Goal: Task Accomplishment & Management: Complete application form

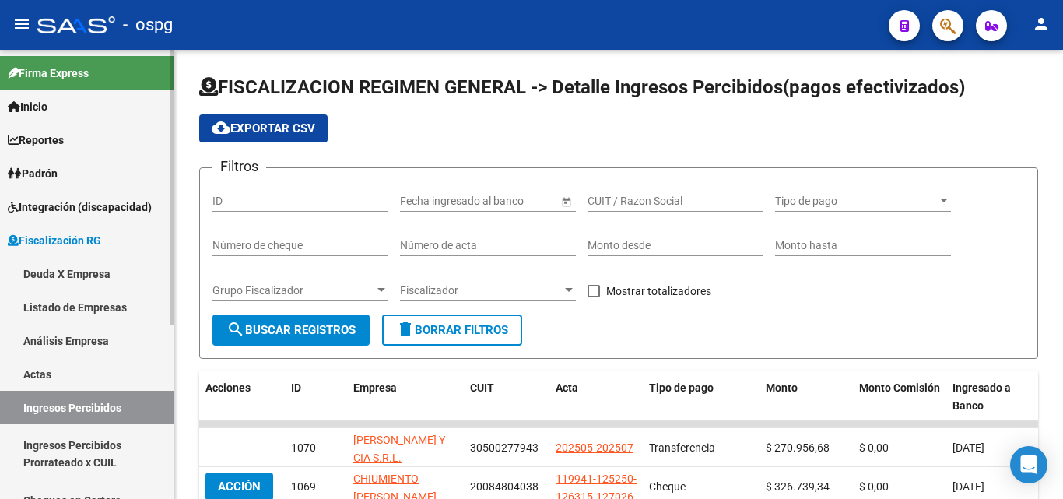
click at [55, 371] on link "Actas" at bounding box center [87, 373] width 174 height 33
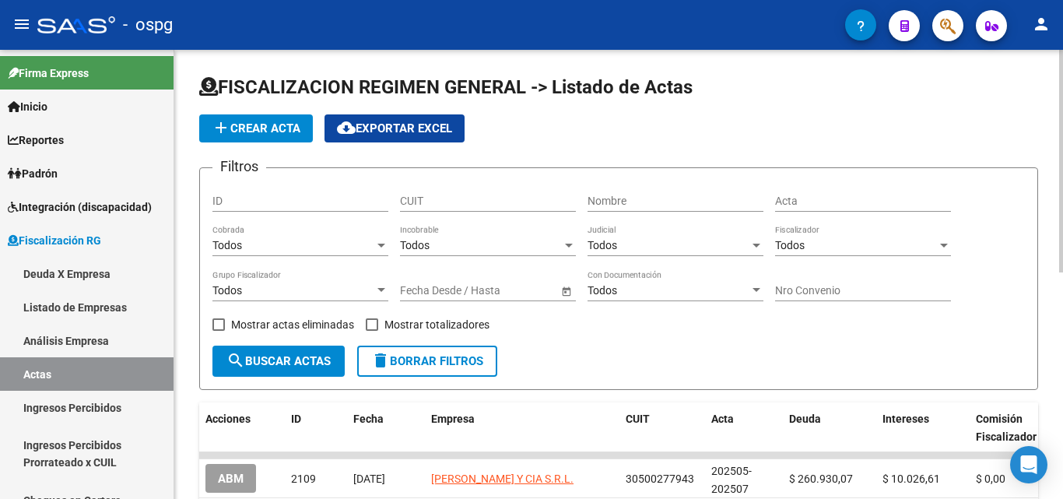
click at [274, 129] on span "add Crear Acta" at bounding box center [256, 128] width 89 height 14
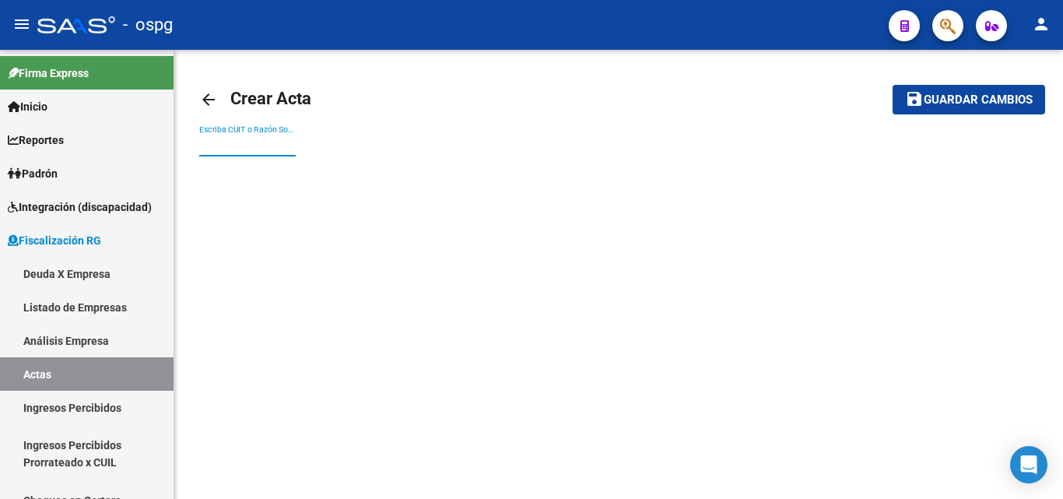
click at [267, 142] on input "Escriba CUIT o Razón Social para buscar" at bounding box center [247, 145] width 96 height 13
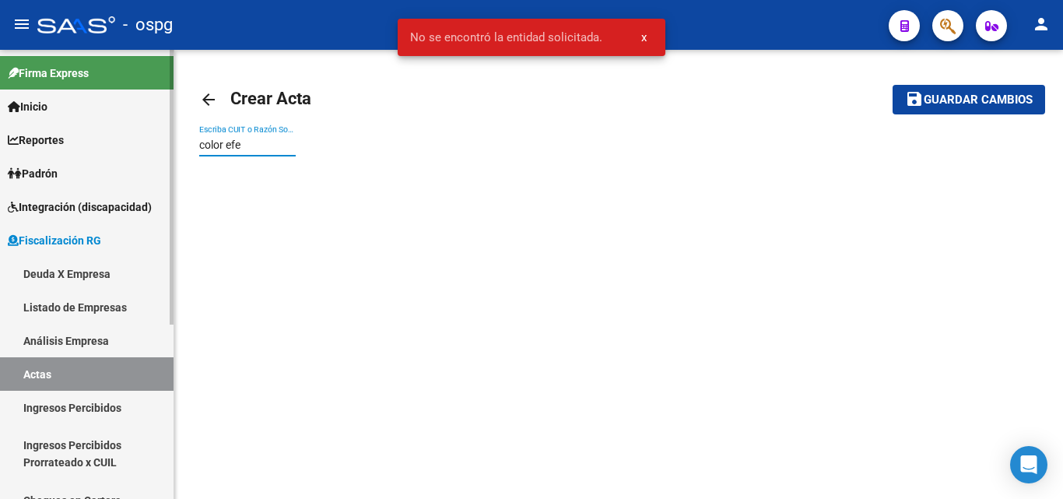
drag, startPoint x: 262, startPoint y: 139, endPoint x: 139, endPoint y: 140, distance: 123.7
click at [139, 140] on mat-sidenav-container "Firma Express Inicio Calendario SSS Instructivos Contacto OS Reportes Ingresos …" at bounding box center [531, 274] width 1063 height 449
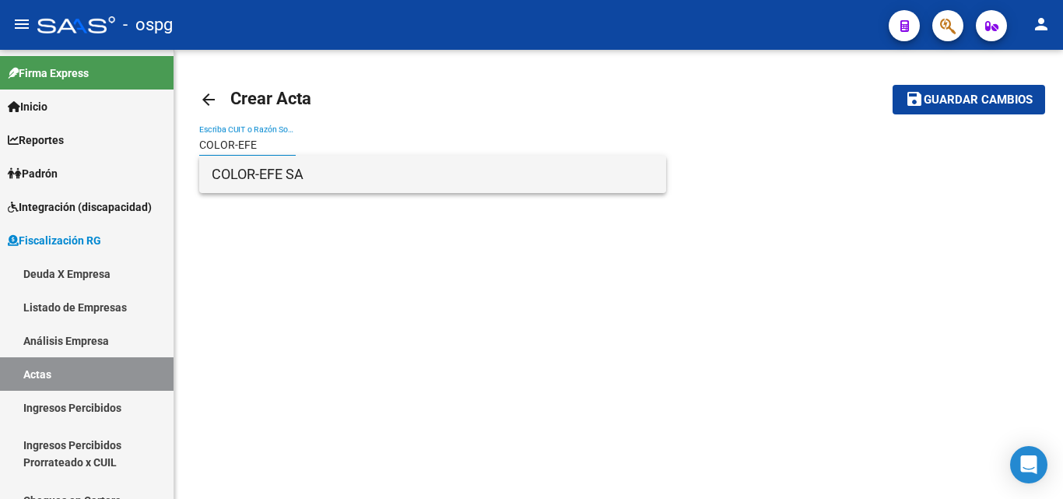
type input "COLOR-EFE"
click at [254, 188] on span "COLOR-EFE SA" at bounding box center [433, 174] width 442 height 37
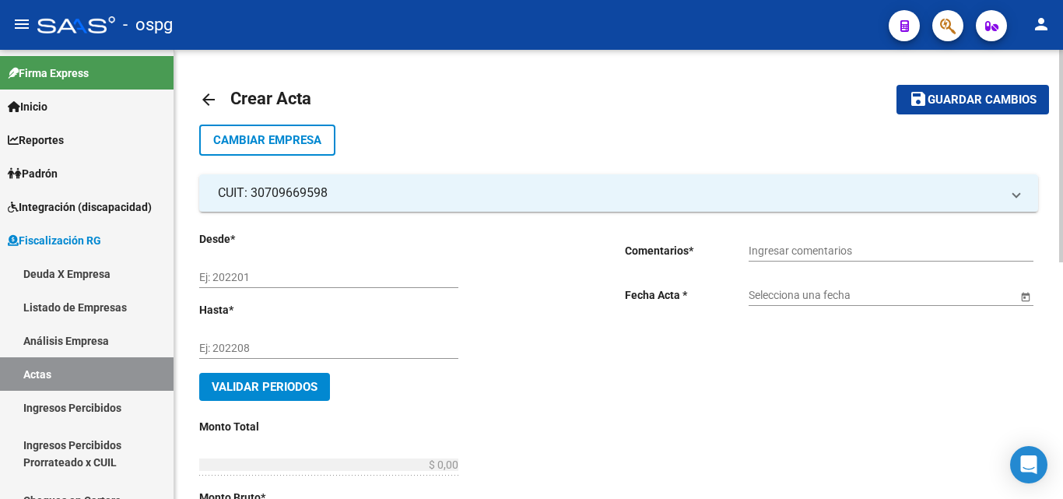
click at [326, 273] on input "Ej: 202201" at bounding box center [328, 277] width 259 height 13
type input "2"
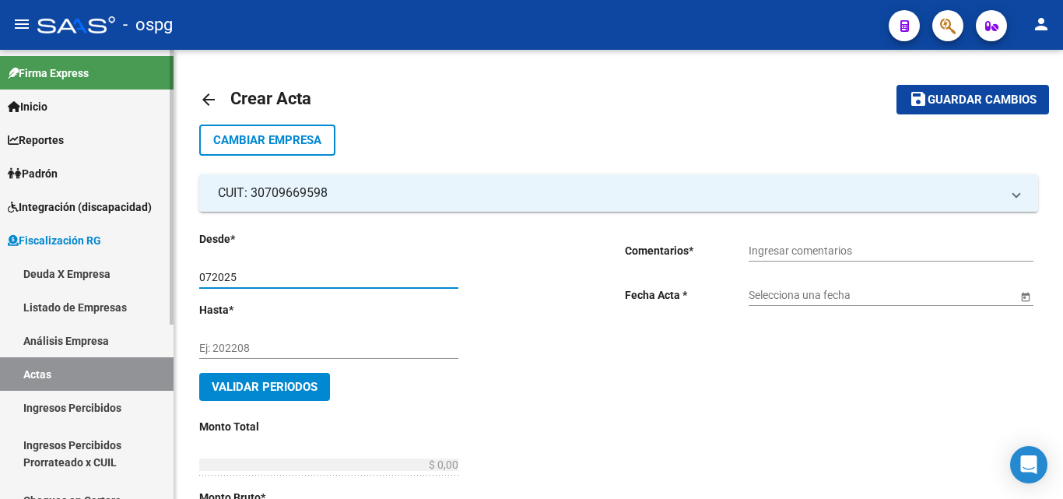
drag, startPoint x: 288, startPoint y: 282, endPoint x: 163, endPoint y: 288, distance: 124.7
click at [163, 288] on mat-sidenav-container "Firma Express Inicio Calendario SSS Instructivos Contacto OS Reportes Ingresos …" at bounding box center [531, 274] width 1063 height 449
type input "072025"
click at [251, 352] on input "Ej: 202208" at bounding box center [328, 348] width 259 height 13
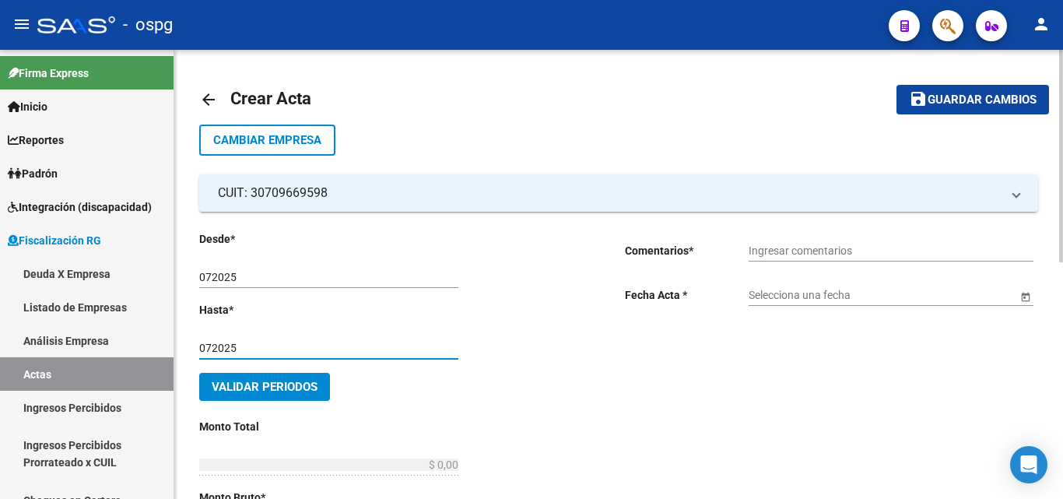
type input "072025"
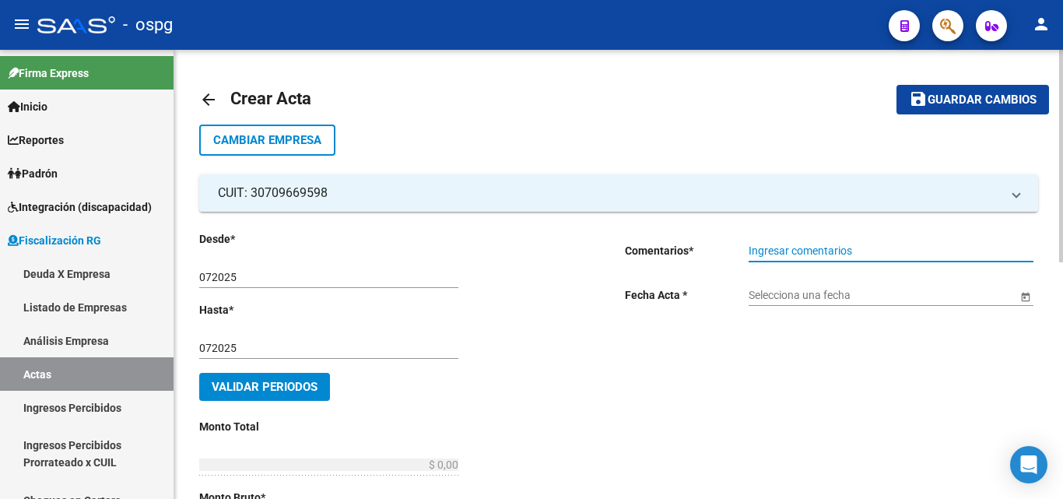
click at [792, 246] on input "Ingresar comentarios" at bounding box center [891, 250] width 285 height 13
type input "RECIBO 43278, 43285"
click at [819, 299] on input "Selecciona una fecha" at bounding box center [883, 295] width 268 height 13
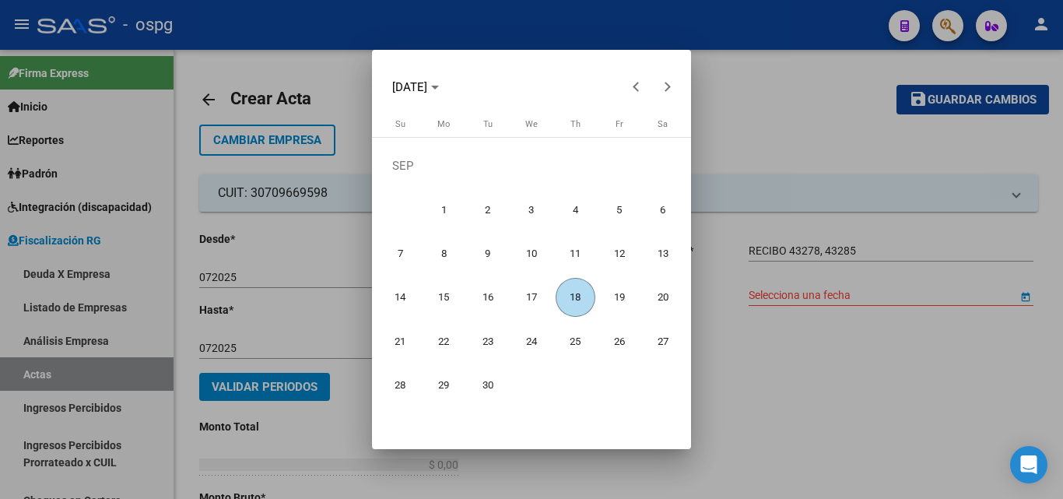
click at [582, 293] on span "18" at bounding box center [576, 298] width 40 height 40
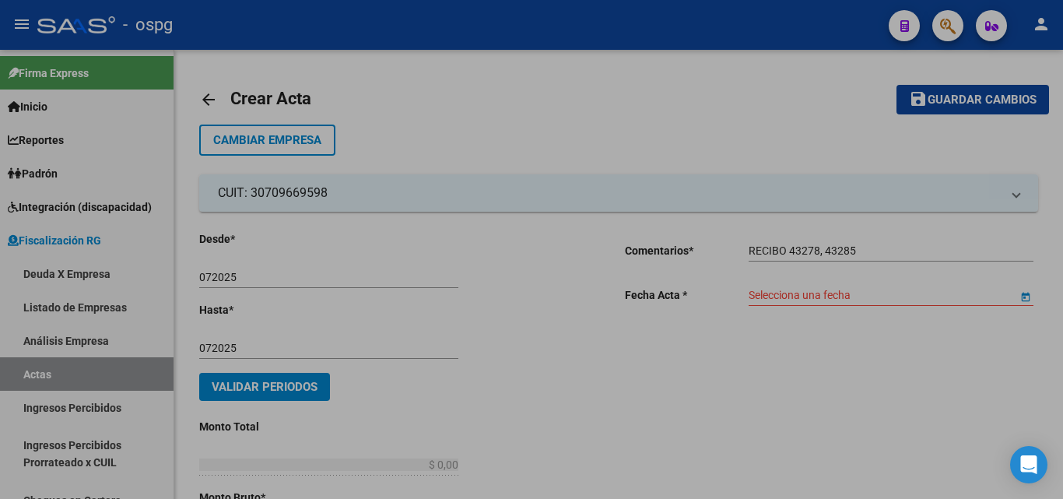
type input "[DATE]"
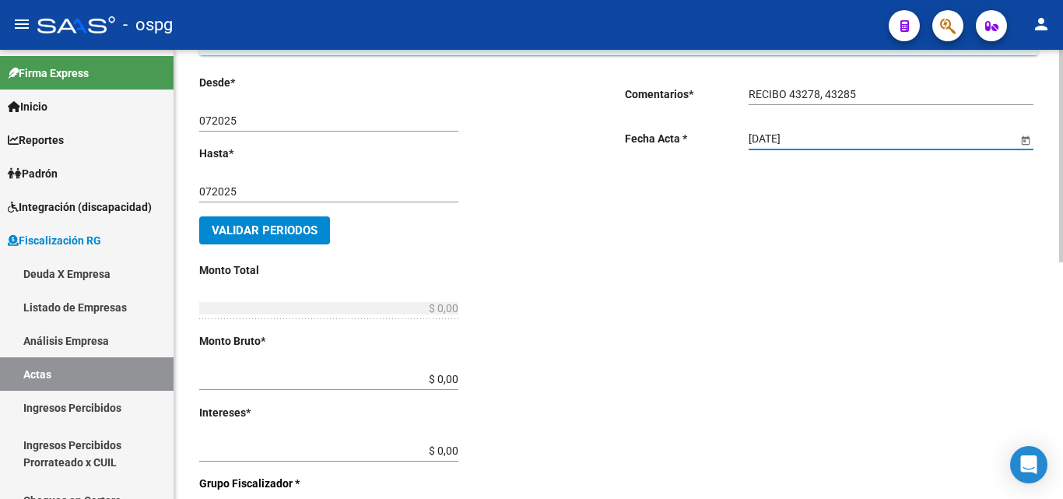
scroll to position [156, 0]
click at [307, 230] on span "Validar Periodos" at bounding box center [265, 231] width 106 height 14
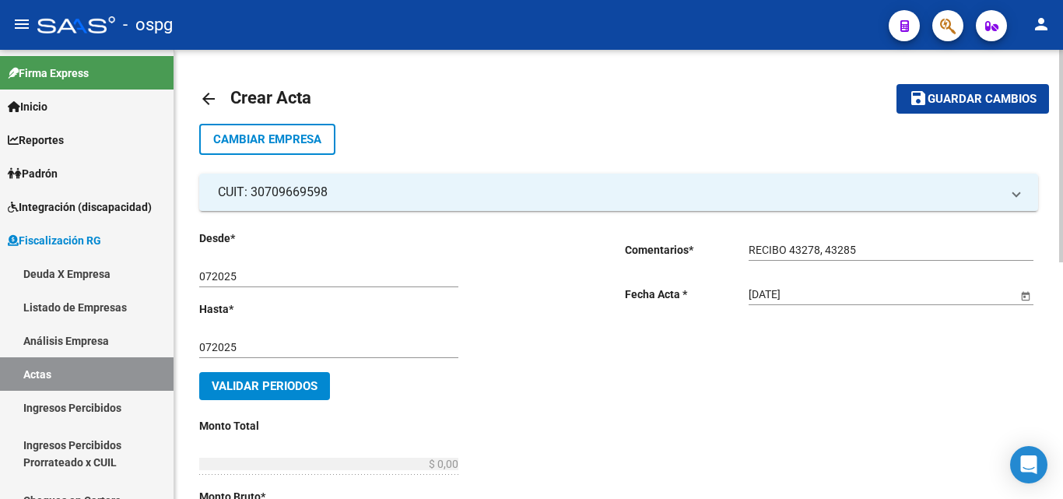
scroll to position [0, 0]
click at [263, 391] on span "Validar Periodos" at bounding box center [265, 387] width 106 height 14
click at [271, 377] on button "Validar Periodos" at bounding box center [264, 387] width 131 height 28
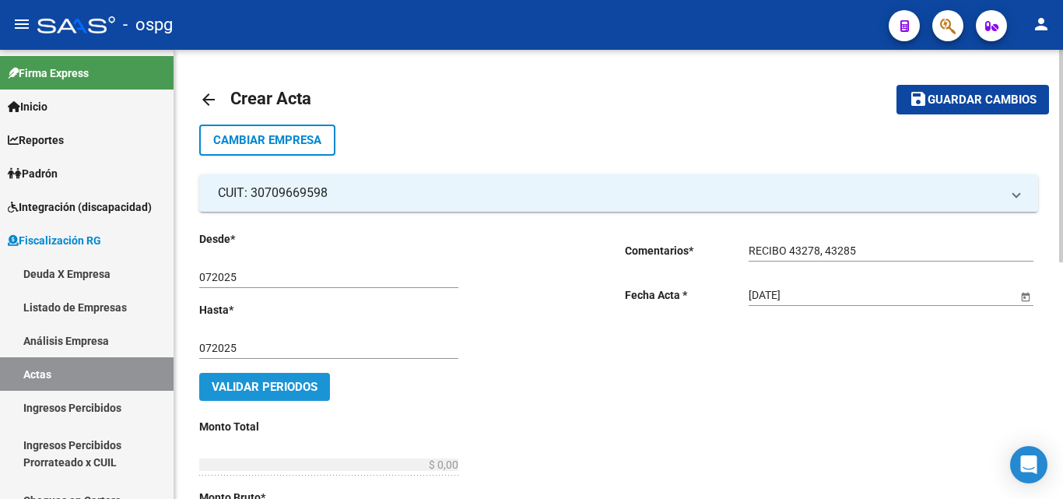
click at [271, 377] on button "Validar Periodos" at bounding box center [264, 387] width 131 height 28
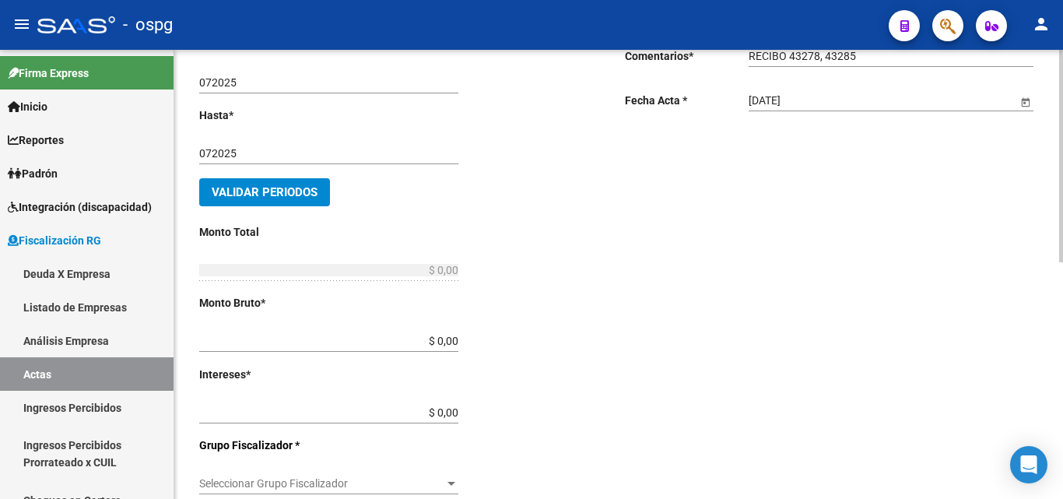
scroll to position [311, 0]
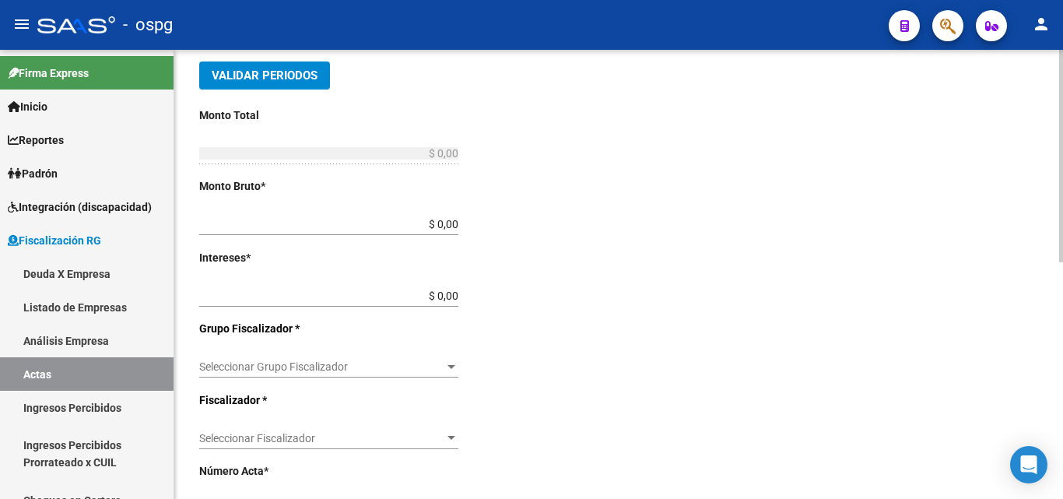
click at [452, 220] on input "$ 0,00" at bounding box center [328, 224] width 259 height 13
type input "$ 979.449,36"
click at [452, 294] on input "$ 0,00" at bounding box center [328, 295] width 259 height 13
type input "$ 26.070,70"
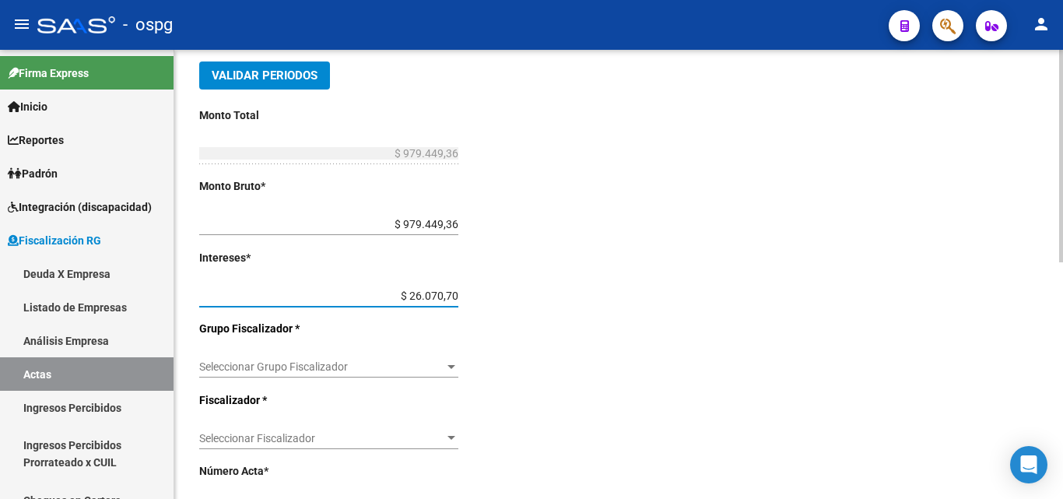
type input "$ 1.005.520,06"
click at [430, 366] on span "Seleccionar Grupo Fiscalizador" at bounding box center [321, 366] width 245 height 13
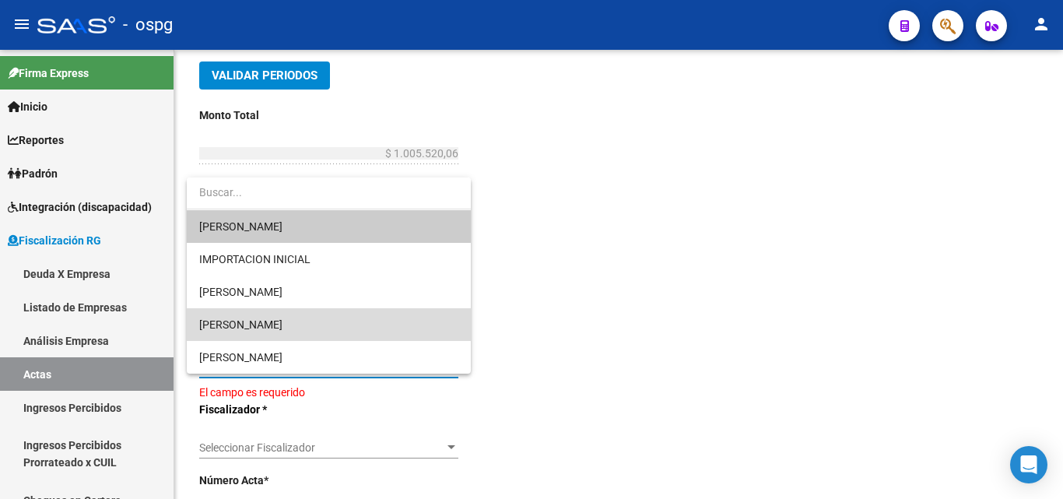
click at [295, 322] on span "[PERSON_NAME]" at bounding box center [328, 324] width 259 height 33
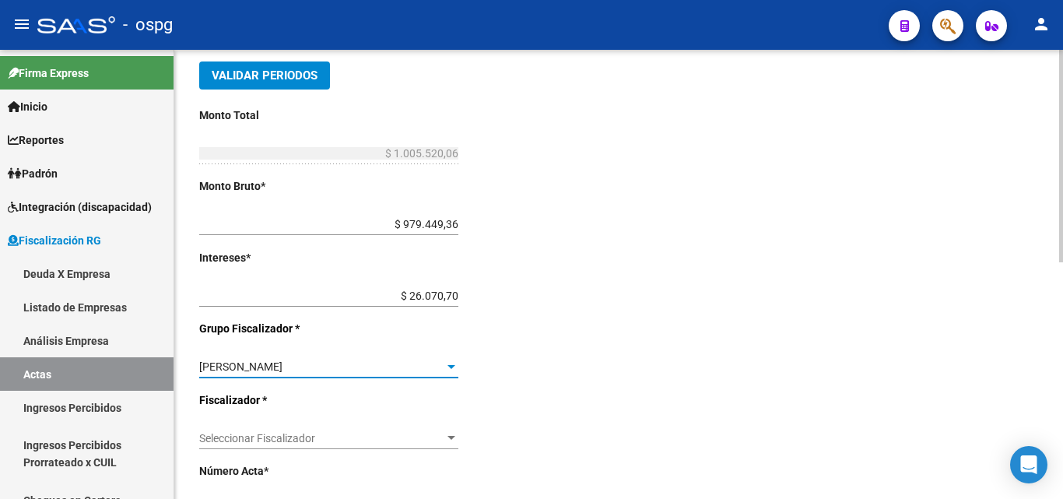
scroll to position [467, 0]
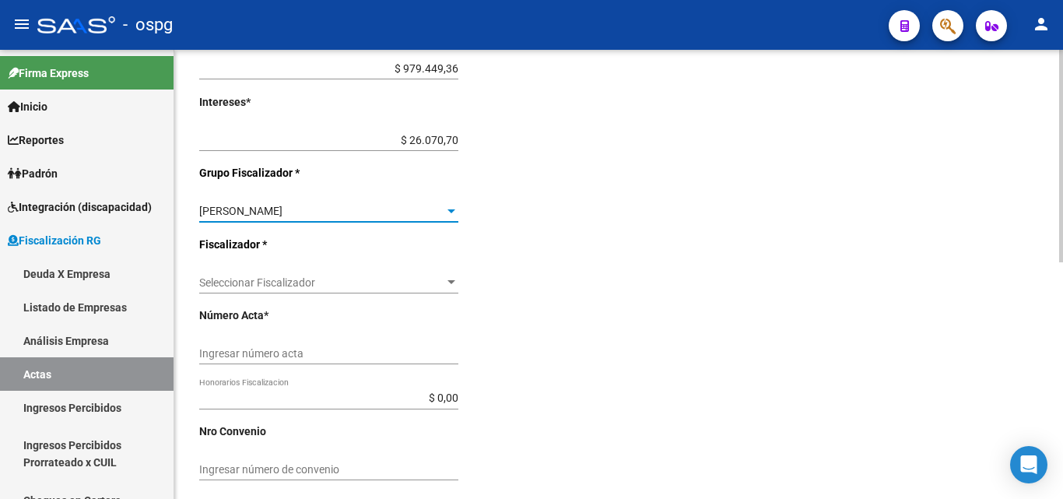
click at [443, 288] on span "Seleccionar Fiscalizador" at bounding box center [321, 282] width 245 height 13
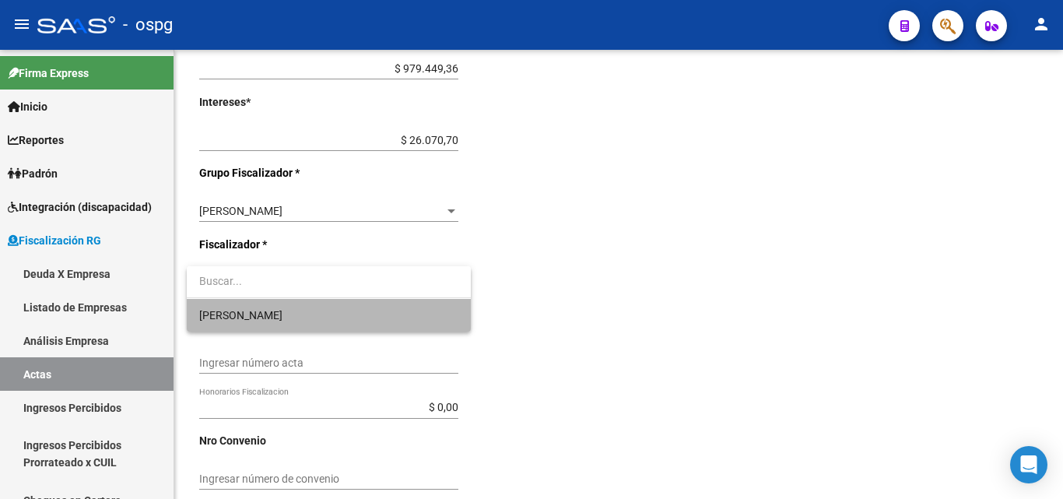
click at [338, 317] on span "[PERSON_NAME]" at bounding box center [328, 315] width 259 height 33
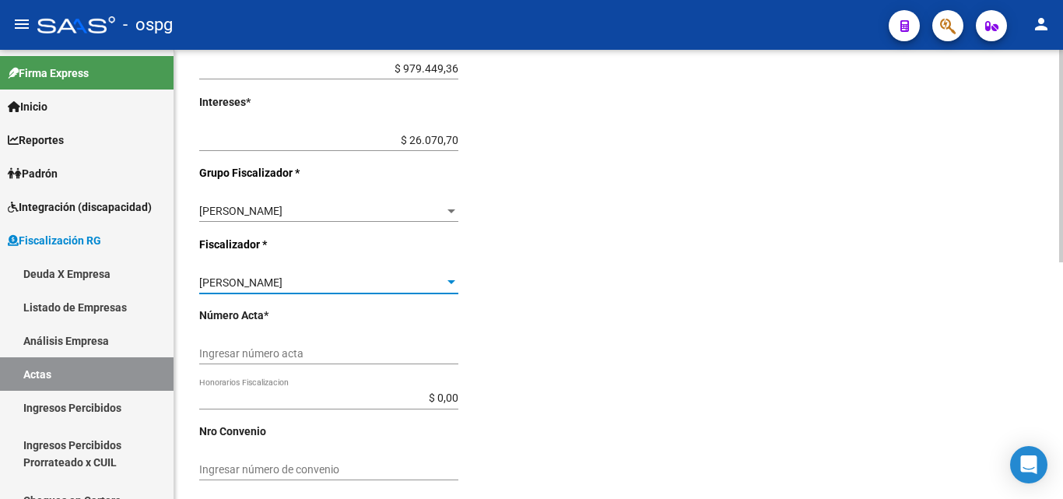
click at [395, 350] on input "Ingresar número acta" at bounding box center [328, 353] width 259 height 13
click at [393, 350] on input "Ingresar número acta" at bounding box center [328, 353] width 259 height 13
type input "202507"
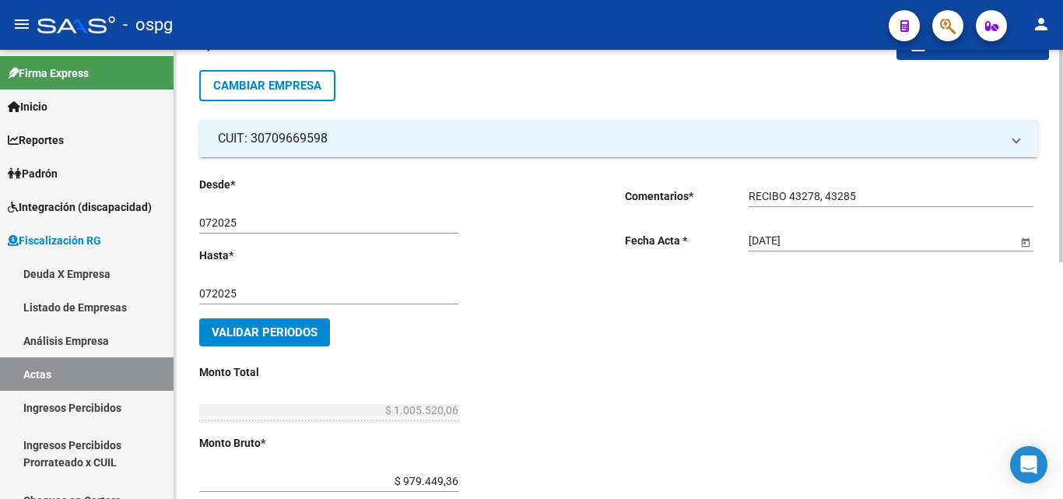
scroll to position [0, 0]
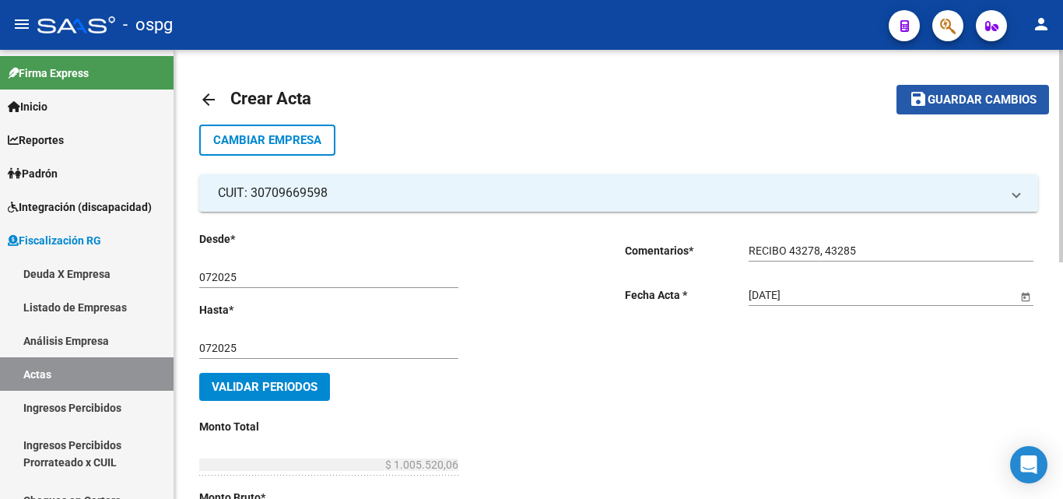
click at [953, 100] on span "Guardar cambios" at bounding box center [982, 100] width 109 height 14
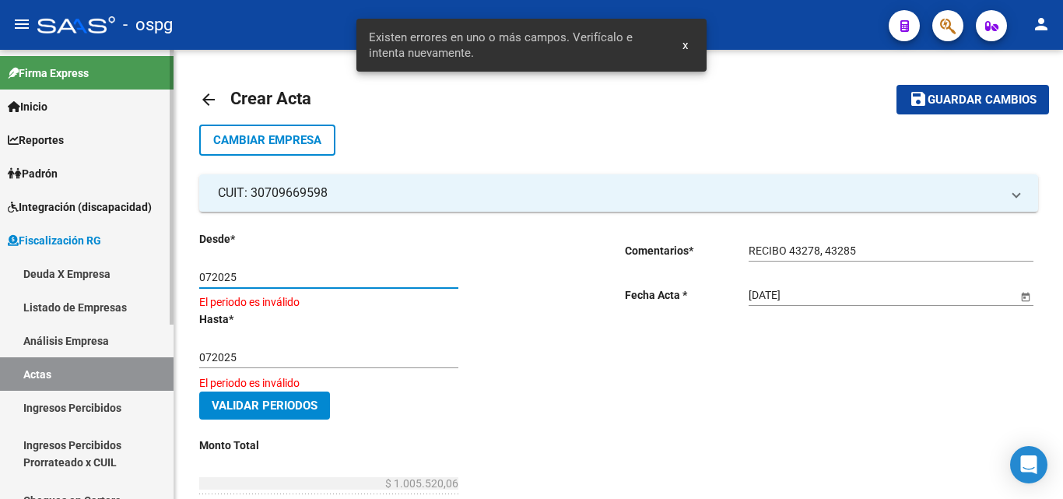
drag, startPoint x: 277, startPoint y: 279, endPoint x: 149, endPoint y: 273, distance: 127.8
click at [149, 273] on mat-sidenav-container "Firma Express Inicio Calendario SSS Instructivos Contacto OS Reportes Ingresos …" at bounding box center [531, 274] width 1063 height 449
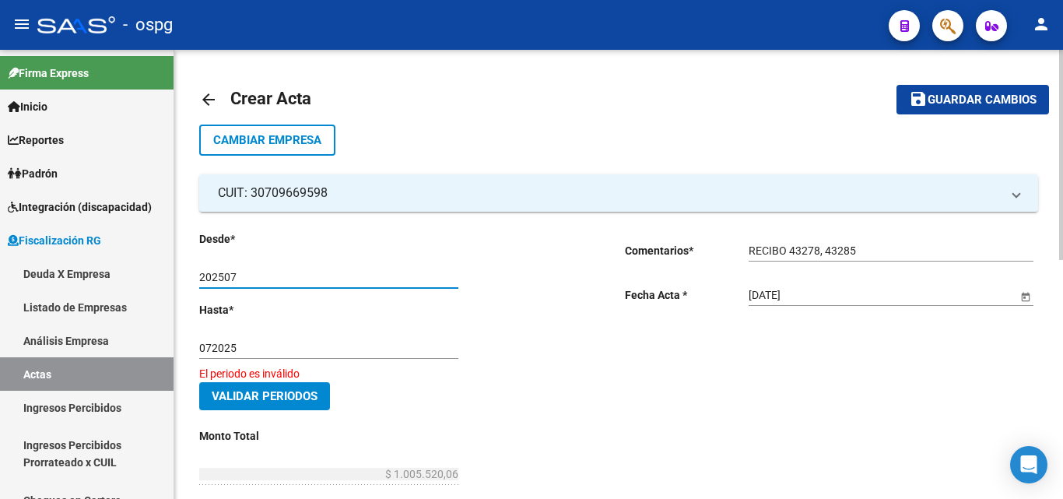
type input "202507"
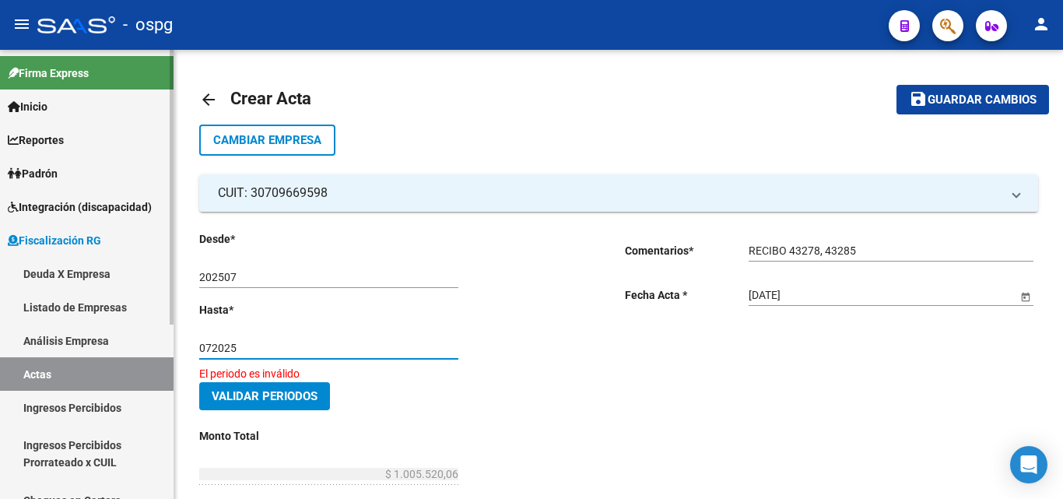
drag, startPoint x: 244, startPoint y: 351, endPoint x: 125, endPoint y: 343, distance: 119.3
click at [124, 343] on mat-sidenav-container "Firma Express Inicio Calendario SSS Instructivos Contacto OS Reportes Ingresos …" at bounding box center [531, 274] width 1063 height 449
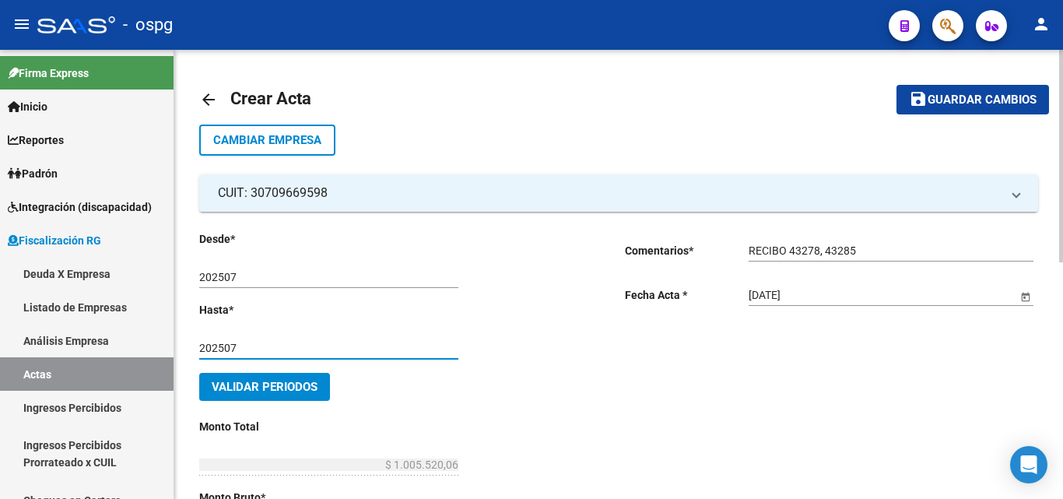
type input "202507"
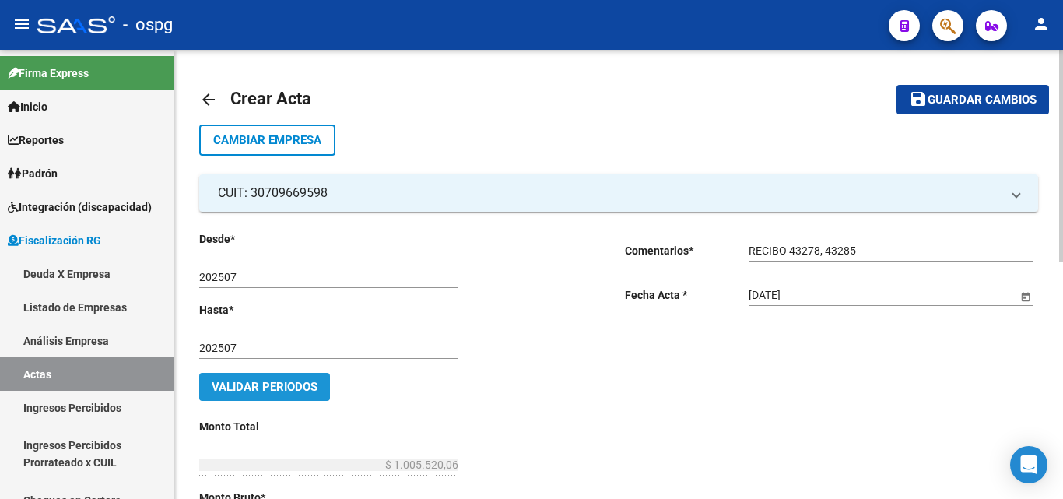
click at [246, 381] on span "Validar Periodos" at bounding box center [265, 387] width 106 height 14
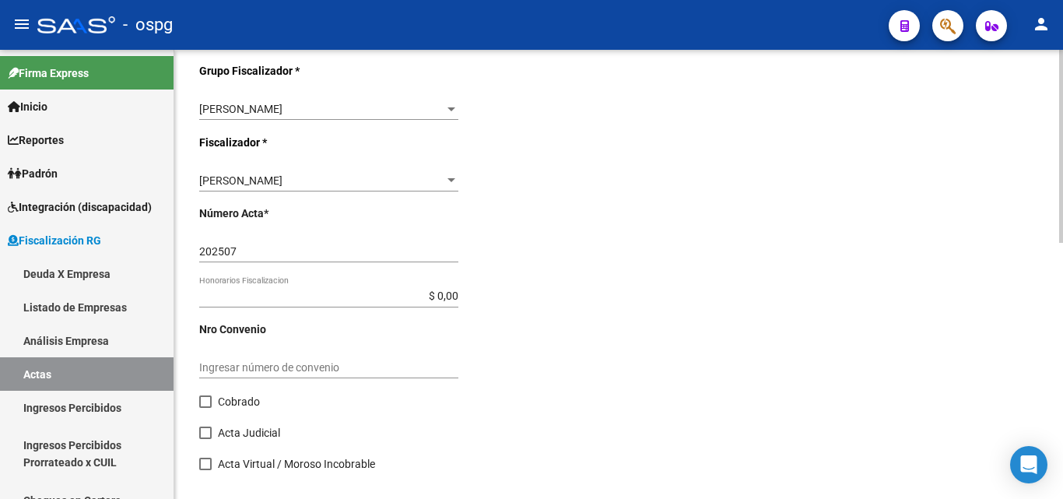
scroll to position [596, 0]
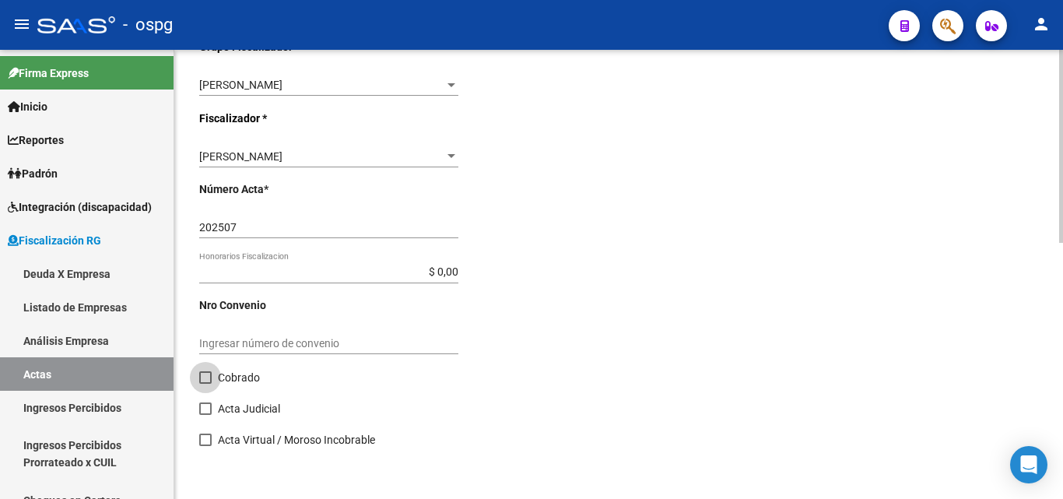
click at [207, 376] on span at bounding box center [205, 377] width 12 height 12
click at [205, 384] on input "Cobrado" at bounding box center [205, 384] width 1 height 1
checkbox input "true"
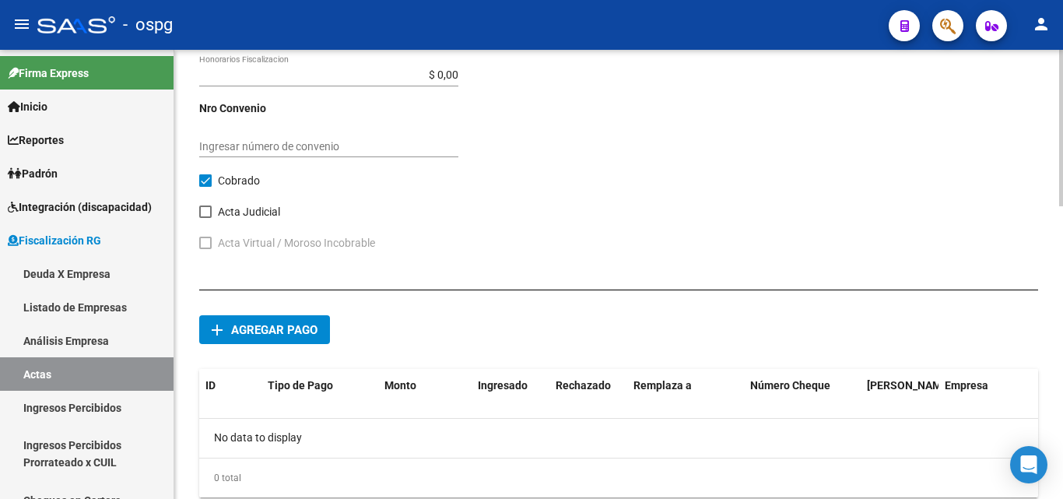
scroll to position [830, 0]
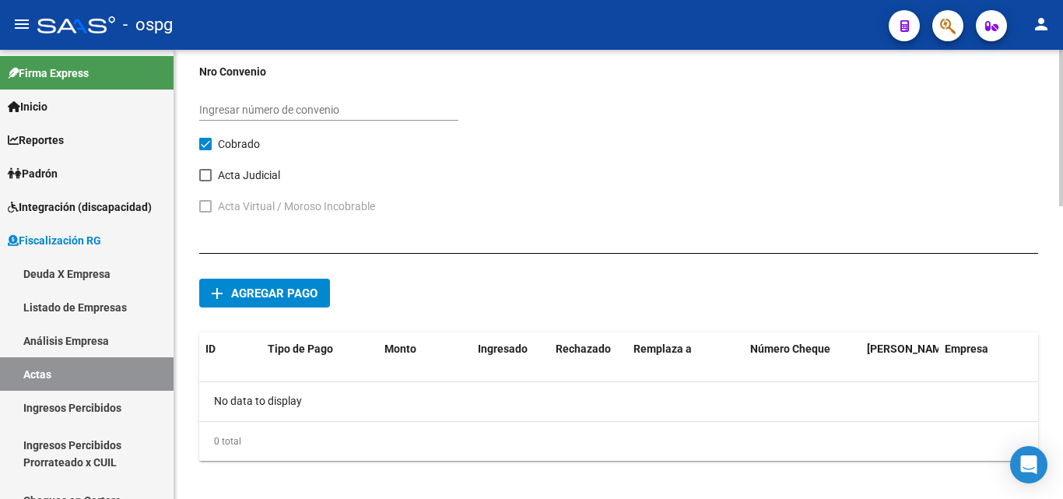
click at [289, 303] on button "add Agregar pago" at bounding box center [264, 293] width 131 height 29
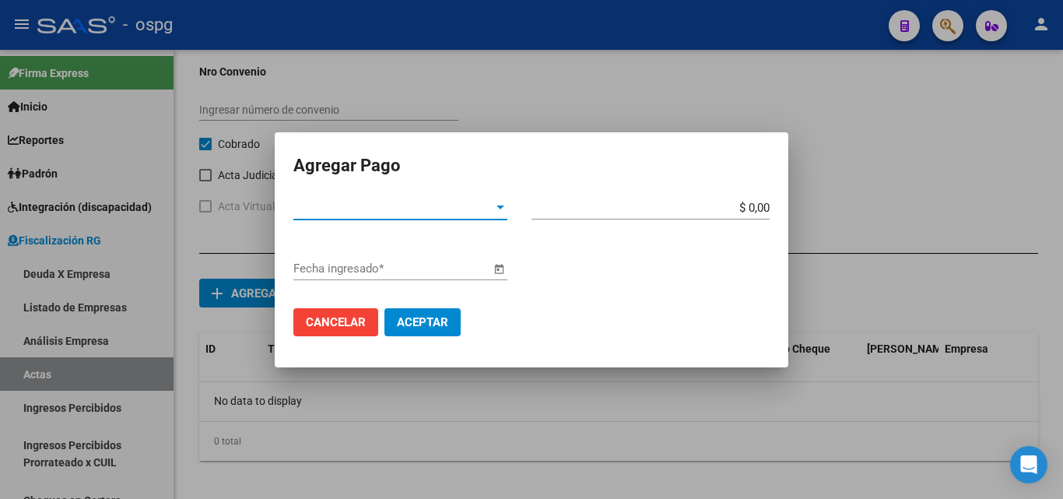
click at [503, 209] on div at bounding box center [500, 207] width 8 height 4
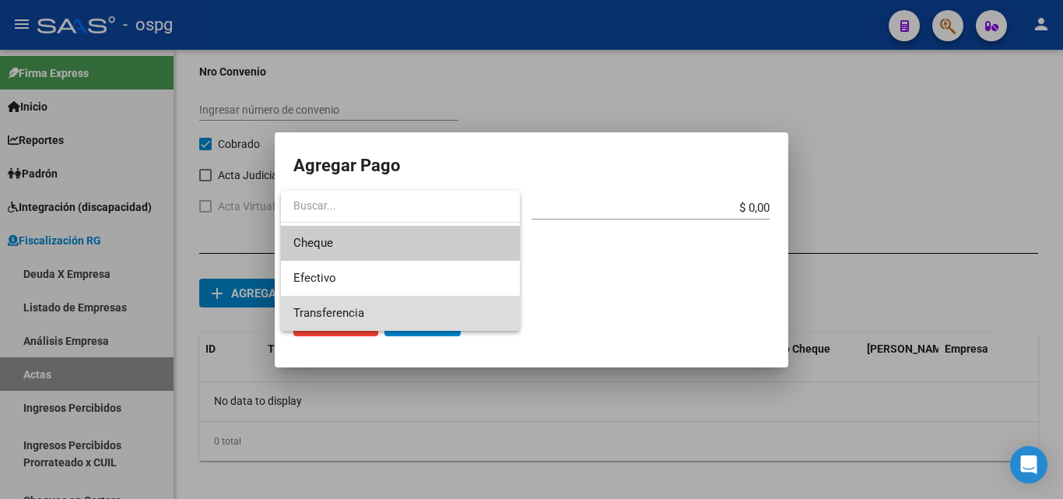
click at [352, 320] on span "Transferencia" at bounding box center [400, 313] width 214 height 35
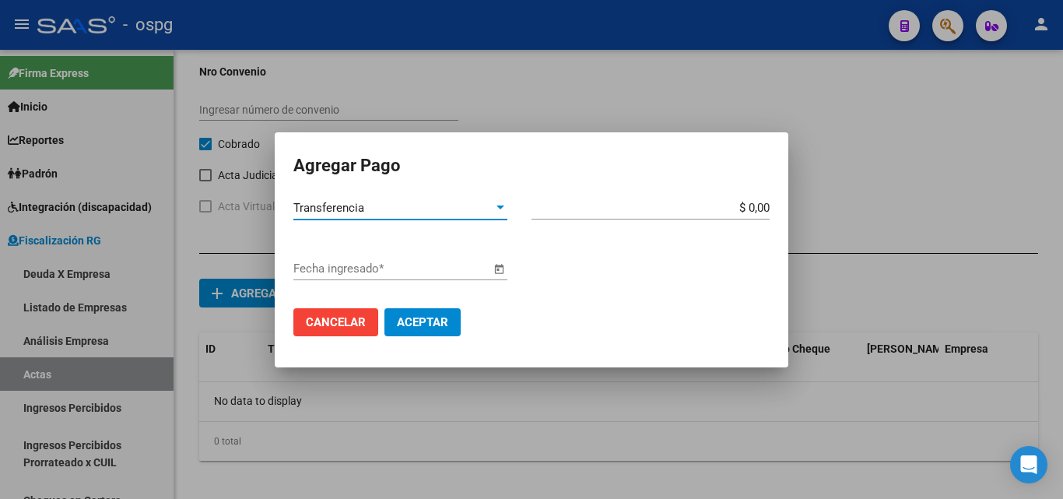
click at [763, 202] on input "$ 0,00" at bounding box center [650, 208] width 238 height 14
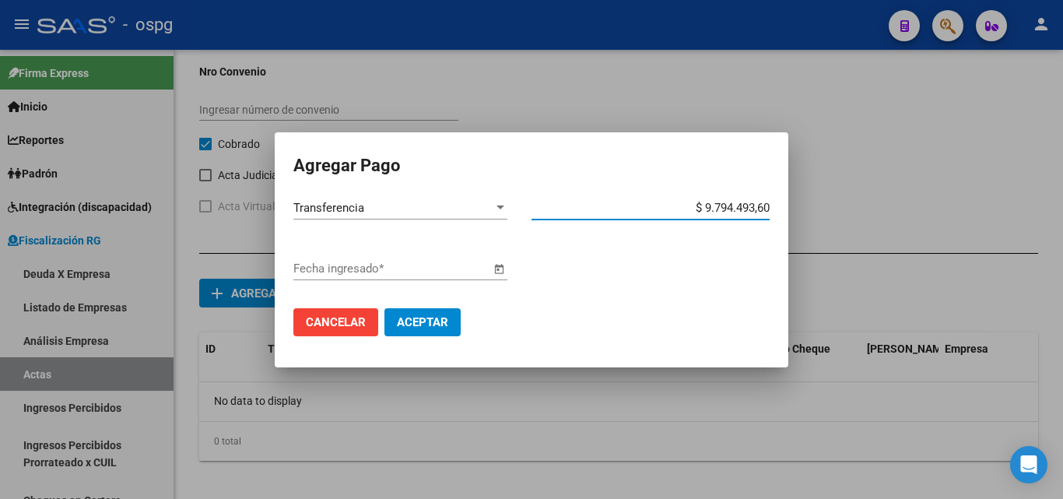
type input "$ 979.449,36"
click at [498, 268] on span "Open calendar" at bounding box center [498, 269] width 37 height 37
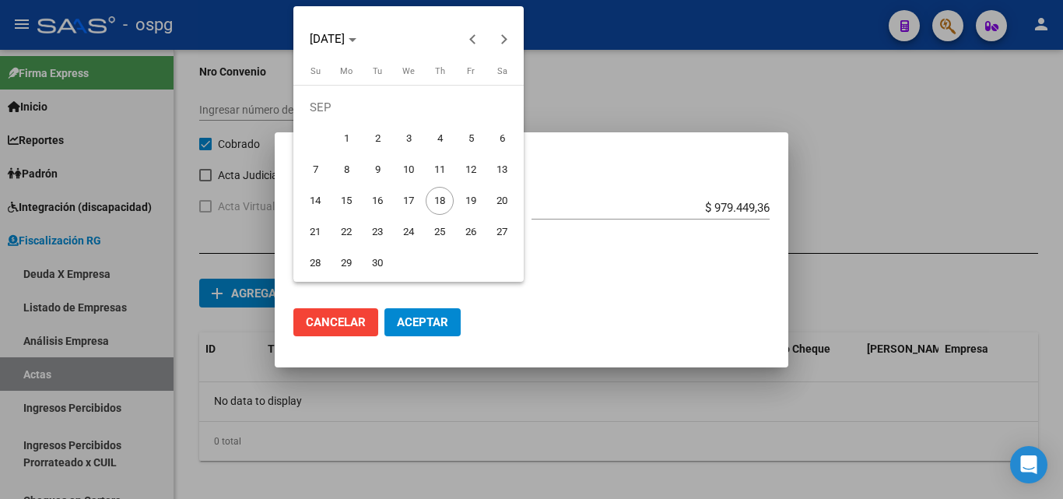
click at [412, 202] on span "17" at bounding box center [409, 201] width 28 height 28
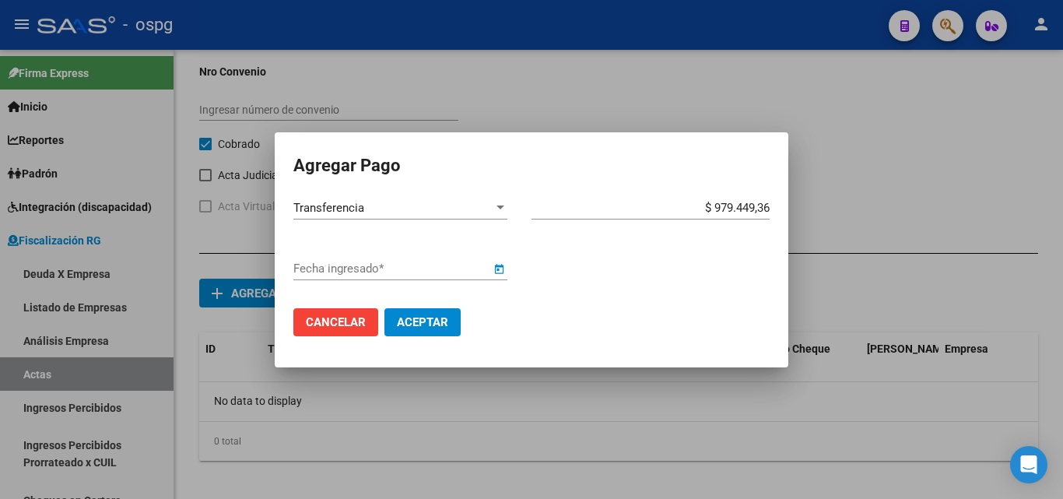
type input "[DATE]"
click at [407, 326] on span "Aceptar" at bounding box center [422, 322] width 51 height 14
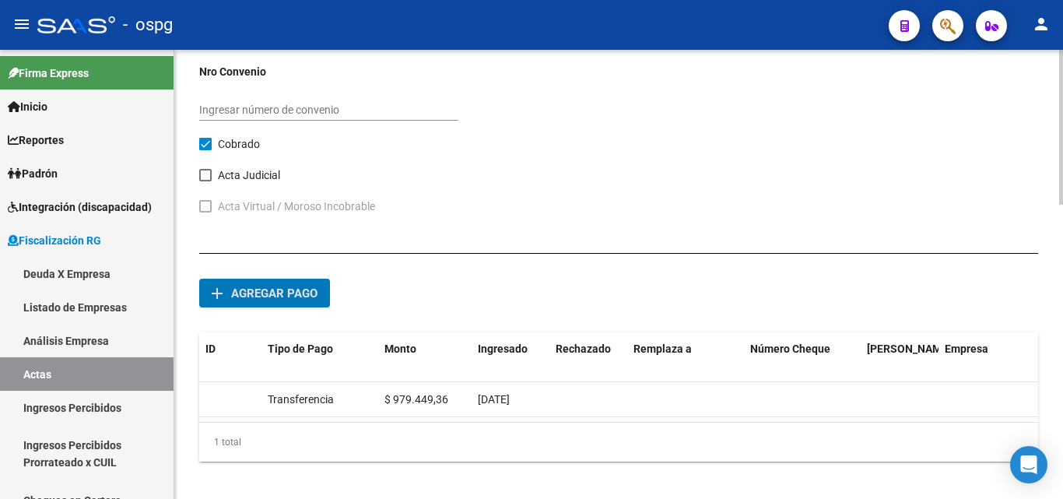
click at [275, 286] on span "Agregar pago" at bounding box center [274, 293] width 86 height 14
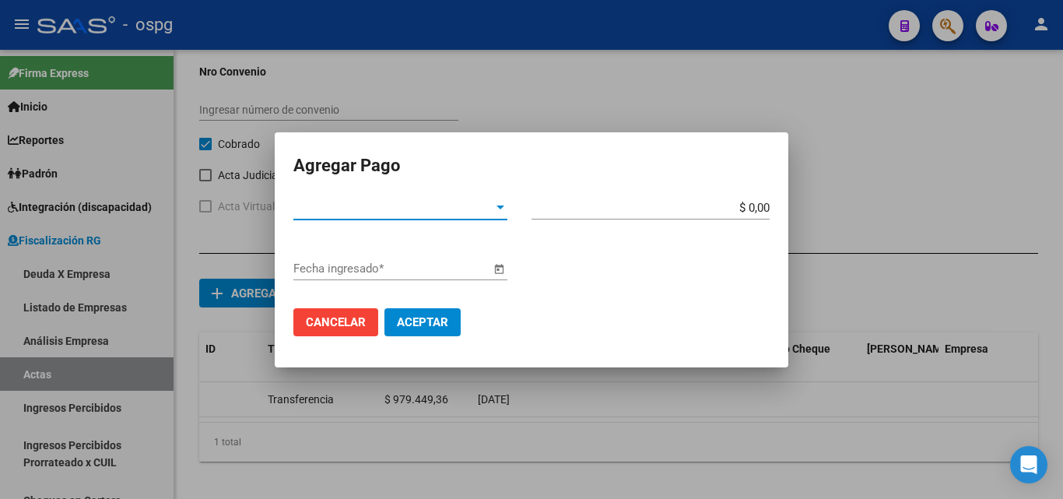
click at [482, 206] on span "Tipo de Pago *" at bounding box center [393, 208] width 200 height 14
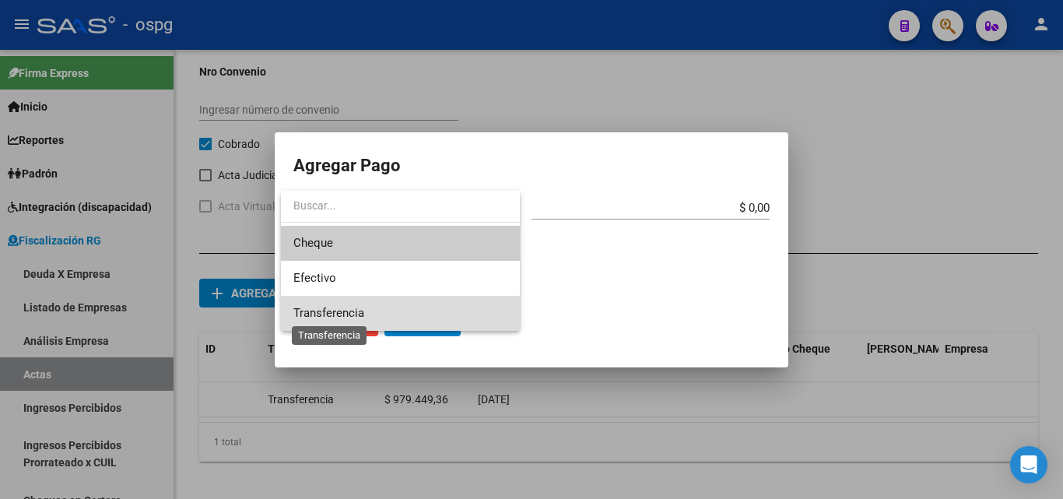
drag, startPoint x: 342, startPoint y: 317, endPoint x: 444, endPoint y: 293, distance: 104.6
click at [344, 316] on span "Transferencia" at bounding box center [328, 313] width 71 height 14
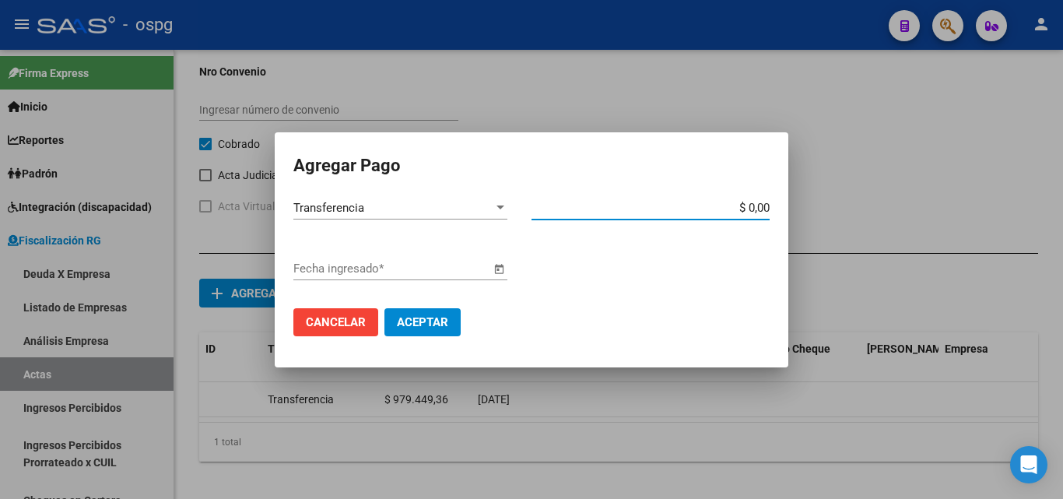
click at [762, 204] on input "$ 0,00" at bounding box center [650, 208] width 238 height 14
type input "$ 26.037,07"
click at [665, 283] on div "Fecha ingresado *" at bounding box center [531, 276] width 476 height 39
click at [501, 271] on span "Open calendar" at bounding box center [498, 269] width 37 height 37
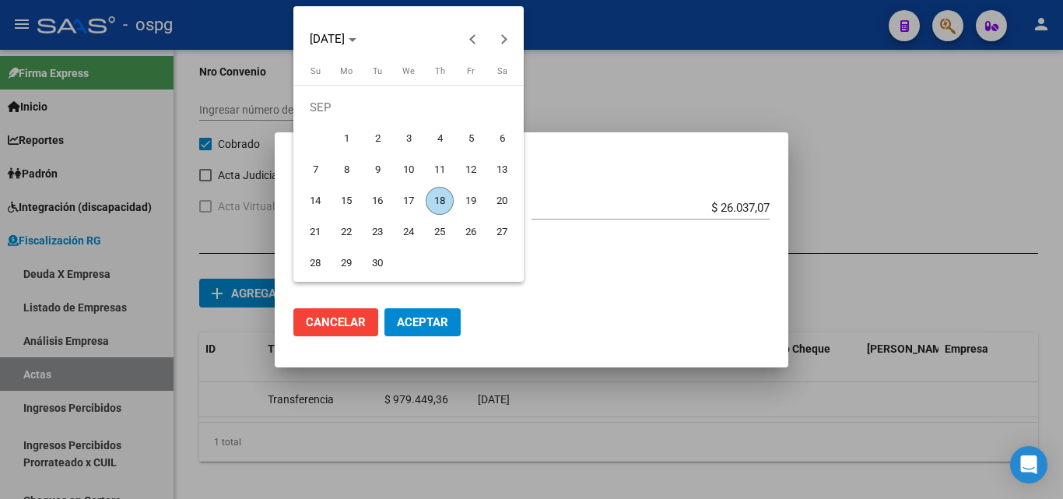
click at [441, 201] on span "18" at bounding box center [440, 201] width 28 height 28
type input "[DATE]"
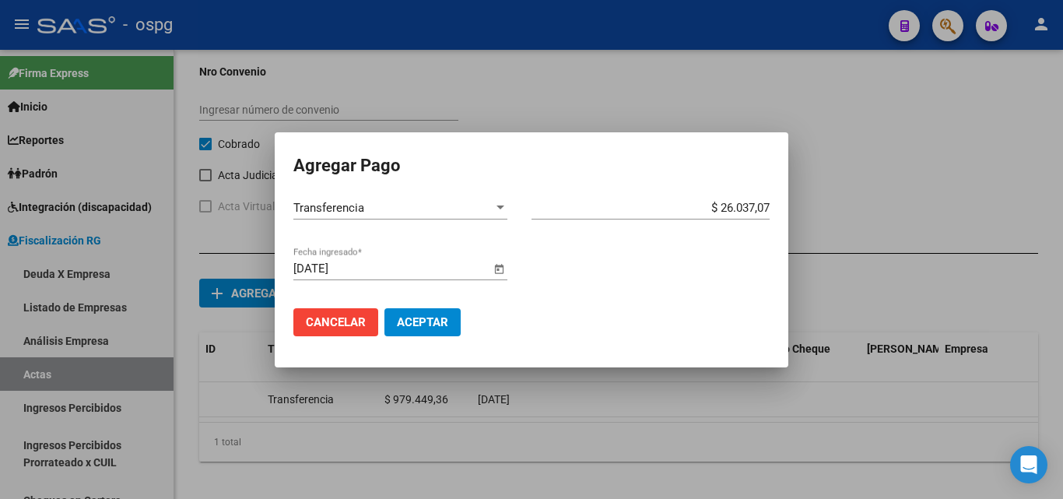
click at [435, 311] on button "Aceptar" at bounding box center [422, 322] width 76 height 28
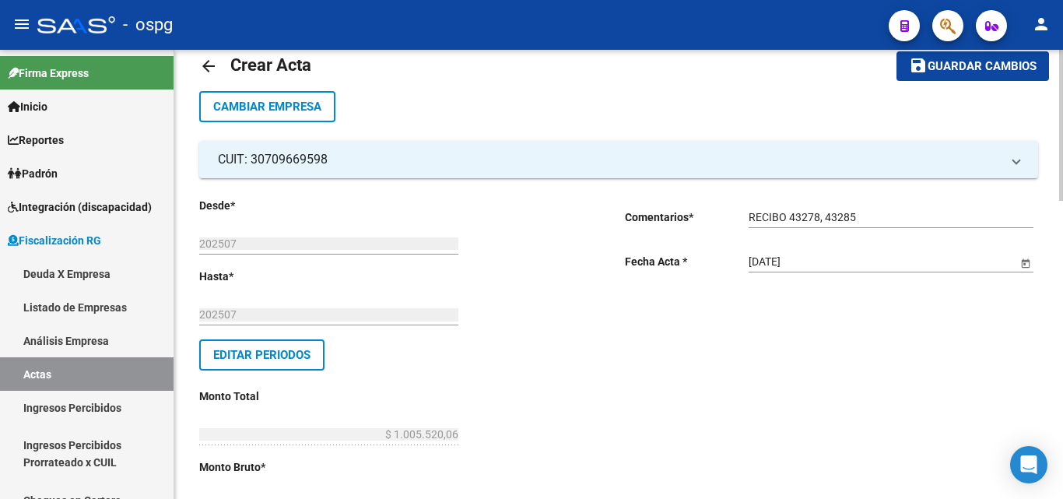
scroll to position [0, 0]
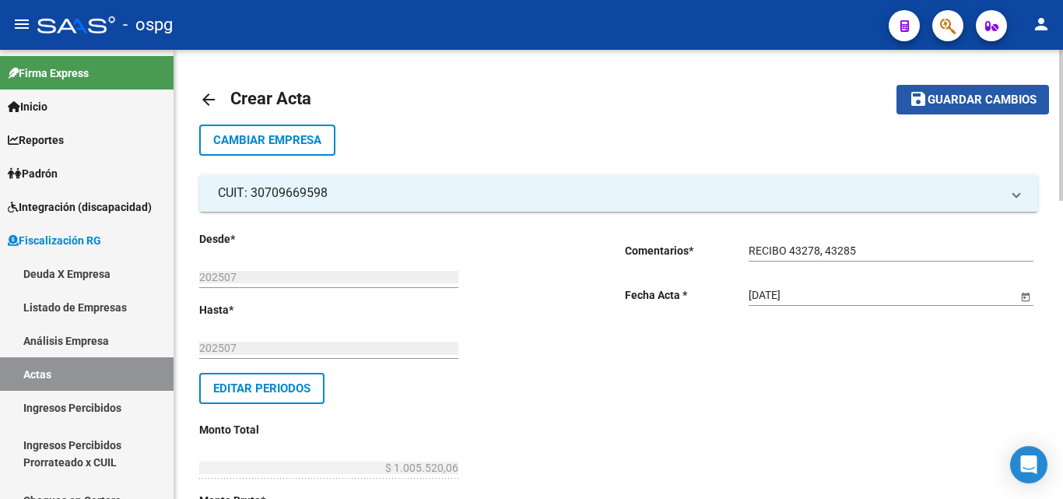
click at [987, 106] on span "Guardar cambios" at bounding box center [982, 100] width 109 height 14
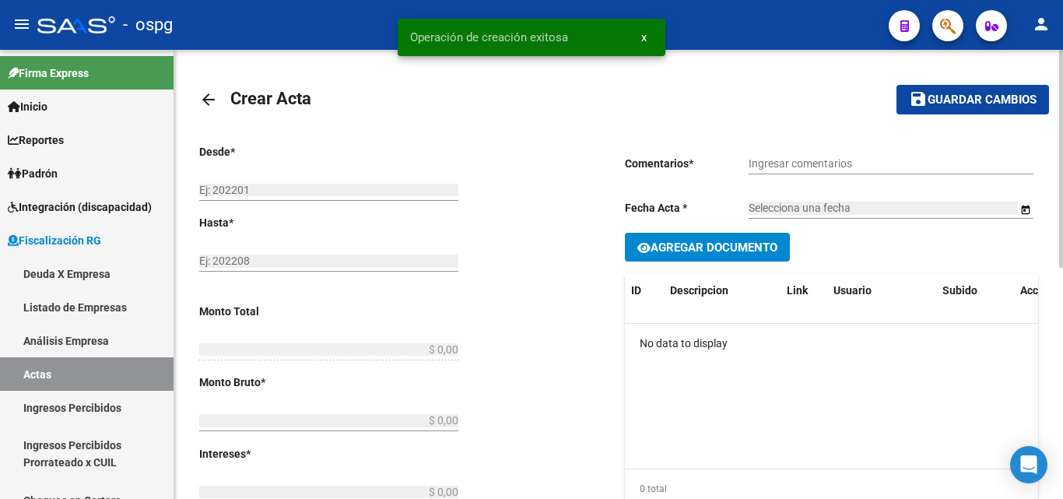
type input "202507"
type input "$ 1.005.520,06"
type input "$ 979.449,36"
type input "$ 26.070,70"
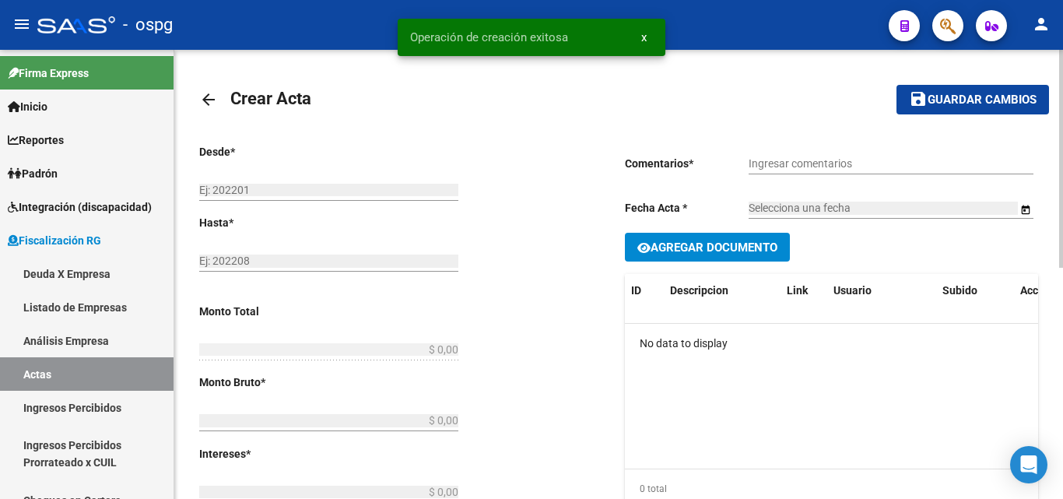
type input "202507"
checkbox input "true"
type input "RECIBO 43278, 43285"
type input "[DATE]"
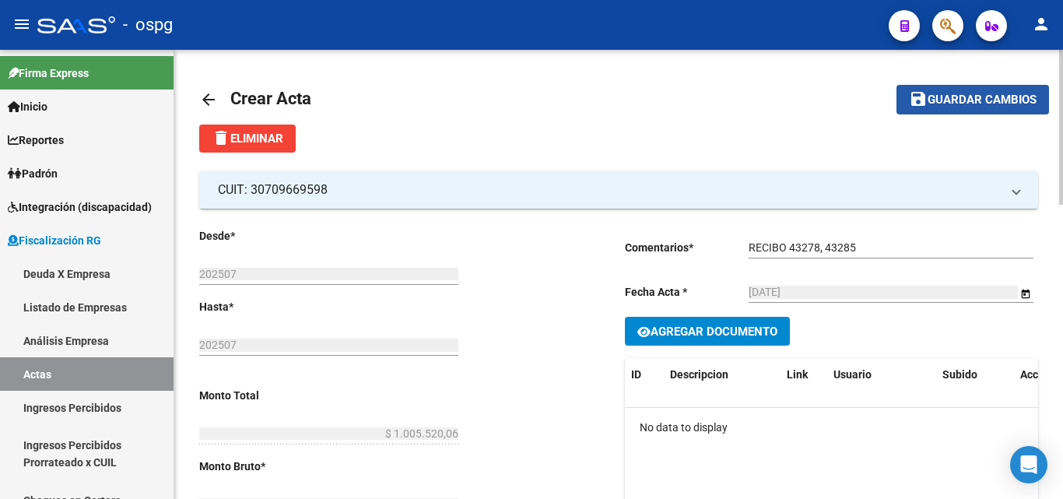
click at [938, 99] on span "Guardar cambios" at bounding box center [982, 100] width 109 height 14
click at [942, 102] on span "Guardar cambios" at bounding box center [982, 100] width 109 height 14
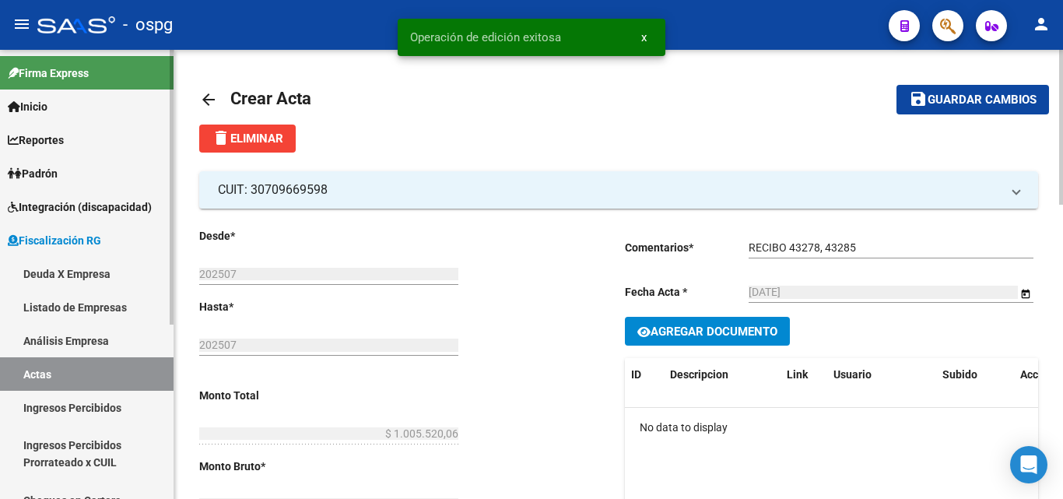
click at [59, 362] on link "Actas" at bounding box center [87, 373] width 174 height 33
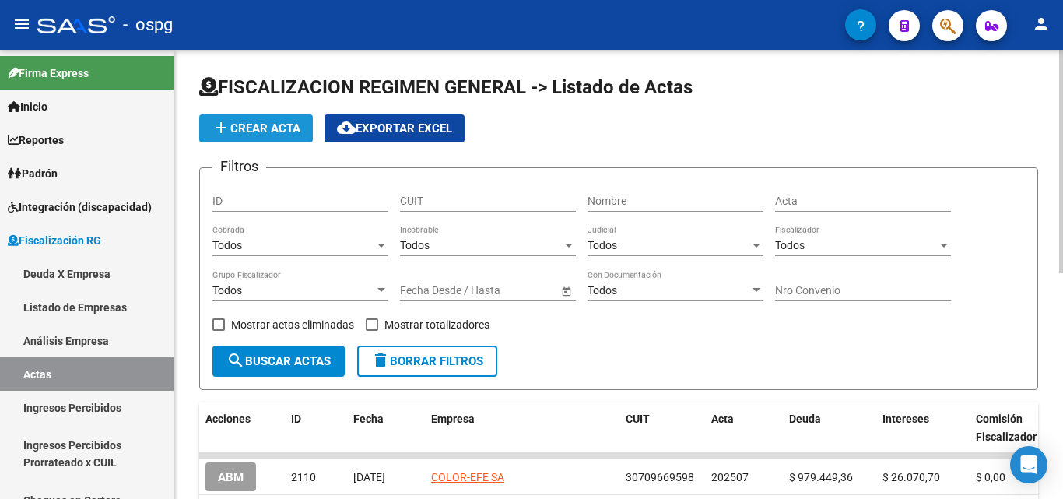
click at [275, 126] on span "add Crear Acta" at bounding box center [256, 128] width 89 height 14
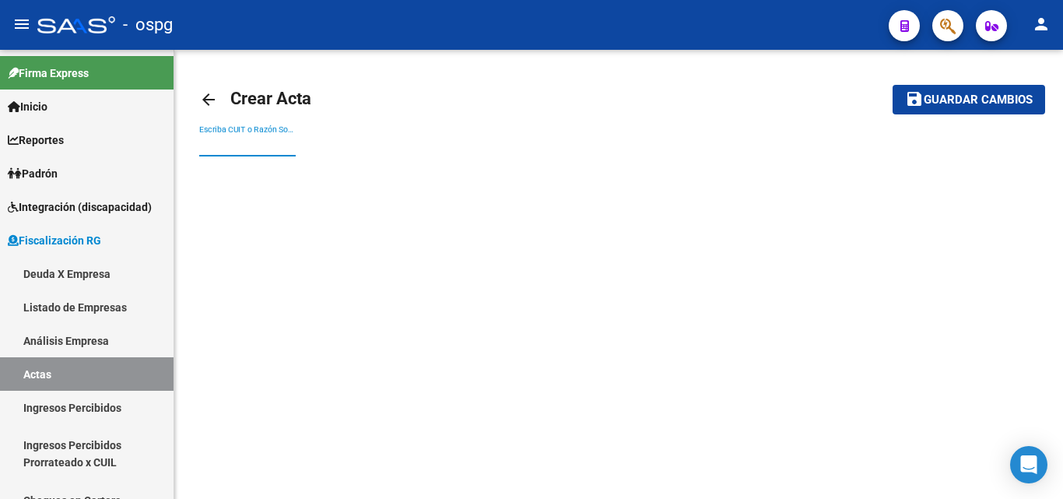
click at [272, 147] on input "Escriba CUIT o Razón Social para buscar" at bounding box center [247, 145] width 96 height 13
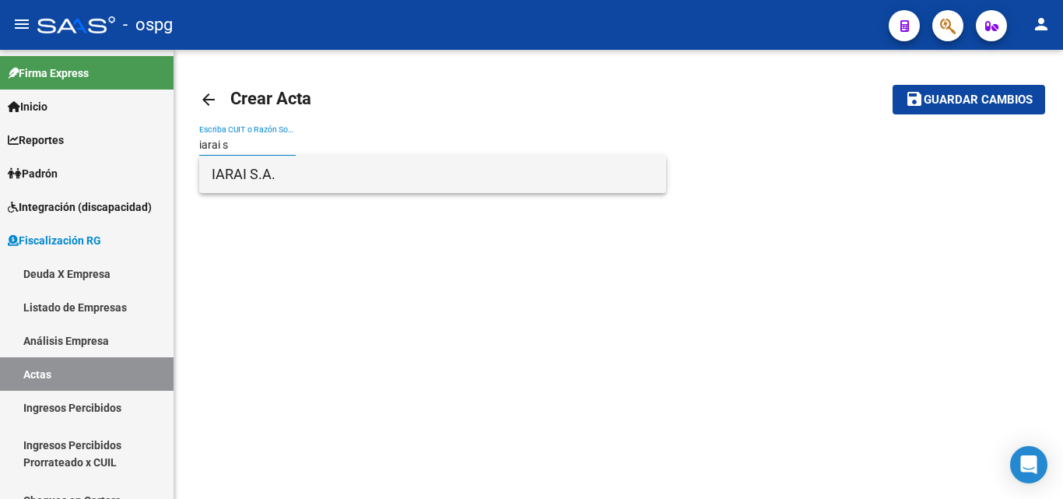
type input "iarai s"
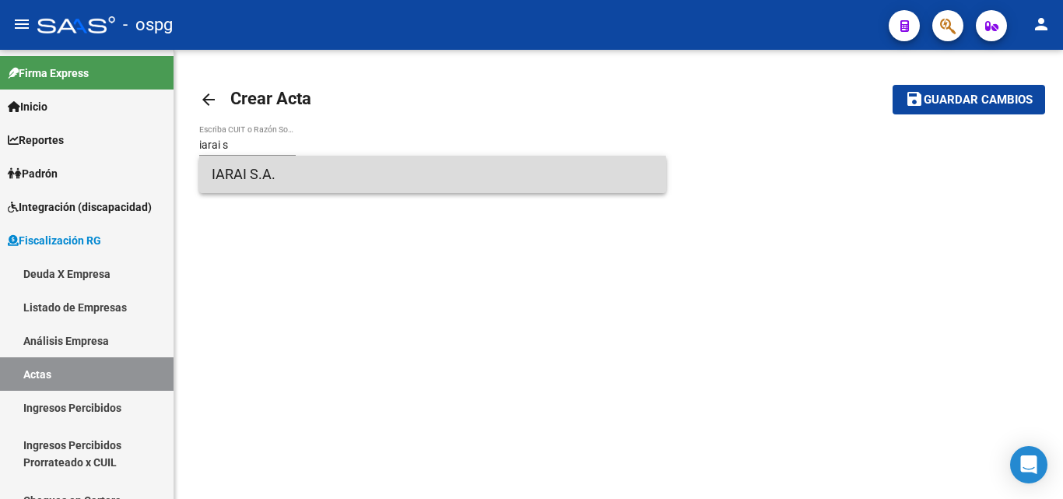
drag, startPoint x: 251, startPoint y: 184, endPoint x: 253, endPoint y: 171, distance: 13.3
click at [251, 184] on span "IARAI S.A." at bounding box center [433, 174] width 442 height 37
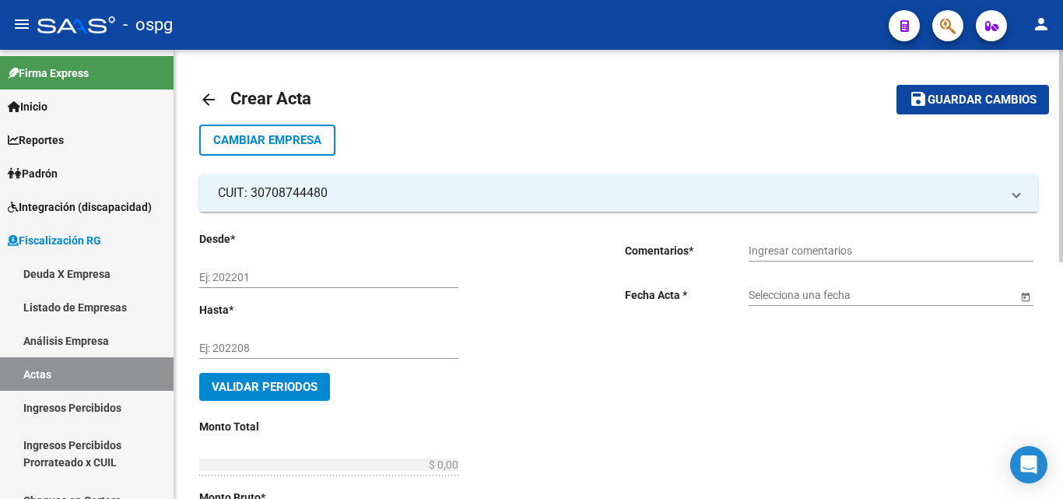
click at [285, 275] on input "Ej: 202201" at bounding box center [328, 277] width 259 height 13
type input "202506"
drag, startPoint x: 291, startPoint y: 344, endPoint x: 313, endPoint y: 344, distance: 21.8
click at [307, 344] on input "Ej: 202208" at bounding box center [328, 348] width 259 height 13
type input "202508"
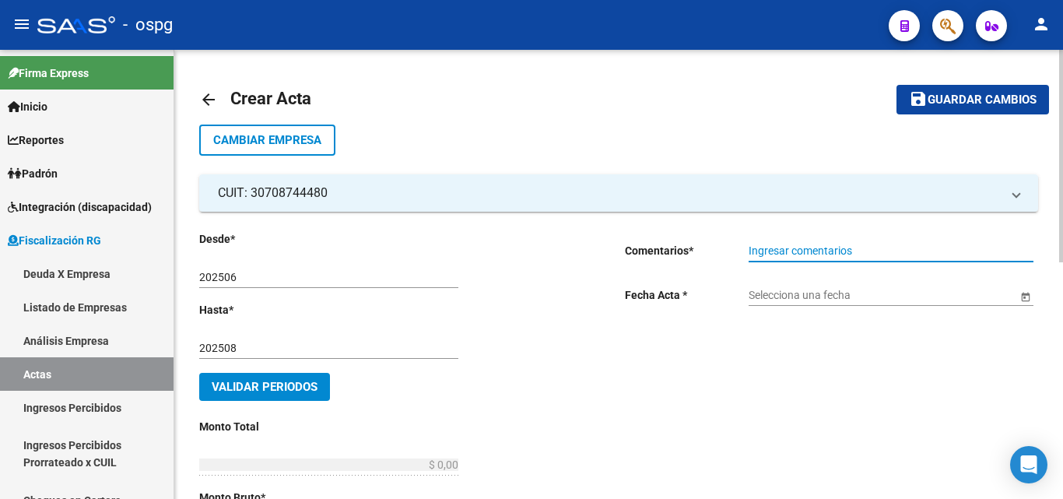
click at [791, 251] on input "Ingresar comentarios" at bounding box center [891, 250] width 285 height 13
type input "r"
type input "RECIBO 43283"
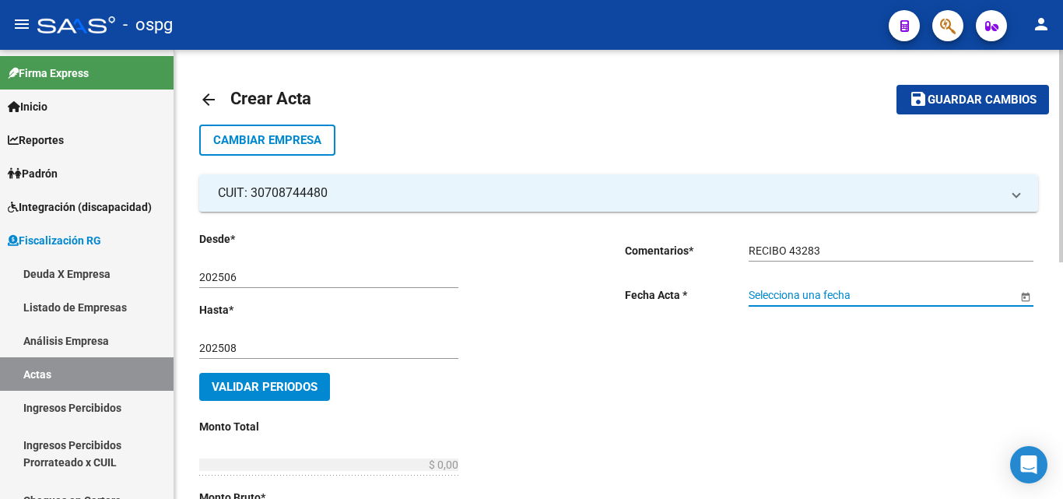
click at [887, 292] on input "Selecciona una fecha" at bounding box center [883, 295] width 268 height 13
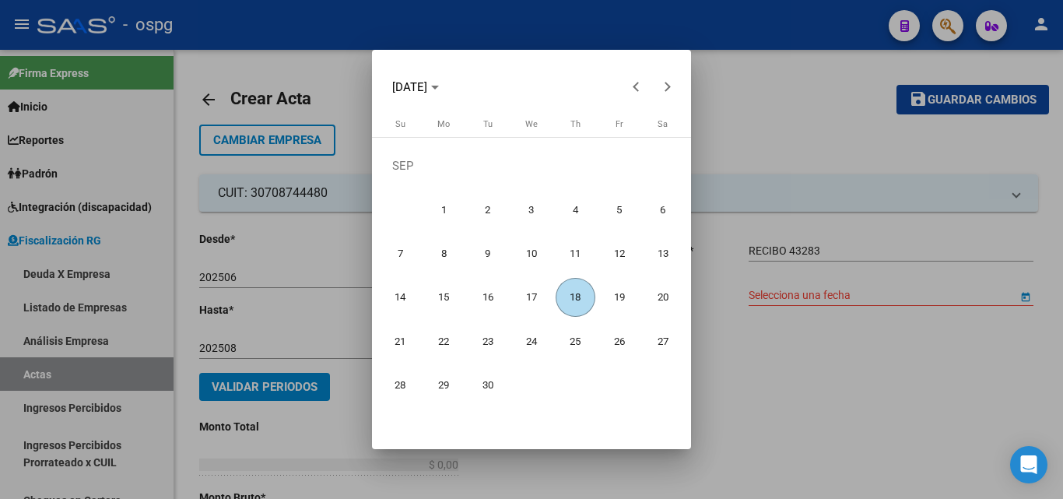
click at [573, 294] on span "18" at bounding box center [576, 298] width 40 height 40
type input "[DATE]"
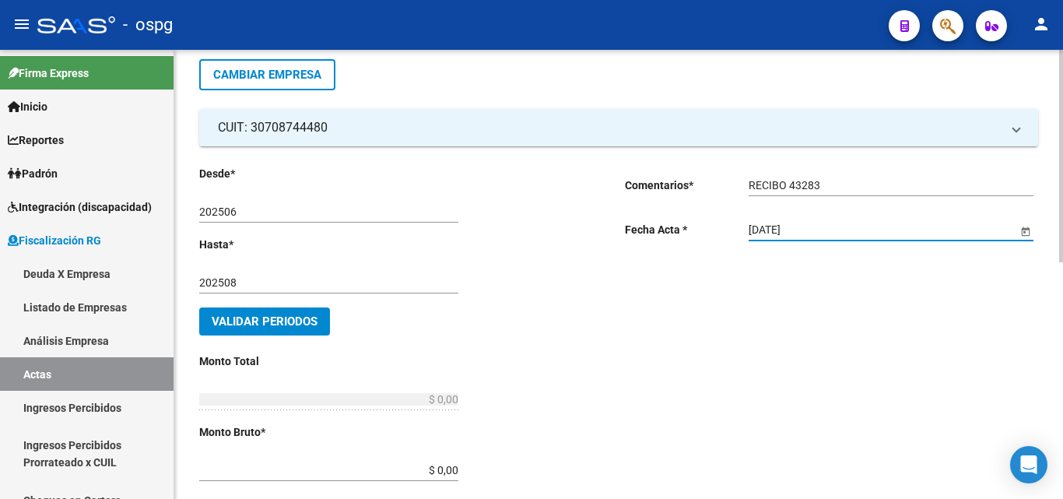
scroll to position [156, 0]
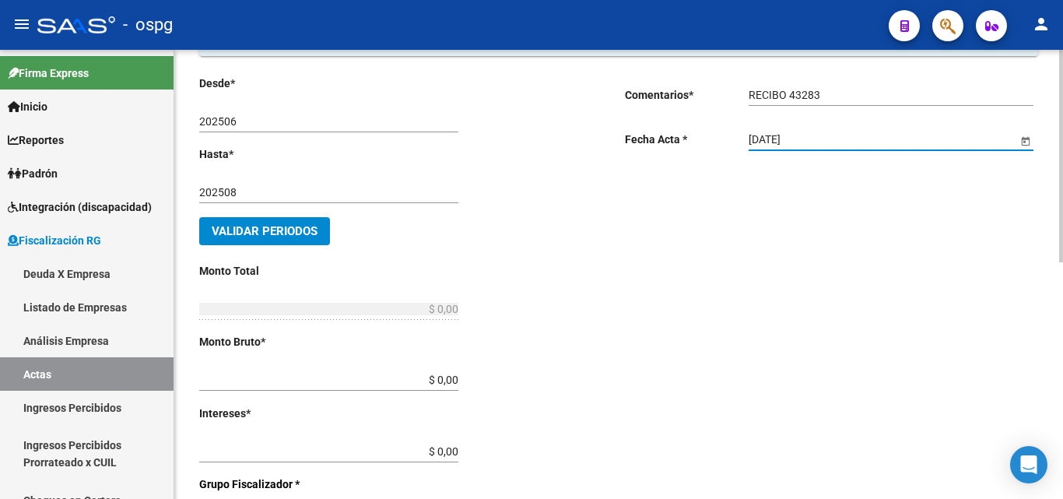
click at [269, 240] on button "Validar Periodos" at bounding box center [264, 231] width 131 height 28
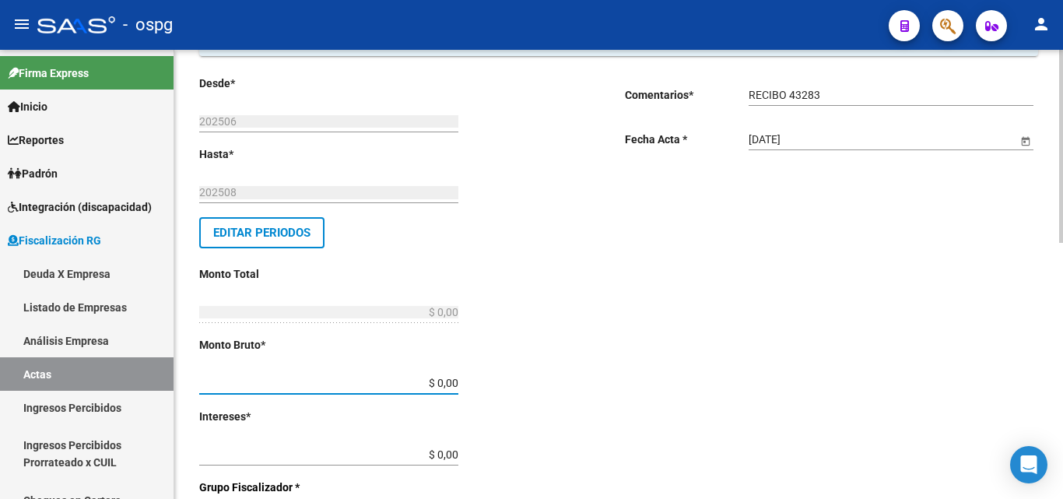
click at [452, 384] on input "$ 0,00" at bounding box center [328, 383] width 259 height 13
click at [452, 381] on input "$ 0,00" at bounding box center [328, 383] width 259 height 13
click at [458, 381] on input "$ 3.348.245,80" at bounding box center [328, 383] width 259 height 13
drag, startPoint x: 458, startPoint y: 378, endPoint x: 335, endPoint y: 370, distance: 122.5
click at [335, 370] on div "$ 334.824,58 Ingresar monto bruto" at bounding box center [328, 378] width 259 height 31
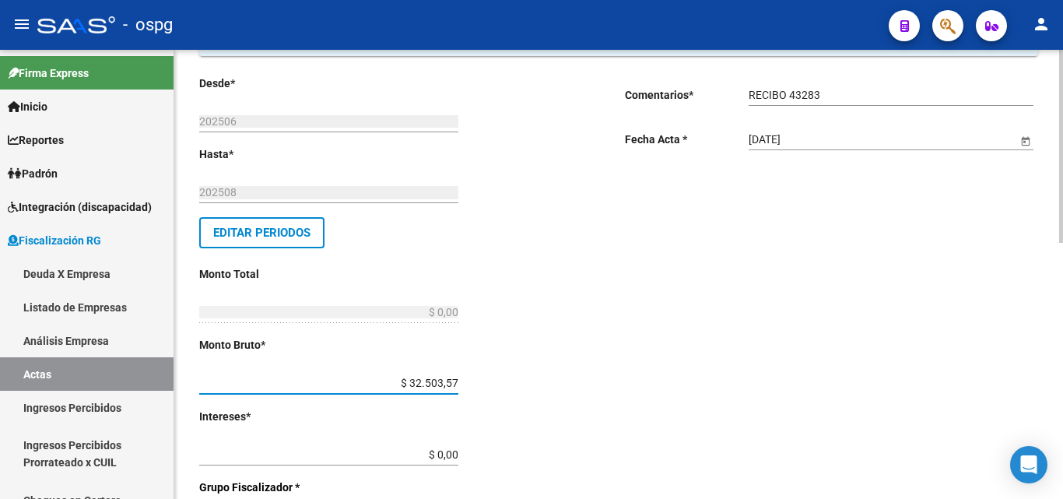
type input "$ 325.035,70"
click at [451, 454] on input "$ 0,00" at bounding box center [328, 454] width 259 height 13
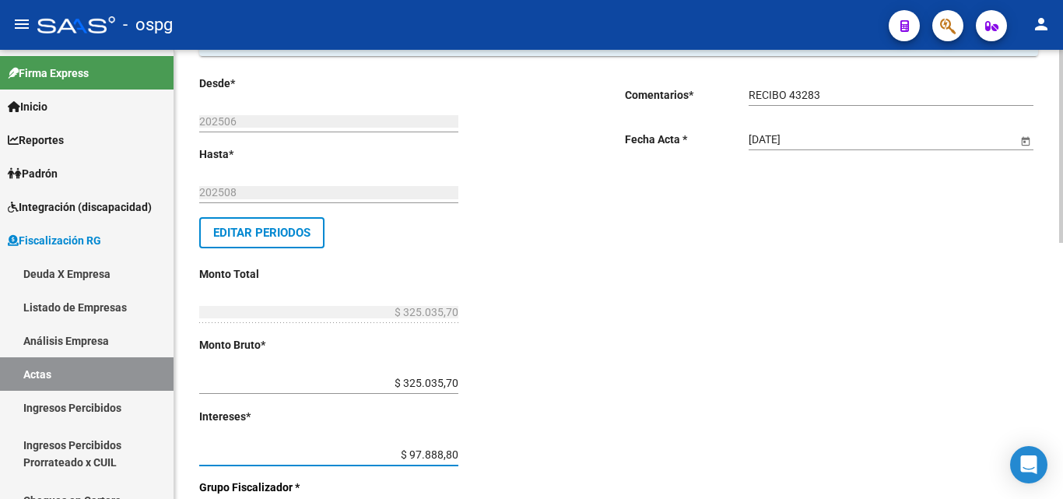
type input "$ 9.788,88"
type input "$ 334.824,58"
click at [522, 423] on div "Desde * 202506 Ej: 202201 Hasta * 202508 Ej: 202208 Editar Periodos Monto Total…" at bounding box center [387, 488] width 376 height 827
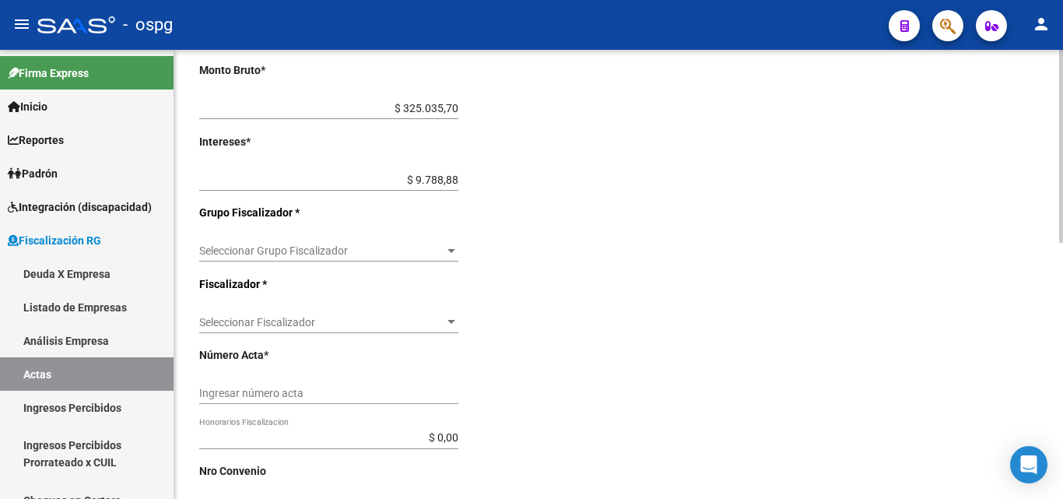
scroll to position [467, 0]
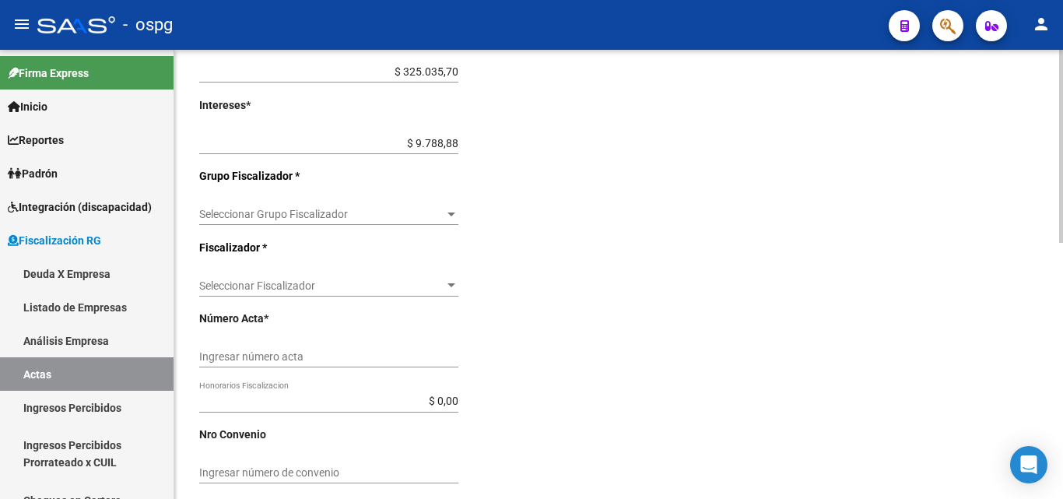
click at [445, 215] on div at bounding box center [451, 214] width 14 height 12
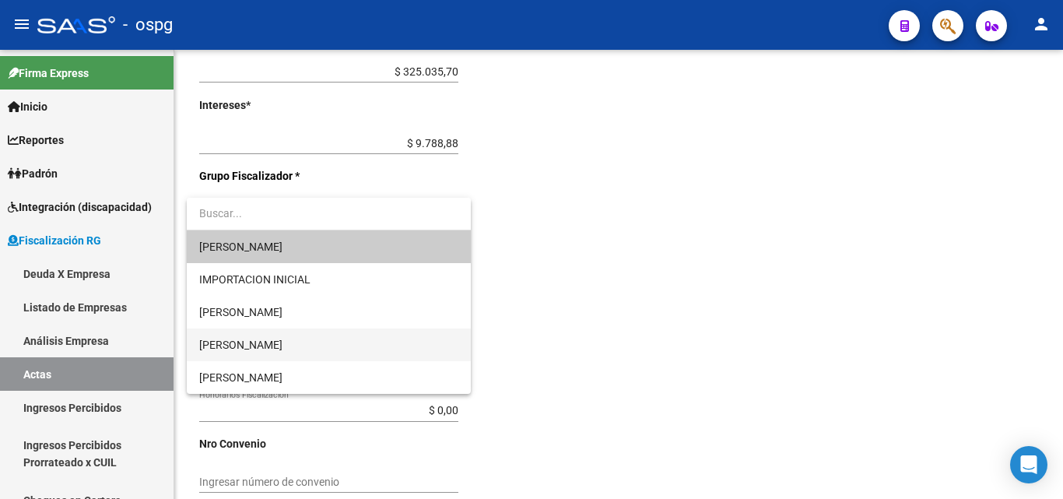
click at [304, 346] on span "[PERSON_NAME]" at bounding box center [328, 344] width 259 height 33
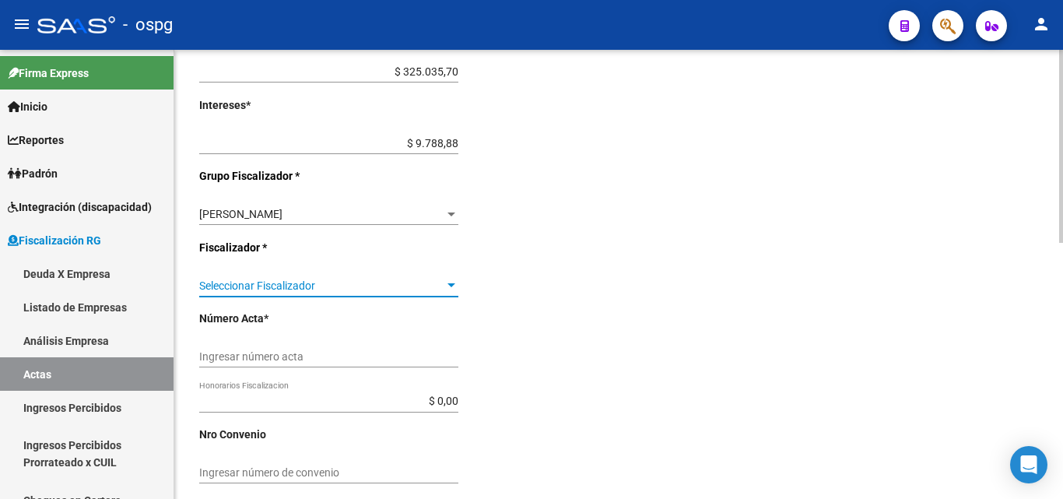
click at [321, 290] on span "Seleccionar Fiscalizador" at bounding box center [321, 285] width 245 height 13
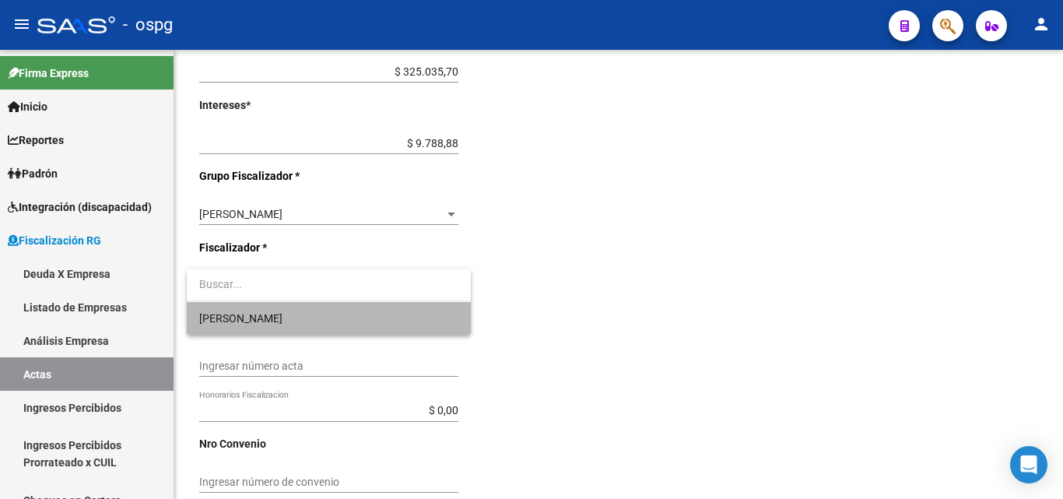
click at [297, 315] on span "[PERSON_NAME]" at bounding box center [328, 318] width 259 height 33
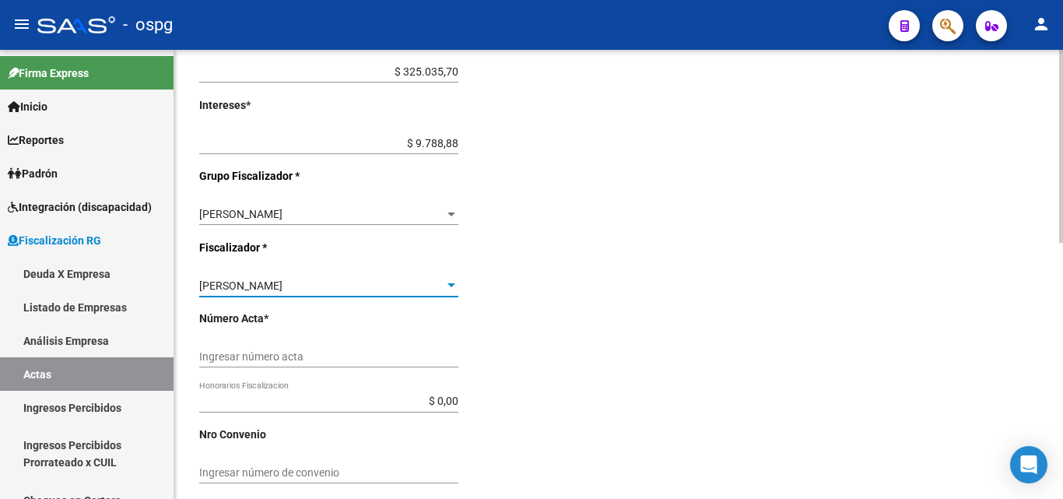
click at [332, 355] on input "Ingresar número acta" at bounding box center [328, 356] width 259 height 13
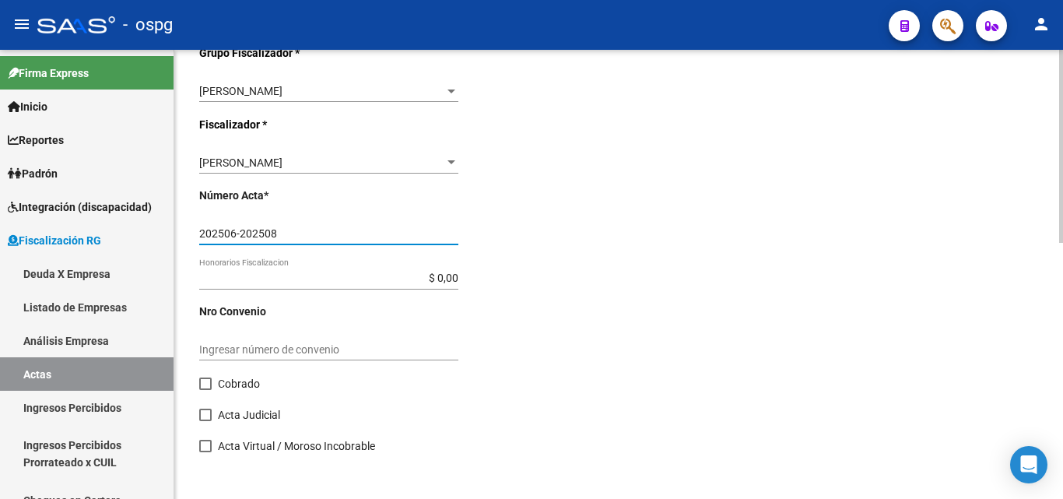
scroll to position [596, 0]
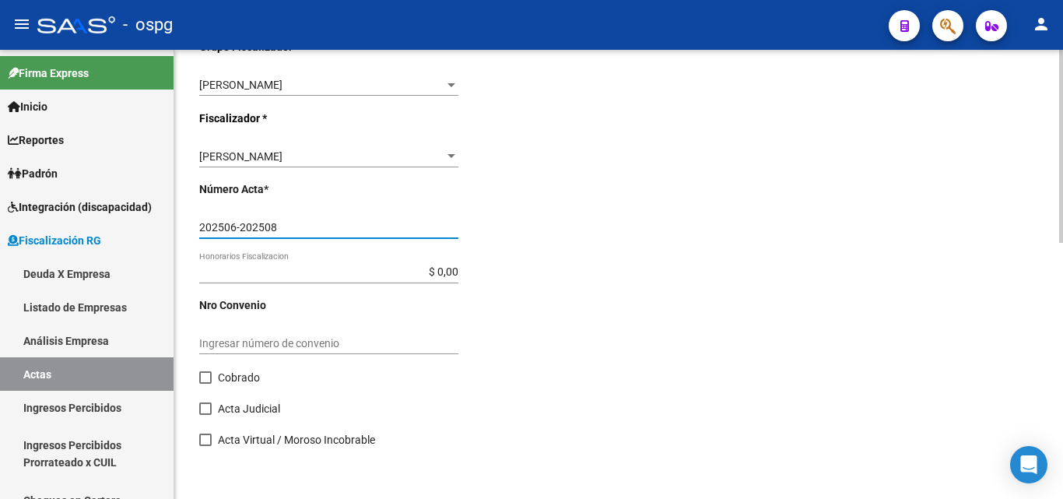
type input "202506-202508"
click at [202, 380] on span at bounding box center [205, 377] width 12 height 12
click at [205, 384] on input "Cobrado" at bounding box center [205, 384] width 1 height 1
checkbox input "true"
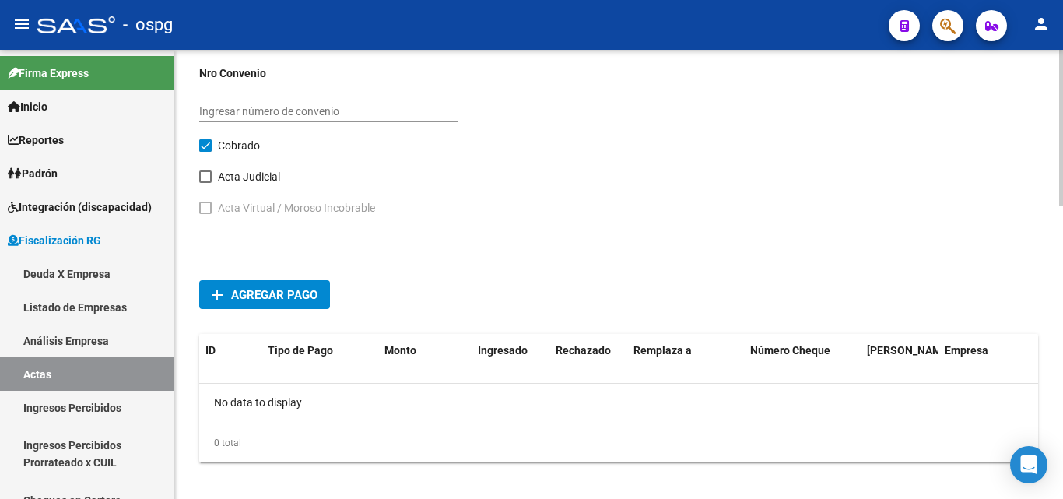
scroll to position [841, 0]
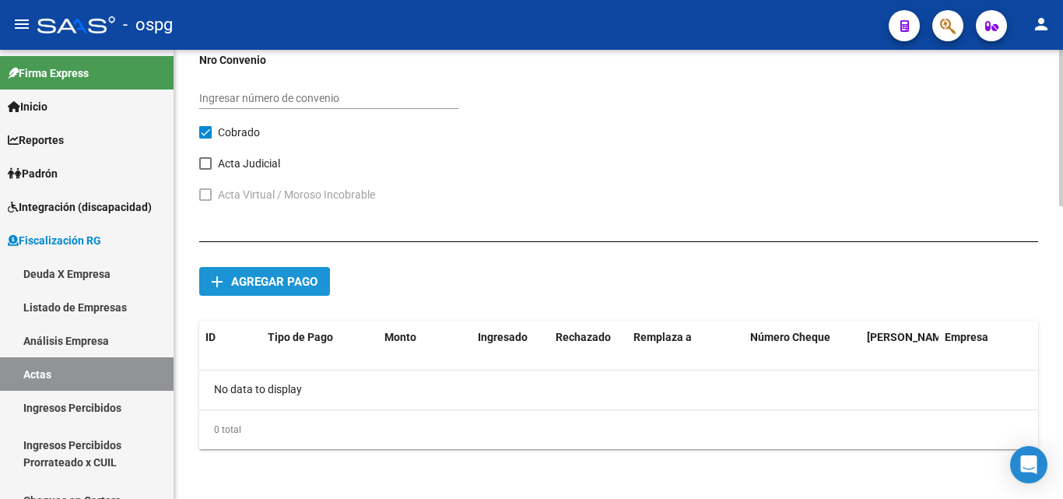
click at [275, 285] on span "Agregar pago" at bounding box center [274, 282] width 86 height 14
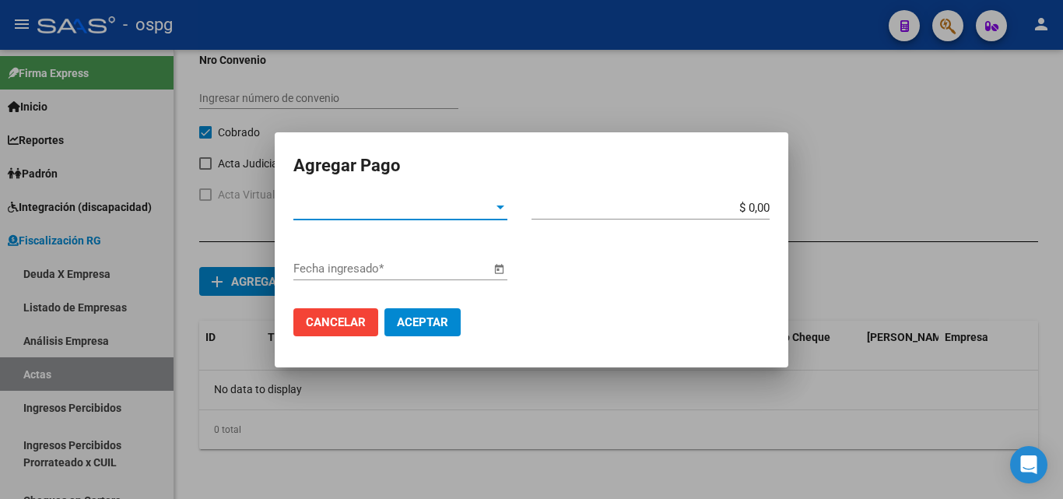
click at [502, 212] on div at bounding box center [500, 208] width 14 height 12
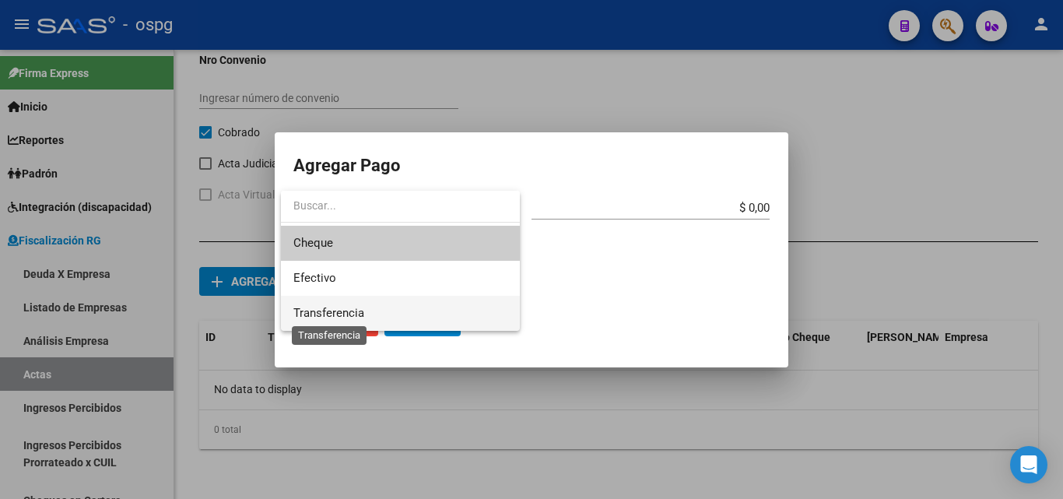
click at [356, 309] on span "Transferencia" at bounding box center [328, 313] width 71 height 14
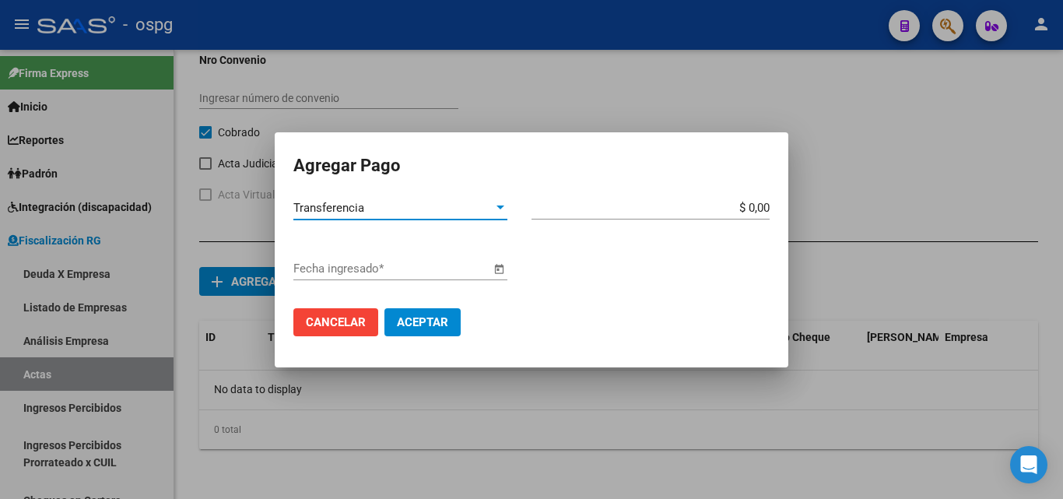
click at [762, 208] on input "$ 0,00" at bounding box center [650, 208] width 238 height 14
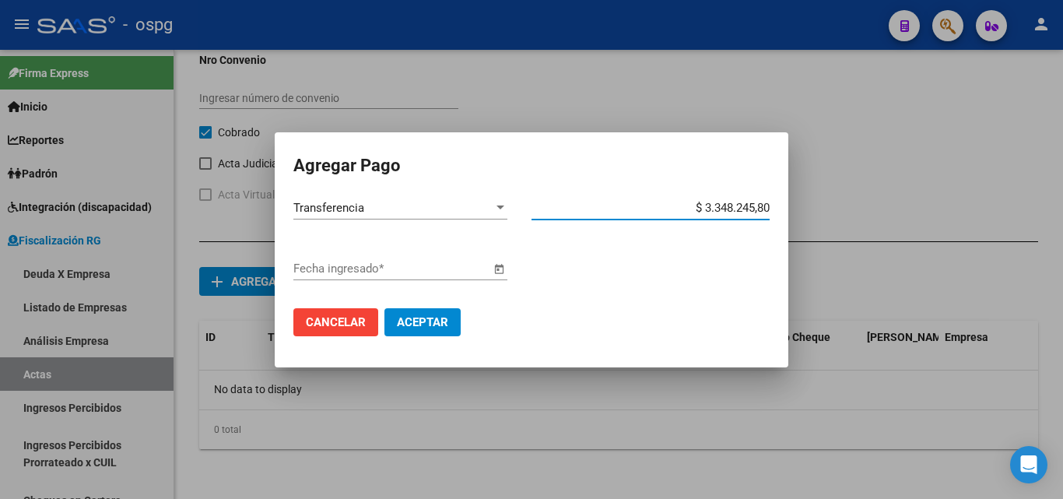
type input "$ 334.824,58"
click at [615, 279] on div "Fecha ingresado *" at bounding box center [531, 276] width 476 height 39
click at [496, 270] on span "Open calendar" at bounding box center [498, 269] width 37 height 37
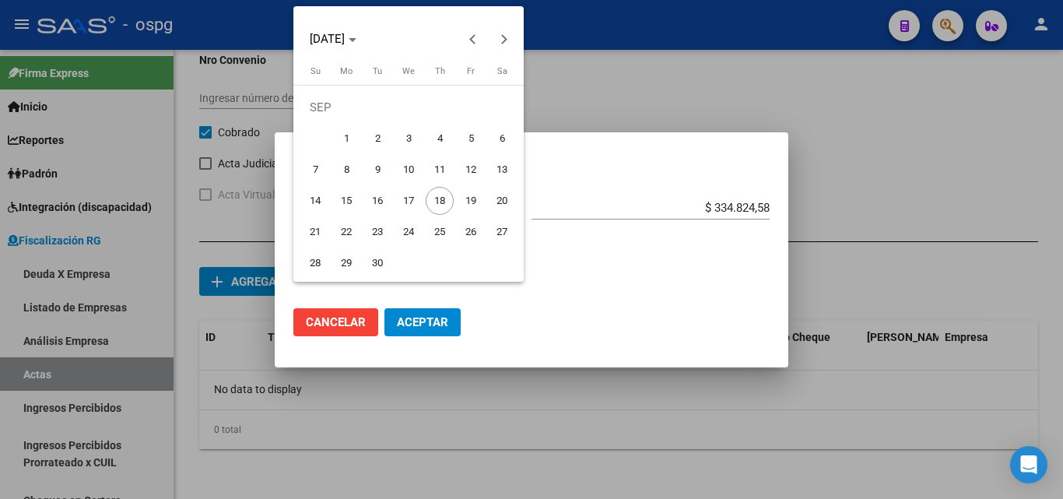
click at [415, 202] on span "17" at bounding box center [409, 201] width 28 height 28
type input "[DATE]"
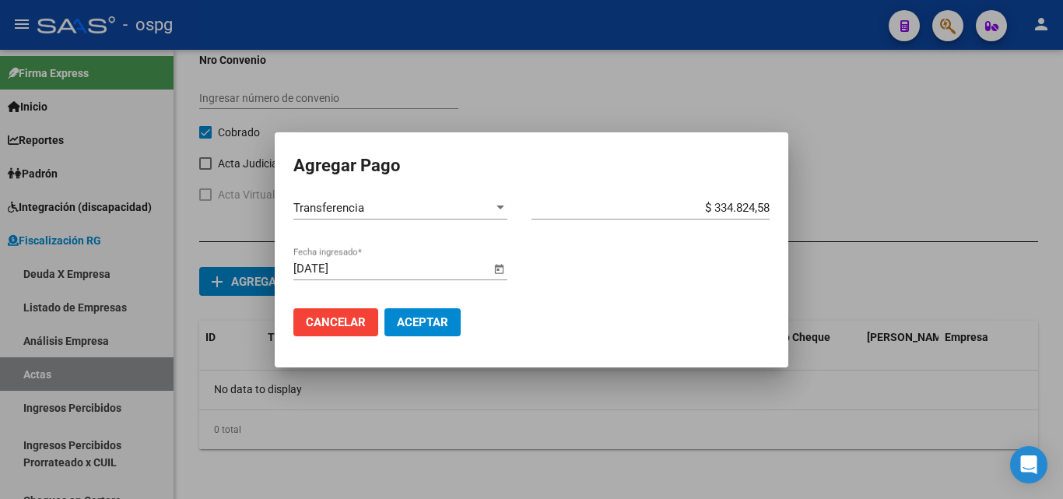
click at [437, 324] on span "Aceptar" at bounding box center [422, 322] width 51 height 14
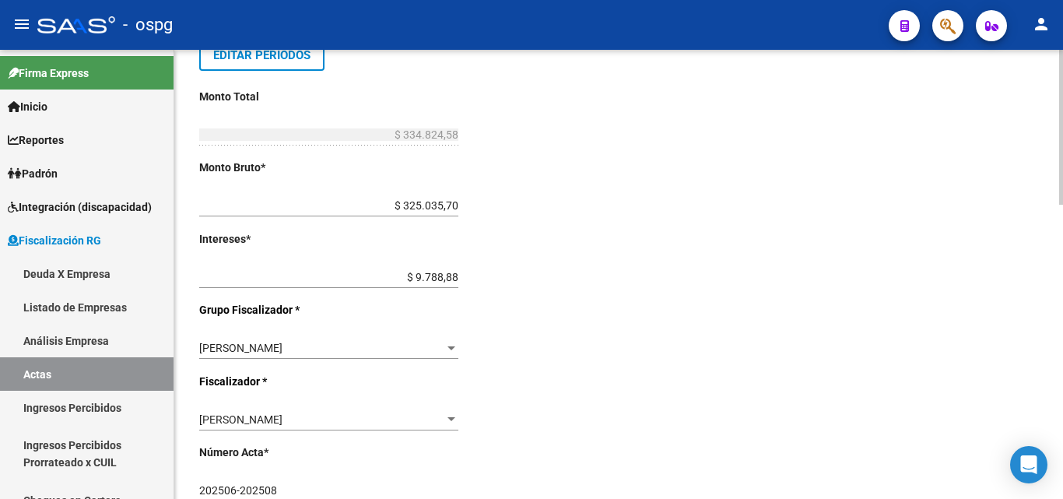
scroll to position [310, 0]
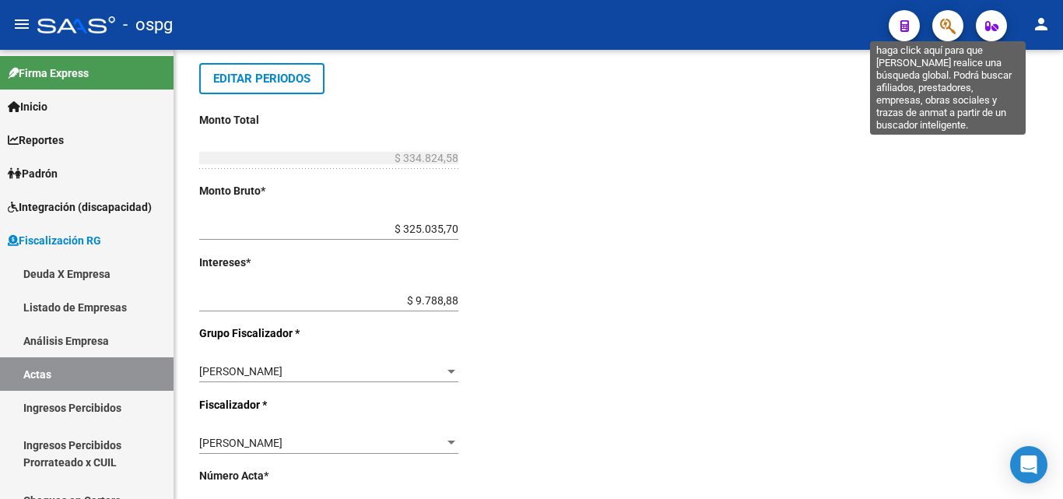
click at [952, 31] on icon "button" at bounding box center [948, 26] width 16 height 18
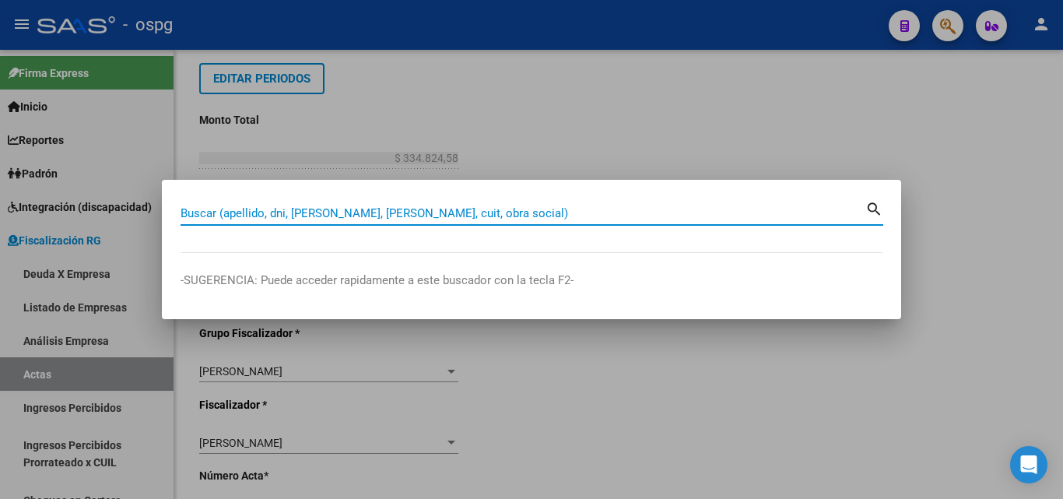
click at [851, 144] on div at bounding box center [531, 249] width 1063 height 499
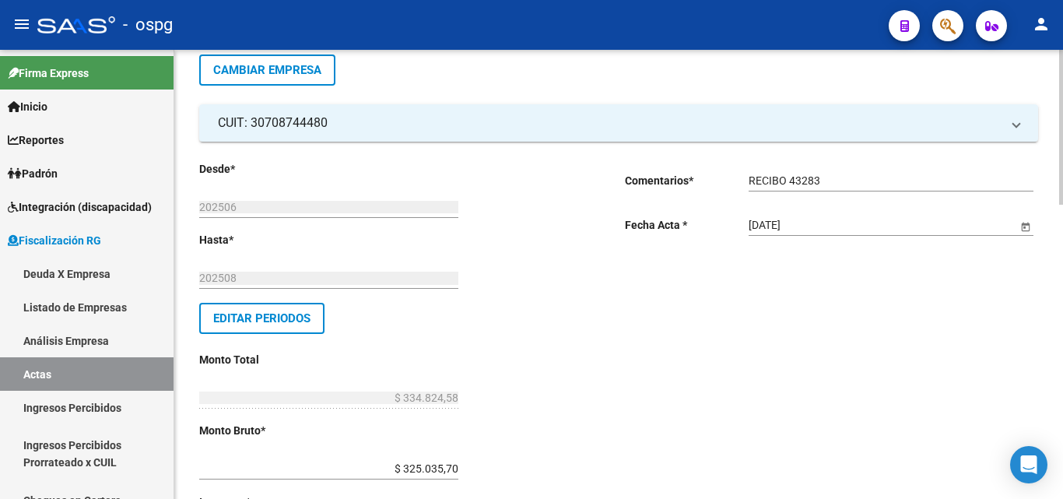
scroll to position [0, 0]
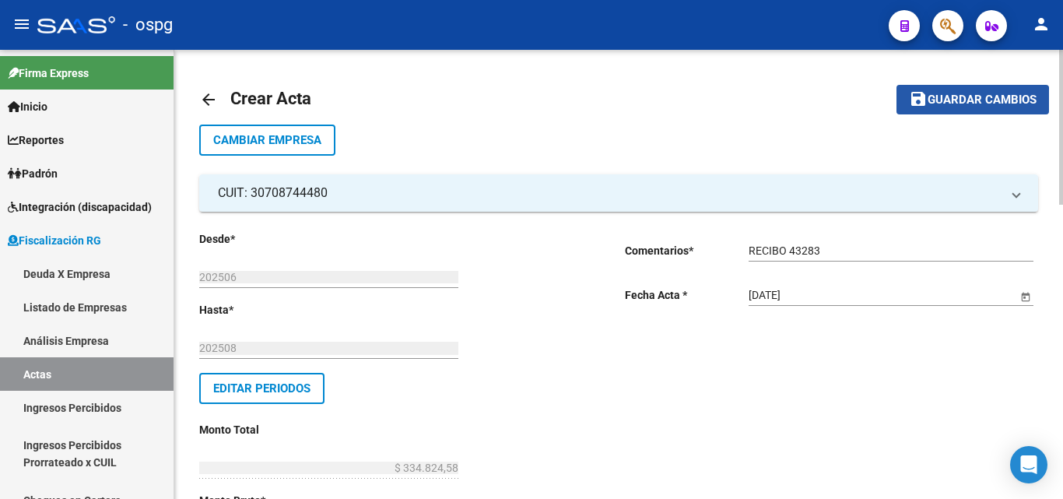
click at [933, 103] on span "Guardar cambios" at bounding box center [982, 100] width 109 height 14
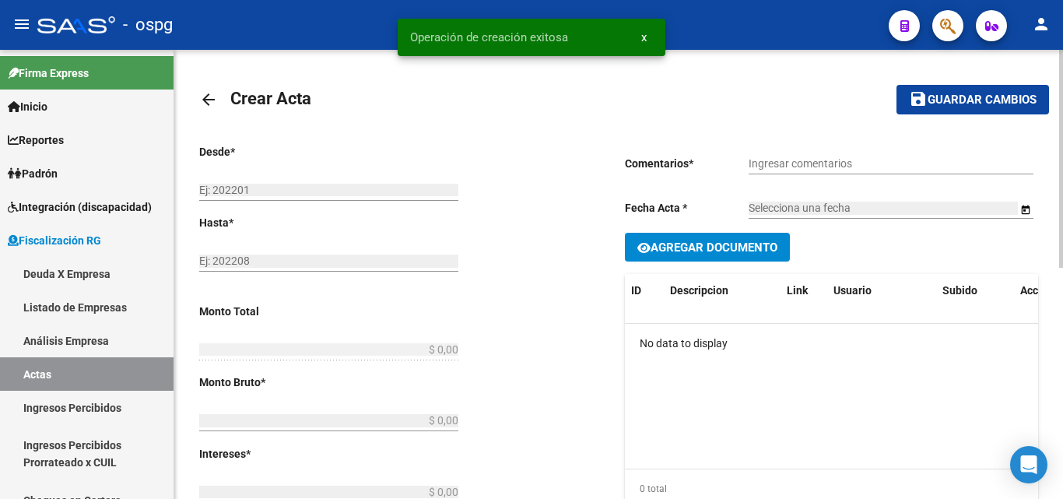
type input "202506"
type input "202508"
type input "$ 334.824,58"
type input "$ 325.035,70"
type input "$ 9.788,88"
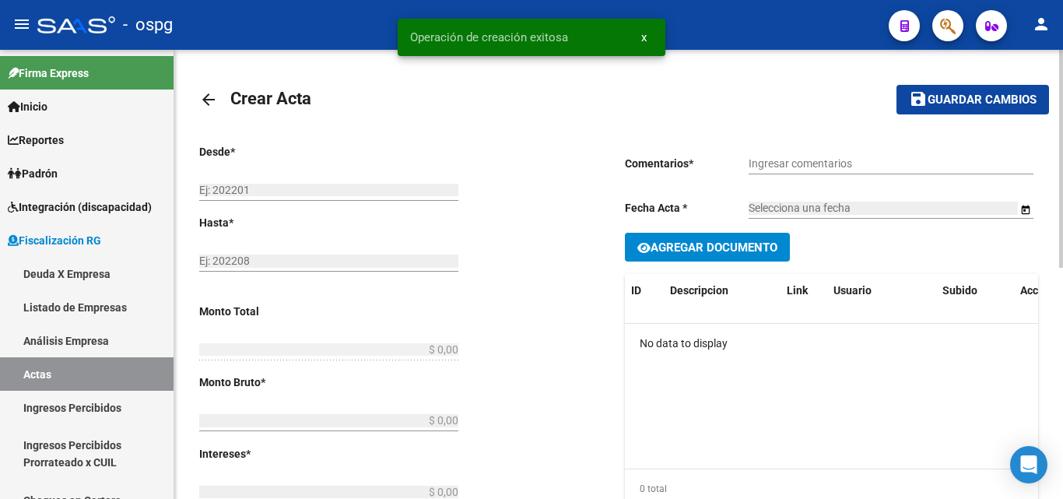
type input "202506-202508"
checkbox input "true"
type input "RECIBO 43283"
type input "[DATE]"
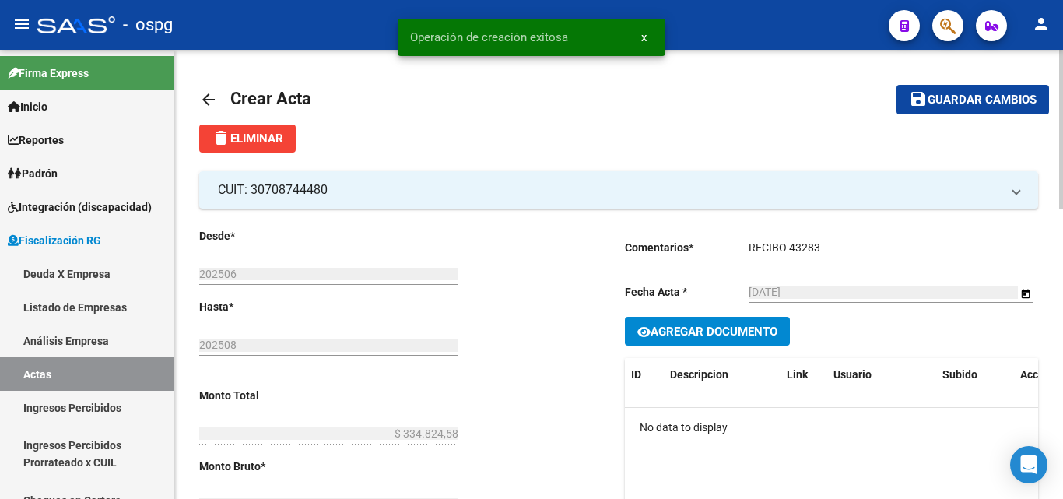
click at [728, 342] on button "Agregar Documento" at bounding box center [707, 331] width 165 height 29
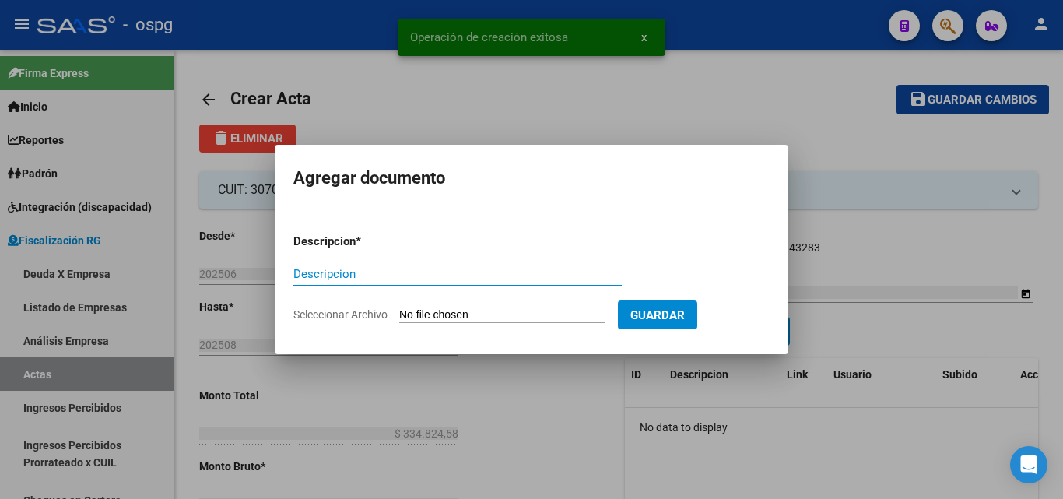
click at [430, 275] on input "Descripcion" at bounding box center [457, 274] width 328 height 14
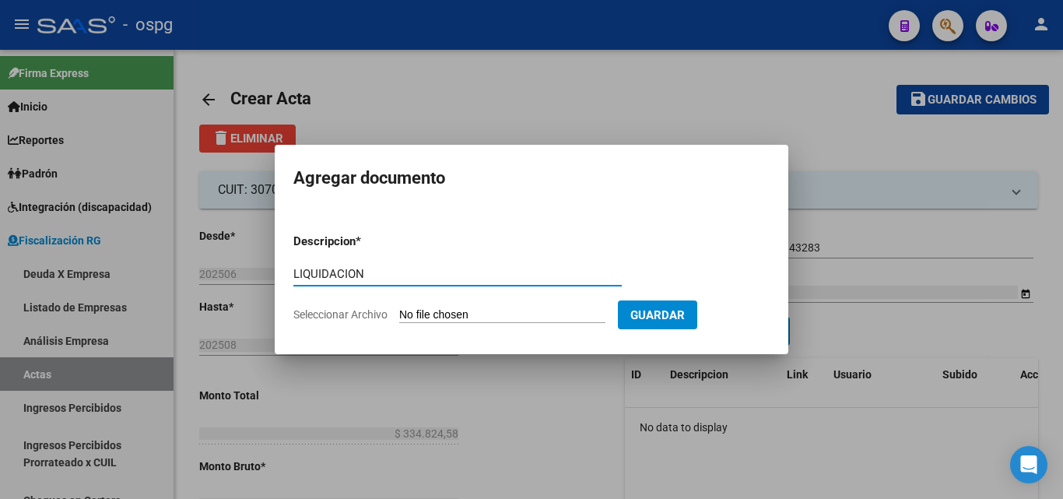
type input "LIQUIDACION"
click at [481, 318] on input "Seleccionar Archivo" at bounding box center [502, 315] width 206 height 15
type input "C:\fakepath\IARAI (6) (1).pdf"
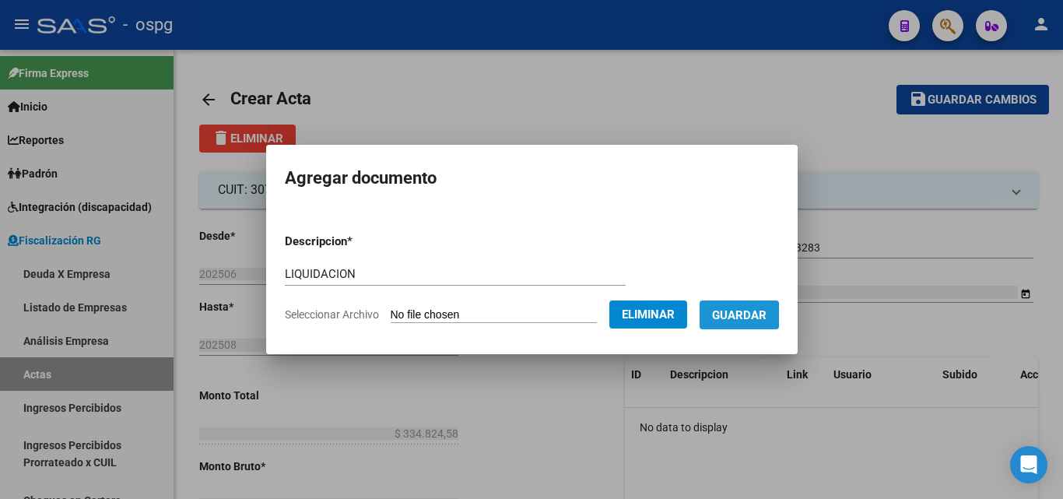
click at [749, 314] on span "Guardar" at bounding box center [739, 315] width 54 height 14
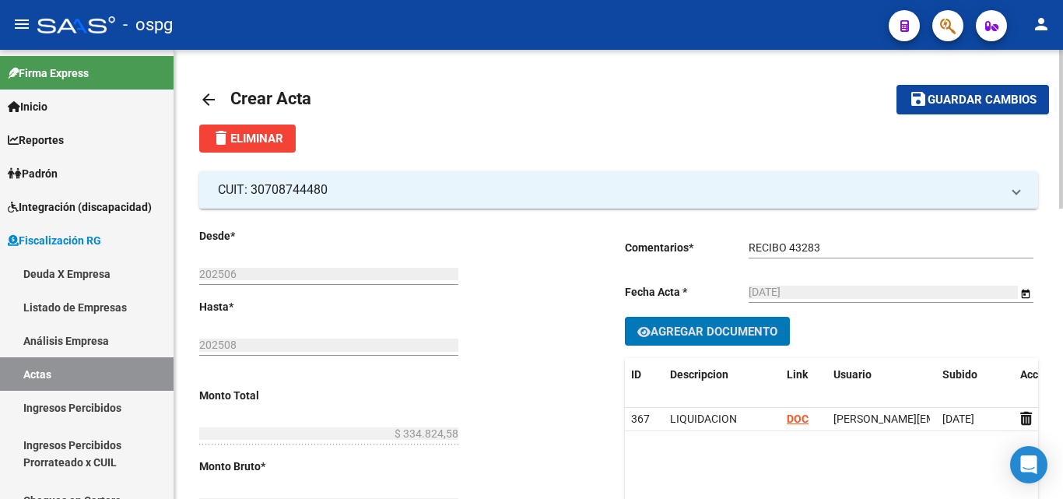
click at [948, 97] on span "Guardar cambios" at bounding box center [982, 100] width 109 height 14
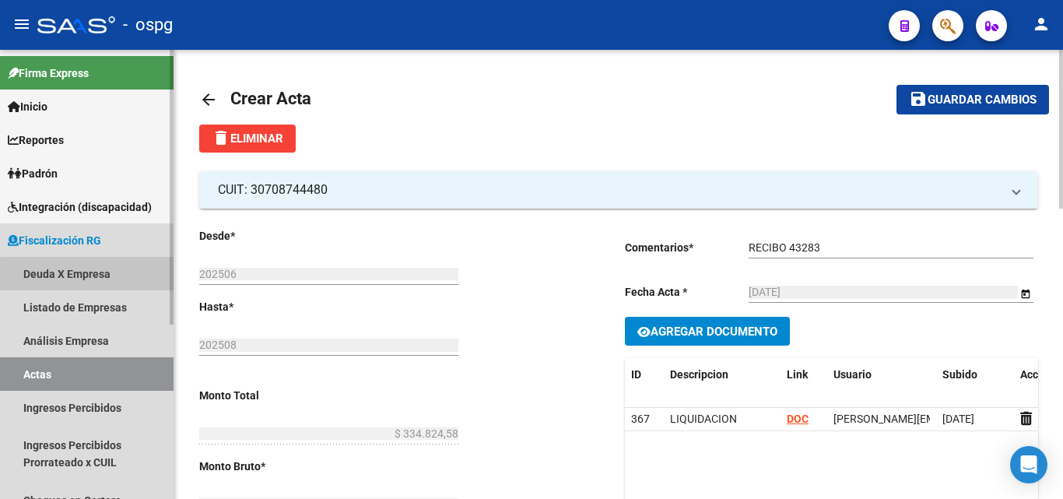
click at [96, 275] on link "Deuda X Empresa" at bounding box center [87, 273] width 174 height 33
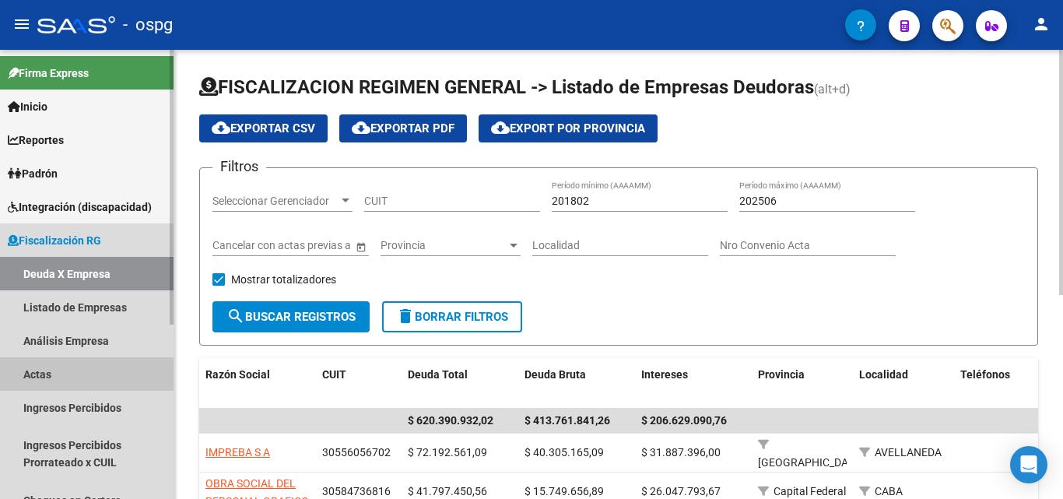
click at [97, 368] on link "Actas" at bounding box center [87, 373] width 174 height 33
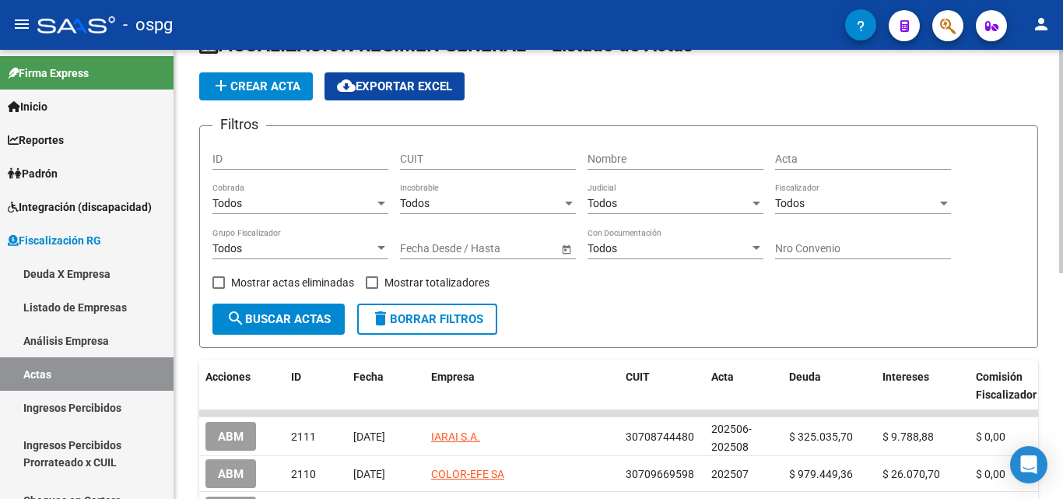
scroll to position [78, 0]
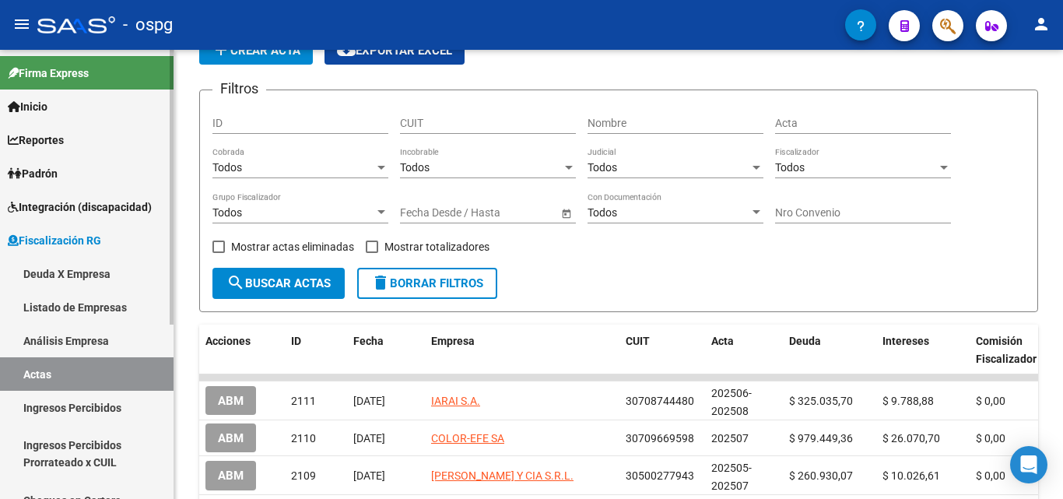
click at [112, 398] on link "Ingresos Percibidos" at bounding box center [87, 407] width 174 height 33
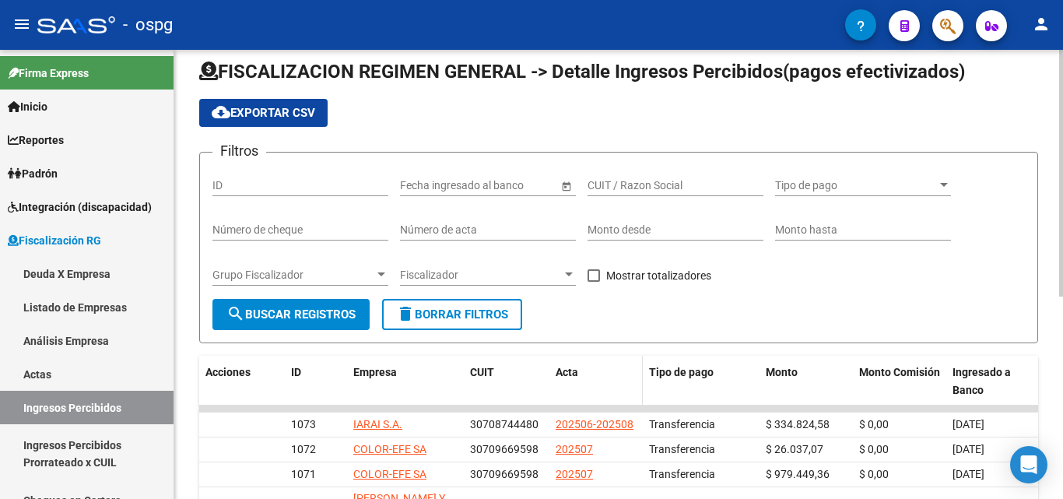
scroll to position [78, 0]
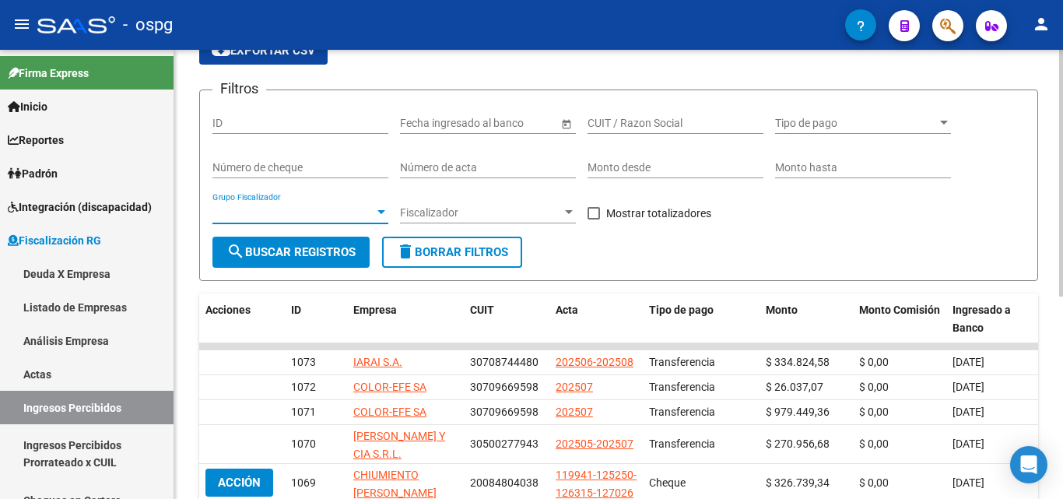
click at [381, 214] on div at bounding box center [381, 212] width 8 height 4
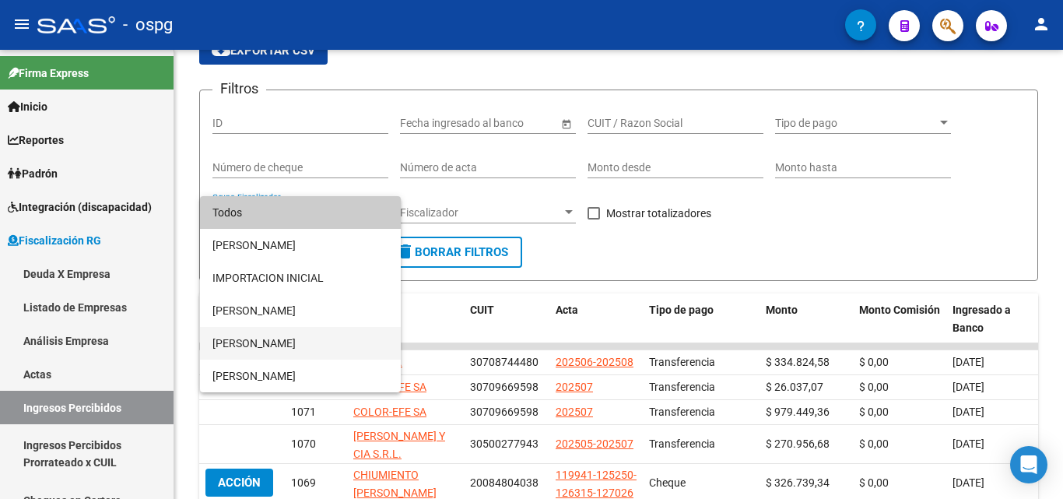
click at [312, 334] on span "[PERSON_NAME]" at bounding box center [300, 343] width 176 height 33
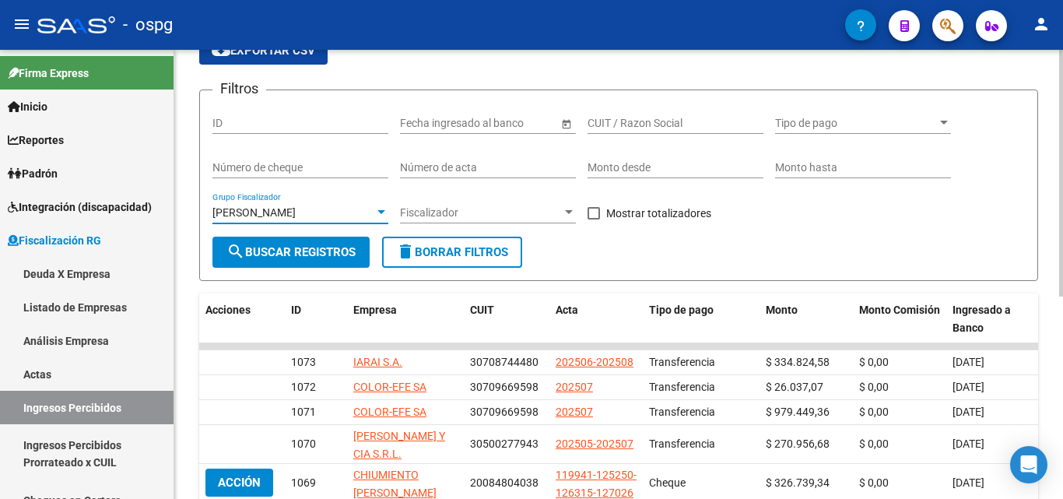
click at [595, 212] on span at bounding box center [594, 213] width 12 height 12
click at [594, 219] on input "Mostrar totalizadores" at bounding box center [593, 219] width 1 height 1
checkbox input "true"
click at [325, 261] on button "search Buscar Registros" at bounding box center [290, 252] width 157 height 31
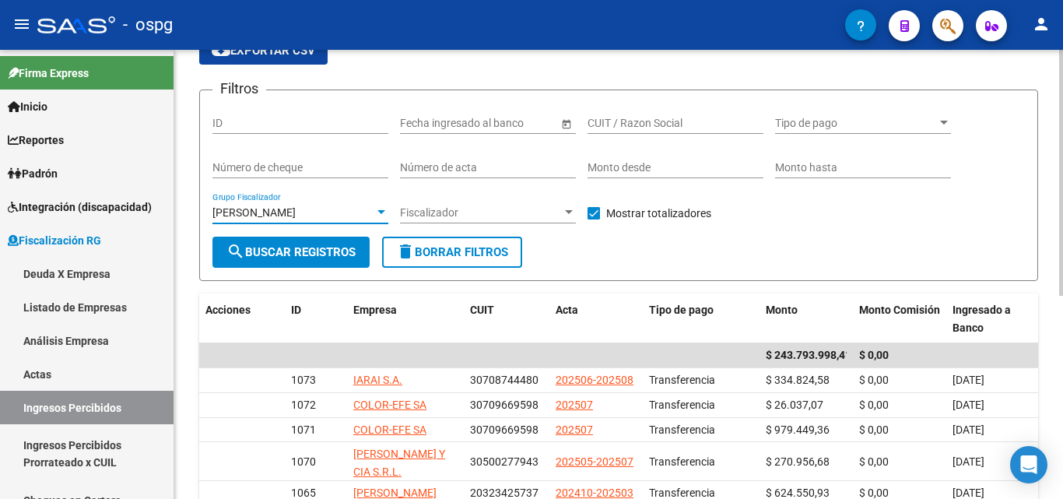
click at [377, 211] on div at bounding box center [381, 212] width 14 height 12
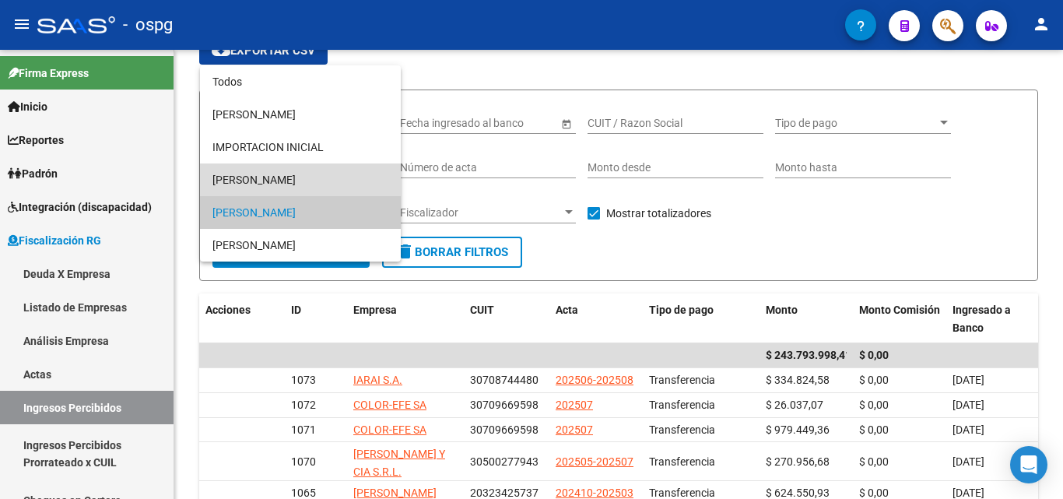
click at [322, 181] on span "[PERSON_NAME]" at bounding box center [300, 179] width 176 height 33
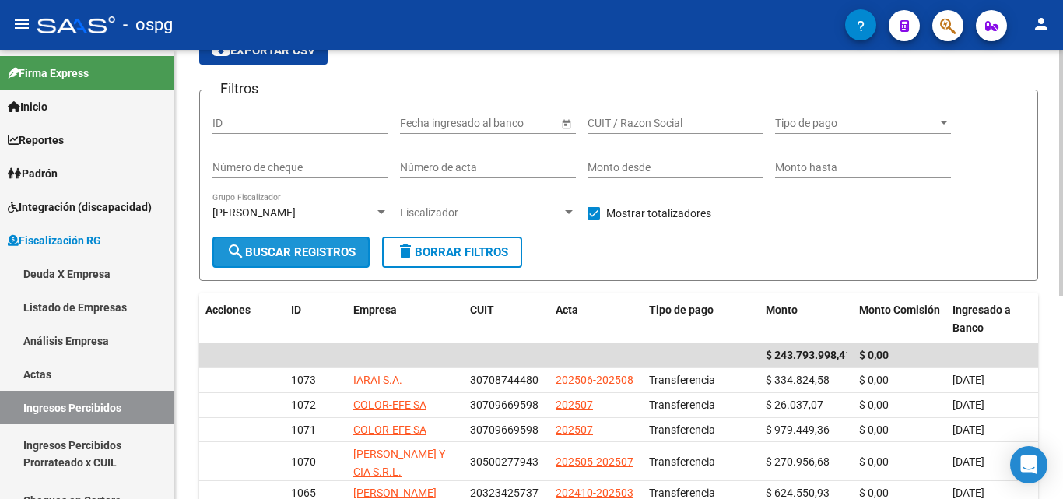
click at [300, 256] on span "search Buscar Registros" at bounding box center [290, 252] width 129 height 14
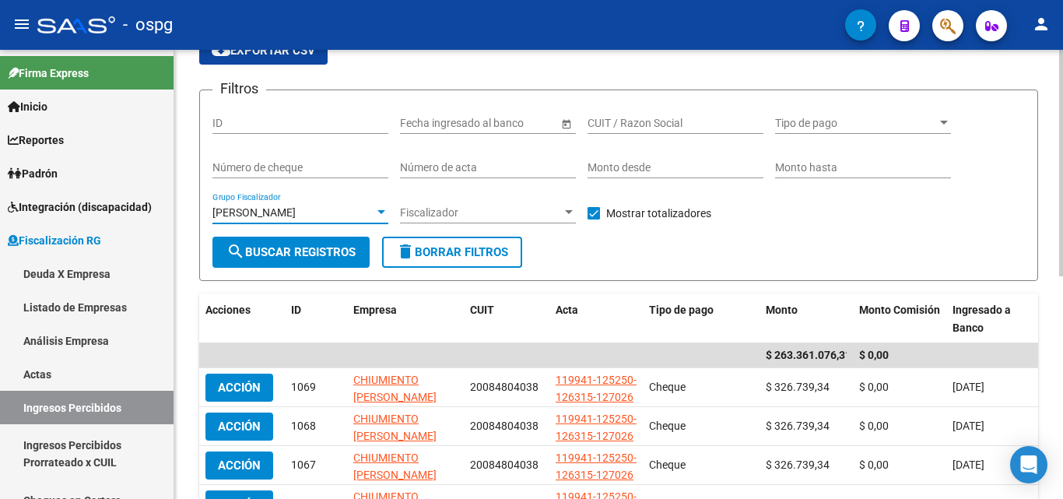
click at [381, 211] on div at bounding box center [381, 212] width 8 height 4
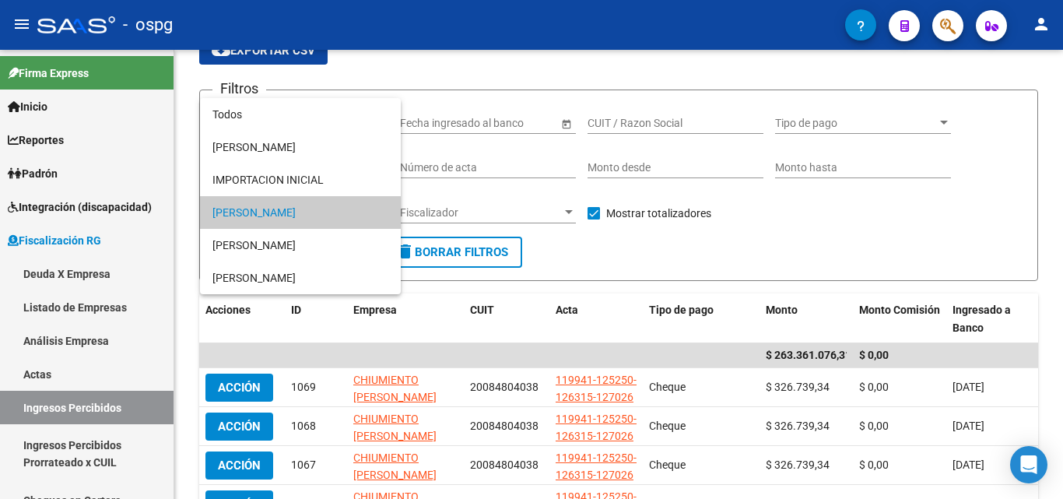
drag, startPoint x: 1057, startPoint y: 231, endPoint x: 839, endPoint y: 284, distance: 224.2
click at [1051, 247] on div at bounding box center [531, 249] width 1063 height 499
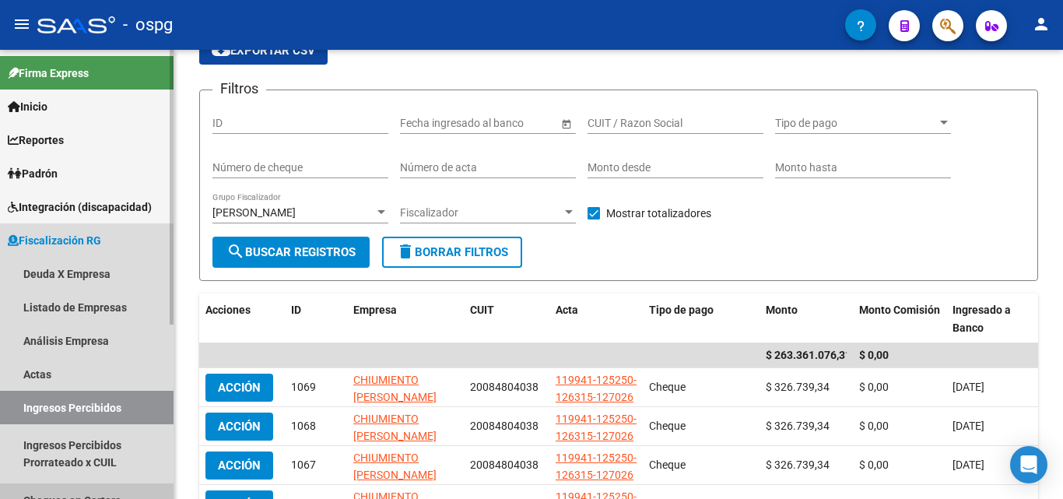
click at [118, 491] on link "Cheques en Cartera" at bounding box center [87, 499] width 174 height 33
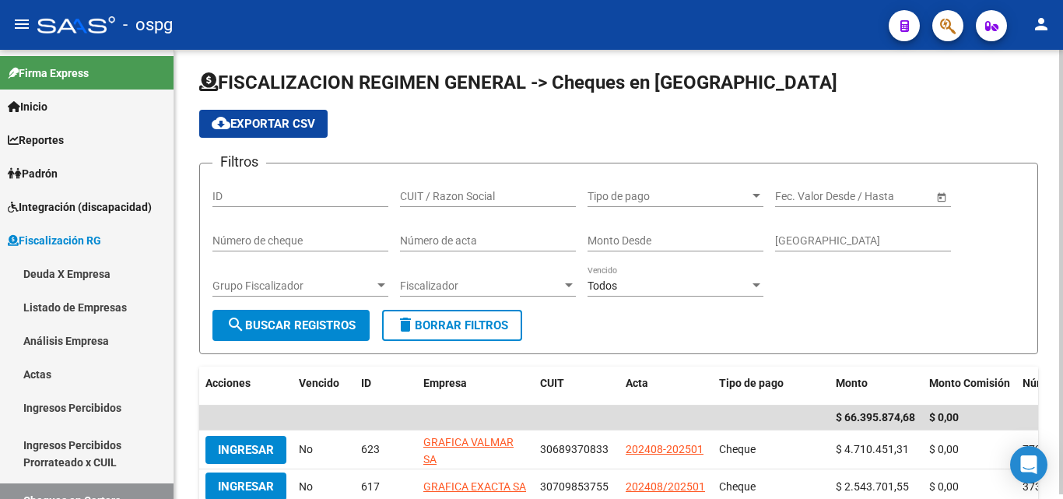
scroll to position [78, 0]
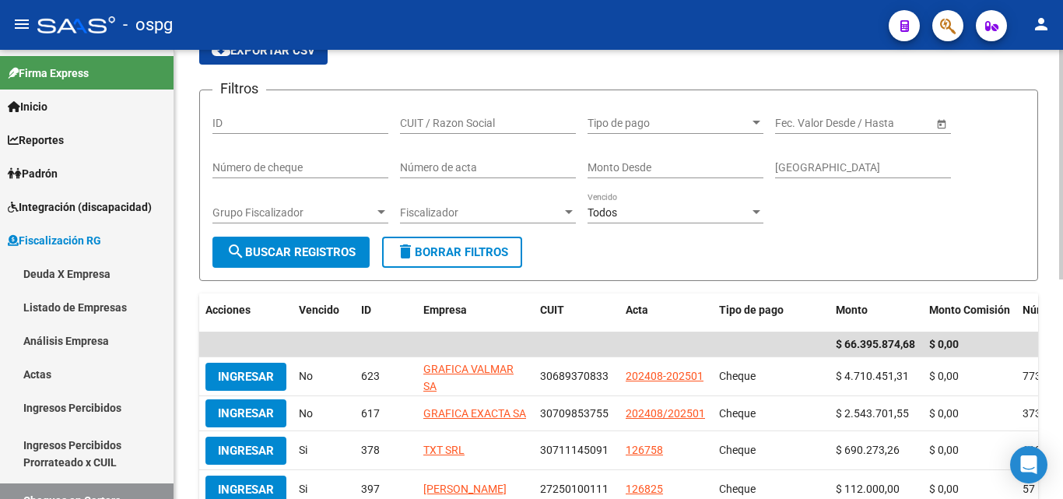
click at [382, 209] on div at bounding box center [381, 212] width 14 height 12
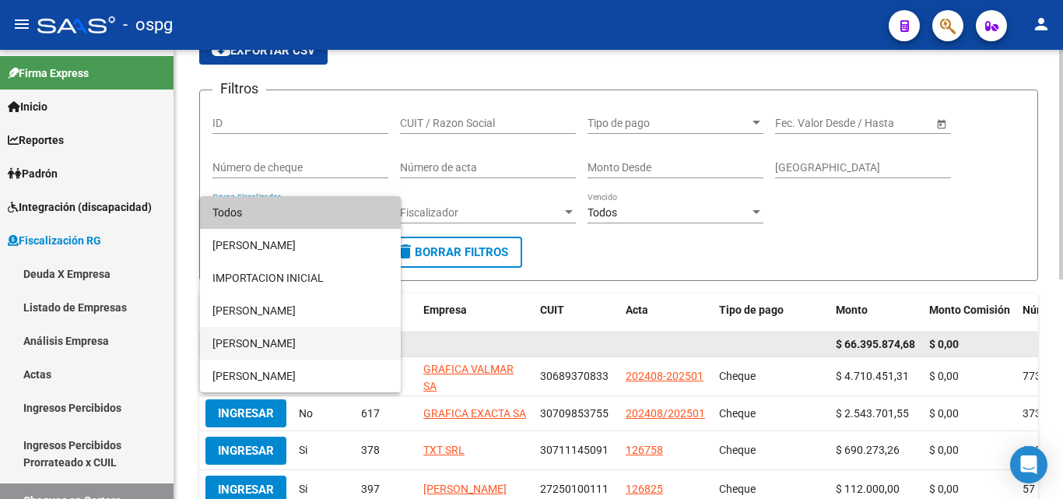
click at [273, 334] on span "[PERSON_NAME]" at bounding box center [300, 343] width 176 height 33
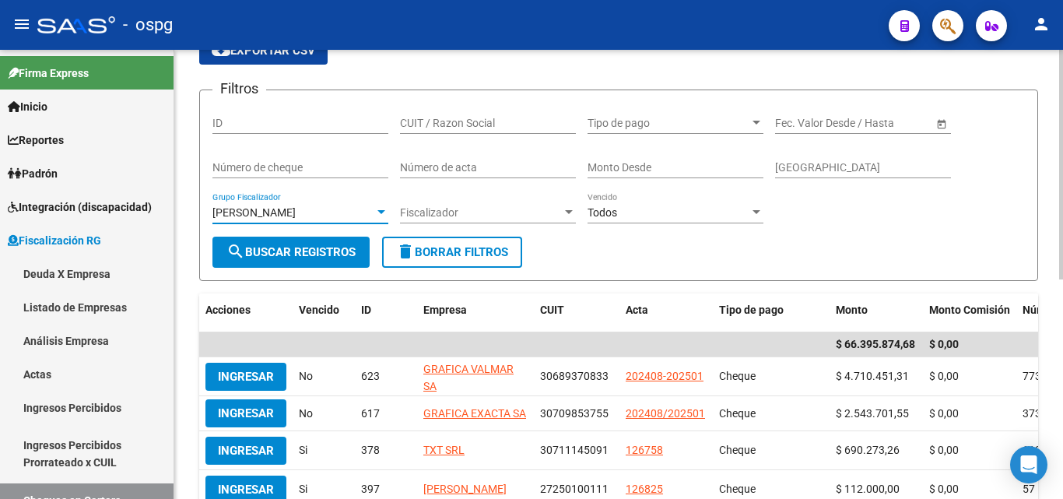
click at [314, 261] on button "search Buscar Registros" at bounding box center [290, 252] width 157 height 31
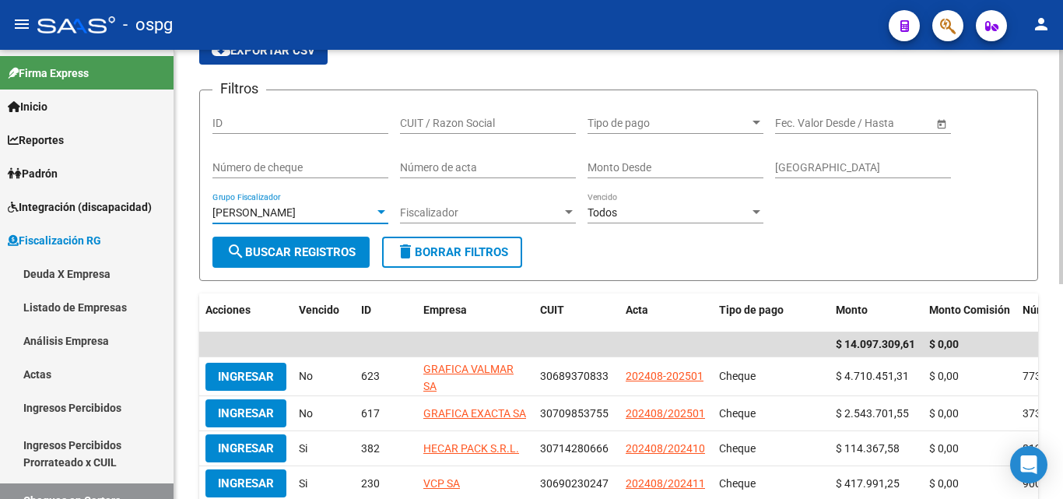
click at [385, 212] on div at bounding box center [381, 212] width 14 height 12
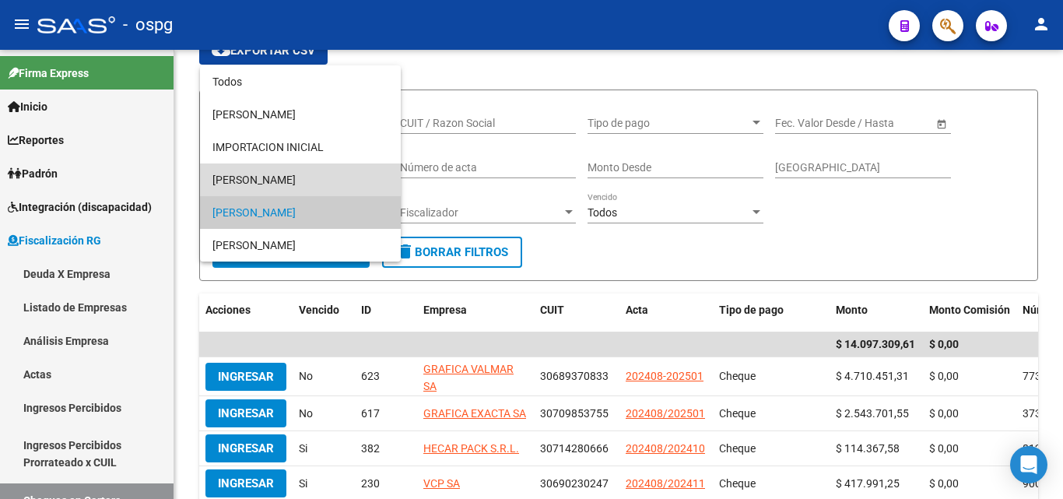
click at [306, 184] on span "[PERSON_NAME]" at bounding box center [300, 179] width 176 height 33
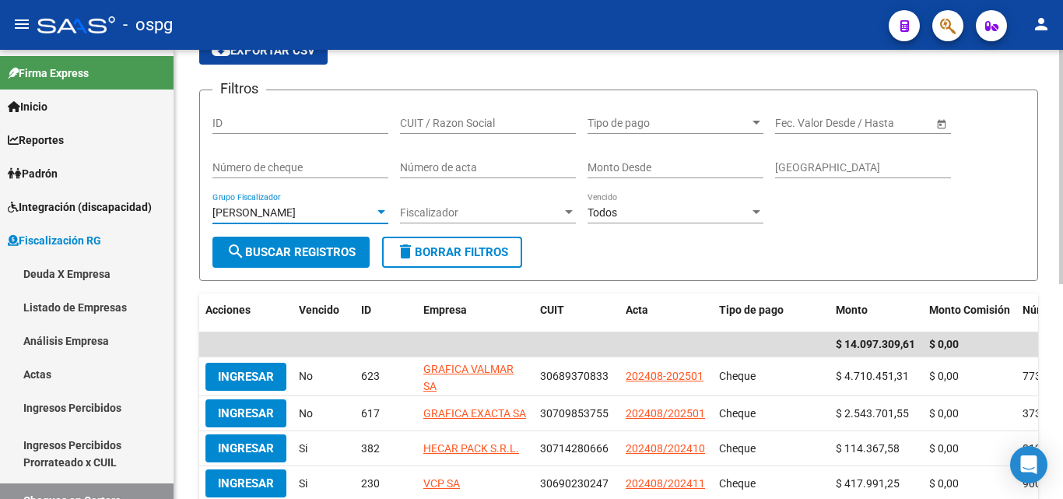
click at [311, 247] on span "search Buscar Registros" at bounding box center [290, 252] width 129 height 14
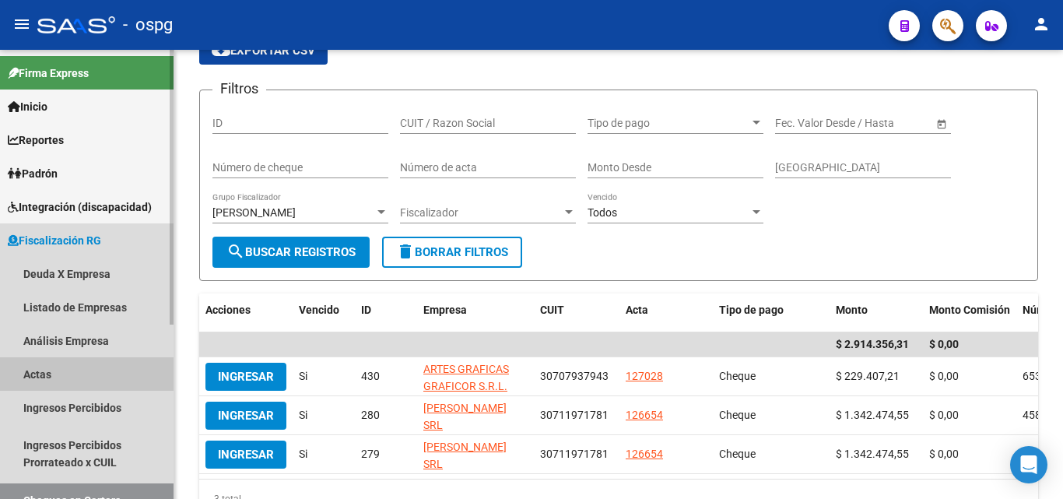
click at [68, 374] on link "Actas" at bounding box center [87, 373] width 174 height 33
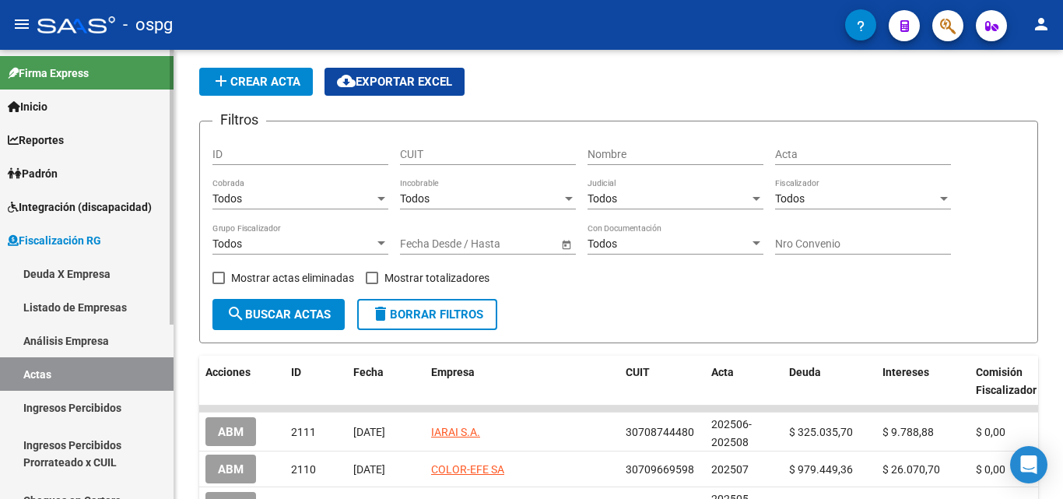
scroll to position [78, 0]
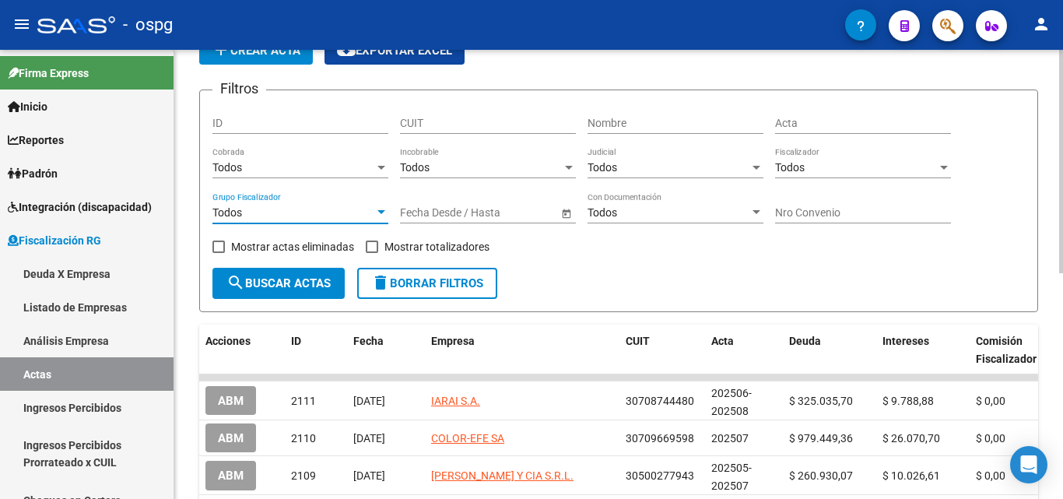
click at [378, 216] on div at bounding box center [381, 212] width 14 height 12
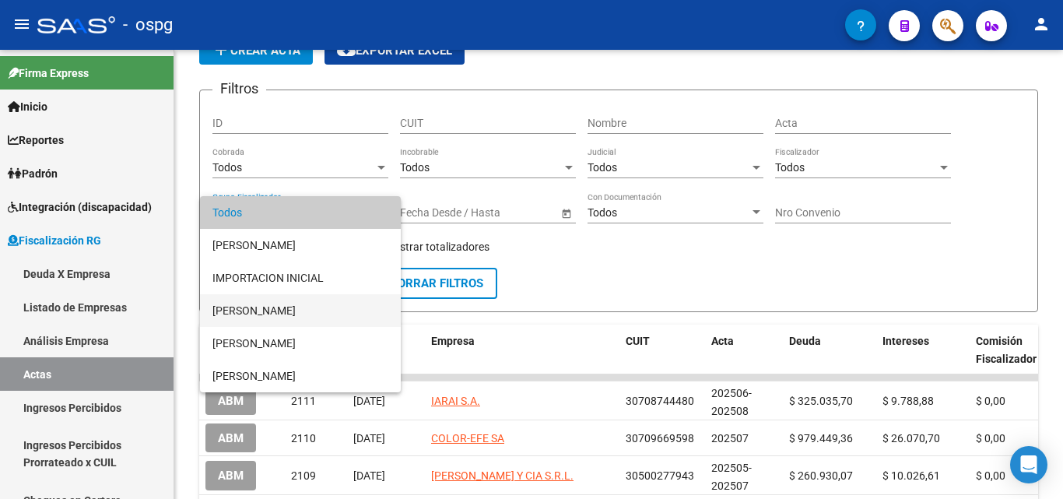
click at [296, 312] on span "[PERSON_NAME]" at bounding box center [300, 310] width 176 height 33
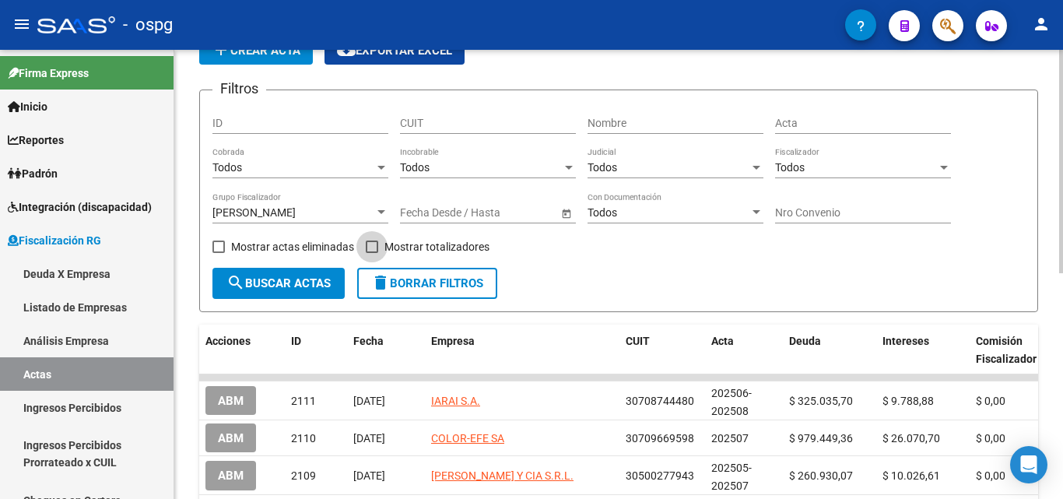
click at [369, 247] on span at bounding box center [372, 246] width 12 height 12
click at [371, 253] on input "Mostrar totalizadores" at bounding box center [371, 253] width 1 height 1
checkbox input "true"
click at [301, 276] on span "search Buscar Actas" at bounding box center [278, 283] width 104 height 14
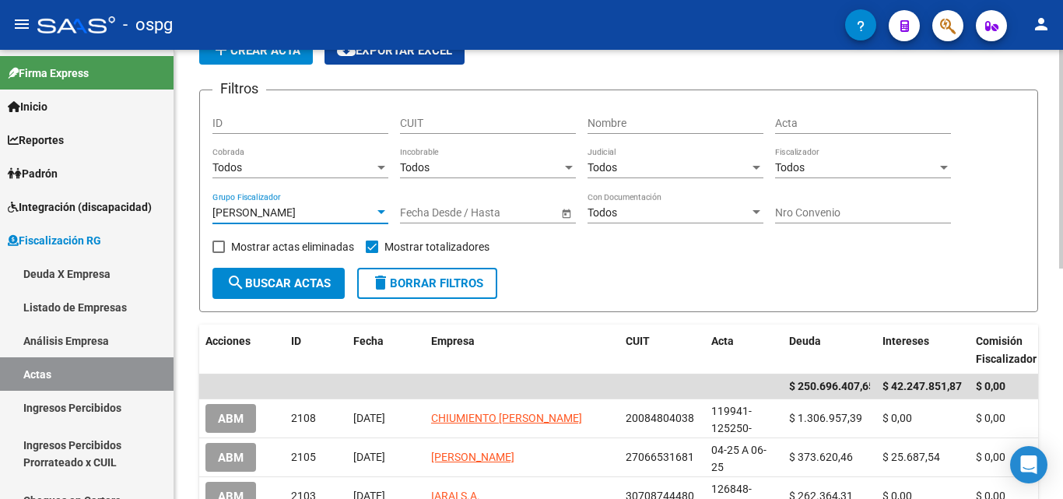
click at [378, 212] on div at bounding box center [381, 212] width 8 height 4
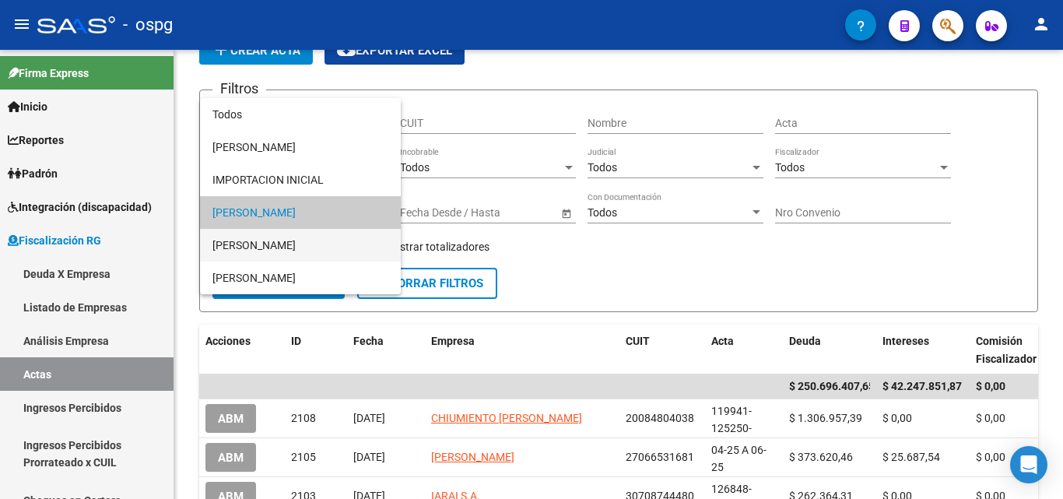
click at [319, 240] on span "[PERSON_NAME]" at bounding box center [300, 245] width 176 height 33
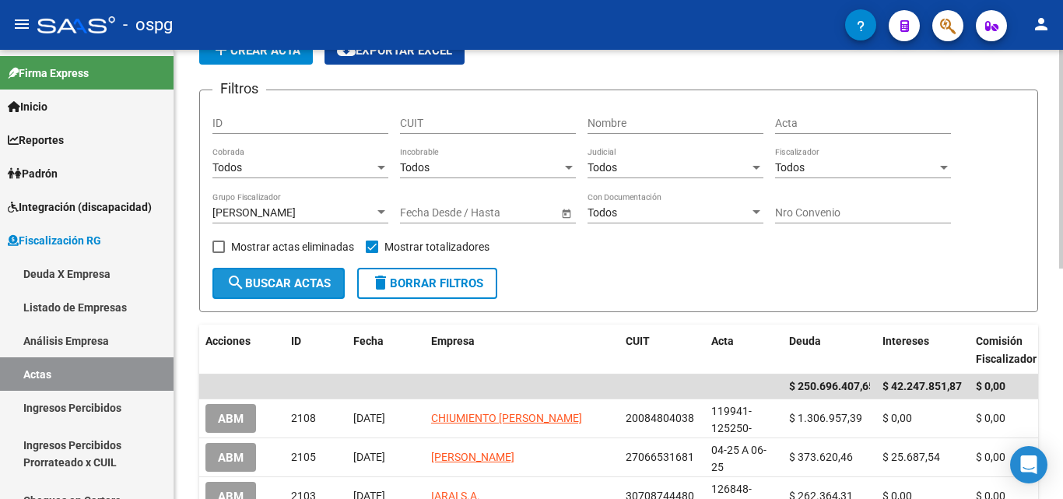
click at [293, 282] on span "search Buscar Actas" at bounding box center [278, 283] width 104 height 14
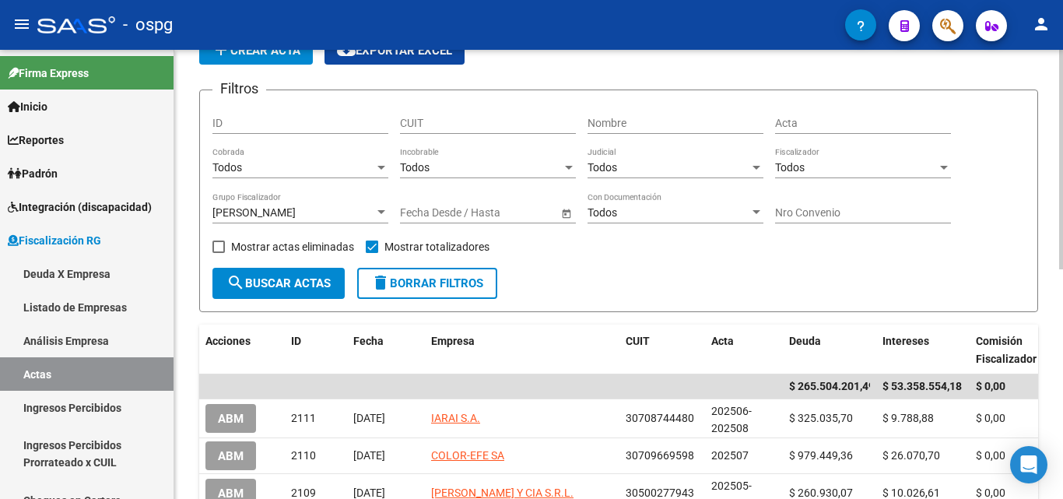
click at [383, 216] on div at bounding box center [381, 212] width 14 height 12
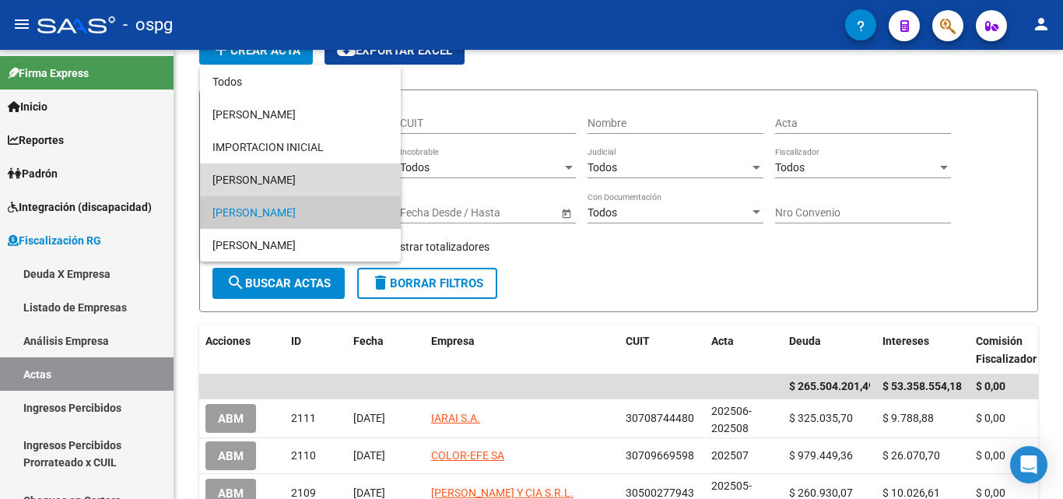
click at [309, 186] on span "[PERSON_NAME]" at bounding box center [300, 179] width 176 height 33
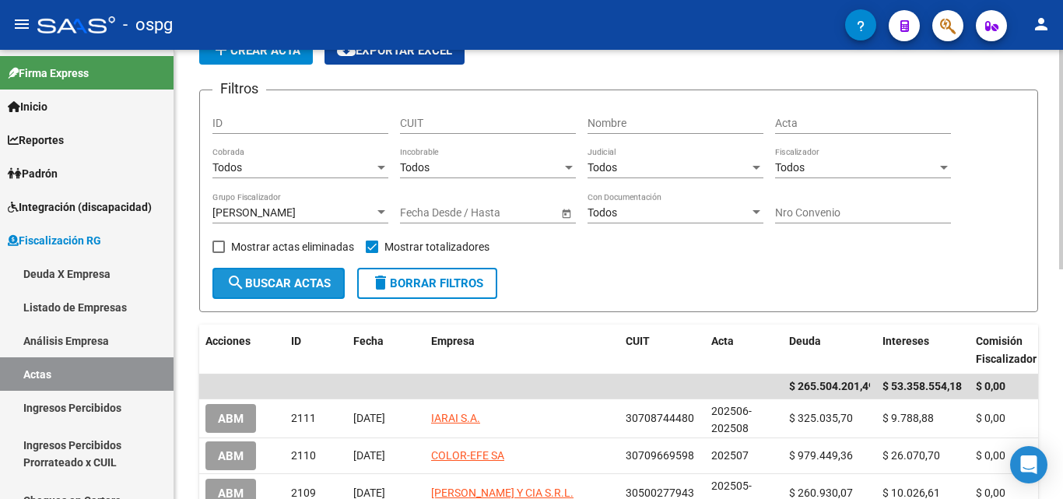
click at [289, 276] on span "search Buscar Actas" at bounding box center [278, 283] width 104 height 14
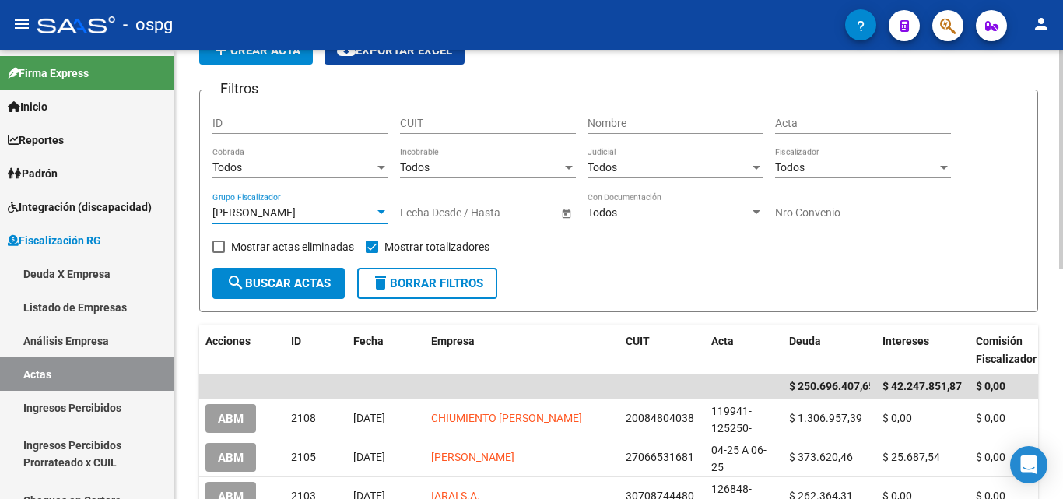
click at [376, 216] on div at bounding box center [381, 212] width 14 height 12
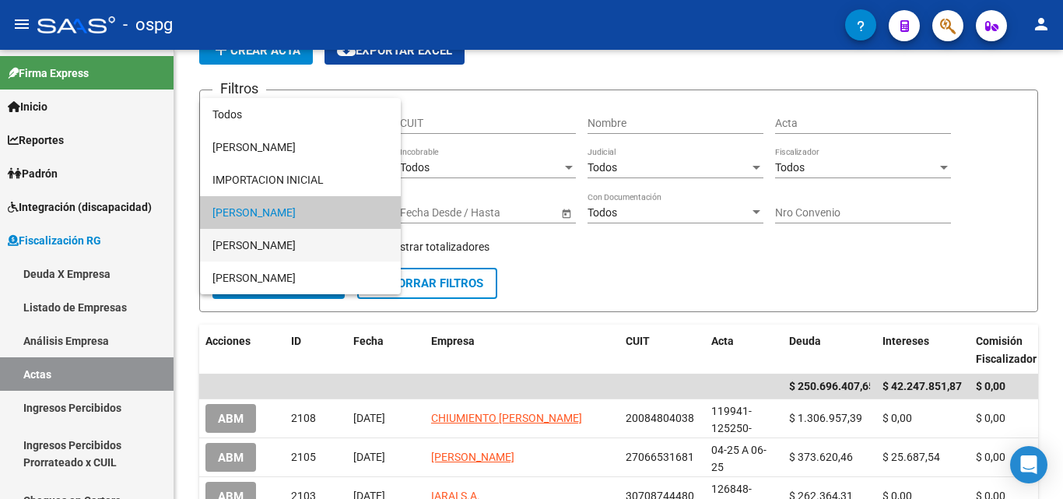
click at [315, 247] on span "[PERSON_NAME]" at bounding box center [300, 245] width 176 height 33
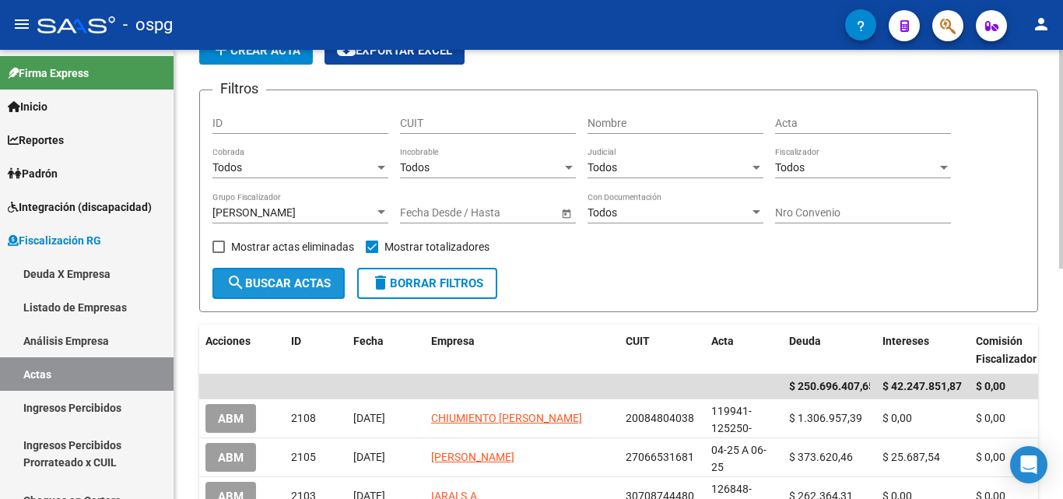
click at [301, 282] on span "search Buscar Actas" at bounding box center [278, 283] width 104 height 14
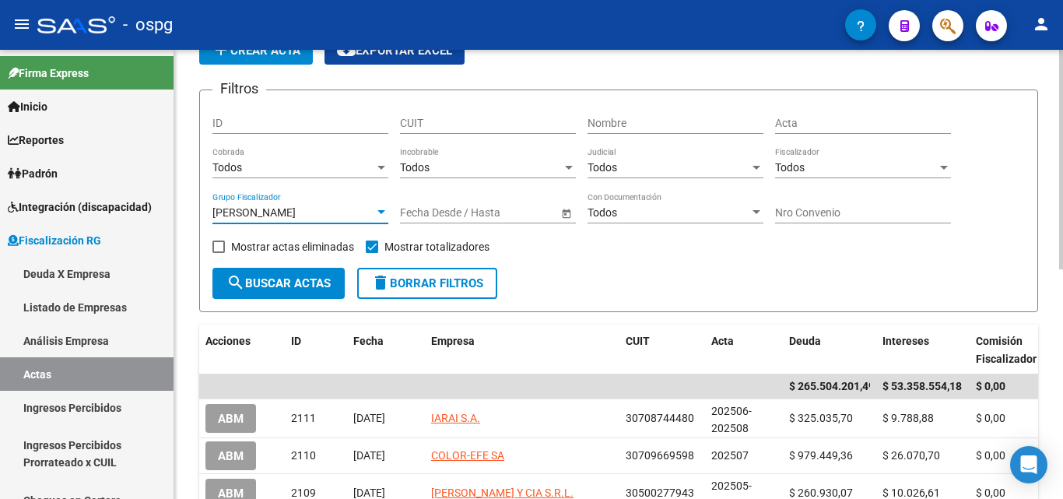
click at [376, 209] on div at bounding box center [381, 212] width 14 height 12
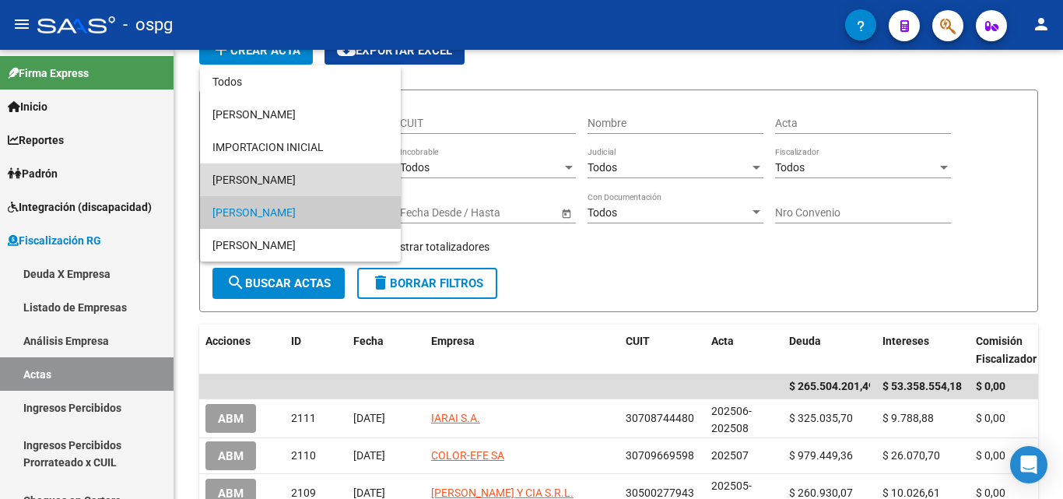
click at [304, 188] on span "[PERSON_NAME]" at bounding box center [300, 179] width 176 height 33
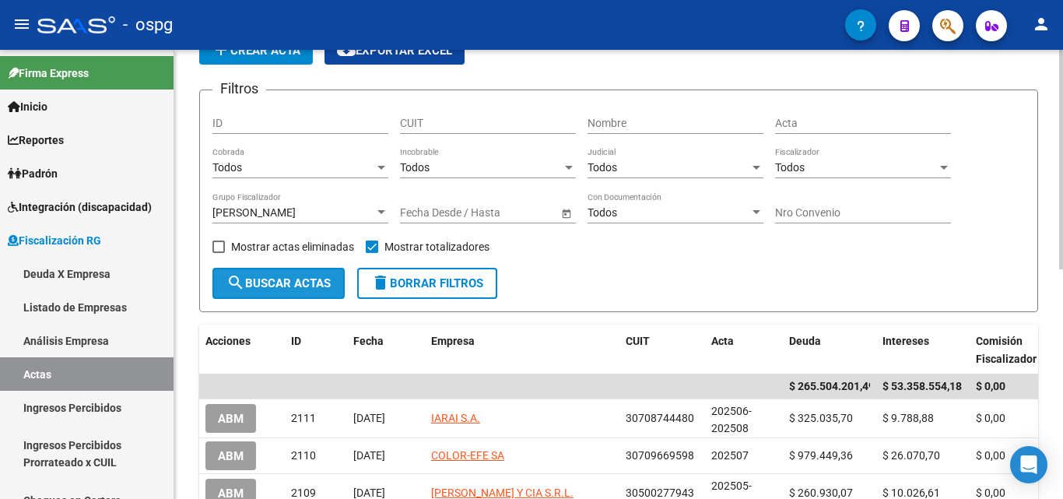
click at [298, 279] on span "search Buscar Actas" at bounding box center [278, 283] width 104 height 14
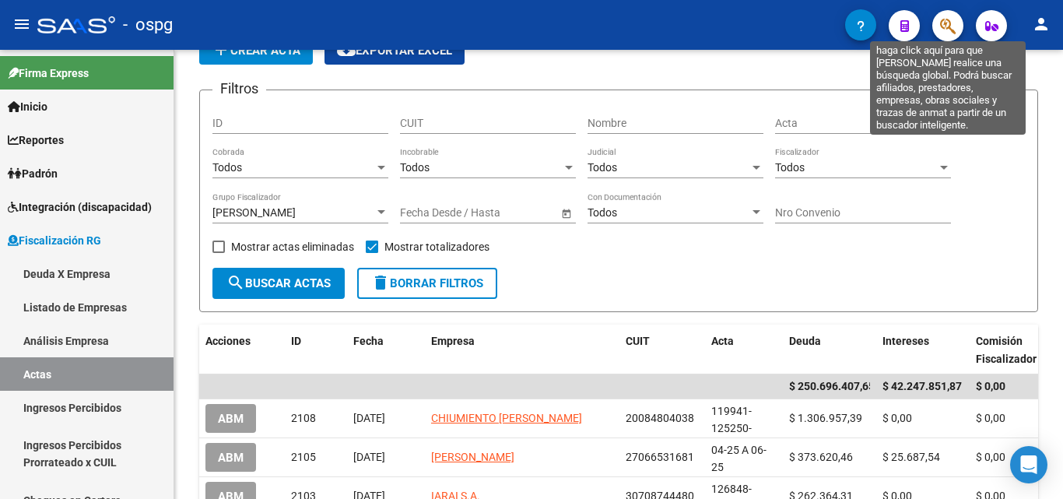
click at [942, 24] on icon "button" at bounding box center [948, 26] width 16 height 18
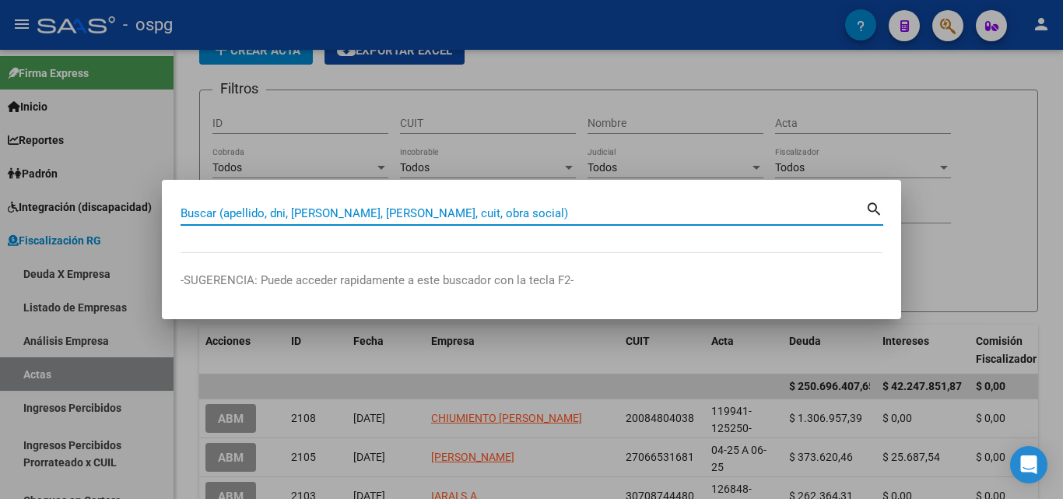
click at [531, 216] on input "Buscar (apellido, dni, [PERSON_NAME], [PERSON_NAME], cuit, obra social)" at bounding box center [523, 213] width 685 height 14
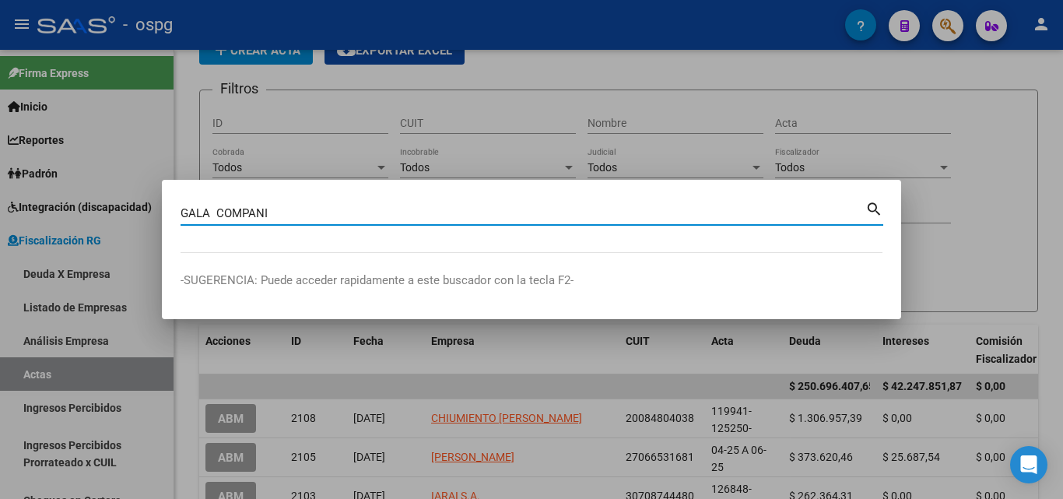
type input "GALA COMPANI"
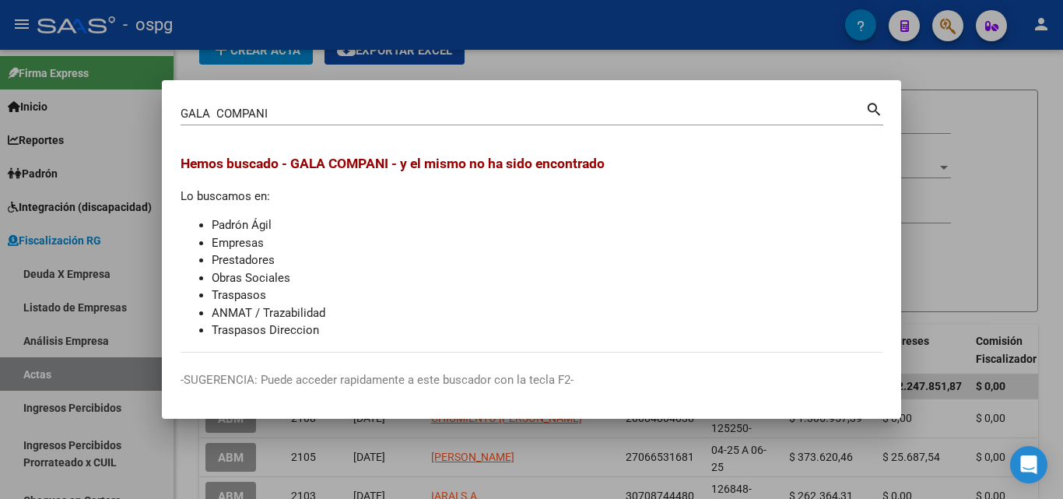
click at [928, 149] on div at bounding box center [531, 249] width 1063 height 499
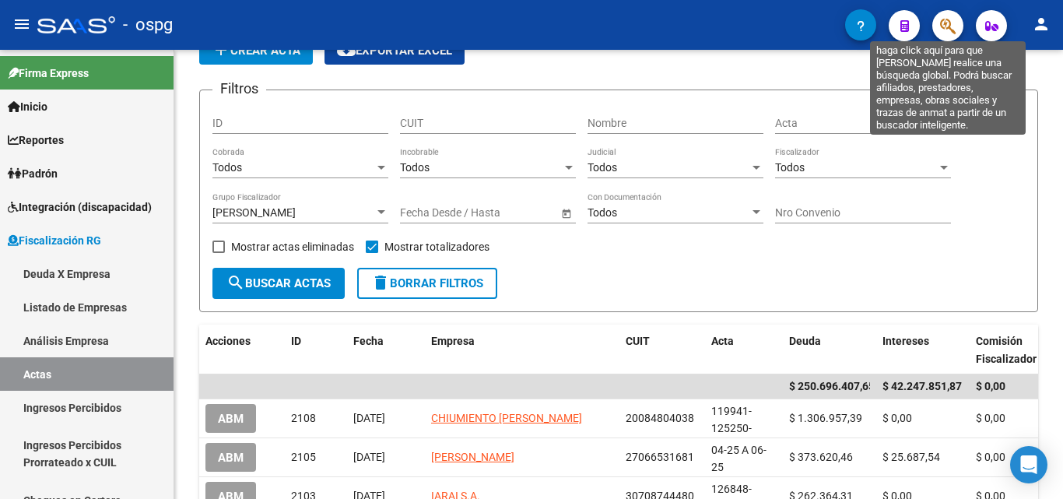
click at [951, 21] on icon "button" at bounding box center [948, 26] width 16 height 18
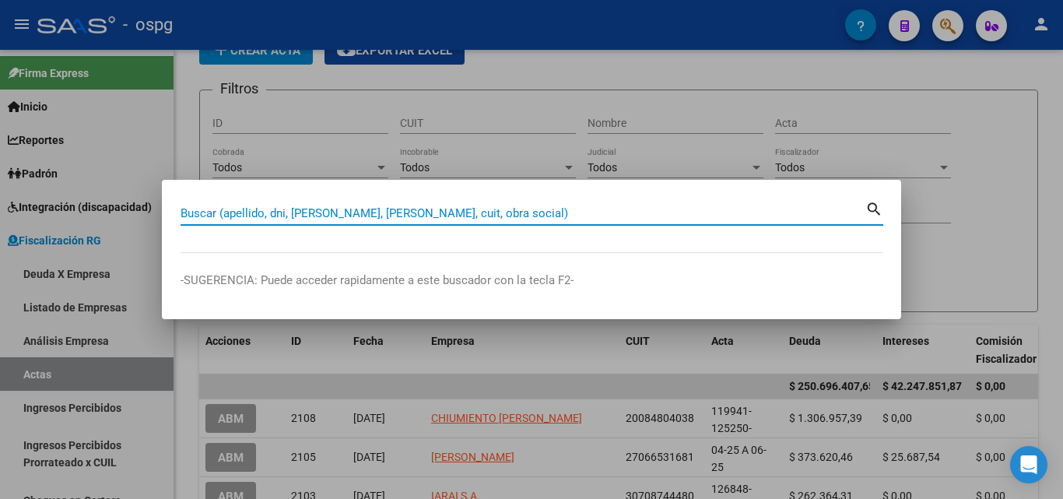
click at [375, 212] on input "Buscar (apellido, dni, [PERSON_NAME], [PERSON_NAME], cuit, obra social)" at bounding box center [523, 213] width 685 height 14
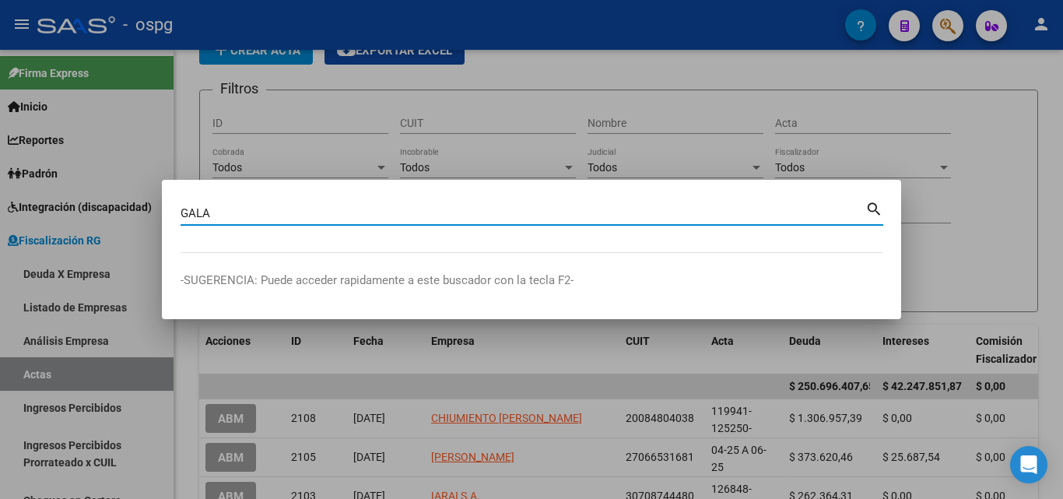
type input "GALA"
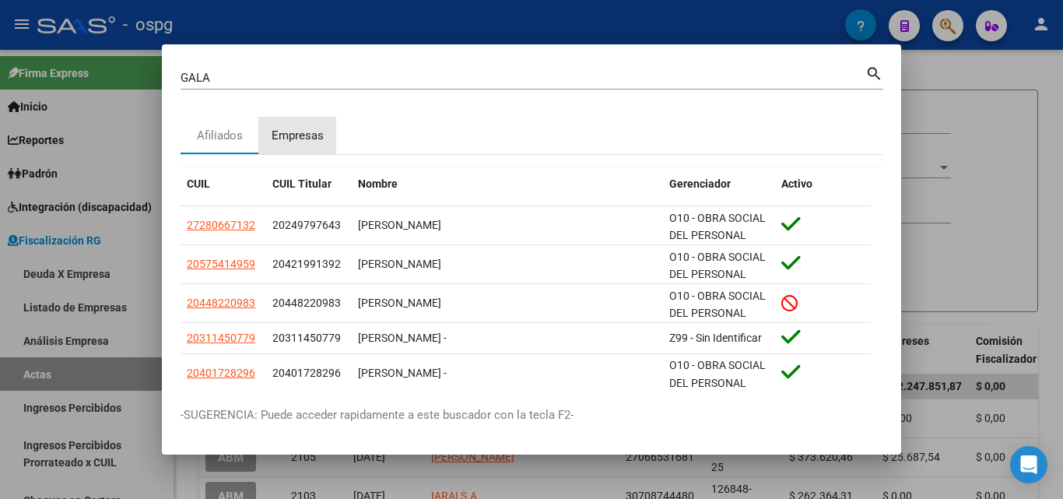
click at [303, 139] on div "Empresas" at bounding box center [298, 136] width 52 height 18
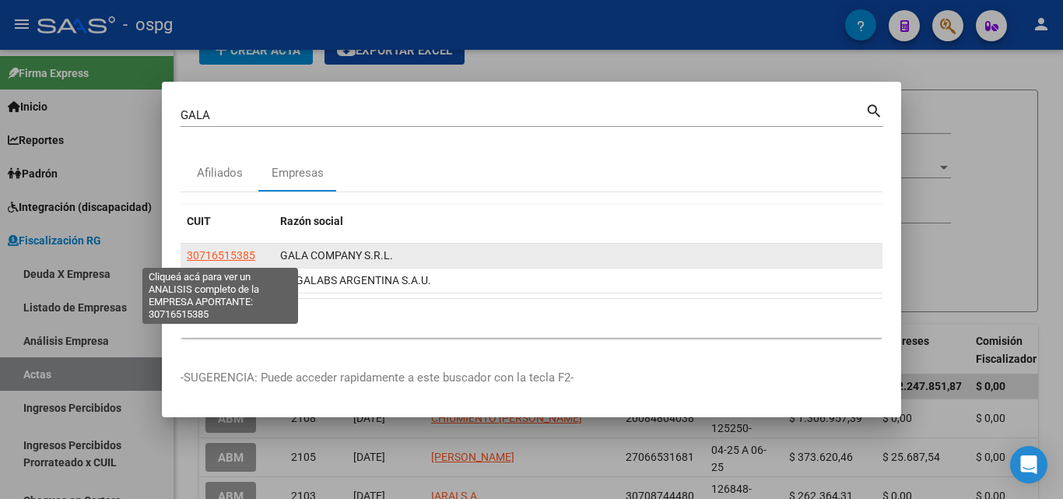
click at [194, 258] on span "30716515385" at bounding box center [221, 255] width 68 height 12
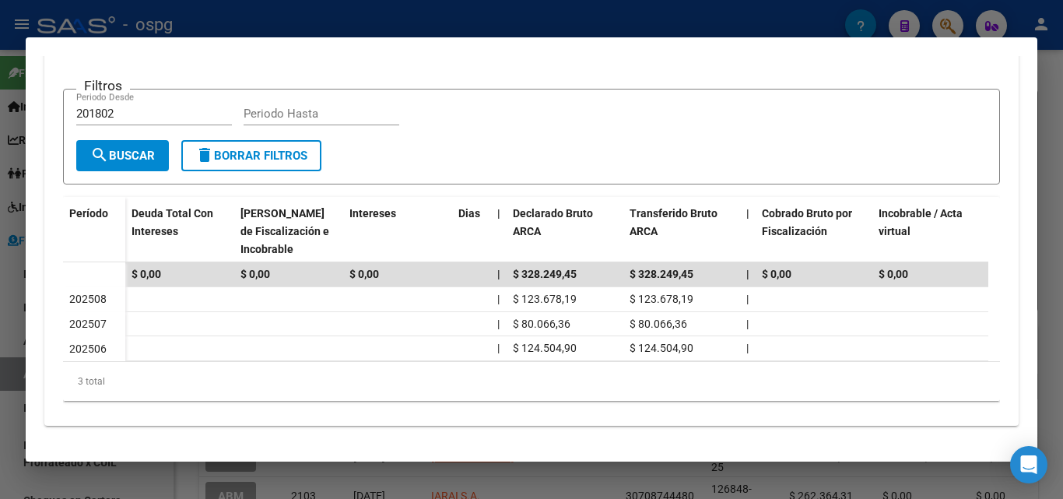
scroll to position [356, 0]
click at [0, 298] on div at bounding box center [531, 249] width 1063 height 499
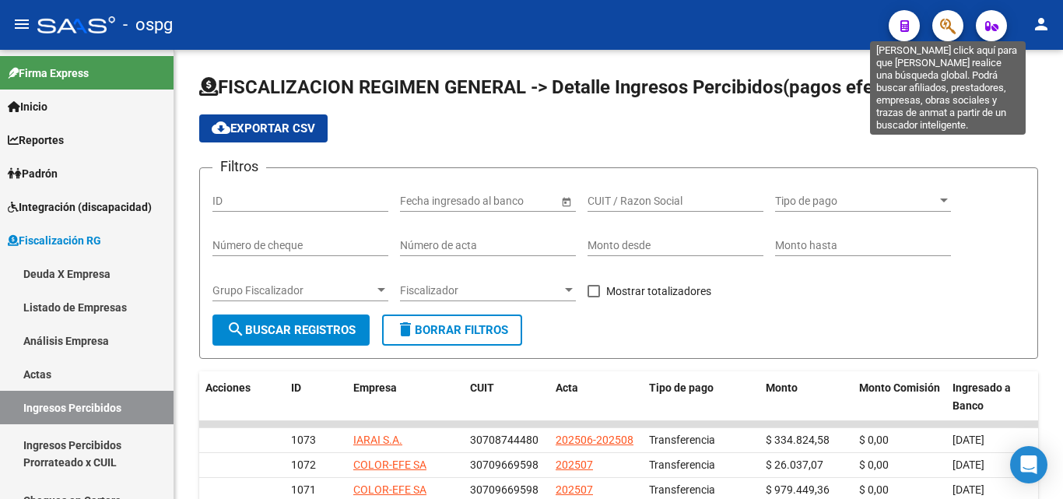
click at [952, 23] on icon "button" at bounding box center [948, 26] width 16 height 18
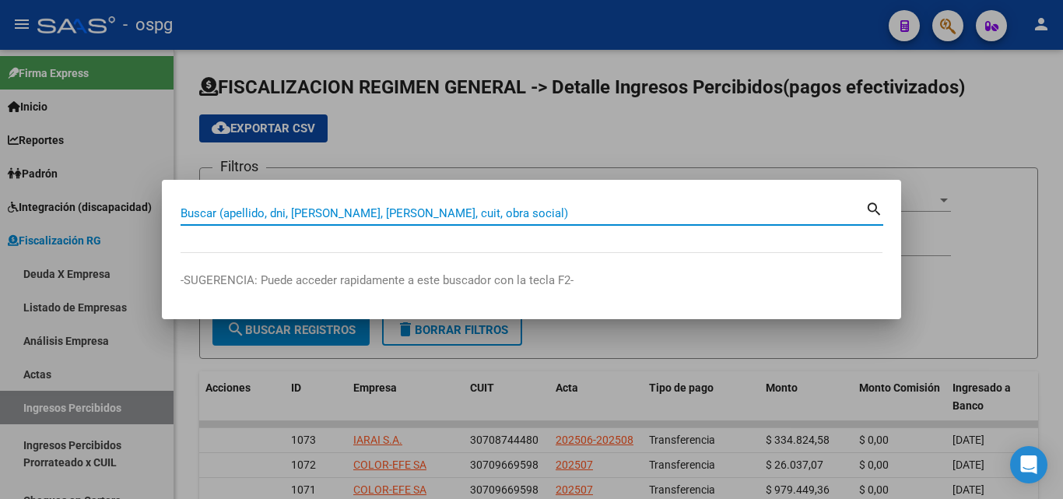
click at [298, 219] on input "Buscar (apellido, dni, [PERSON_NAME], [PERSON_NAME], cuit, obra social)" at bounding box center [523, 213] width 685 height 14
paste input "30651824938"
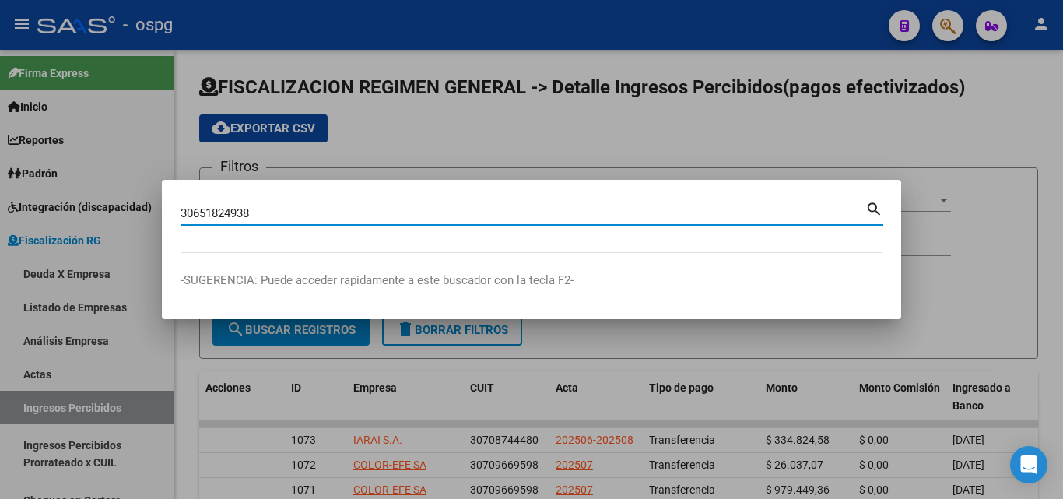
type input "30651824938"
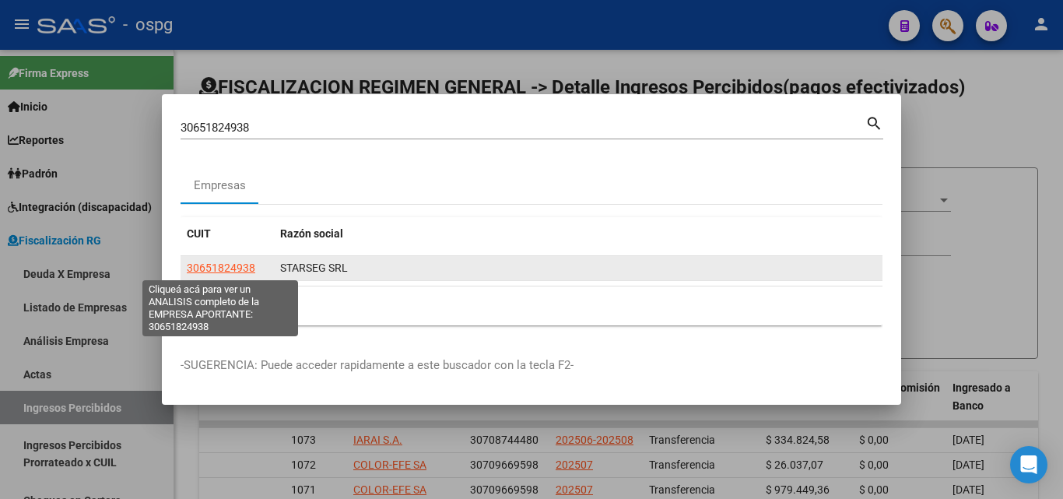
click at [233, 265] on span "30651824938" at bounding box center [221, 267] width 68 height 12
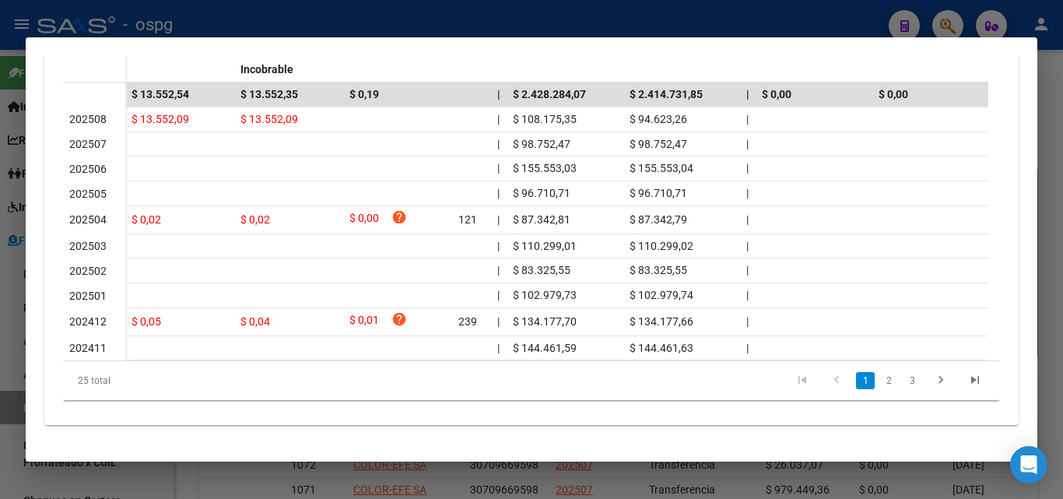
scroll to position [538, 0]
click at [908, 380] on link "3" at bounding box center [912, 380] width 19 height 17
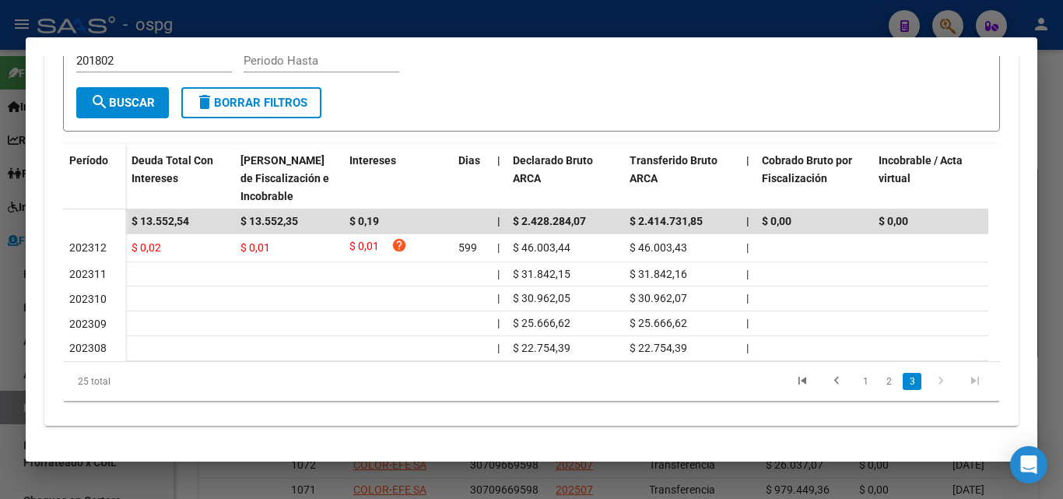
scroll to position [410, 0]
click at [858, 381] on link "1" at bounding box center [865, 381] width 19 height 17
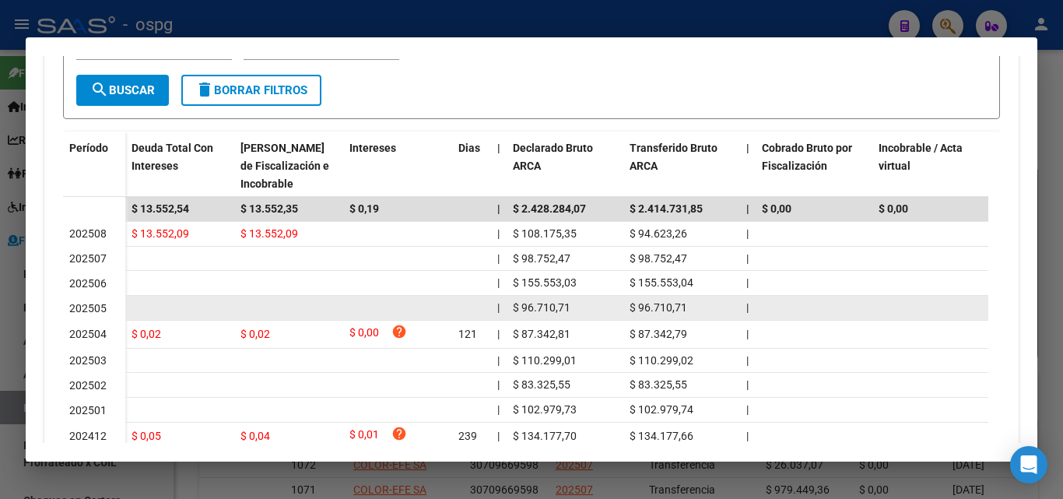
scroll to position [538, 0]
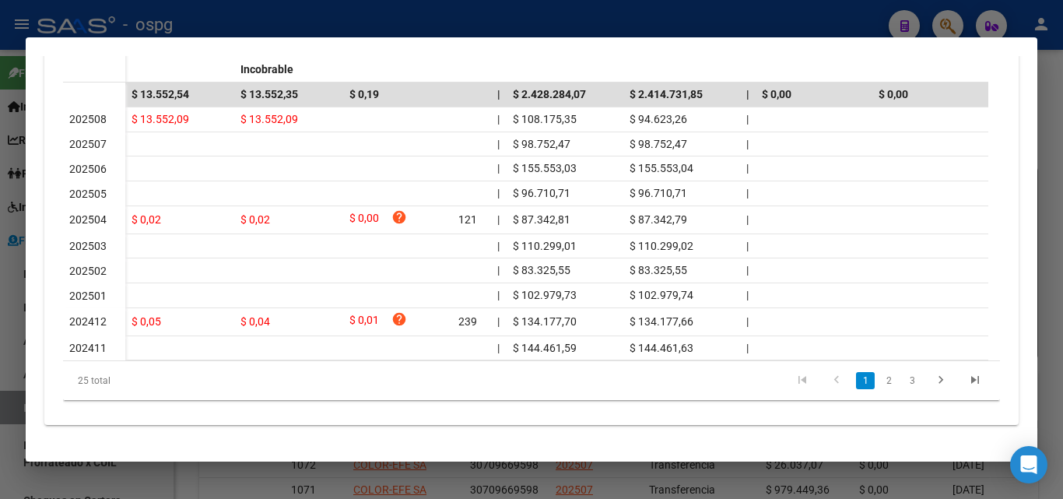
click at [1047, 191] on div at bounding box center [531, 249] width 1063 height 499
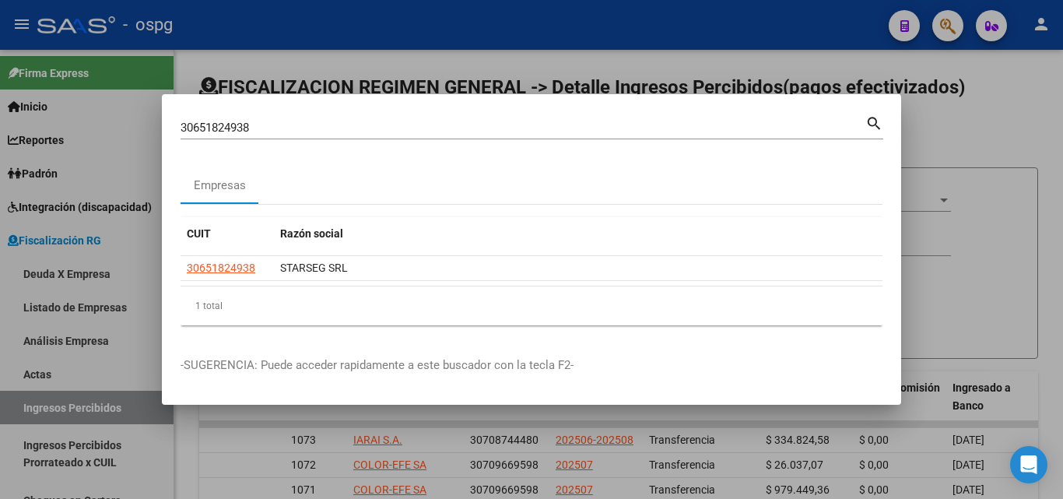
click at [984, 195] on div at bounding box center [531, 249] width 1063 height 499
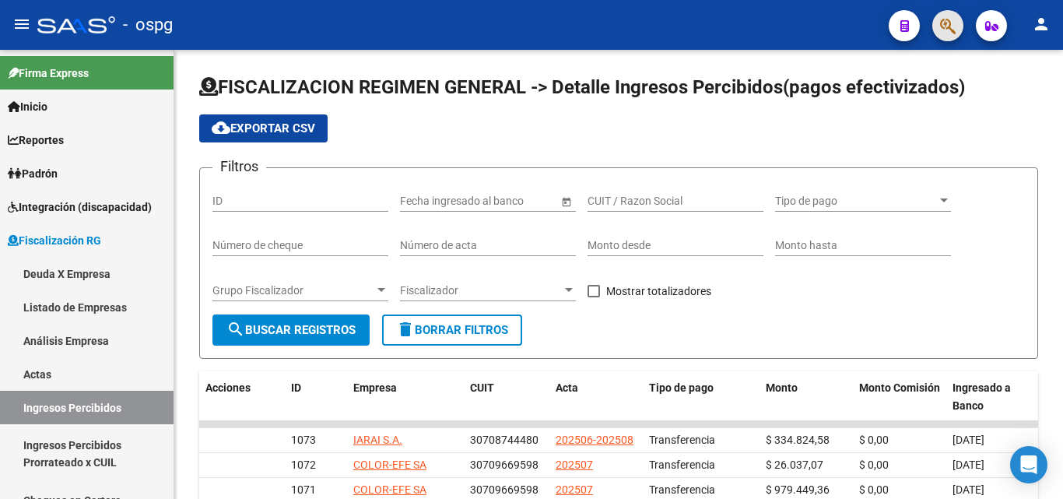
click at [957, 26] on button "button" at bounding box center [947, 25] width 31 height 31
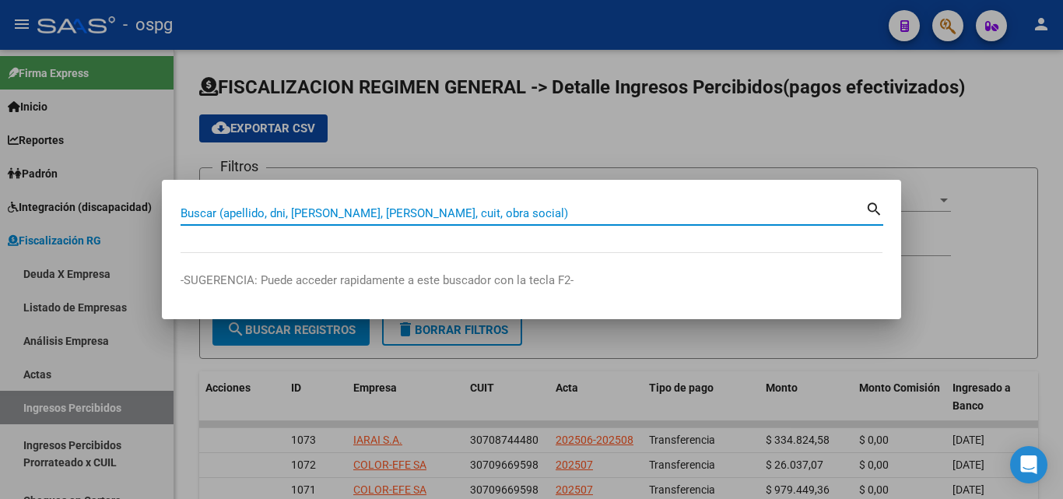
click at [341, 213] on input "Buscar (apellido, dni, [PERSON_NAME], [PERSON_NAME], cuit, obra social)" at bounding box center [523, 213] width 685 height 14
paste input "30707698892"
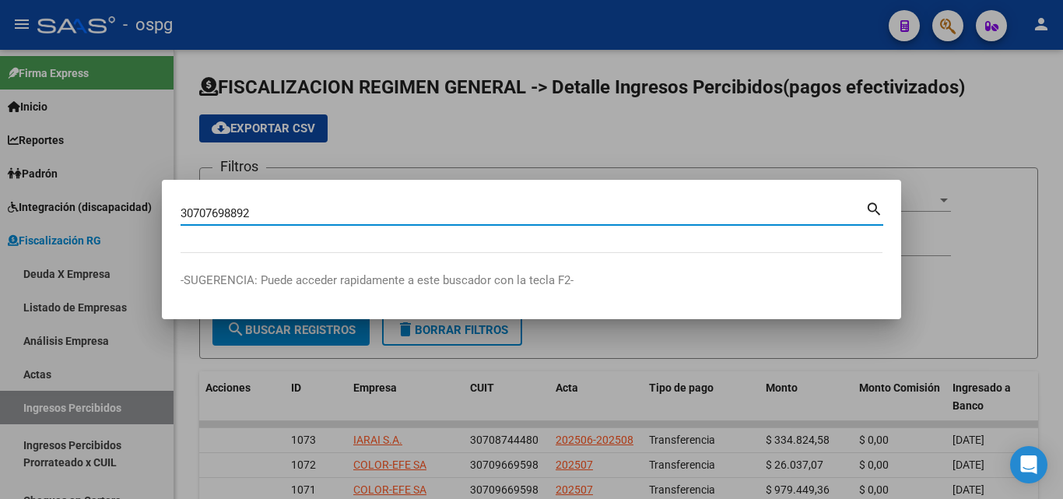
type input "30707698892"
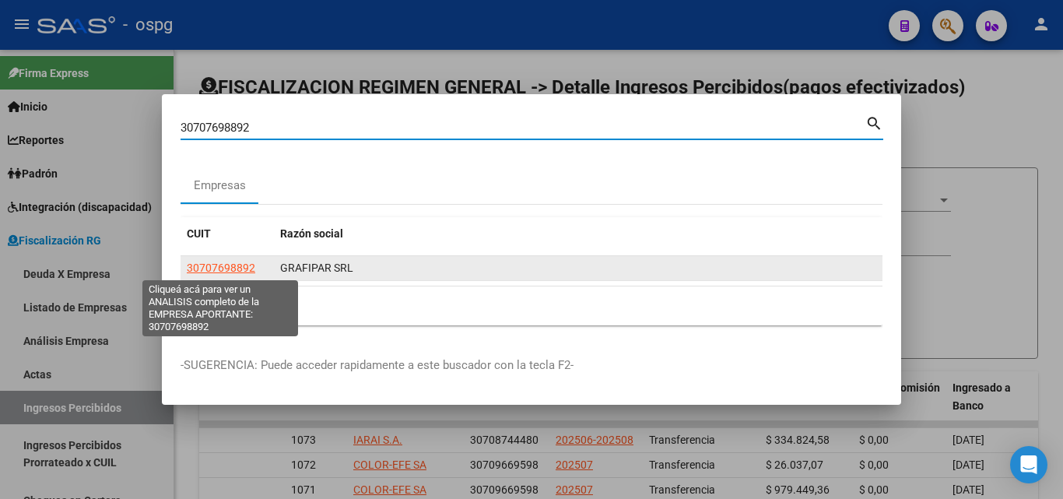
click at [244, 265] on span "30707698892" at bounding box center [221, 267] width 68 height 12
type textarea "30707698892"
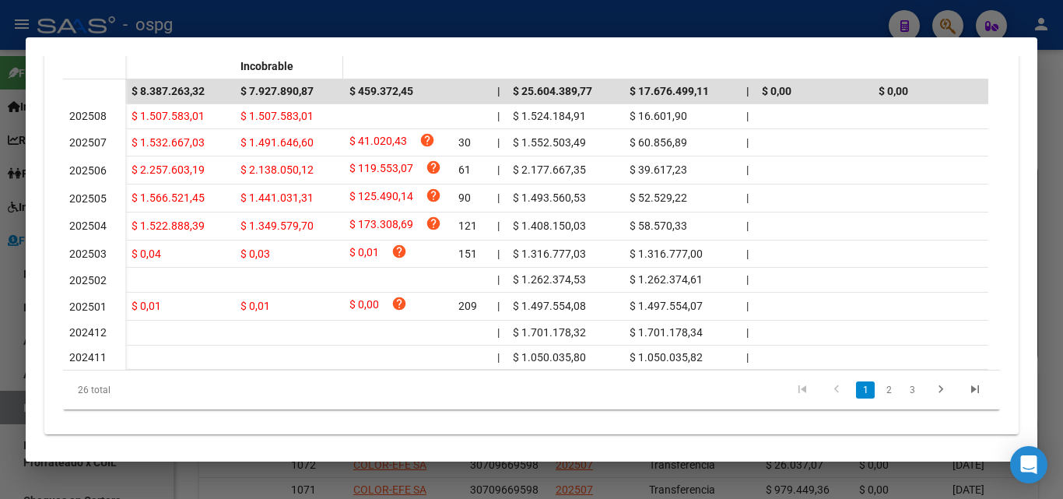
scroll to position [545, 0]
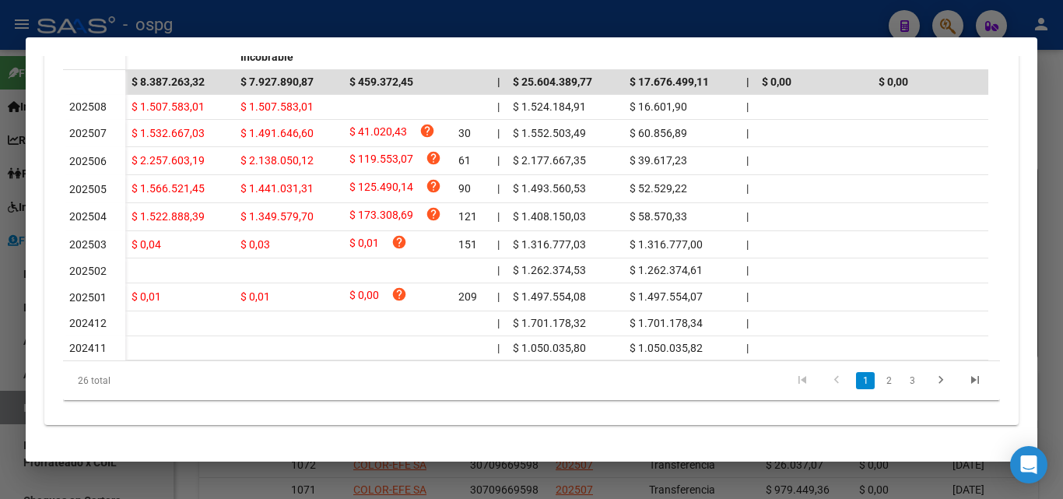
click at [16, 344] on div at bounding box center [531, 249] width 1063 height 499
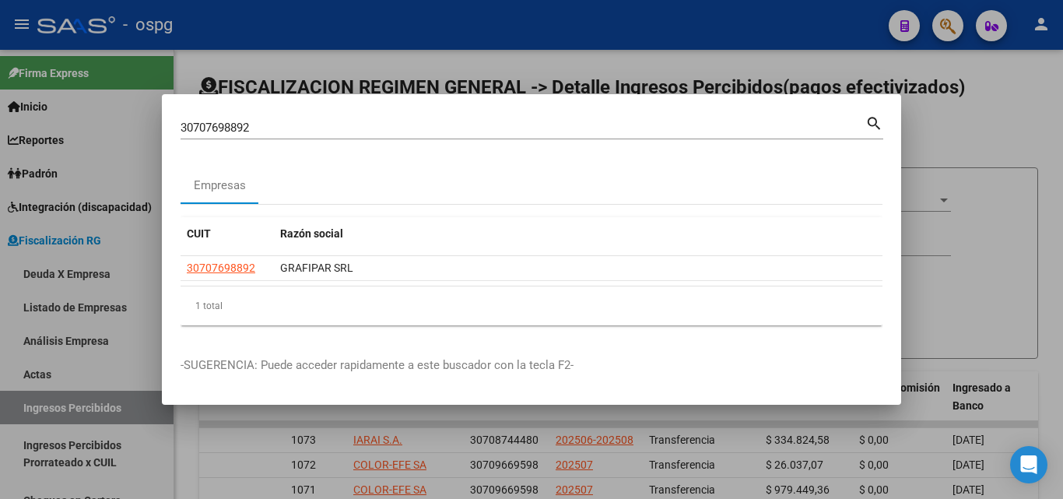
click at [1018, 118] on div at bounding box center [531, 249] width 1063 height 499
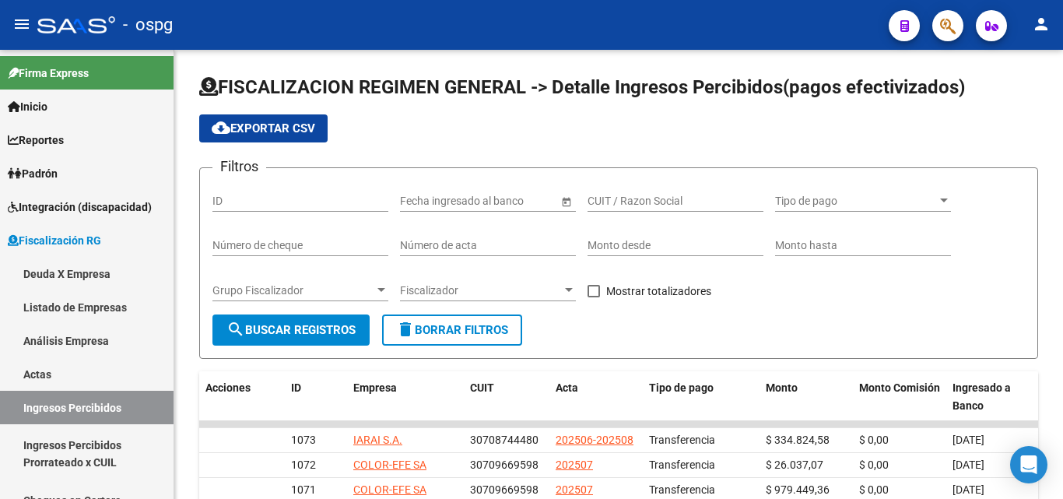
click at [1018, 118] on div "cloud_download Exportar CSV" at bounding box center [618, 128] width 839 height 28
click at [939, 31] on button "button" at bounding box center [947, 25] width 31 height 31
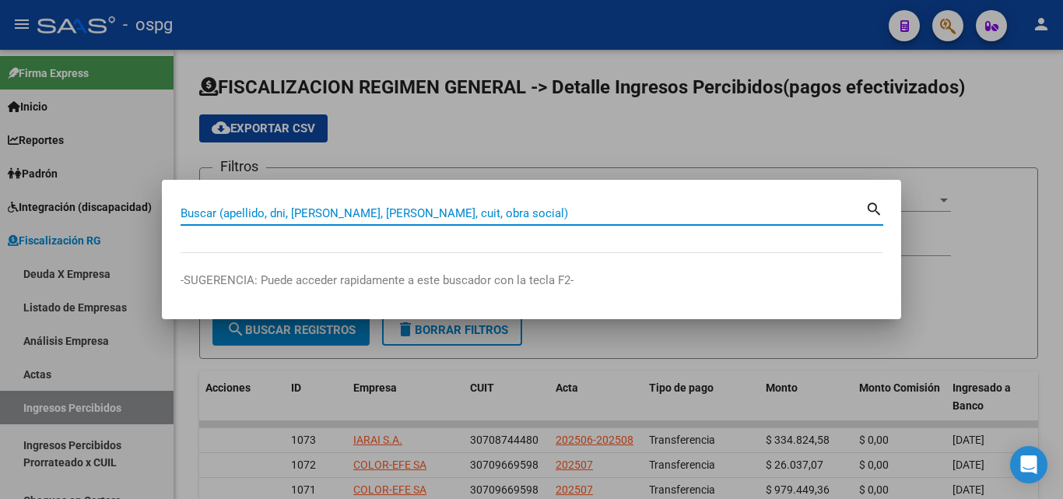
click at [316, 206] on input "Buscar (apellido, dni, [PERSON_NAME], [PERSON_NAME], cuit, obra social)" at bounding box center [523, 213] width 685 height 14
paste input "30560956904"
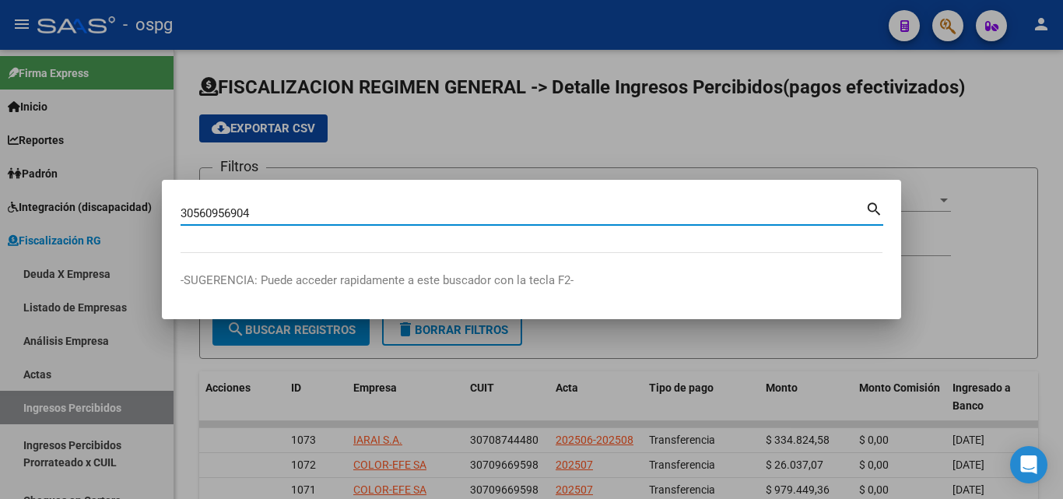
type input "30560956904"
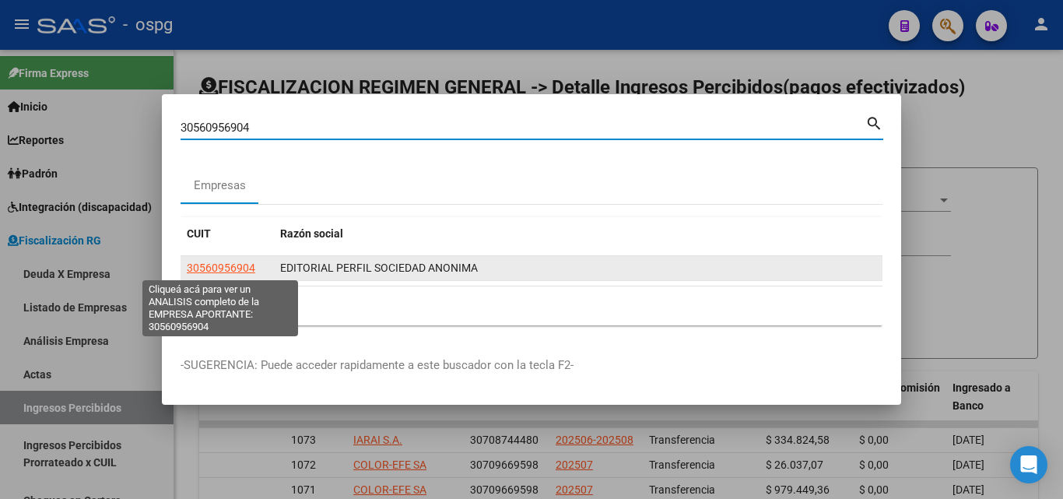
click at [233, 263] on span "30560956904" at bounding box center [221, 267] width 68 height 12
copy span "6"
type textarea "30560956904"
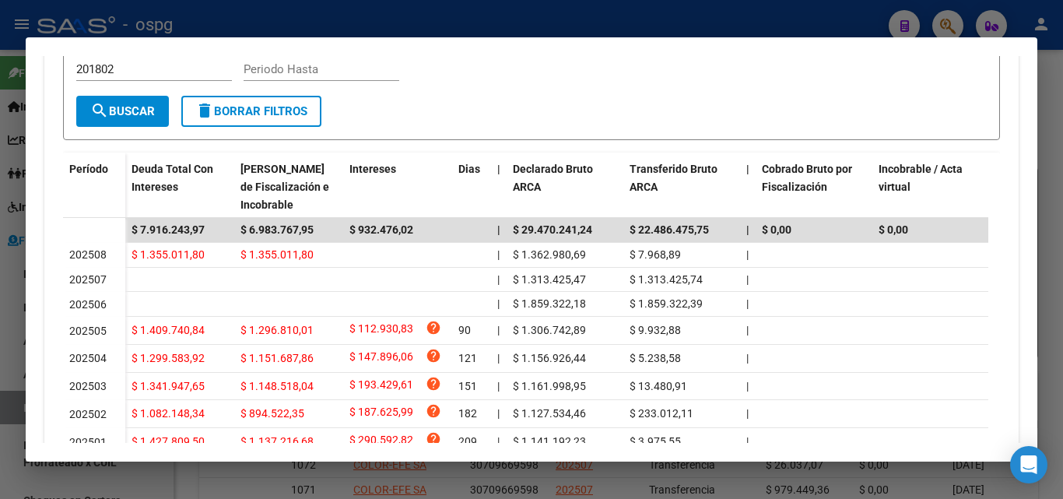
scroll to position [467, 0]
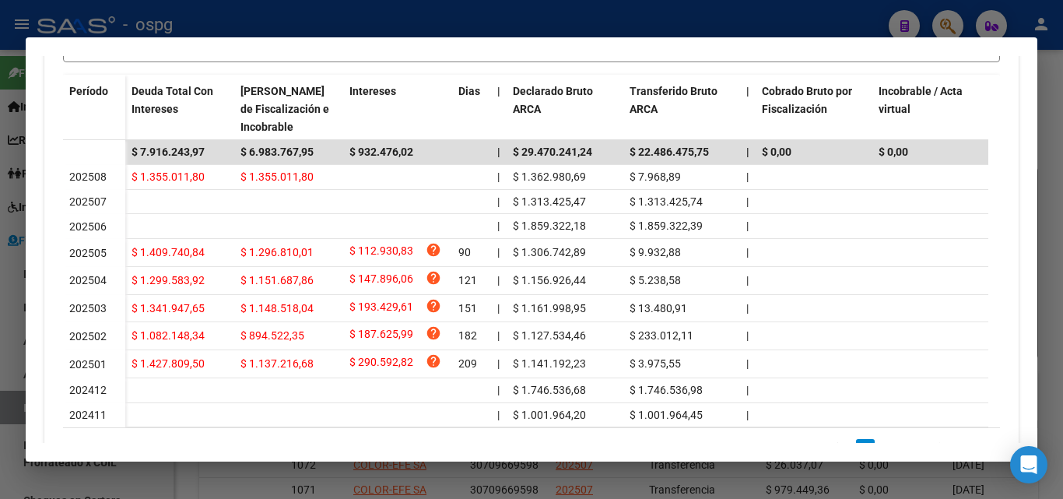
click at [0, 353] on div at bounding box center [531, 249] width 1063 height 499
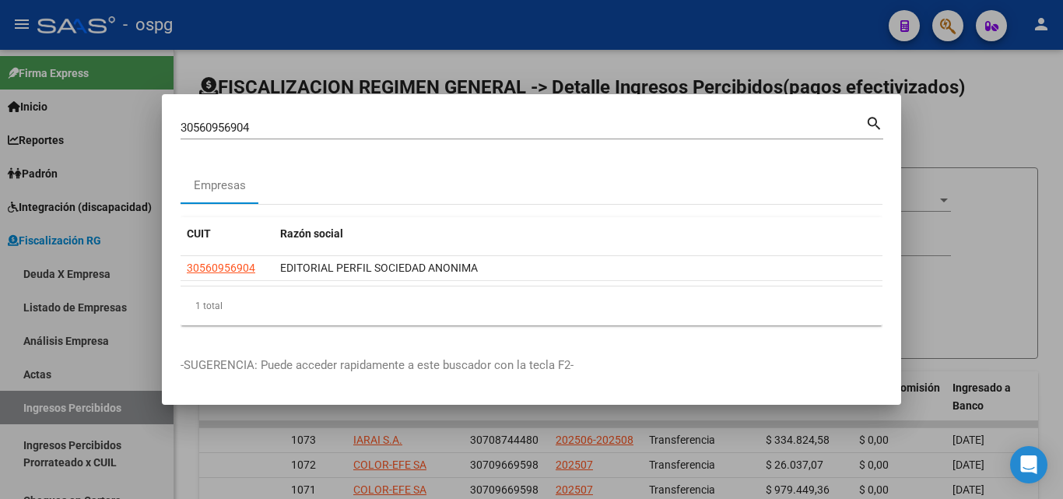
click at [1016, 137] on div at bounding box center [531, 249] width 1063 height 499
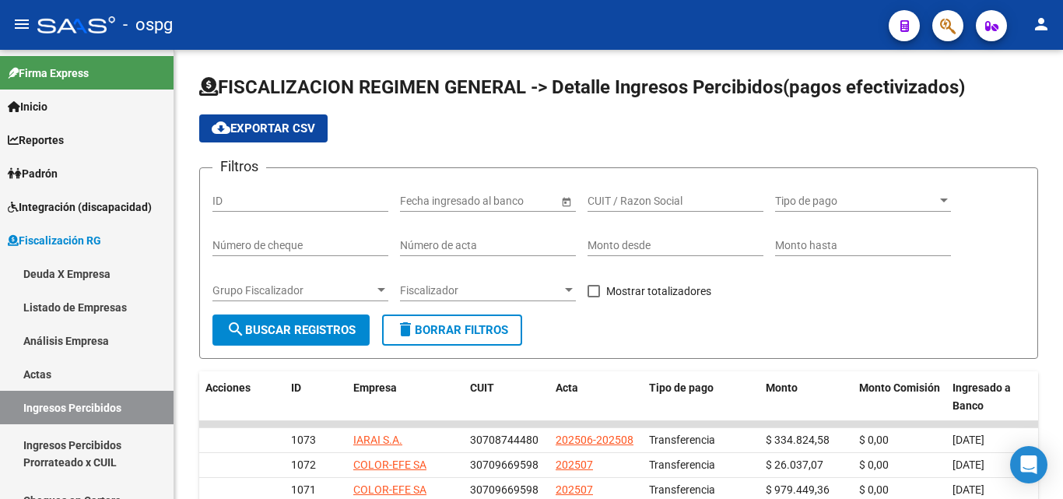
click at [952, 22] on icon "button" at bounding box center [948, 26] width 16 height 18
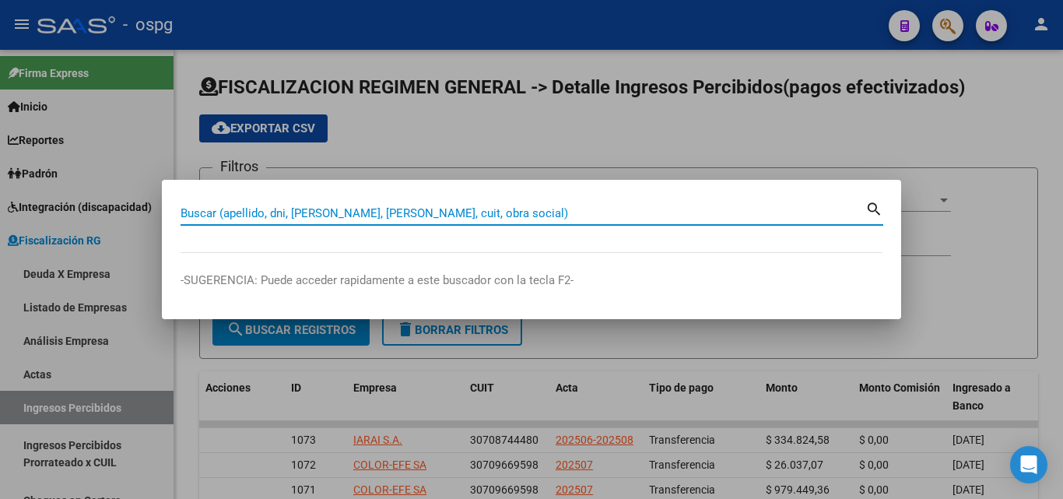
paste input "30714704121"
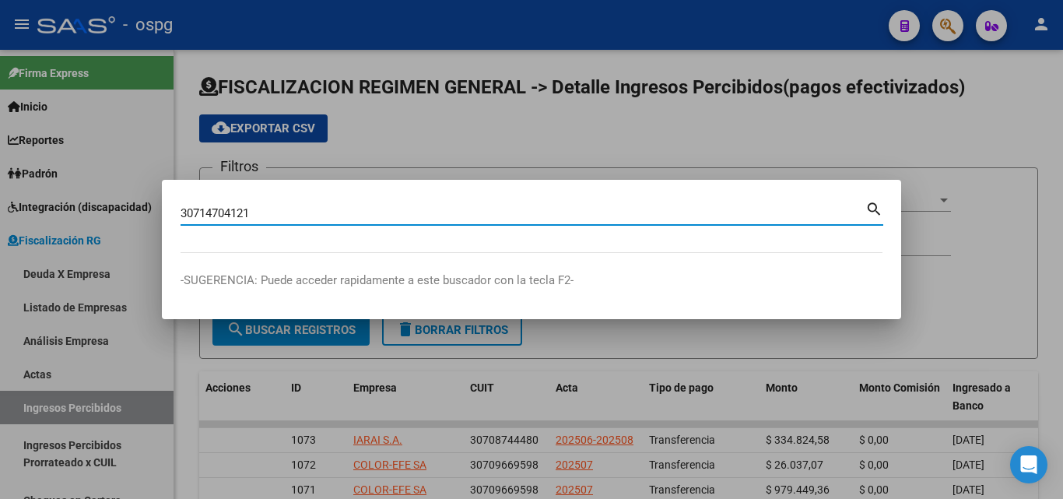
type input "30714704121"
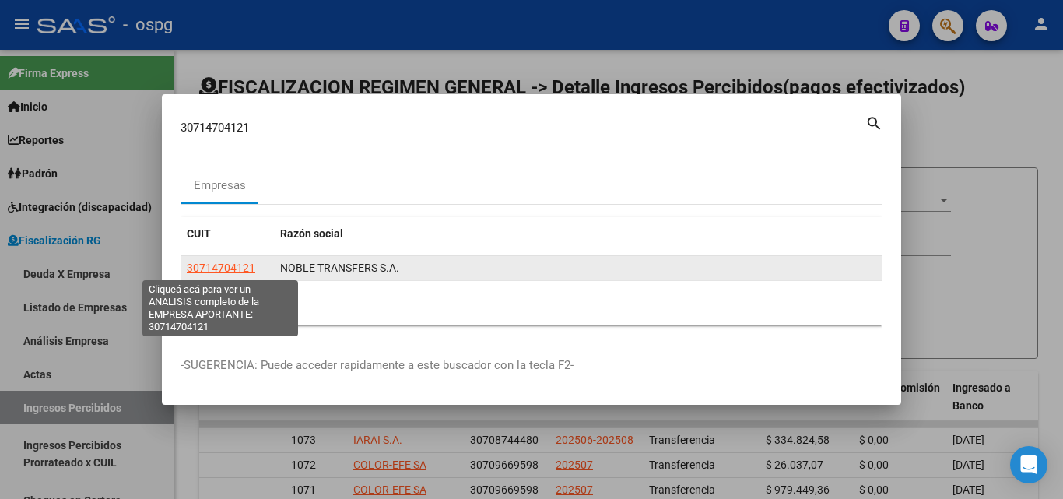
click at [224, 266] on span "30714704121" at bounding box center [221, 267] width 68 height 12
type textarea "30714704121"
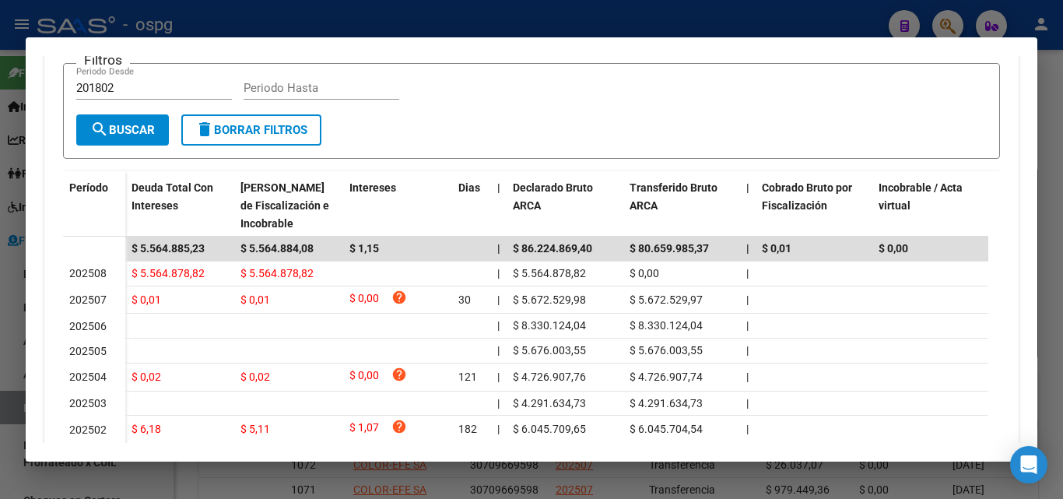
scroll to position [389, 0]
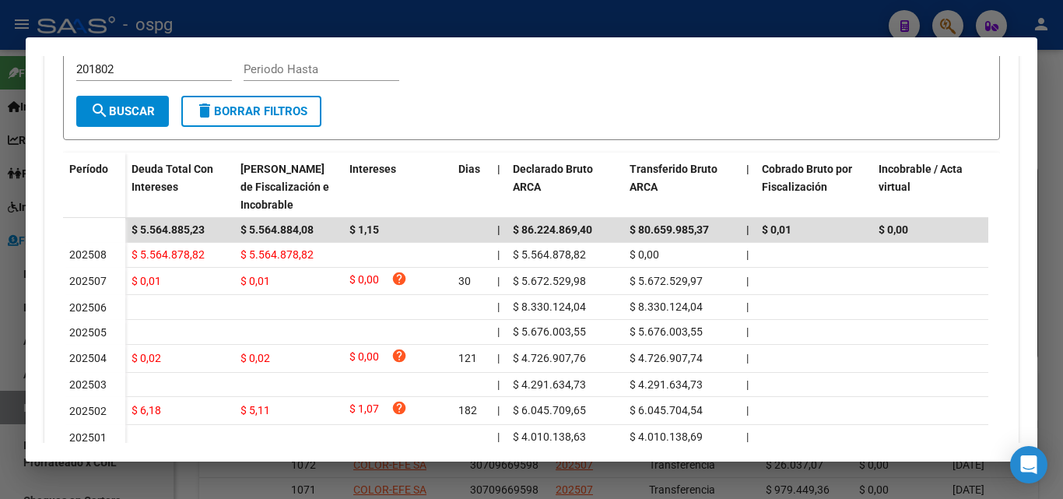
click at [956, 26] on div at bounding box center [531, 249] width 1063 height 499
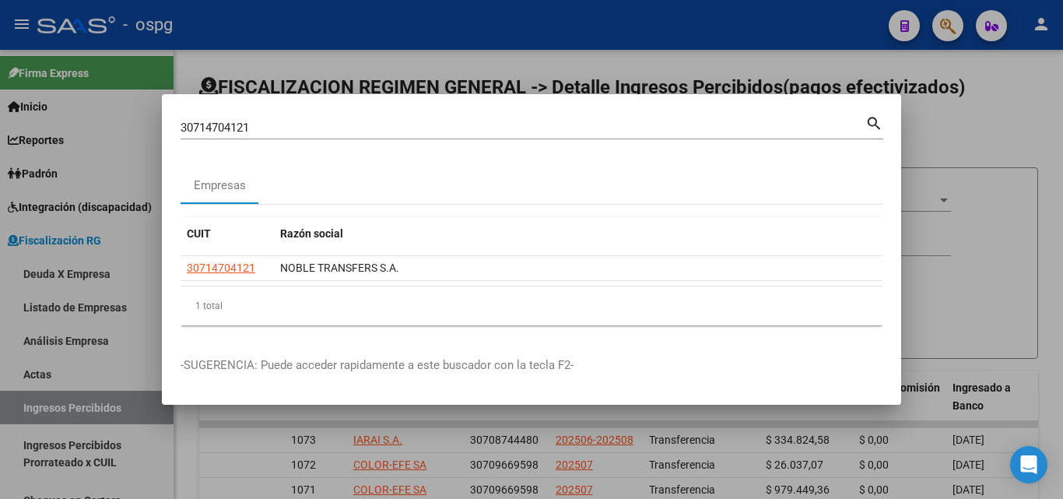
click at [956, 26] on div at bounding box center [531, 249] width 1063 height 499
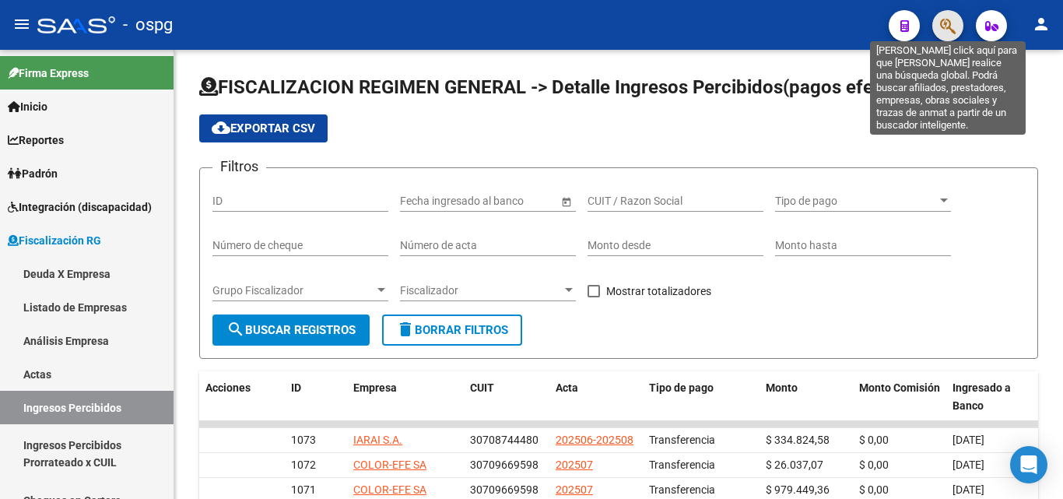
click at [956, 26] on icon "button" at bounding box center [948, 26] width 16 height 18
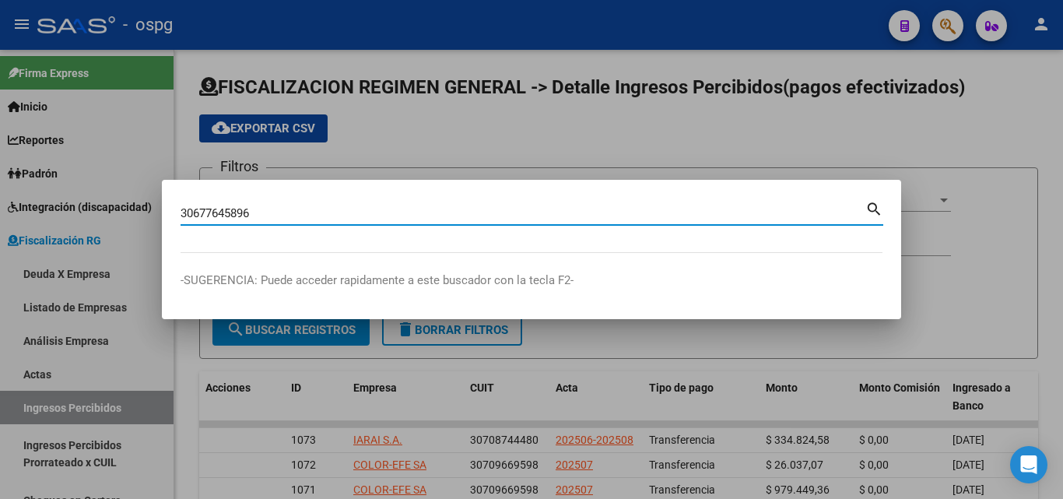
type input "30677645896"
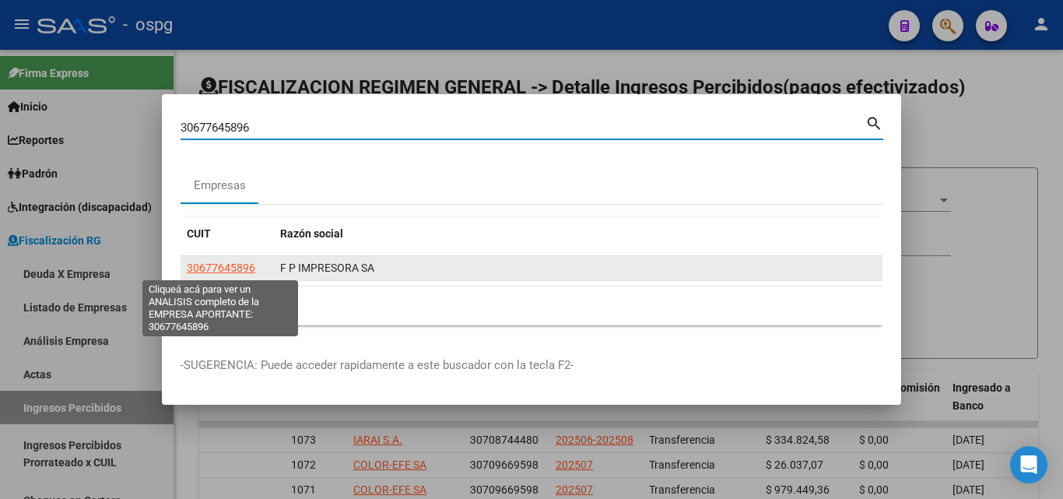
click at [225, 267] on span "30677645896" at bounding box center [221, 267] width 68 height 12
type textarea "30677645896"
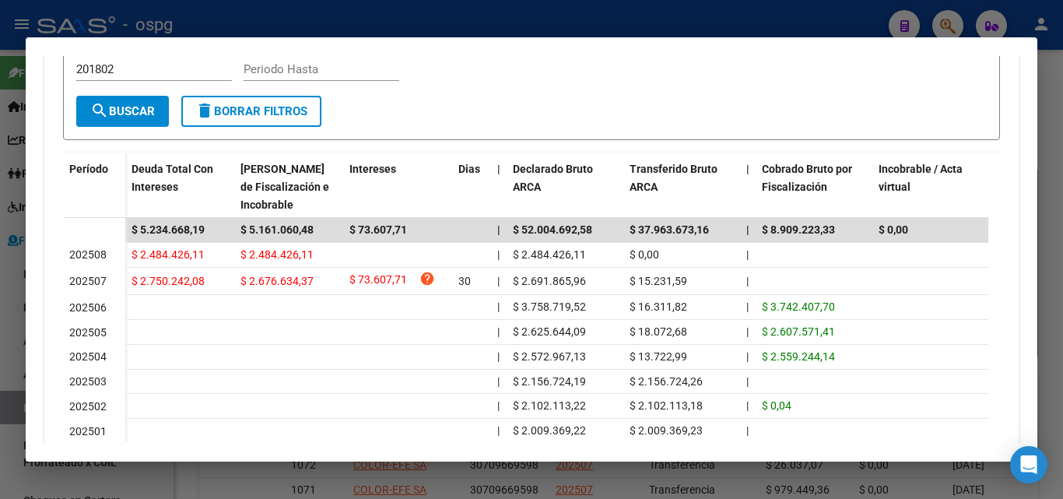
click at [0, 383] on div at bounding box center [531, 249] width 1063 height 499
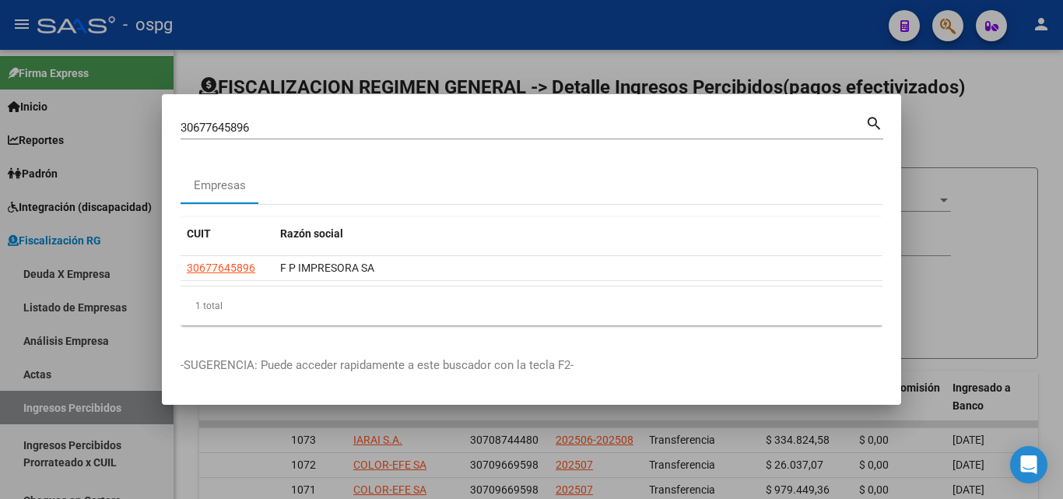
click at [1011, 135] on div at bounding box center [531, 249] width 1063 height 499
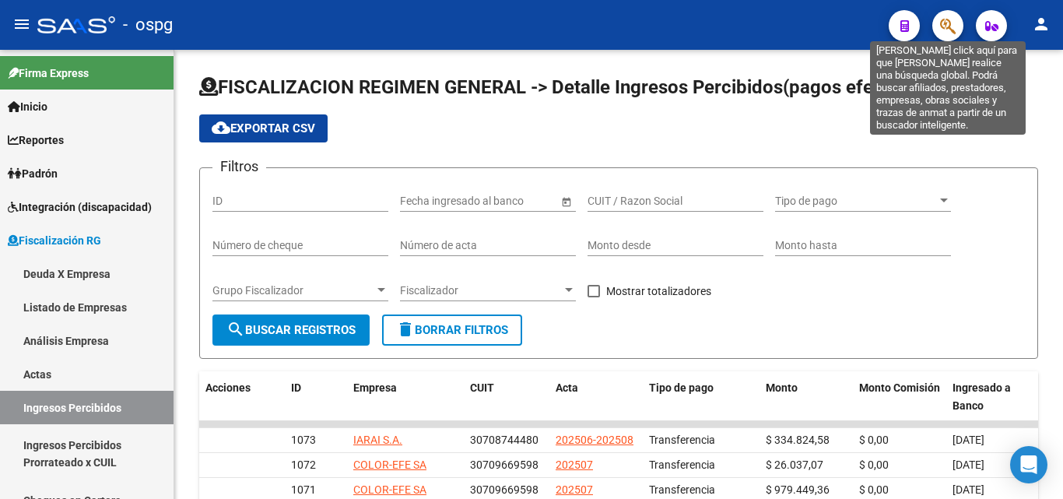
click at [942, 27] on icon "button" at bounding box center [948, 26] width 16 height 18
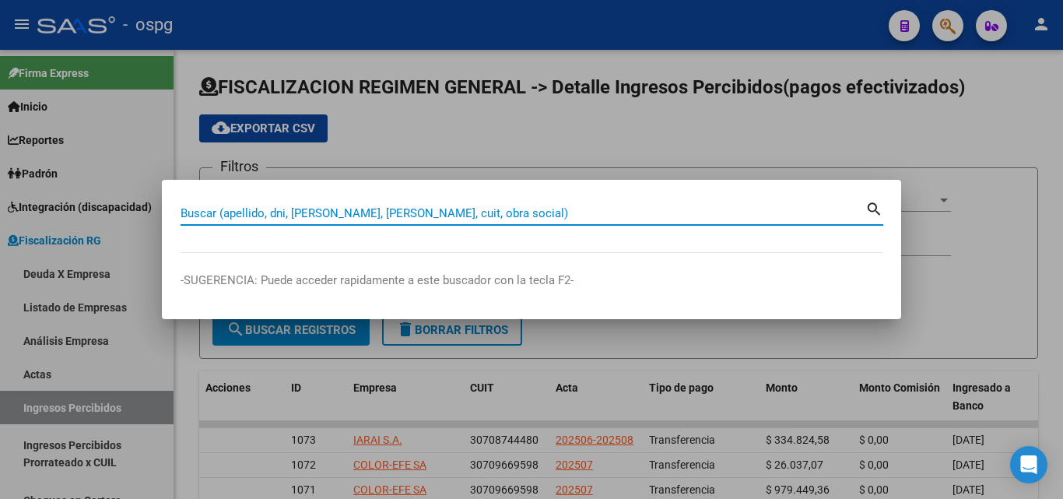
click at [291, 216] on input "Buscar (apellido, dni, [PERSON_NAME], [PERSON_NAME], cuit, obra social)" at bounding box center [523, 213] width 685 height 14
paste input "30677645896"
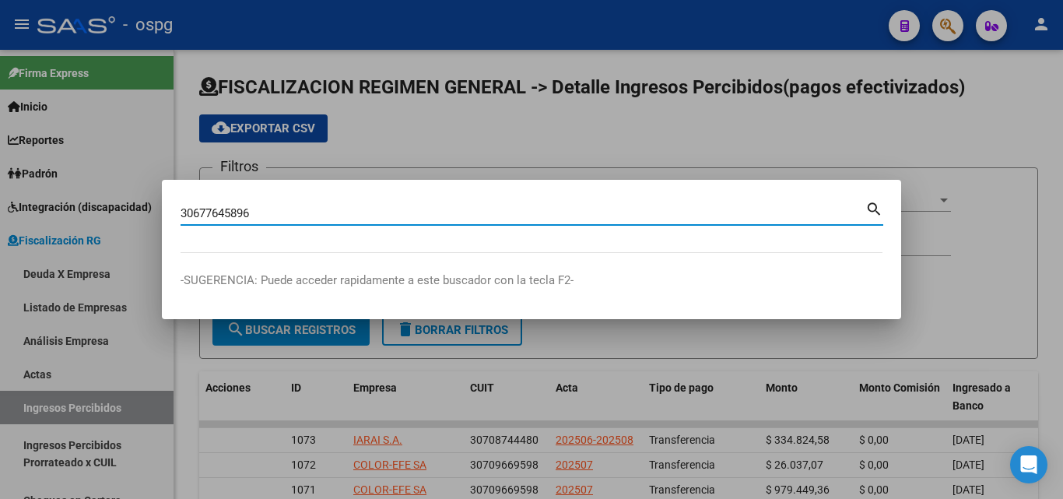
type input "30677645896"
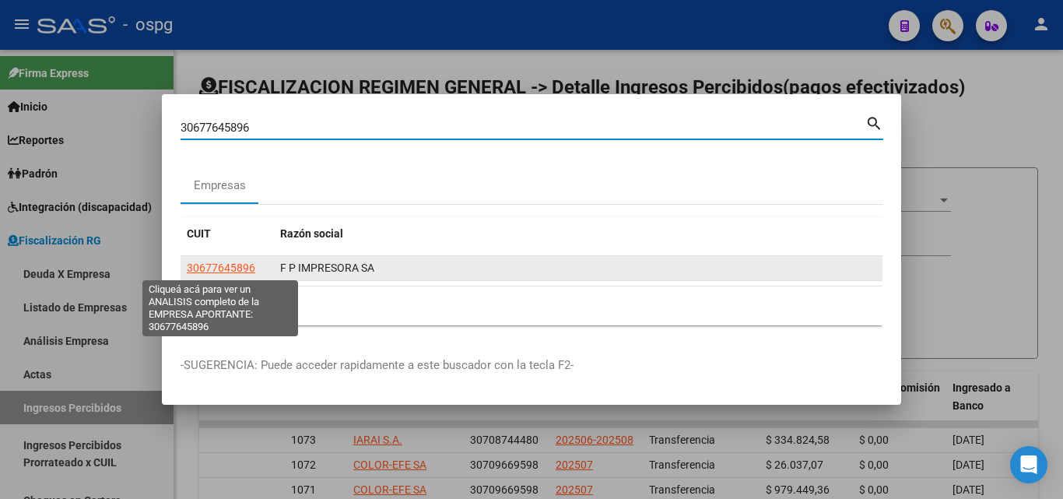
click at [236, 270] on span "30677645896" at bounding box center [221, 267] width 68 height 12
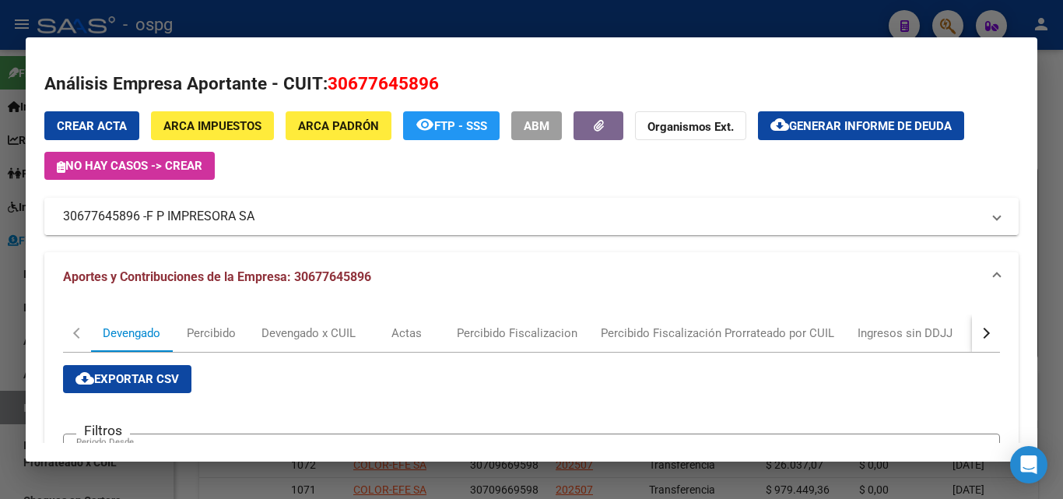
drag, startPoint x: 139, startPoint y: 217, endPoint x: 54, endPoint y: 213, distance: 84.9
click at [54, 213] on mat-expansion-panel-header "30677645896 - F P IMPRESORA SA" at bounding box center [531, 216] width 974 height 37
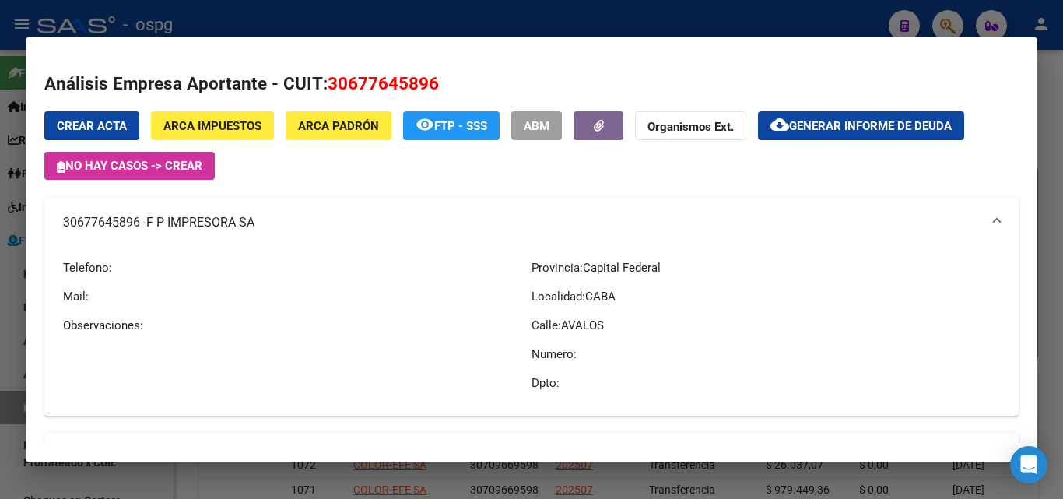
copy mat-panel-title "30677645896"
click at [0, 342] on div at bounding box center [531, 249] width 1063 height 499
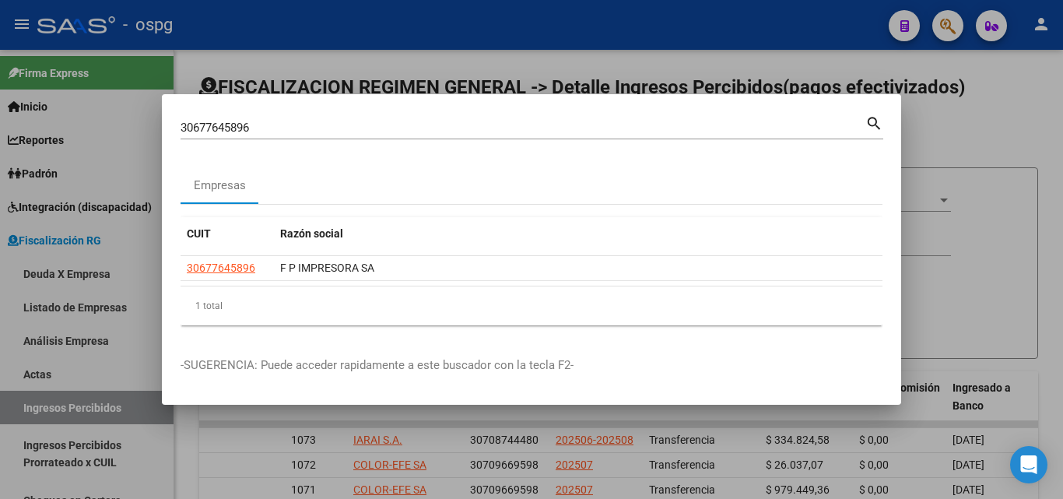
click at [0, 342] on div at bounding box center [531, 249] width 1063 height 499
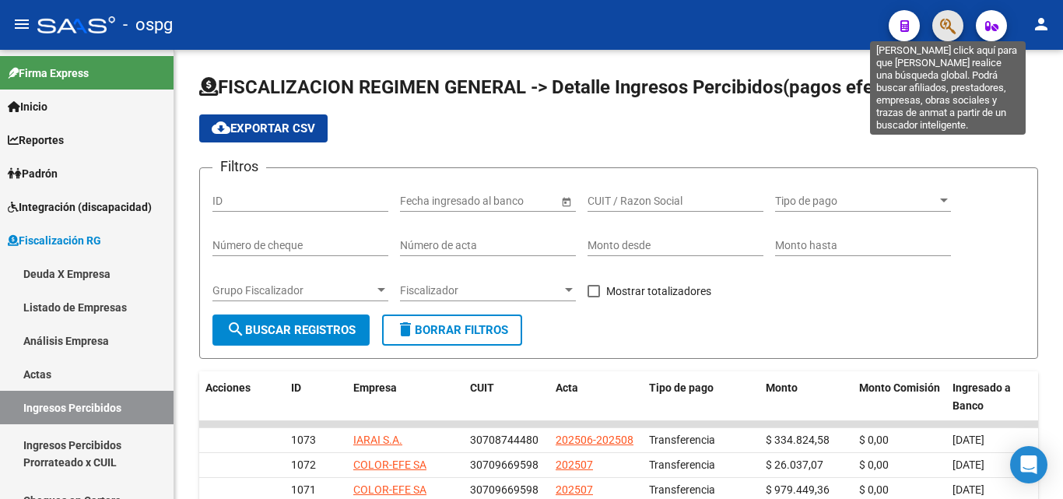
click at [941, 27] on icon "button" at bounding box center [948, 26] width 16 height 18
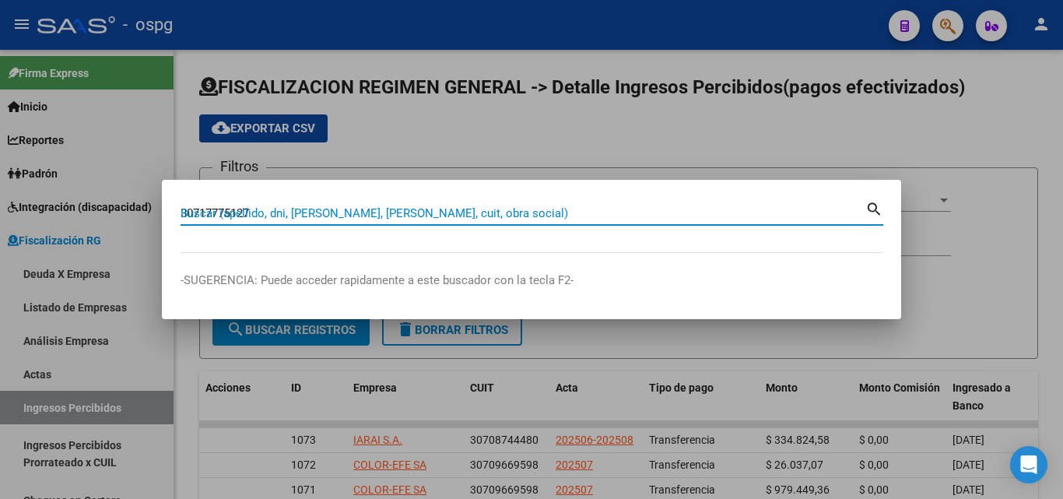
type input "30717775127"
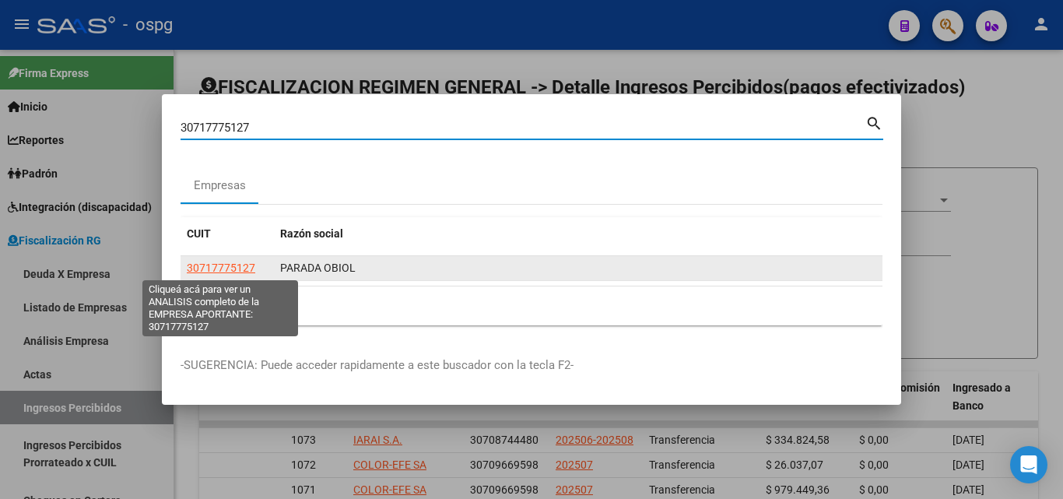
click at [223, 269] on span "30717775127" at bounding box center [221, 267] width 68 height 12
type textarea "30717775127"
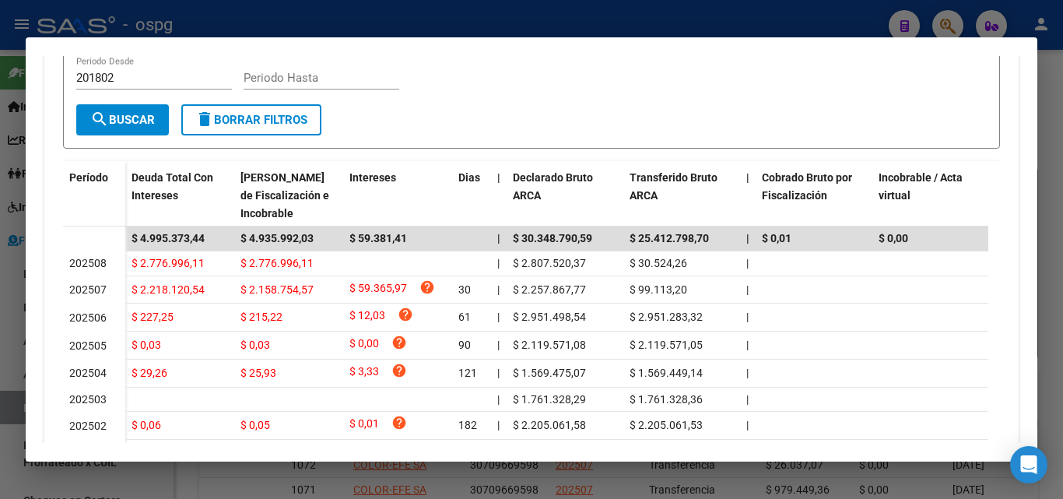
scroll to position [467, 0]
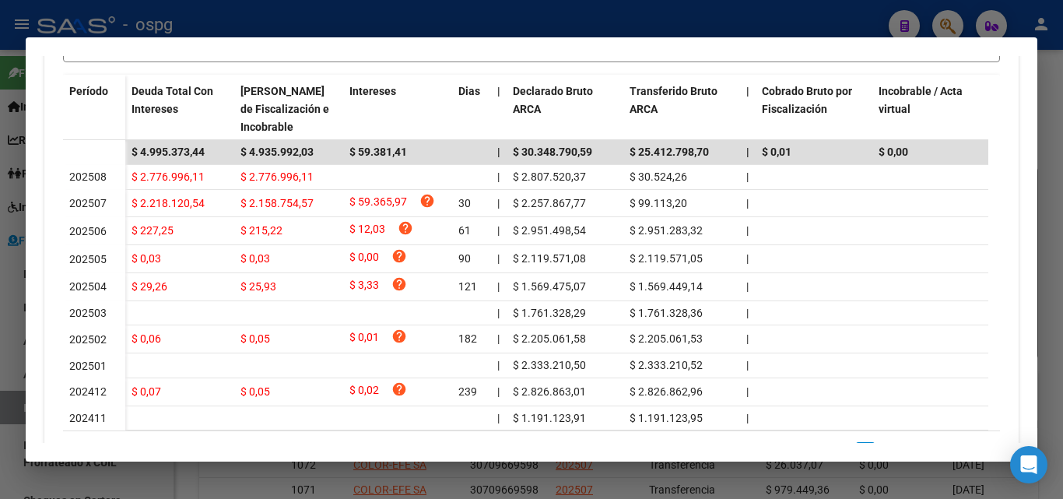
click at [1062, 116] on div at bounding box center [531, 249] width 1063 height 499
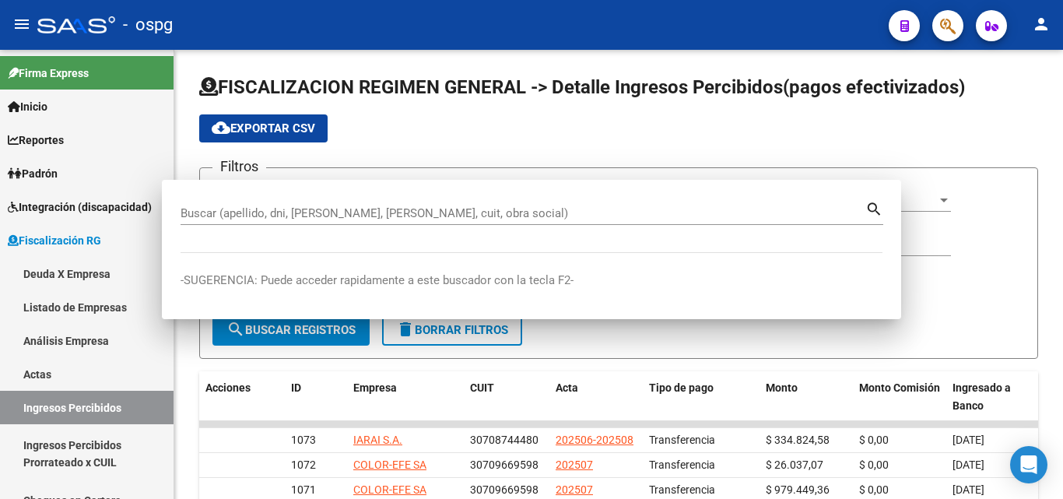
click at [1049, 111] on div "FISCALIZACION REGIMEN GENERAL -> Detalle Ingresos Percibidos(pagos efectivizado…" at bounding box center [620, 459] width 893 height 819
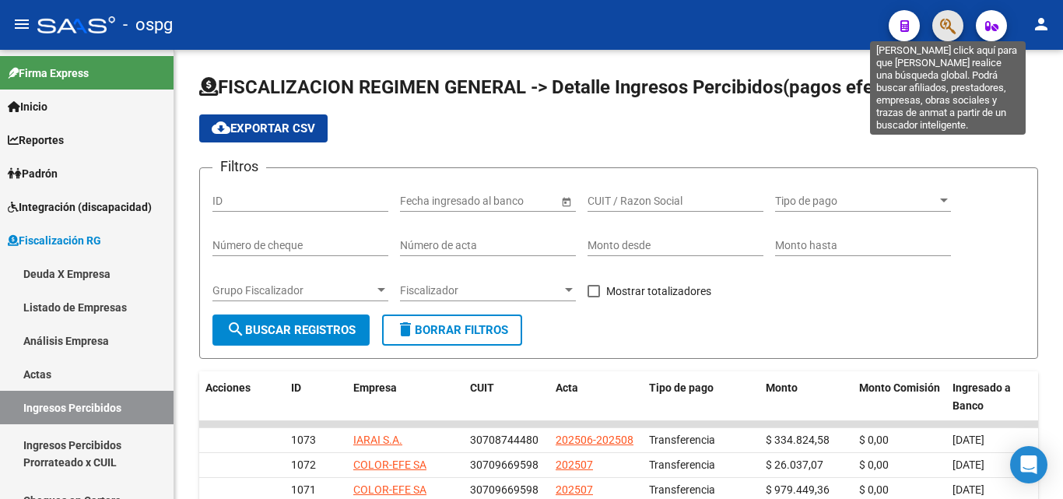
click at [950, 31] on icon "button" at bounding box center [948, 26] width 16 height 18
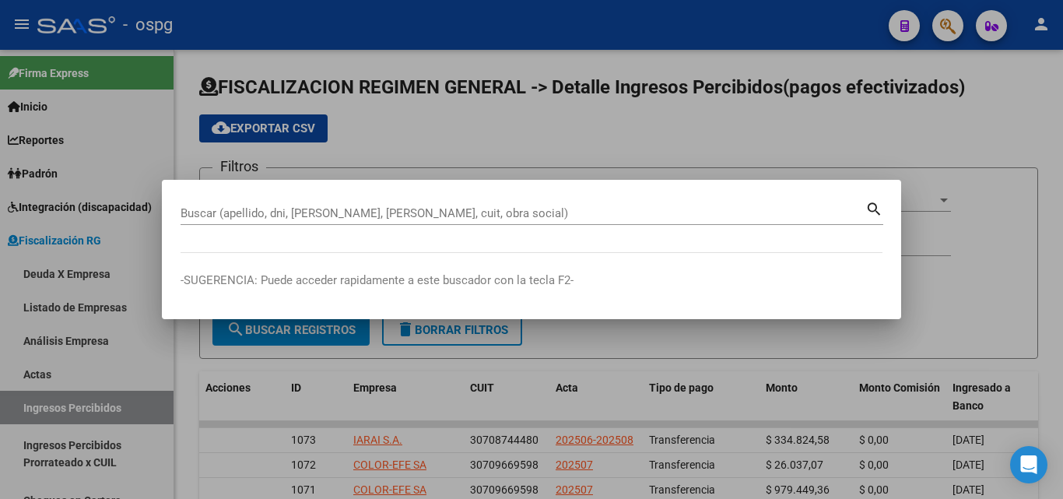
click at [468, 220] on div "Buscar (apellido, dni, [PERSON_NAME], [PERSON_NAME], cuit, obra social)" at bounding box center [523, 213] width 685 height 23
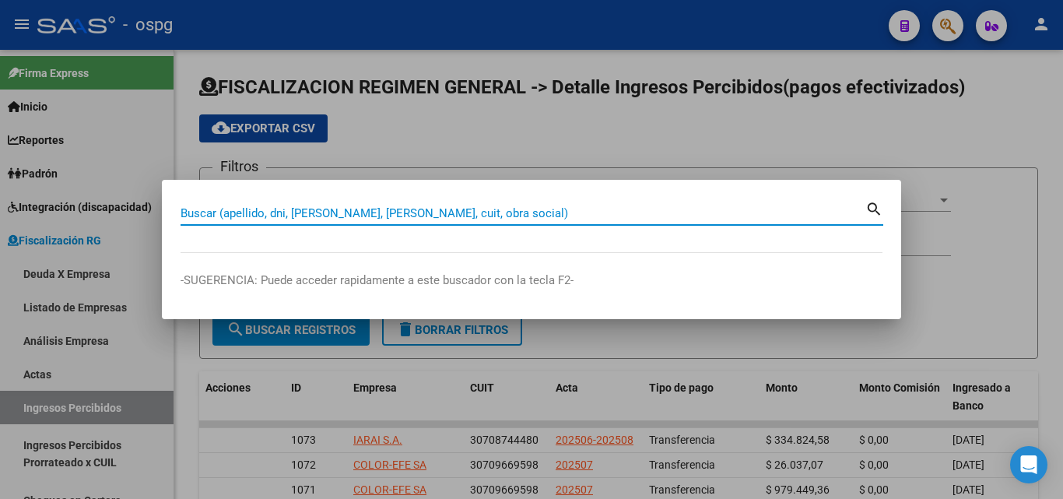
paste input "30646847164"
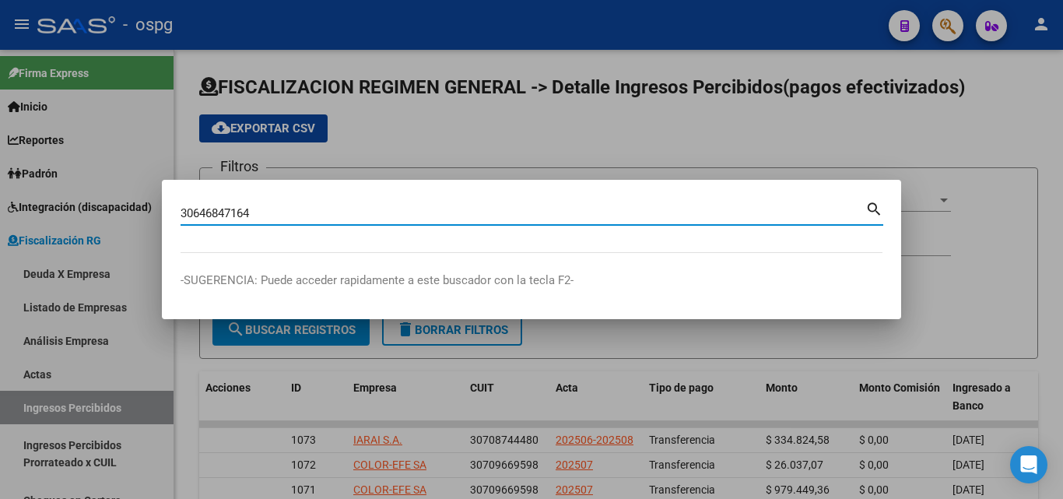
type input "30646847164"
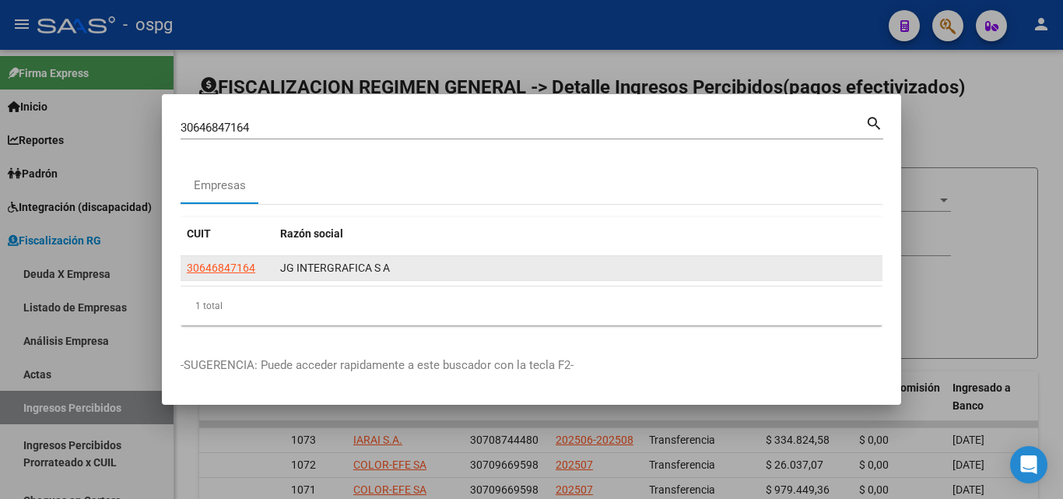
click at [209, 279] on datatable-body-cell "30646847164" at bounding box center [227, 268] width 93 height 24
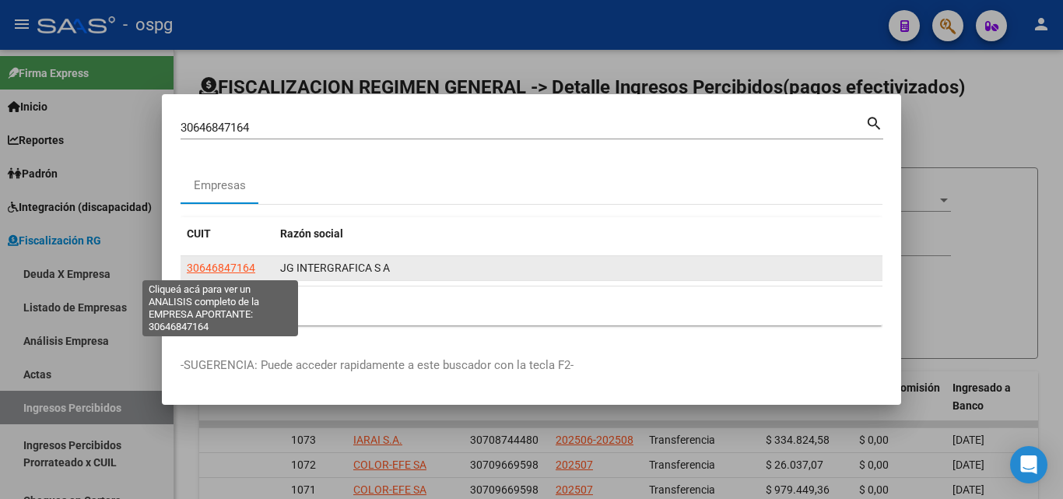
click at [209, 271] on span "30646847164" at bounding box center [221, 267] width 68 height 12
type textarea "30646847164"
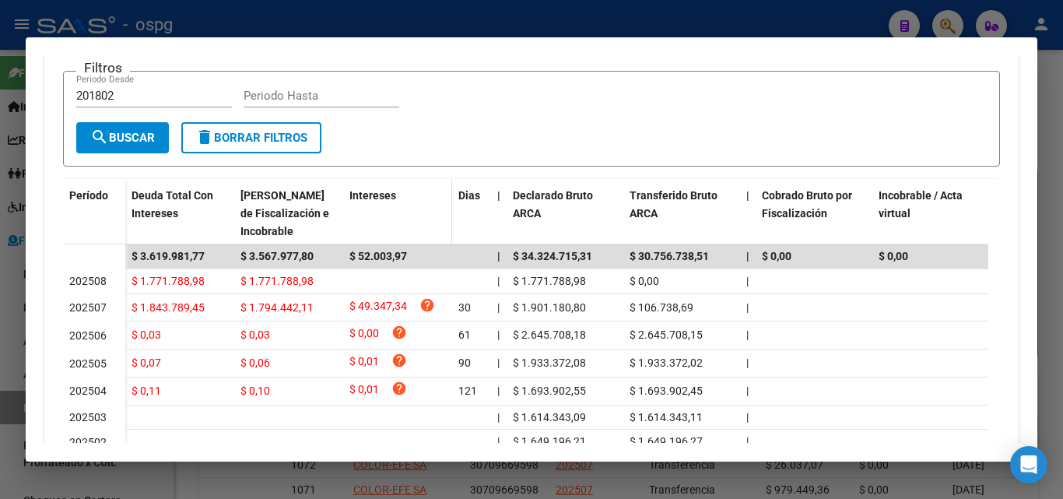
scroll to position [389, 0]
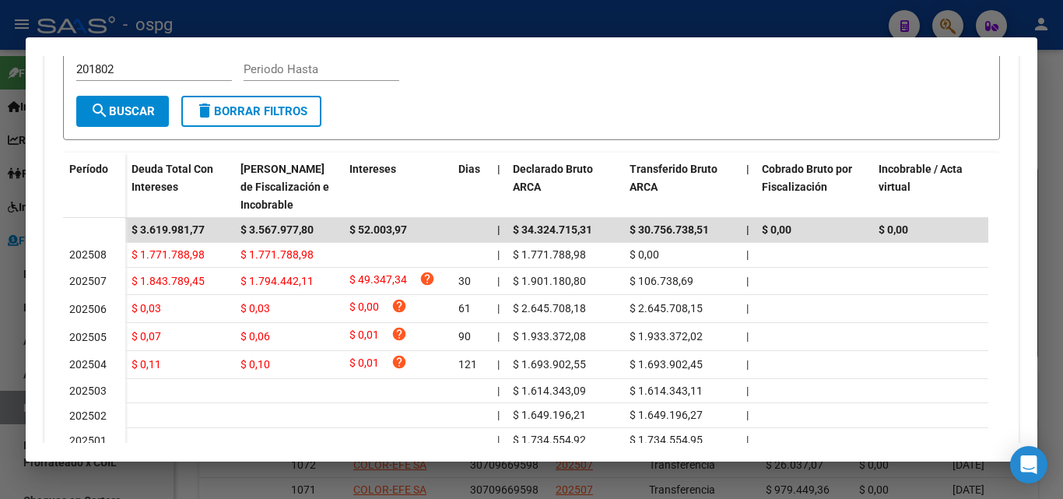
click at [1045, 138] on div at bounding box center [531, 249] width 1063 height 499
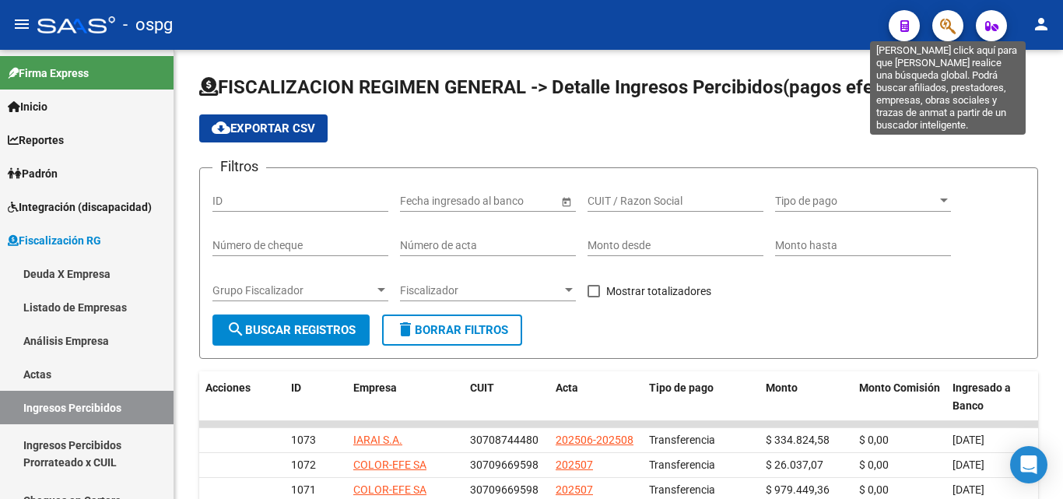
click at [949, 35] on icon "button" at bounding box center [948, 26] width 16 height 18
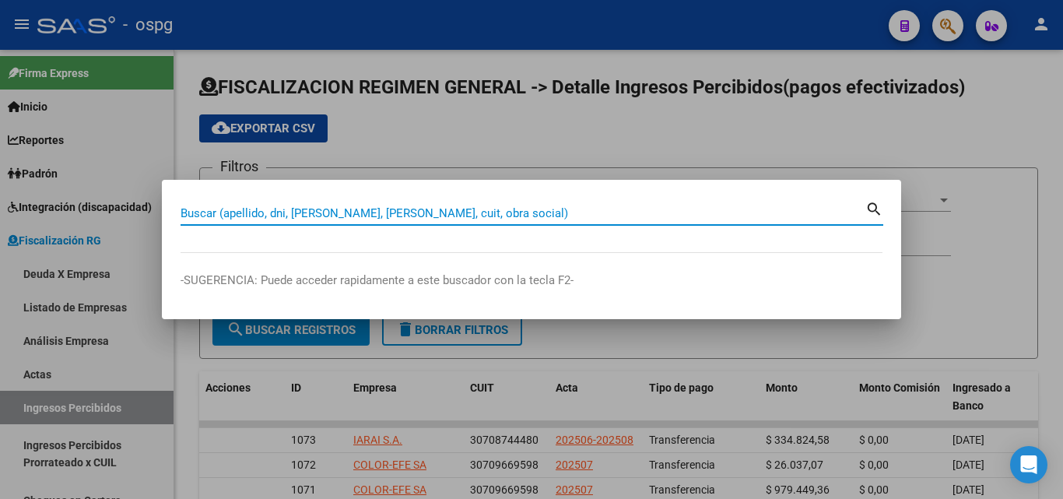
click at [489, 213] on input "Buscar (apellido, dni, [PERSON_NAME], [PERSON_NAME], cuit, obra social)" at bounding box center [523, 213] width 685 height 14
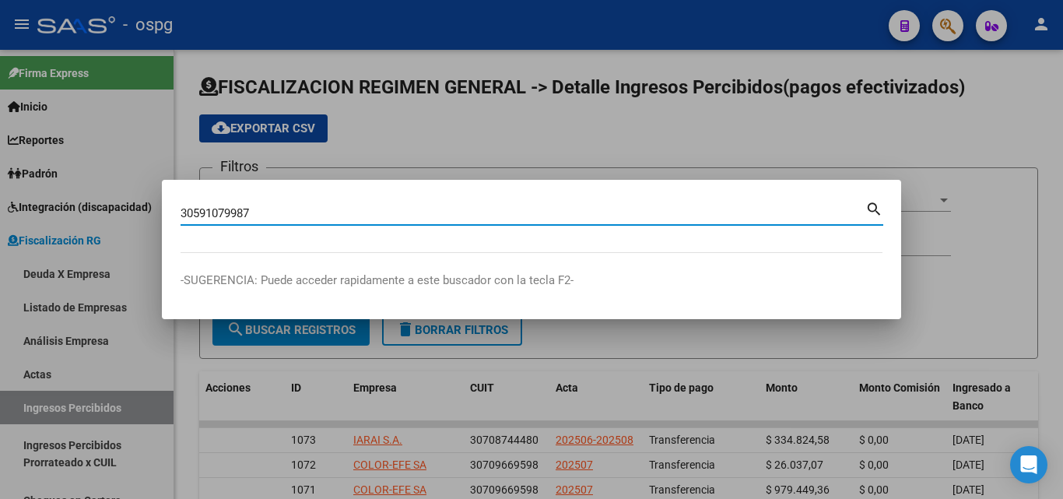
type input "30591079987"
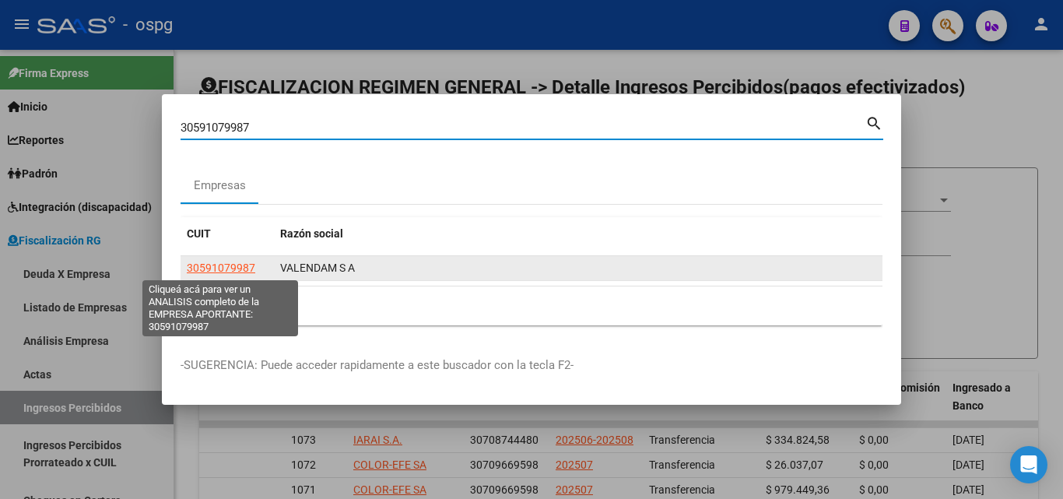
click at [220, 270] on span "30591079987" at bounding box center [221, 267] width 68 height 12
type textarea "30591079987"
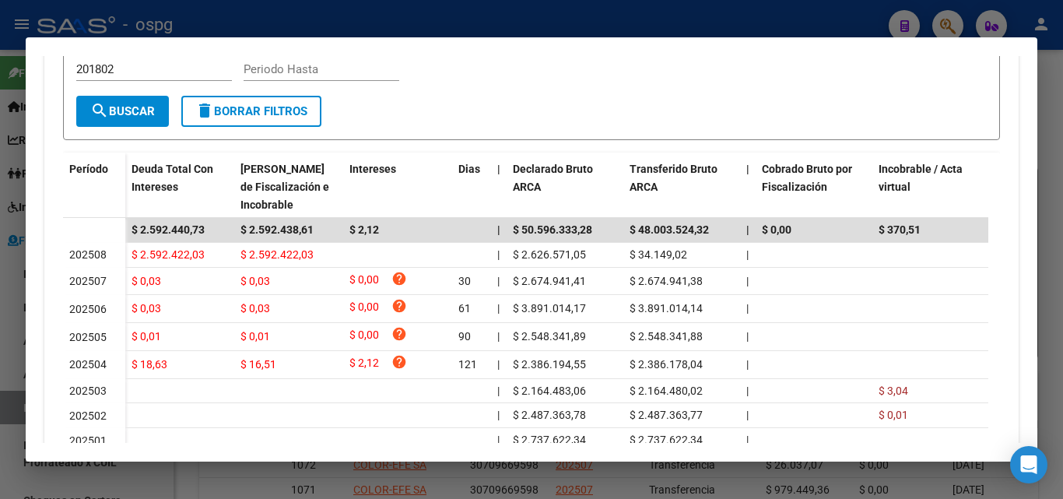
click at [1056, 128] on div at bounding box center [531, 249] width 1063 height 499
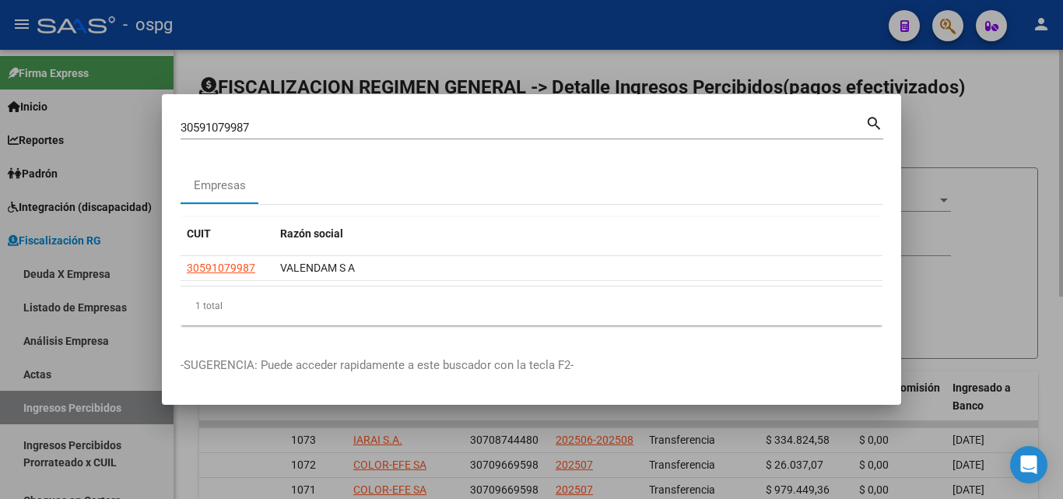
drag, startPoint x: 1056, startPoint y: 128, endPoint x: 1002, endPoint y: 81, distance: 71.2
click at [1054, 128] on div at bounding box center [531, 249] width 1063 height 499
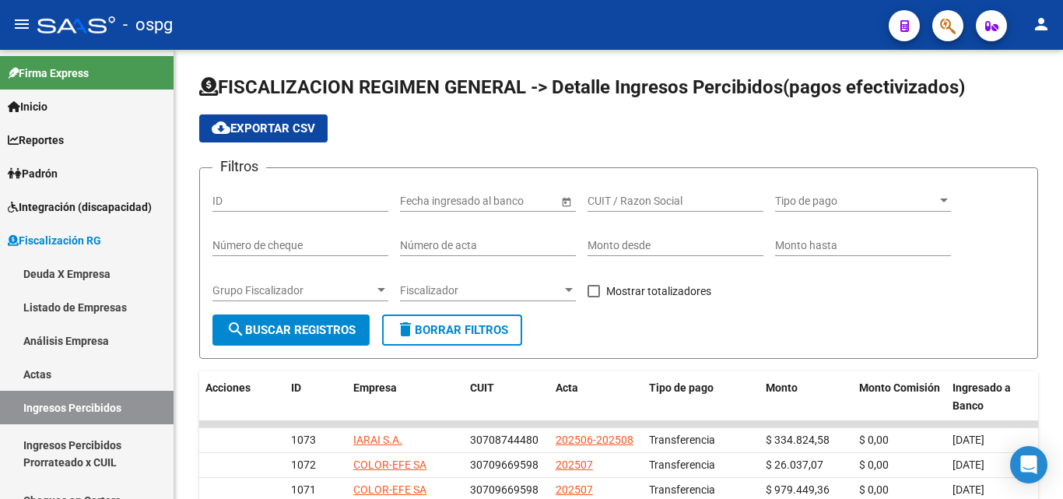
click at [954, 15] on button "button" at bounding box center [947, 25] width 31 height 31
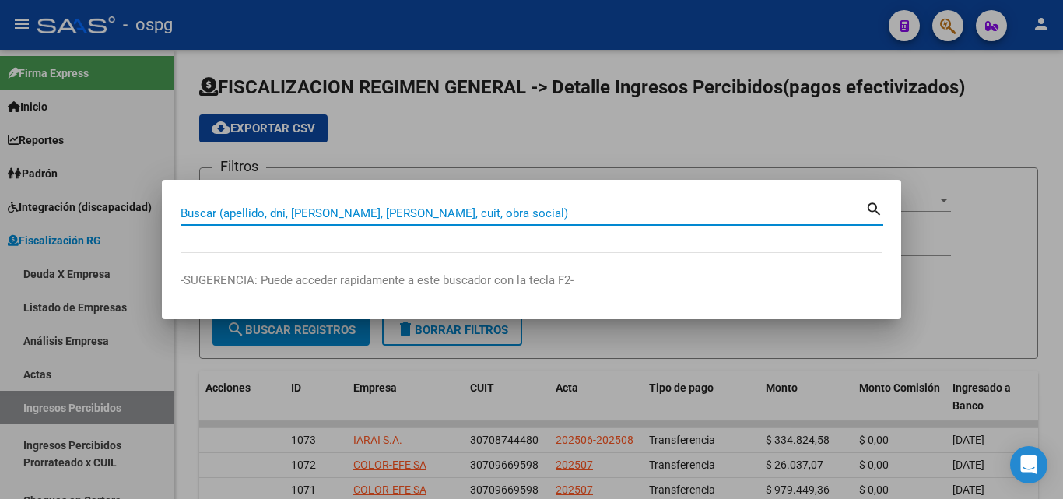
click at [418, 212] on input "Buscar (apellido, dni, [PERSON_NAME], [PERSON_NAME], cuit, obra social)" at bounding box center [523, 213] width 685 height 14
paste input "33709185999"
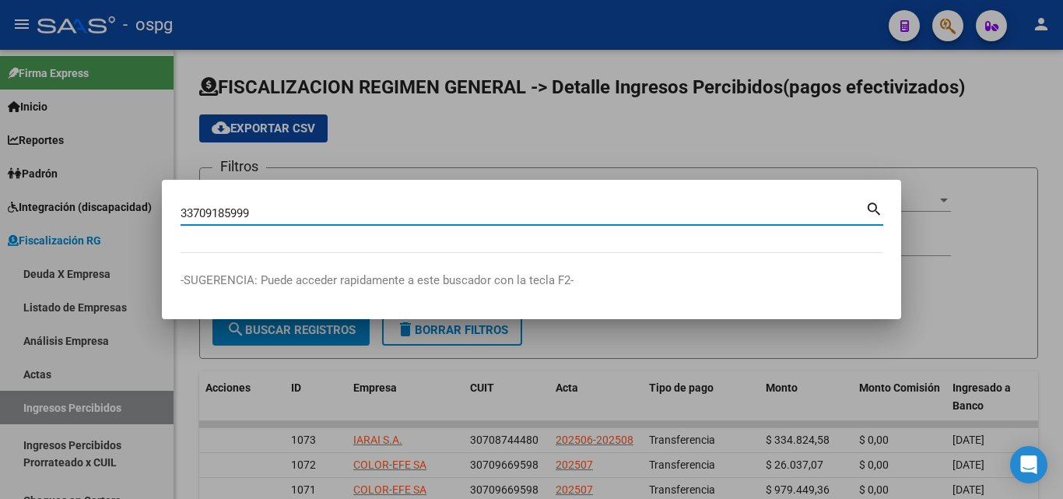
type input "33709185999"
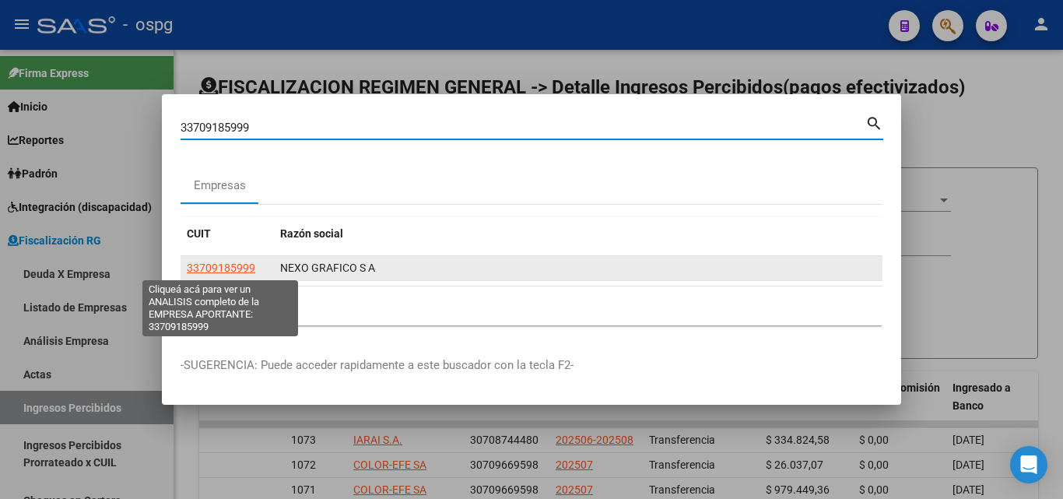
click at [236, 268] on span "33709185999" at bounding box center [221, 267] width 68 height 12
type textarea "33709185999"
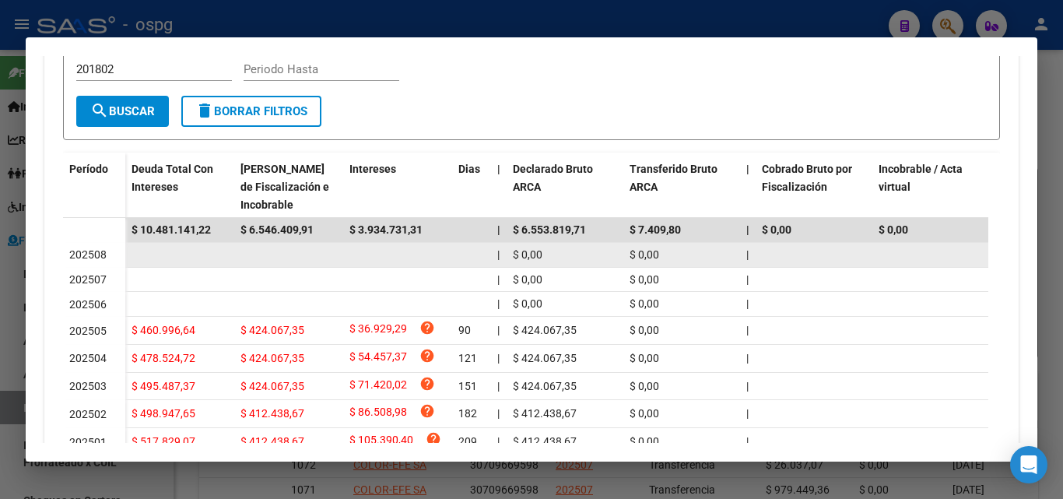
scroll to position [233, 0]
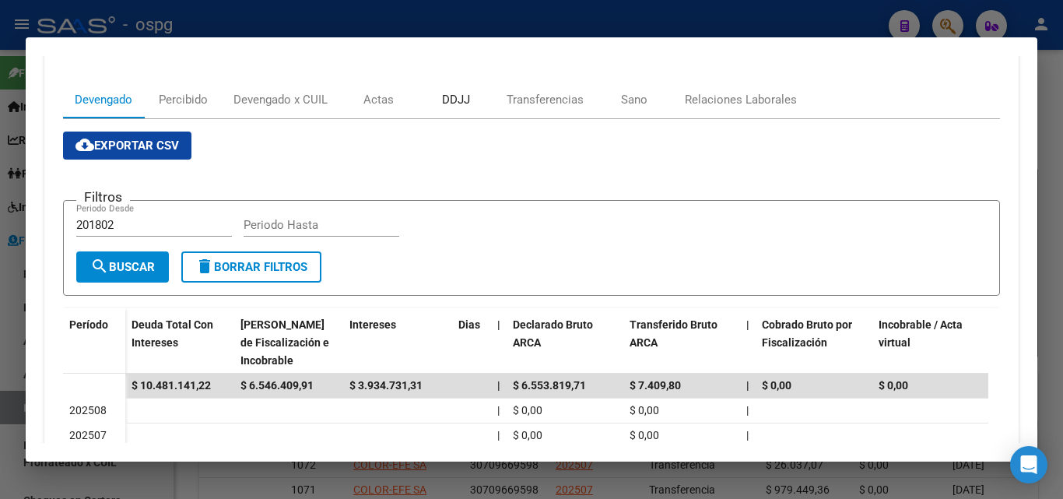
click at [451, 102] on div "DDJJ" at bounding box center [456, 99] width 28 height 17
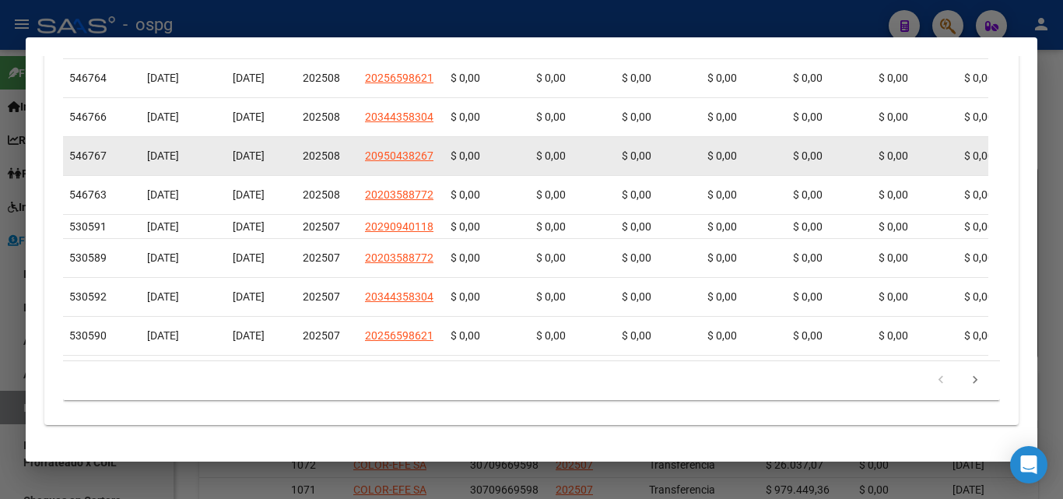
scroll to position [702, 0]
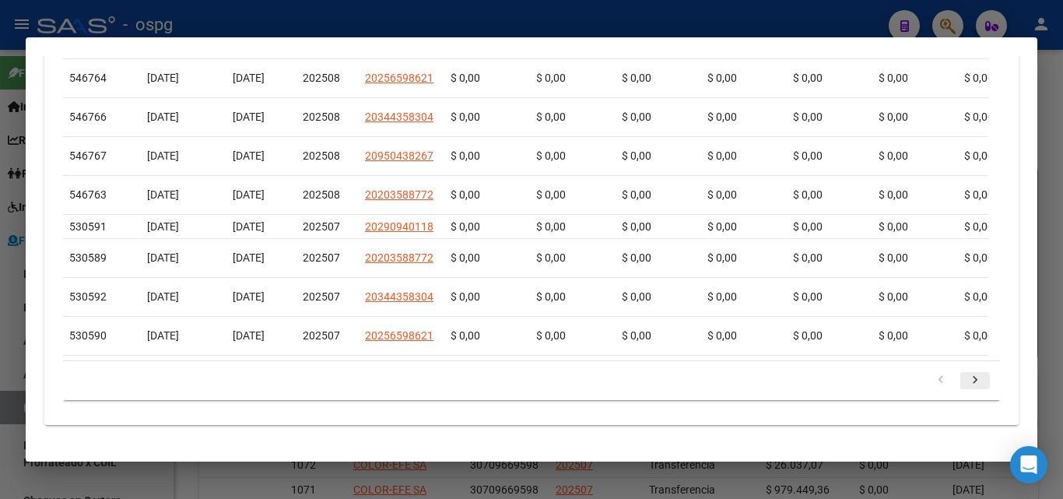
click at [965, 377] on icon "go to next page" at bounding box center [975, 382] width 20 height 19
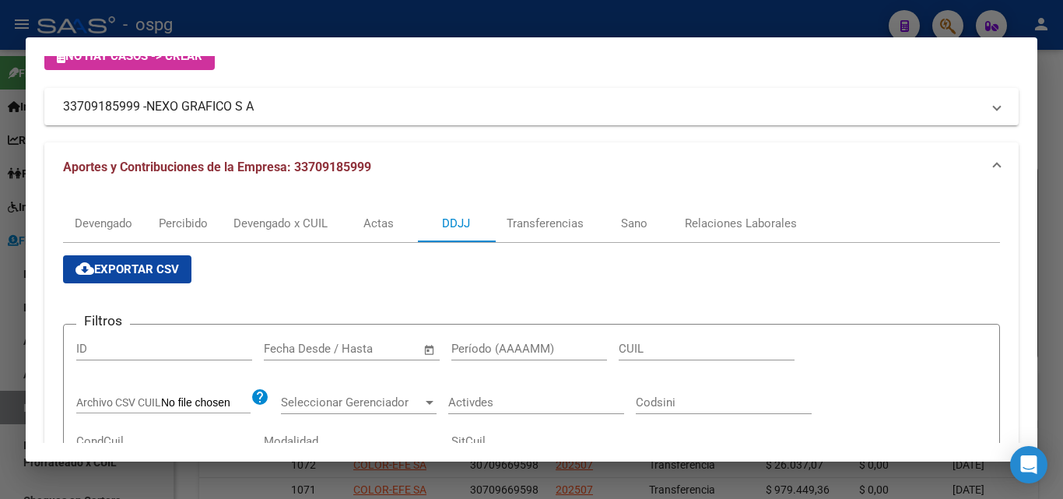
scroll to position [79, 0]
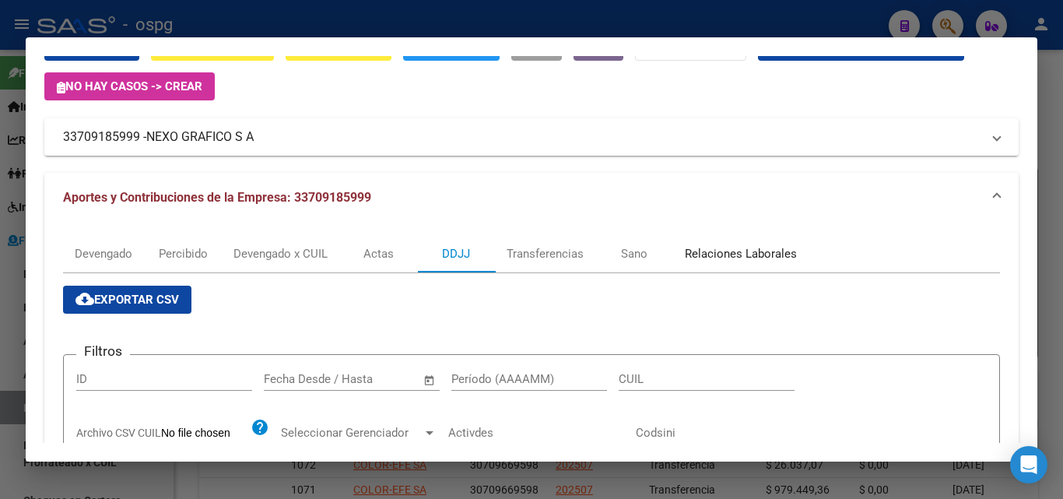
click at [722, 251] on div "Relaciones Laborales" at bounding box center [741, 253] width 112 height 17
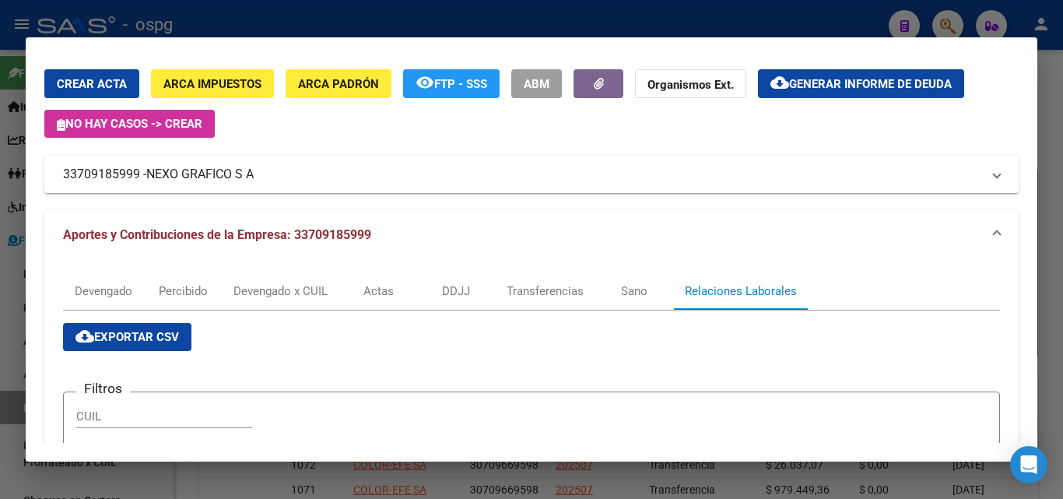
scroll to position [0, 0]
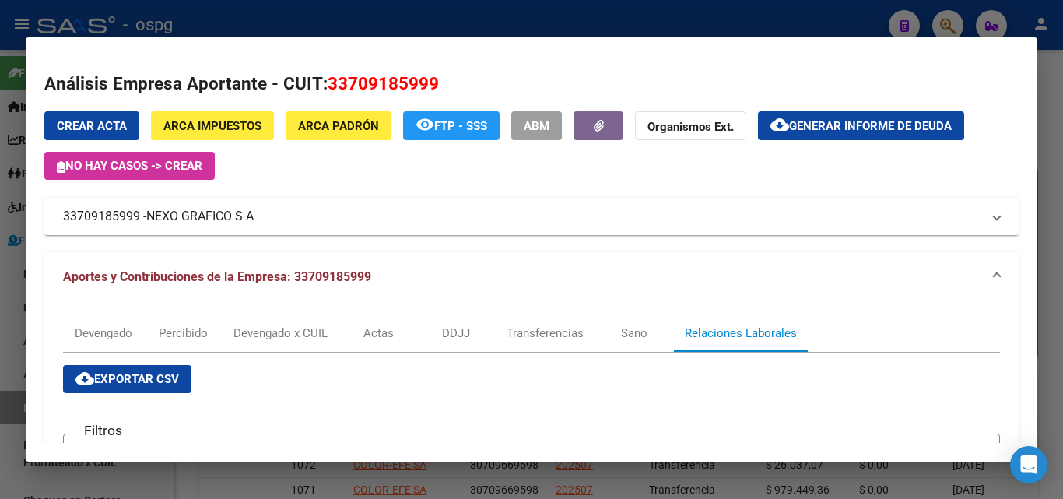
click at [1051, 121] on div at bounding box center [531, 249] width 1063 height 499
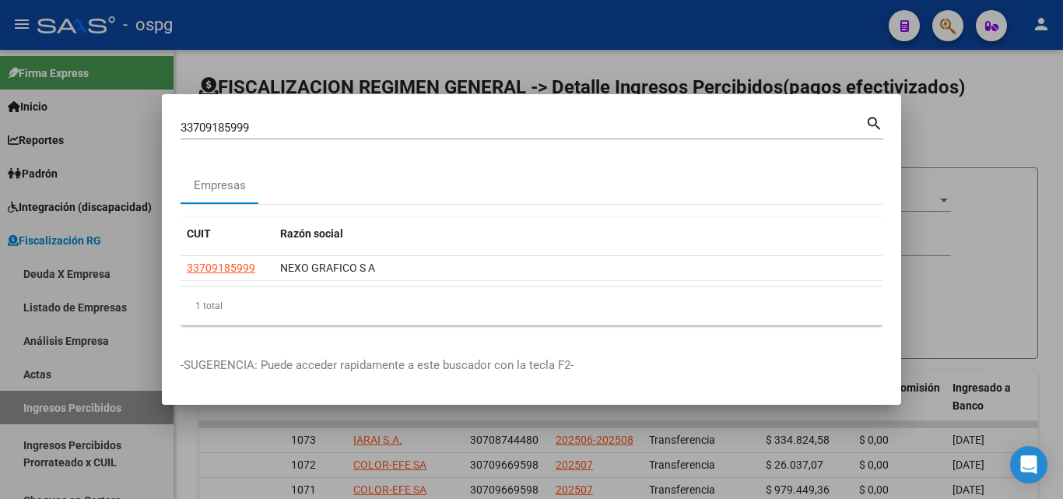
click at [1051, 121] on div at bounding box center [531, 249] width 1063 height 499
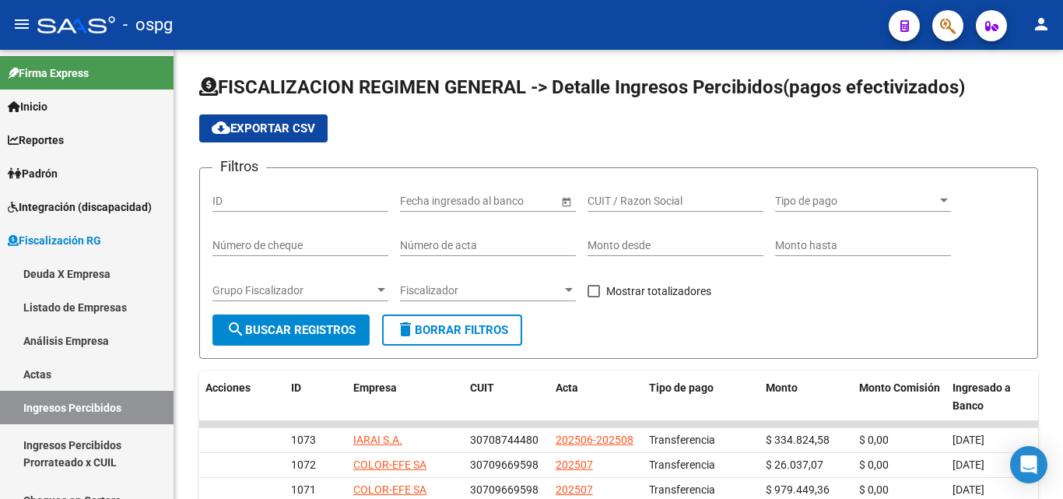
click at [1051, 121] on div "FISCALIZACION REGIMEN GENERAL -> Detalle Ingresos Percibidos(pagos efectivizado…" at bounding box center [618, 459] width 889 height 819
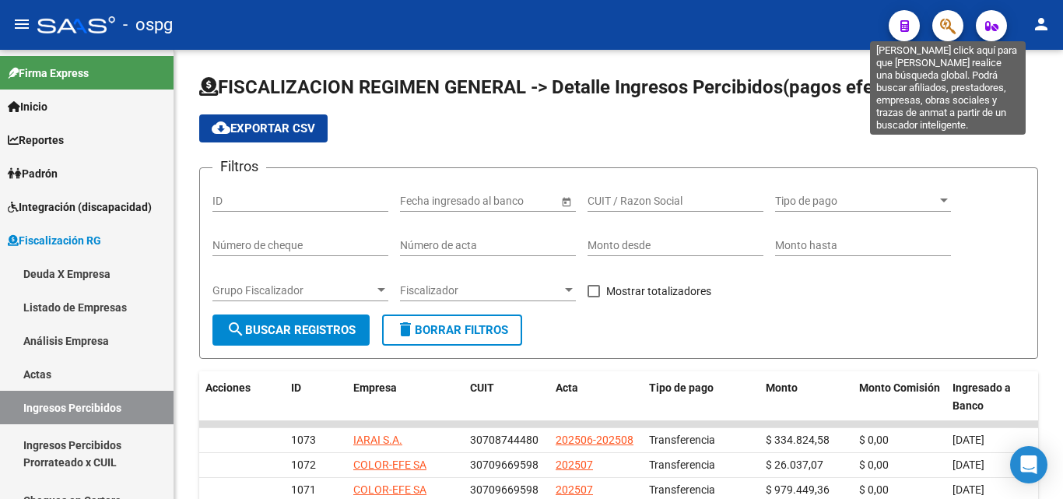
click at [951, 25] on icon "button" at bounding box center [948, 26] width 16 height 18
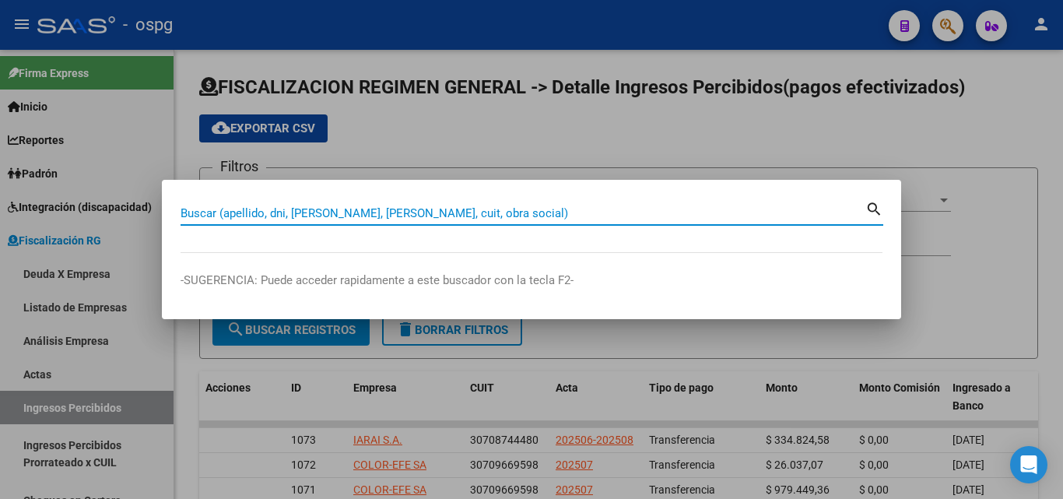
click at [358, 216] on input "Buscar (apellido, dni, [PERSON_NAME], [PERSON_NAME], cuit, obra social)" at bounding box center [523, 213] width 685 height 14
paste input "30709428574"
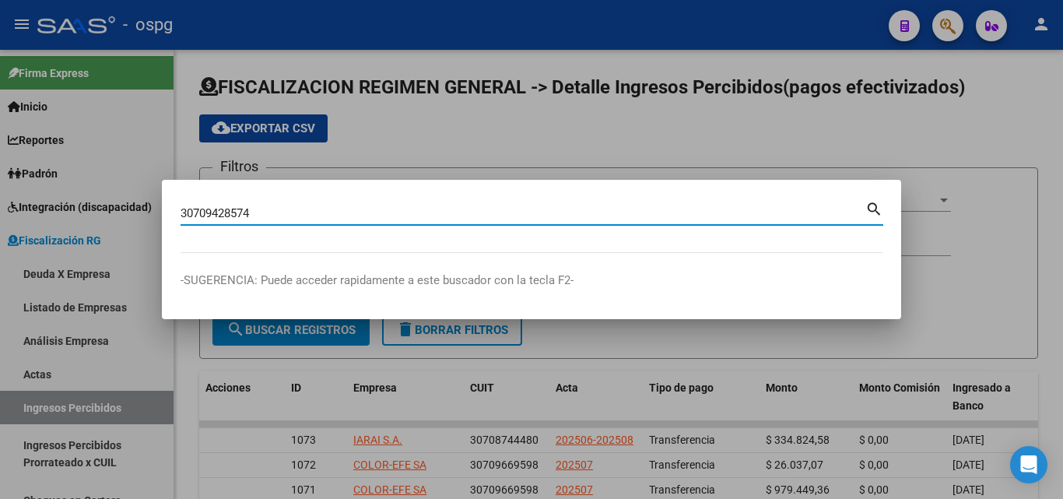
type input "30709428574"
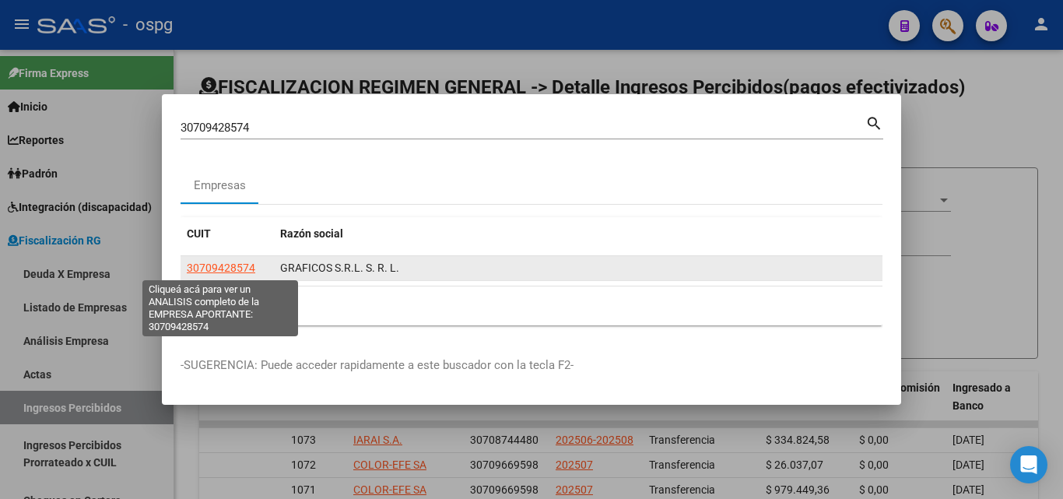
click at [246, 267] on span "30709428574" at bounding box center [221, 267] width 68 height 12
type textarea "30709428574"
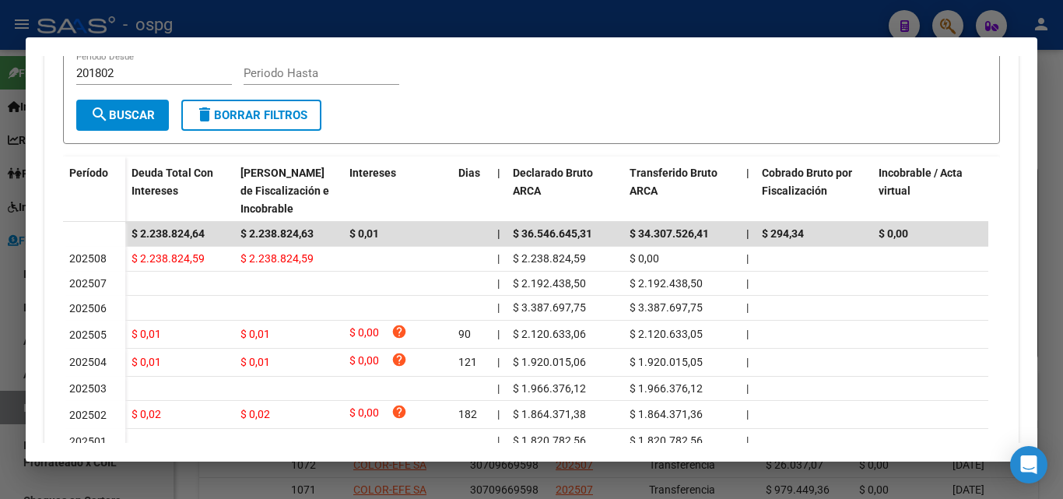
scroll to position [389, 0]
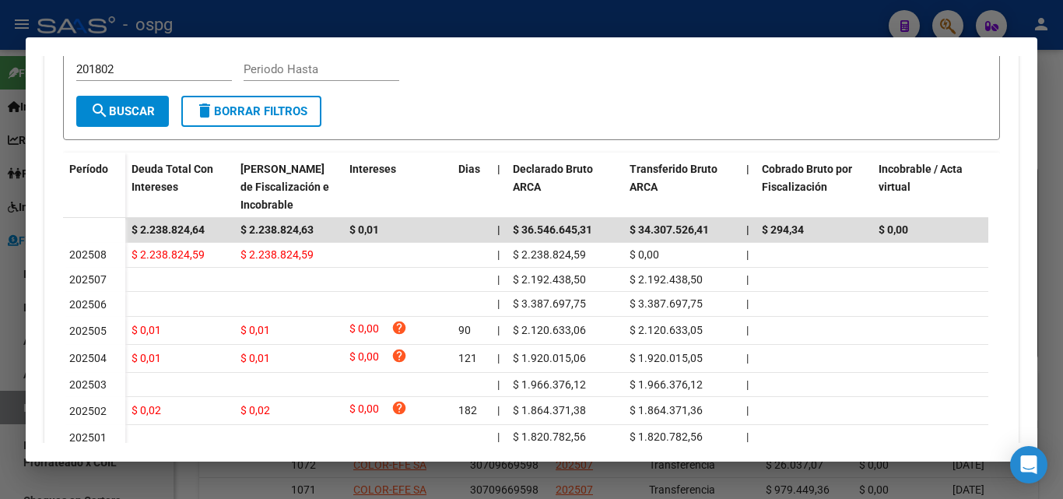
click at [0, 350] on div at bounding box center [531, 249] width 1063 height 499
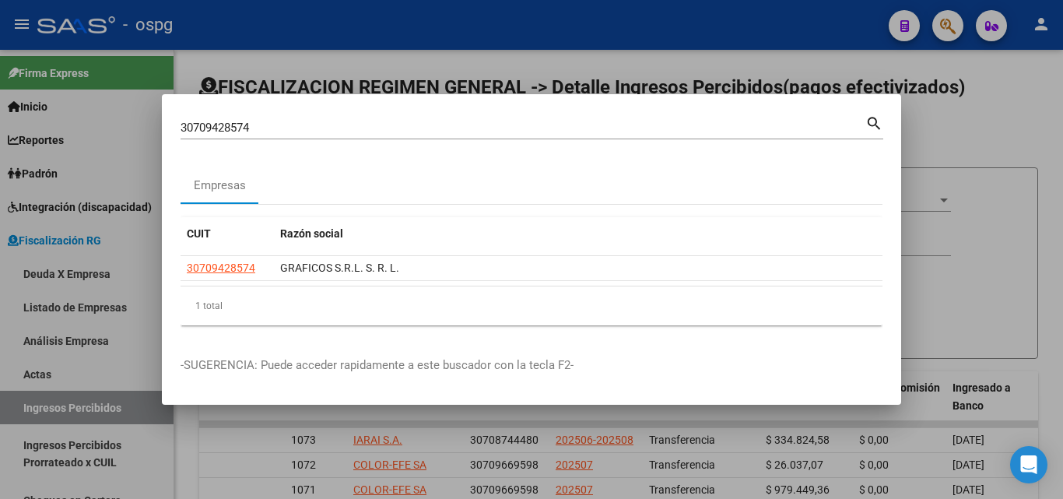
click at [928, 146] on div at bounding box center [531, 249] width 1063 height 499
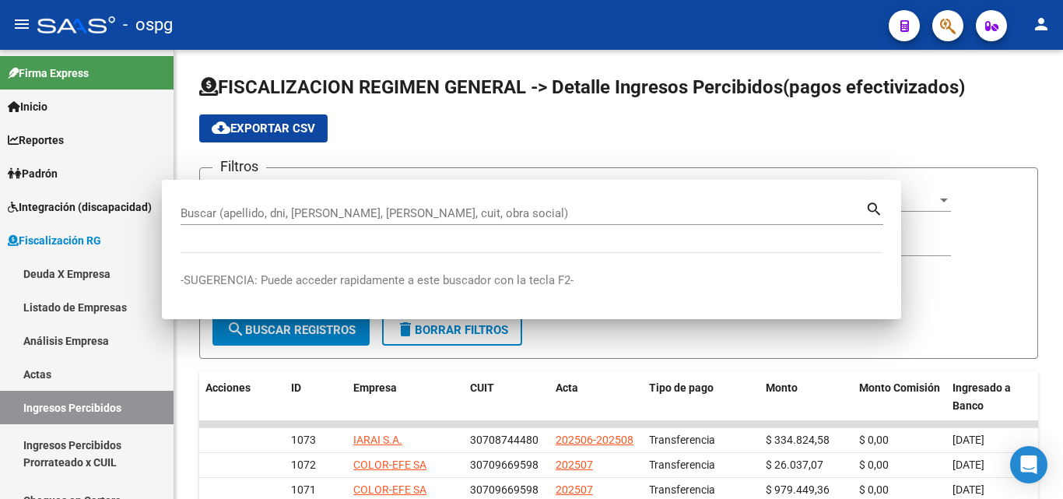
drag, startPoint x: 928, startPoint y: 146, endPoint x: 847, endPoint y: 139, distance: 81.3
click at [927, 146] on app-list-header "FISCALIZACION REGIMEN GENERAL -> Detalle Ingresos Percibidos(pagos efectivizado…" at bounding box center [618, 217] width 839 height 284
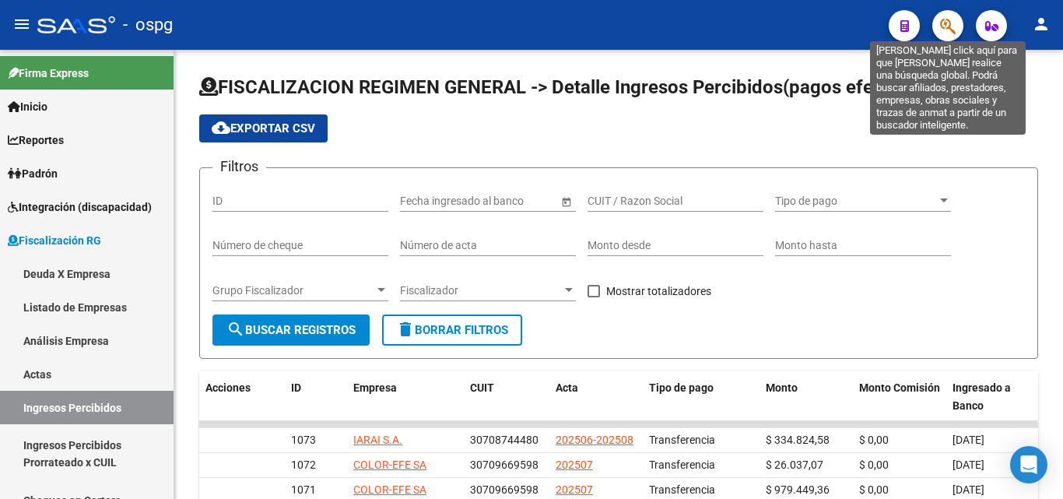
click at [949, 24] on icon "button" at bounding box center [948, 26] width 16 height 18
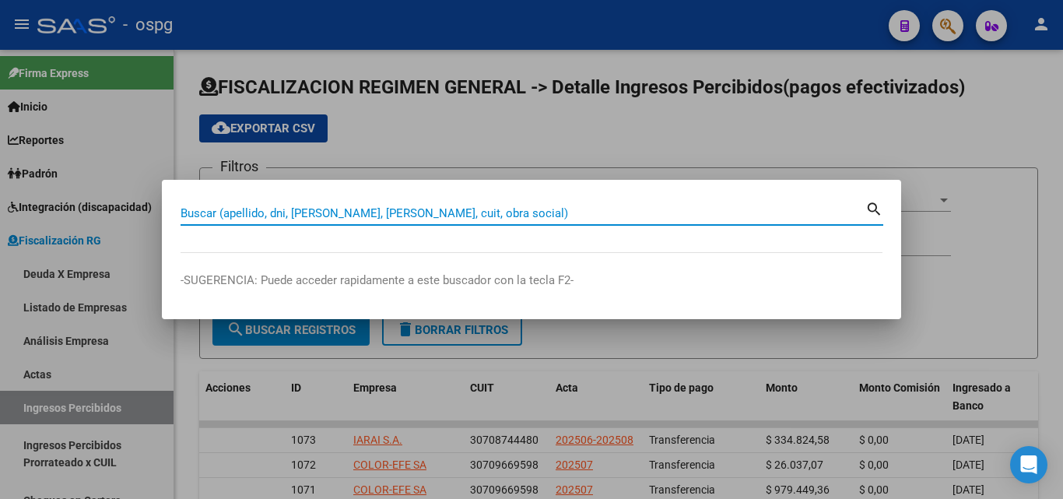
paste input "30718399897"
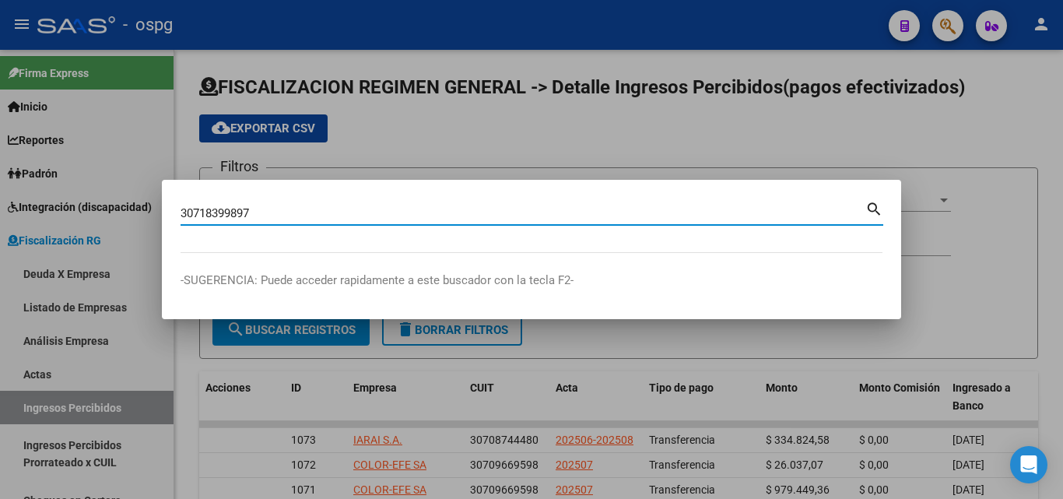
type input "30718399897"
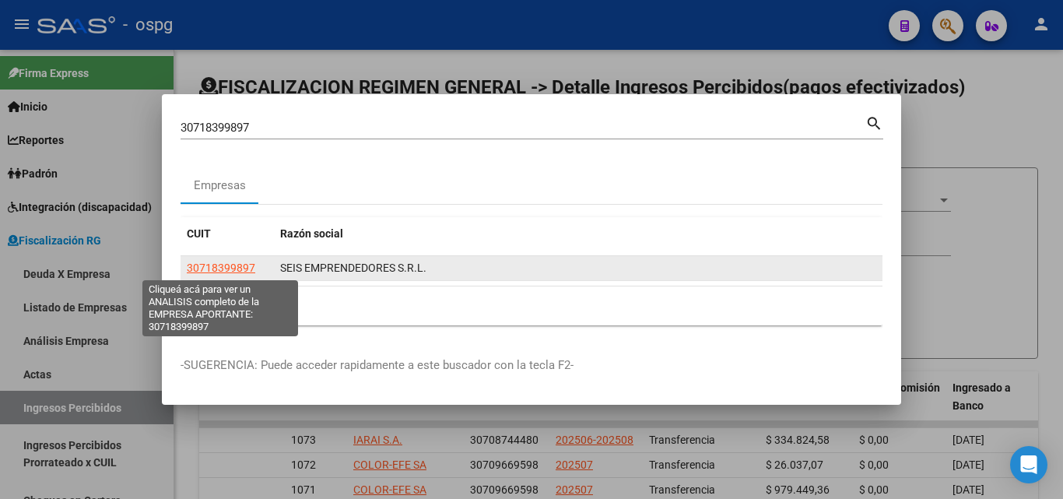
click at [230, 269] on span "30718399897" at bounding box center [221, 267] width 68 height 12
type textarea "30718399897"
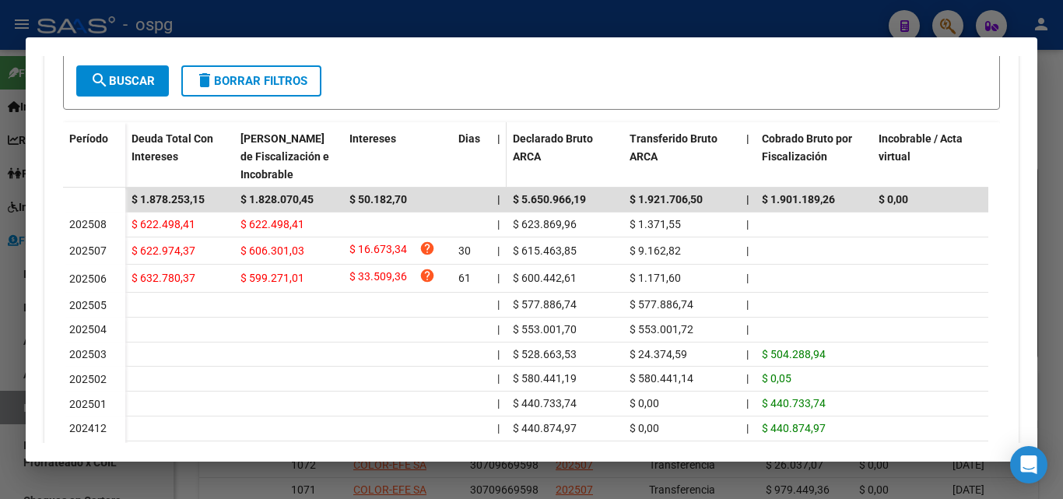
scroll to position [467, 0]
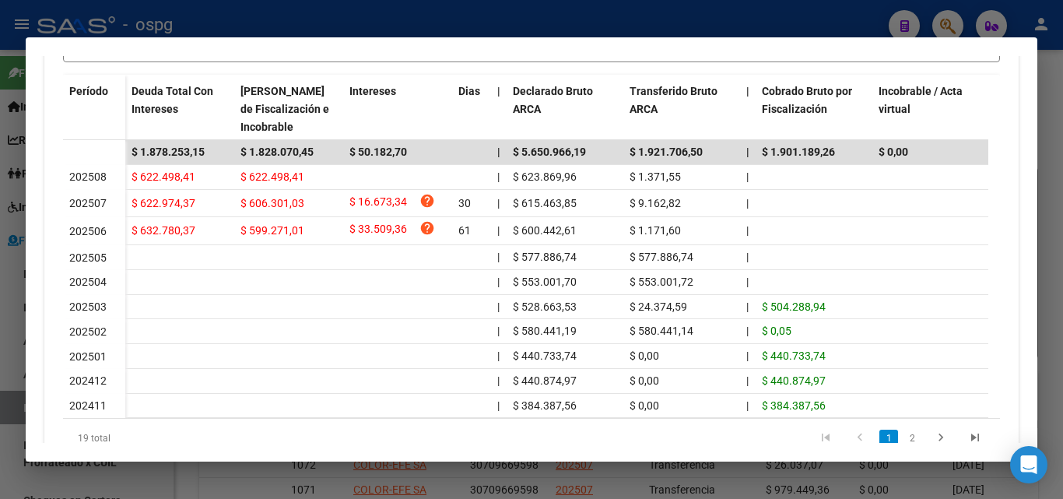
click at [9, 370] on div at bounding box center [531, 249] width 1063 height 499
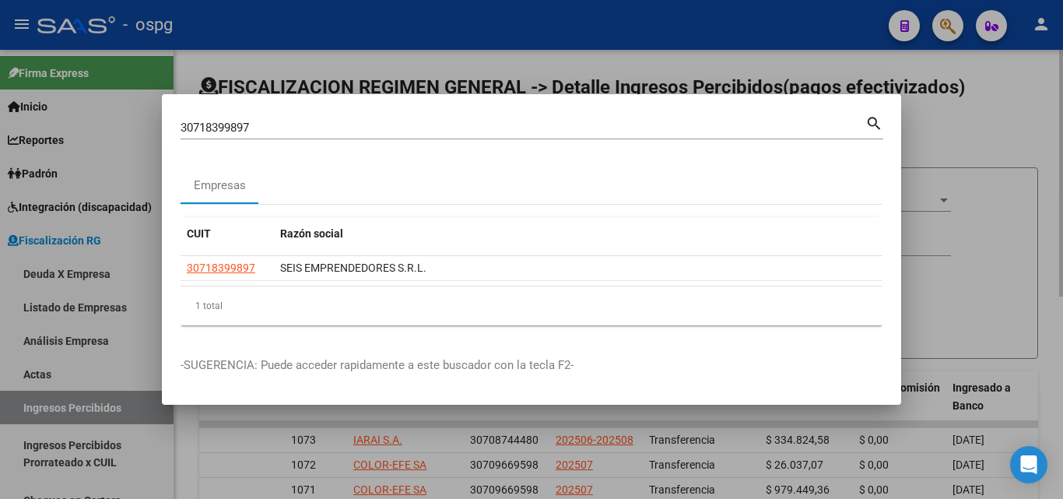
drag, startPoint x: 986, startPoint y: 129, endPoint x: 940, endPoint y: 144, distance: 48.2
click at [985, 129] on div at bounding box center [531, 249] width 1063 height 499
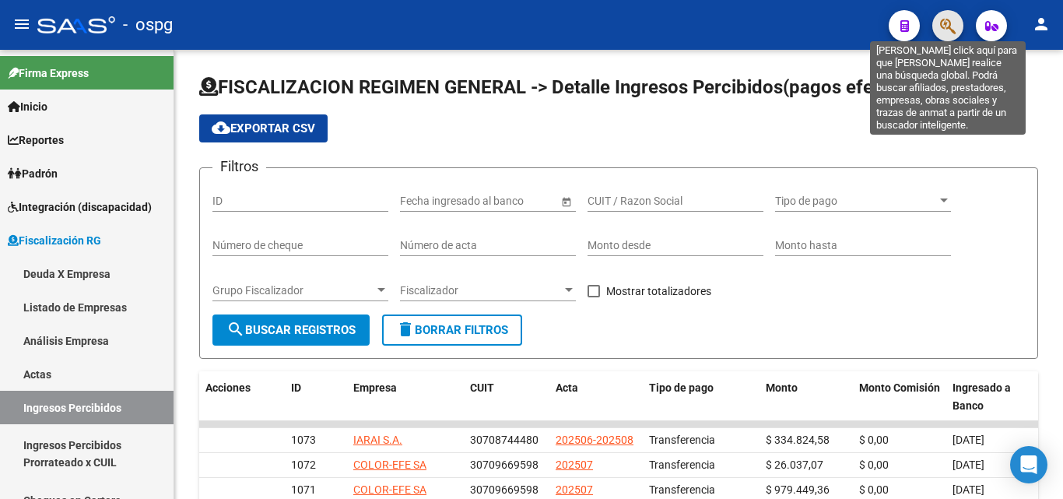
click at [945, 35] on icon "button" at bounding box center [948, 26] width 16 height 18
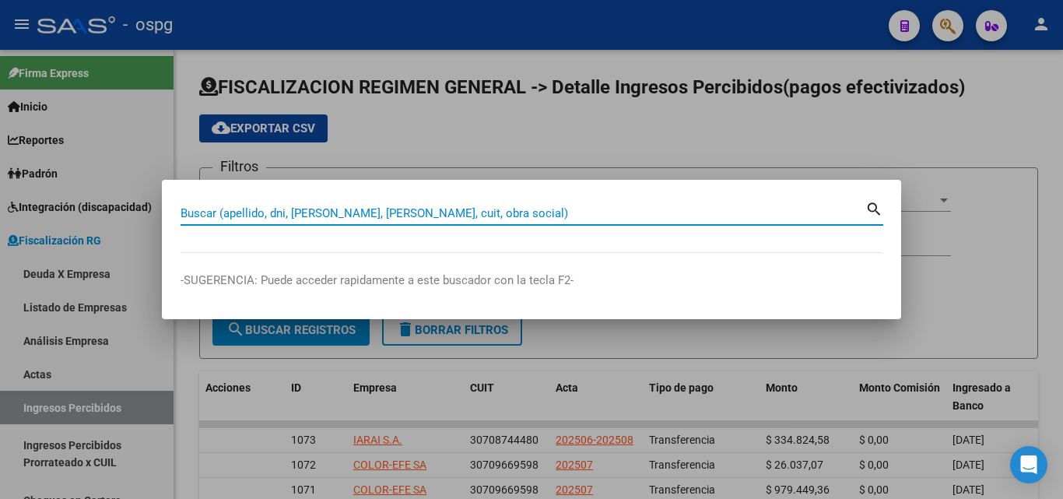
click at [375, 211] on input "Buscar (apellido, dni, [PERSON_NAME], [PERSON_NAME], cuit, obra social)" at bounding box center [523, 213] width 685 height 14
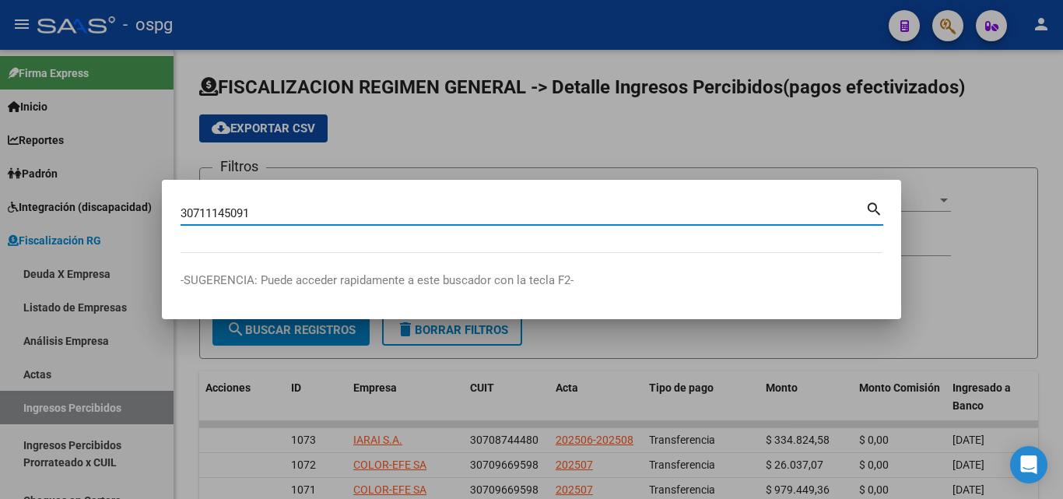
type input "30711145091"
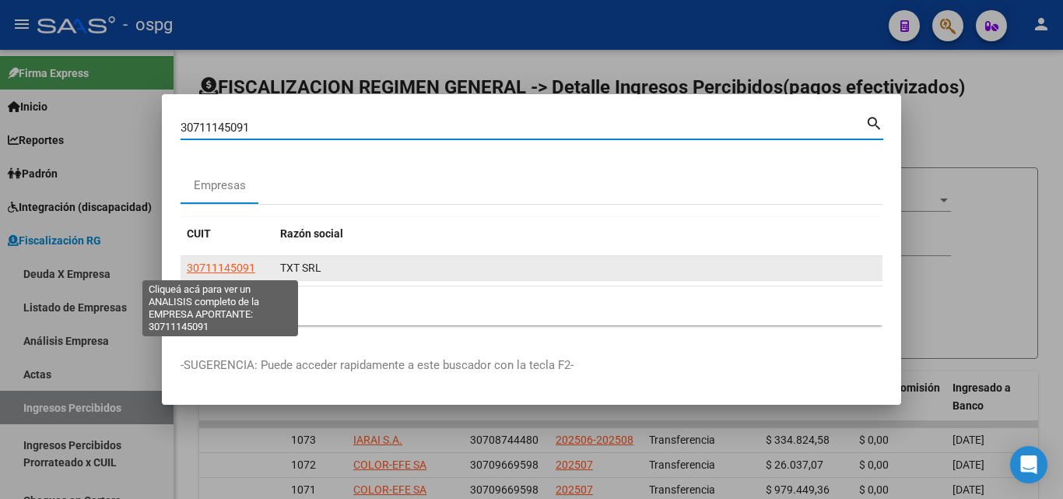
click at [244, 262] on span "30711145091" at bounding box center [221, 267] width 68 height 12
type textarea "30711145091"
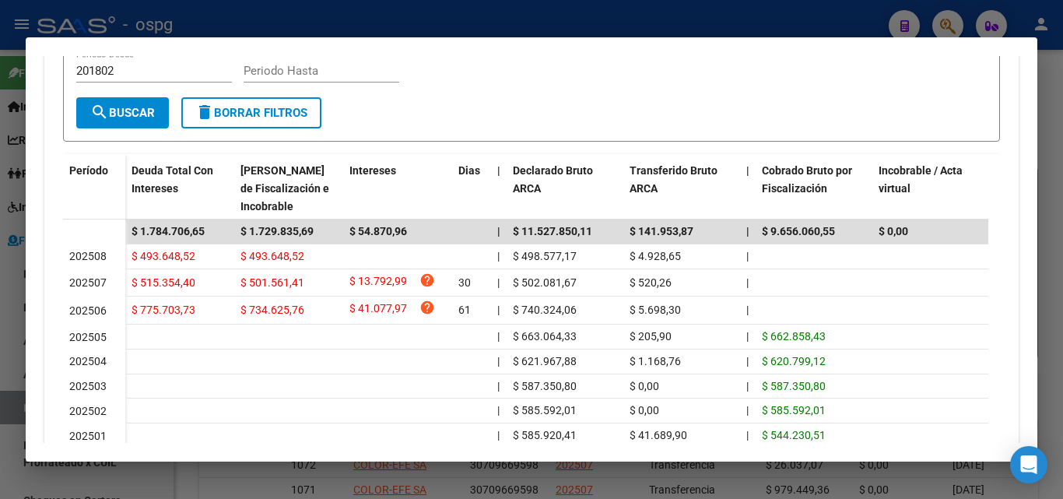
scroll to position [389, 0]
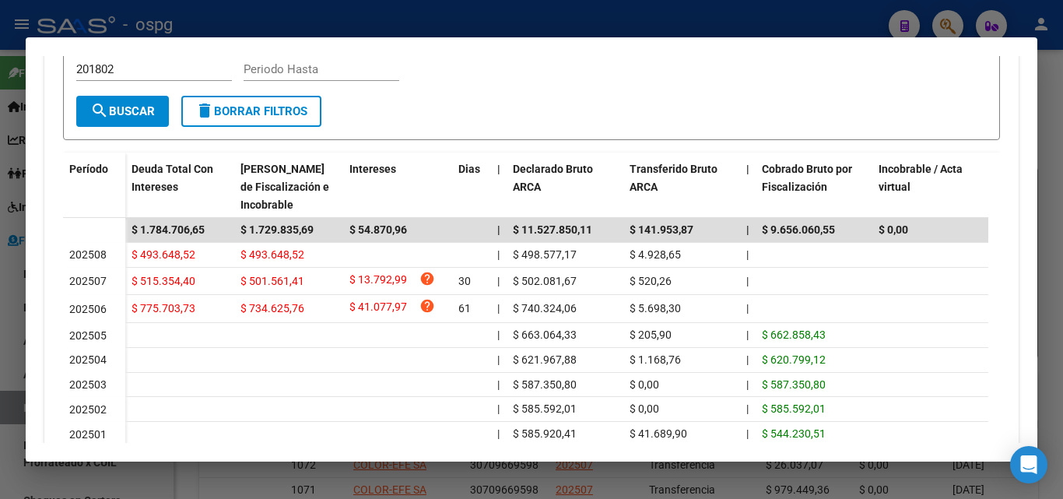
click at [6, 328] on div at bounding box center [531, 249] width 1063 height 499
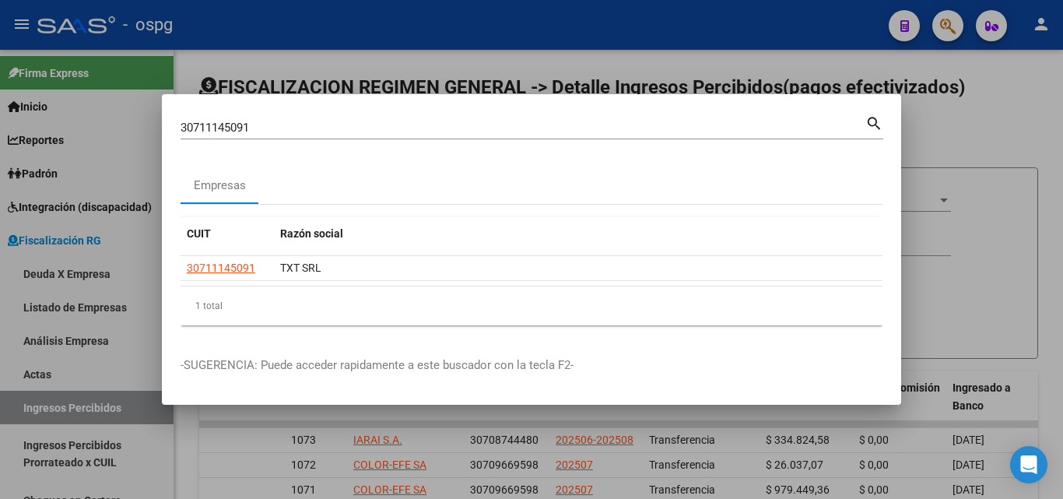
click at [1034, 148] on div at bounding box center [531, 249] width 1063 height 499
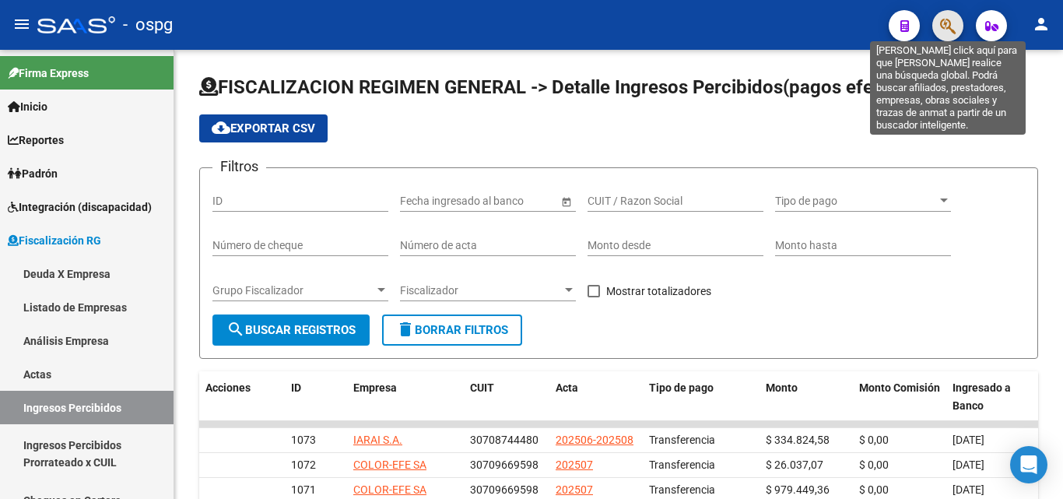
click at [946, 26] on icon "button" at bounding box center [948, 26] width 16 height 18
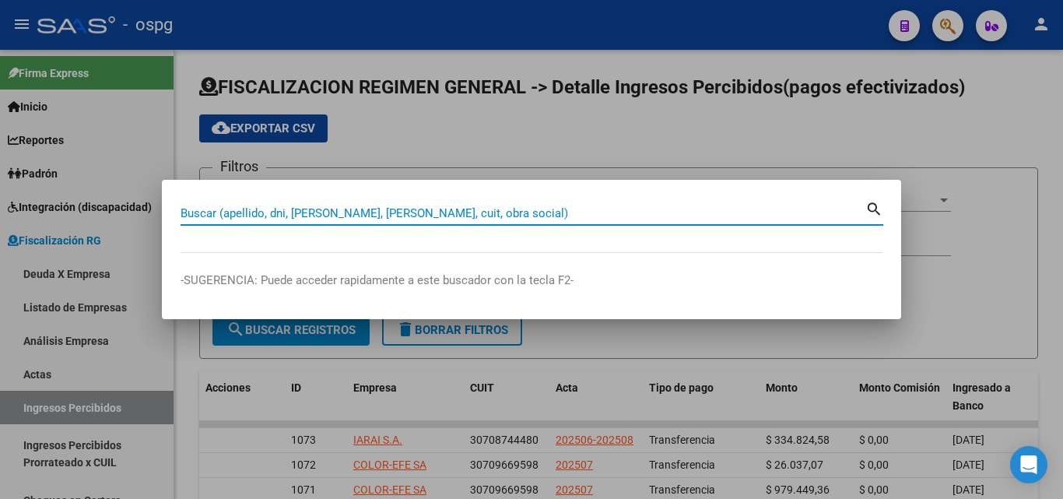
click at [374, 209] on input "Buscar (apellido, dni, [PERSON_NAME], [PERSON_NAME], cuit, obra social)" at bounding box center [523, 213] width 685 height 14
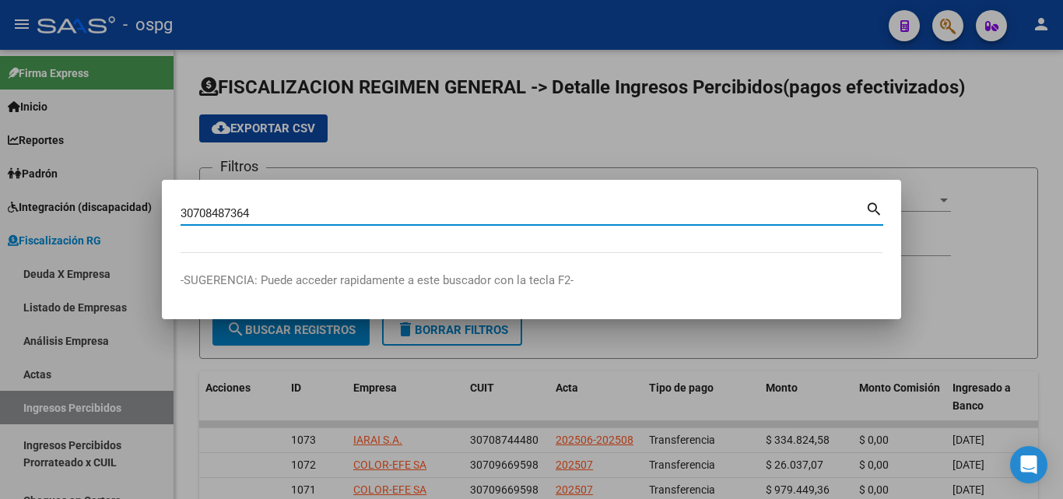
type input "30708487364"
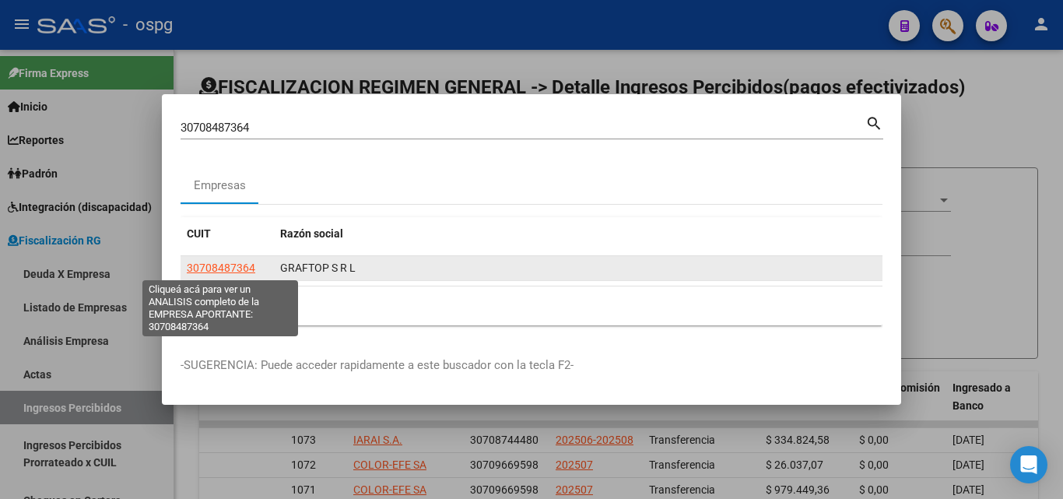
click at [233, 263] on span "30708487364" at bounding box center [221, 267] width 68 height 12
type textarea "30708487364"
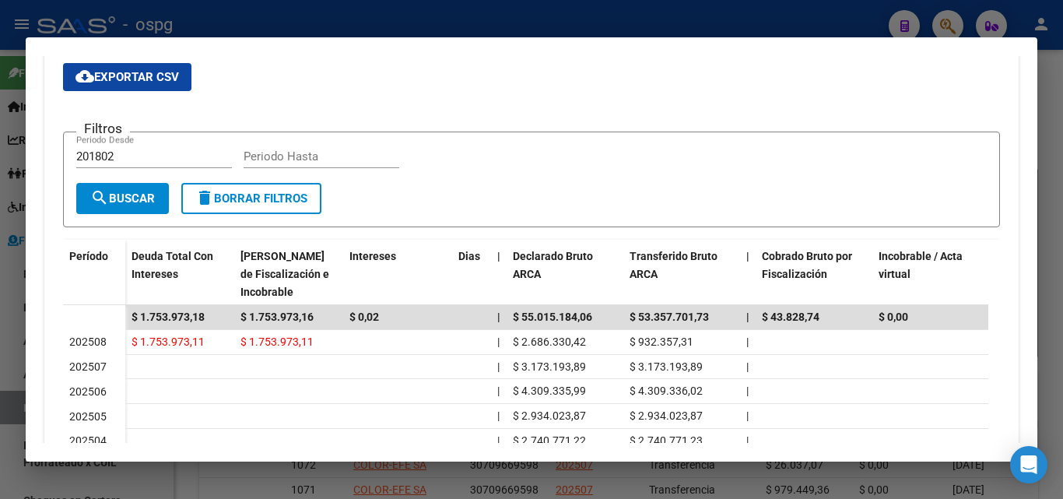
scroll to position [311, 0]
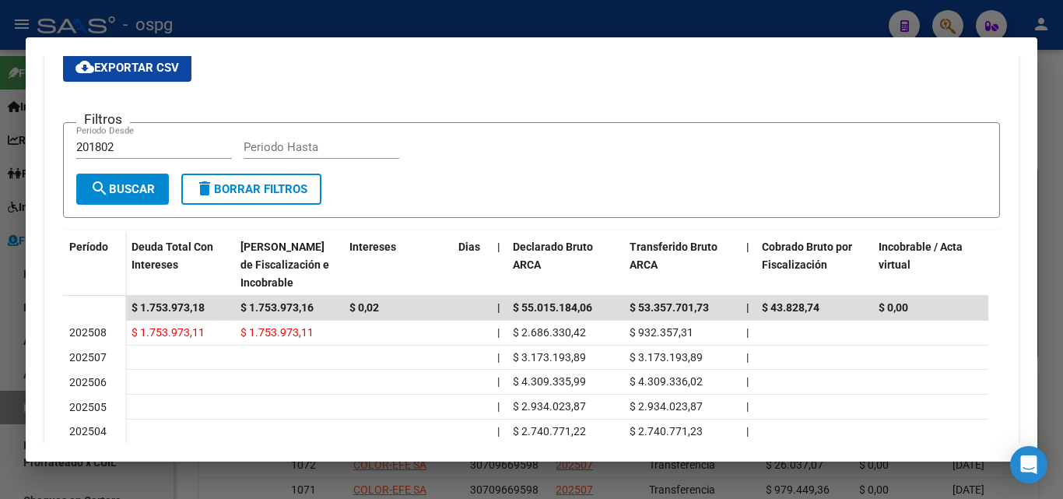
click at [0, 324] on div at bounding box center [531, 249] width 1063 height 499
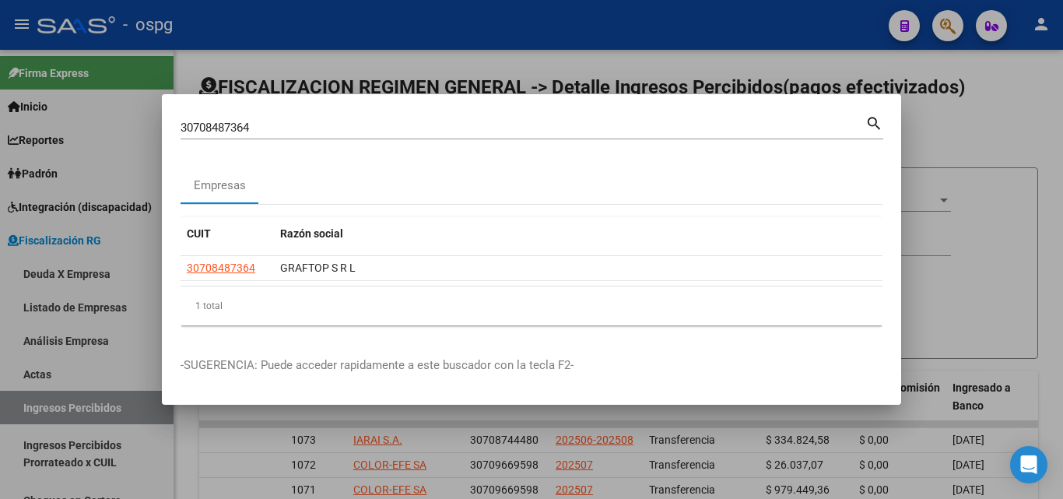
click at [969, 125] on div at bounding box center [531, 249] width 1063 height 499
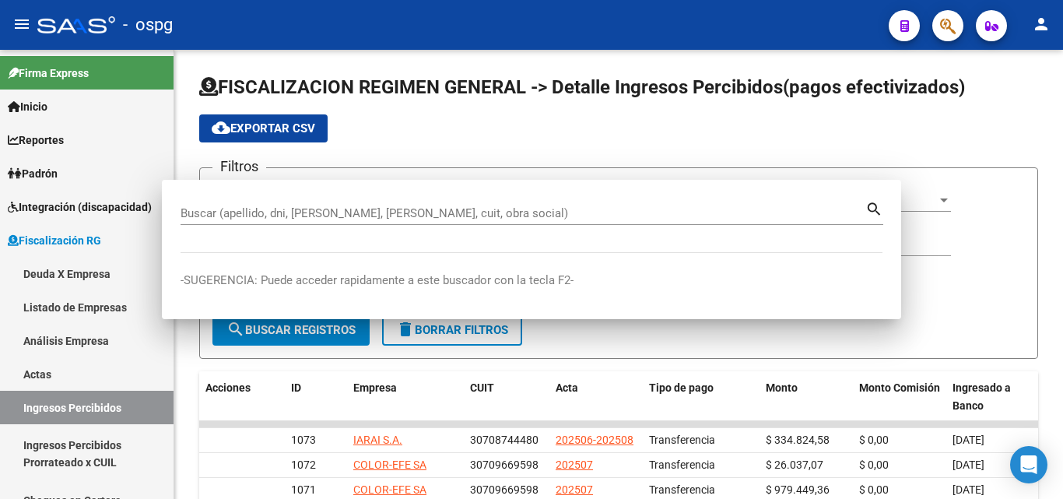
click at [969, 125] on div "cloud_download Exportar CSV" at bounding box center [618, 128] width 839 height 28
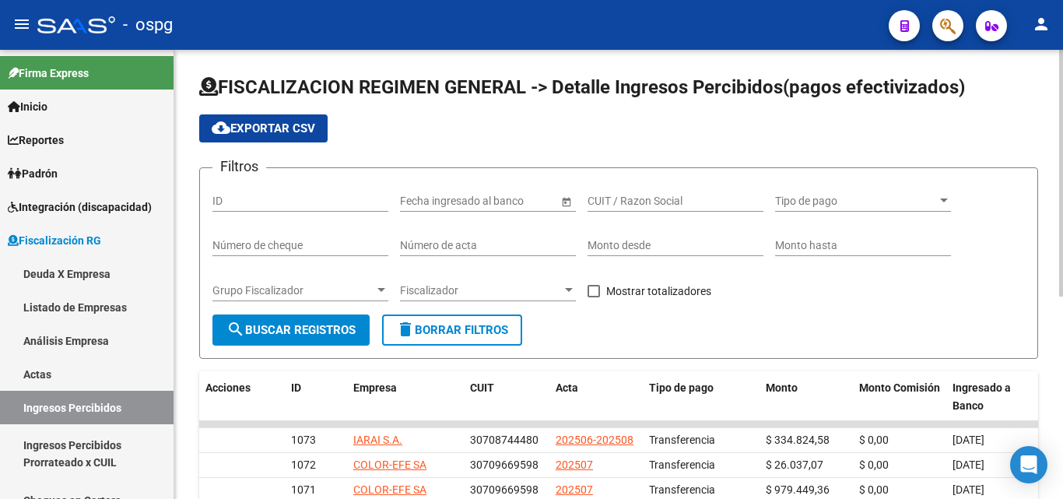
drag, startPoint x: 969, startPoint y: 125, endPoint x: 959, endPoint y: 56, distance: 70.0
click at [967, 112] on app-list-header "FISCALIZACION REGIMEN GENERAL -> Detalle Ingresos Percibidos(pagos efectivizado…" at bounding box center [618, 217] width 839 height 284
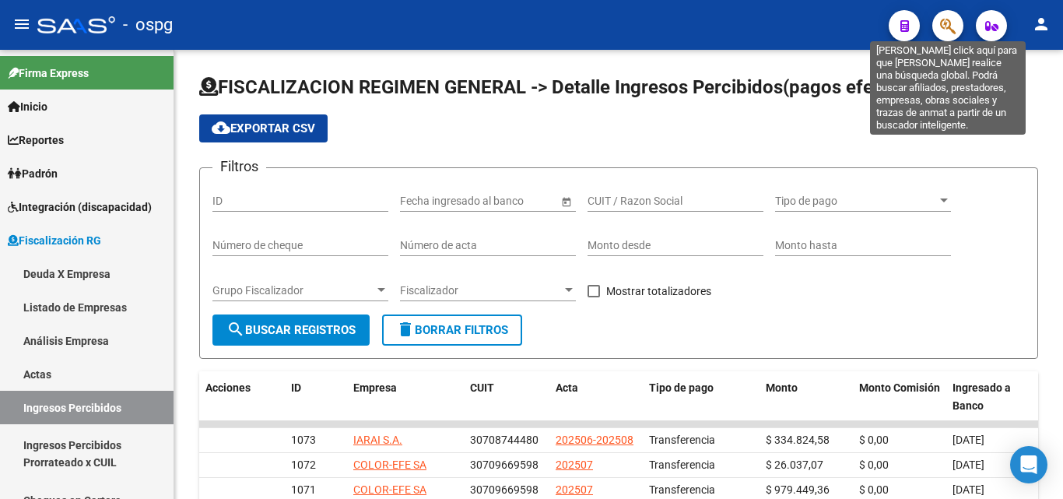
click at [946, 30] on icon "button" at bounding box center [948, 26] width 16 height 18
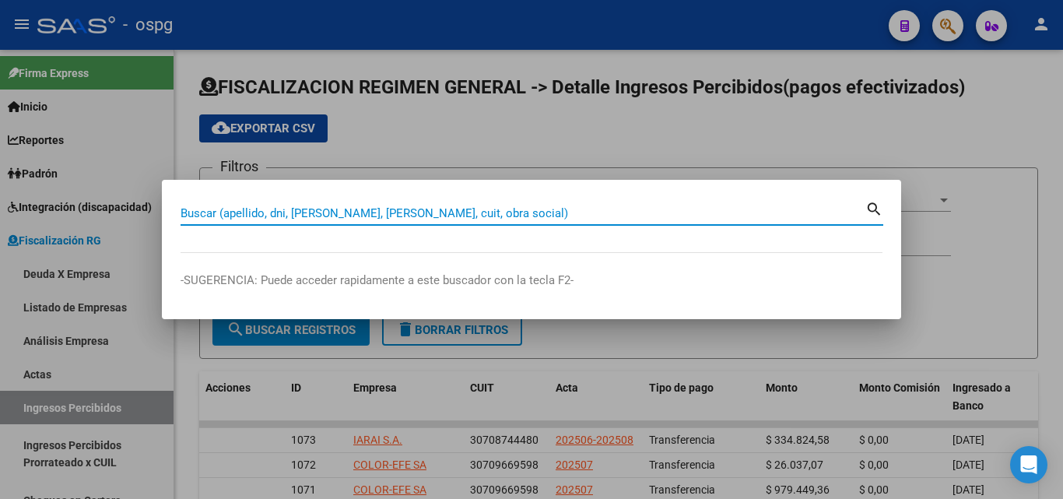
click at [365, 209] on input "Buscar (apellido, dni, [PERSON_NAME], [PERSON_NAME], cuit, obra social)" at bounding box center [523, 213] width 685 height 14
paste input "30715027328"
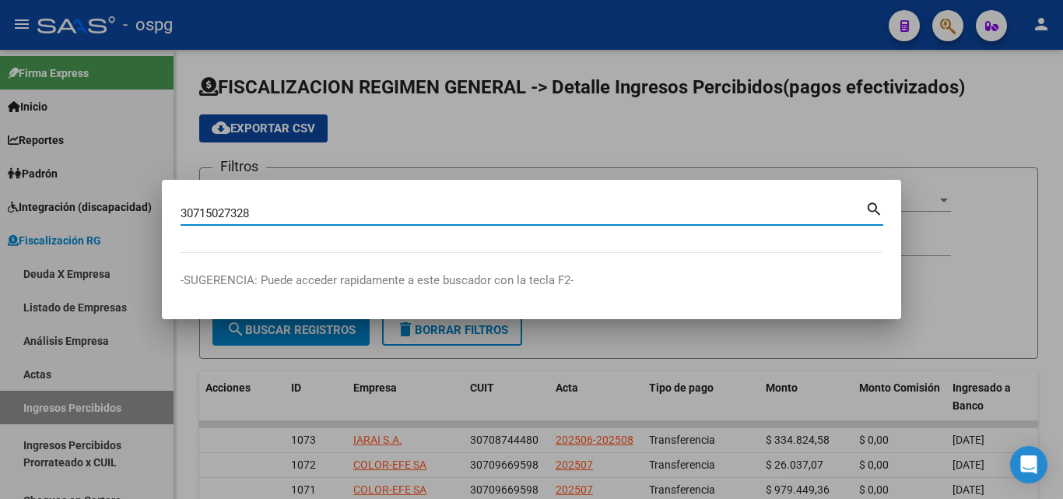
type input "30715027328"
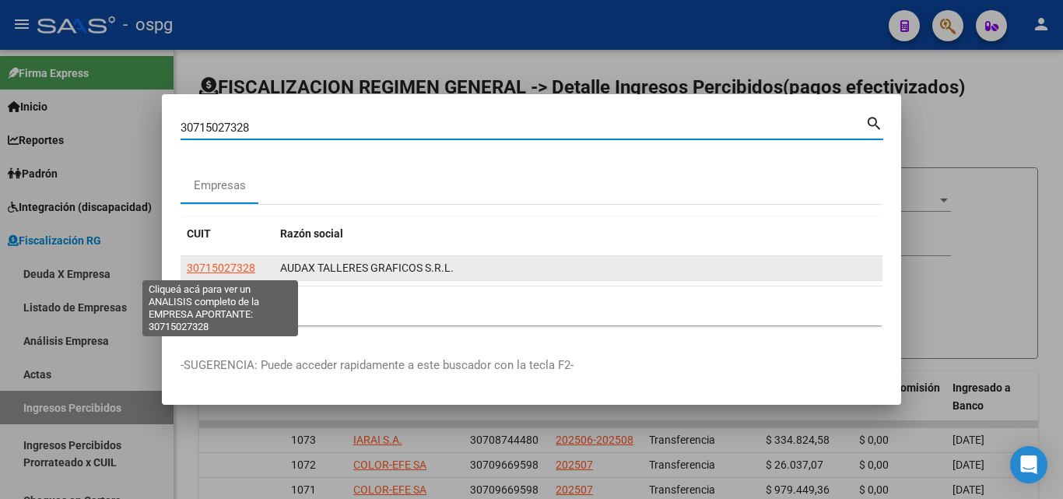
click at [208, 261] on span "30715027328" at bounding box center [221, 267] width 68 height 12
type textarea "30715027328"
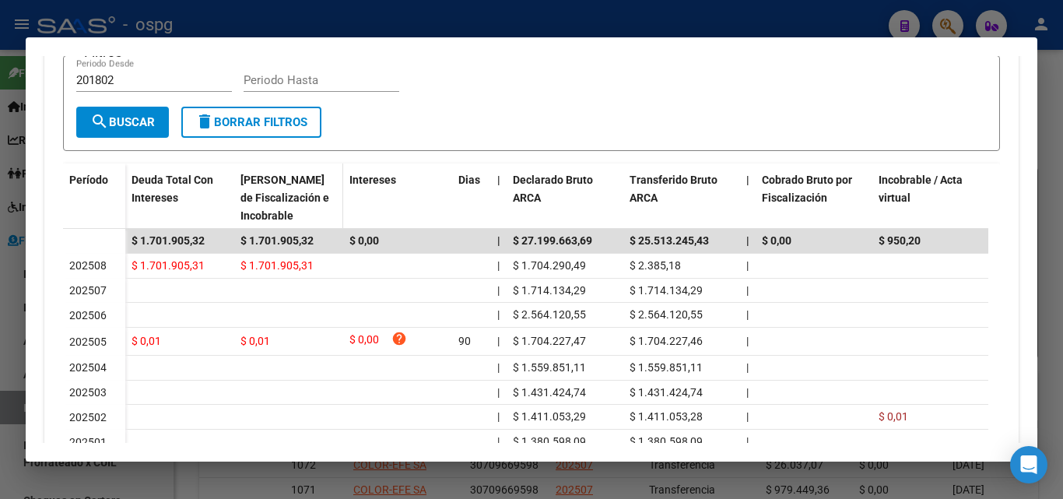
scroll to position [389, 0]
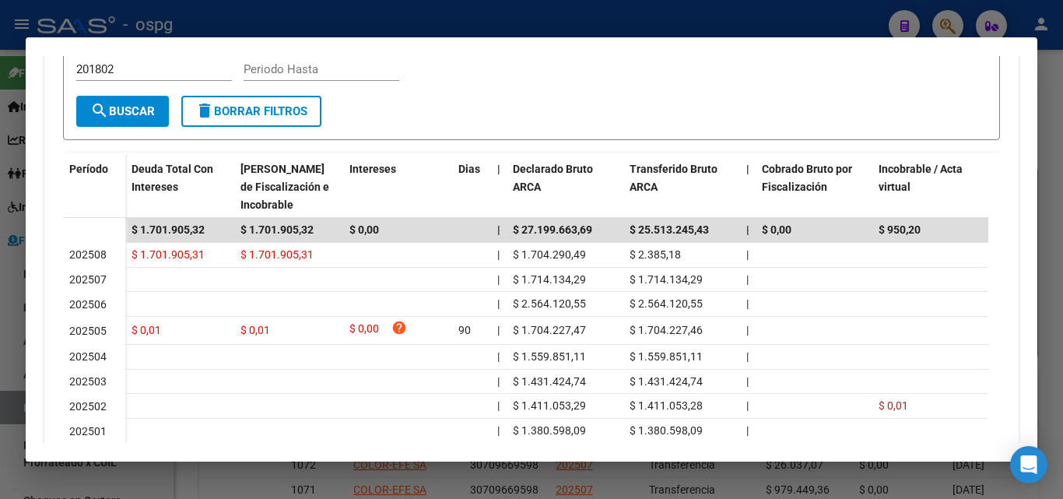
click at [0, 237] on div at bounding box center [531, 249] width 1063 height 499
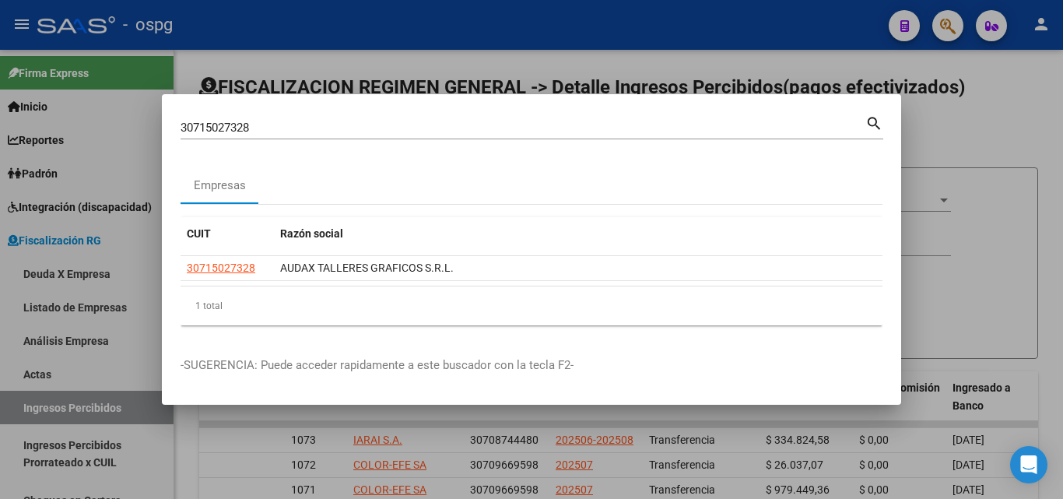
click at [0, 367] on div at bounding box center [531, 249] width 1063 height 499
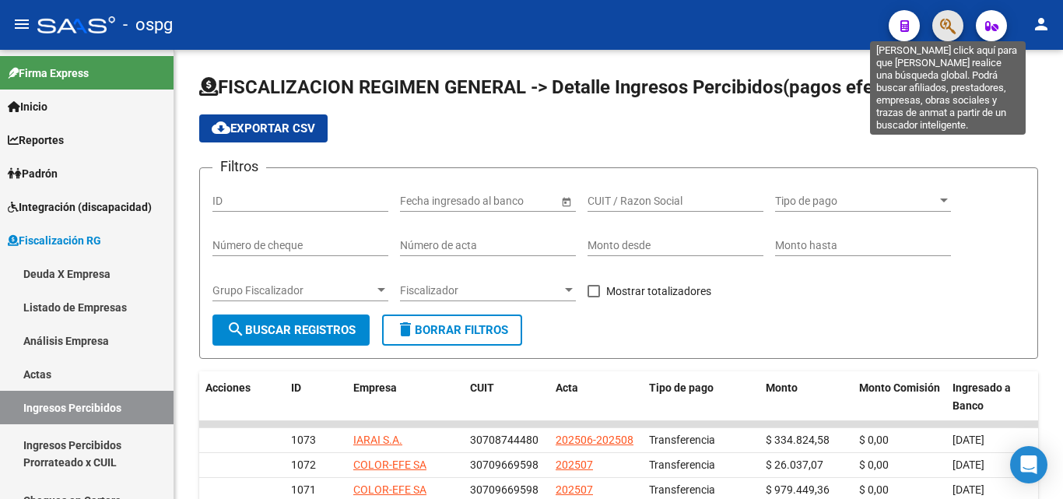
click at [942, 33] on icon "button" at bounding box center [948, 26] width 16 height 18
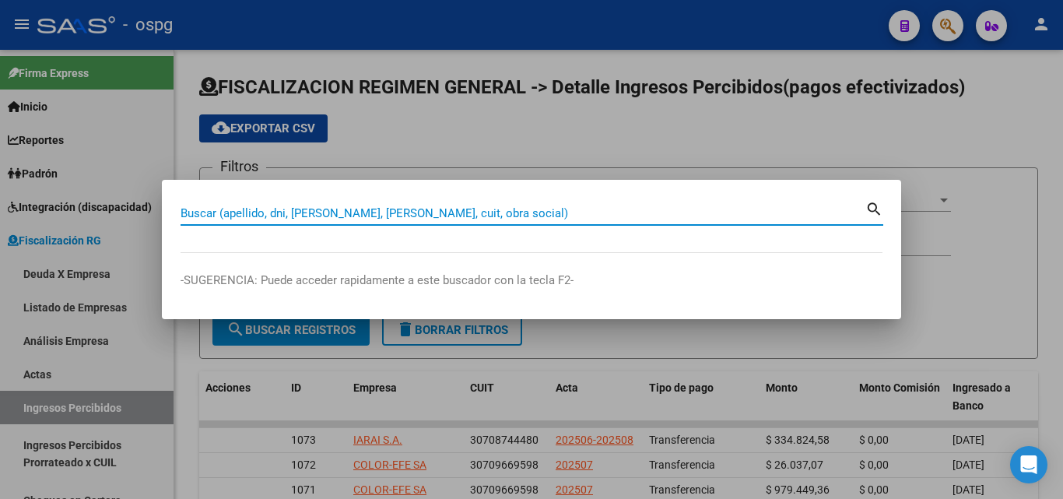
click at [400, 215] on input "Buscar (apellido, dni, [PERSON_NAME], [PERSON_NAME], cuit, obra social)" at bounding box center [523, 213] width 685 height 14
type input "30712168427"
click at [437, 321] on div at bounding box center [531, 249] width 1063 height 499
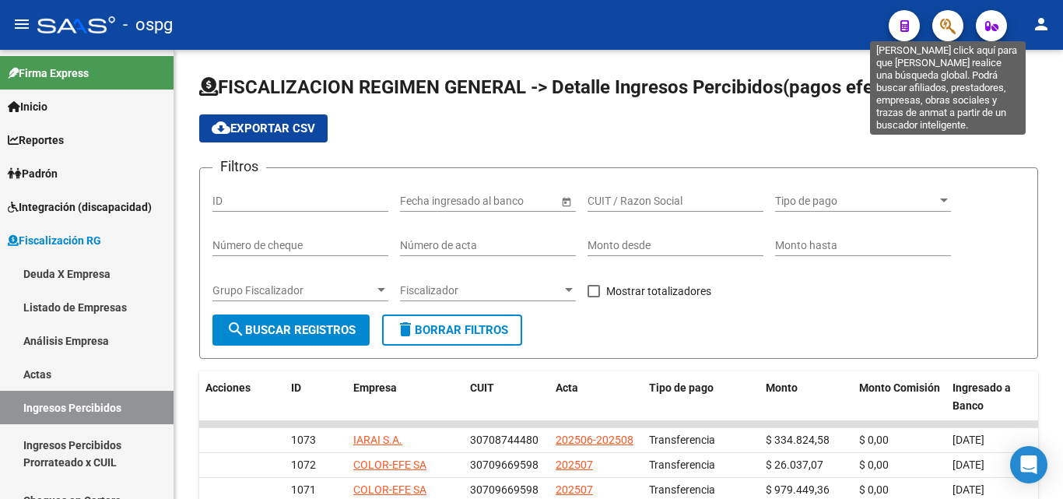
click at [945, 30] on icon "button" at bounding box center [948, 26] width 16 height 18
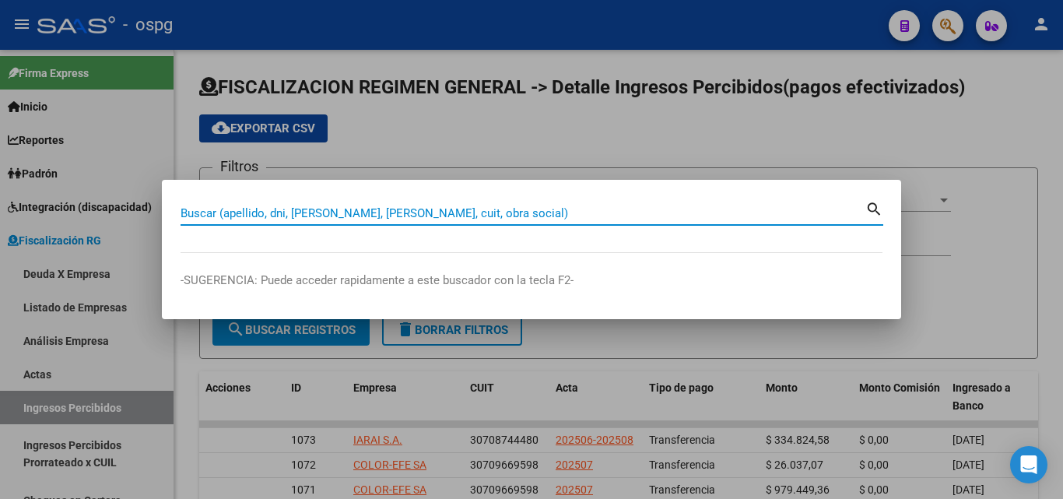
paste input "30712168427"
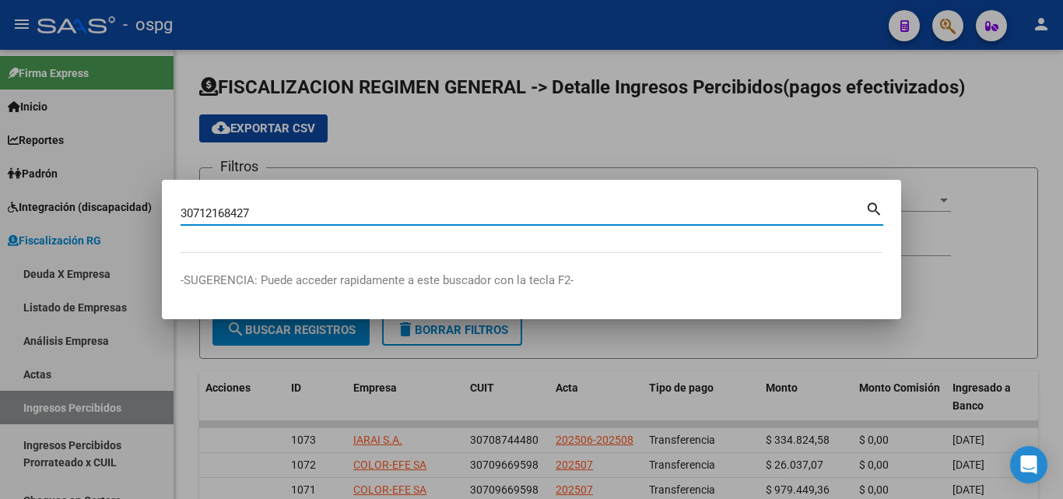
type input "30712168427"
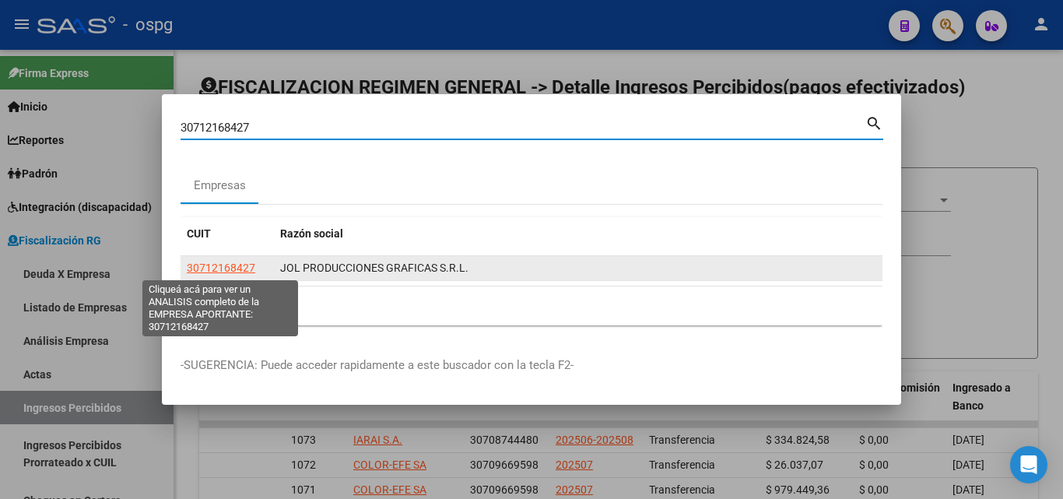
click at [223, 265] on span "30712168427" at bounding box center [221, 267] width 68 height 12
type textarea "30712168427"
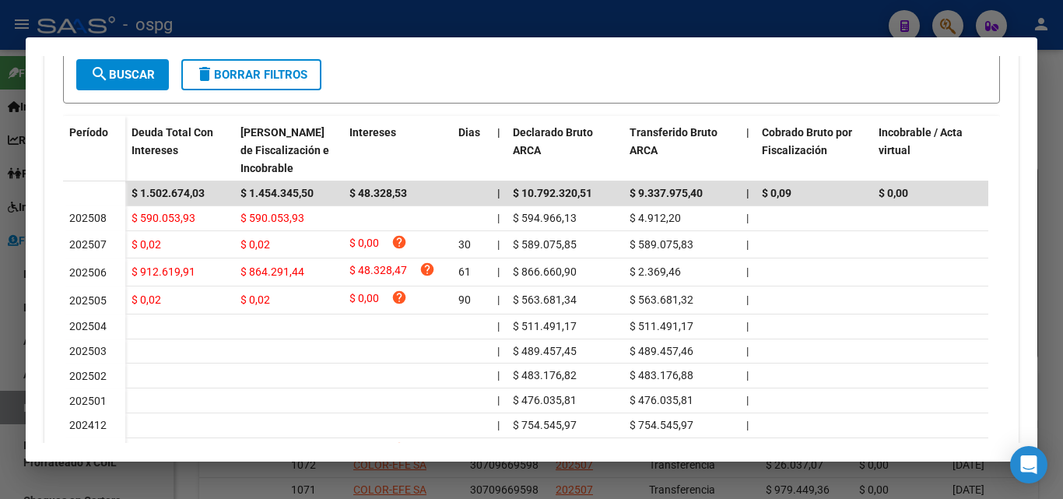
scroll to position [467, 0]
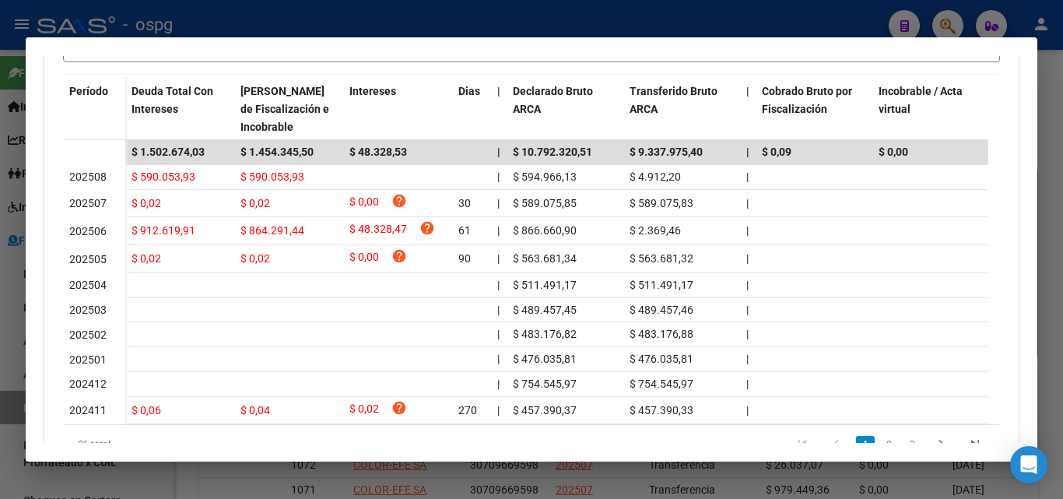
click at [0, 315] on div at bounding box center [531, 249] width 1063 height 499
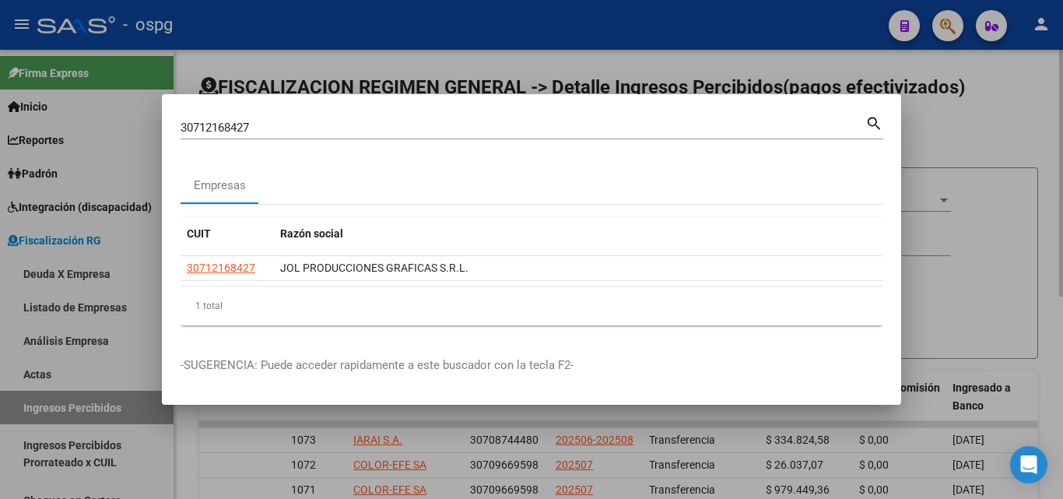
click at [964, 118] on div at bounding box center [531, 249] width 1063 height 499
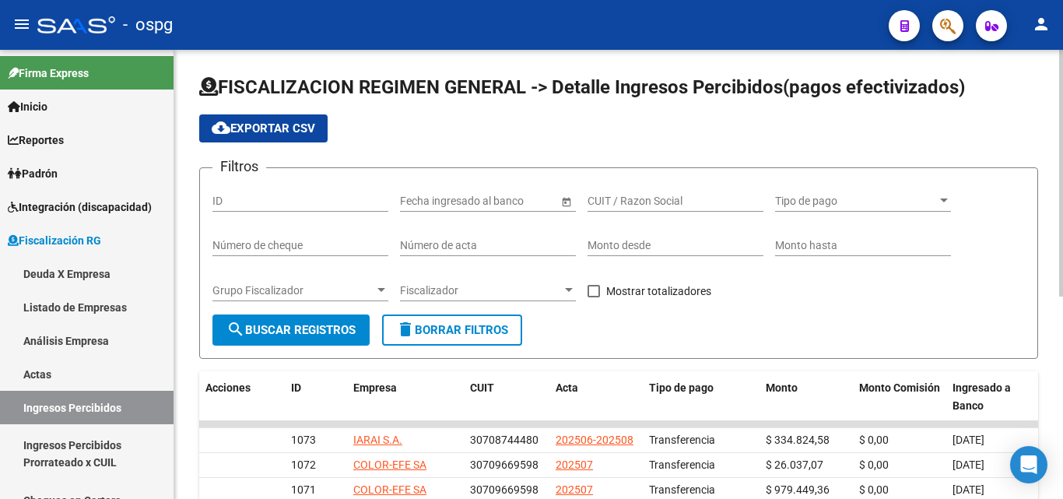
drag, startPoint x: 963, startPoint y: 118, endPoint x: 949, endPoint y: 29, distance: 89.7
click at [963, 115] on div "cloud_download Exportar CSV" at bounding box center [618, 128] width 839 height 28
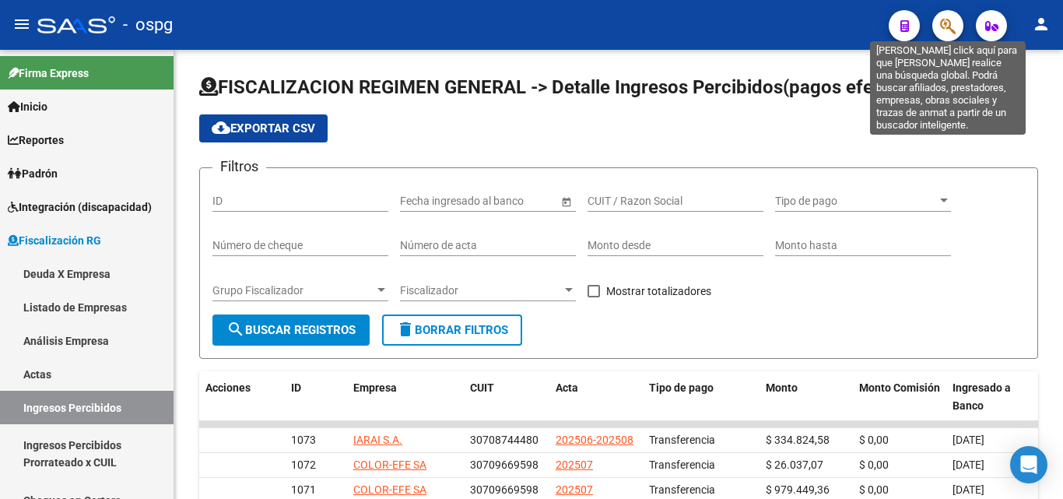
click at [940, 27] on icon "button" at bounding box center [948, 26] width 16 height 18
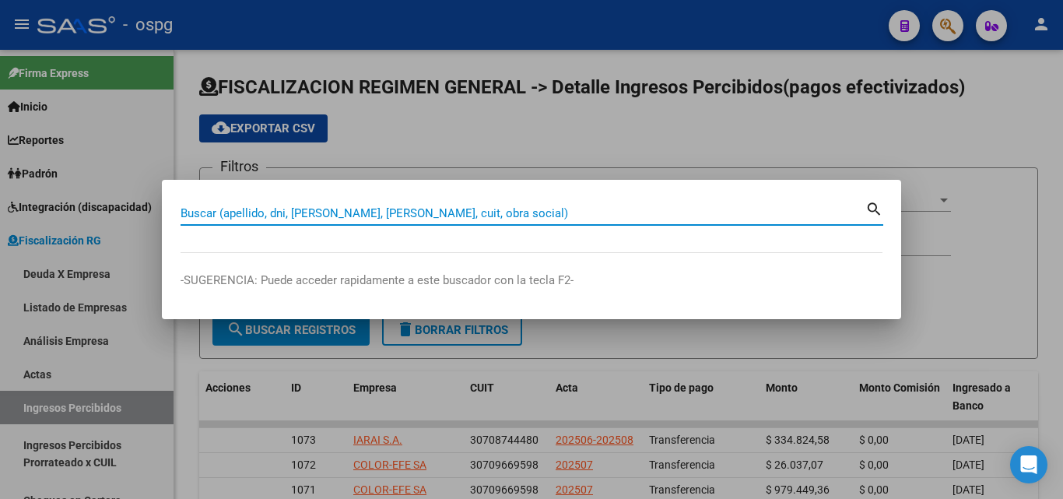
paste input "30707913602"
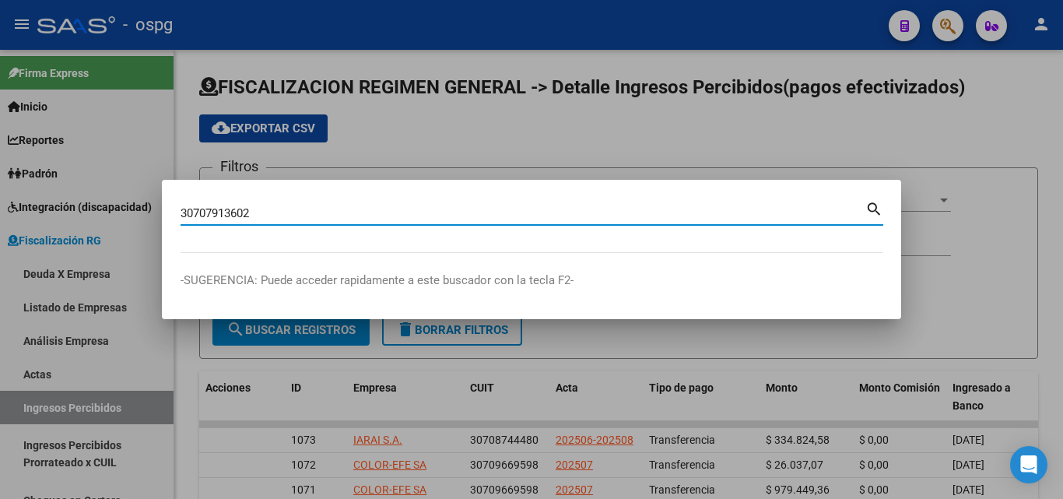
type input "30707913602"
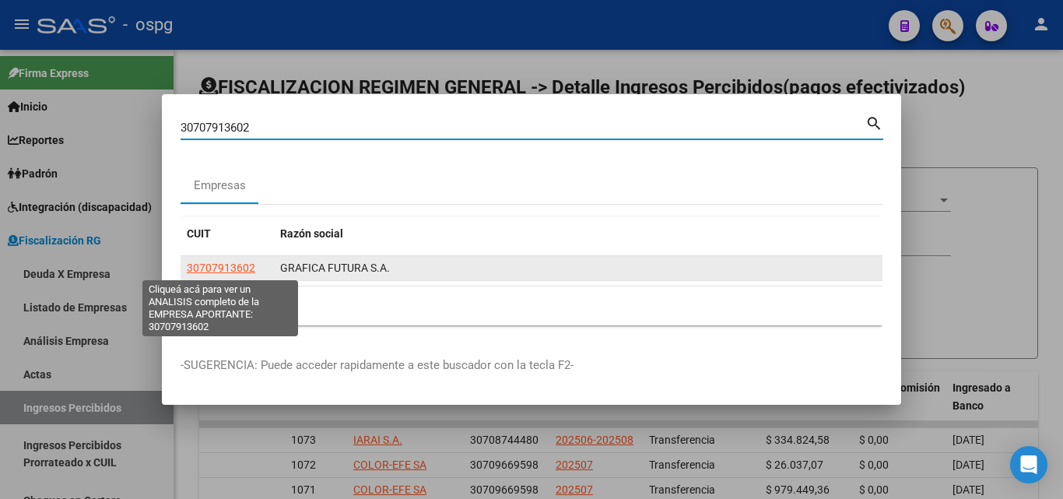
click at [232, 265] on span "30707913602" at bounding box center [221, 267] width 68 height 12
type textarea "30707913602"
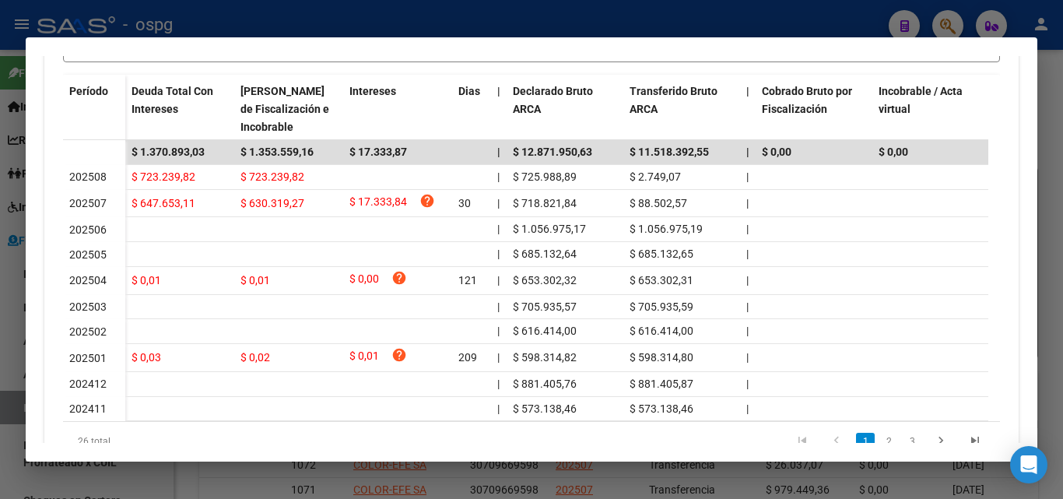
click at [1062, 123] on div at bounding box center [531, 249] width 1063 height 499
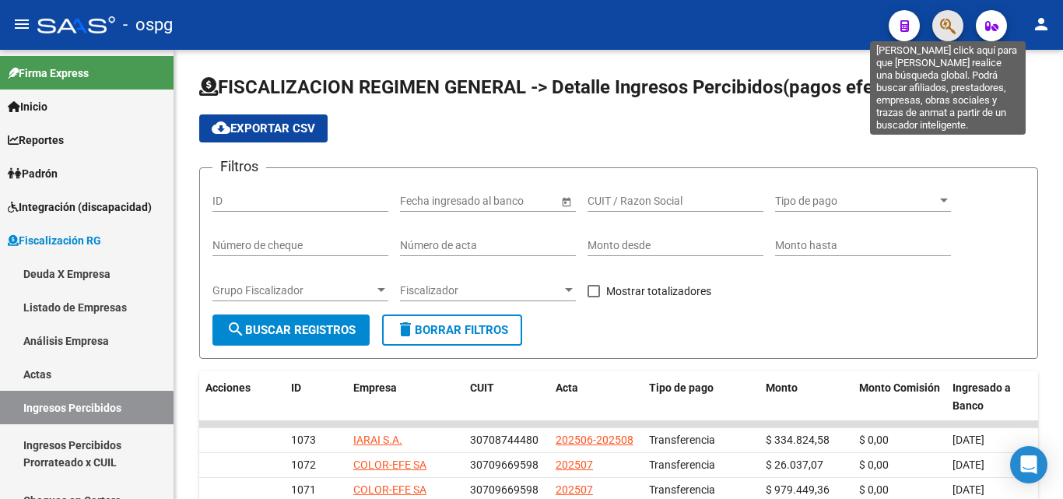
click at [950, 24] on icon "button" at bounding box center [948, 26] width 16 height 18
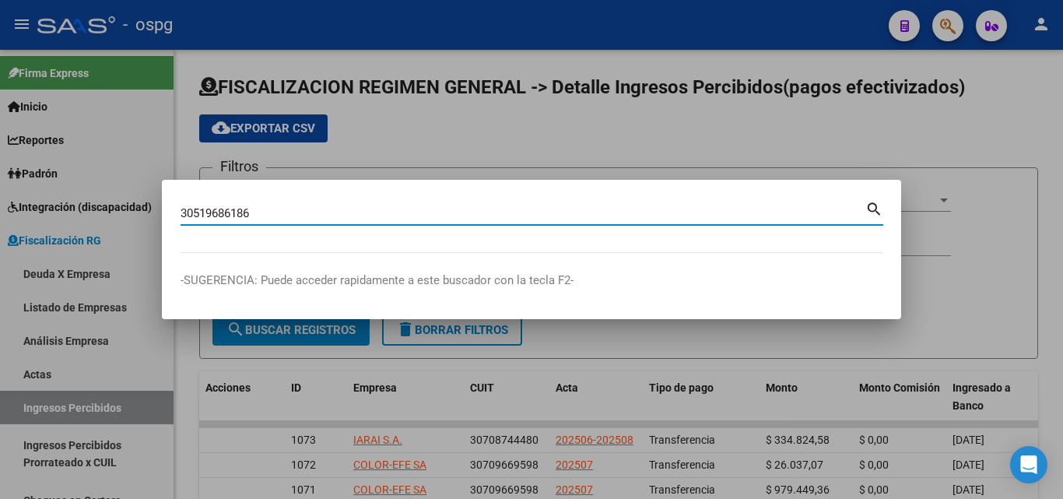
type input "30519686186"
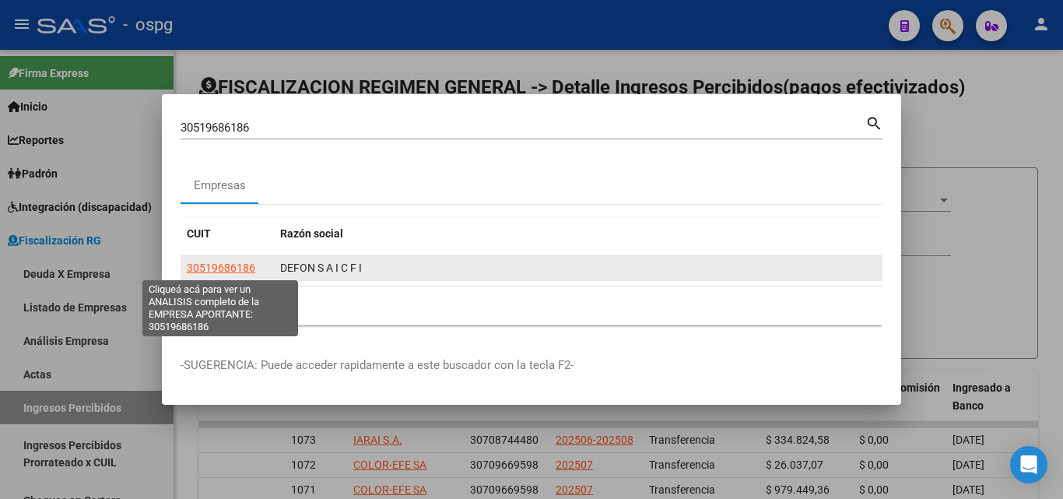
click at [212, 271] on span "30519686186" at bounding box center [221, 267] width 68 height 12
type textarea "30519686186"
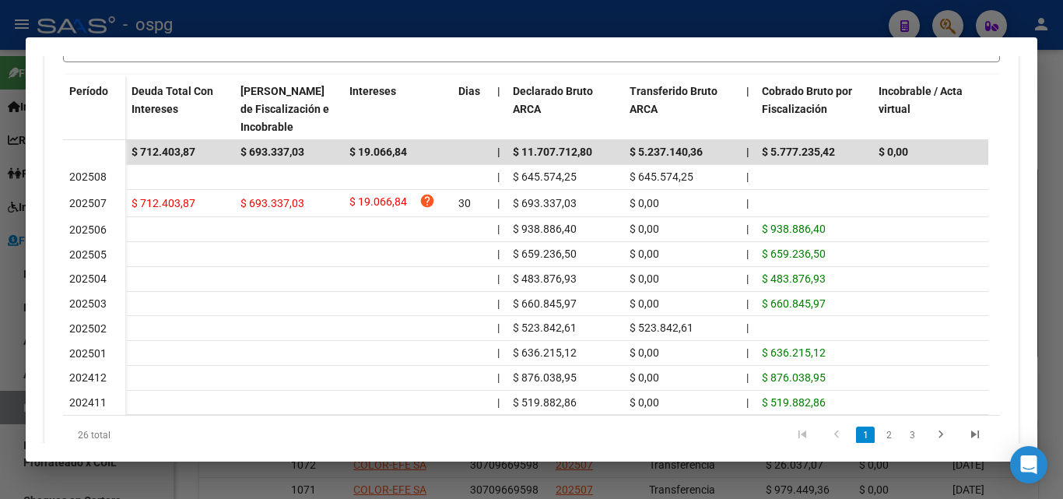
click at [5, 301] on div at bounding box center [531, 249] width 1063 height 499
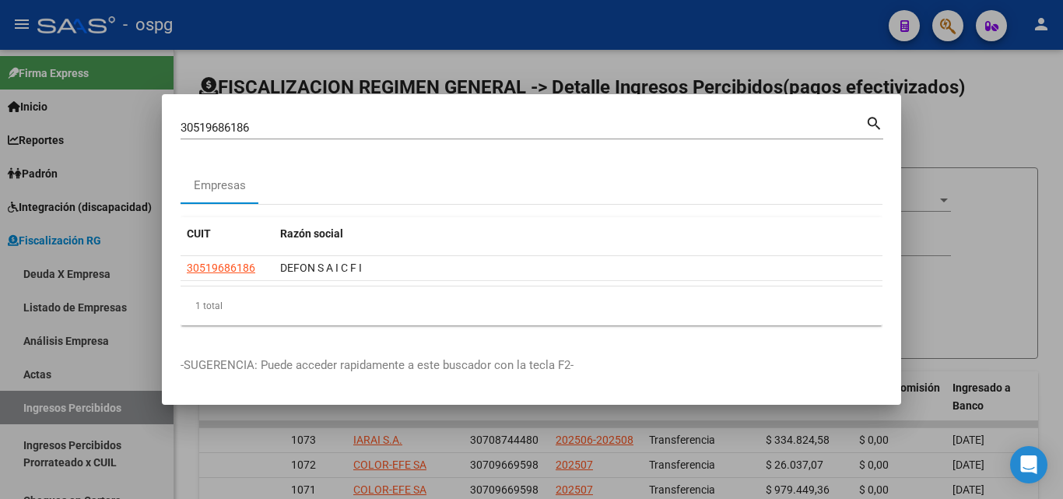
click at [958, 163] on div at bounding box center [531, 249] width 1063 height 499
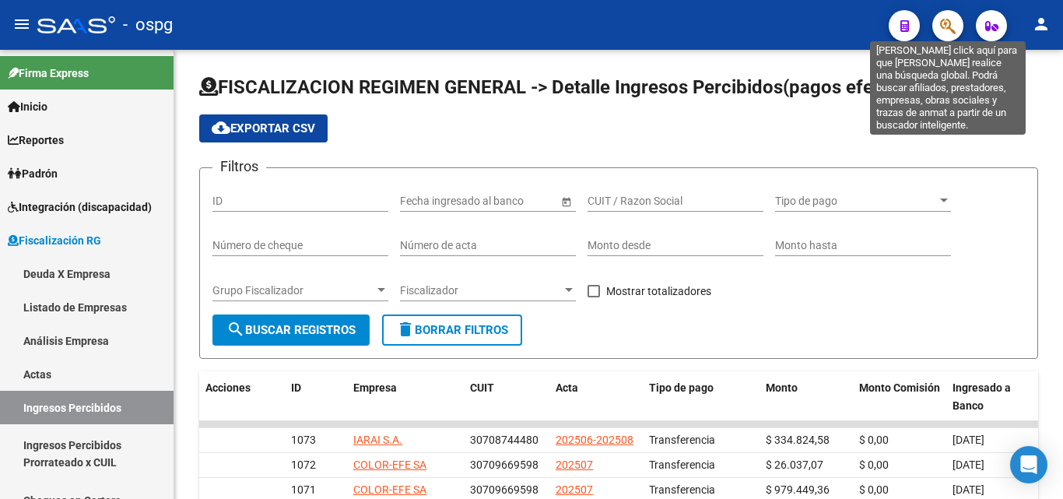
click at [948, 20] on icon "button" at bounding box center [948, 26] width 16 height 18
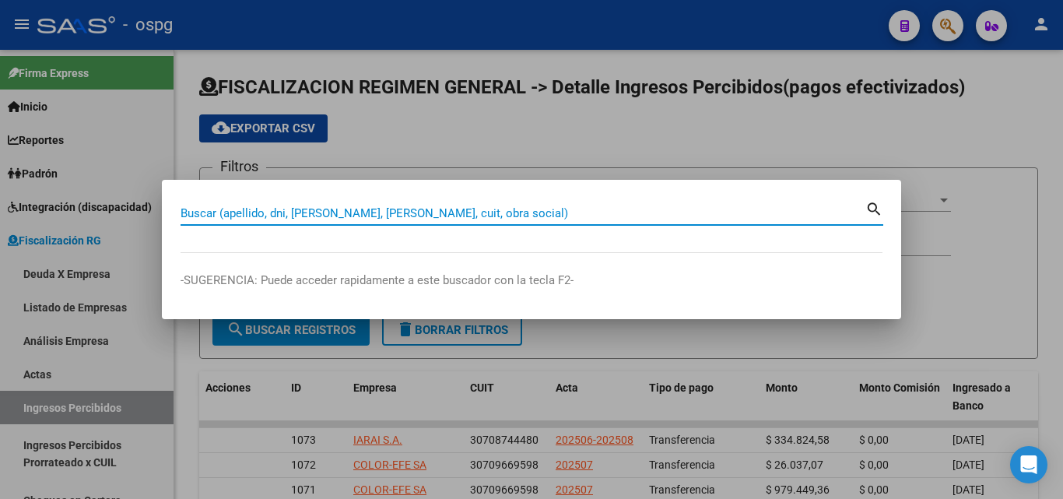
click at [420, 206] on input "Buscar (apellido, dni, [PERSON_NAME], [PERSON_NAME], cuit, obra social)" at bounding box center [523, 213] width 685 height 14
paste input "33712294529"
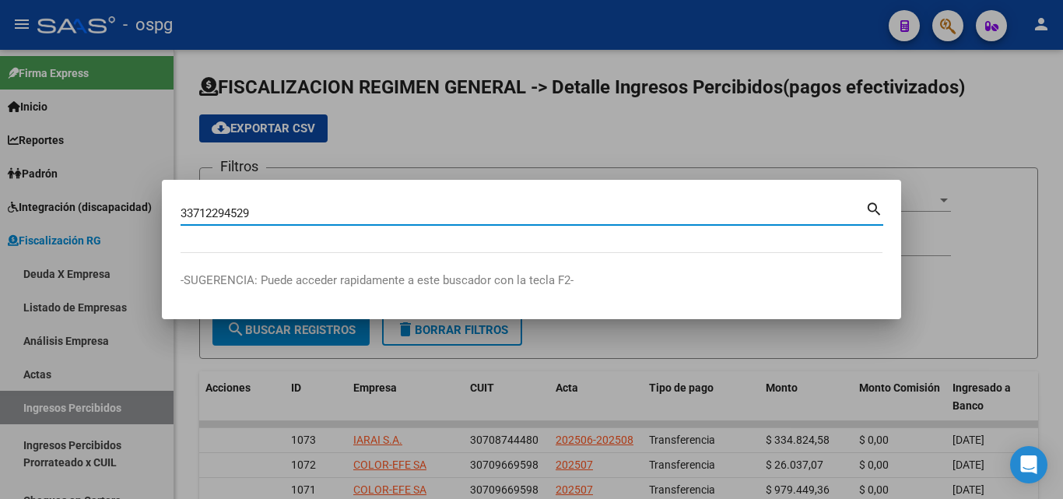
type input "33712294529"
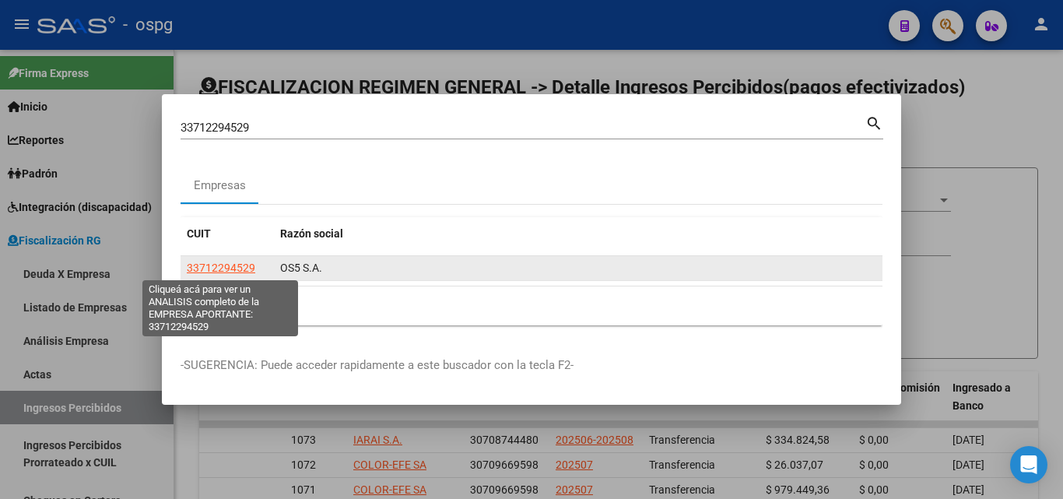
click at [230, 265] on span "33712294529" at bounding box center [221, 267] width 68 height 12
type textarea "33712294529"
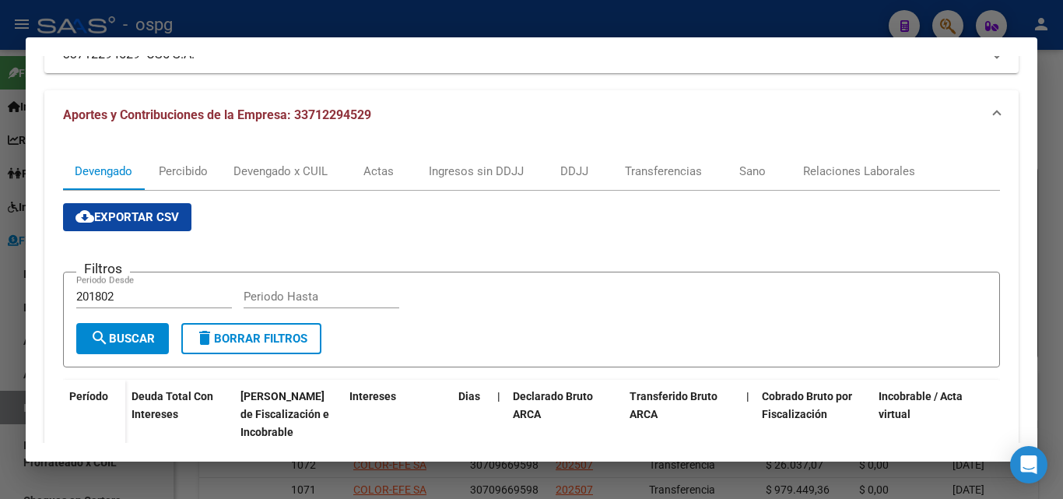
scroll to position [156, 0]
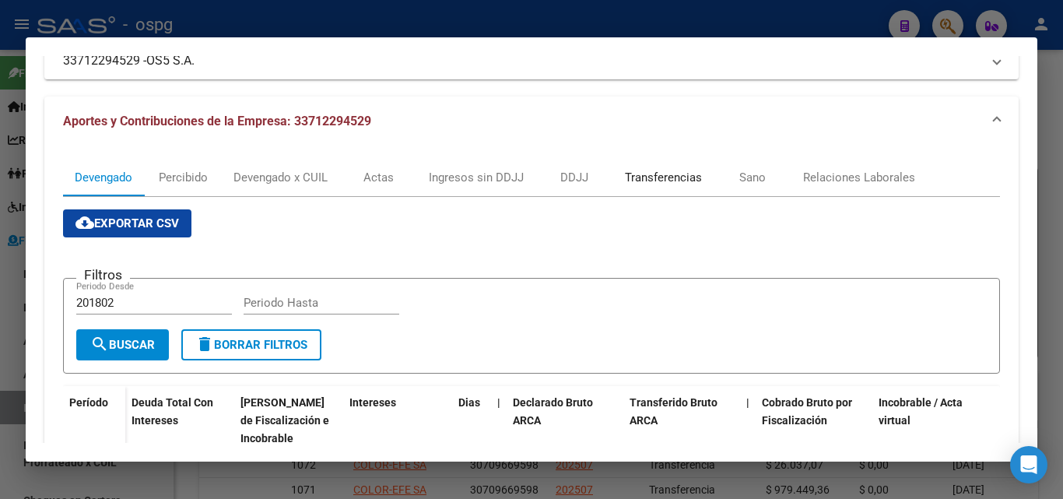
click at [666, 170] on div "Transferencias" at bounding box center [663, 177] width 77 height 17
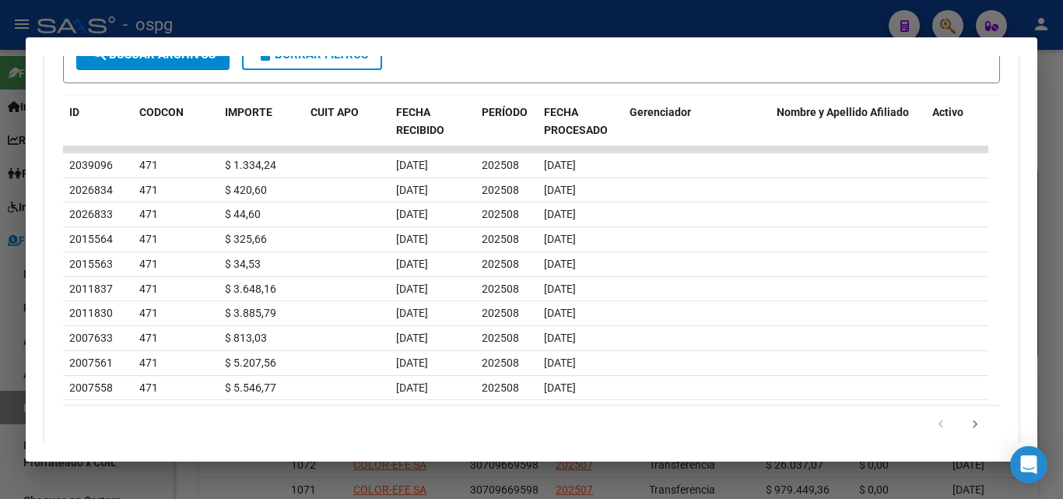
scroll to position [545, 0]
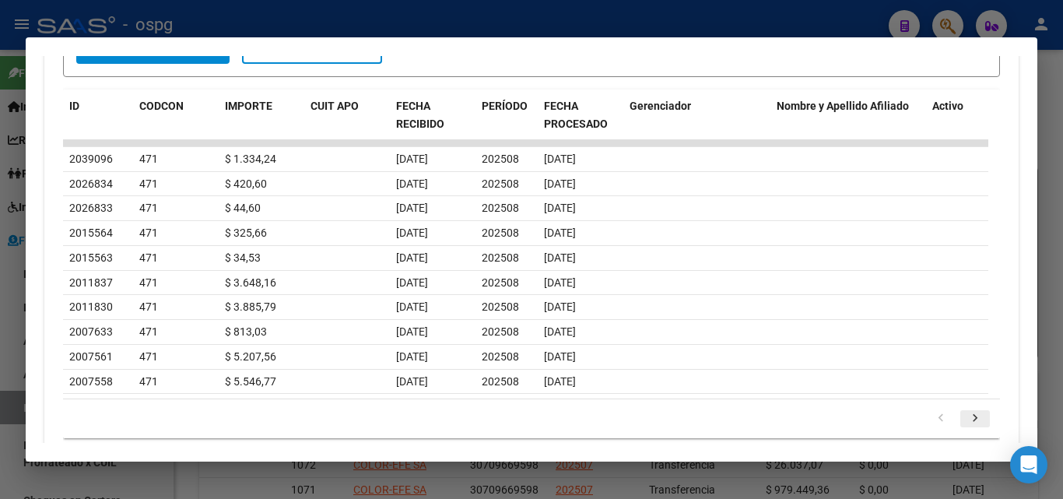
click at [965, 417] on icon "go to next page" at bounding box center [975, 420] width 20 height 19
click at [1062, 132] on div at bounding box center [531, 249] width 1063 height 499
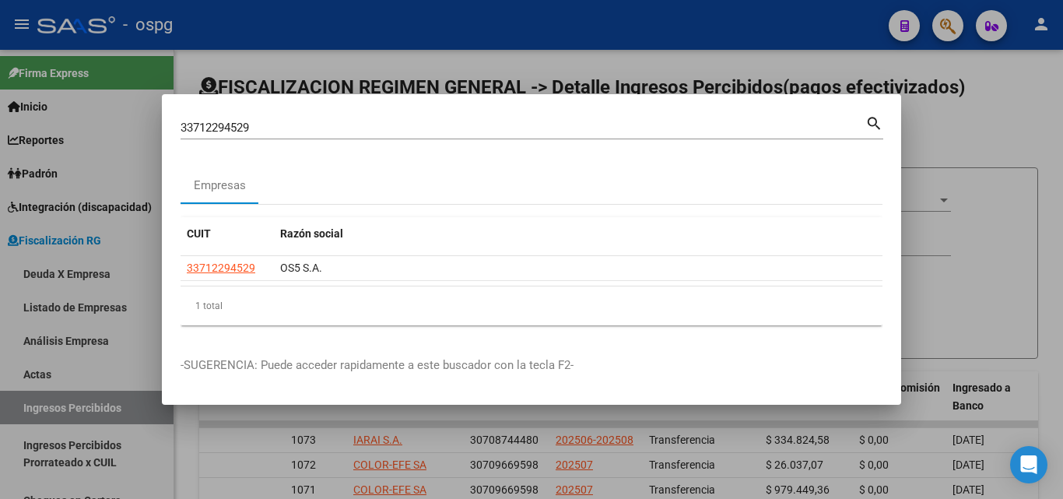
click at [1062, 132] on div at bounding box center [531, 249] width 1063 height 499
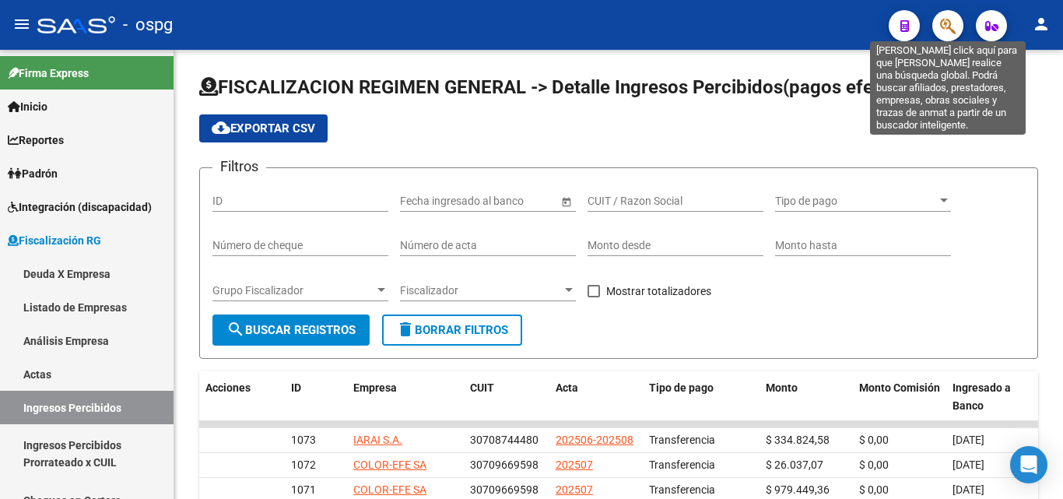
click at [949, 27] on icon "button" at bounding box center [948, 26] width 16 height 18
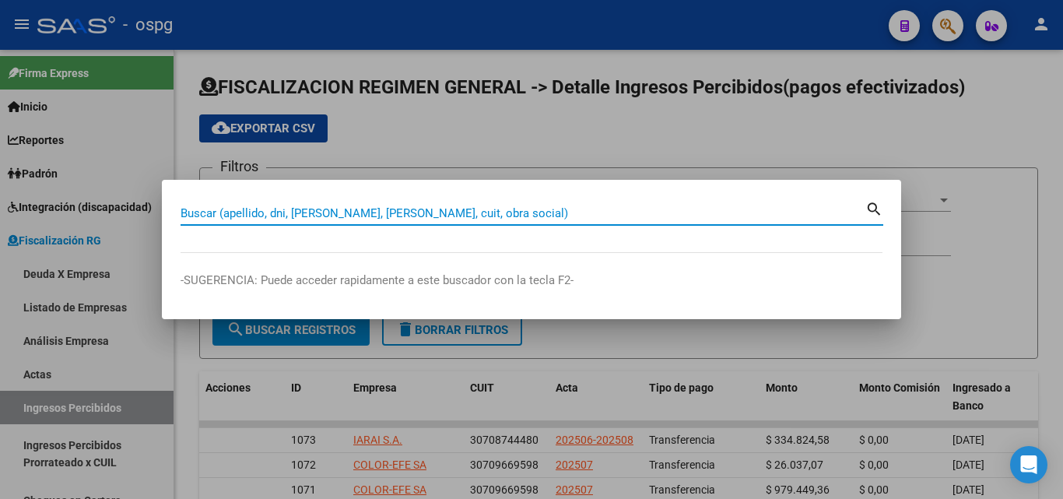
paste input "33708124589"
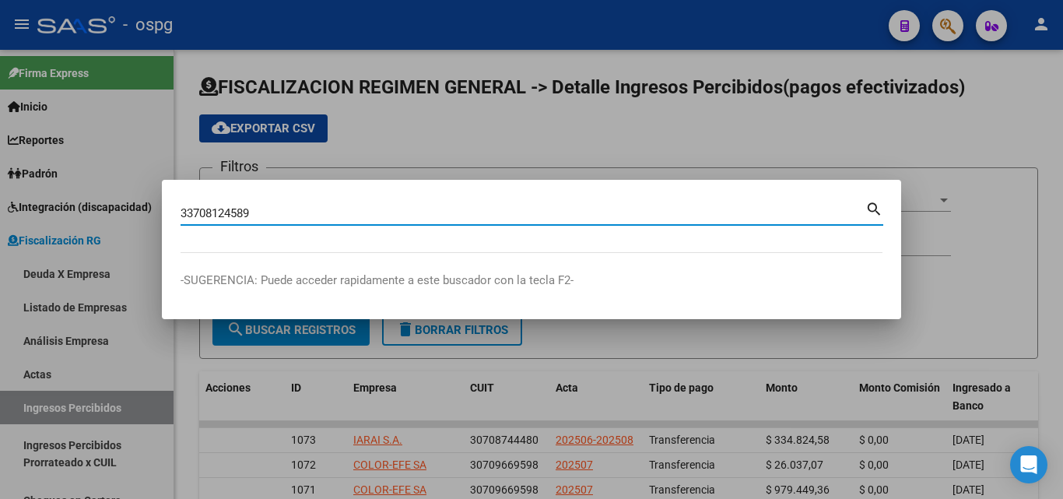
type input "33708124589"
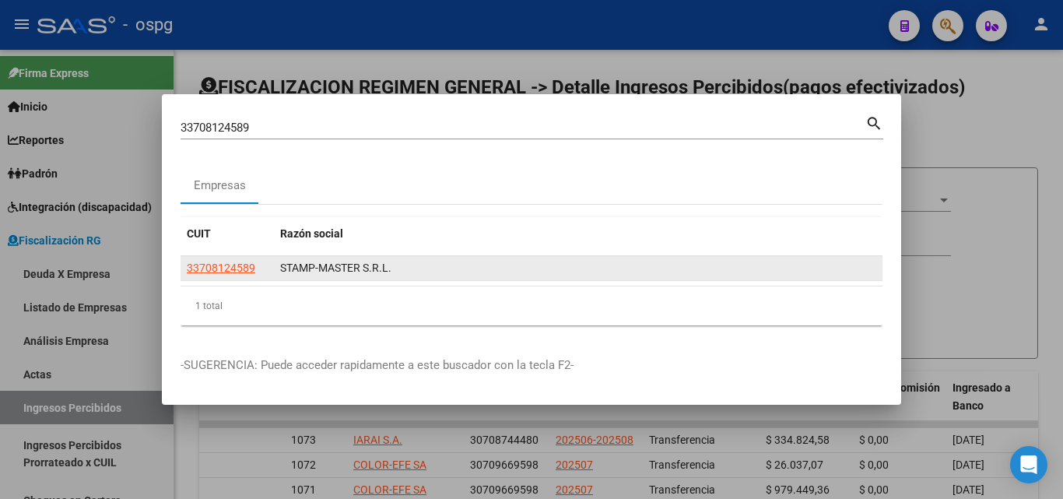
click at [233, 273] on app-link-go-to "33708124589" at bounding box center [221, 268] width 68 height 18
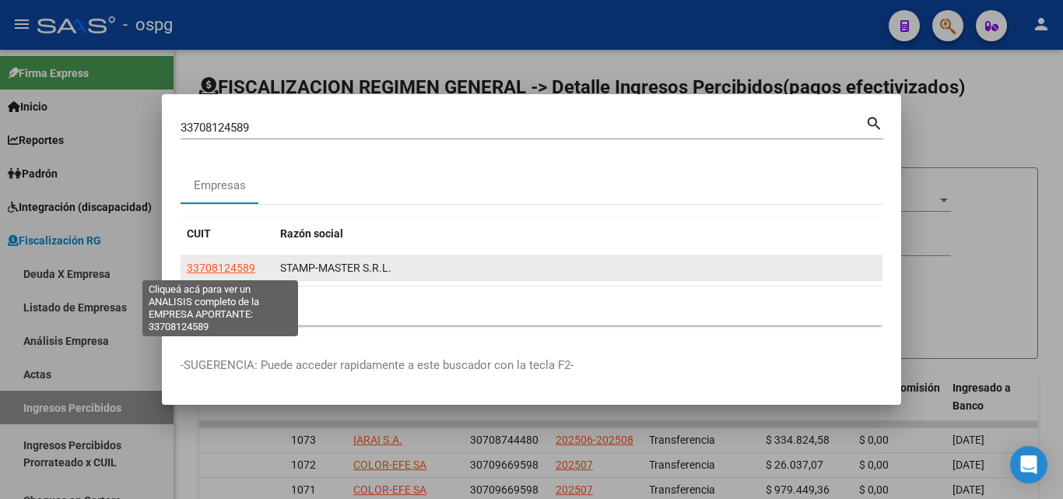
click at [233, 272] on span "33708124589" at bounding box center [221, 267] width 68 height 12
copy span "4"
type textarea "33708124589"
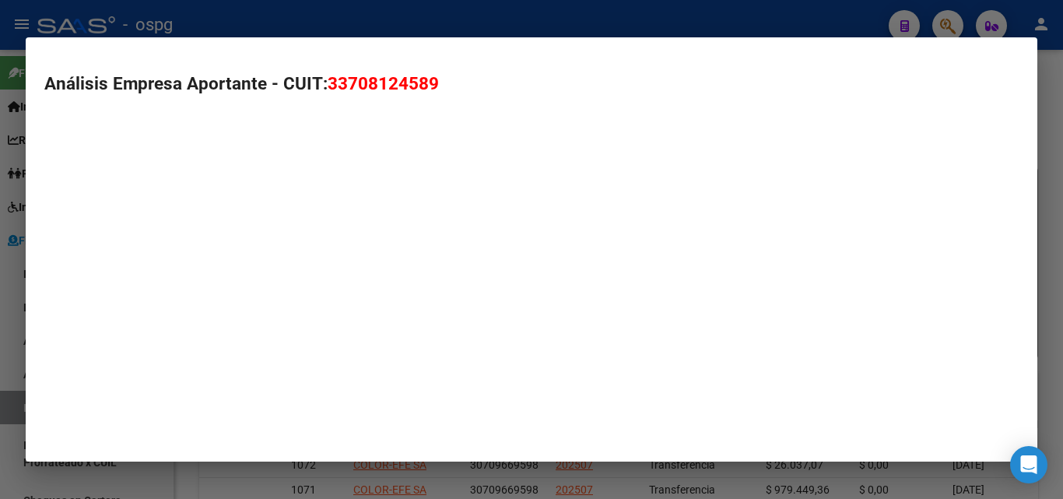
click at [232, 253] on mat-dialog-container "Análisis Empresa Aportante - CUIT: 33708124589" at bounding box center [532, 249] width 1012 height 424
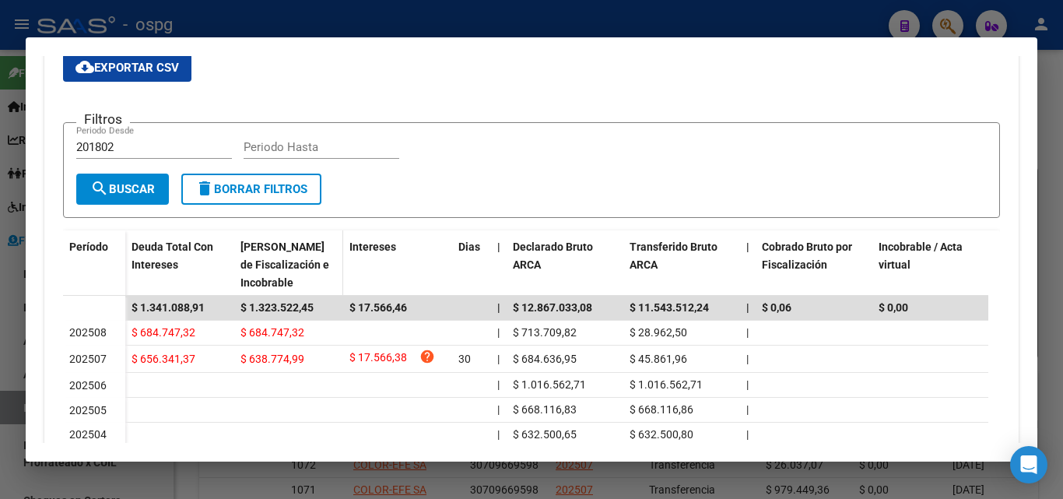
scroll to position [389, 0]
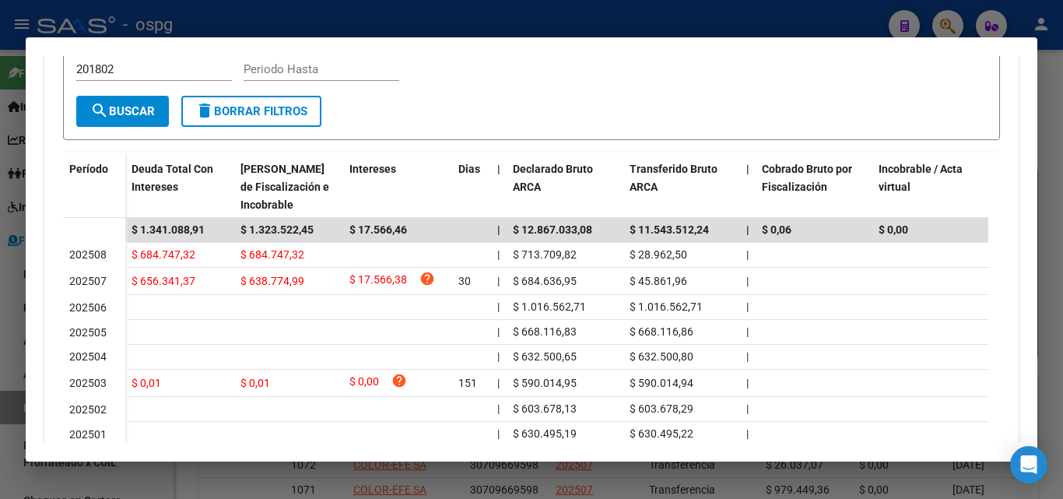
click at [1062, 105] on div at bounding box center [531, 249] width 1063 height 499
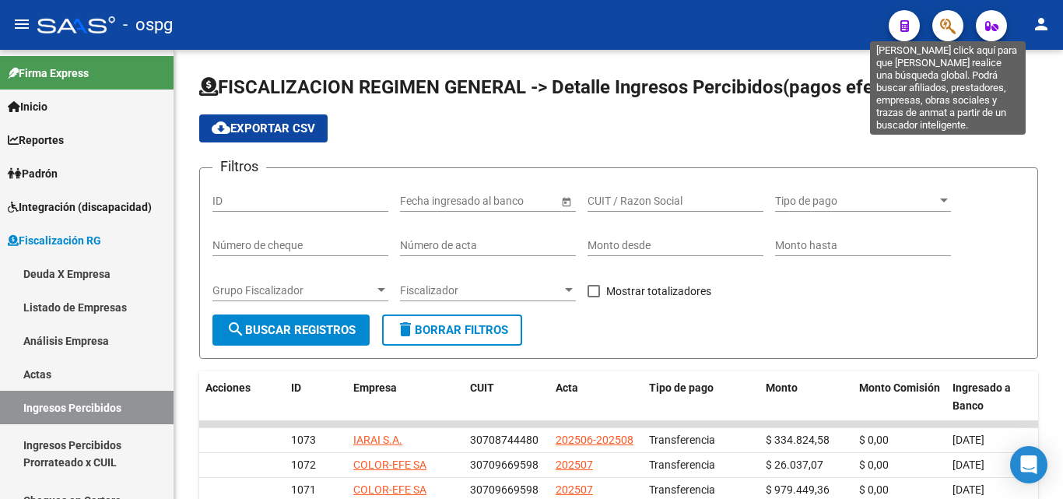
click at [953, 19] on icon "button" at bounding box center [948, 26] width 16 height 18
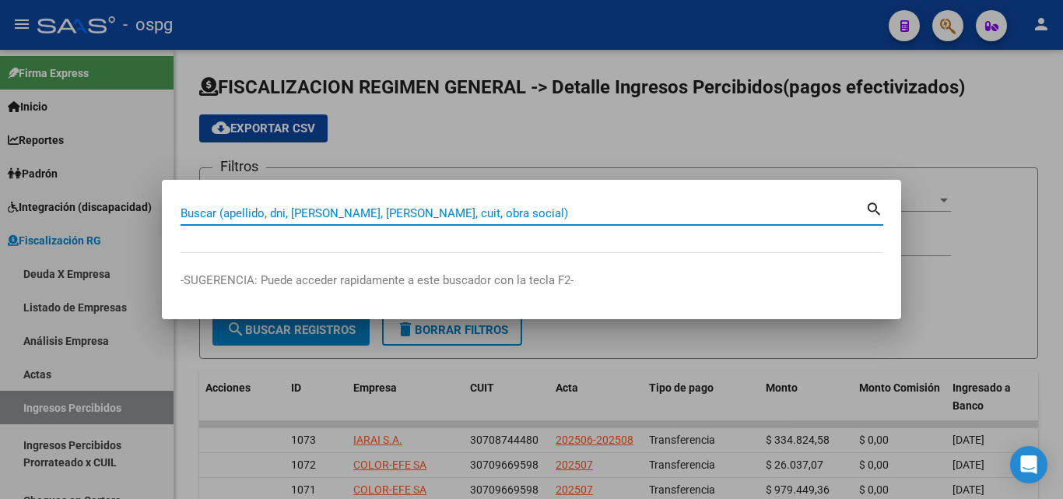
click at [433, 213] on input "Buscar (apellido, dni, [PERSON_NAME], [PERSON_NAME], cuit, obra social)" at bounding box center [523, 213] width 685 height 14
paste input "20256956331"
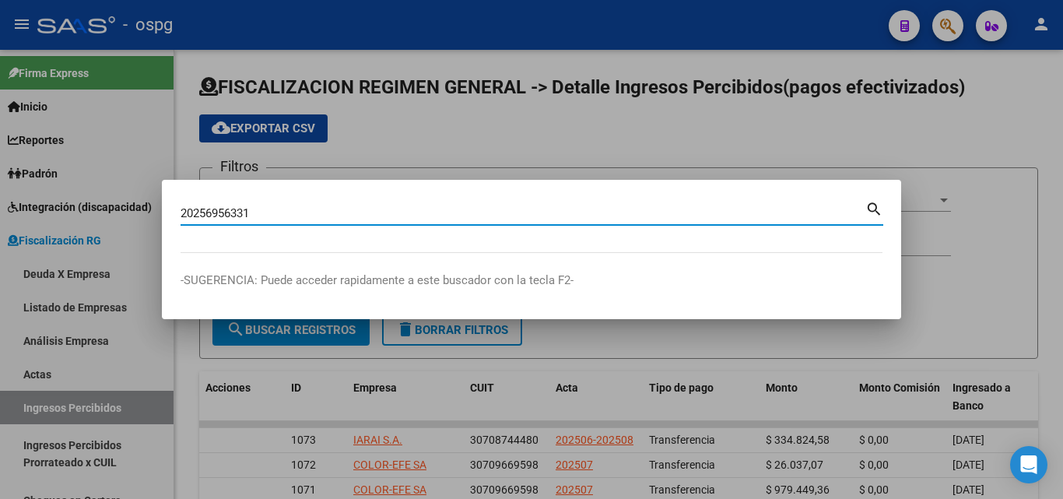
type input "20256956331"
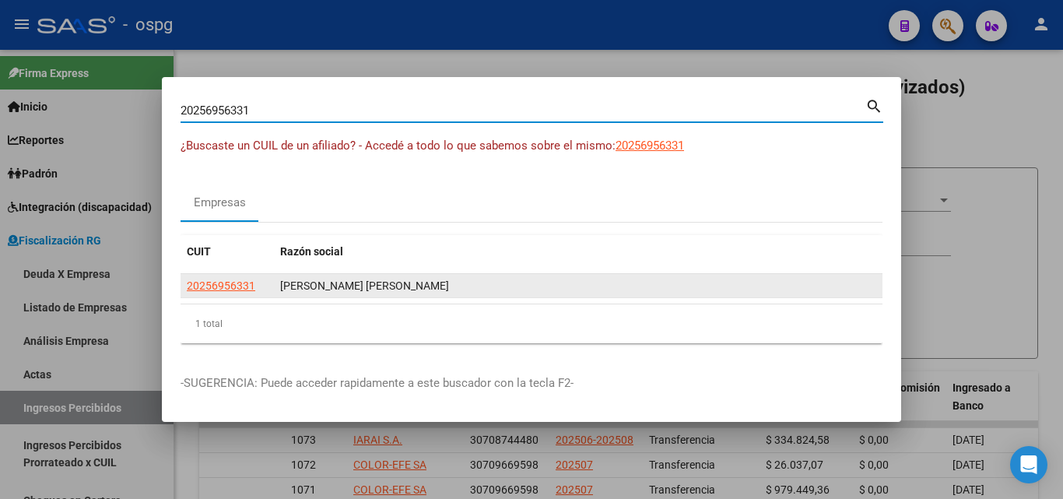
click at [217, 277] on app-link-go-to "20256956331" at bounding box center [221, 286] width 68 height 18
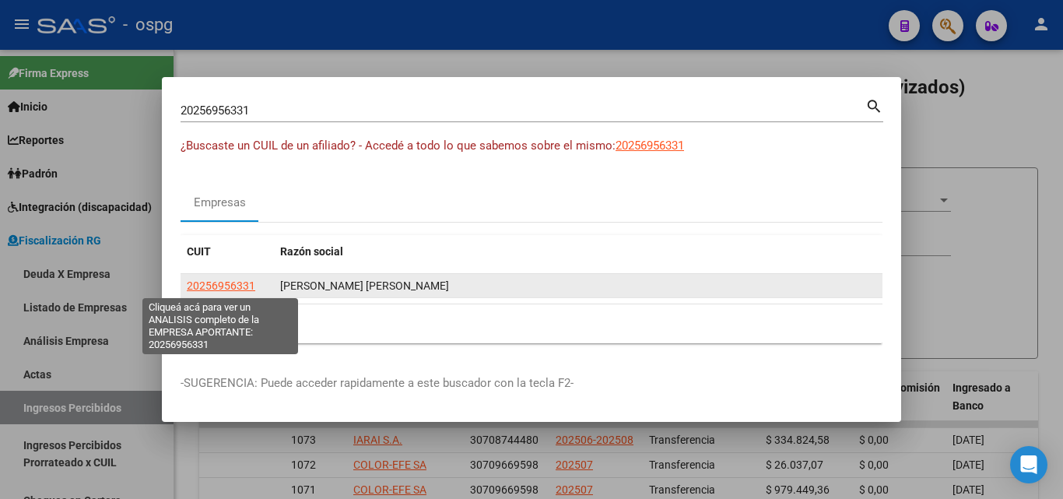
click at [217, 279] on span "20256956331" at bounding box center [221, 285] width 68 height 12
type textarea "20256956331"
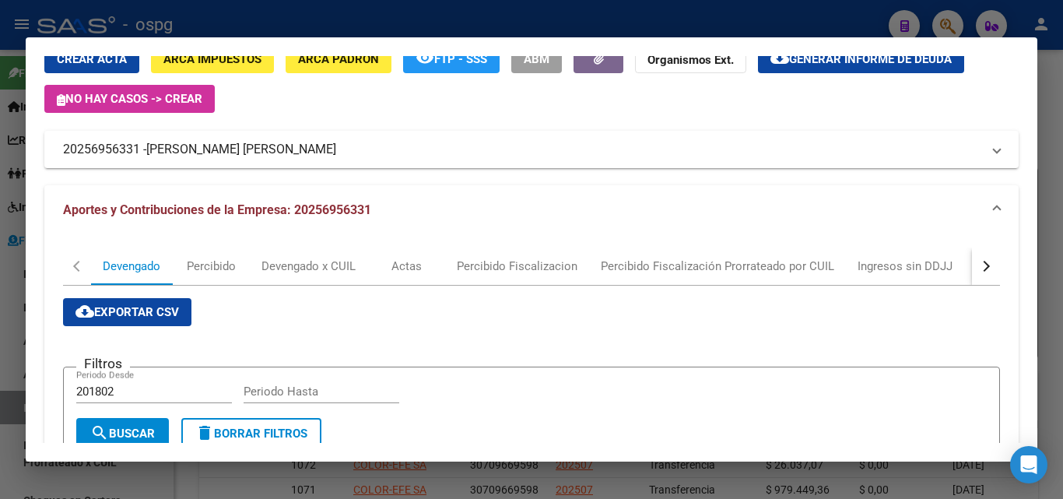
scroll to position [0, 0]
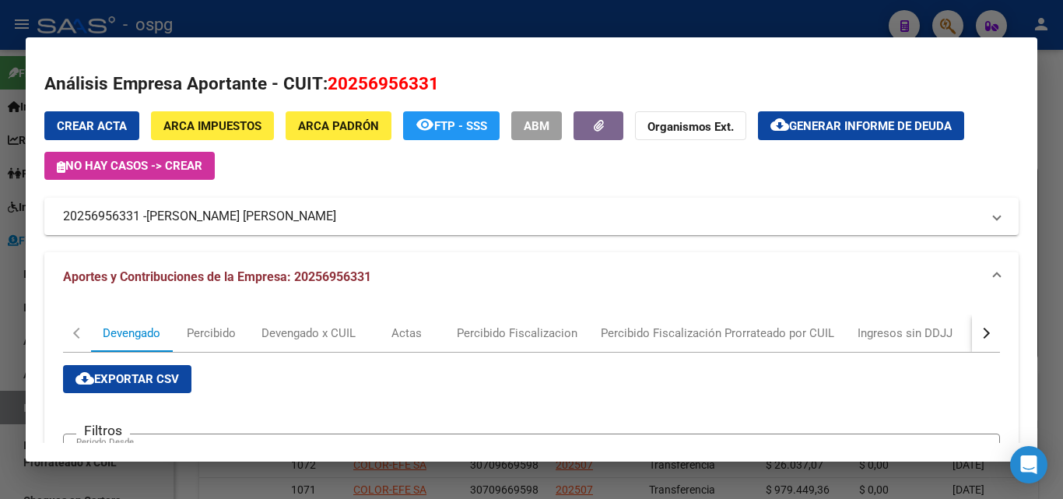
click at [1057, 115] on div at bounding box center [531, 249] width 1063 height 499
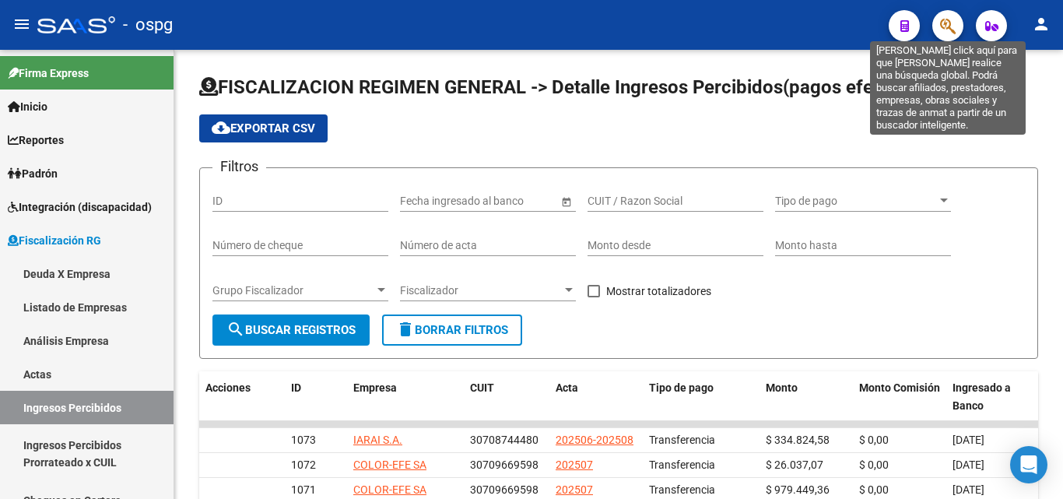
click at [953, 26] on icon "button" at bounding box center [948, 26] width 16 height 18
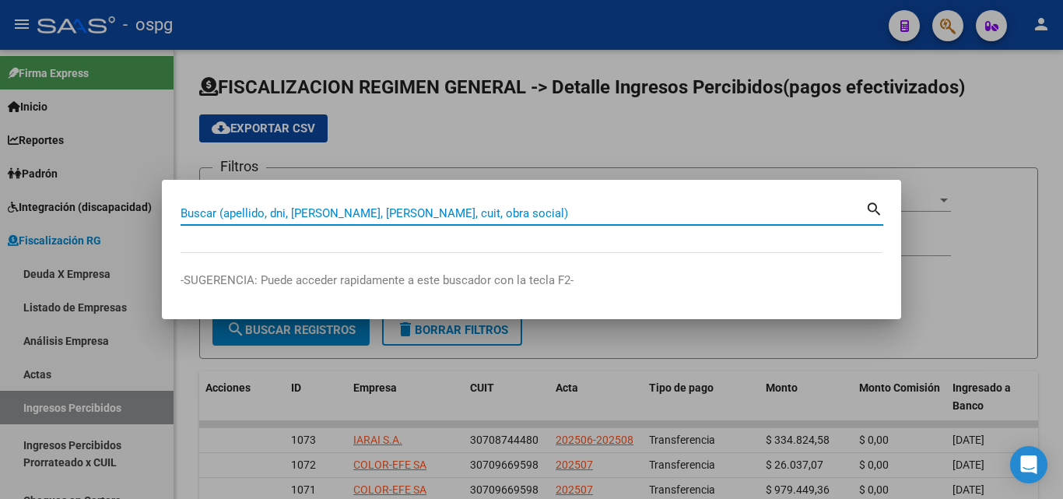
click at [502, 216] on input "Buscar (apellido, dni, [PERSON_NAME], [PERSON_NAME], cuit, obra social)" at bounding box center [523, 213] width 685 height 14
paste input "33710333039"
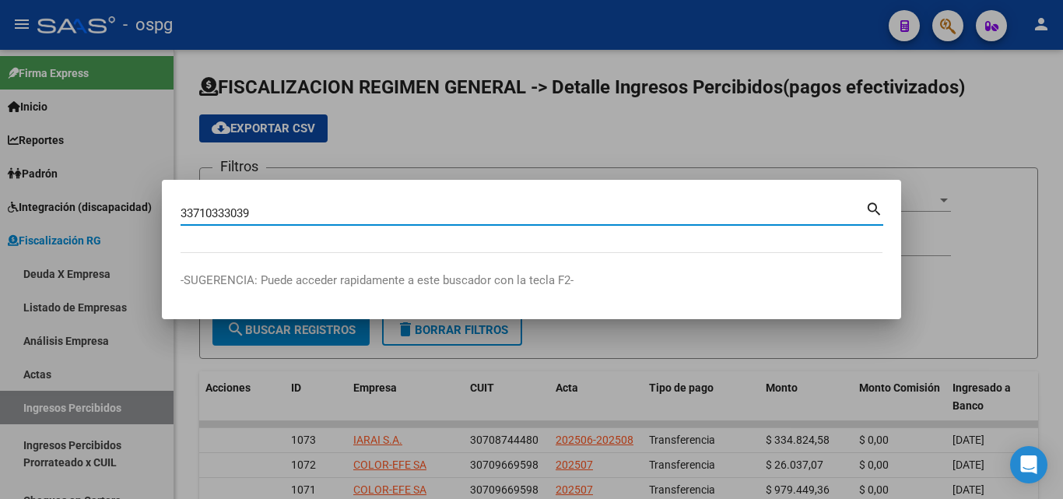
type input "33710333039"
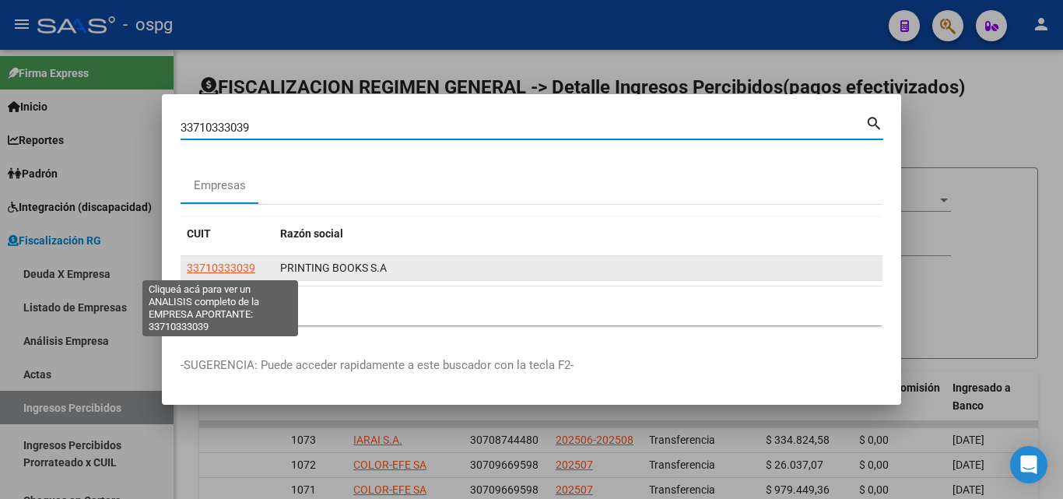
click at [215, 259] on app-link-go-to "33710333039" at bounding box center [221, 268] width 68 height 18
click at [218, 272] on span "33710333039" at bounding box center [221, 267] width 68 height 12
type textarea "33710333039"
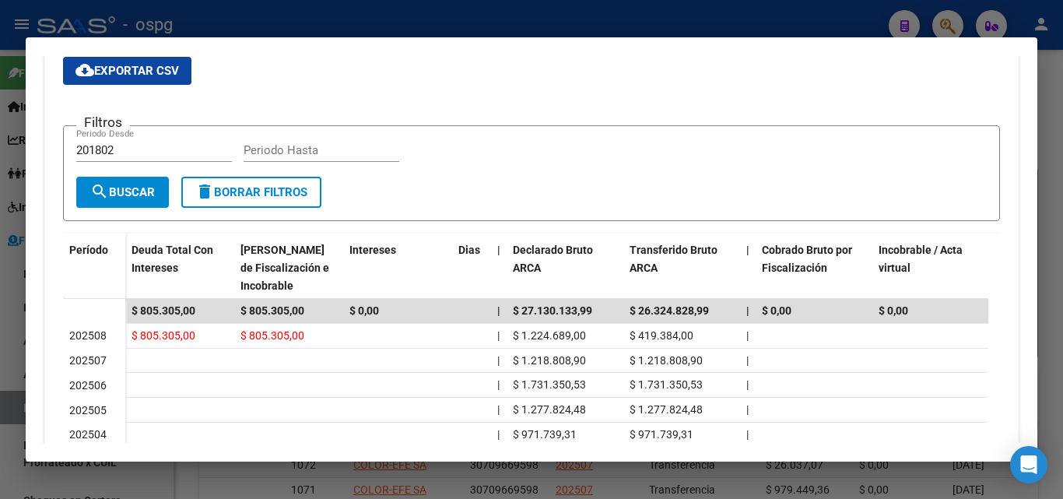
scroll to position [311, 0]
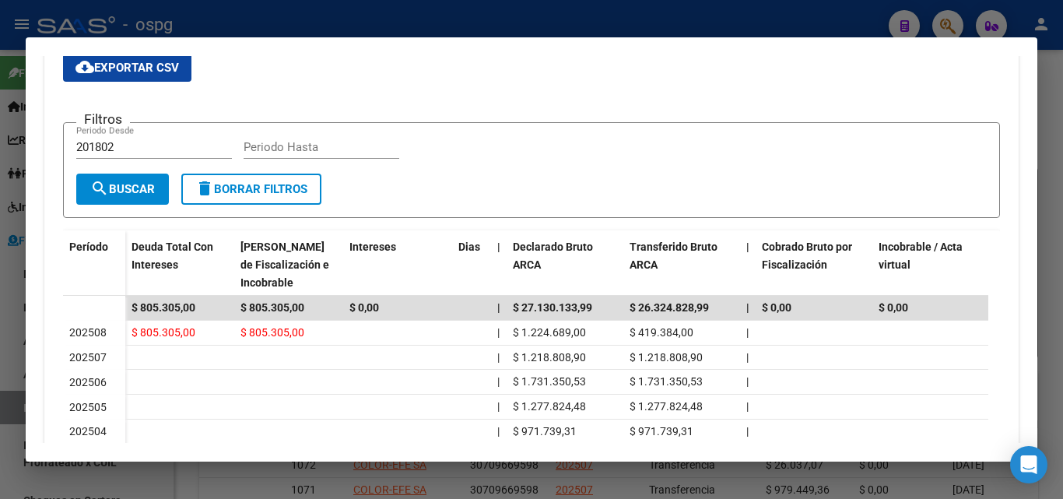
click at [1062, 153] on div at bounding box center [531, 249] width 1063 height 499
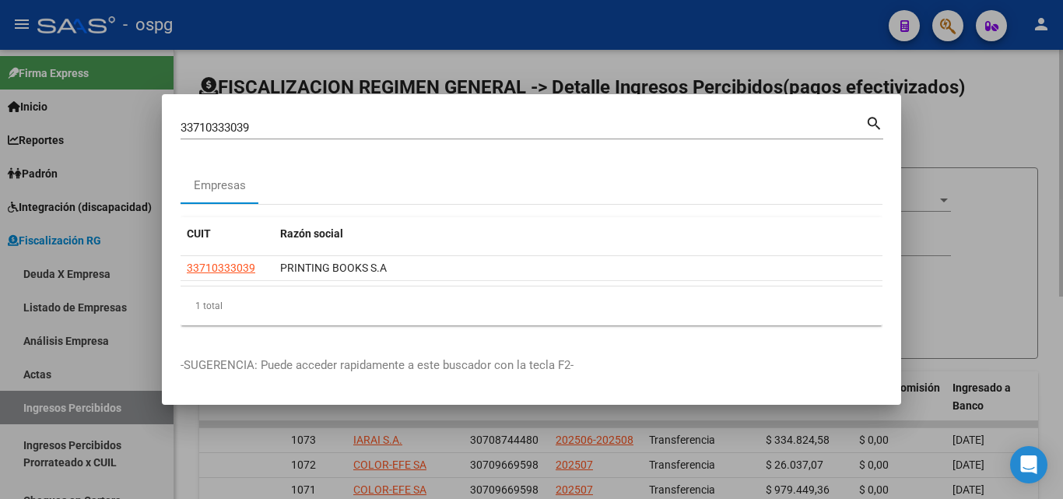
drag, startPoint x: 1062, startPoint y: 153, endPoint x: 984, endPoint y: 121, distance: 84.4
click at [1060, 153] on div at bounding box center [531, 249] width 1063 height 499
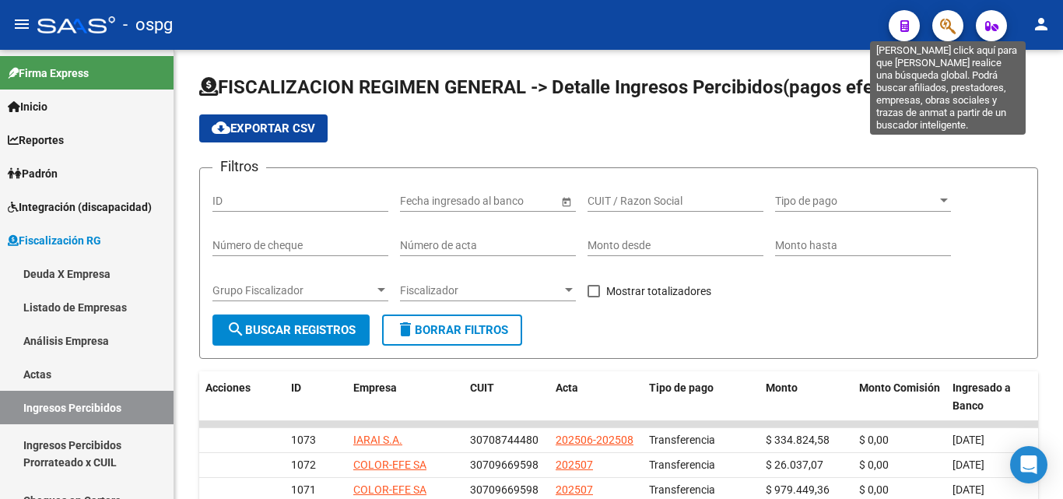
click at [939, 24] on button "button" at bounding box center [947, 25] width 31 height 31
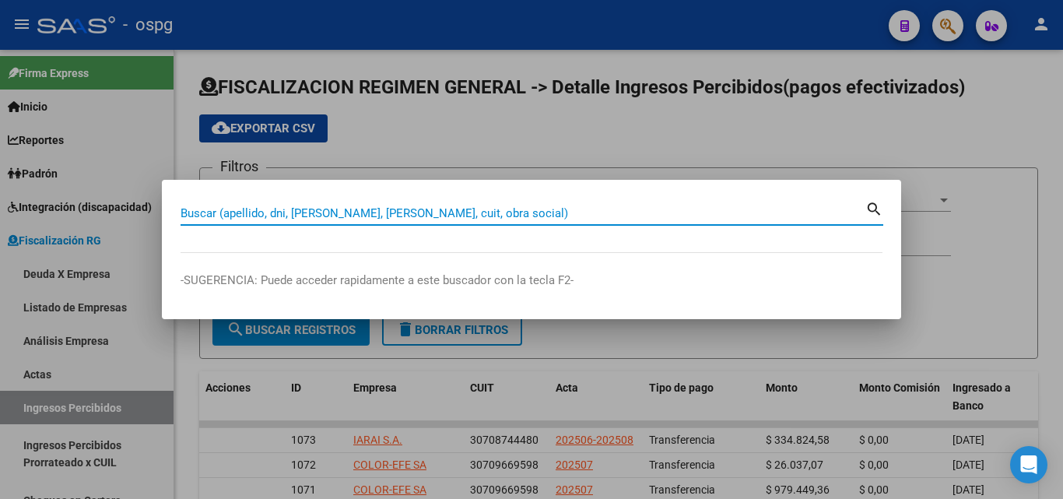
paste input "30579696156"
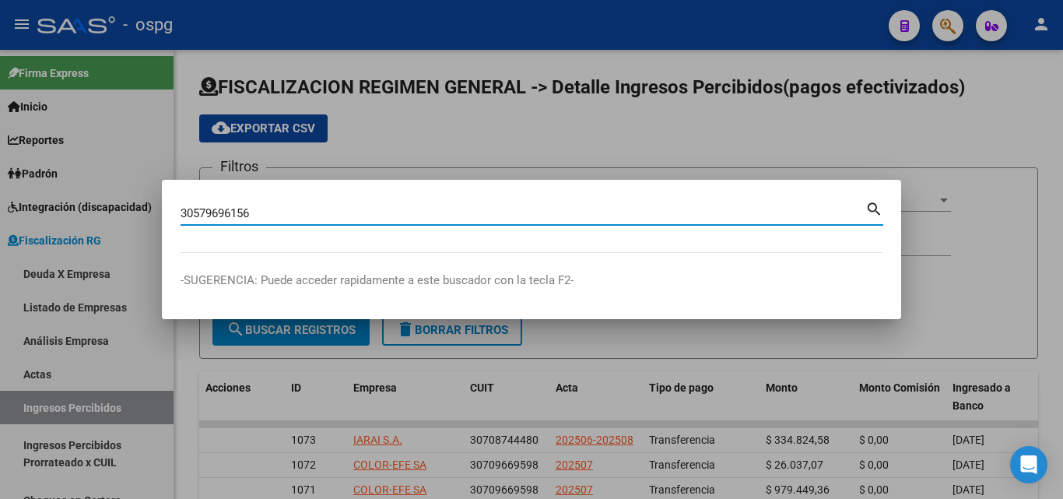
type input "30579696156"
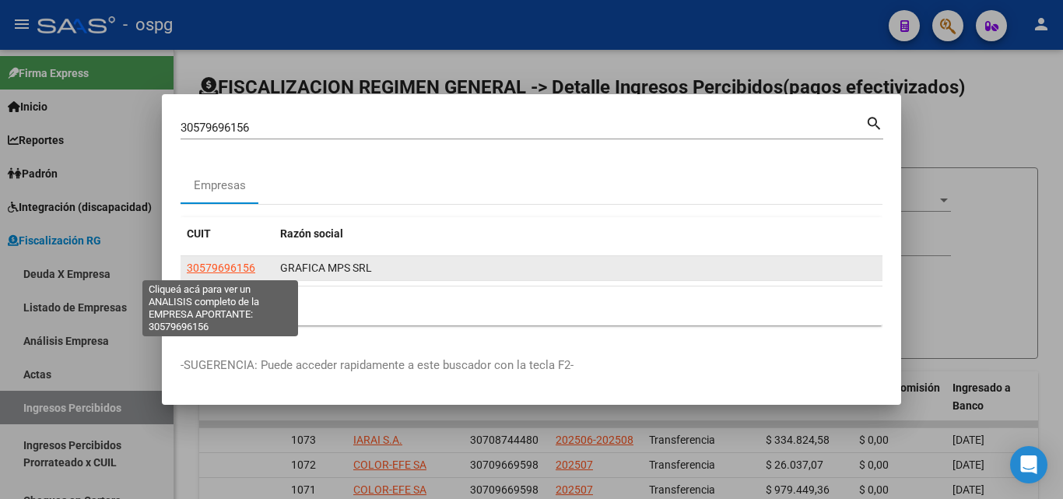
click at [230, 261] on span "30579696156" at bounding box center [221, 267] width 68 height 12
type textarea "30579696156"
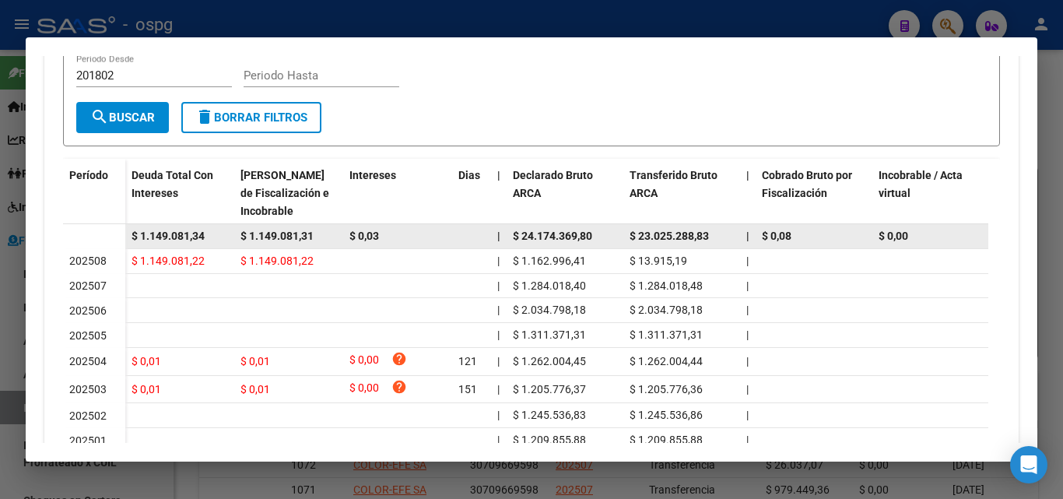
scroll to position [389, 0]
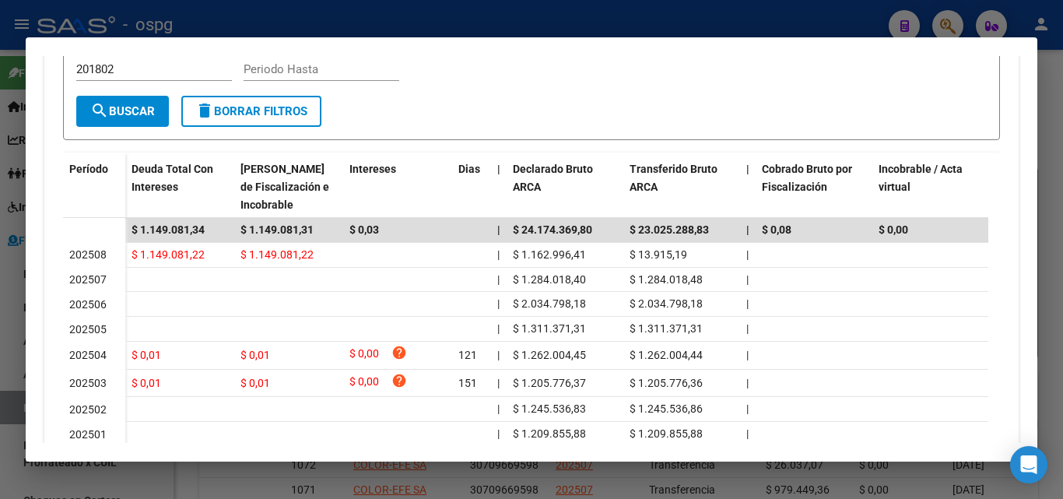
click at [1056, 121] on div at bounding box center [531, 249] width 1063 height 499
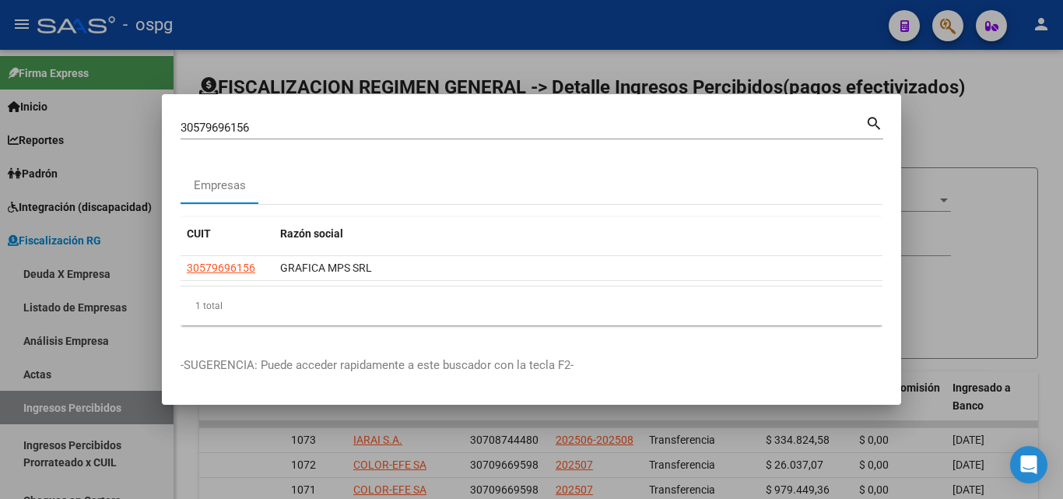
click at [1056, 121] on div at bounding box center [531, 249] width 1063 height 499
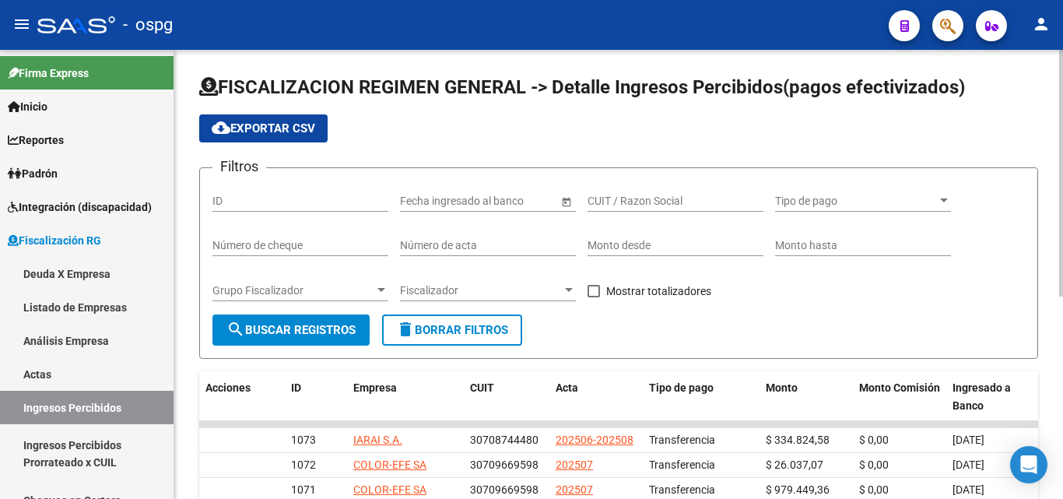
drag, startPoint x: 1056, startPoint y: 121, endPoint x: 984, endPoint y: 74, distance: 85.9
click at [1052, 121] on div "FISCALIZACION REGIMEN GENERAL -> Detalle Ingresos Percibidos(pagos efectivizado…" at bounding box center [618, 459] width 889 height 819
click at [958, 30] on button "button" at bounding box center [947, 25] width 31 height 31
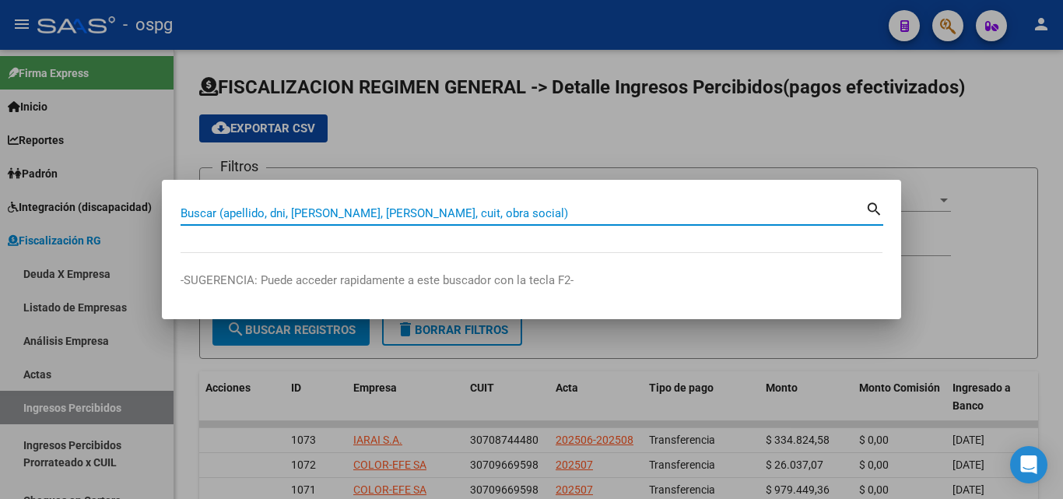
paste input "30700480239"
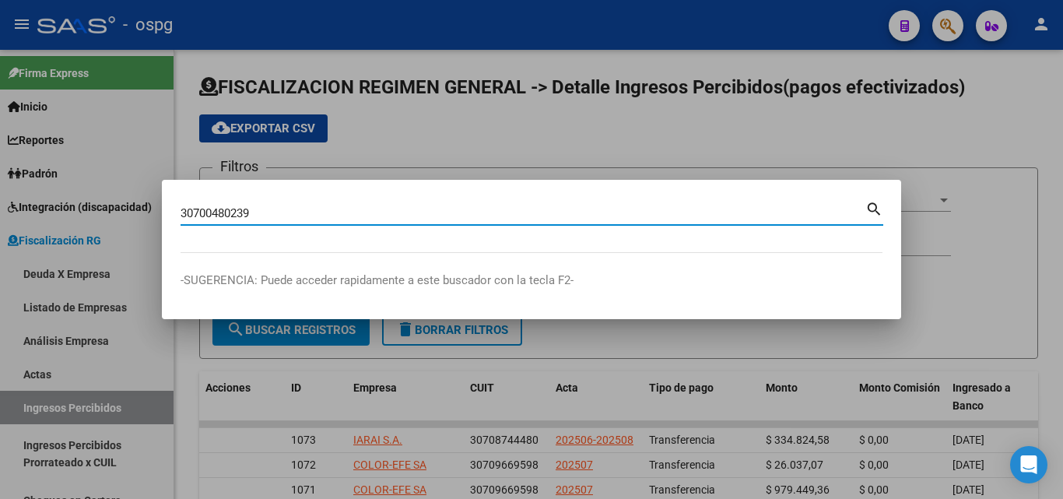
type input "30700480239"
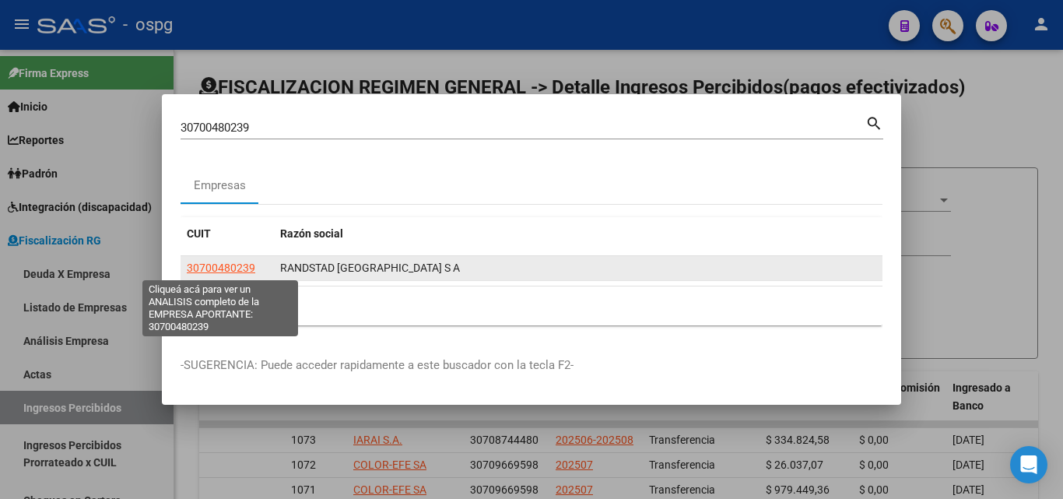
click at [225, 270] on span "30700480239" at bounding box center [221, 267] width 68 height 12
type textarea "30700480239"
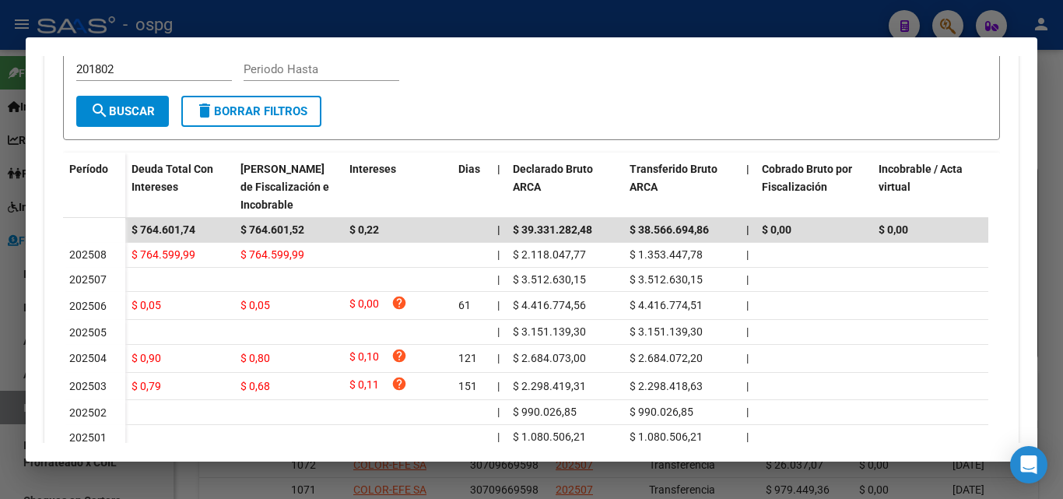
click at [1058, 96] on div at bounding box center [531, 249] width 1063 height 499
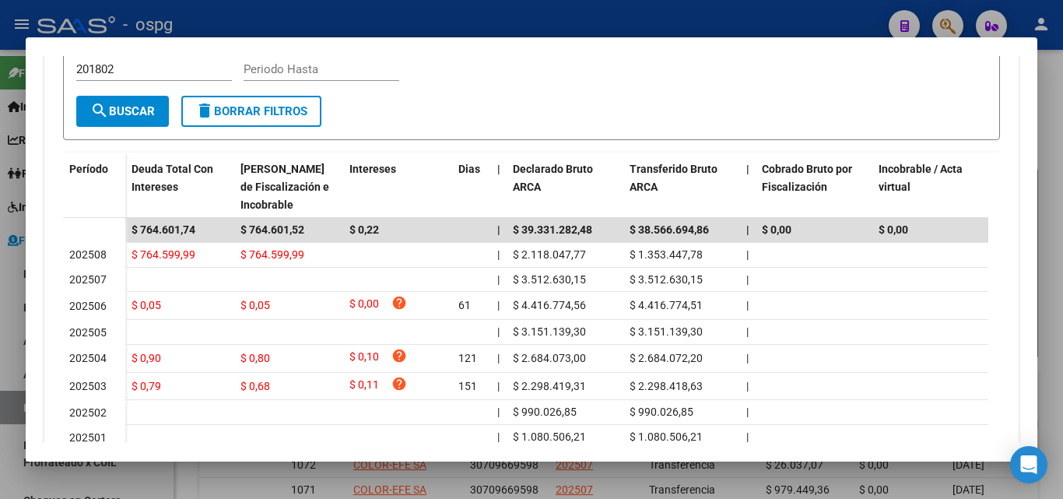
click at [1058, 97] on div at bounding box center [531, 249] width 1063 height 499
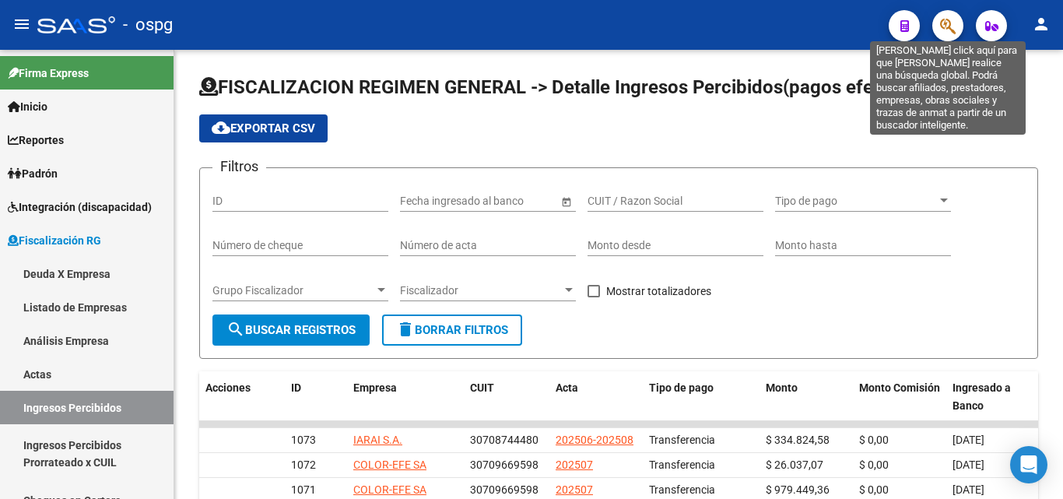
drag, startPoint x: 949, startPoint y: 28, endPoint x: 938, endPoint y: 31, distance: 10.6
click at [938, 31] on button "button" at bounding box center [947, 25] width 31 height 31
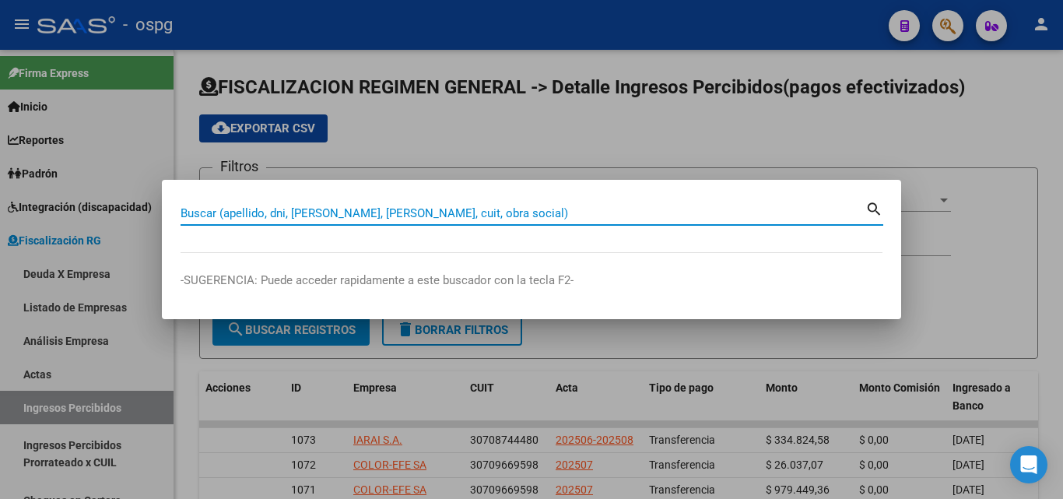
paste input "30715850202"
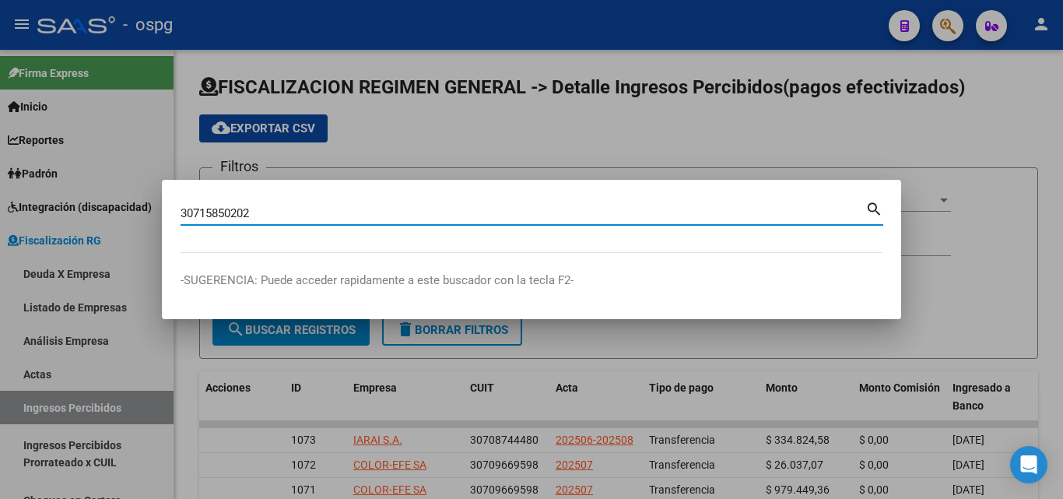
type input "30715850202"
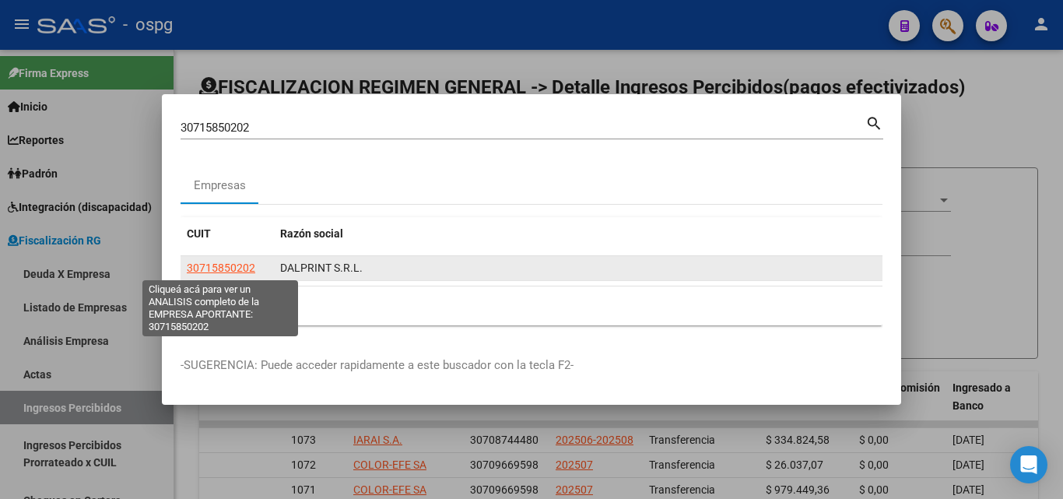
click at [221, 261] on span "30715850202" at bounding box center [221, 267] width 68 height 12
type textarea "30715850202"
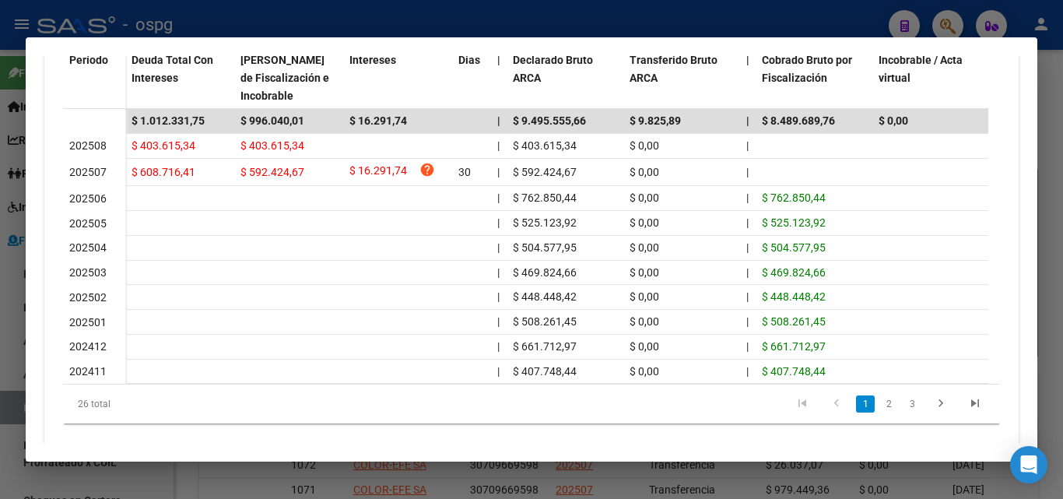
scroll to position [500, 0]
click at [1061, 119] on div at bounding box center [531, 249] width 1063 height 499
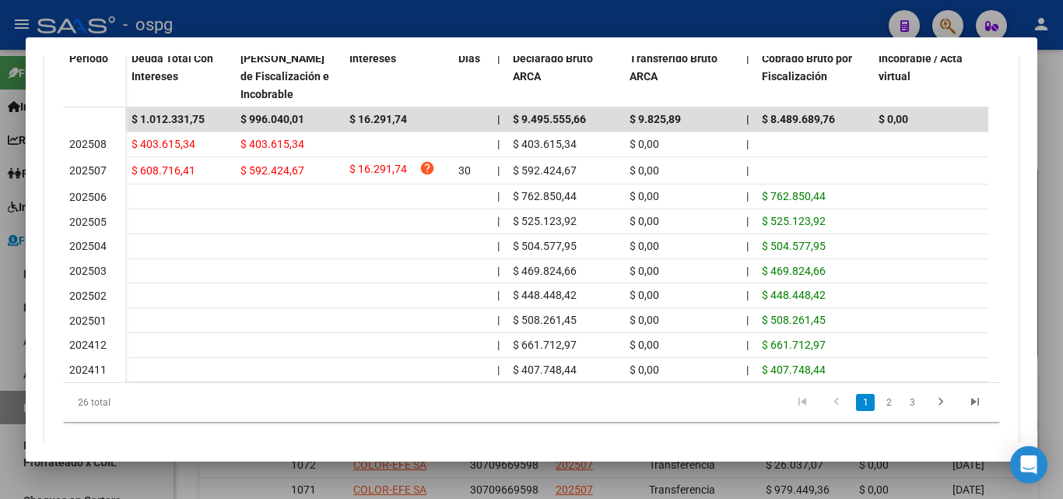
click at [1061, 119] on div at bounding box center [531, 249] width 1063 height 499
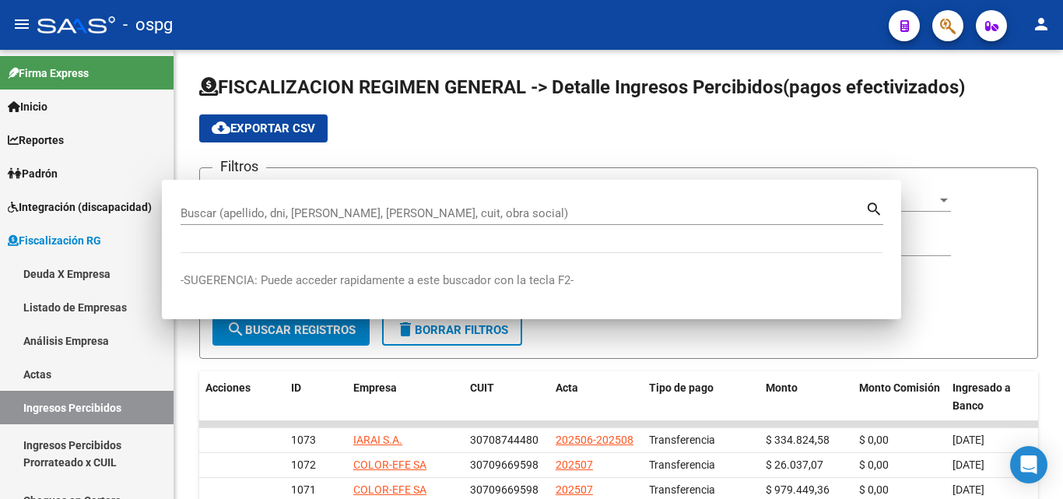
click at [1061, 119] on div at bounding box center [1061, 173] width 4 height 247
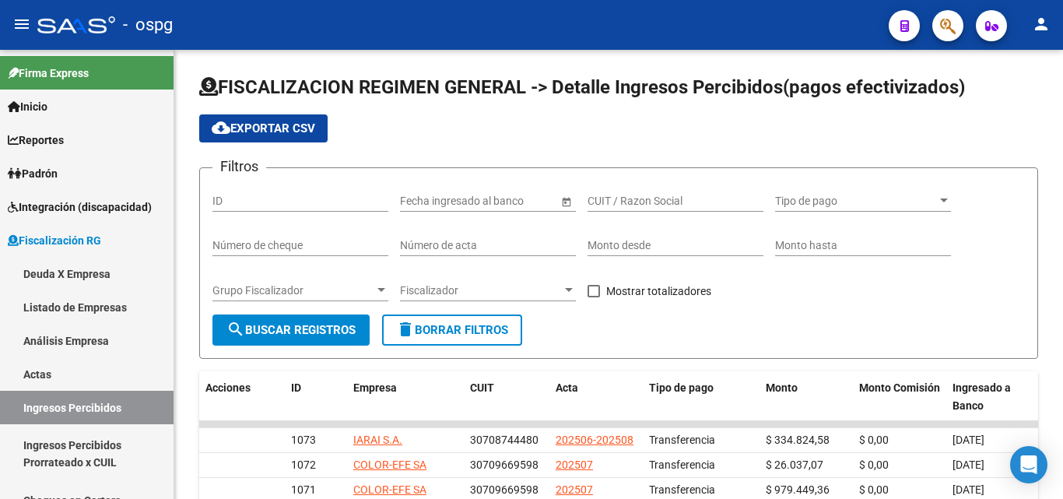
click at [951, 24] on icon "button" at bounding box center [948, 26] width 16 height 18
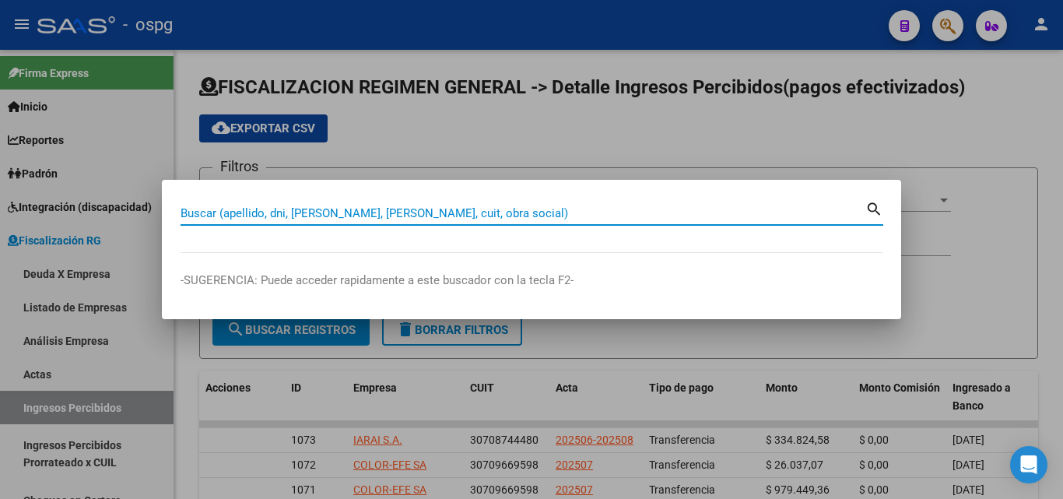
paste input "30548804325 20232215446 30580810914 30696713223 30715179950 30583372861 3071648…"
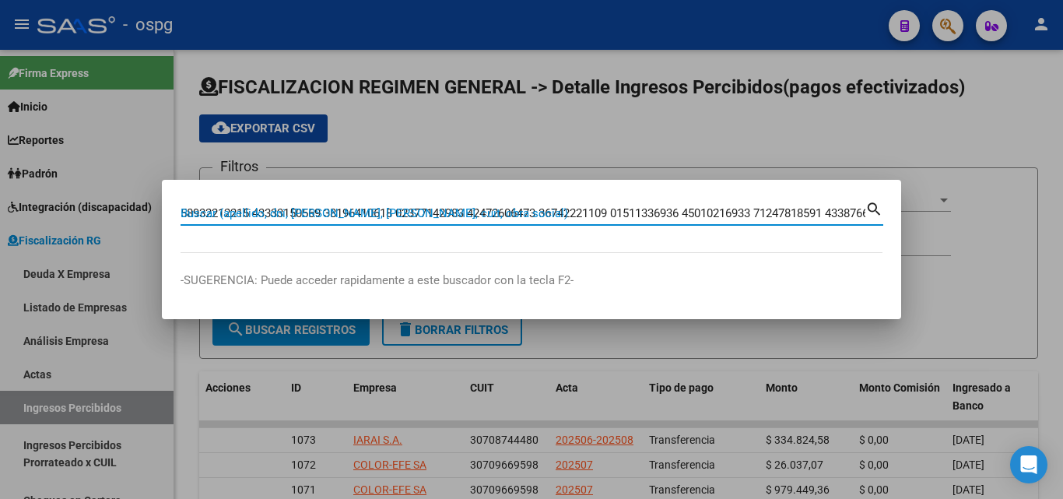
type input "30548804325 20232215446 30580810914 30696713223 30715179950 30583372861 3071648…"
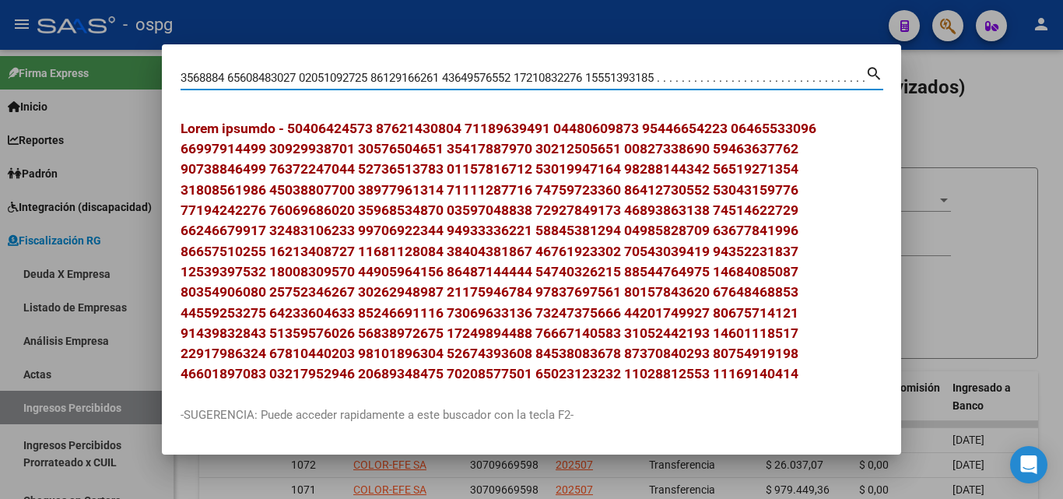
scroll to position [0, 0]
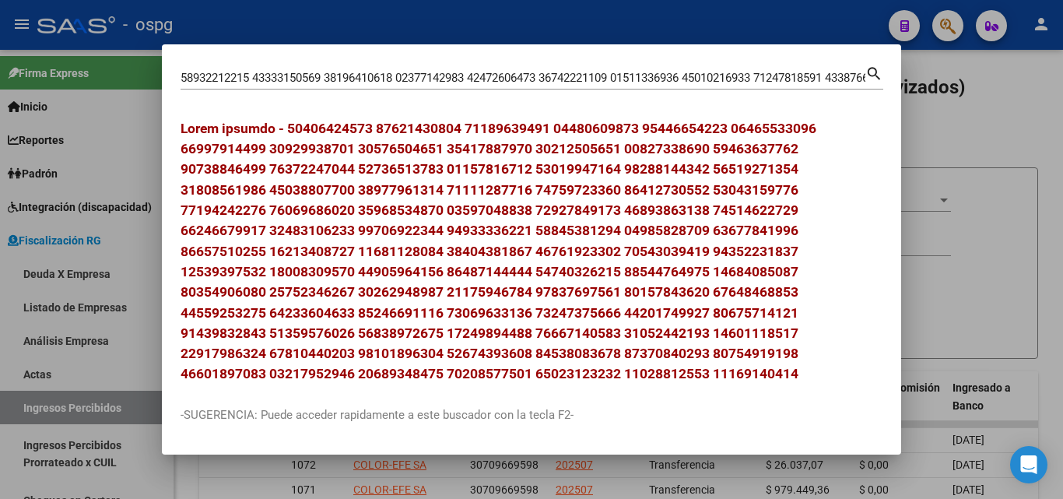
click at [960, 212] on div at bounding box center [531, 249] width 1063 height 499
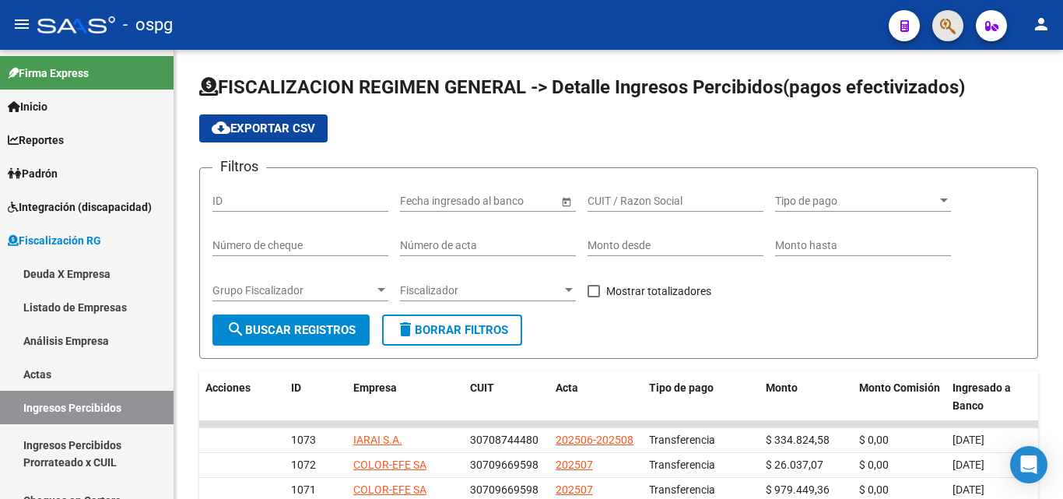
click at [952, 16] on span "button" at bounding box center [948, 26] width 16 height 32
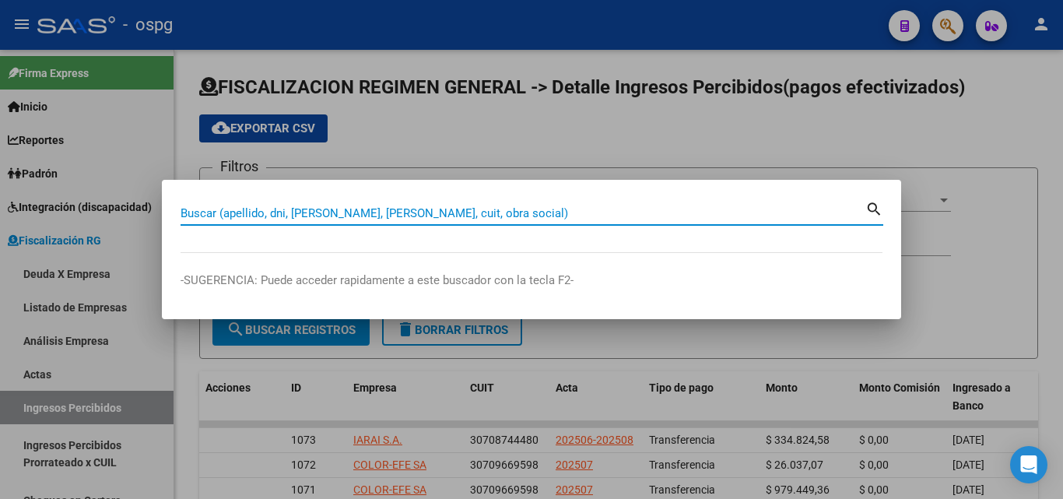
click at [366, 212] on input "Buscar (apellido, dni, [PERSON_NAME], [PERSON_NAME], cuit, obra social)" at bounding box center [523, 213] width 685 height 14
paste input "30548804325"
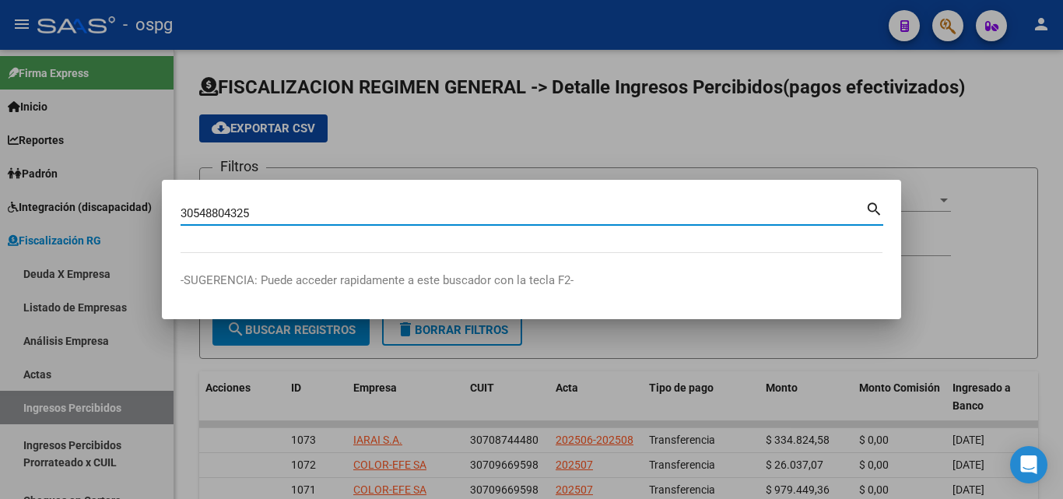
type input "30548804325"
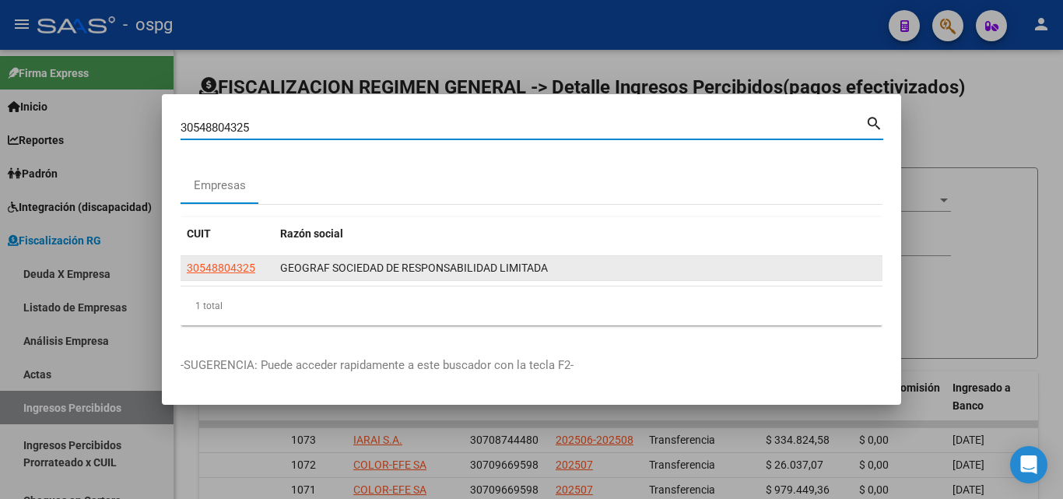
click at [204, 274] on app-link-go-to "30548804325" at bounding box center [221, 268] width 68 height 18
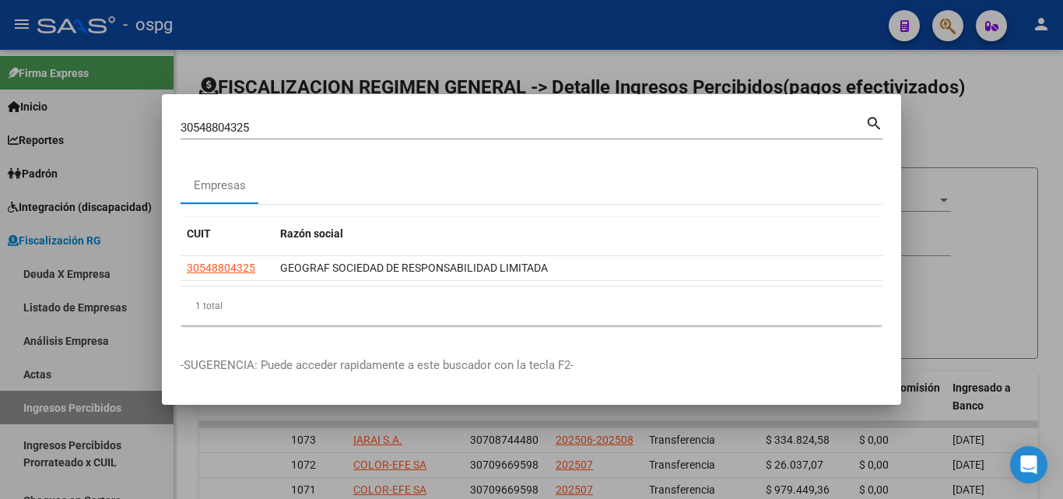
drag, startPoint x: 205, startPoint y: 274, endPoint x: 162, endPoint y: 295, distance: 47.7
click at [162, 295] on mat-dialog-content "30548804325 Buscar (apellido, dni, cuil, nro traspaso, cuit, obra social) searc…" at bounding box center [531, 225] width 739 height 225
click at [244, 291] on div "1 total" at bounding box center [532, 305] width 702 height 39
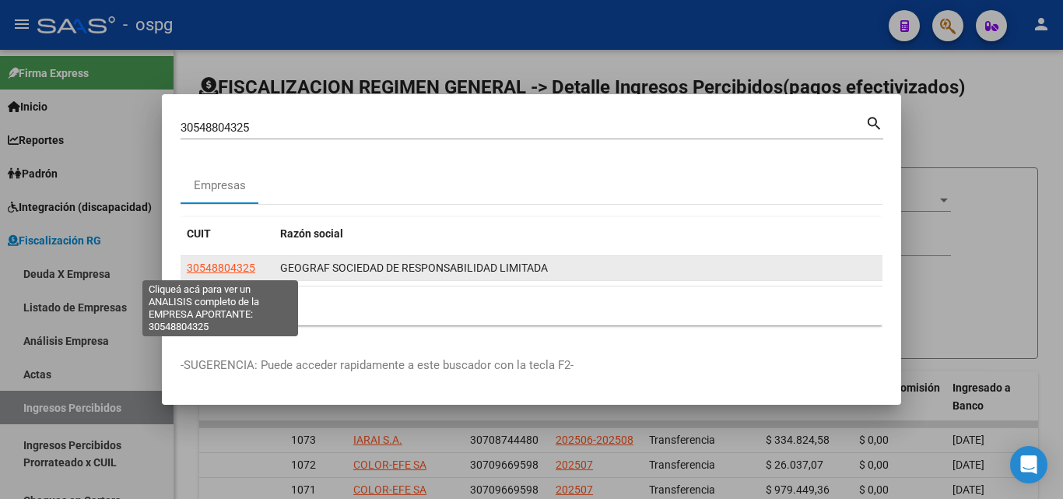
click at [236, 266] on span "30548804325" at bounding box center [221, 267] width 68 height 12
type textarea "30548804325"
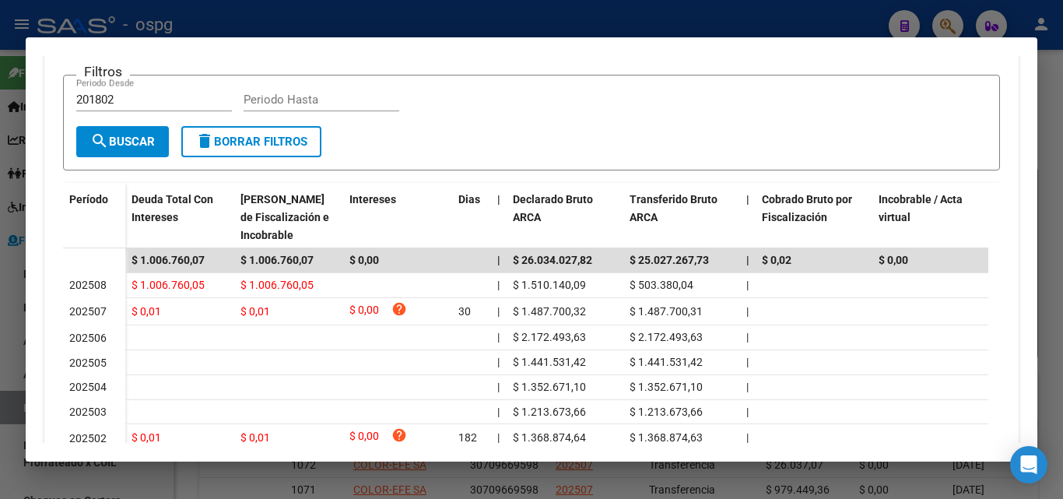
scroll to position [389, 0]
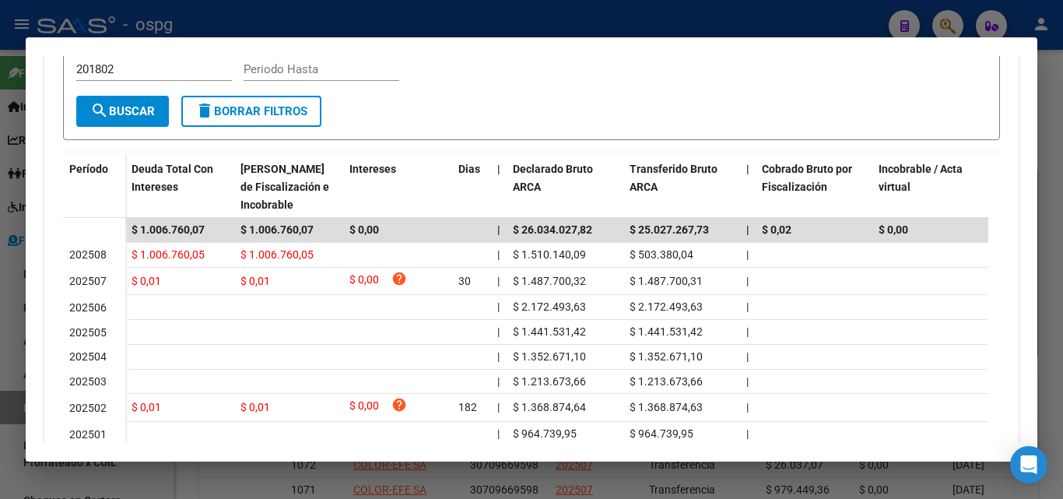
click at [1052, 129] on div at bounding box center [531, 249] width 1063 height 499
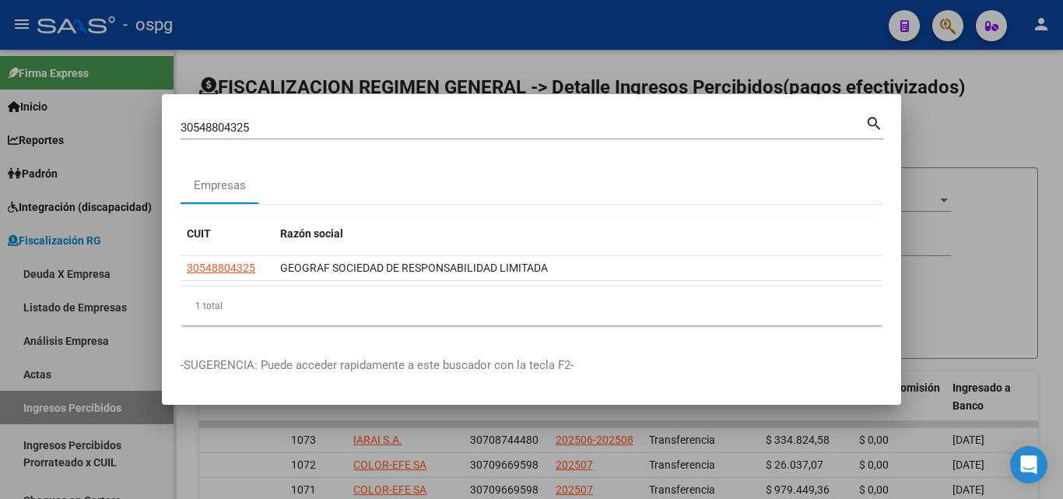
drag, startPoint x: 1052, startPoint y: 129, endPoint x: 963, endPoint y: 65, distance: 110.4
click at [1051, 129] on div at bounding box center [531, 249] width 1063 height 499
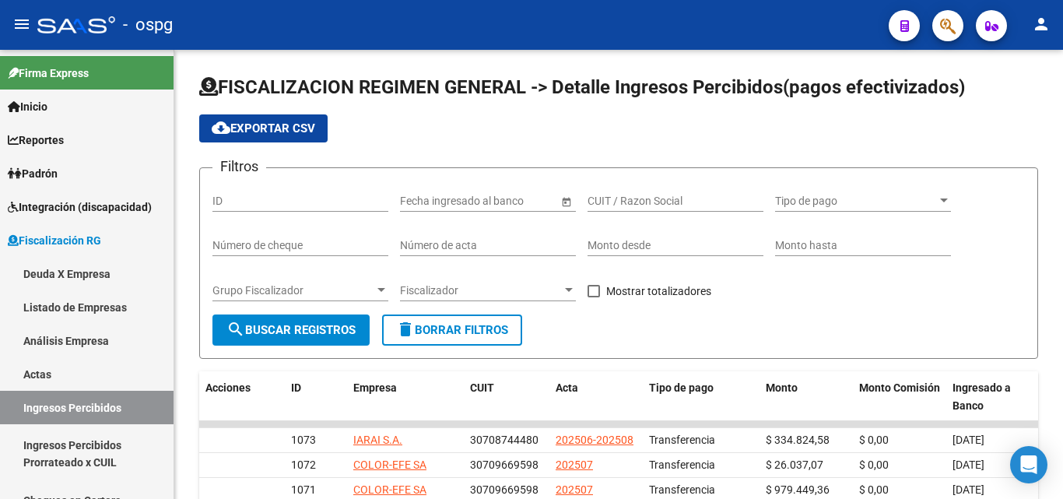
click at [938, 25] on button "button" at bounding box center [947, 25] width 31 height 31
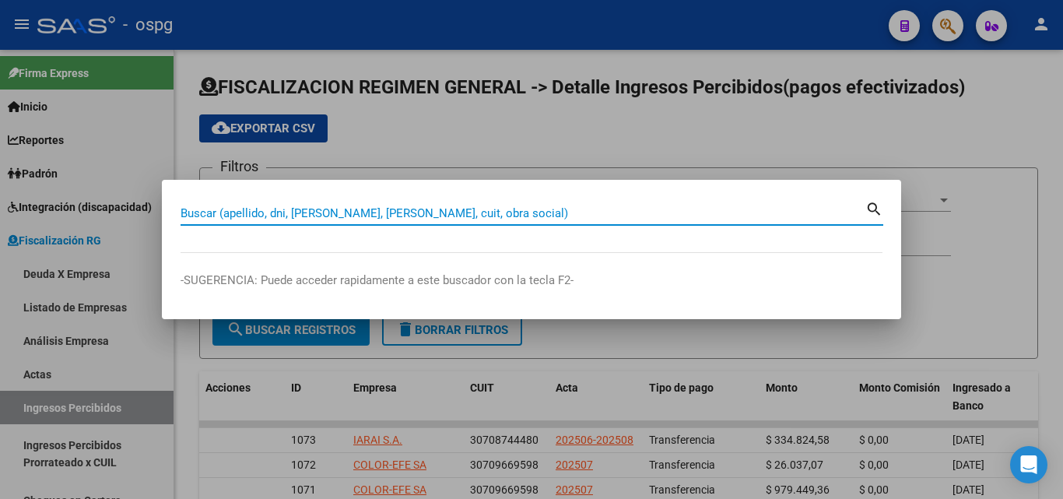
click at [433, 207] on input "Buscar (apellido, dni, [PERSON_NAME], [PERSON_NAME], cuit, obra social)" at bounding box center [523, 213] width 685 height 14
paste input "30708867450"
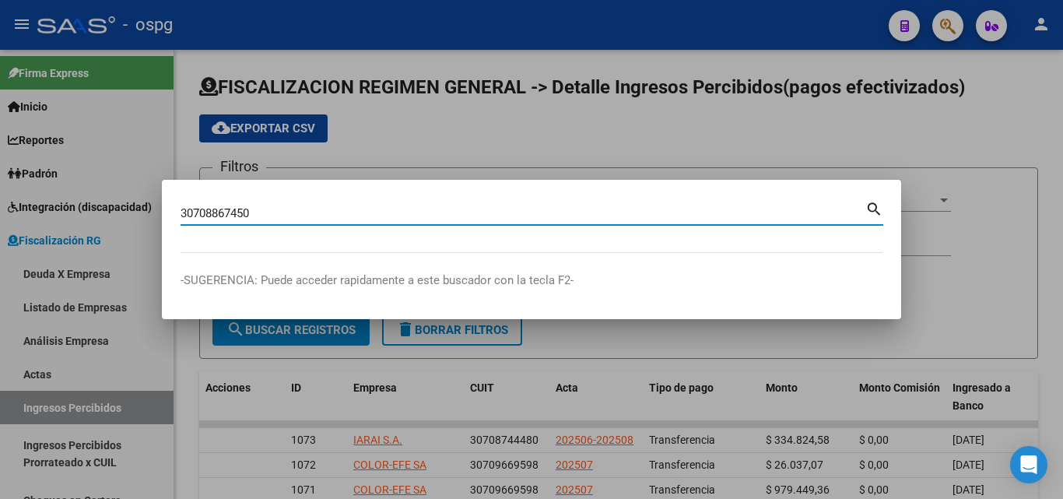
type input "30708867450"
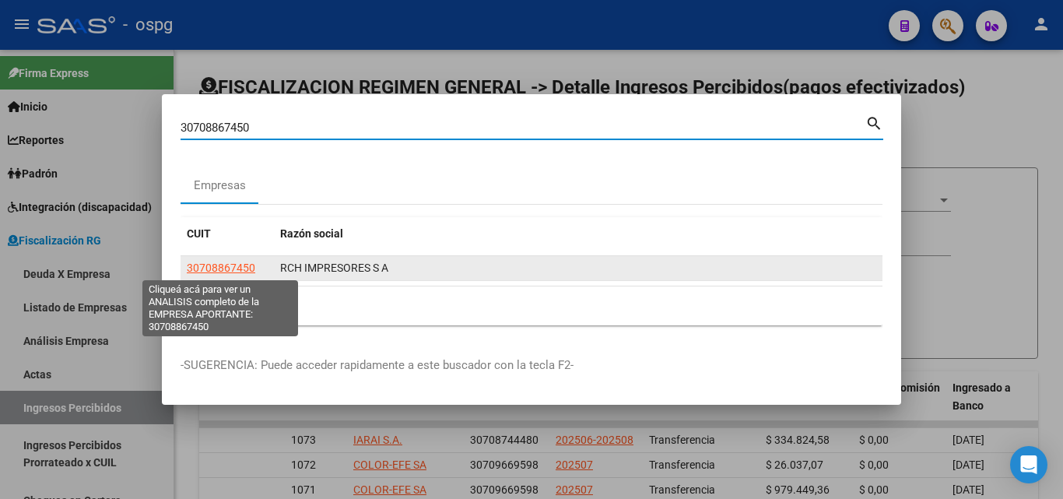
click at [215, 271] on span "30708867450" at bounding box center [221, 267] width 68 height 12
type textarea "30708867450"
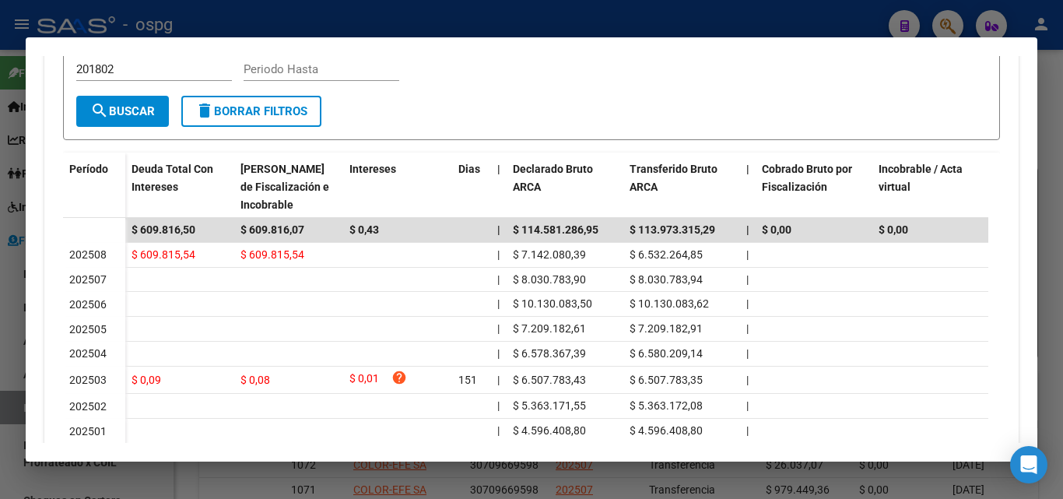
click at [0, 267] on div at bounding box center [531, 249] width 1063 height 499
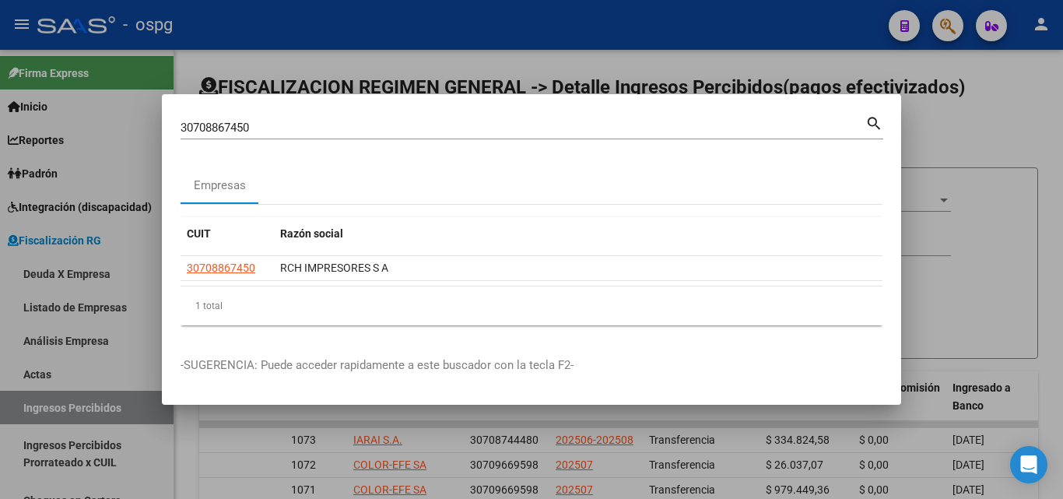
click at [1010, 131] on div at bounding box center [531, 249] width 1063 height 499
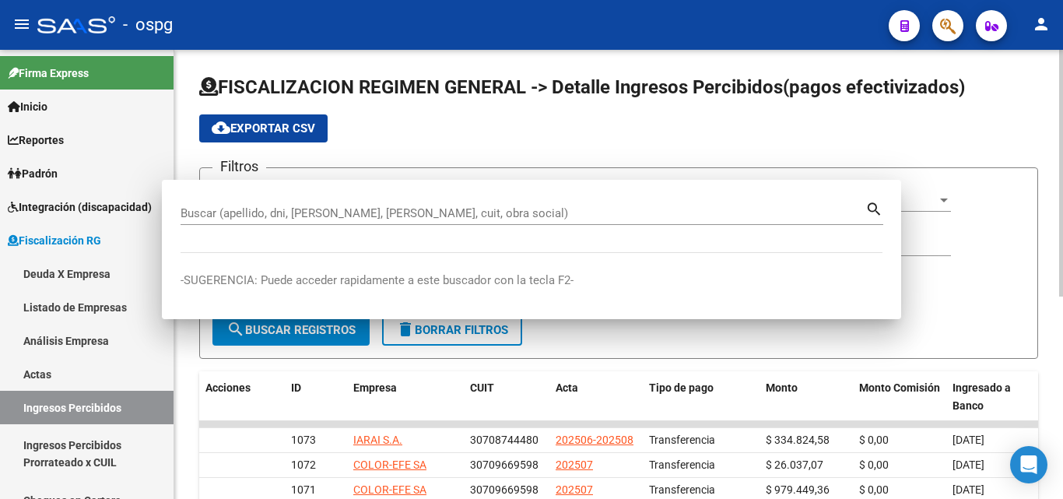
drag, startPoint x: 1010, startPoint y: 131, endPoint x: 938, endPoint y: 77, distance: 89.5
click at [1009, 130] on div "cloud_download Exportar CSV" at bounding box center [618, 128] width 839 height 28
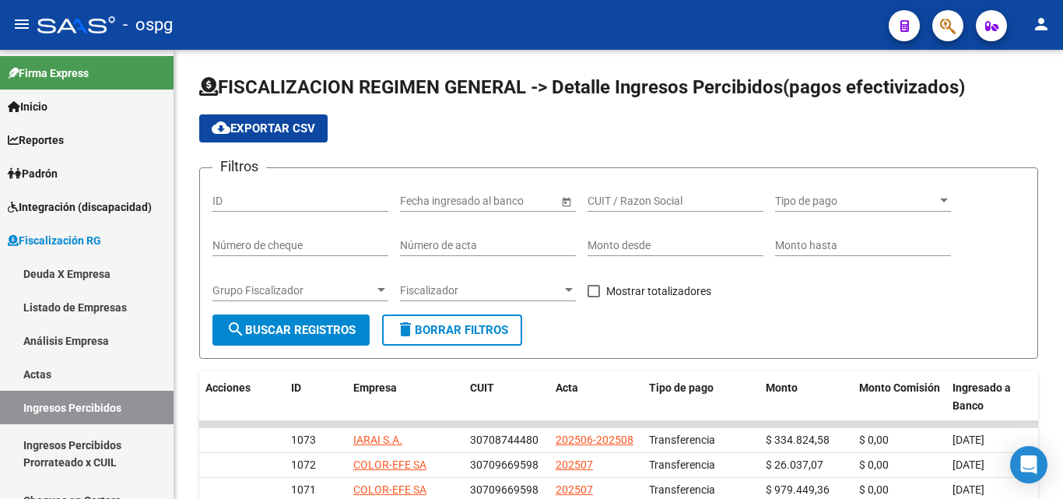
click at [950, 34] on icon "button" at bounding box center [948, 26] width 16 height 18
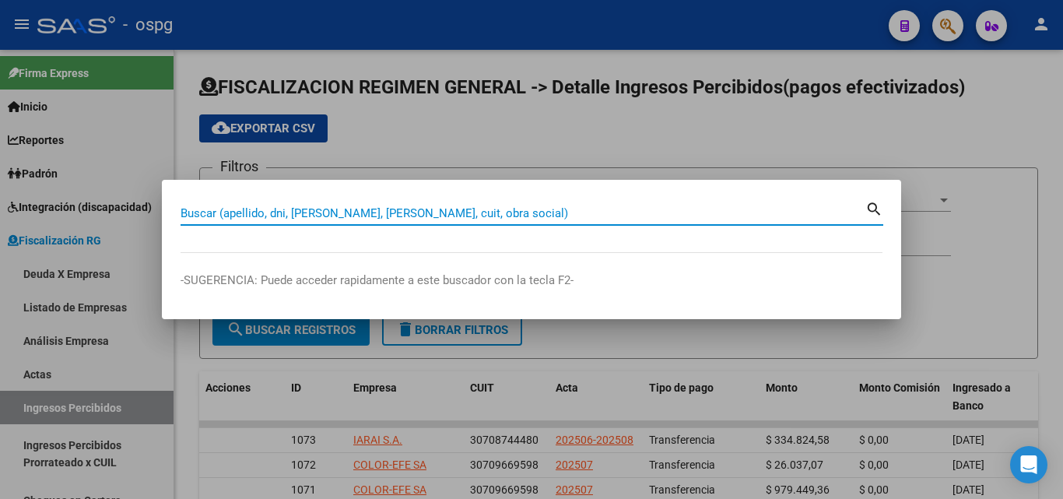
click at [482, 212] on input "Buscar (apellido, dni, [PERSON_NAME], [PERSON_NAME], cuit, obra social)" at bounding box center [523, 213] width 685 height 14
paste input "30710878974"
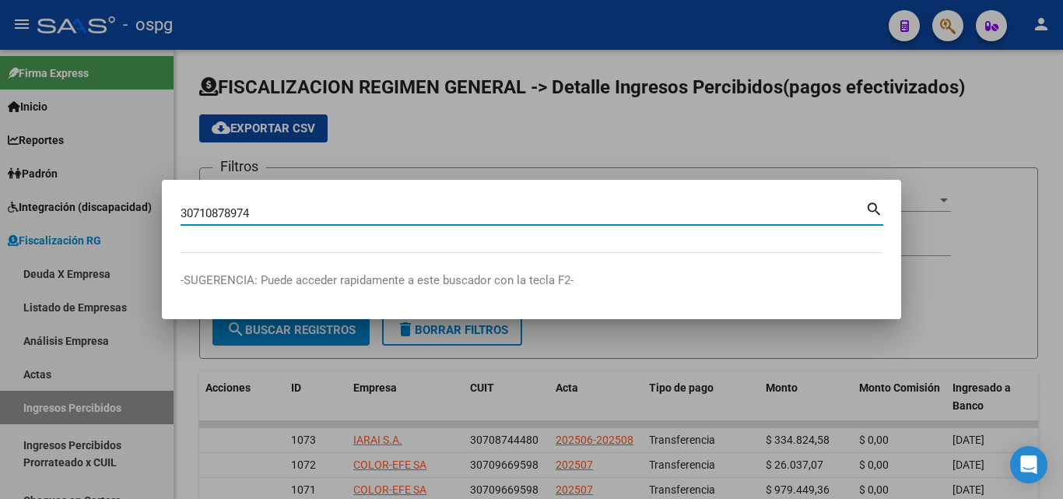
type input "30710878974"
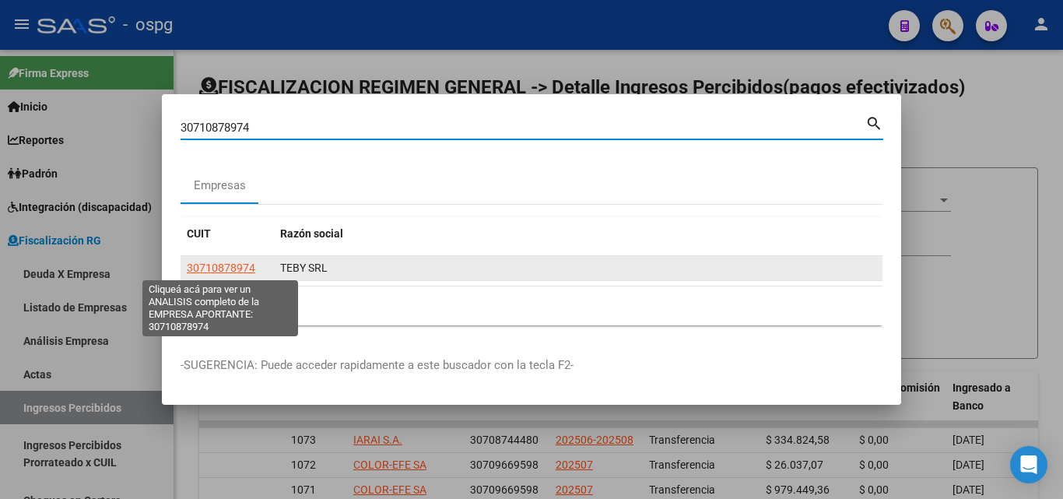
click at [225, 265] on span "30710878974" at bounding box center [221, 267] width 68 height 12
type textarea "30710878974"
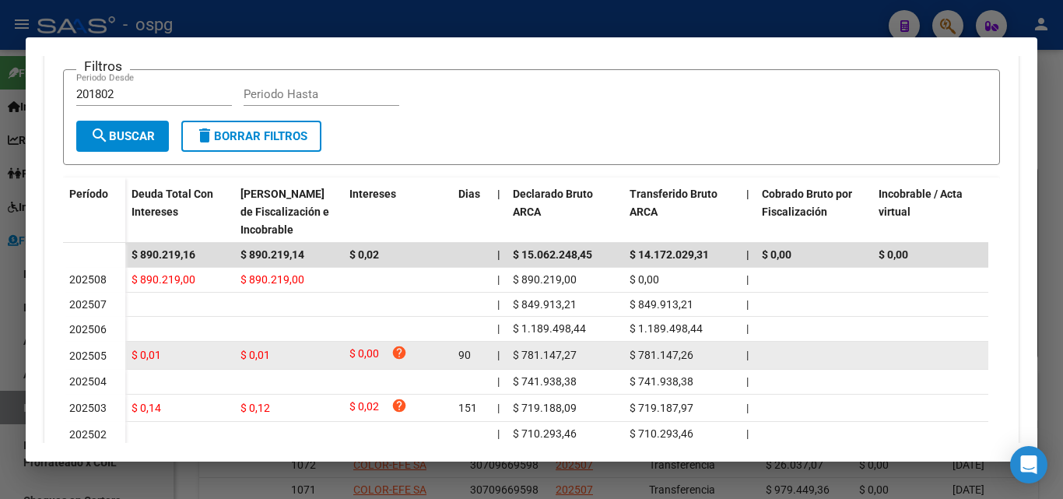
scroll to position [467, 0]
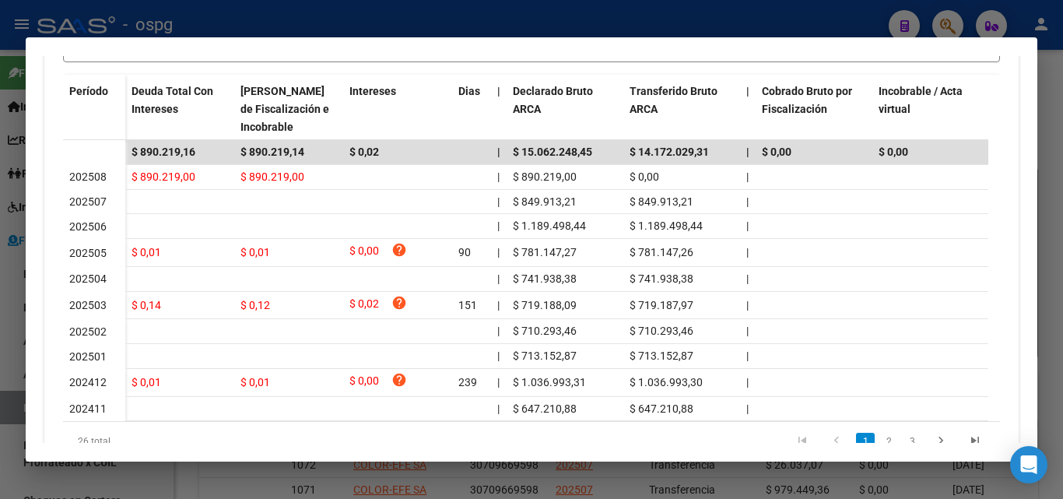
click at [1047, 112] on div at bounding box center [531, 249] width 1063 height 499
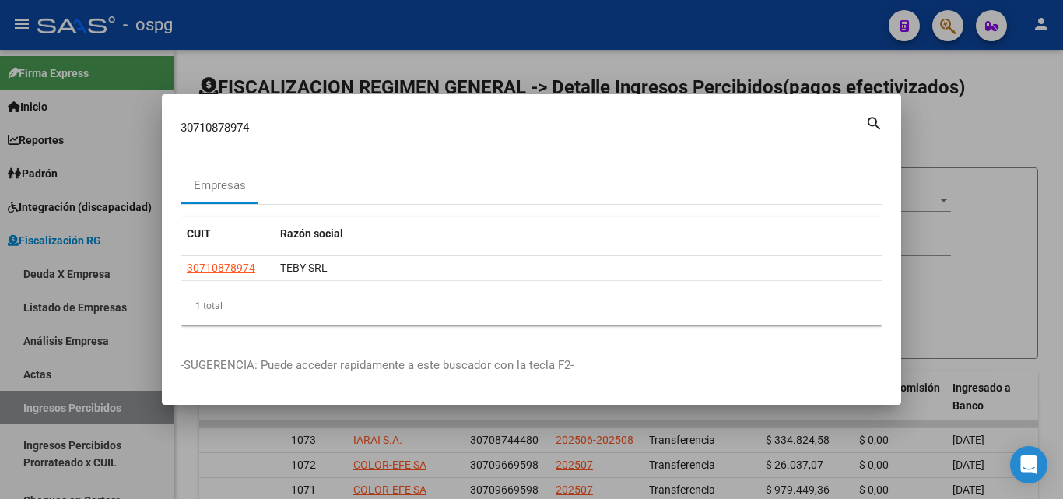
click at [1047, 112] on div at bounding box center [531, 249] width 1063 height 499
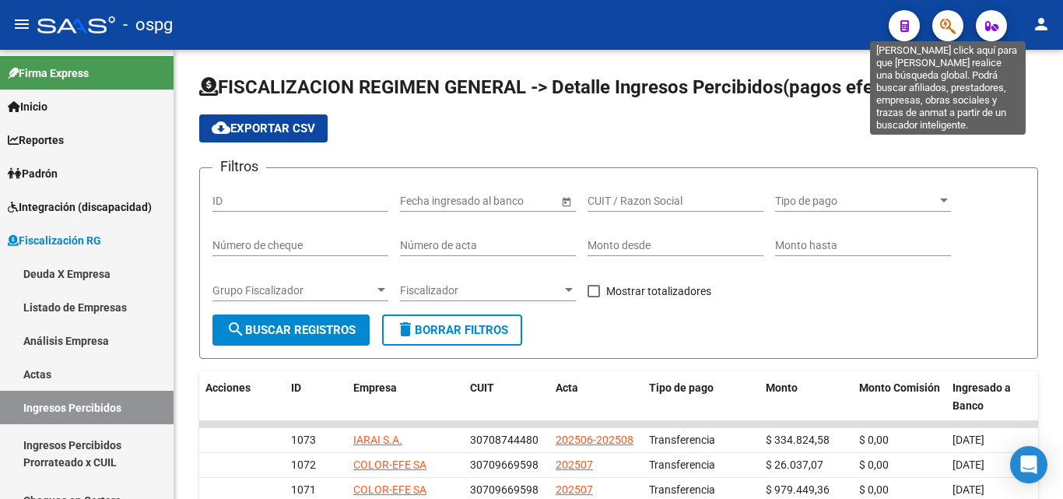
click at [945, 27] on icon "button" at bounding box center [948, 26] width 16 height 18
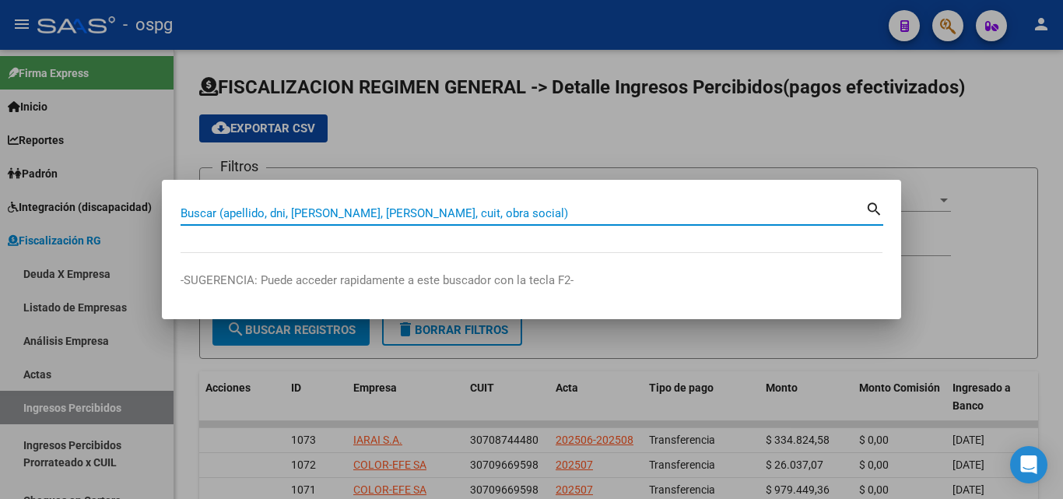
paste input "30717653072"
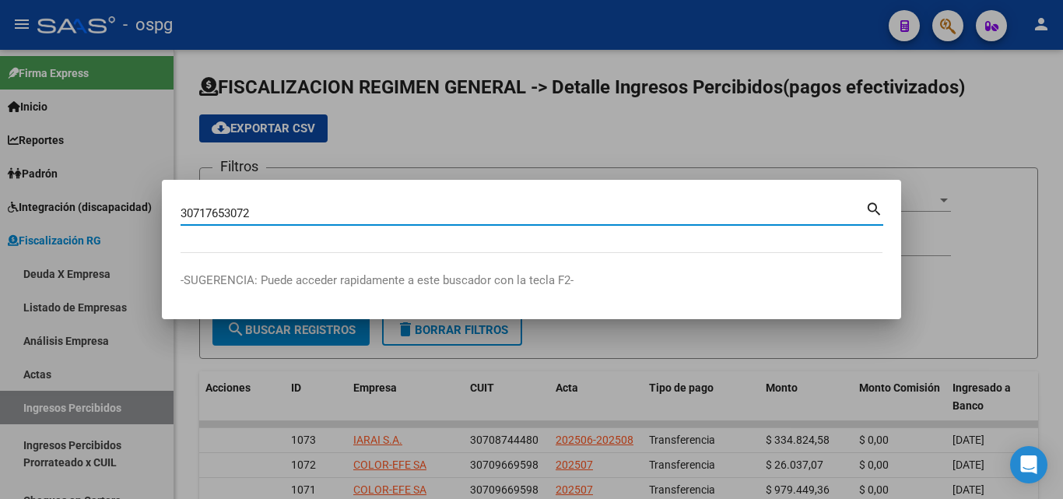
type input "30717653072"
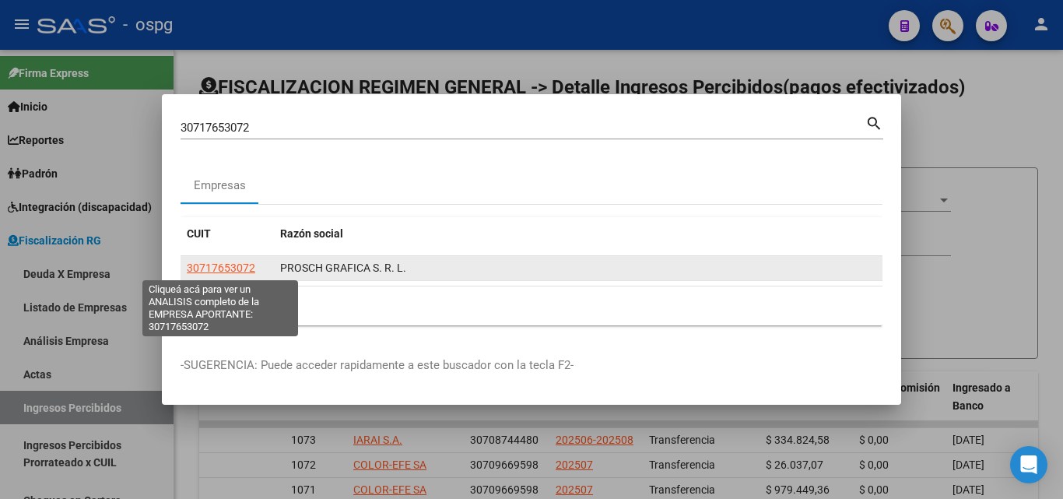
click at [243, 266] on span "30717653072" at bounding box center [221, 267] width 68 height 12
type textarea "30717653072"
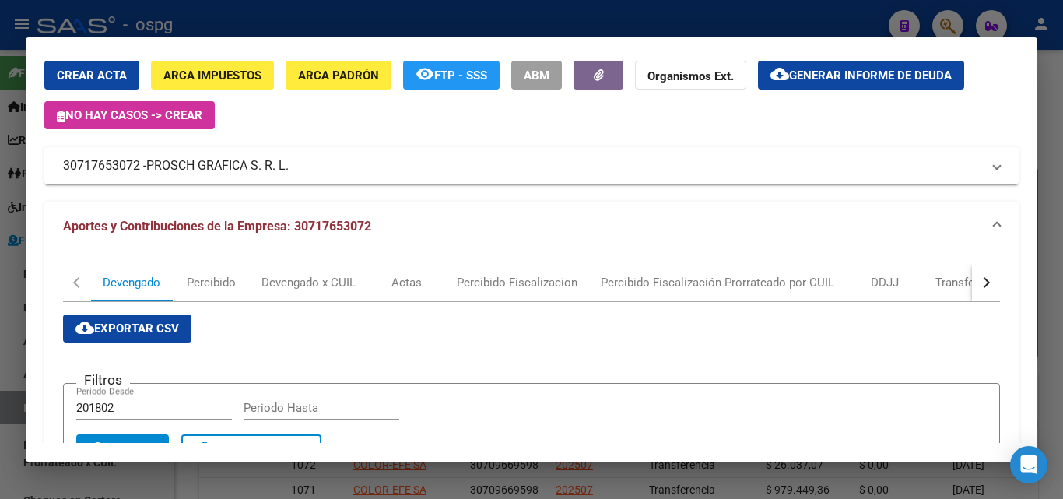
scroll to position [0, 0]
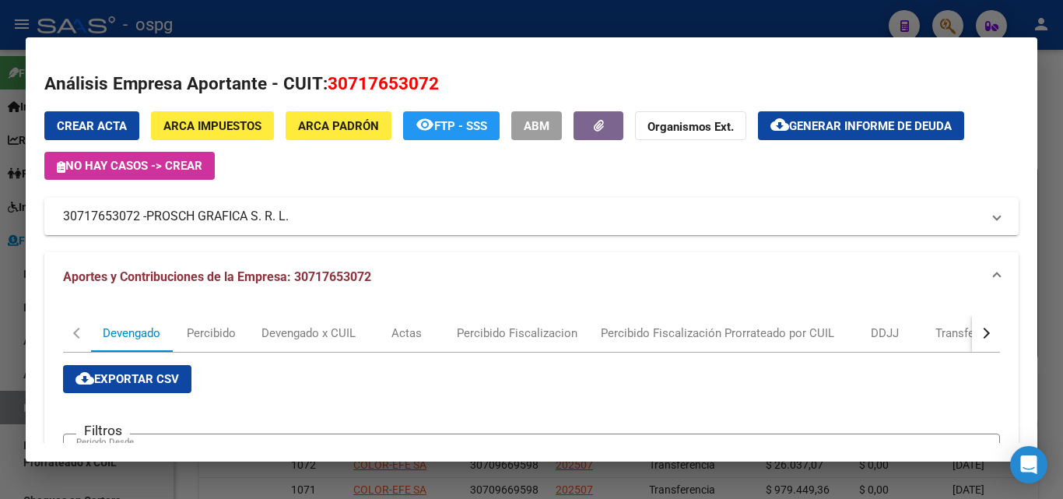
drag, startPoint x: 144, startPoint y: 216, endPoint x: 60, endPoint y: 216, distance: 84.0
click at [60, 216] on mat-expansion-panel-header "30717653072 - PROSCH GRAFICA S. R. L." at bounding box center [531, 216] width 974 height 37
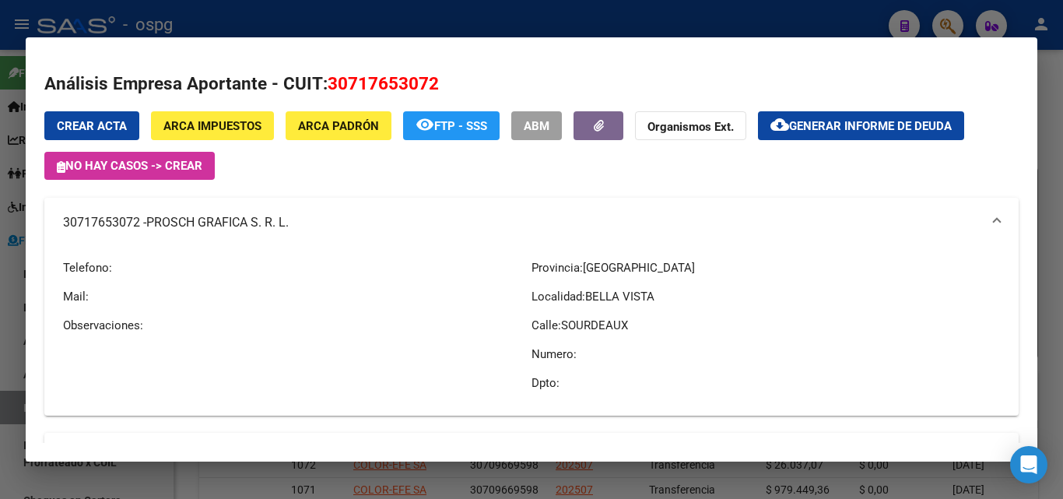
copy mat-panel-title "30717653072"
click at [1047, 121] on div at bounding box center [531, 249] width 1063 height 499
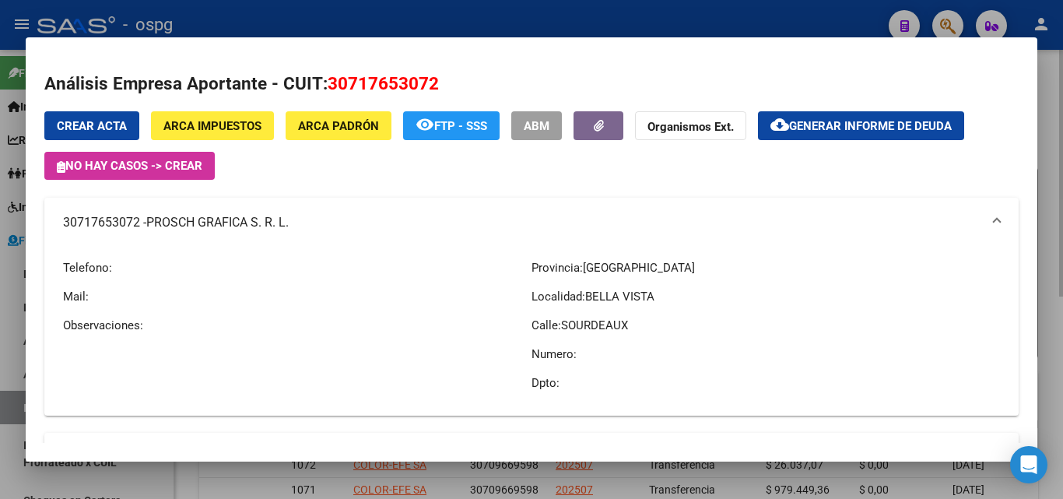
drag, startPoint x: 1047, startPoint y: 121, endPoint x: 1009, endPoint y: 96, distance: 45.8
click at [1045, 121] on div at bounding box center [531, 249] width 1063 height 499
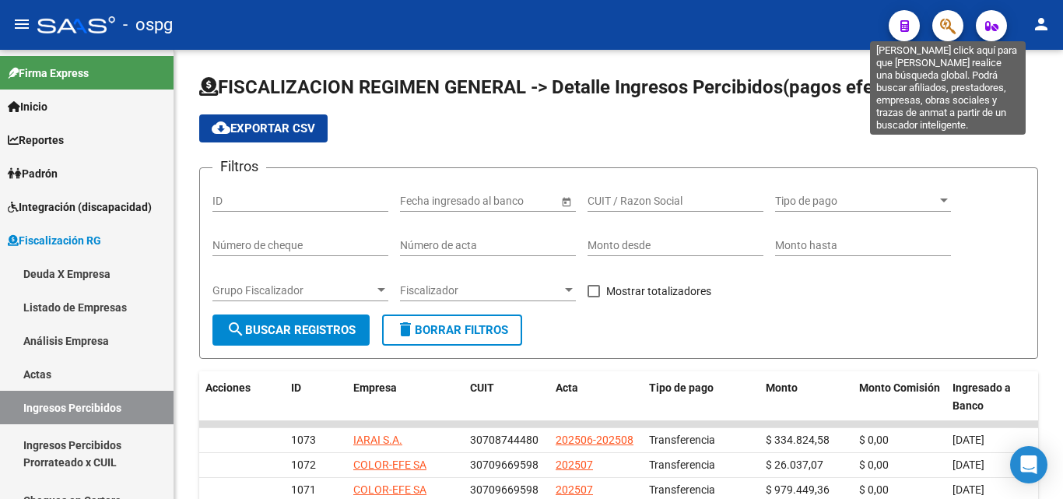
click at [942, 20] on icon "button" at bounding box center [948, 26] width 16 height 18
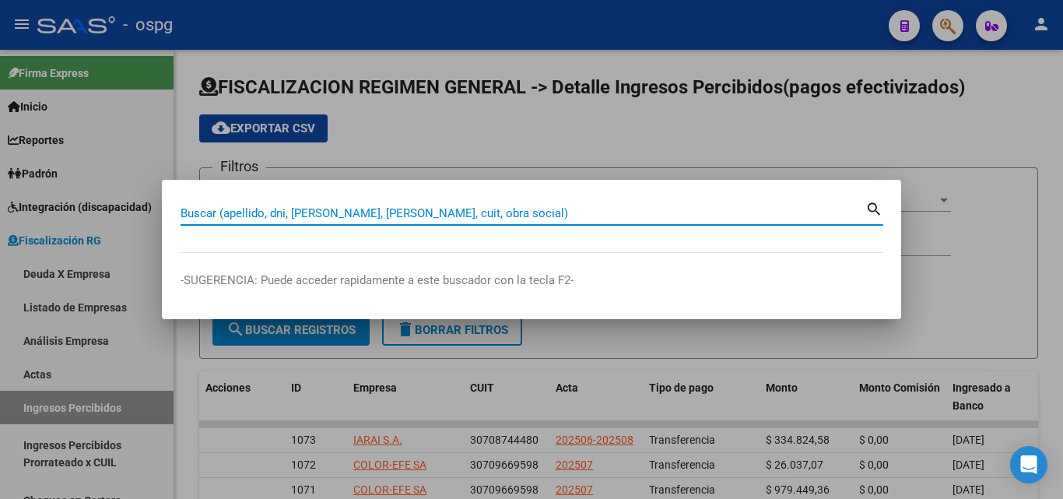
click at [313, 217] on input "Buscar (apellido, dni, [PERSON_NAME], [PERSON_NAME], cuit, obra social)" at bounding box center [523, 213] width 685 height 14
paste input "30716368455"
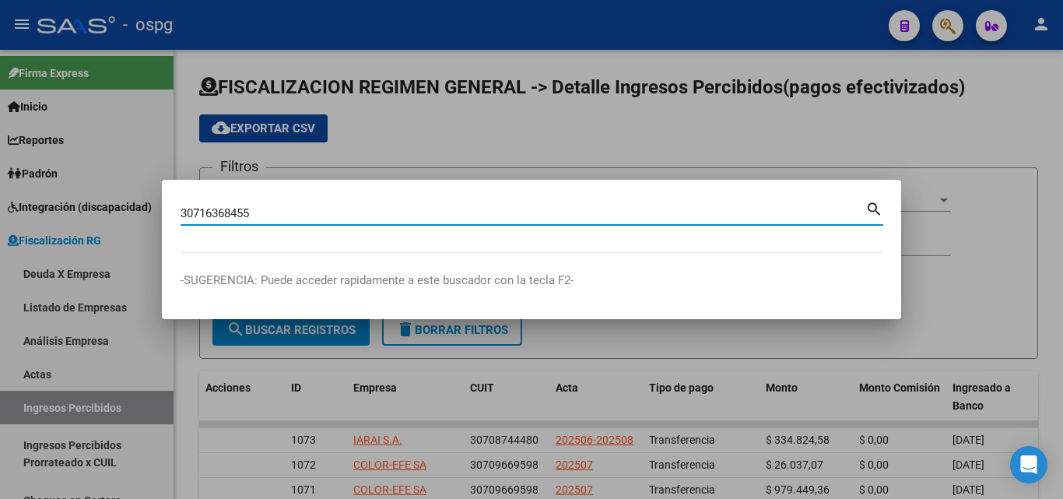
type input "30716368455"
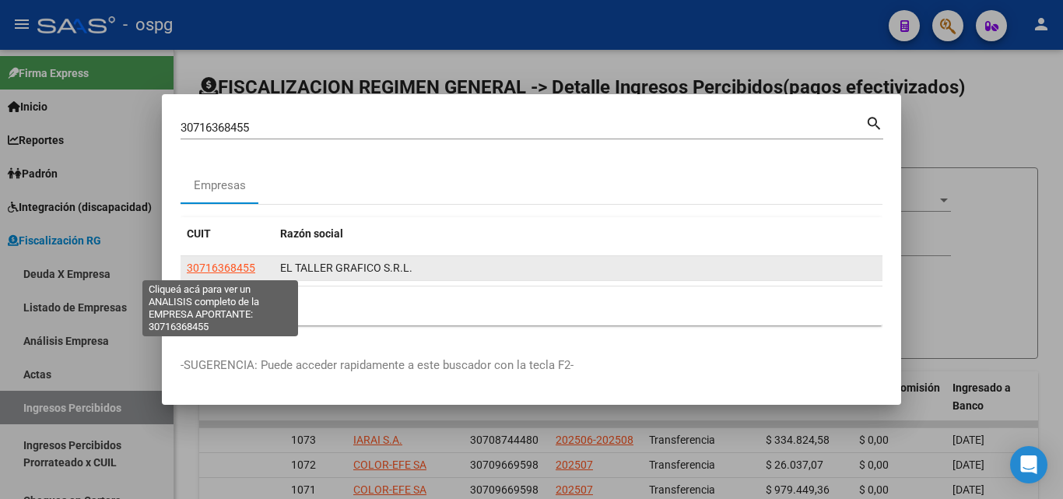
click at [254, 273] on span "30716368455" at bounding box center [221, 267] width 68 height 12
type textarea "30716368455"
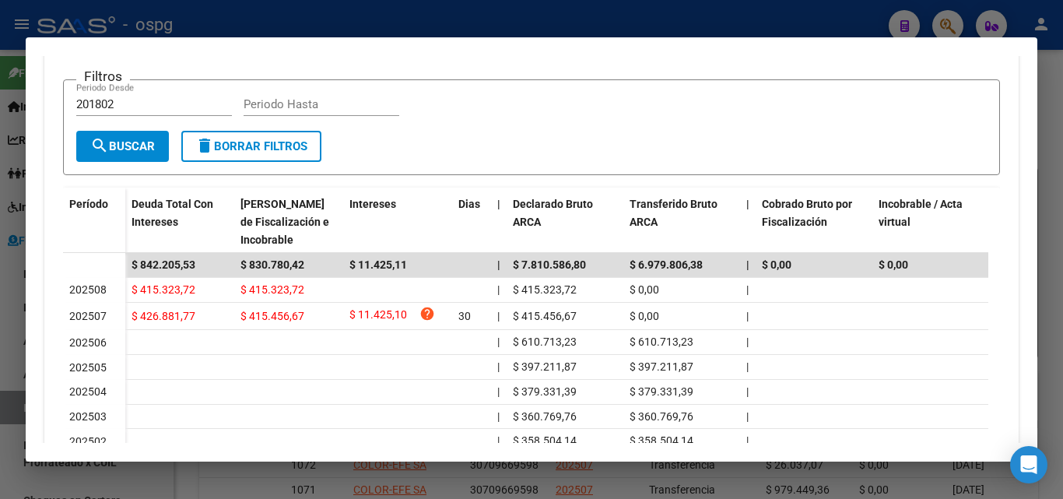
scroll to position [389, 0]
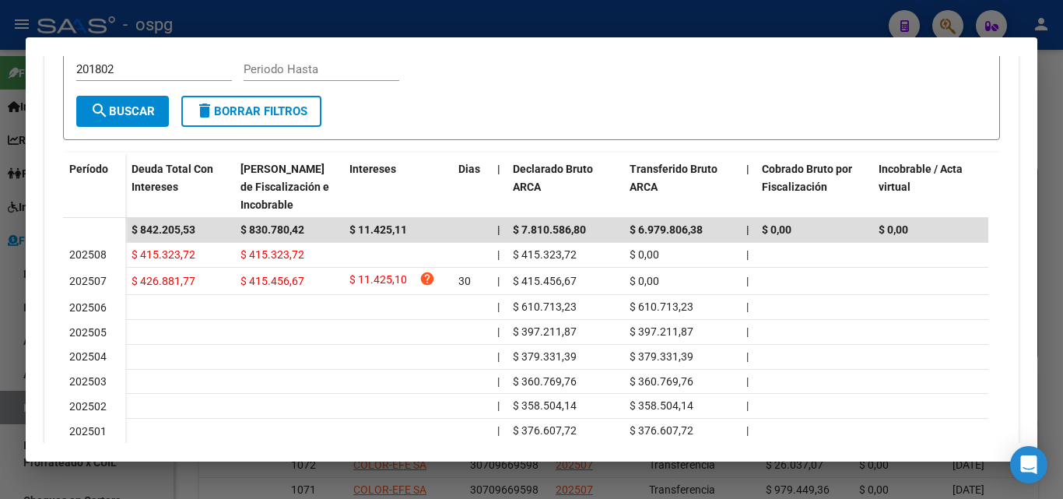
click at [1058, 153] on div at bounding box center [531, 249] width 1063 height 499
drag, startPoint x: 1058, startPoint y: 153, endPoint x: 1041, endPoint y: 144, distance: 19.1
click at [1057, 152] on div at bounding box center [531, 249] width 1063 height 499
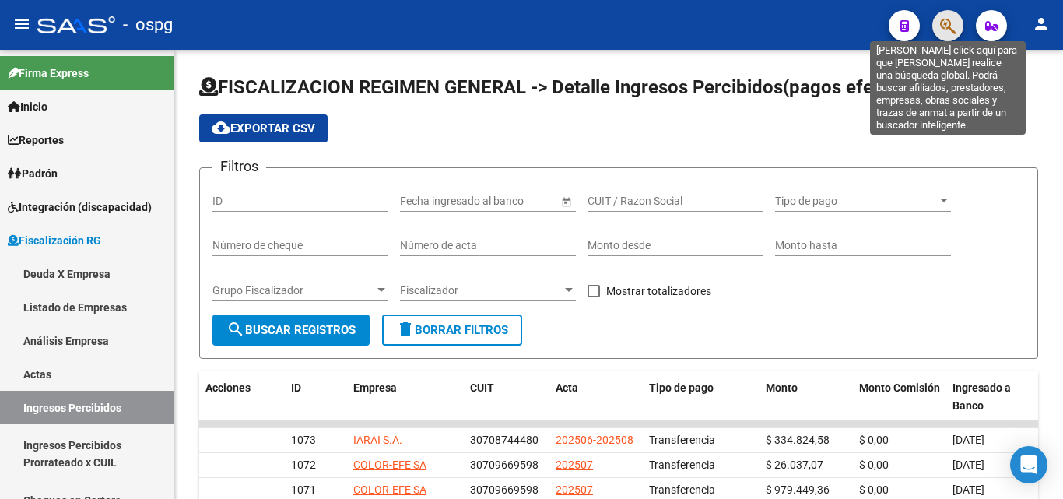
click at [943, 24] on icon "button" at bounding box center [948, 26] width 16 height 18
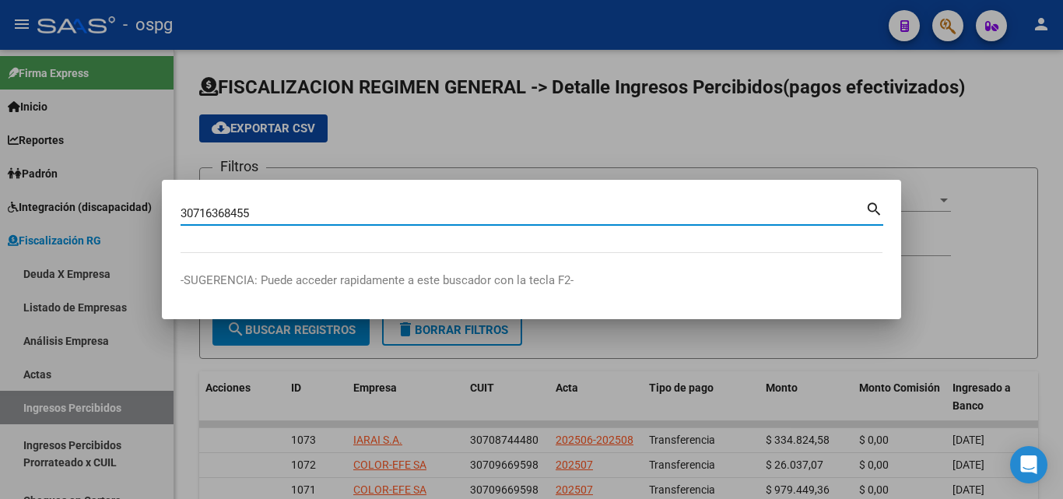
type input "30716368455"
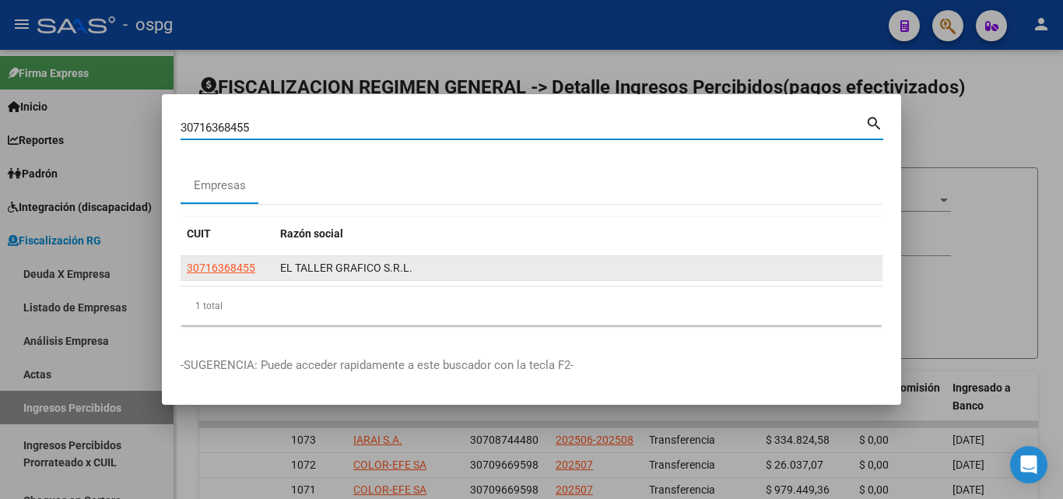
click at [233, 258] on datatable-body-cell "30716368455" at bounding box center [227, 268] width 93 height 24
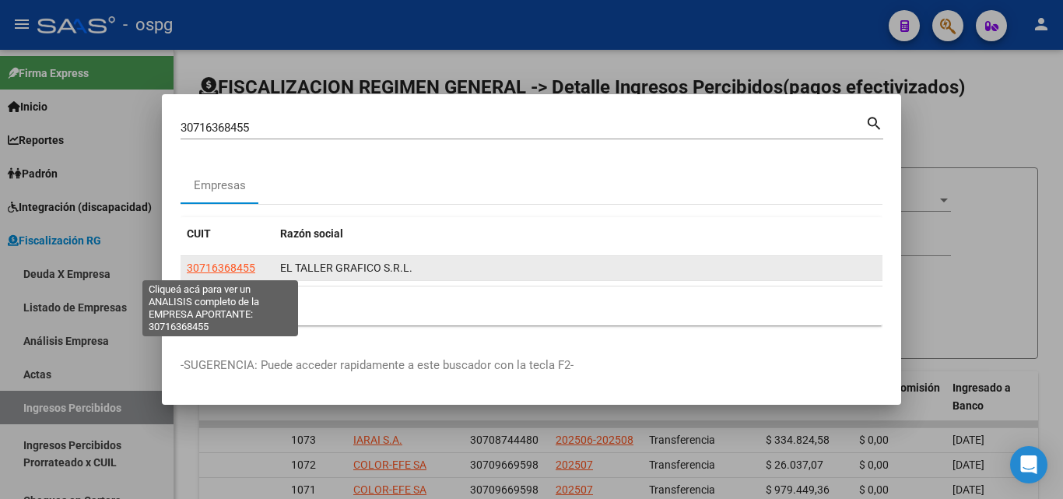
click at [233, 270] on span "30716368455" at bounding box center [221, 267] width 68 height 12
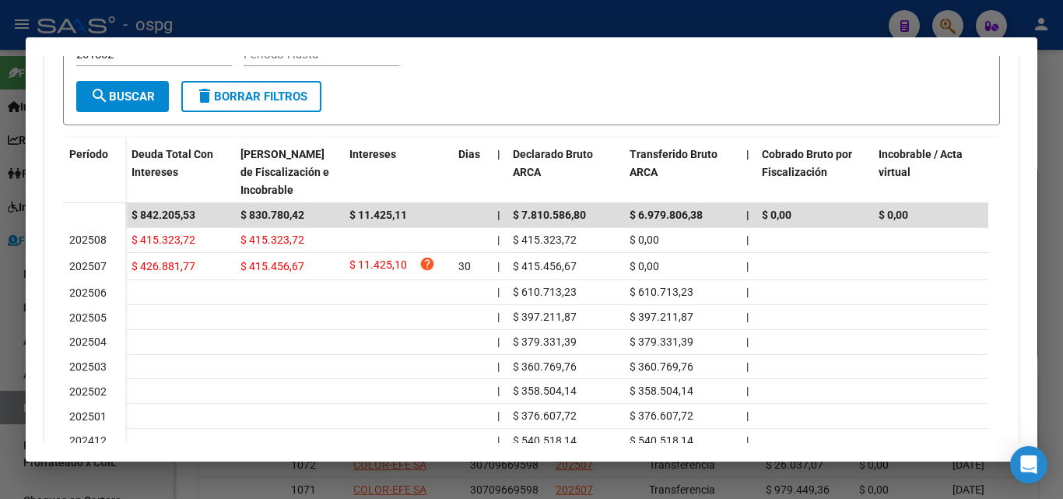
scroll to position [422, 0]
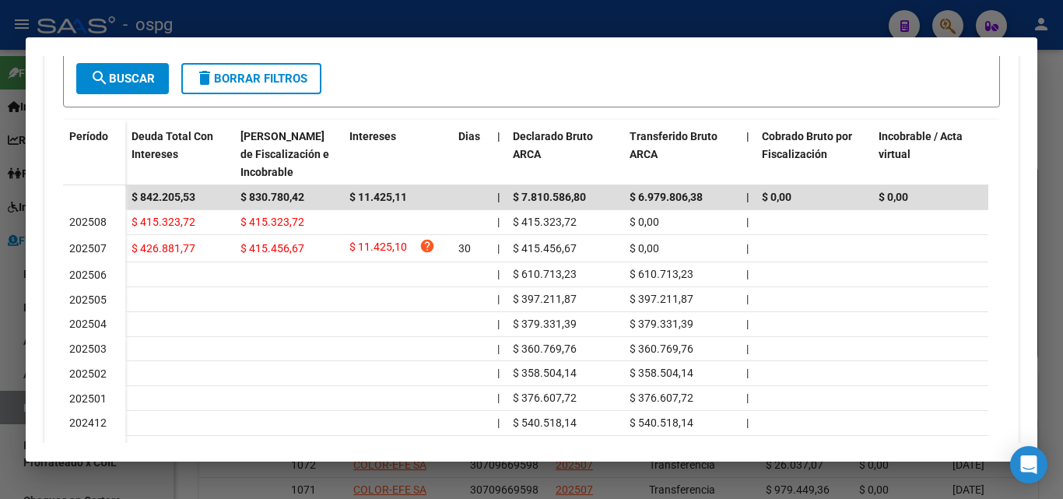
click at [1062, 125] on div at bounding box center [531, 249] width 1063 height 499
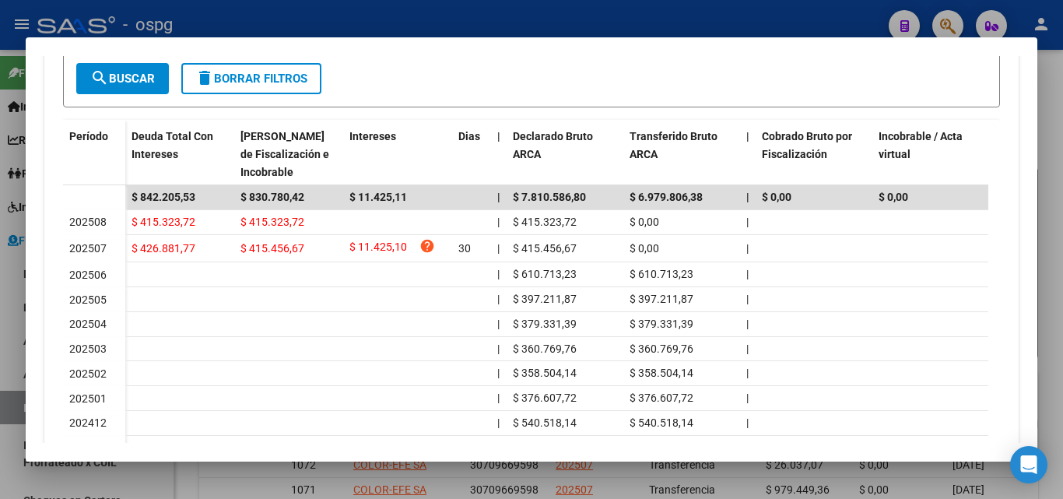
click at [1062, 125] on div at bounding box center [531, 249] width 1063 height 499
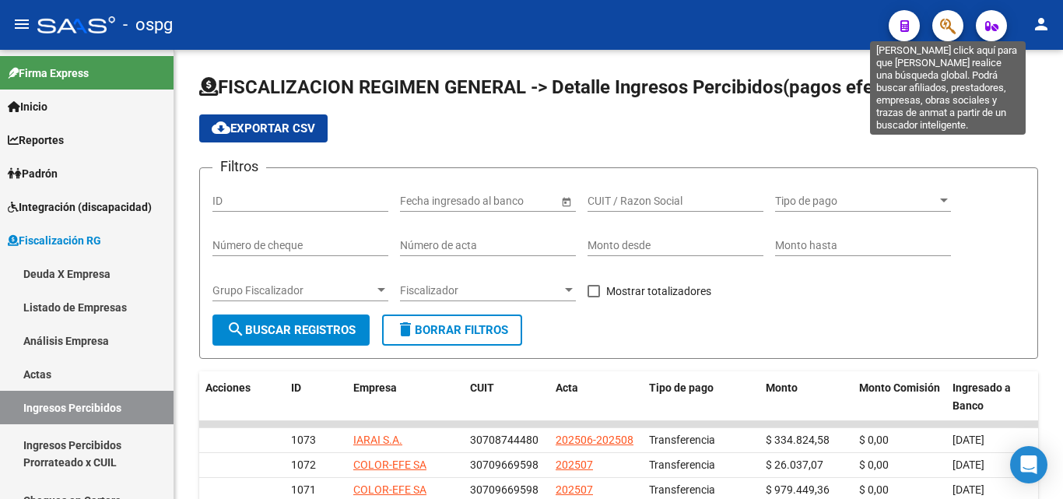
click at [944, 29] on icon "button" at bounding box center [948, 26] width 16 height 18
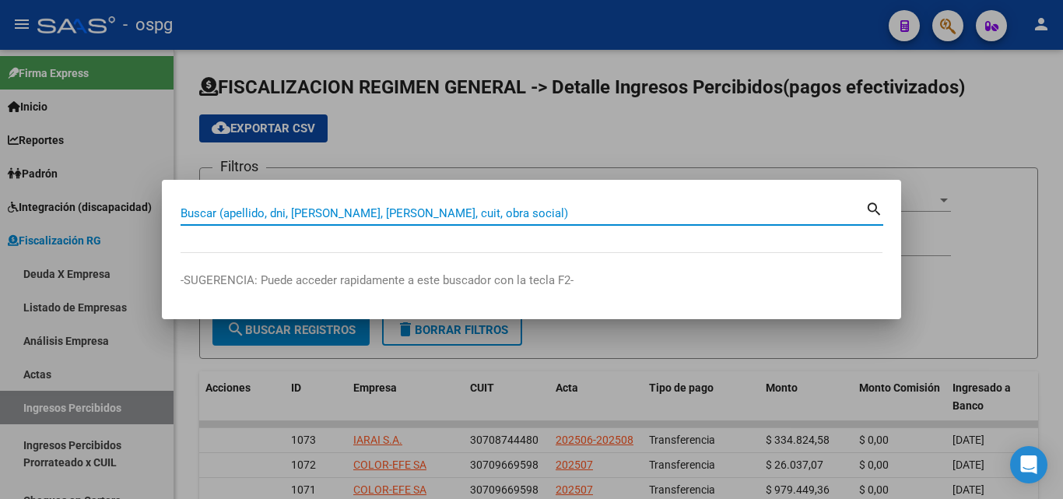
click at [527, 216] on input "Buscar (apellido, dni, [PERSON_NAME], [PERSON_NAME], cuit, obra social)" at bounding box center [523, 213] width 685 height 14
paste input "33716021829"
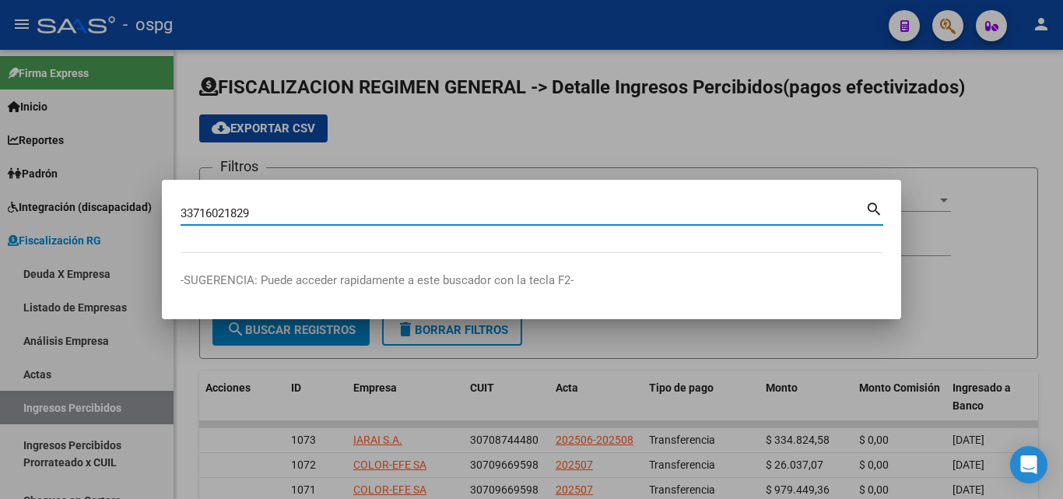
type input "33716021829"
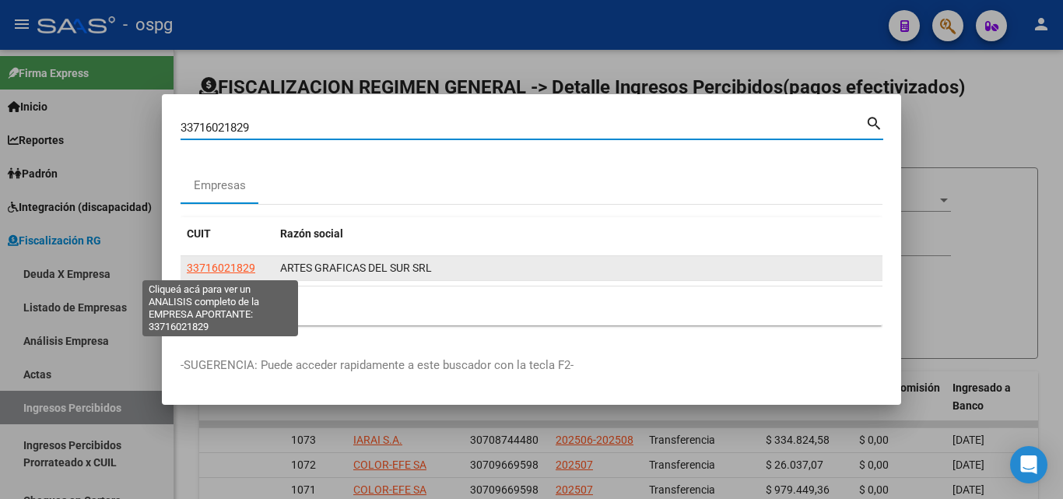
click at [230, 266] on span "33716021829" at bounding box center [221, 267] width 68 height 12
type textarea "33716021829"
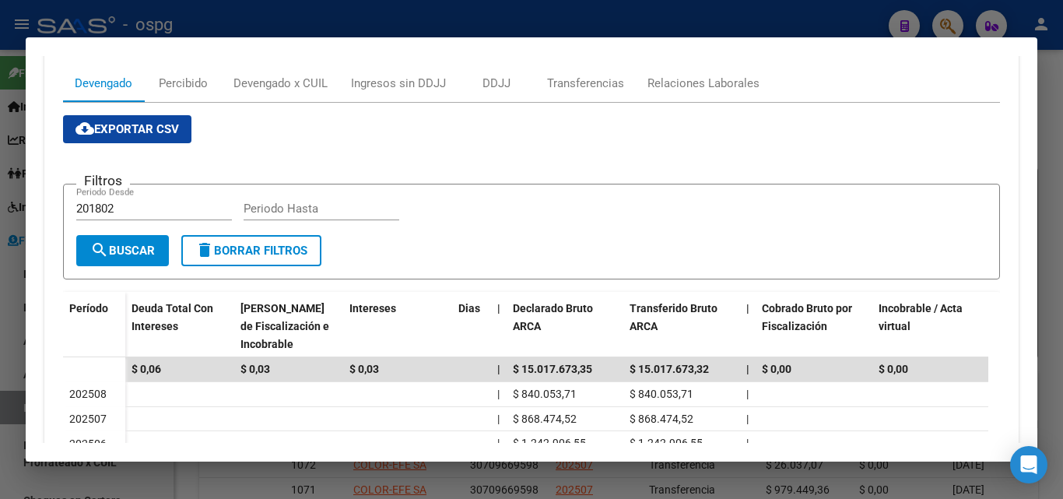
scroll to position [311, 0]
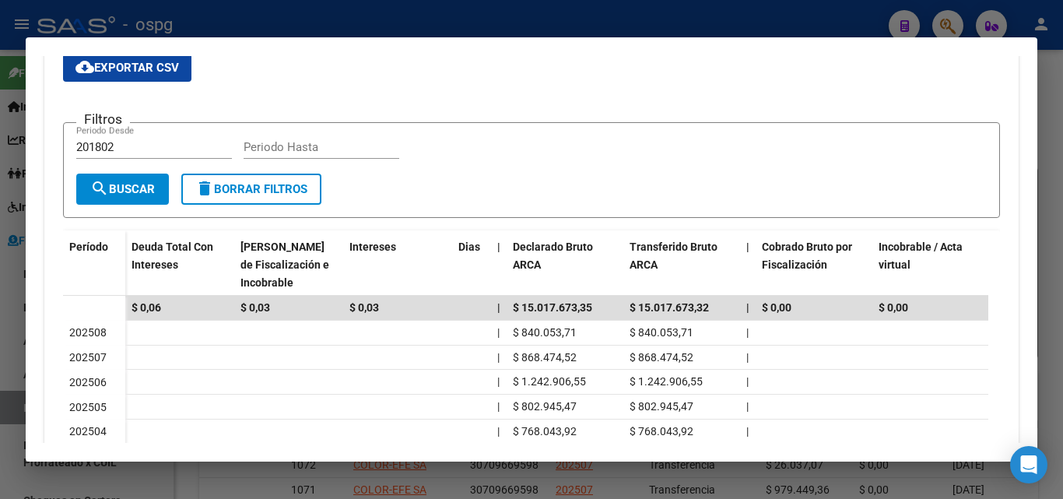
click at [0, 326] on div at bounding box center [531, 249] width 1063 height 499
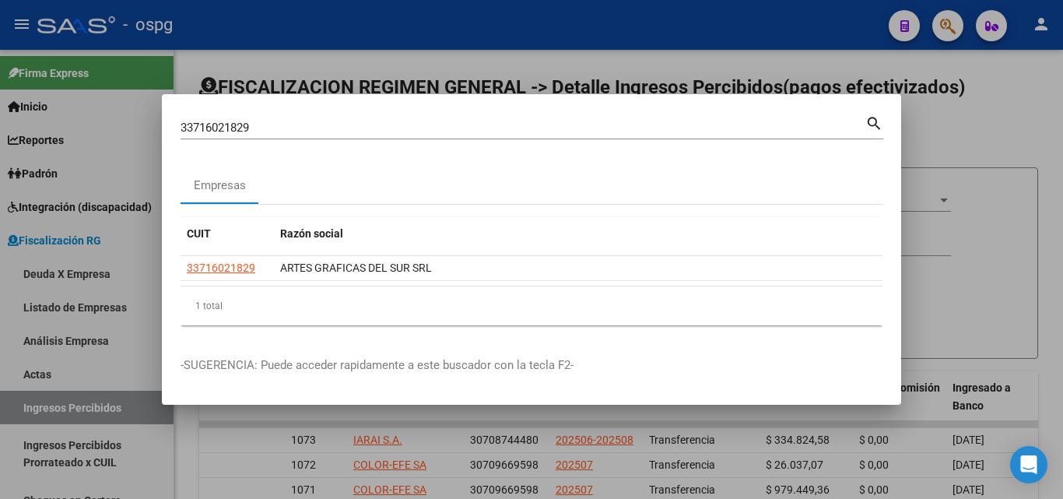
click at [1033, 123] on div at bounding box center [531, 249] width 1063 height 499
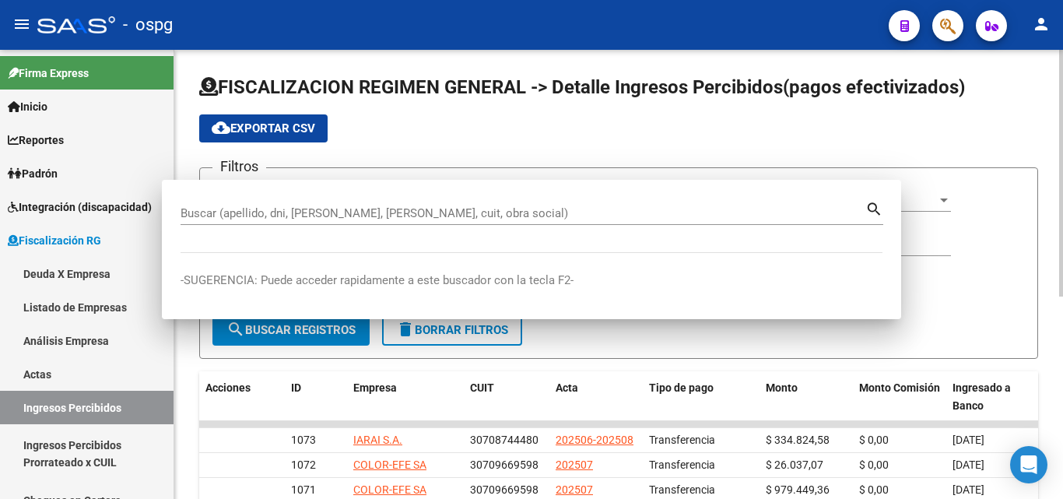
drag, startPoint x: 1033, startPoint y: 123, endPoint x: 975, endPoint y: 81, distance: 71.9
click at [1032, 123] on div "cloud_download Exportar CSV" at bounding box center [618, 128] width 839 height 28
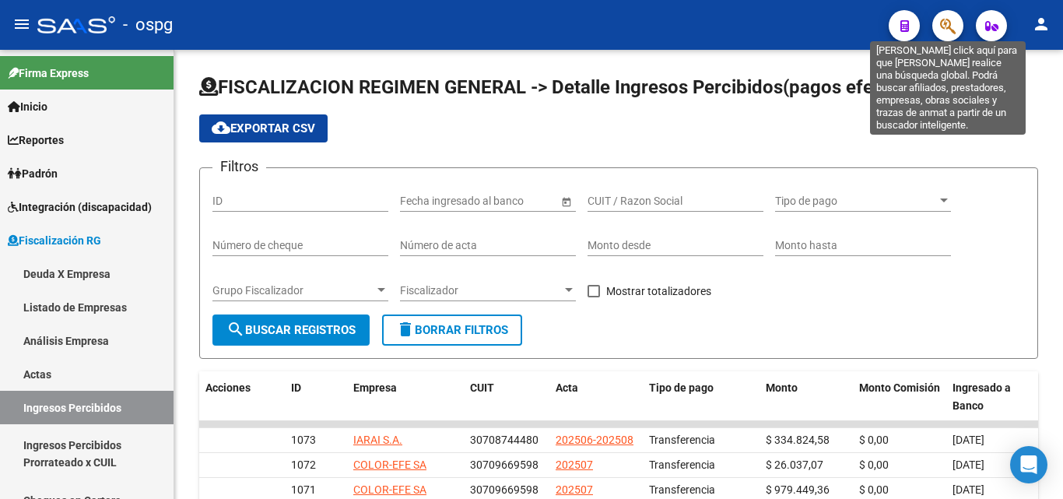
click at [951, 22] on icon "button" at bounding box center [948, 26] width 16 height 18
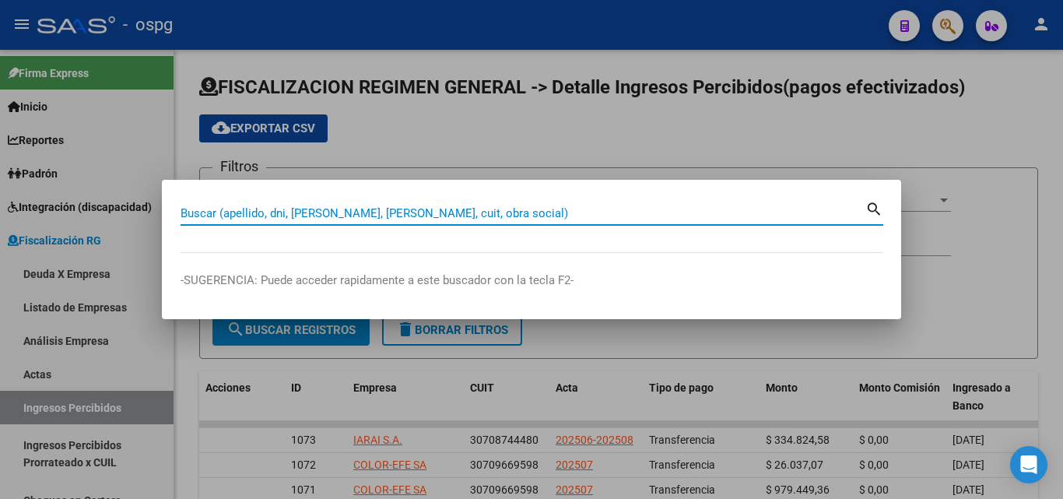
click at [548, 209] on input "Buscar (apellido, dni, [PERSON_NAME], [PERSON_NAME], cuit, obra social)" at bounding box center [523, 213] width 685 height 14
paste input "30707979204"
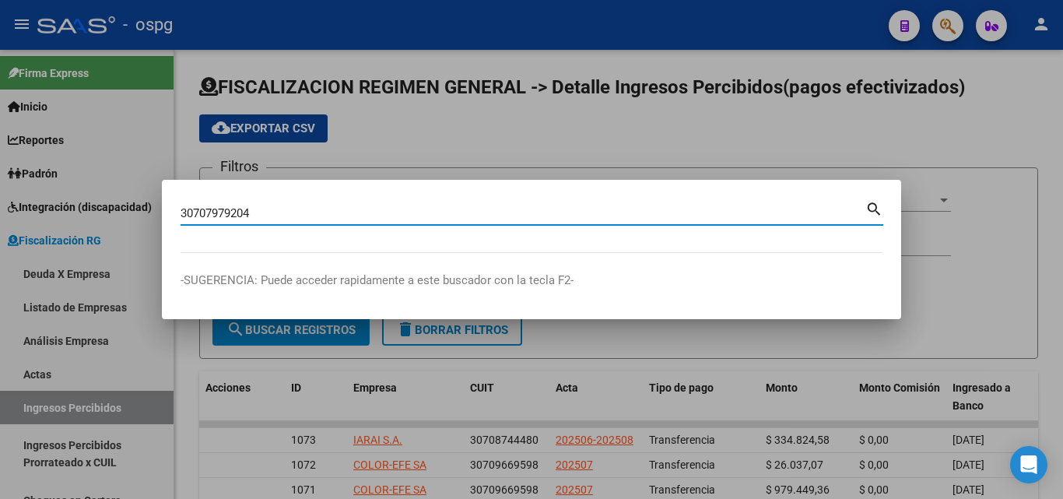
type input "30707979204"
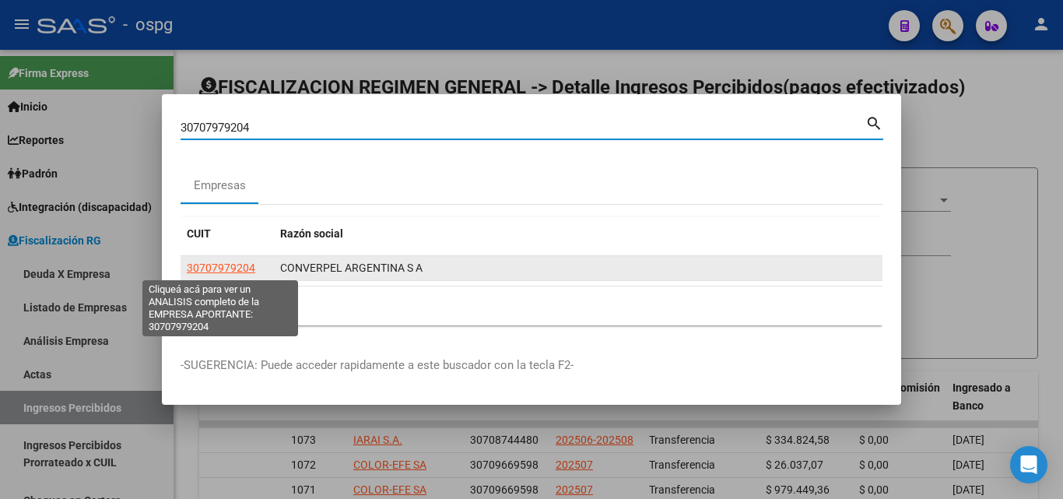
click at [244, 263] on span "30707979204" at bounding box center [221, 267] width 68 height 12
type textarea "30707979204"
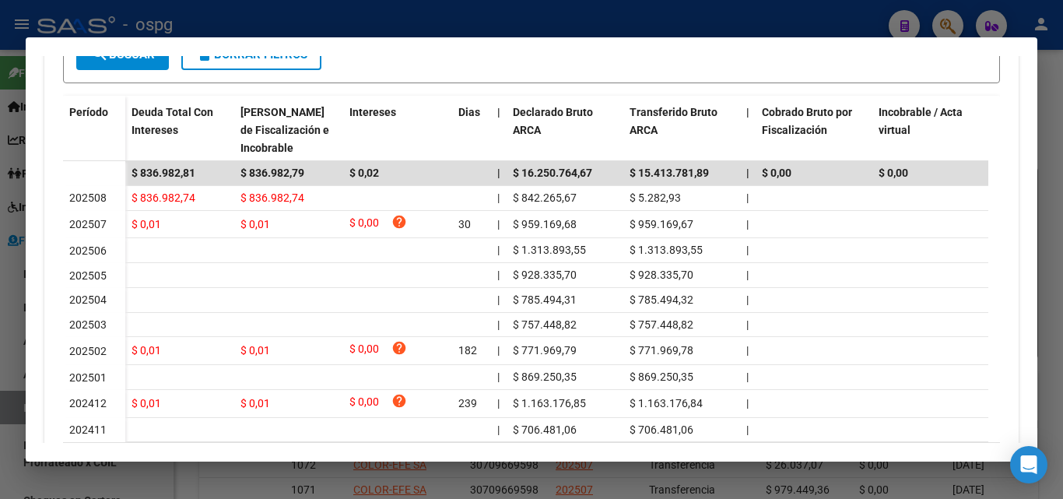
scroll to position [467, 0]
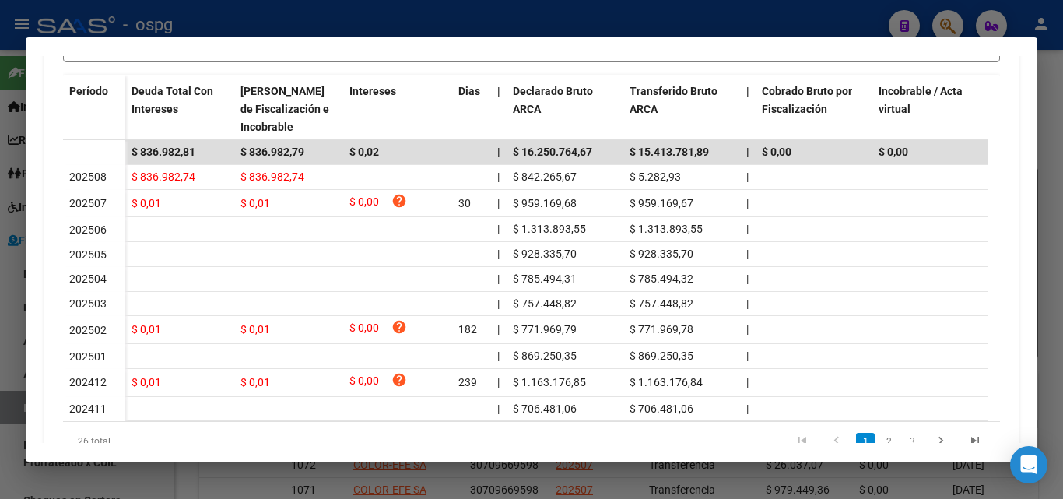
click at [1062, 160] on div at bounding box center [531, 249] width 1063 height 499
drag, startPoint x: 1062, startPoint y: 160, endPoint x: 1030, endPoint y: 143, distance: 35.8
click at [1058, 158] on div at bounding box center [531, 249] width 1063 height 499
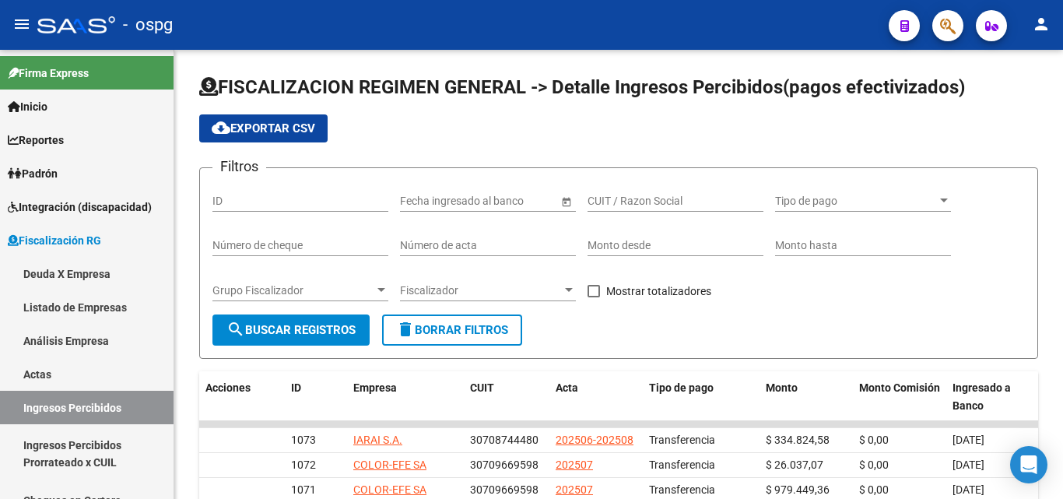
click at [939, 22] on button "button" at bounding box center [947, 25] width 31 height 31
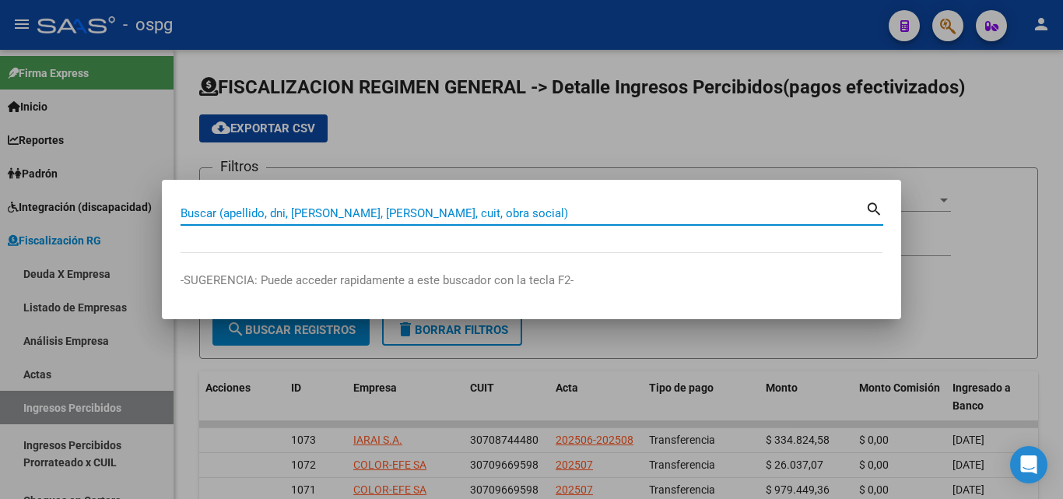
click at [434, 217] on input "Buscar (apellido, dni, [PERSON_NAME], [PERSON_NAME], cuit, obra social)" at bounding box center [523, 213] width 685 height 14
paste input "30693231481"
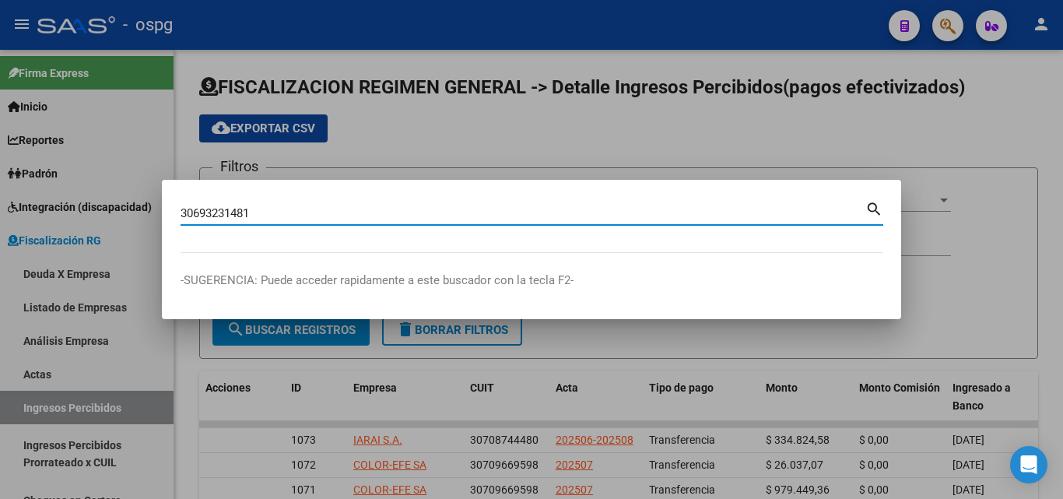
type input "30693231481"
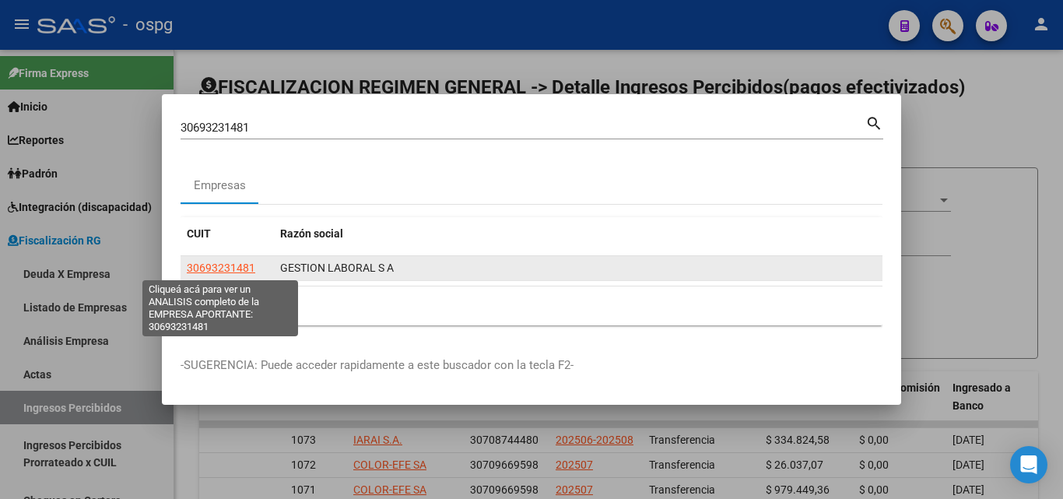
click at [217, 262] on span "30693231481" at bounding box center [221, 267] width 68 height 12
type textarea "30693231481"
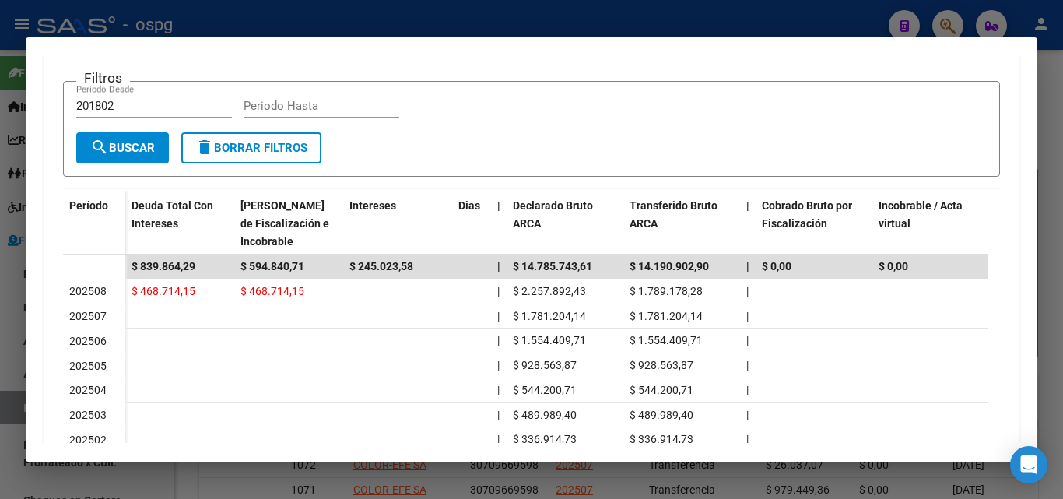
scroll to position [389, 0]
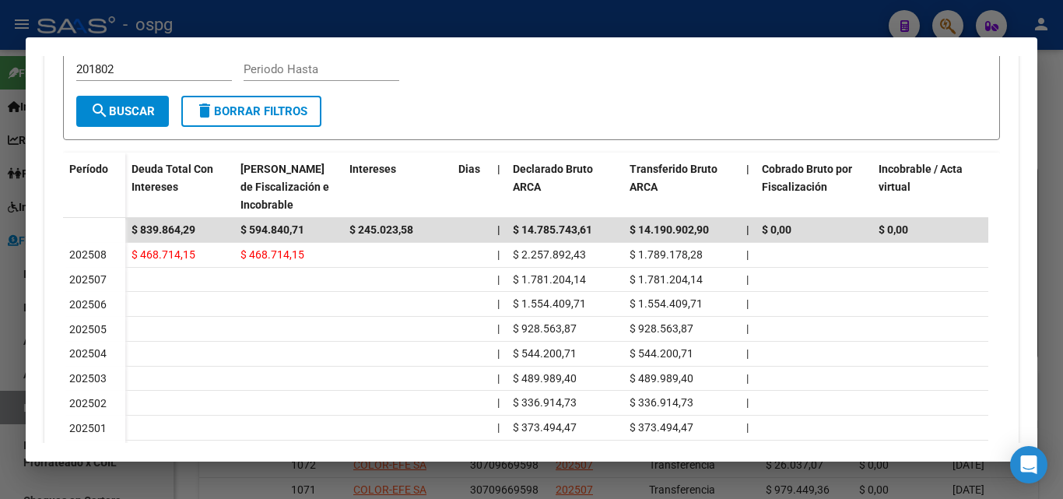
click at [0, 381] on div at bounding box center [531, 249] width 1063 height 499
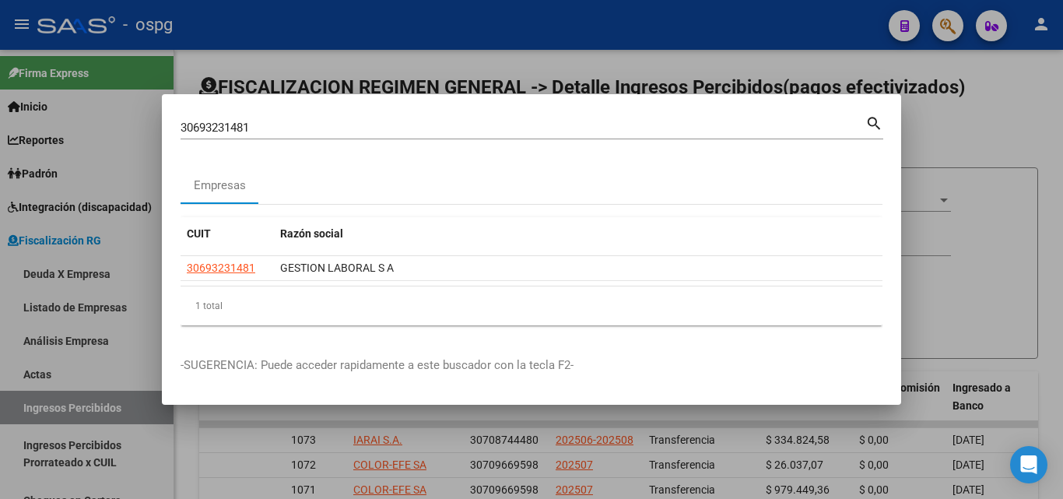
click at [983, 214] on div at bounding box center [531, 249] width 1063 height 499
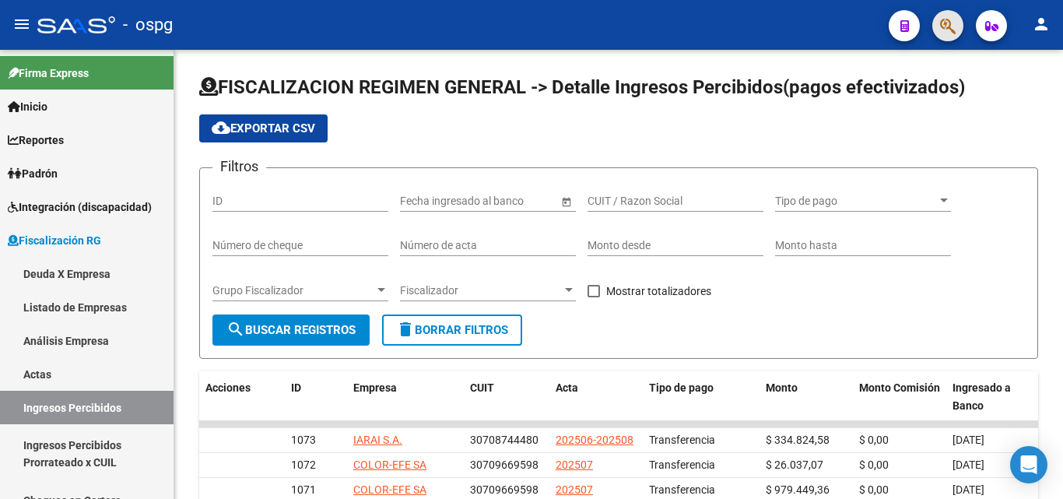
click at [938, 16] on button "button" at bounding box center [947, 25] width 31 height 31
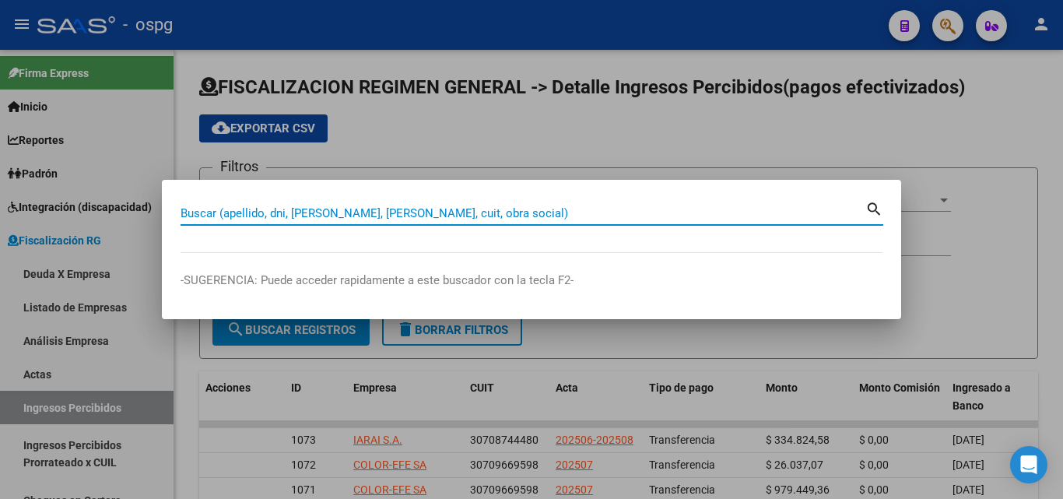
click at [284, 212] on input "Buscar (apellido, dni, [PERSON_NAME], [PERSON_NAME], cuit, obra social)" at bounding box center [523, 213] width 685 height 14
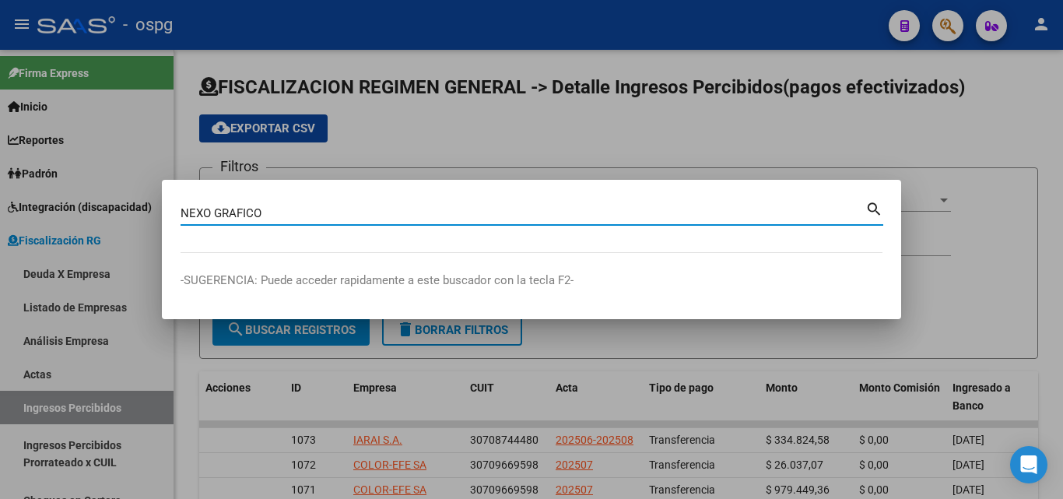
type input "NEXO GRAFICO"
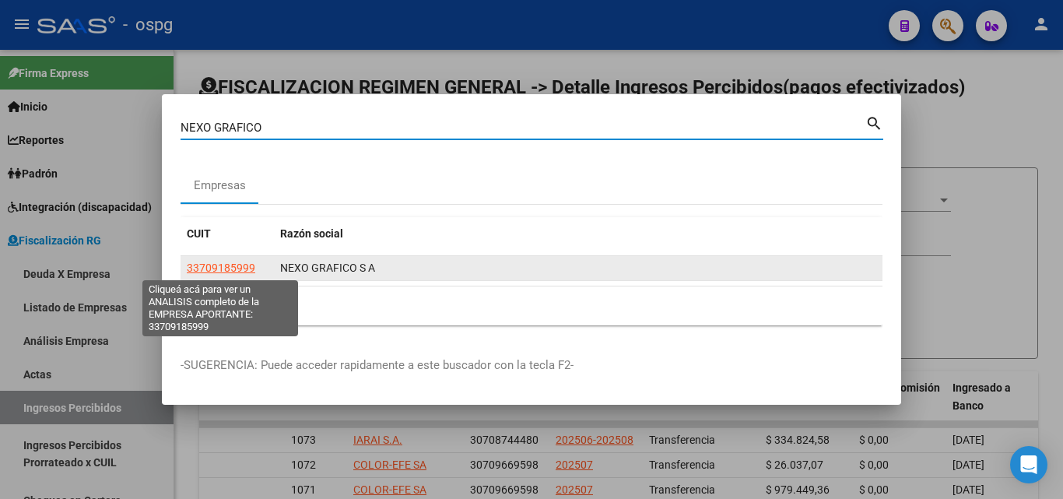
click at [226, 265] on span "33709185999" at bounding box center [221, 267] width 68 height 12
type textarea "33709185999"
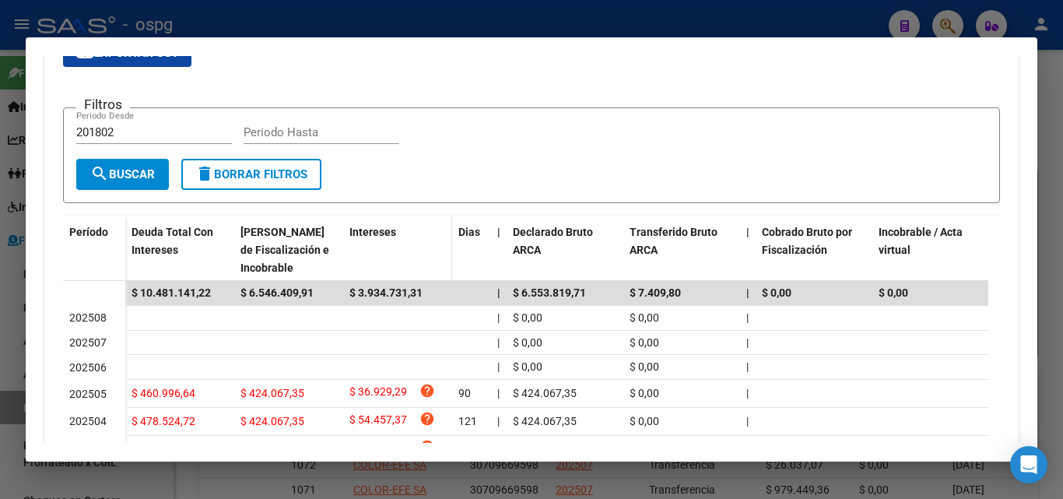
scroll to position [545, 0]
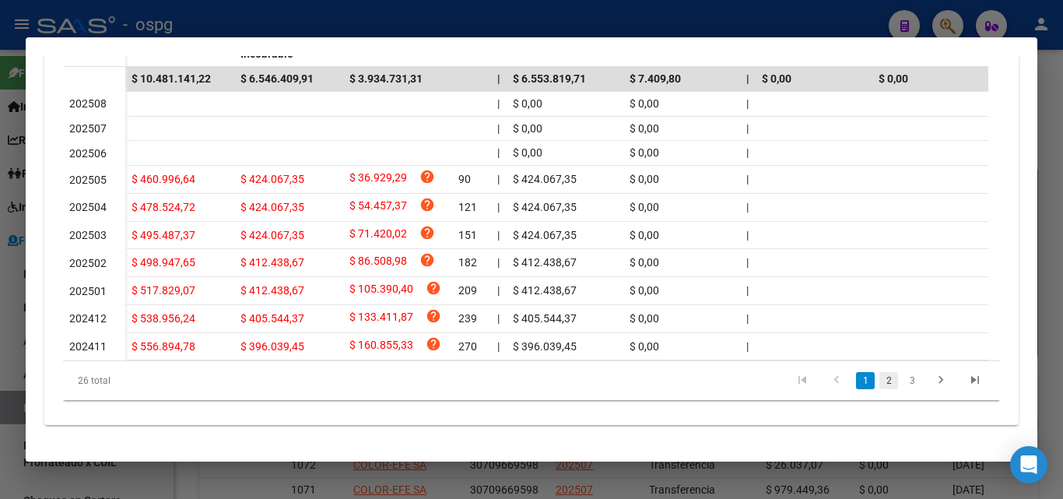
click at [879, 389] on link "2" at bounding box center [888, 380] width 19 height 17
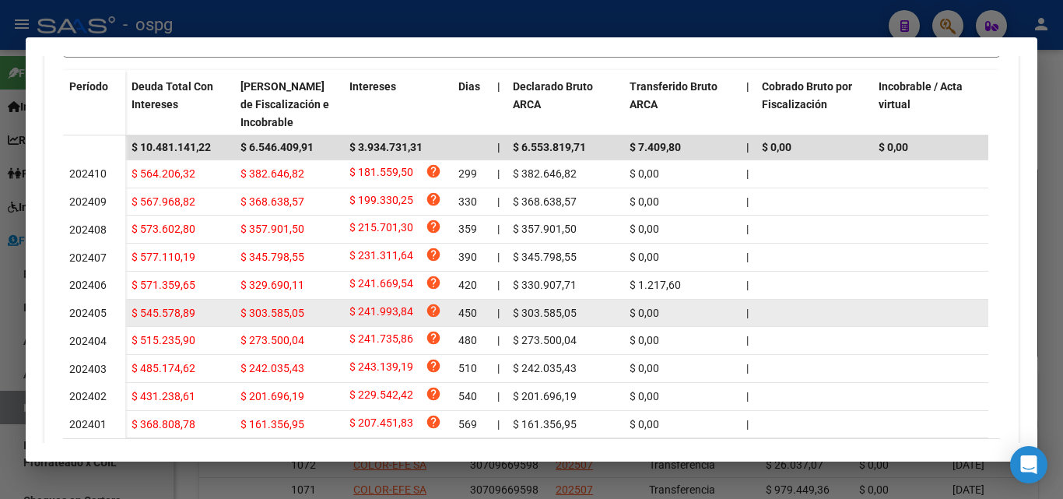
scroll to position [569, 0]
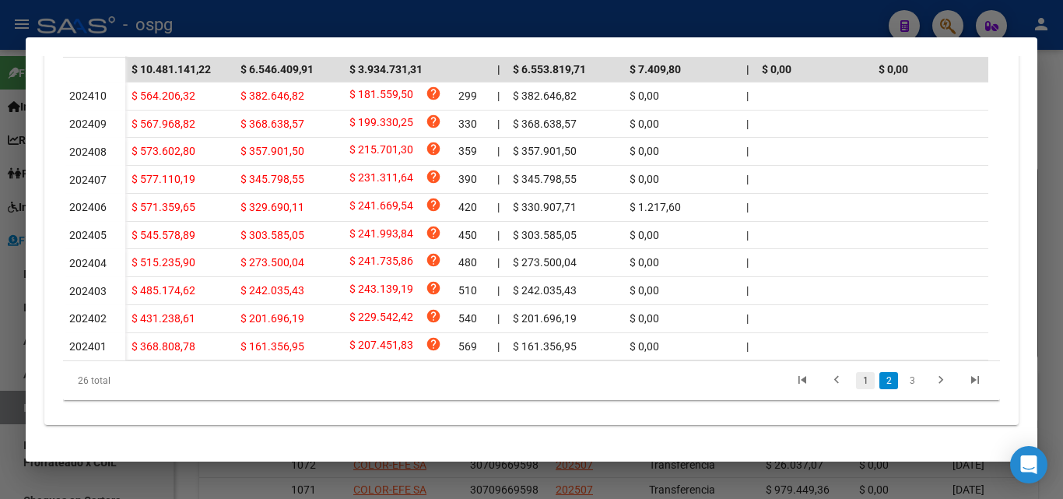
click at [856, 386] on link "1" at bounding box center [865, 380] width 19 height 17
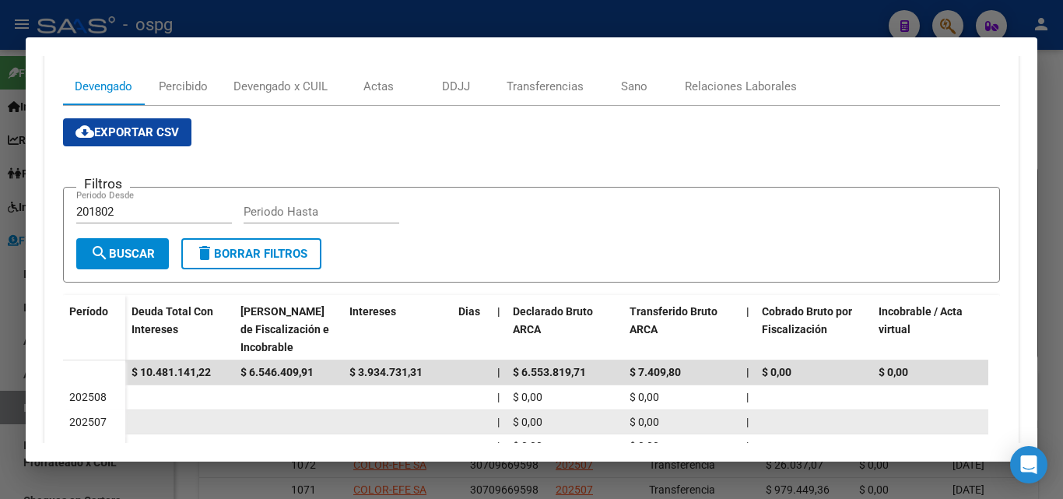
scroll to position [246, 0]
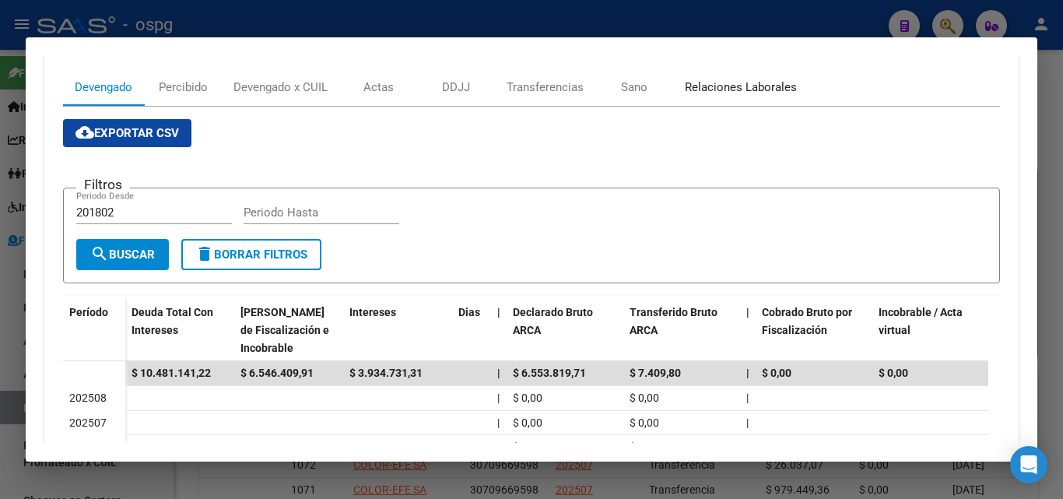
click at [741, 85] on div "Relaciones Laborales" at bounding box center [741, 87] width 112 height 17
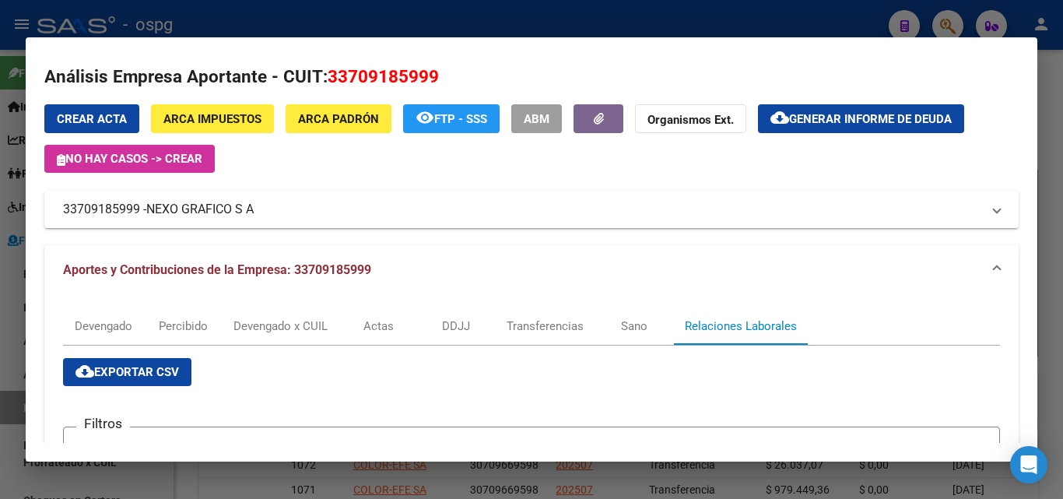
scroll to position [0, 0]
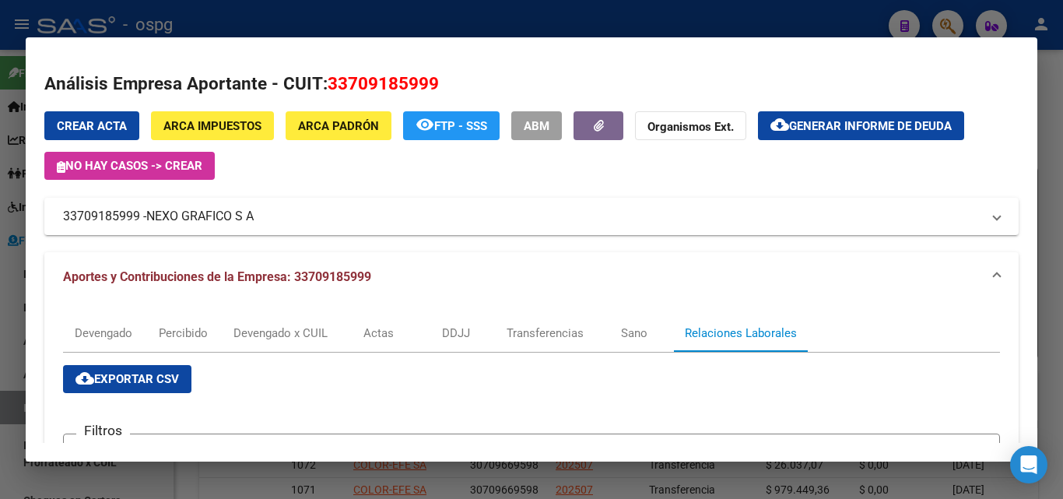
click at [0, 304] on div at bounding box center [531, 249] width 1063 height 499
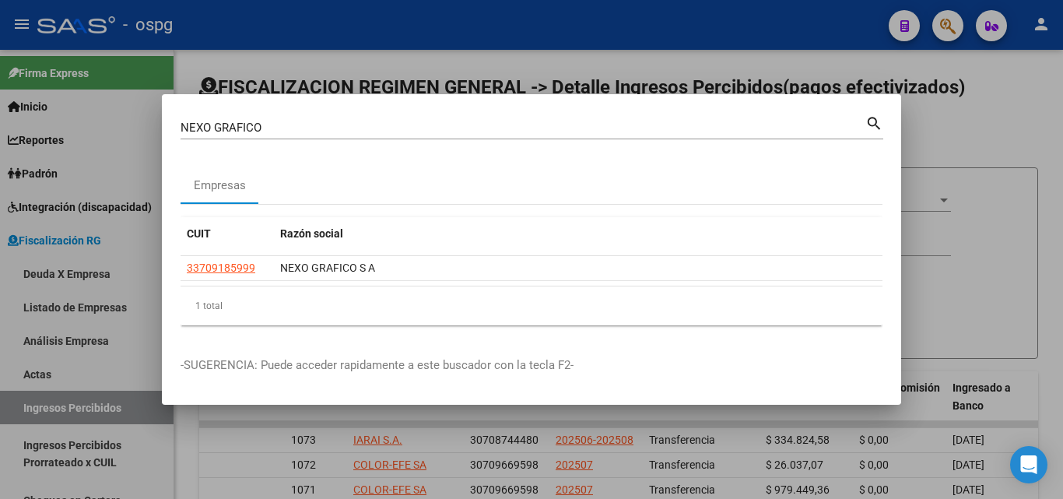
click at [1002, 139] on div at bounding box center [531, 249] width 1063 height 499
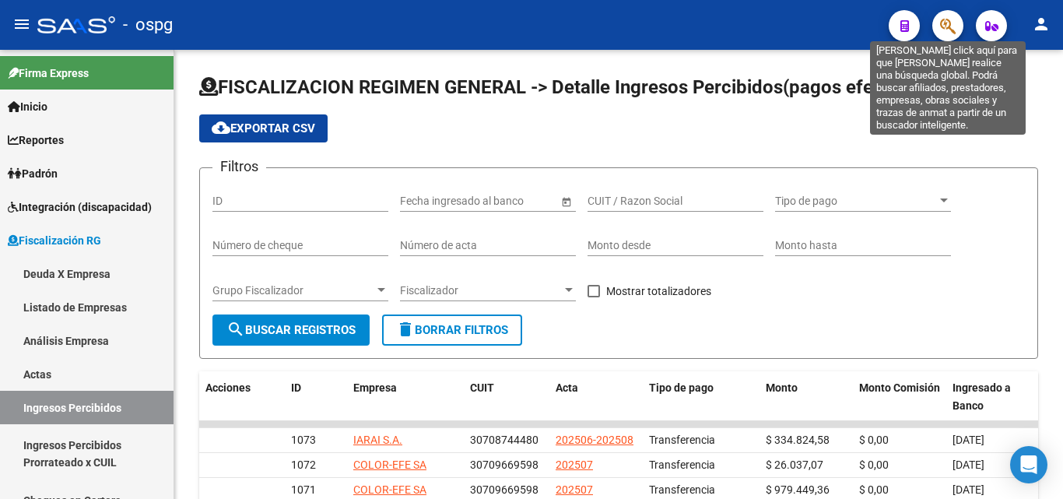
click at [945, 21] on icon "button" at bounding box center [948, 26] width 16 height 18
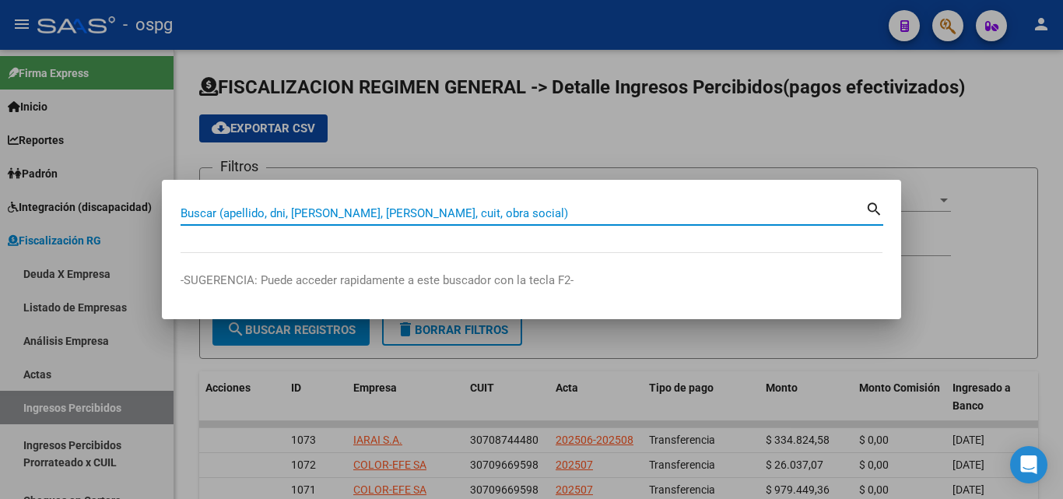
click at [313, 217] on input "Buscar (apellido, dni, [PERSON_NAME], [PERSON_NAME], cuit, obra social)" at bounding box center [523, 213] width 685 height 14
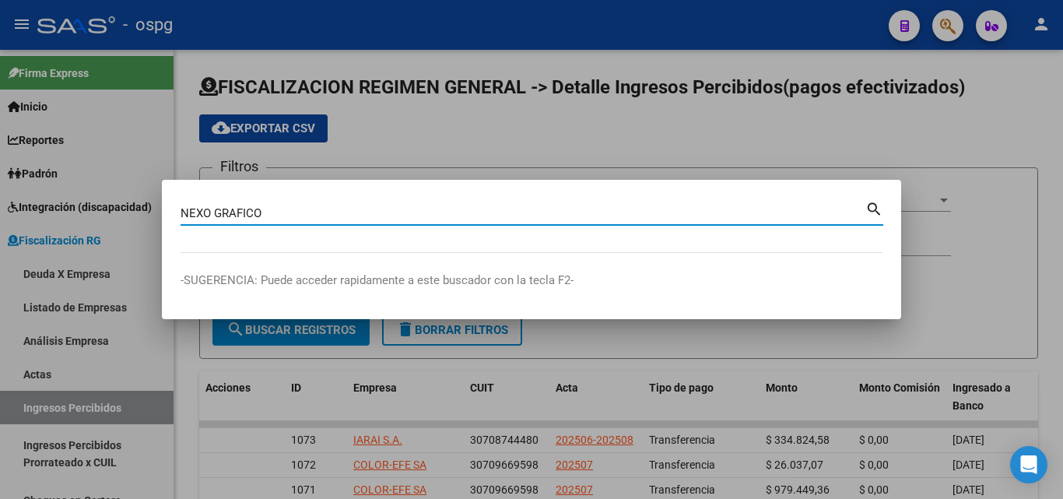
type input "NEXO GRAFICO"
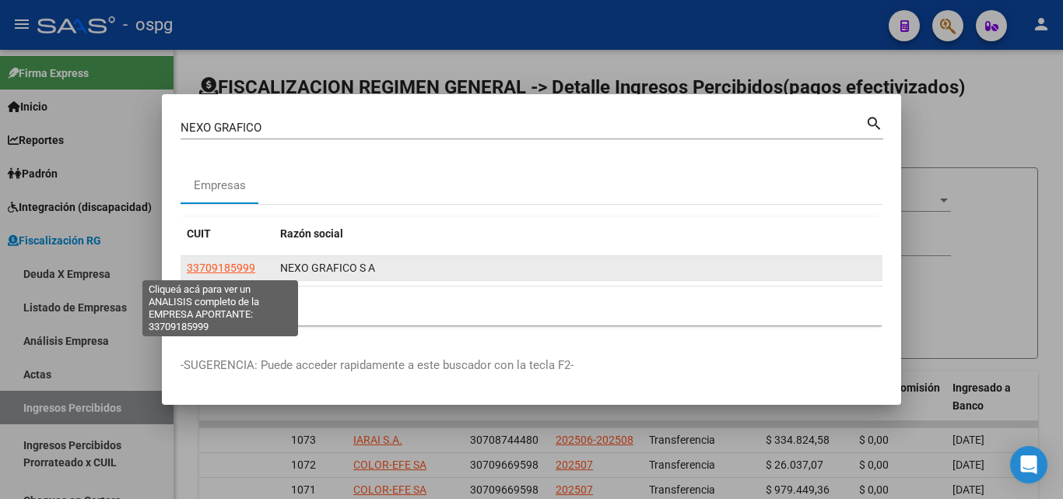
click at [231, 272] on span "33709185999" at bounding box center [221, 267] width 68 height 12
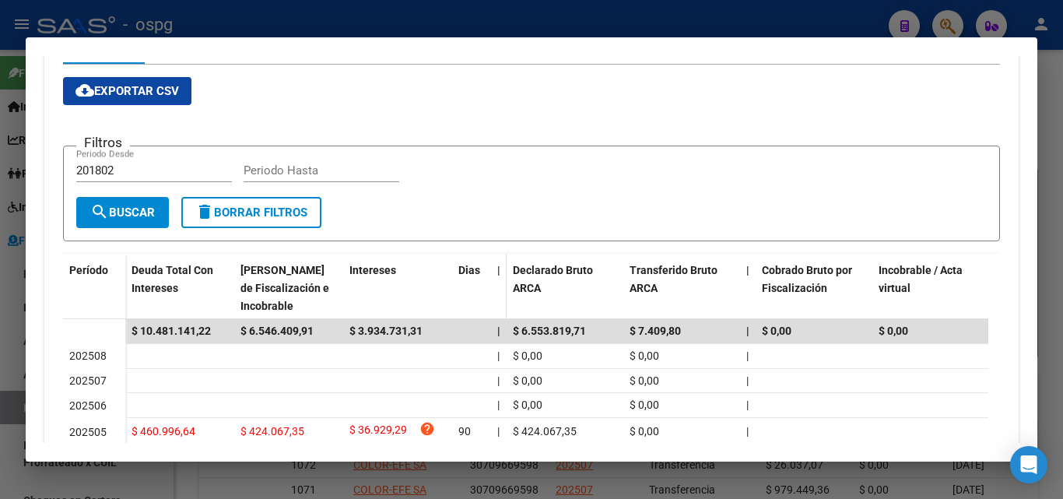
scroll to position [233, 0]
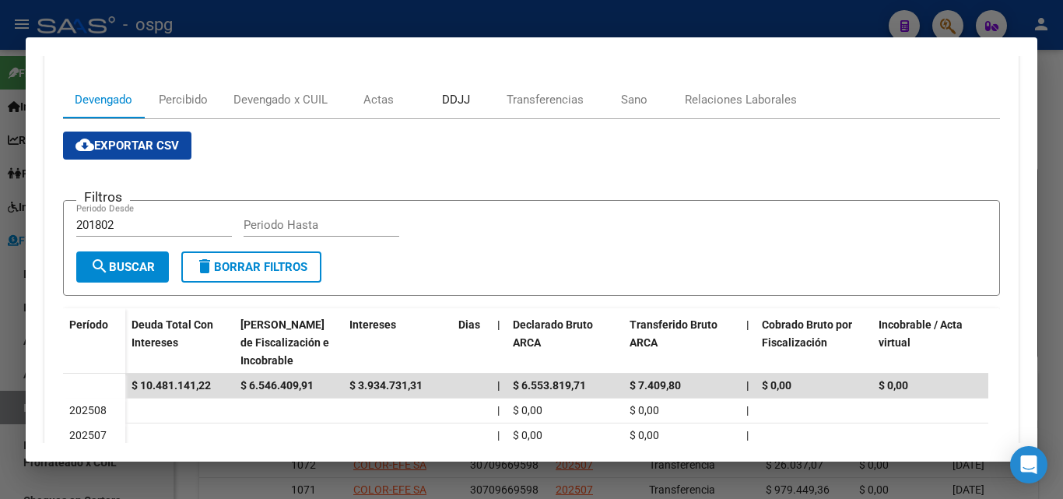
click at [466, 94] on div "DDJJ" at bounding box center [456, 99] width 28 height 17
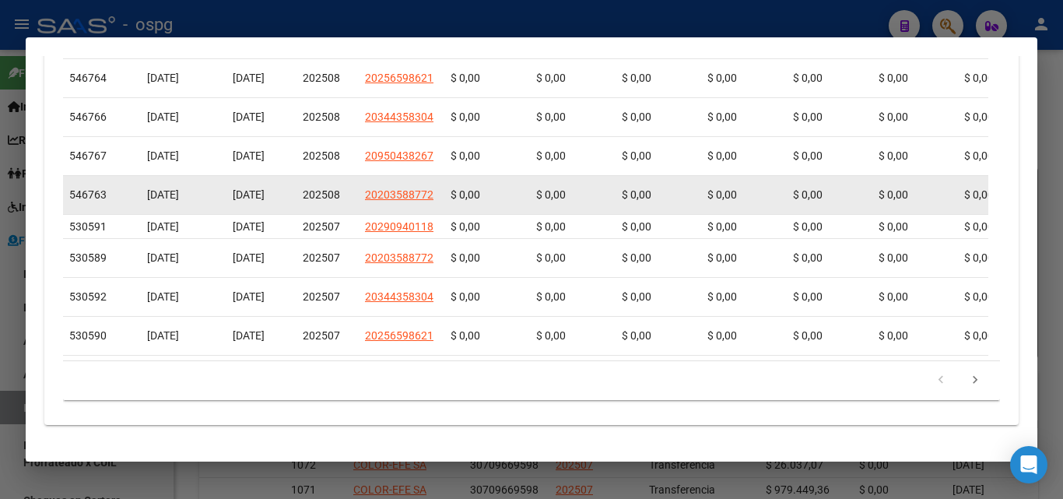
scroll to position [702, 0]
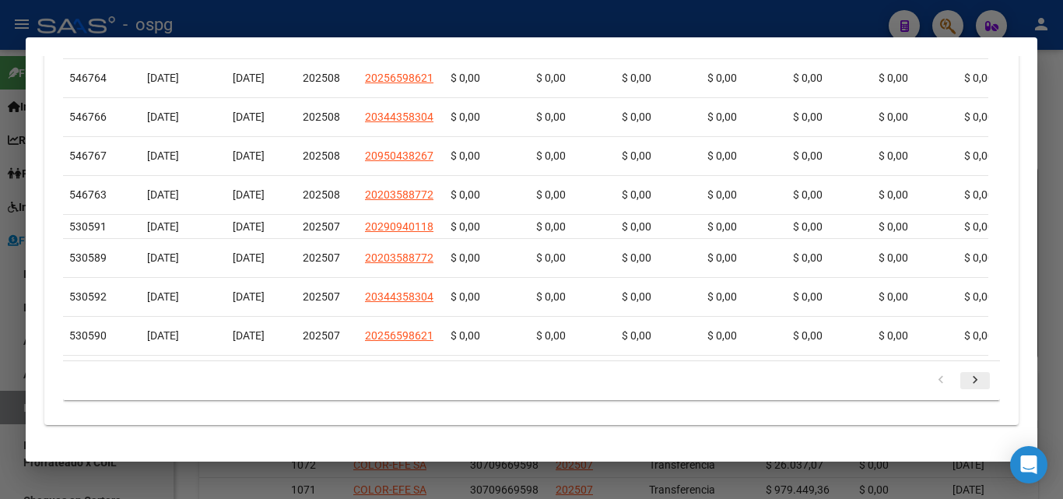
click at [965, 381] on icon "go to next page" at bounding box center [975, 382] width 20 height 19
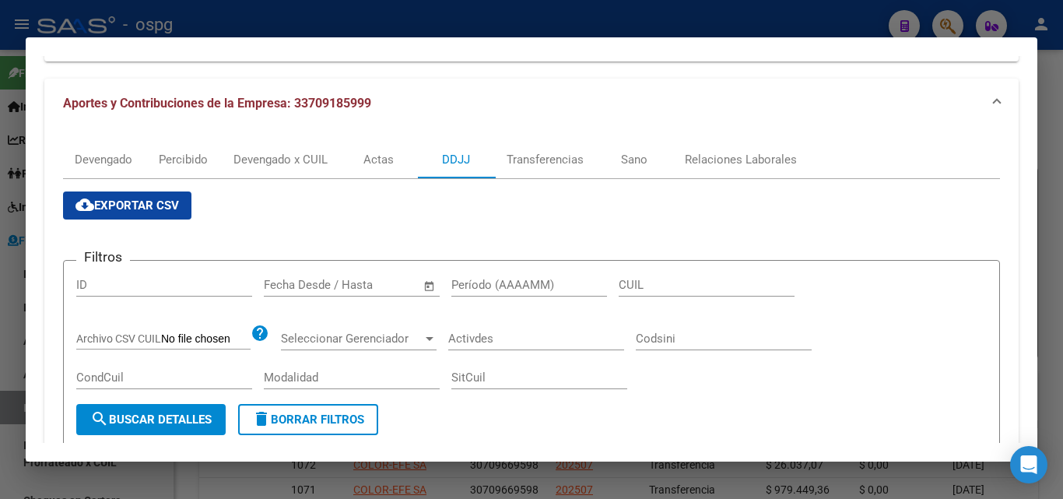
scroll to position [157, 0]
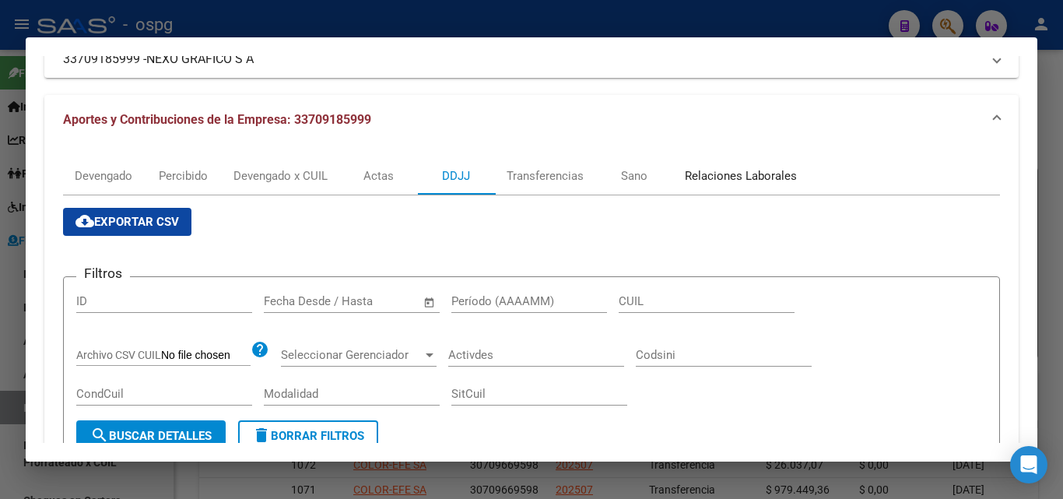
click at [726, 169] on div "Relaciones Laborales" at bounding box center [741, 175] width 112 height 17
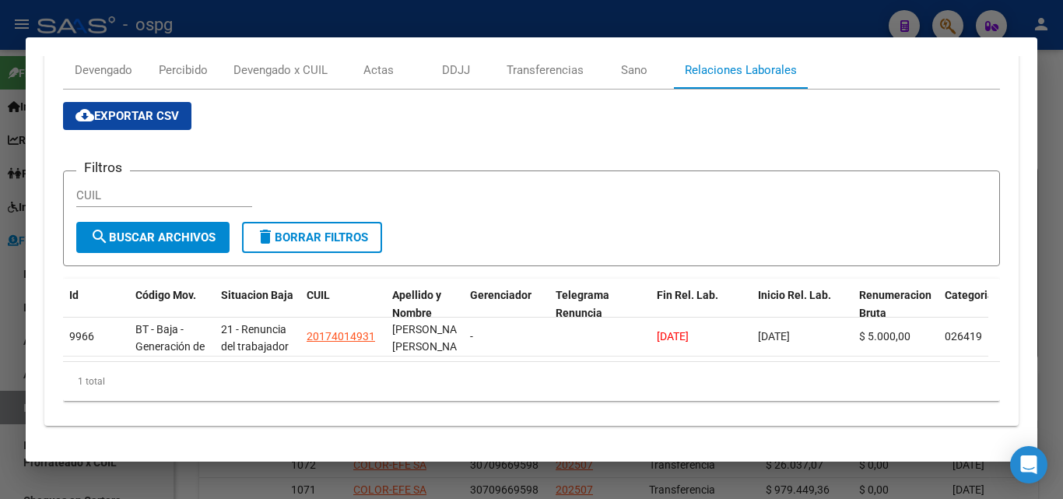
scroll to position [275, 0]
click at [0, 342] on div at bounding box center [531, 249] width 1063 height 499
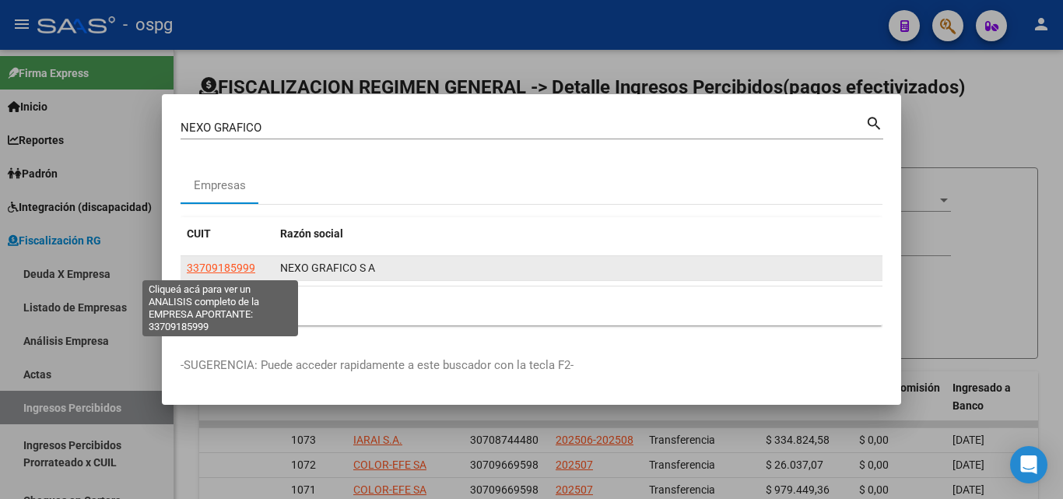
click at [219, 266] on span "33709185999" at bounding box center [221, 267] width 68 height 12
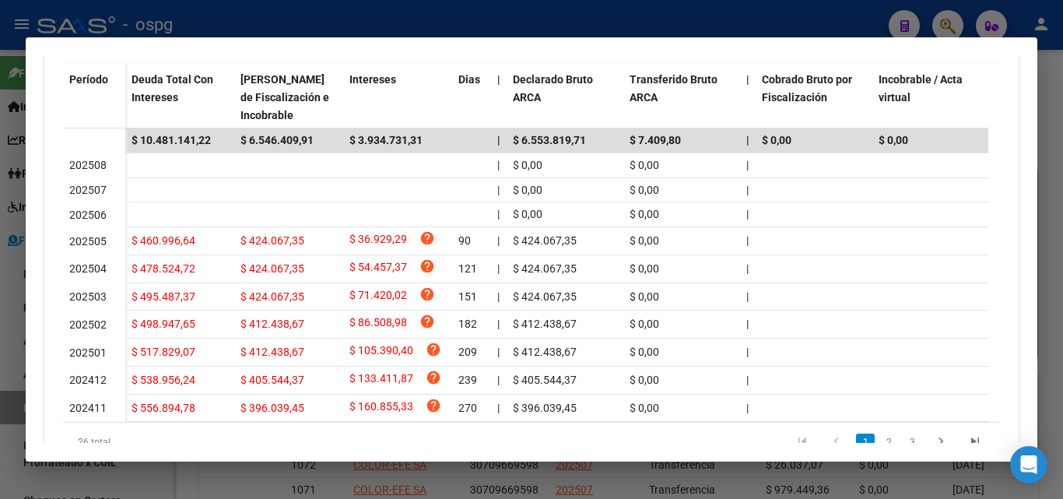
scroll to position [545, 0]
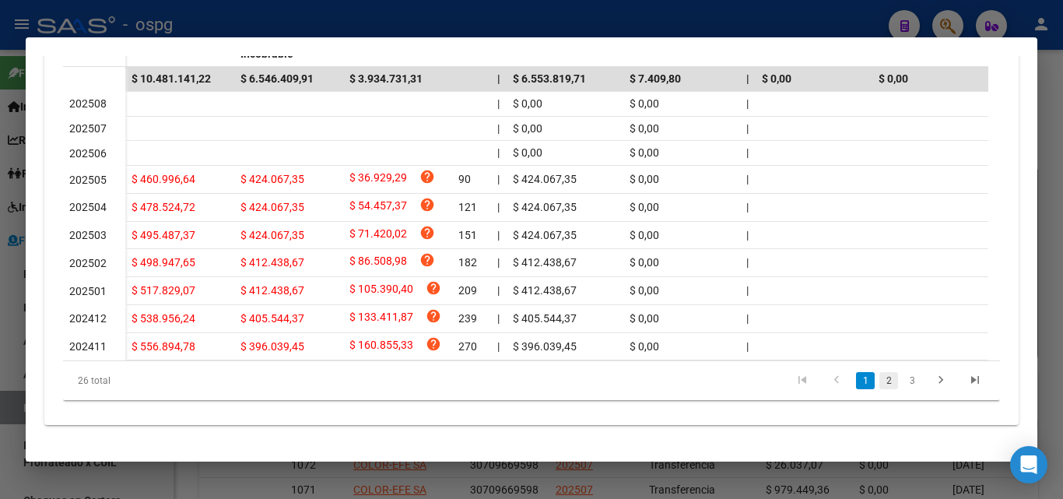
click at [879, 389] on link "2" at bounding box center [888, 380] width 19 height 17
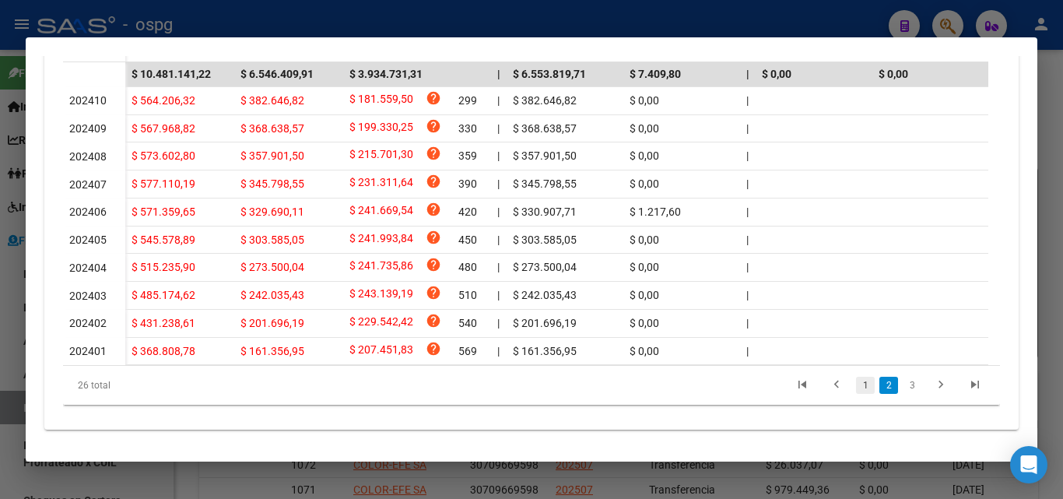
click at [856, 394] on link "1" at bounding box center [865, 385] width 19 height 17
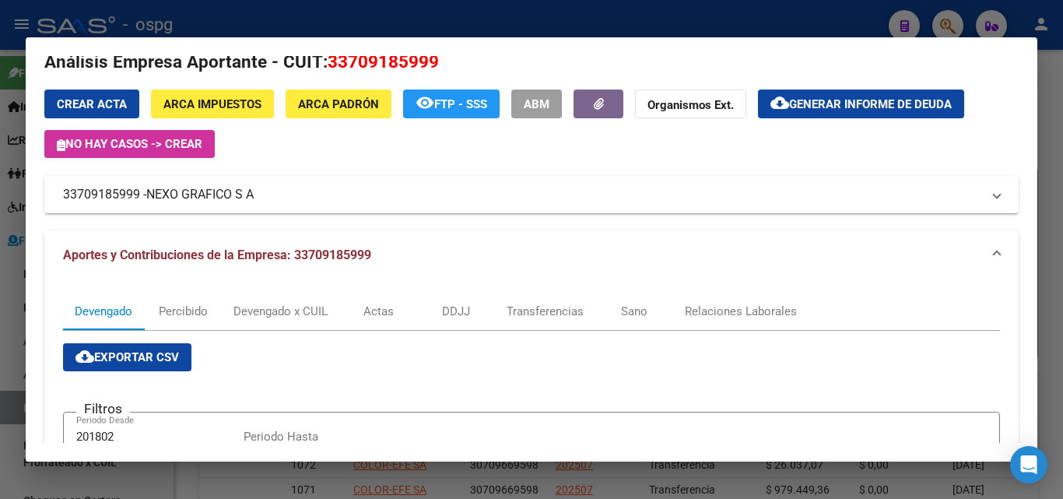
scroll to position [0, 0]
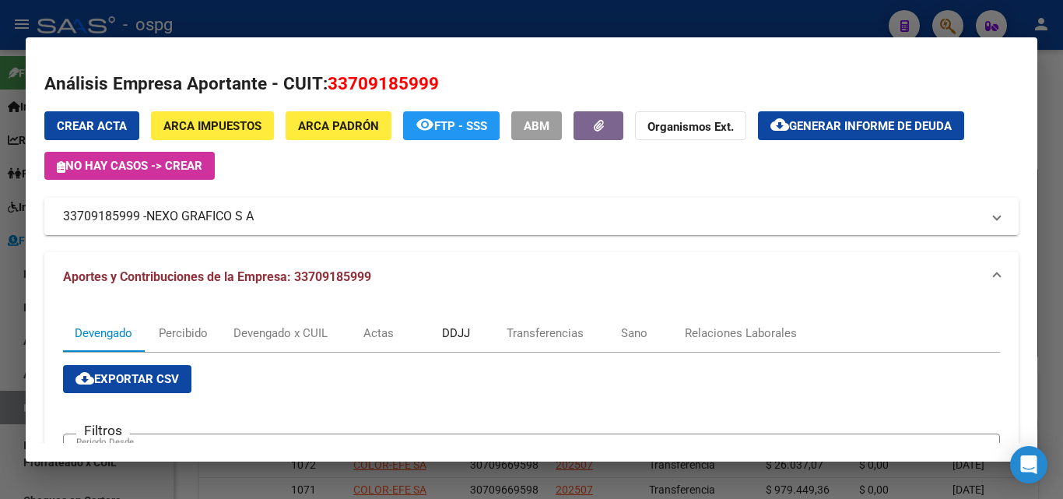
click at [460, 342] on div "DDJJ" at bounding box center [456, 332] width 28 height 17
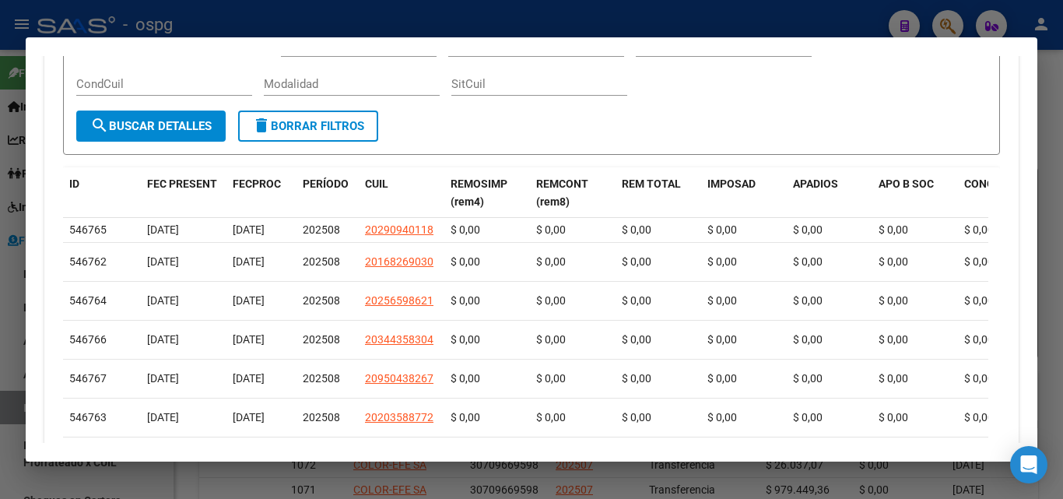
scroll to position [233, 0]
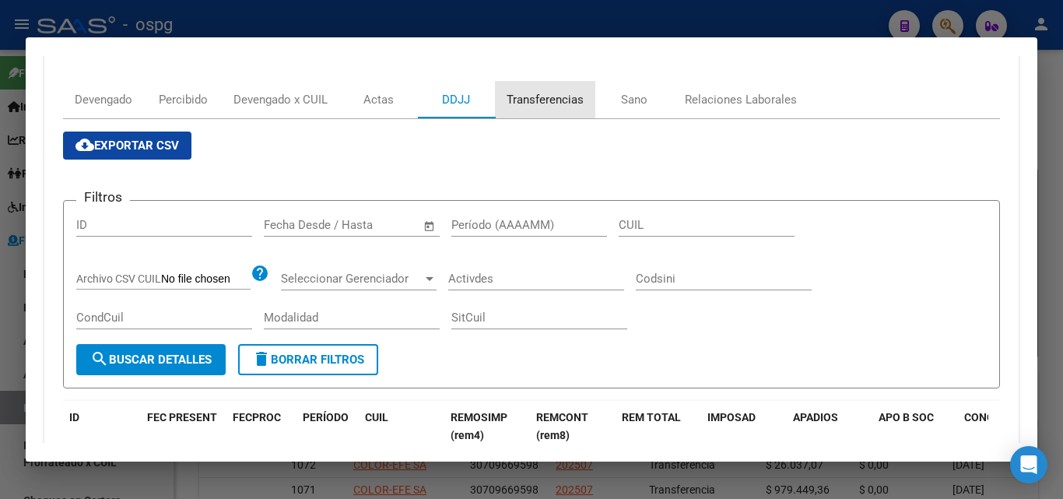
click at [546, 101] on div "Transferencias" at bounding box center [545, 99] width 77 height 17
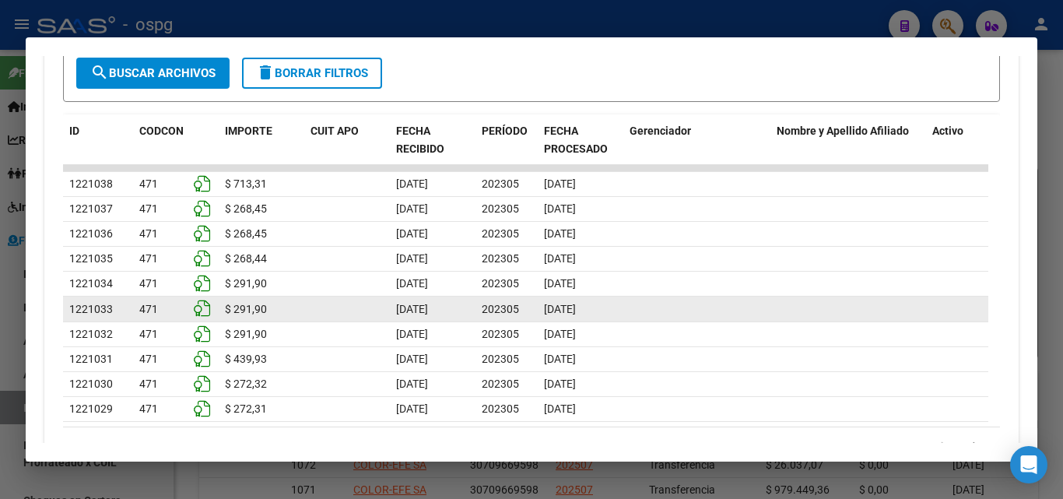
scroll to position [594, 0]
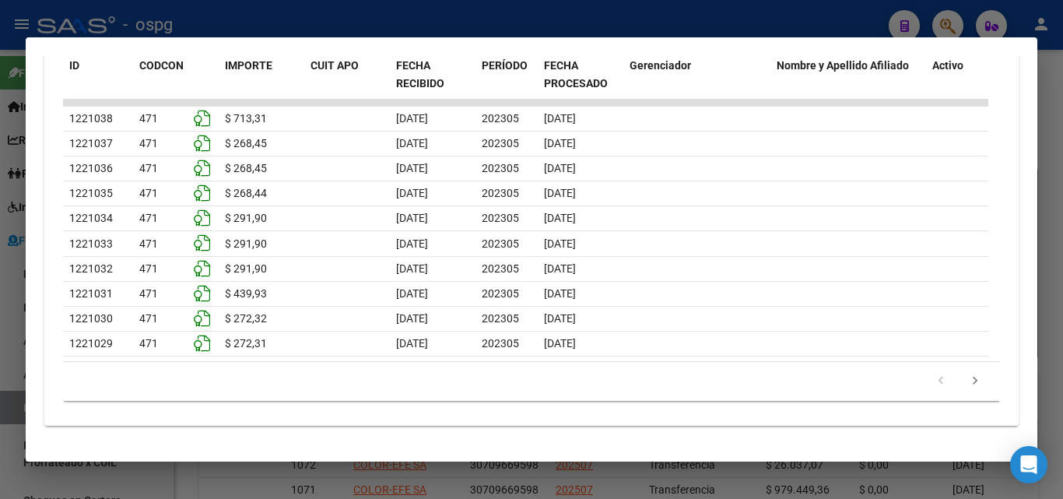
click at [1057, 121] on div at bounding box center [531, 249] width 1063 height 499
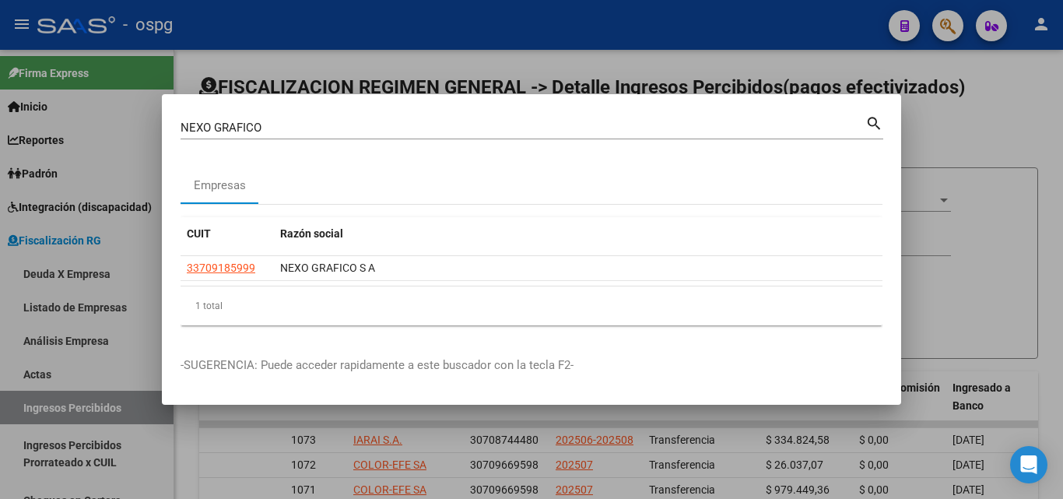
click at [1057, 121] on div at bounding box center [531, 249] width 1063 height 499
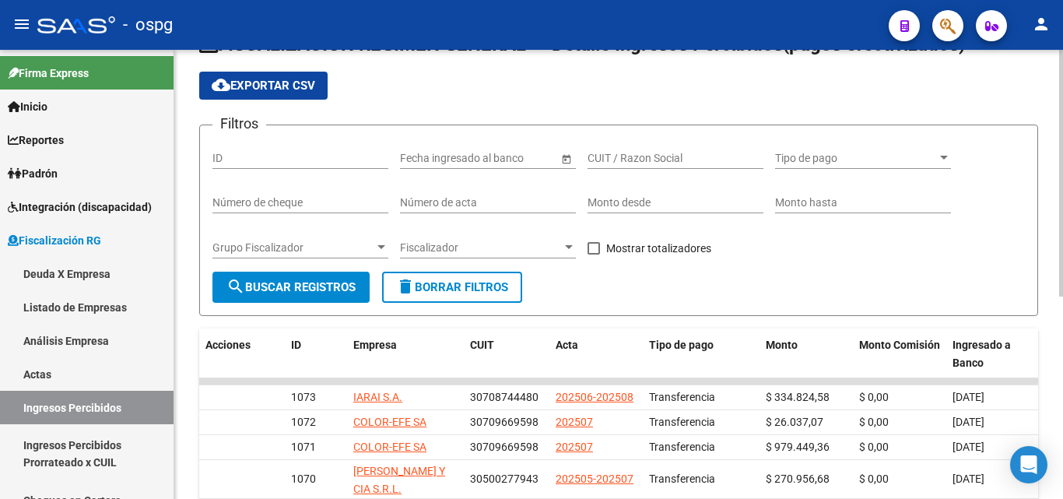
scroll to position [78, 0]
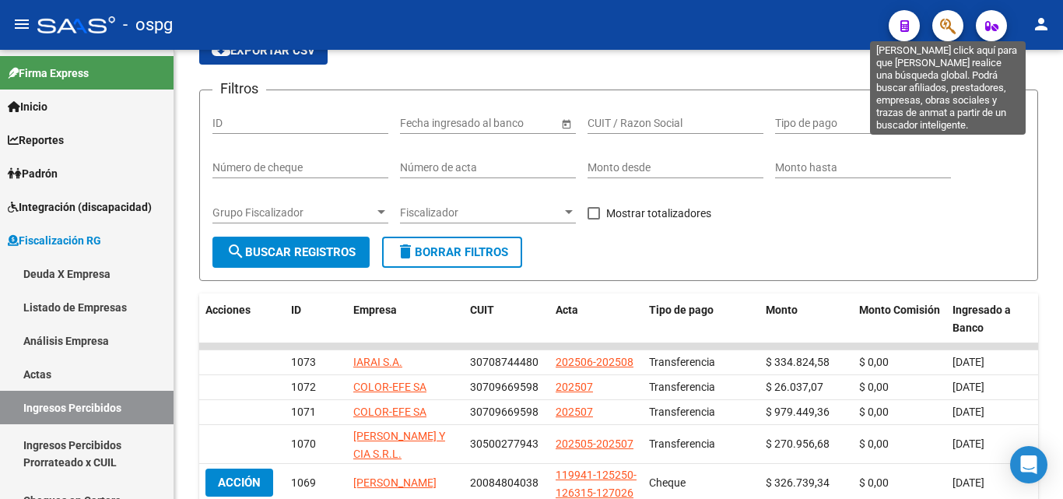
click at [947, 33] on icon "button" at bounding box center [948, 26] width 16 height 18
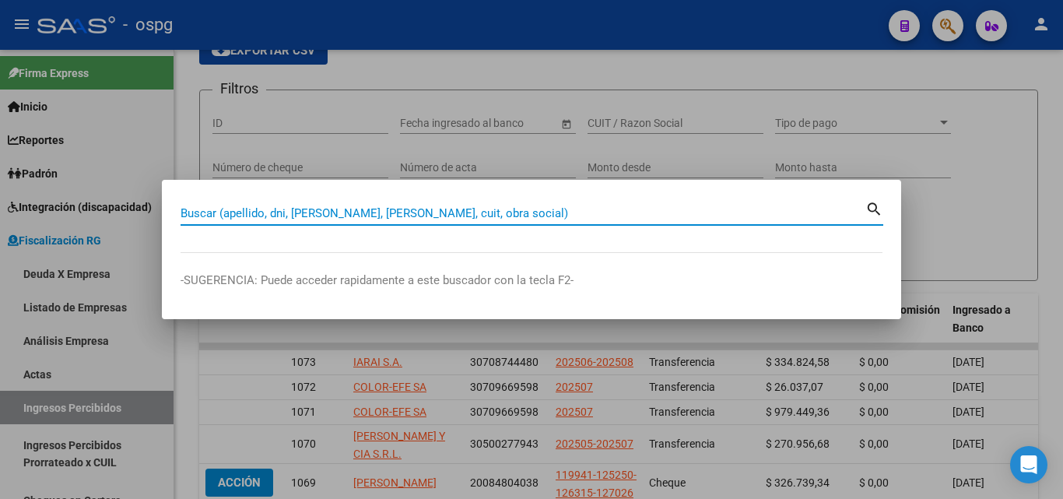
click at [396, 216] on input "Buscar (apellido, dni, [PERSON_NAME], [PERSON_NAME], cuit, obra social)" at bounding box center [523, 213] width 685 height 14
paste input "30693231481"
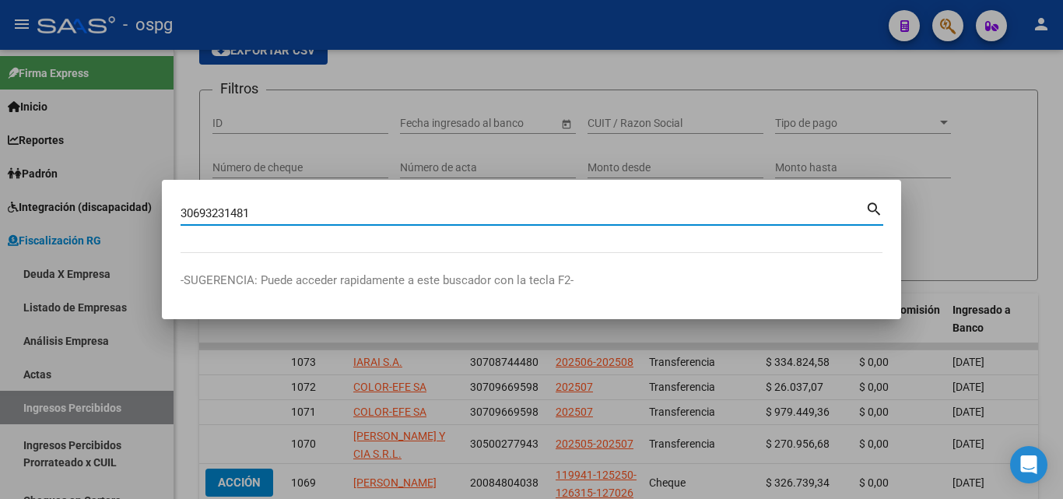
type input "30693231481"
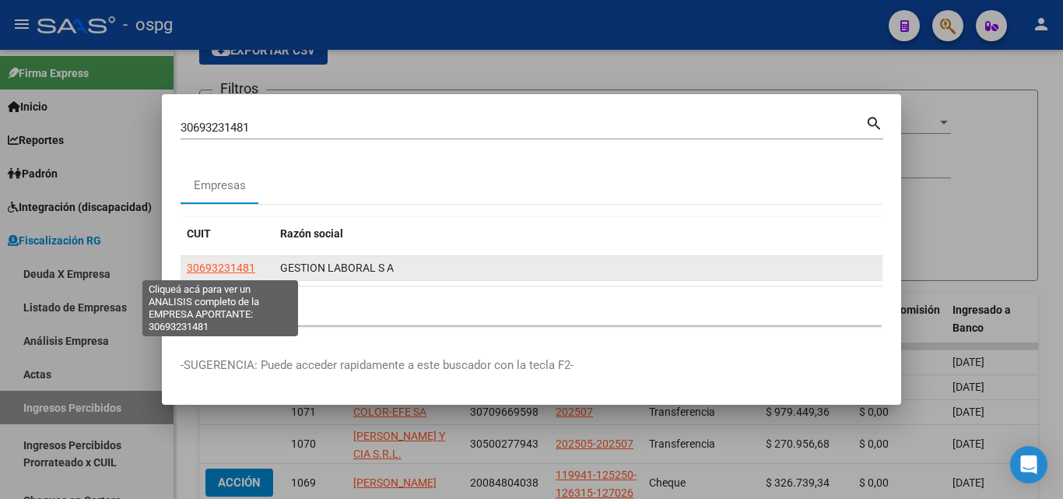
click at [247, 268] on span "30693231481" at bounding box center [221, 267] width 68 height 12
type textarea "30693231481"
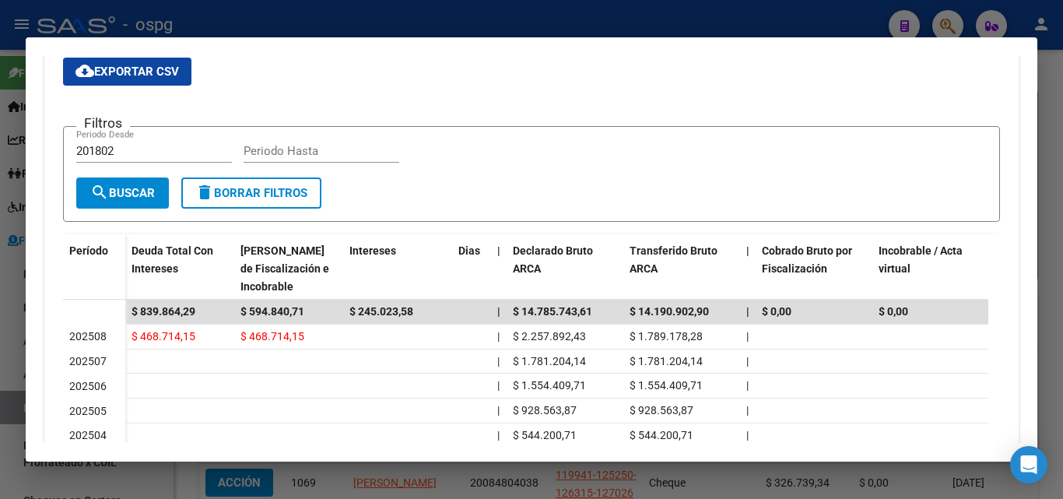
scroll to position [389, 0]
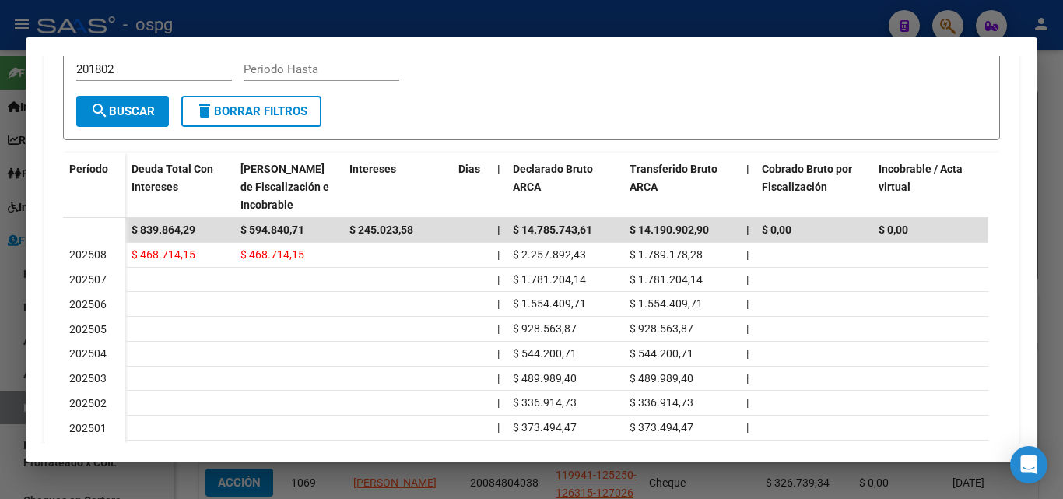
click at [1052, 136] on div at bounding box center [531, 249] width 1063 height 499
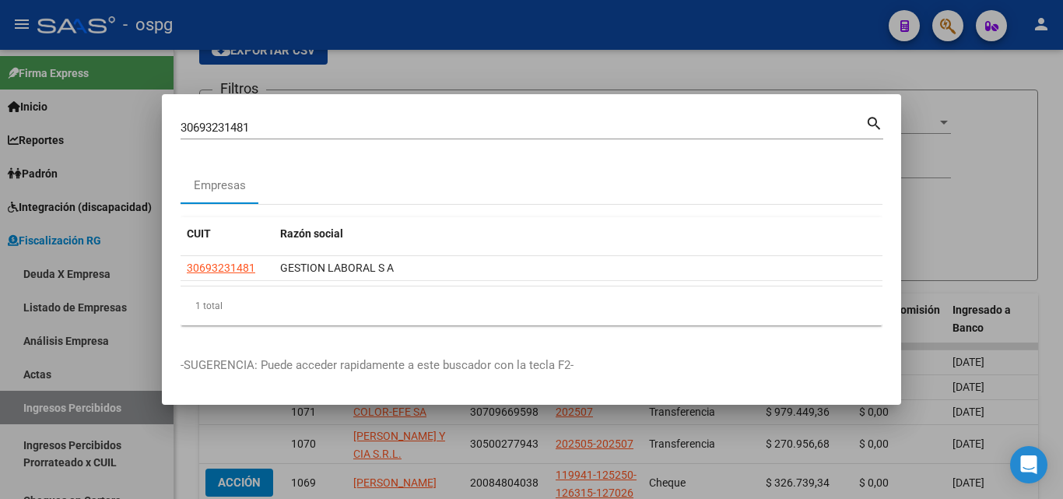
click at [1052, 136] on div at bounding box center [531, 249] width 1063 height 499
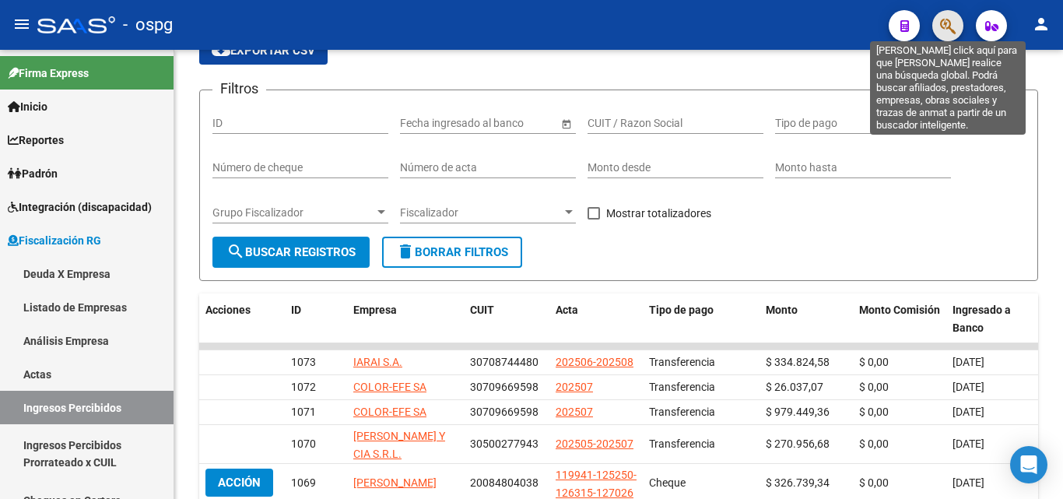
click at [943, 28] on icon "button" at bounding box center [948, 26] width 16 height 18
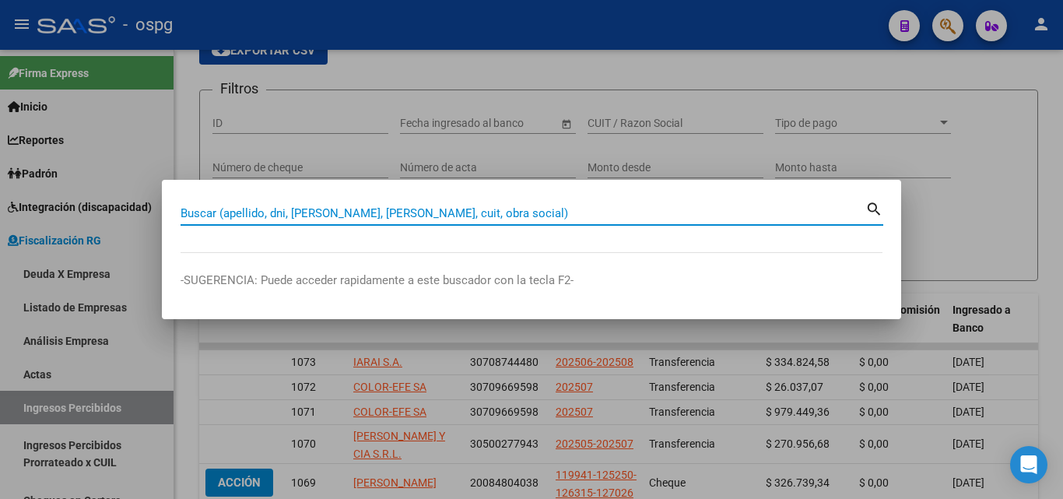
click at [387, 213] on input "Buscar (apellido, dni, [PERSON_NAME], [PERSON_NAME], cuit, obra social)" at bounding box center [523, 213] width 685 height 14
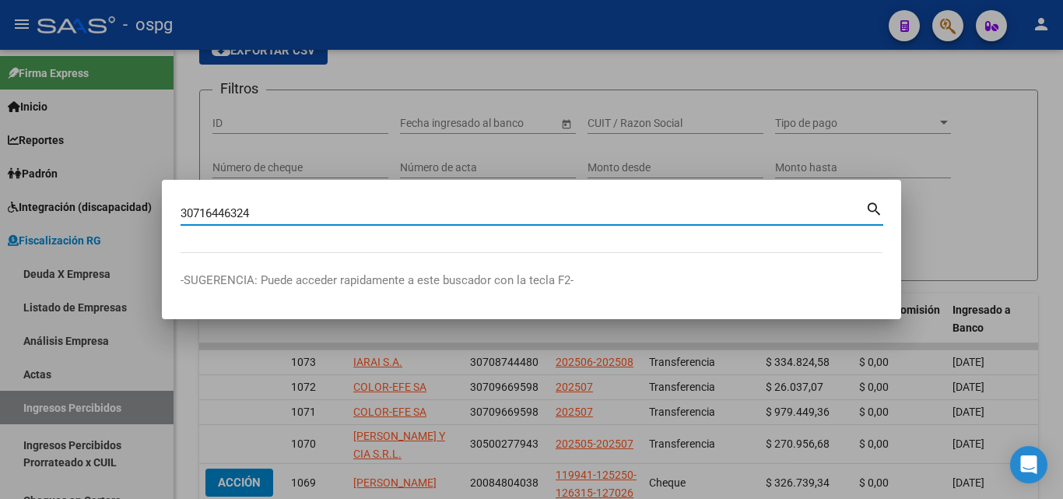
type input "30716446324"
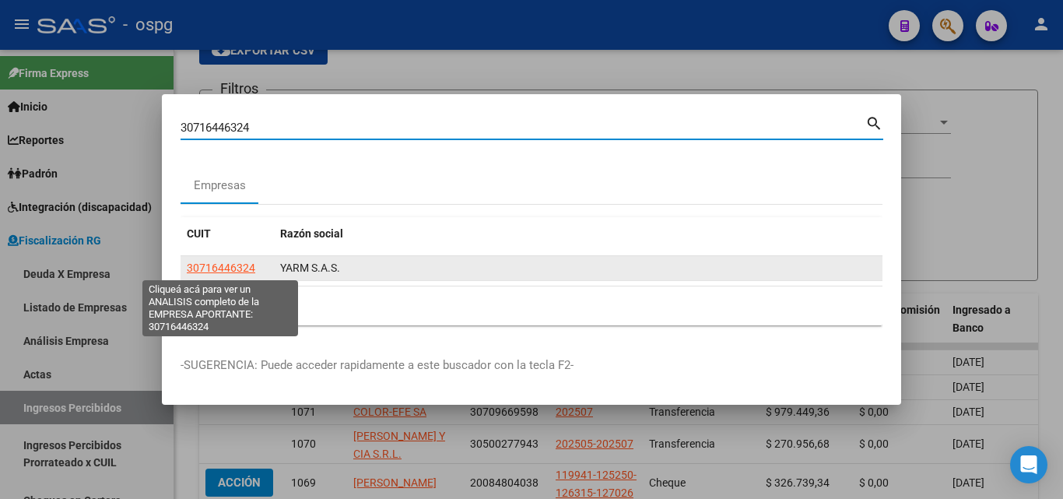
click at [233, 267] on span "30716446324" at bounding box center [221, 267] width 68 height 12
type textarea "30716446324"
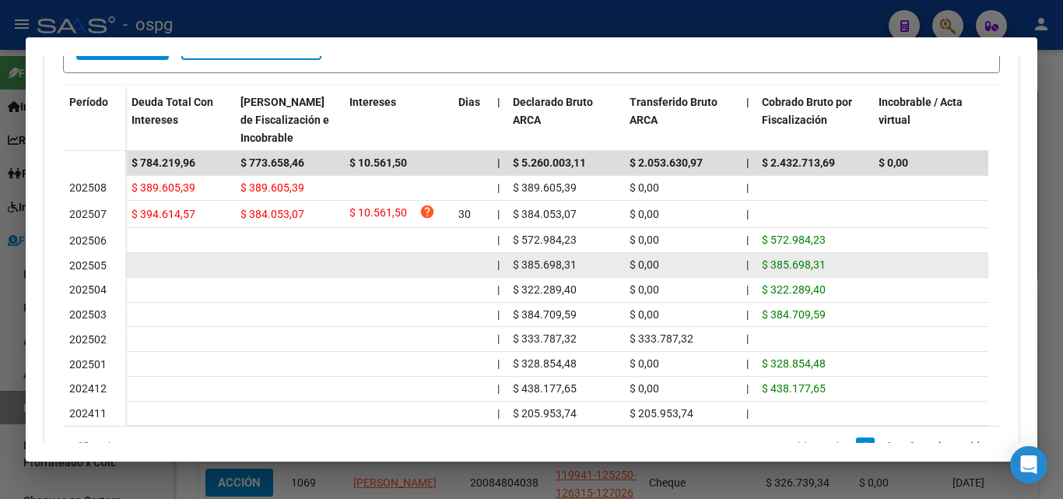
scroll to position [223, 0]
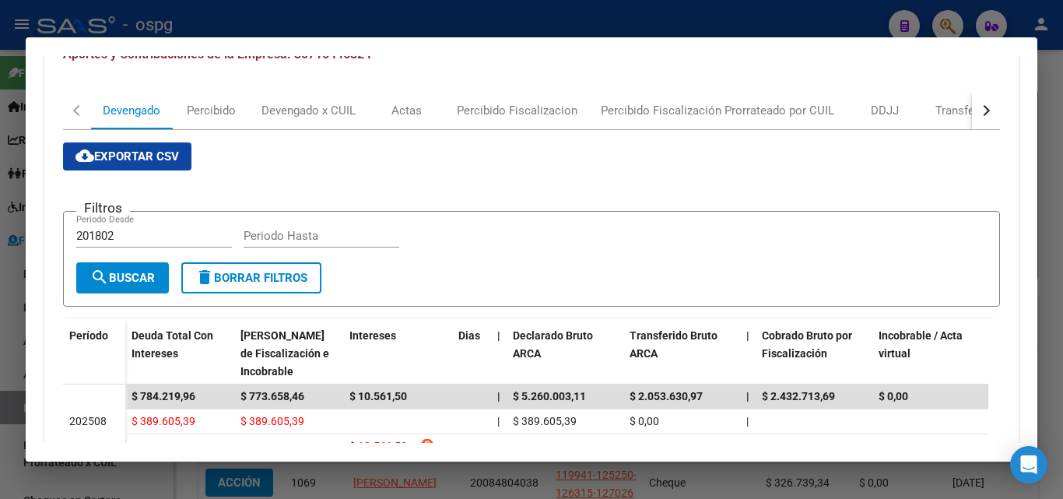
click at [0, 323] on div at bounding box center [531, 249] width 1063 height 499
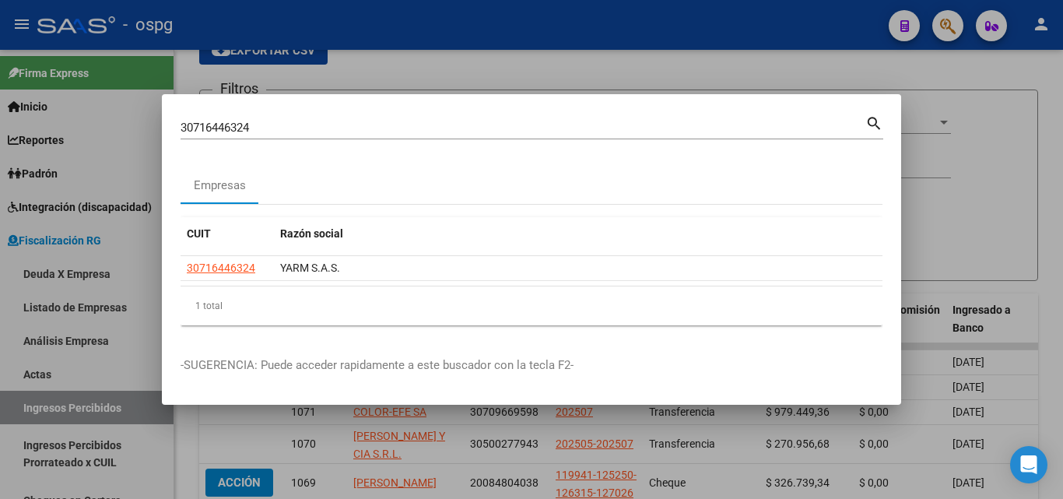
click at [966, 176] on div at bounding box center [531, 249] width 1063 height 499
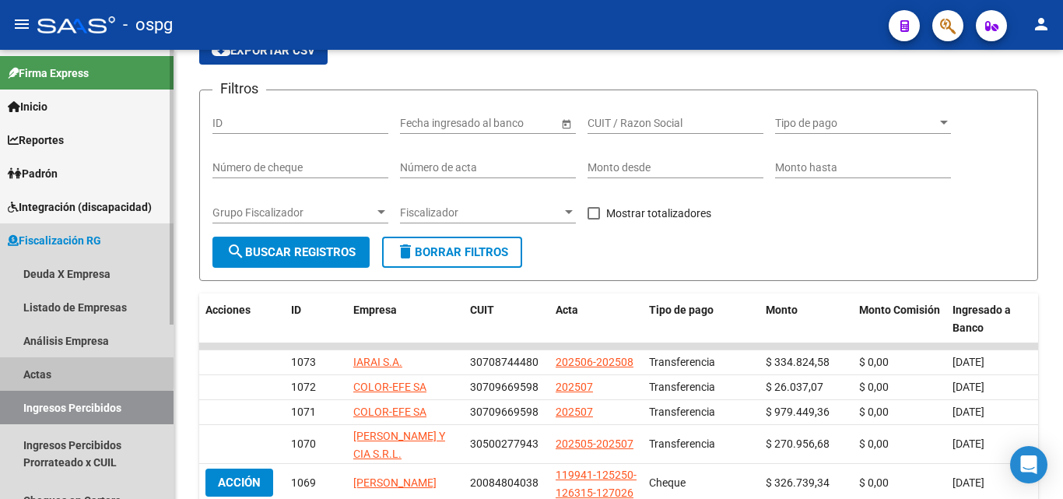
click at [32, 373] on link "Actas" at bounding box center [87, 373] width 174 height 33
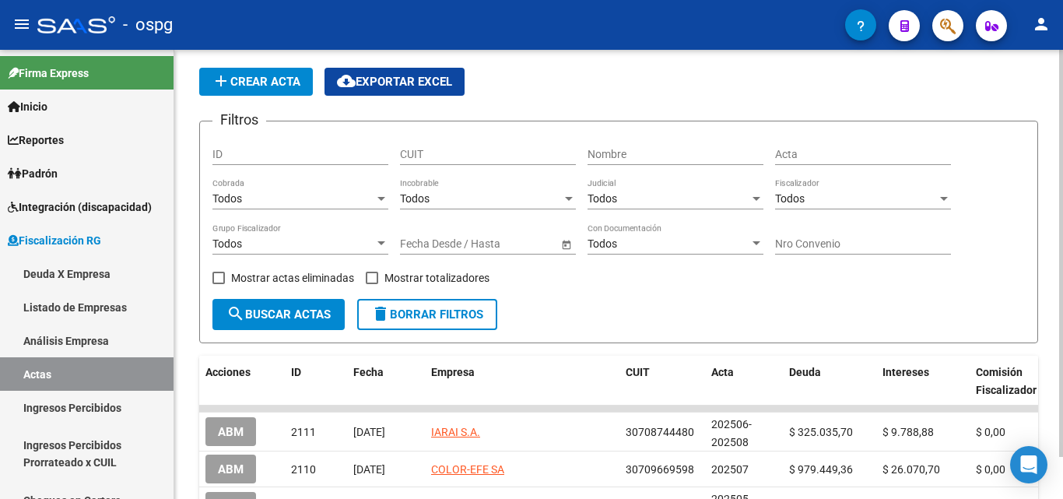
scroll to position [78, 0]
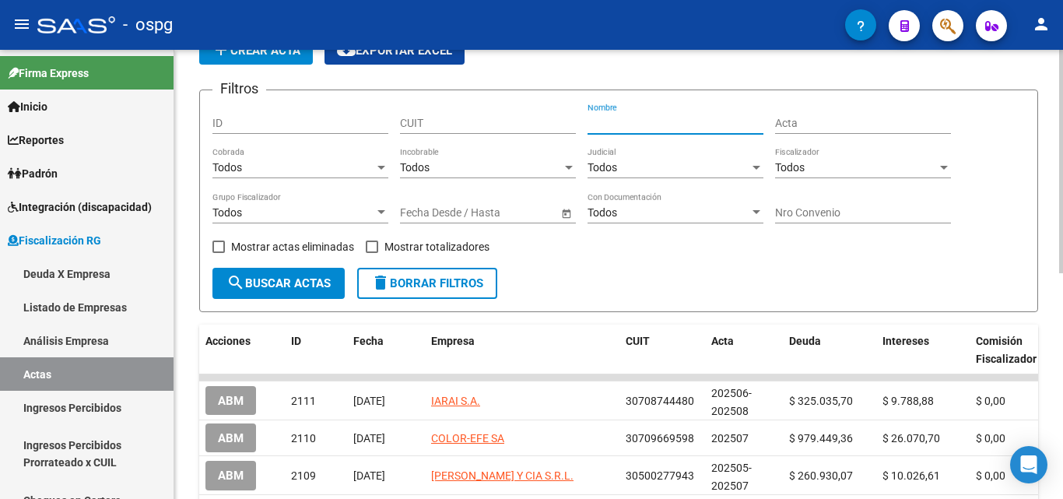
click at [623, 121] on input "Nombre" at bounding box center [676, 123] width 176 height 13
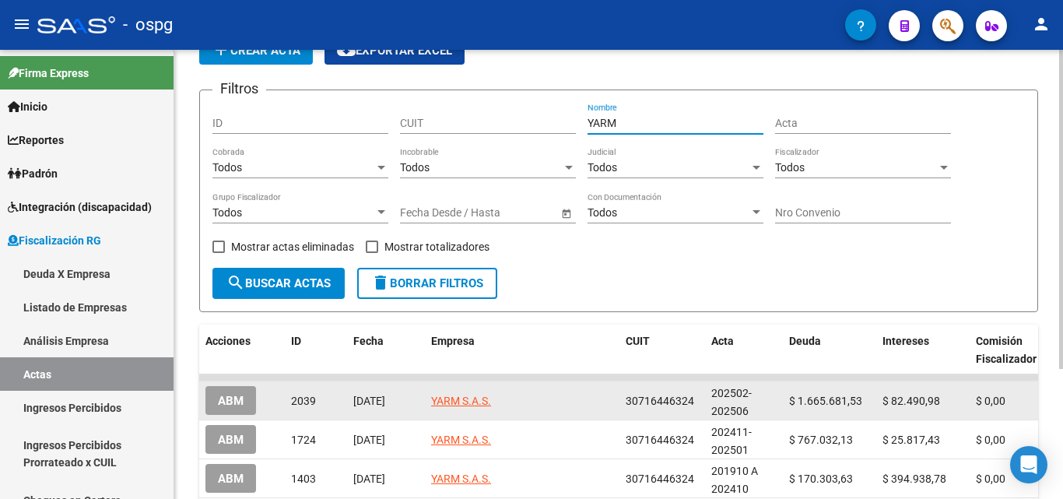
type input "YARM"
click at [227, 401] on span "ABM" at bounding box center [231, 401] width 26 height 14
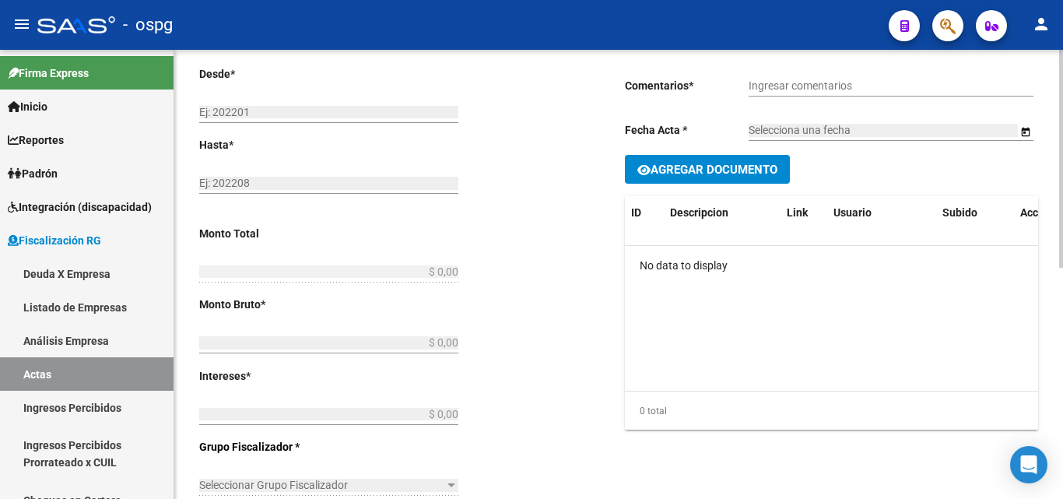
type input "202502"
type input "202506"
type input "$ 1.748.172,51"
type input "$ 1.665.681,53"
type input "$ 82.490,98"
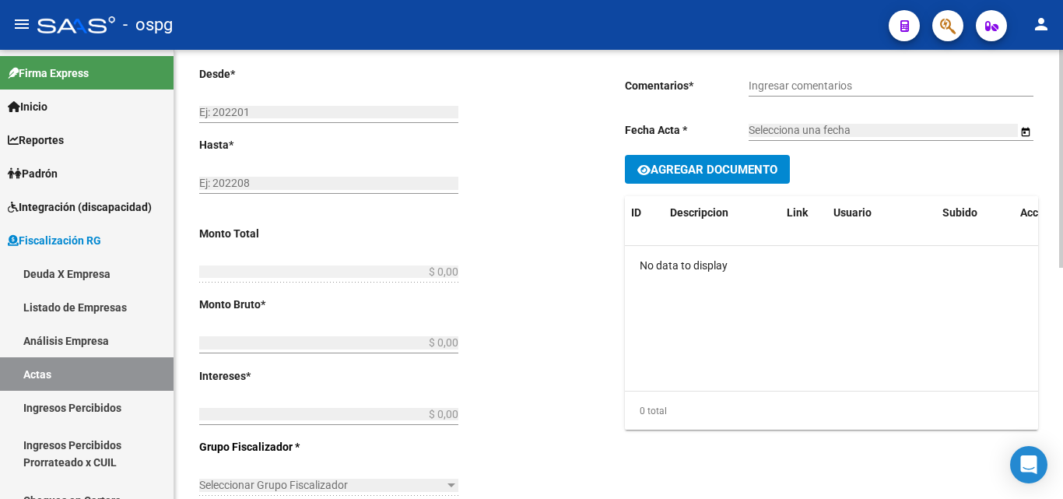
type input "202502-202506"
checkbox input "true"
type input "RECIBO 43136"
type input "18/07/2025"
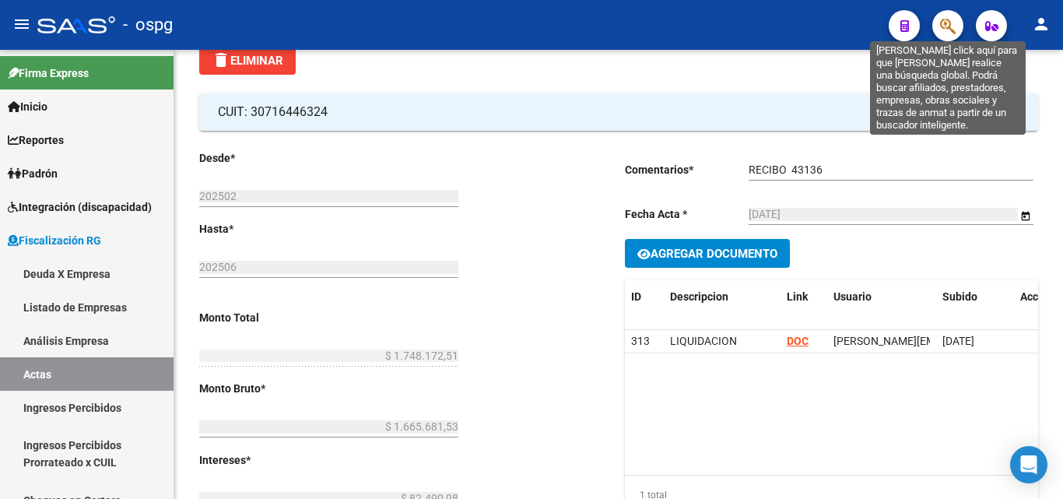
click at [949, 29] on icon "button" at bounding box center [948, 26] width 16 height 18
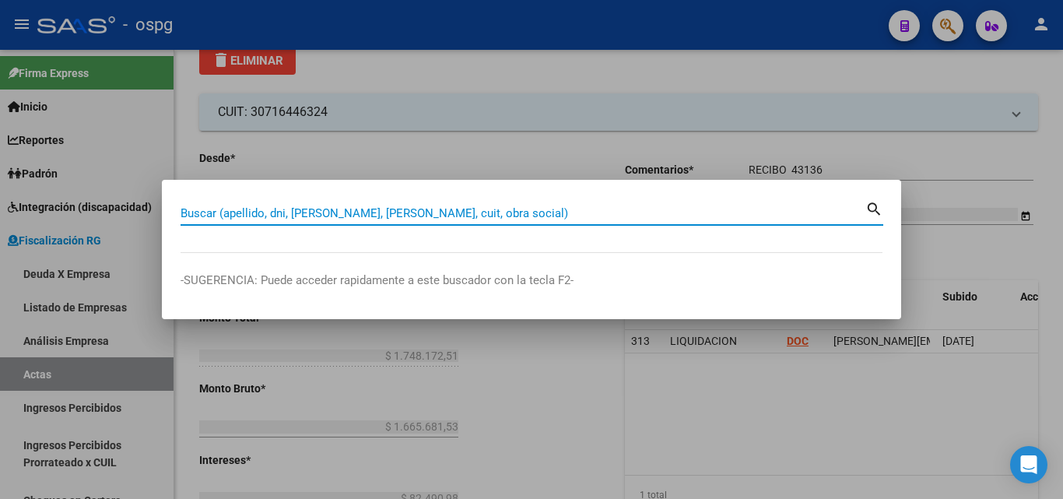
click at [363, 211] on input "Buscar (apellido, dni, [PERSON_NAME], [PERSON_NAME], cuit, obra social)" at bounding box center [523, 213] width 685 height 14
paste input "30710192991"
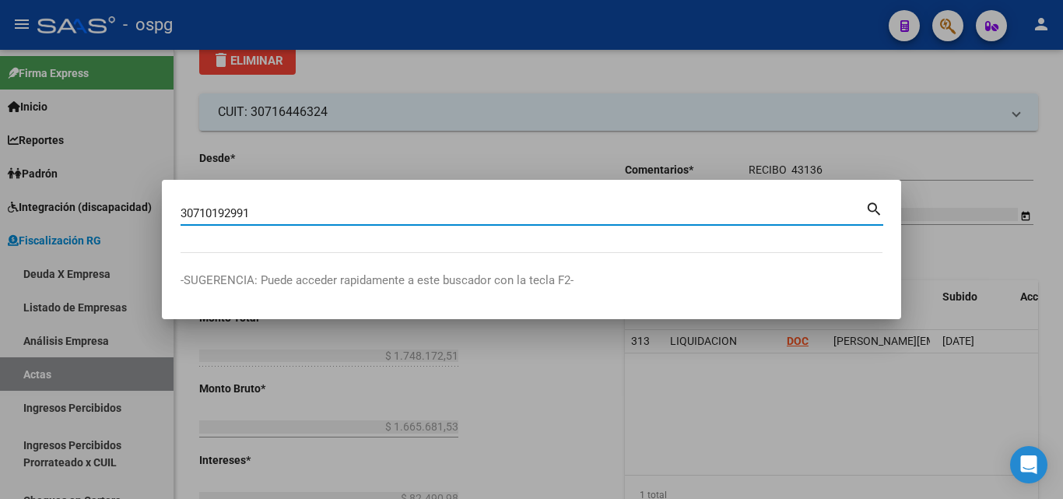
type input "30710192991"
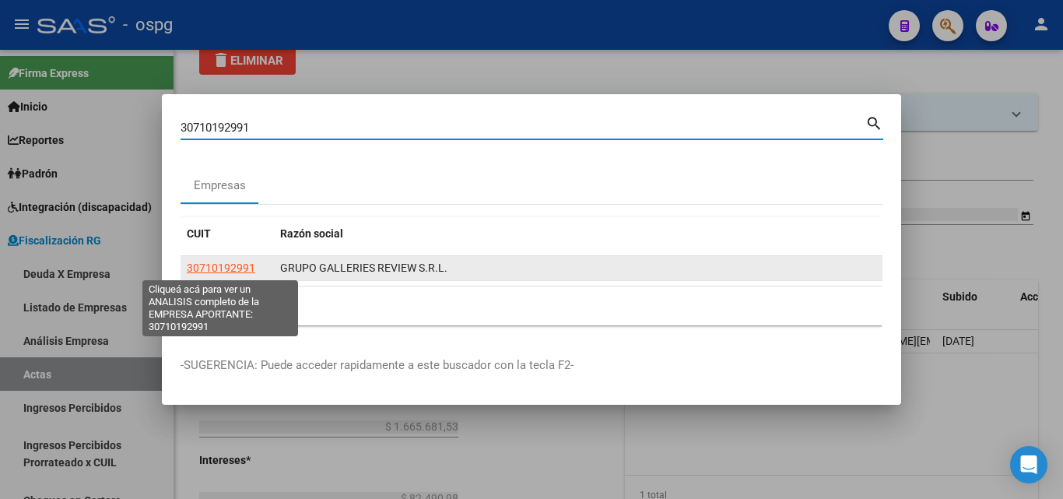
click at [245, 262] on span "30710192991" at bounding box center [221, 267] width 68 height 12
type textarea "30710192991"
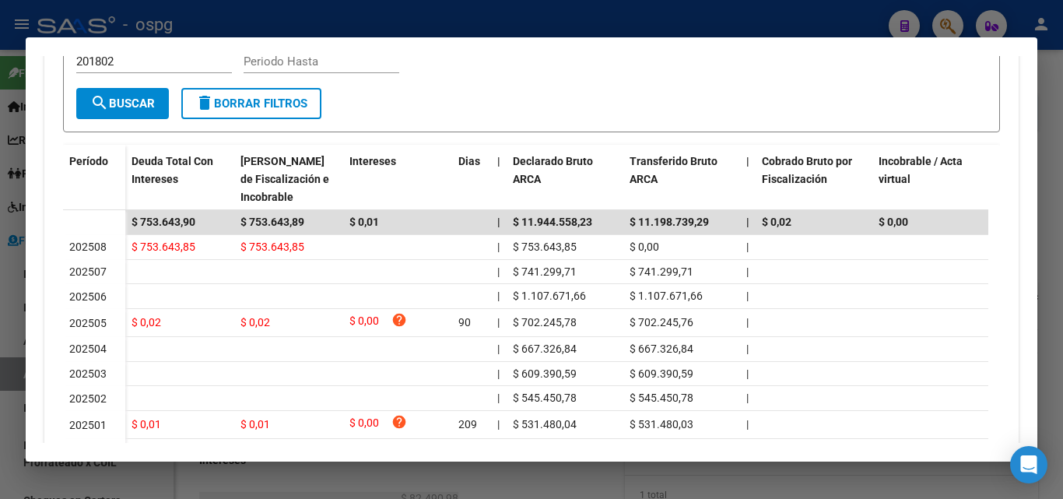
scroll to position [422, 0]
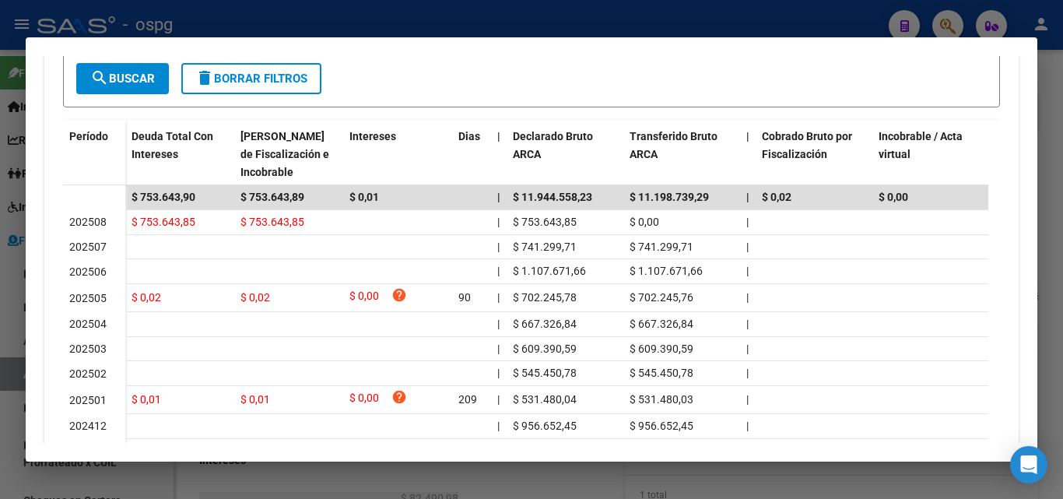
click at [1062, 159] on div at bounding box center [531, 249] width 1063 height 499
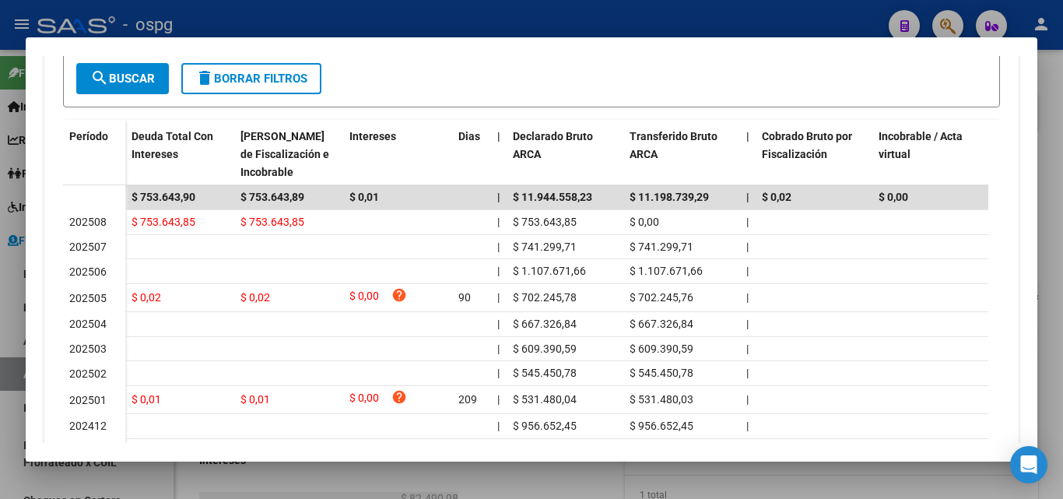
click at [1062, 159] on div at bounding box center [531, 249] width 1063 height 499
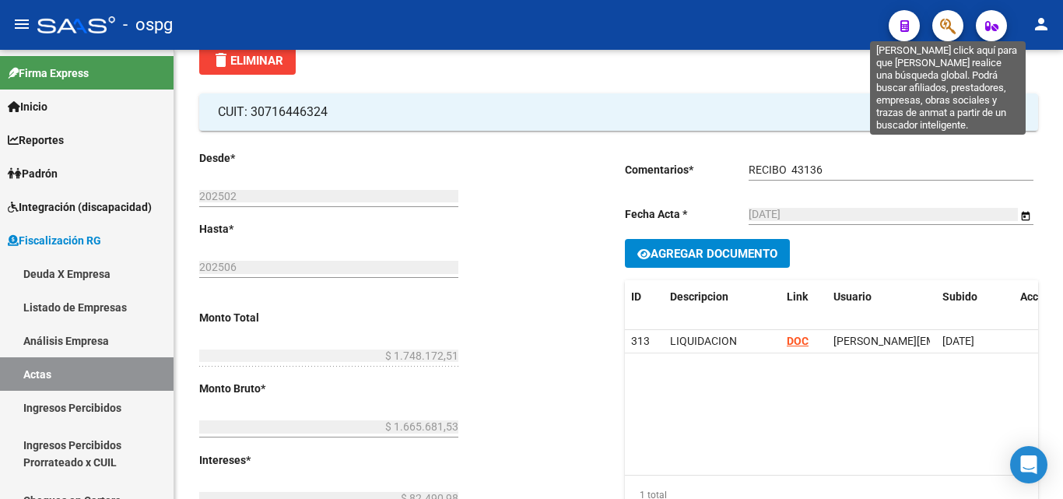
click at [949, 30] on icon "button" at bounding box center [948, 26] width 16 height 18
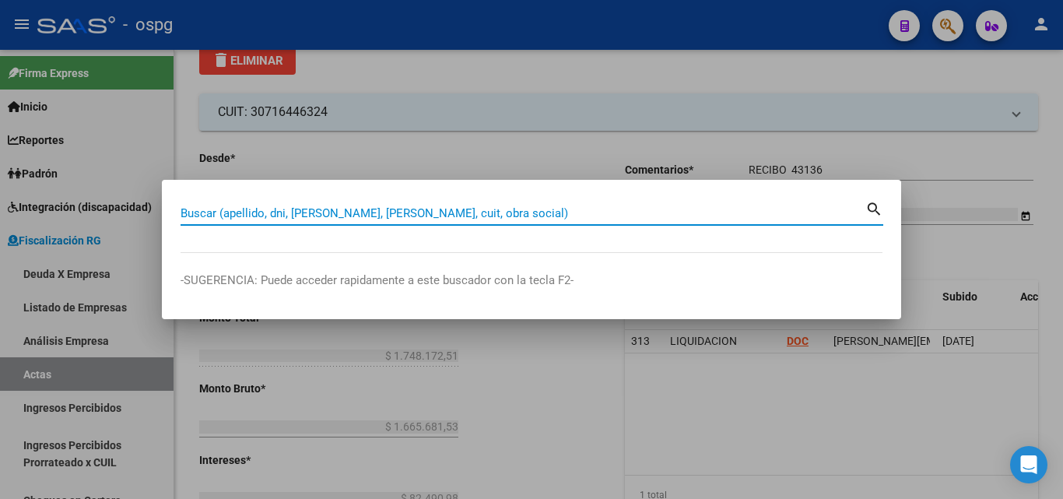
click at [489, 213] on input "Buscar (apellido, dni, [PERSON_NAME], [PERSON_NAME], cuit, obra social)" at bounding box center [523, 213] width 685 height 14
paste input "30708725753"
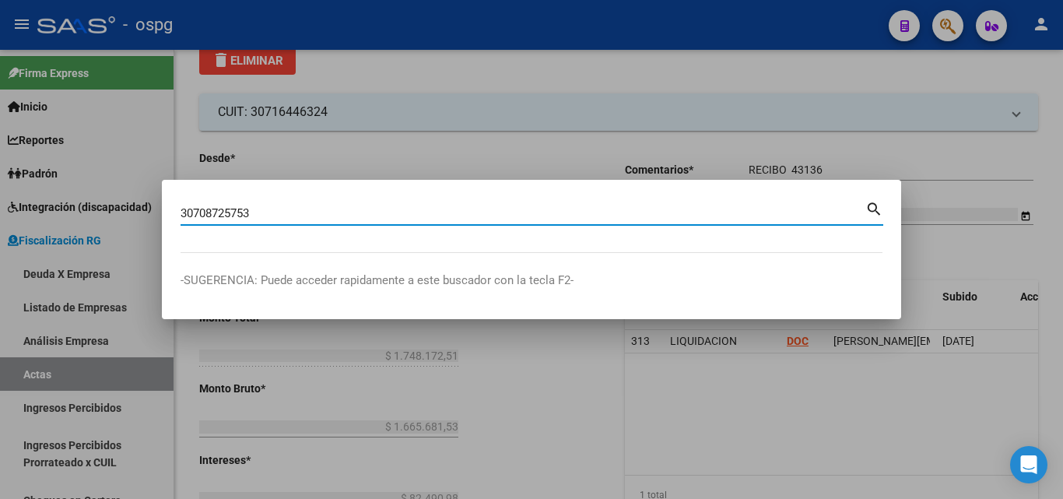
type input "30708725753"
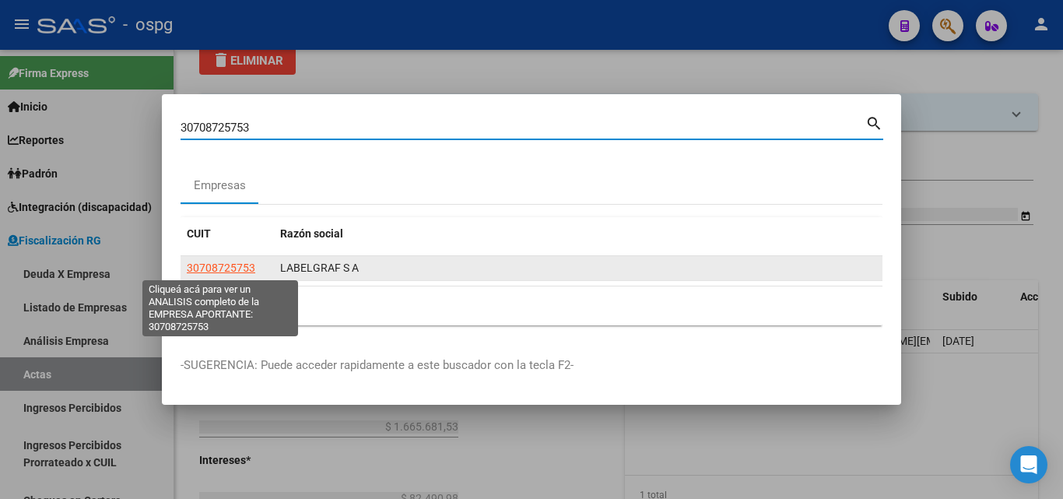
click at [207, 265] on span "30708725753" at bounding box center [221, 267] width 68 height 12
type textarea "30708725753"
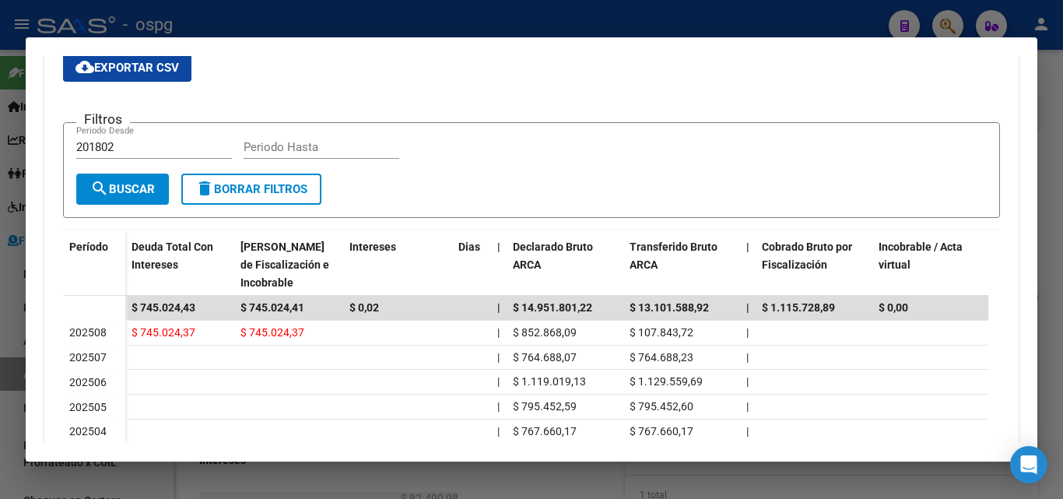
scroll to position [0, 0]
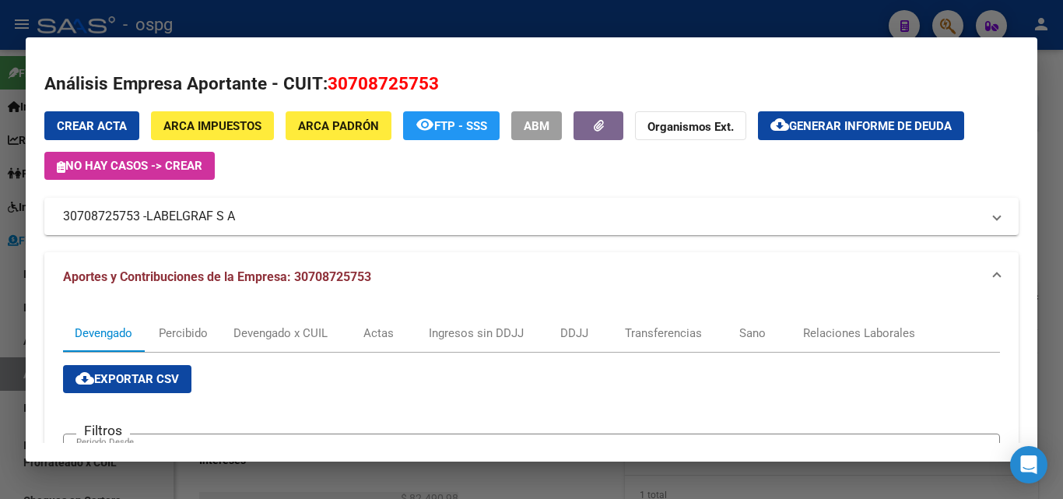
click at [1049, 125] on div at bounding box center [531, 249] width 1063 height 499
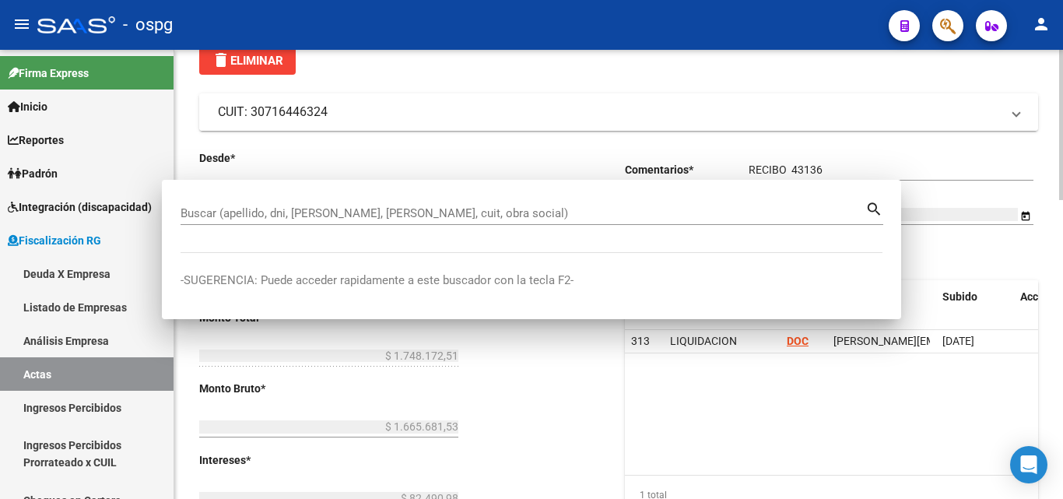
drag, startPoint x: 1049, startPoint y: 125, endPoint x: 1016, endPoint y: 109, distance: 37.2
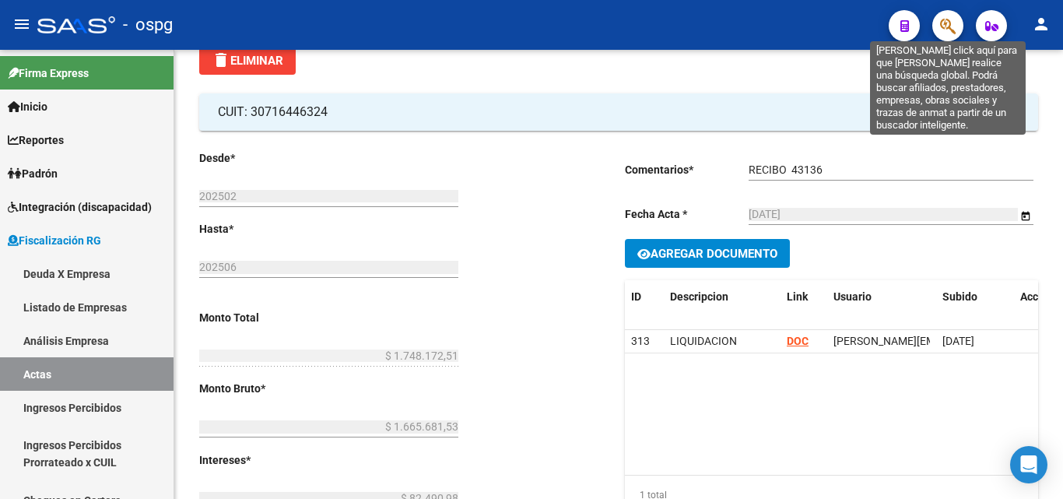
click at [946, 23] on icon "button" at bounding box center [948, 26] width 16 height 18
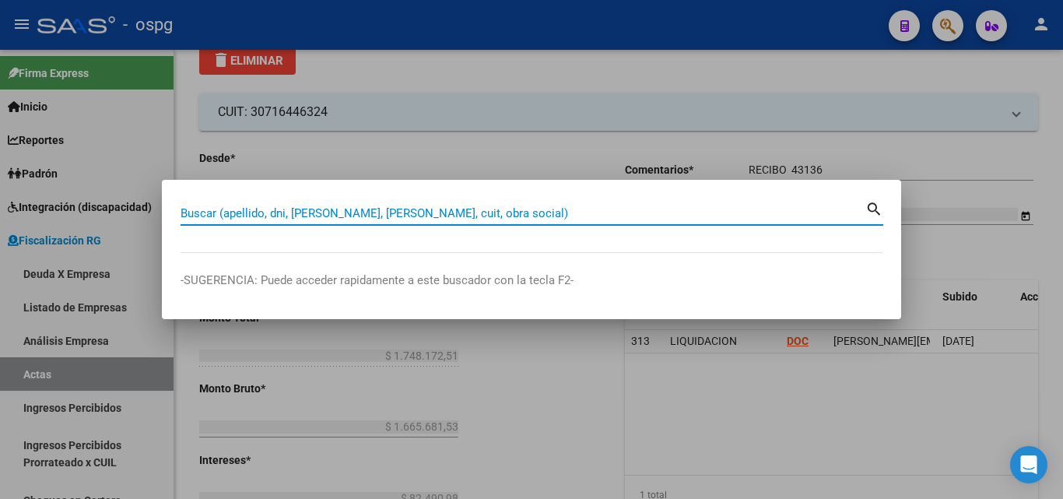
paste input "23144343409"
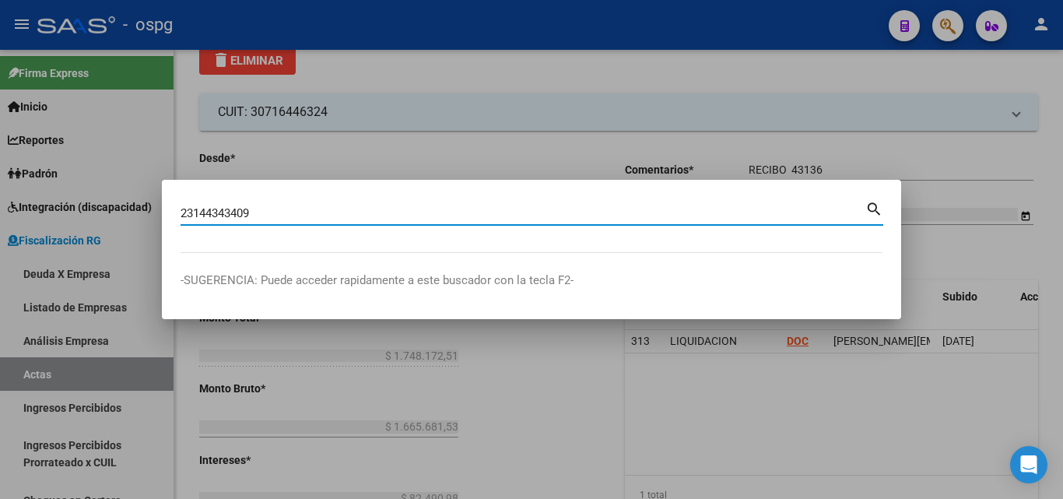
type input "23144343409"
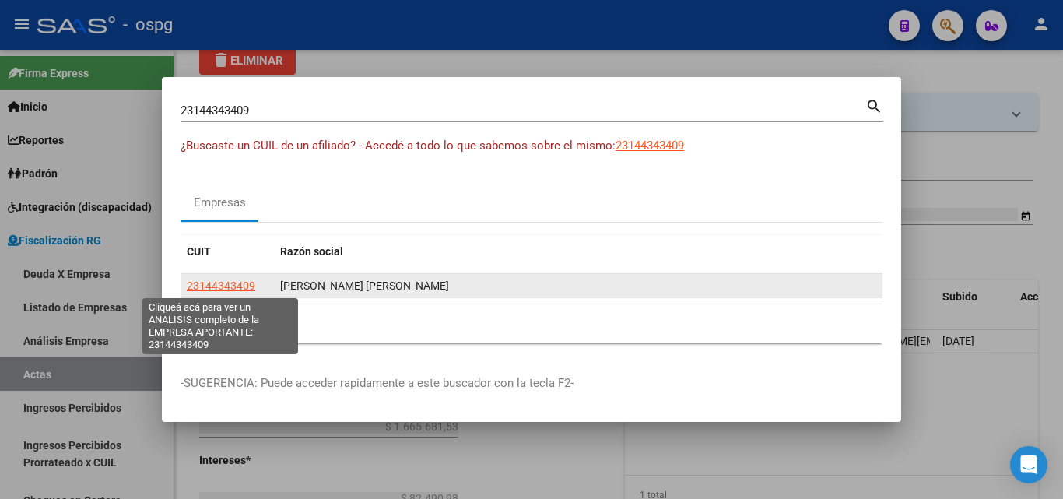
click at [237, 284] on span "23144343409" at bounding box center [221, 285] width 68 height 12
type textarea "23144343409"
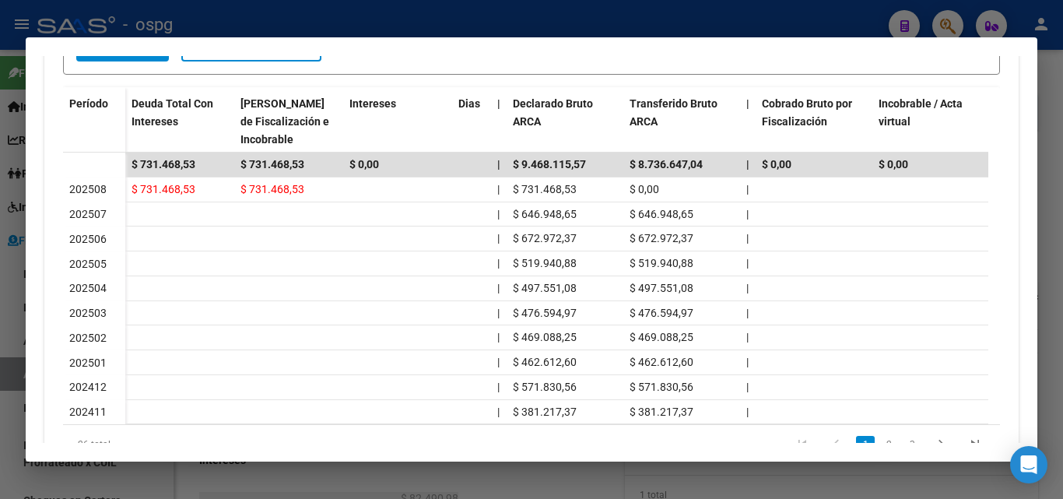
scroll to position [467, 0]
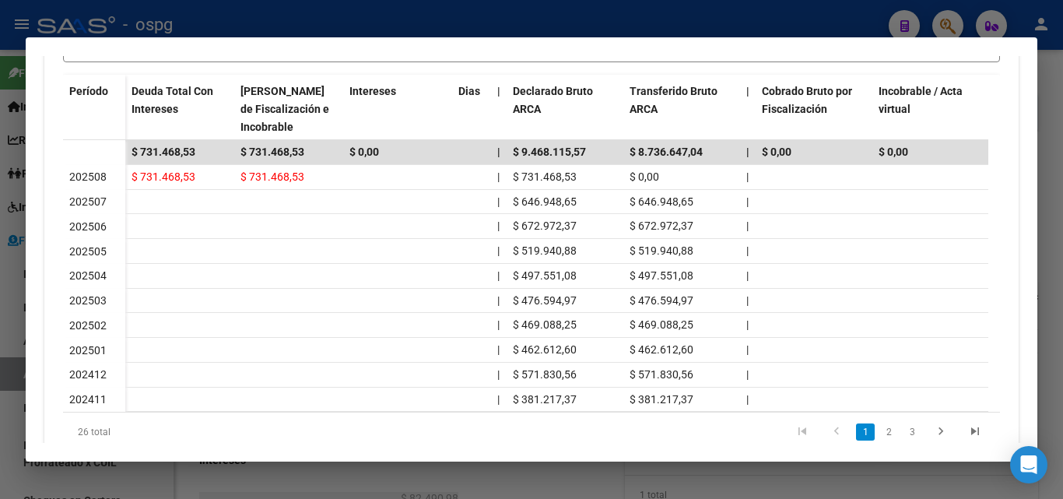
click at [0, 381] on div at bounding box center [531, 249] width 1063 height 499
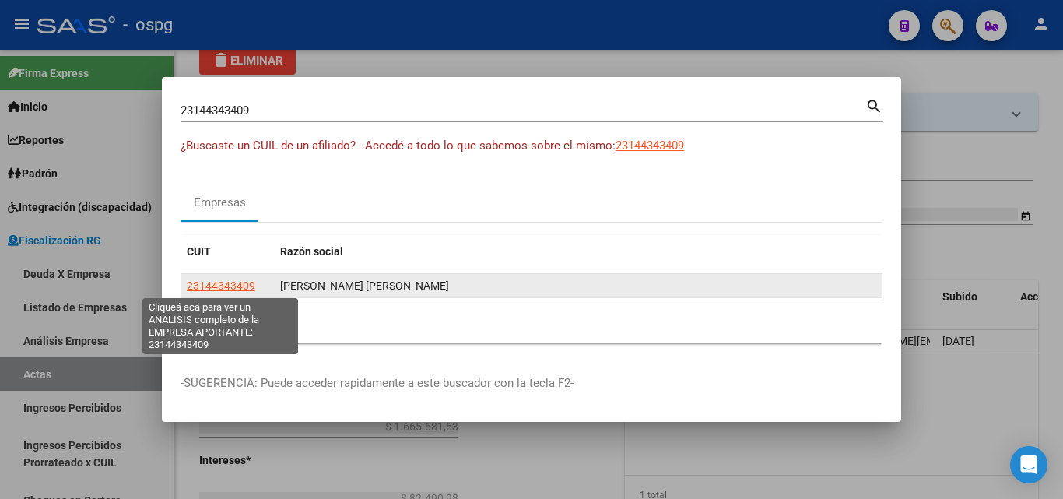
click at [233, 282] on span "23144343409" at bounding box center [221, 285] width 68 height 12
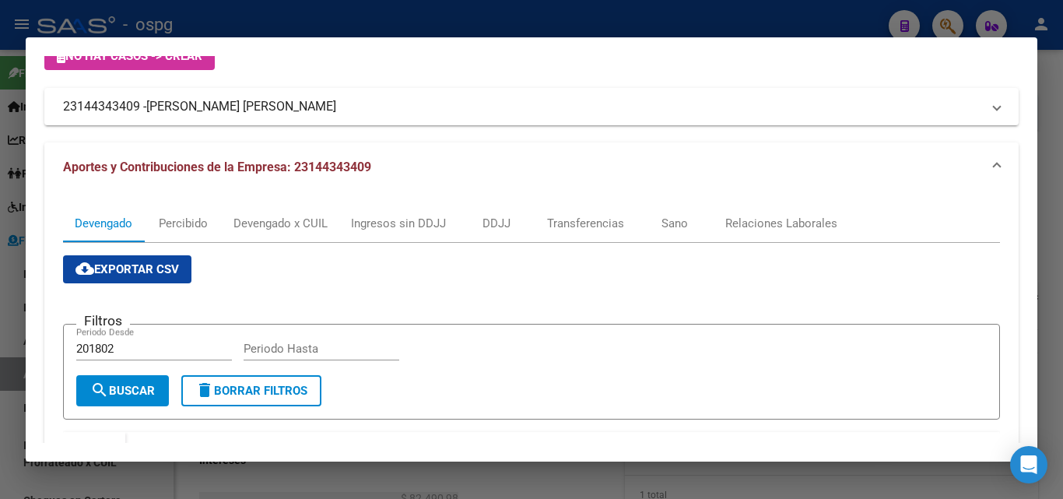
scroll to position [389, 0]
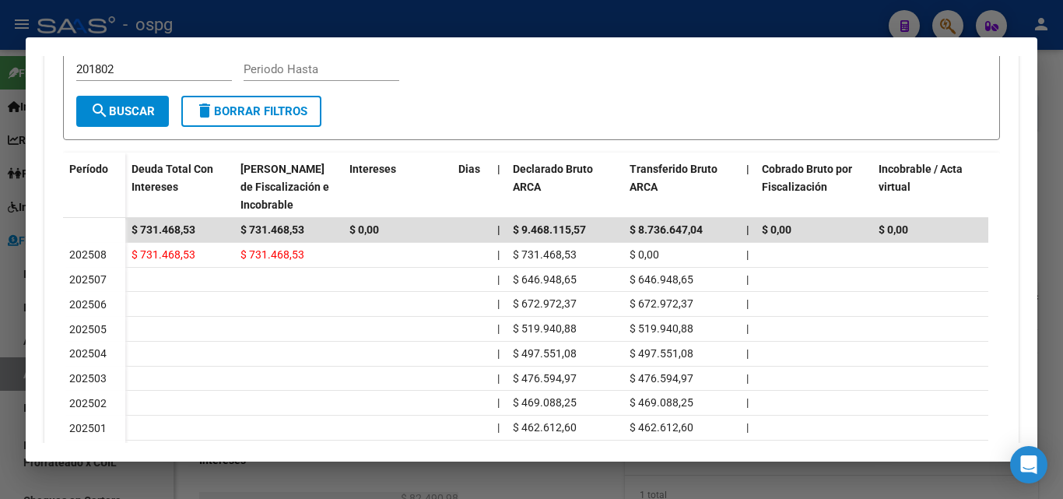
drag, startPoint x: 0, startPoint y: 335, endPoint x: 0, endPoint y: 326, distance: 8.6
click at [0, 331] on div at bounding box center [531, 249] width 1063 height 499
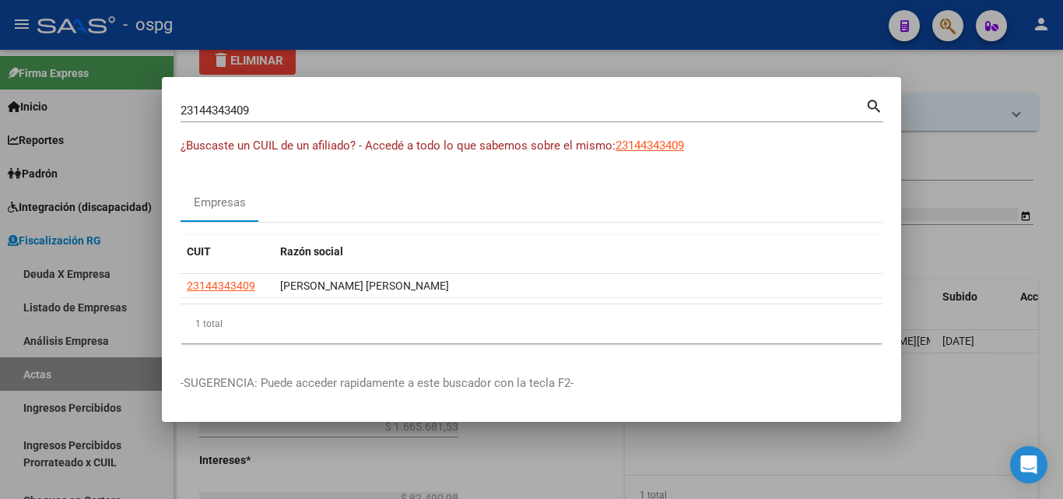
click at [475, 450] on div at bounding box center [531, 249] width 1063 height 499
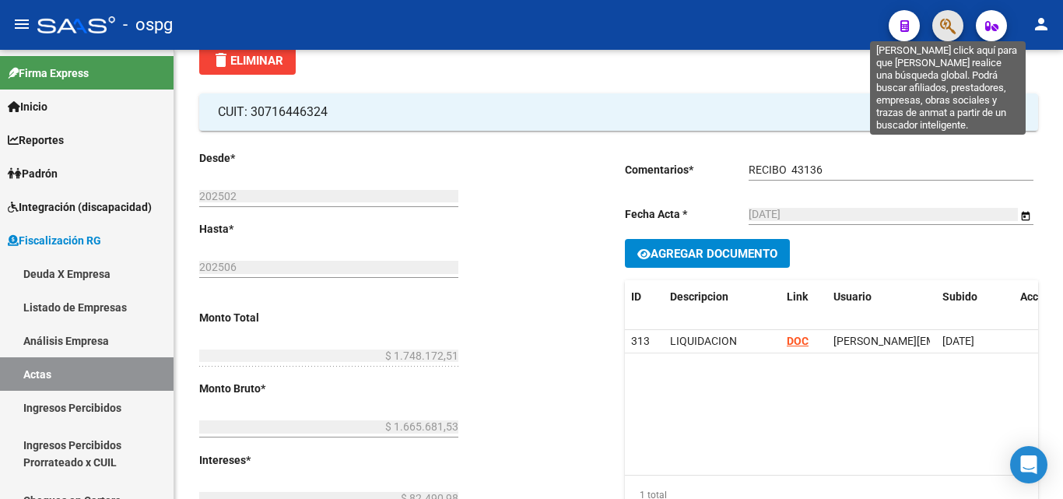
click at [946, 32] on icon "button" at bounding box center [948, 26] width 16 height 18
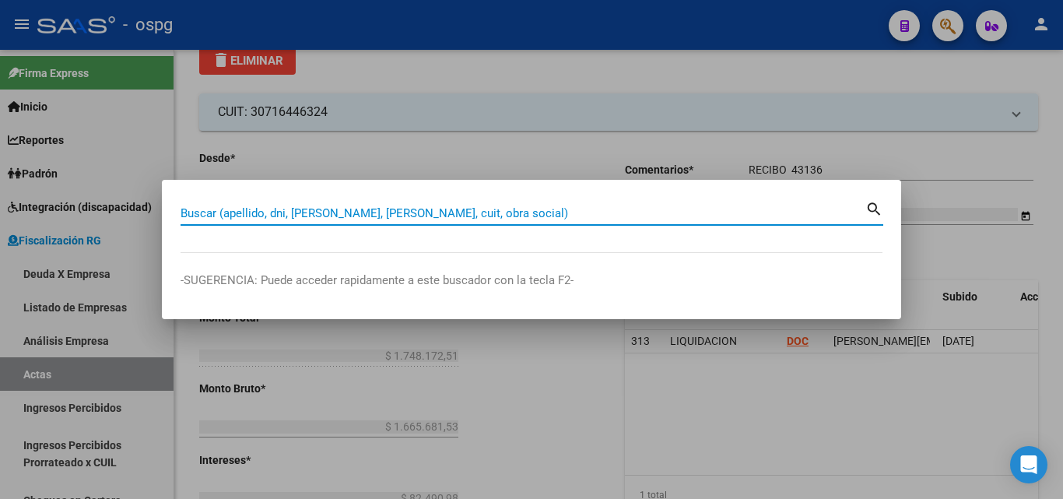
click at [344, 215] on input "Buscar (apellido, dni, [PERSON_NAME], [PERSON_NAME], cuit, obra social)" at bounding box center [523, 213] width 685 height 14
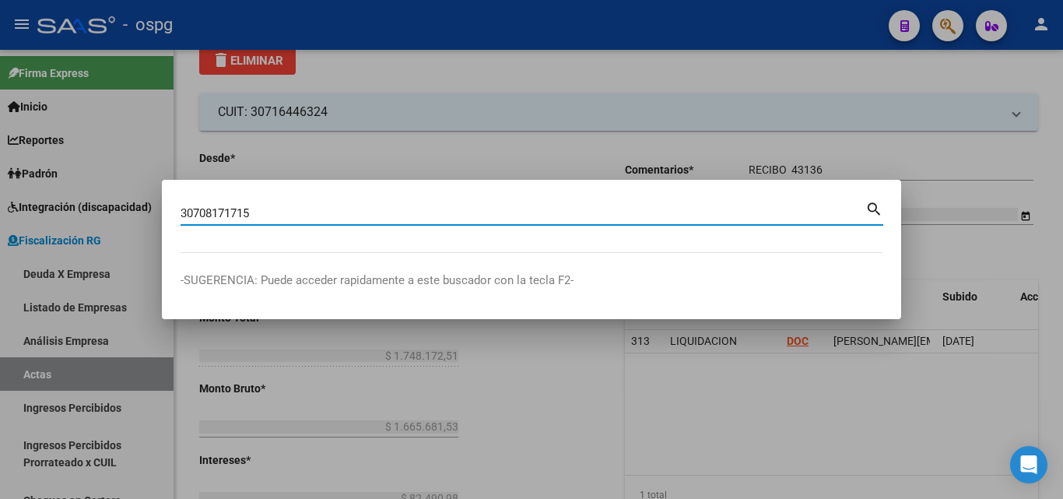
type input "30708171715"
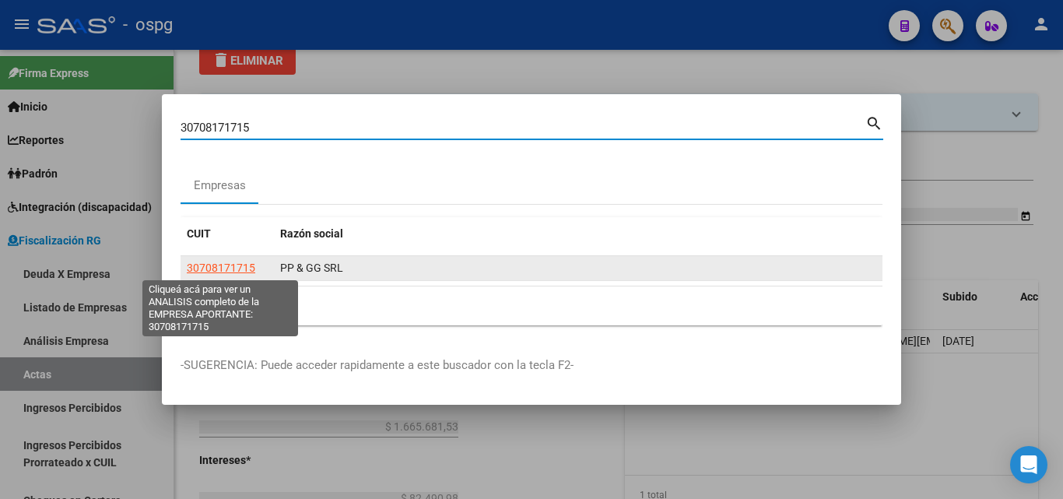
click at [227, 261] on span "30708171715" at bounding box center [221, 267] width 68 height 12
type textarea "30708171715"
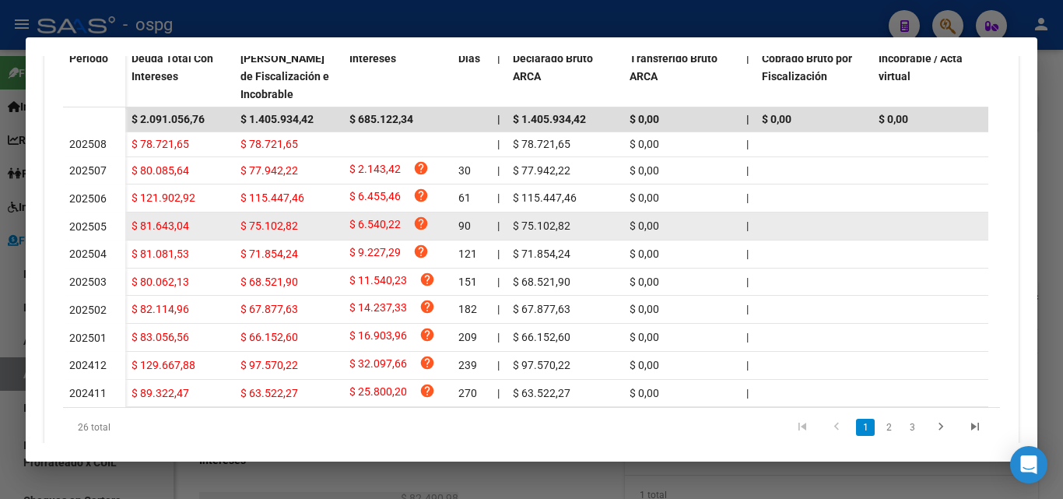
scroll to position [565, 0]
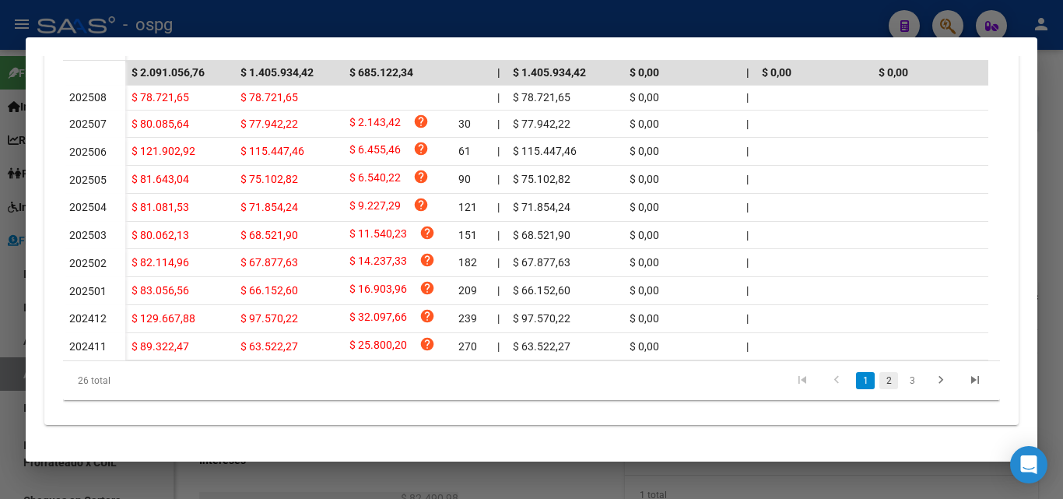
click at [879, 380] on link "2" at bounding box center [888, 380] width 19 height 17
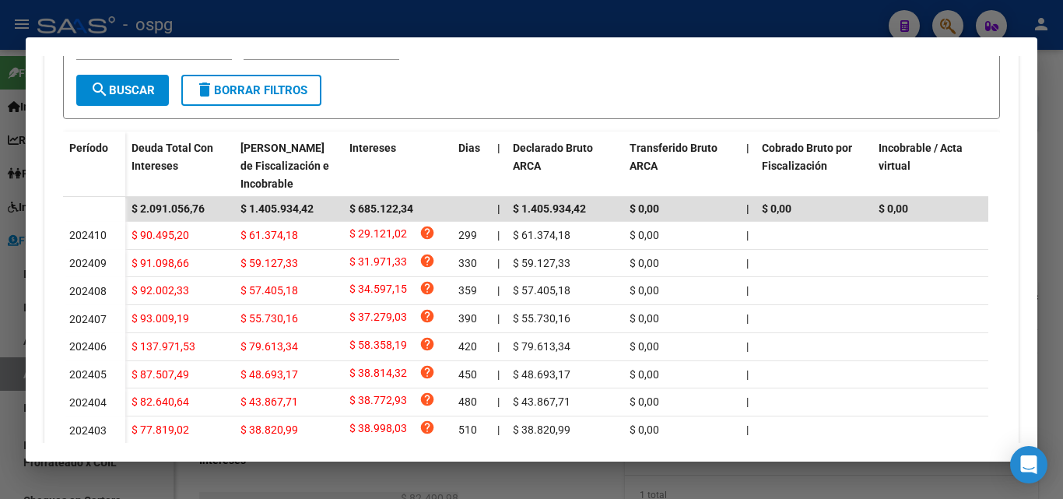
scroll to position [409, 0]
click at [0, 280] on div at bounding box center [531, 249] width 1063 height 499
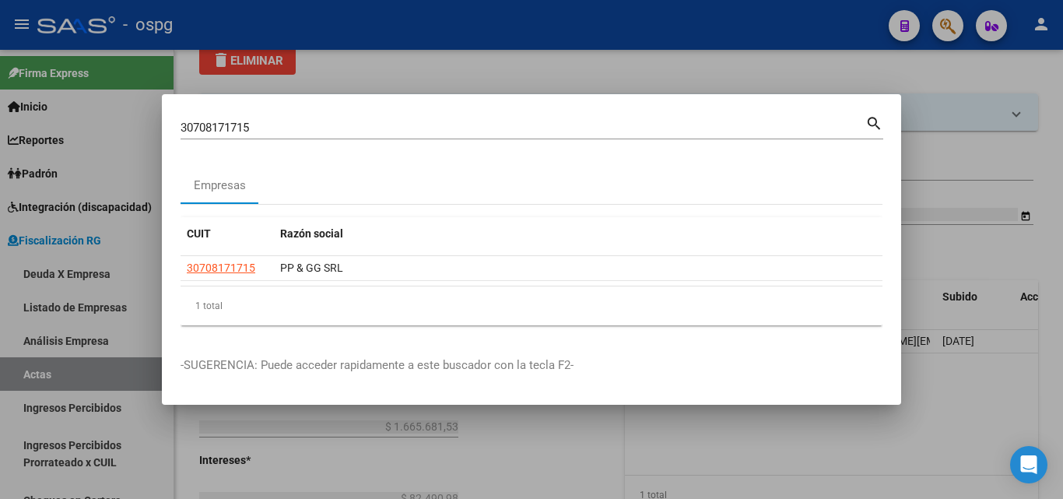
click at [0, 280] on div at bounding box center [531, 249] width 1063 height 499
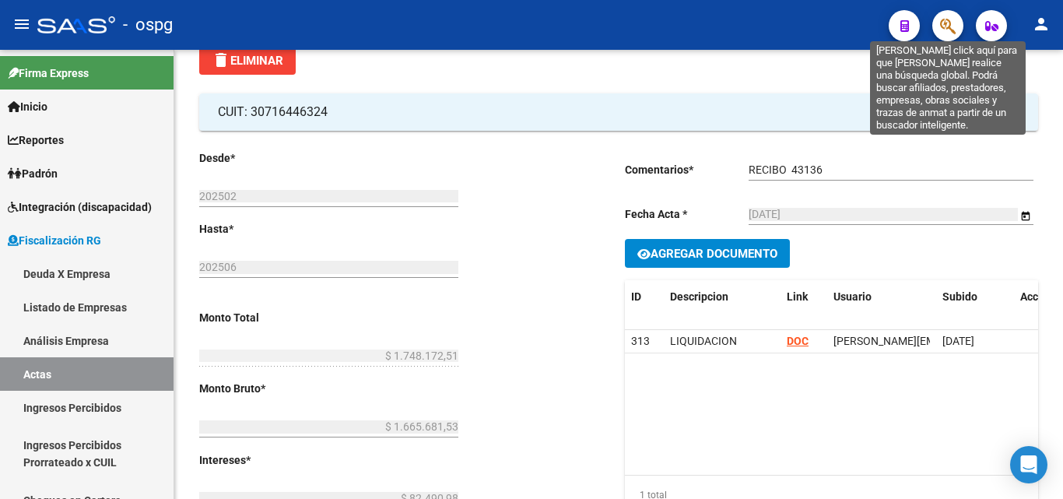
click at [946, 17] on icon "button" at bounding box center [948, 26] width 16 height 18
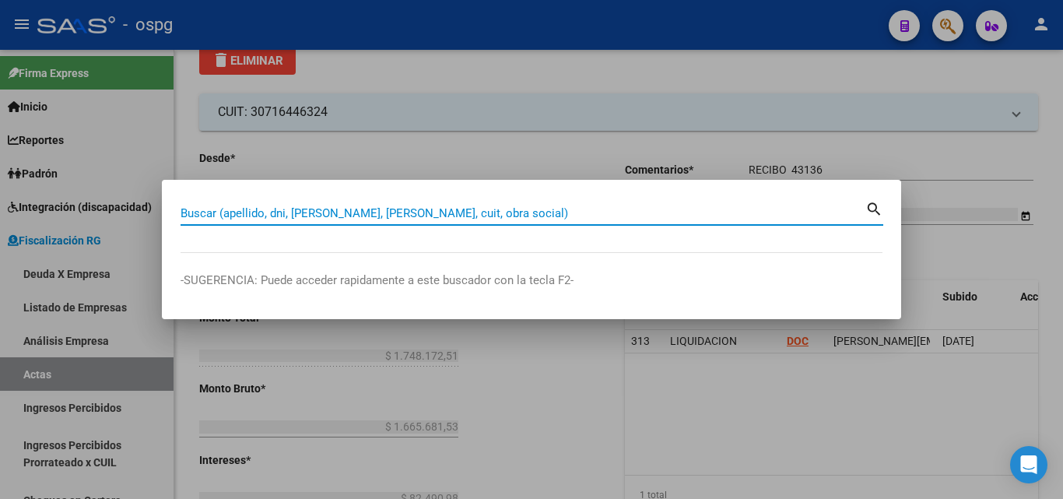
click at [475, 208] on input "Buscar (apellido, dni, [PERSON_NAME], [PERSON_NAME], cuit, obra social)" at bounding box center [523, 213] width 685 height 14
paste input "30696033761"
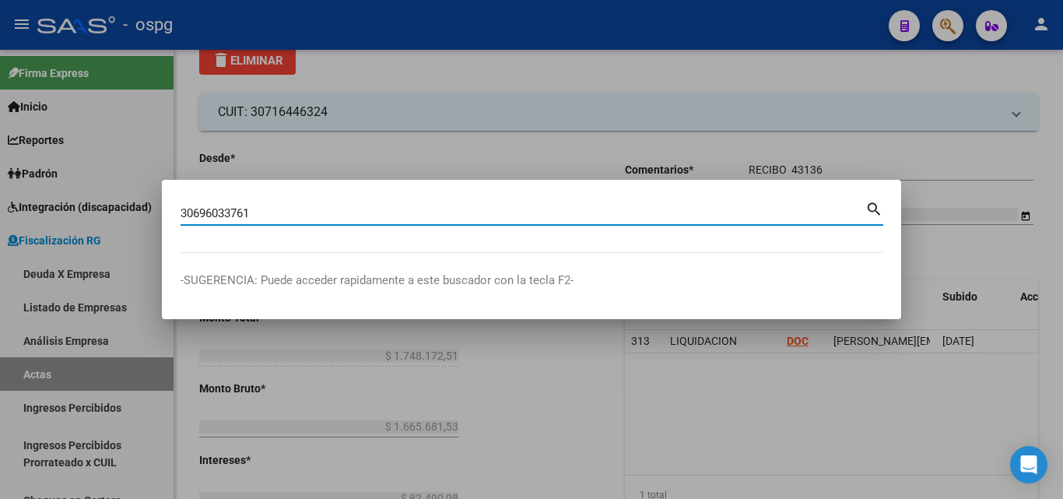
type input "30696033761"
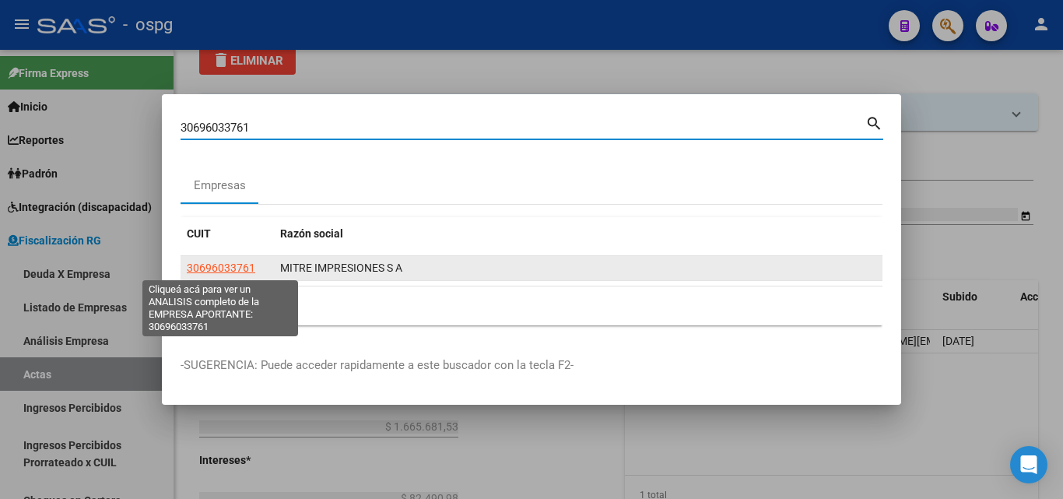
click at [231, 268] on span "30696033761" at bounding box center [221, 267] width 68 height 12
type textarea "30696033761"
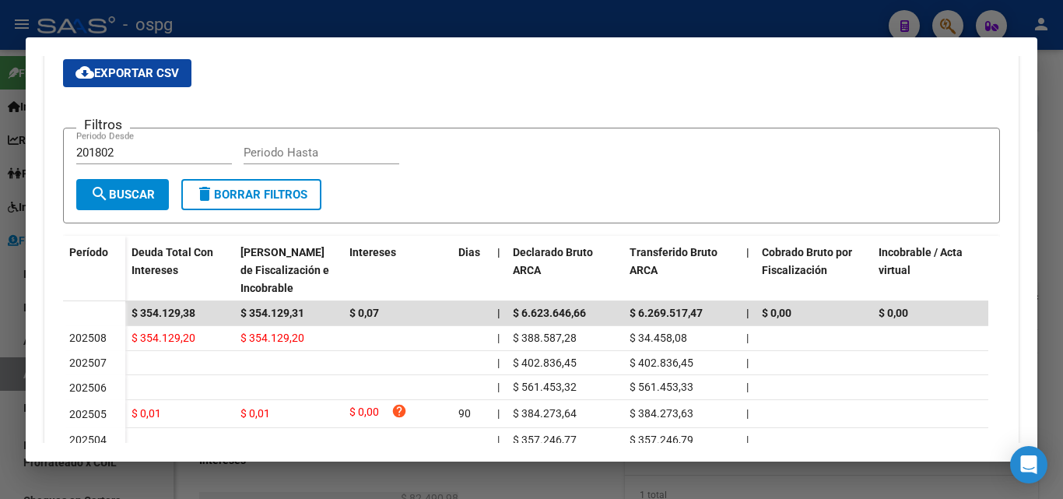
scroll to position [344, 0]
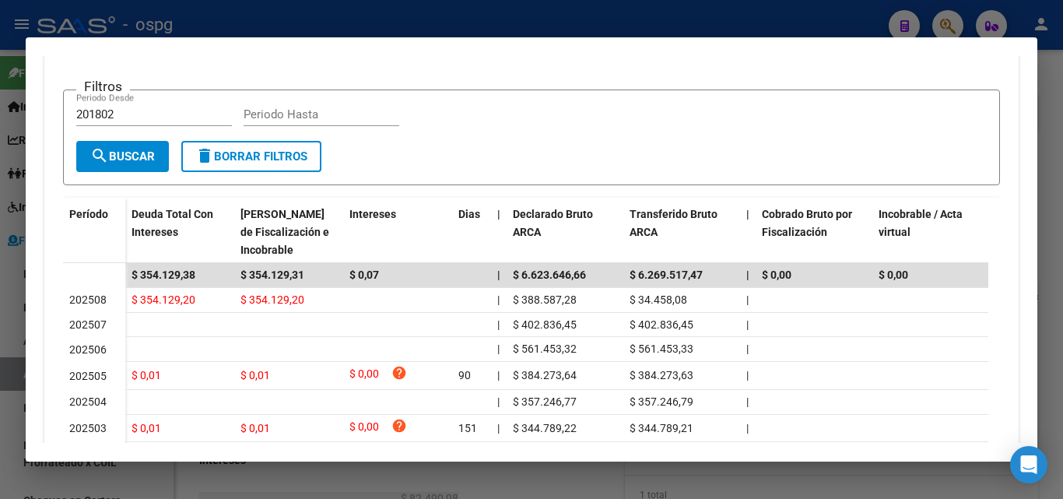
click at [1062, 147] on div at bounding box center [531, 249] width 1063 height 499
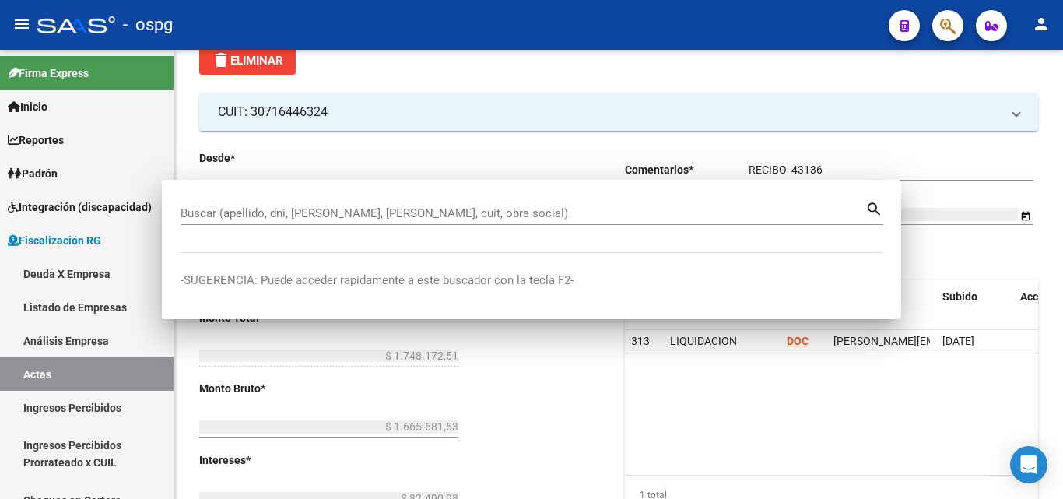
click at [1062, 146] on div at bounding box center [1061, 151] width 4 height 150
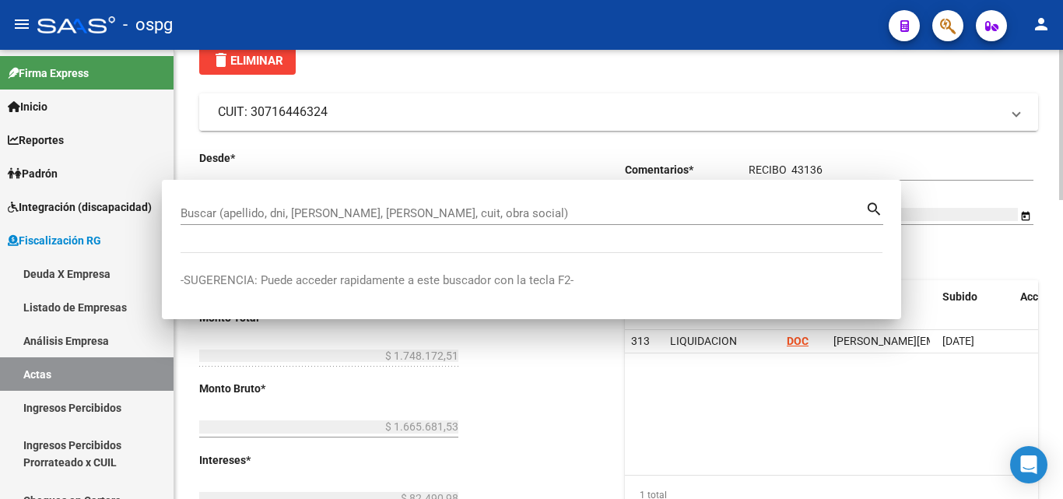
scroll to position [75, 0]
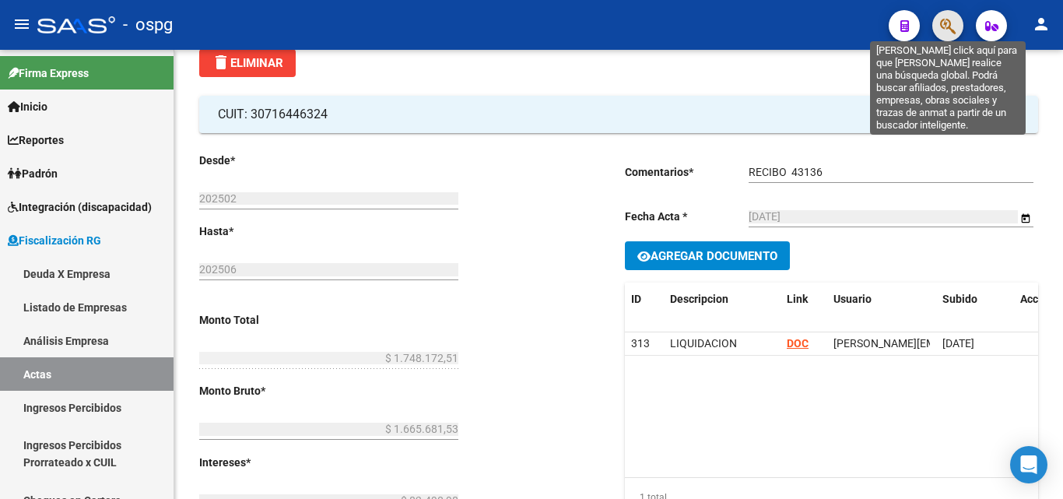
click at [952, 26] on icon "button" at bounding box center [948, 26] width 16 height 18
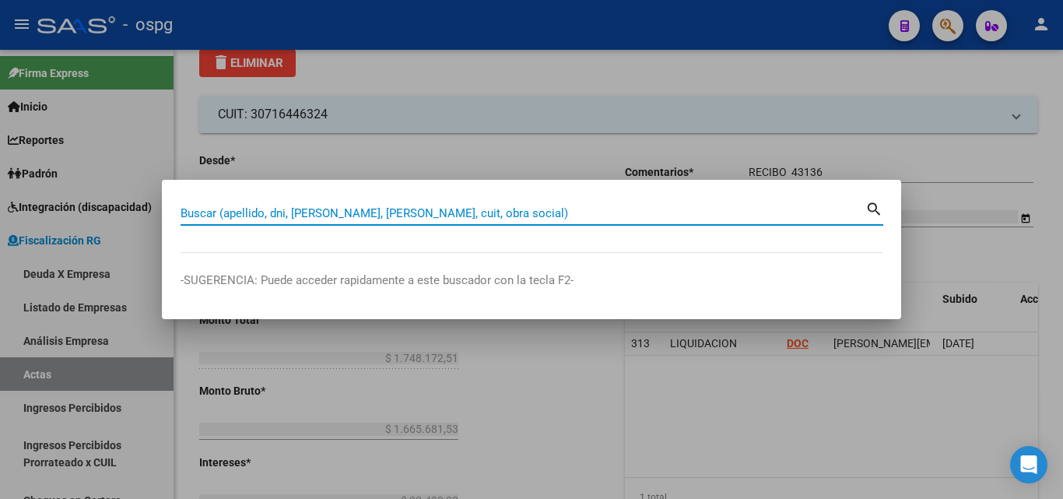
click at [381, 209] on input "Buscar (apellido, dni, [PERSON_NAME], [PERSON_NAME], cuit, obra social)" at bounding box center [523, 213] width 685 height 14
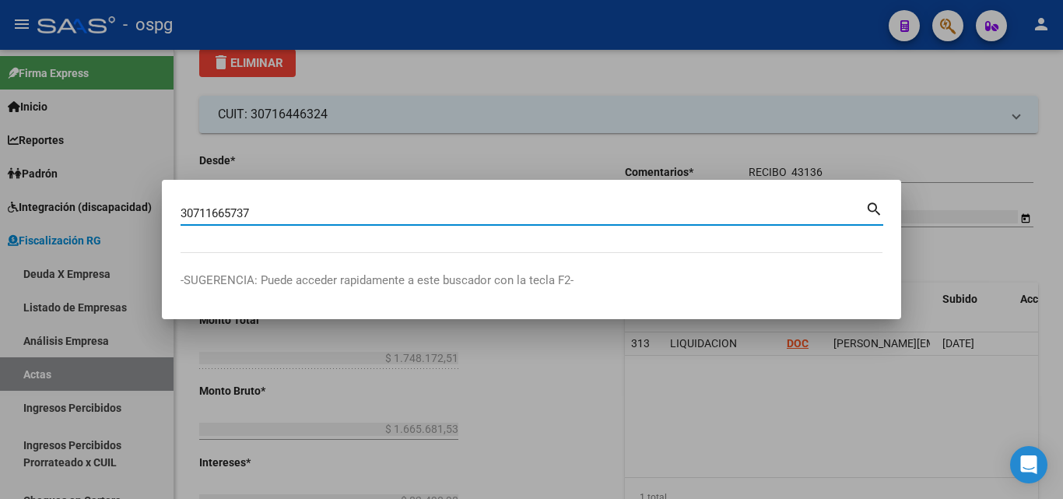
type input "30711665737"
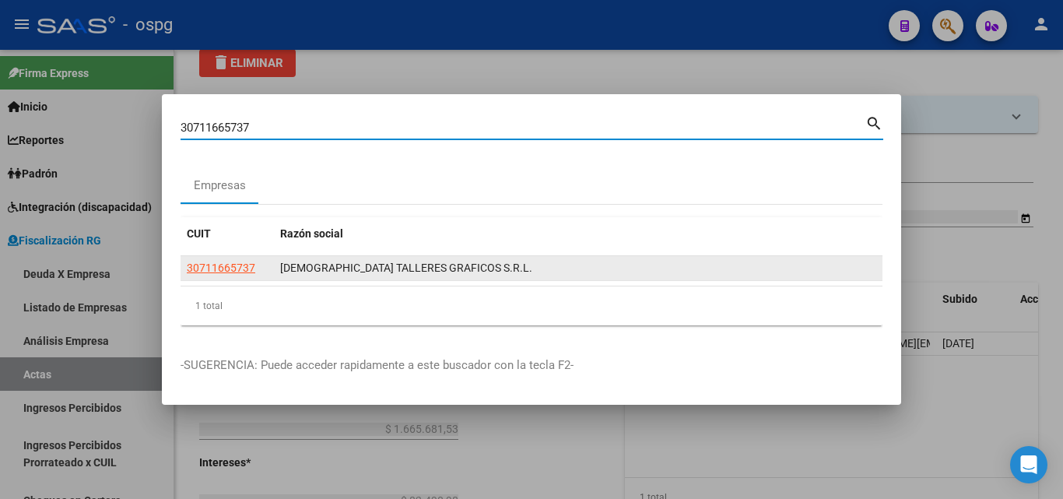
click at [240, 279] on datatable-body-cell "30711665737" at bounding box center [227, 268] width 93 height 24
click at [233, 260] on app-link-go-to "30711665737" at bounding box center [221, 268] width 68 height 18
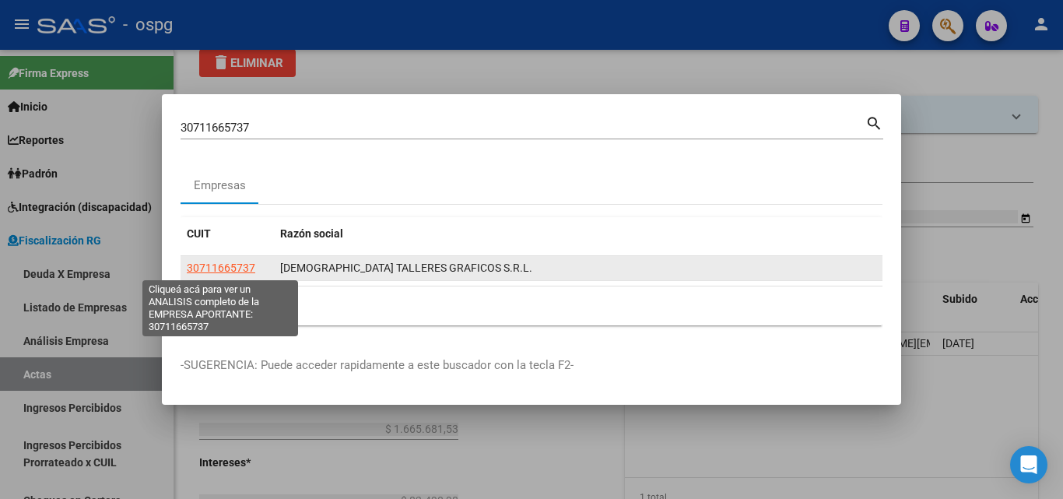
click at [230, 261] on span "30711665737" at bounding box center [221, 267] width 68 height 12
type textarea "30711665737"
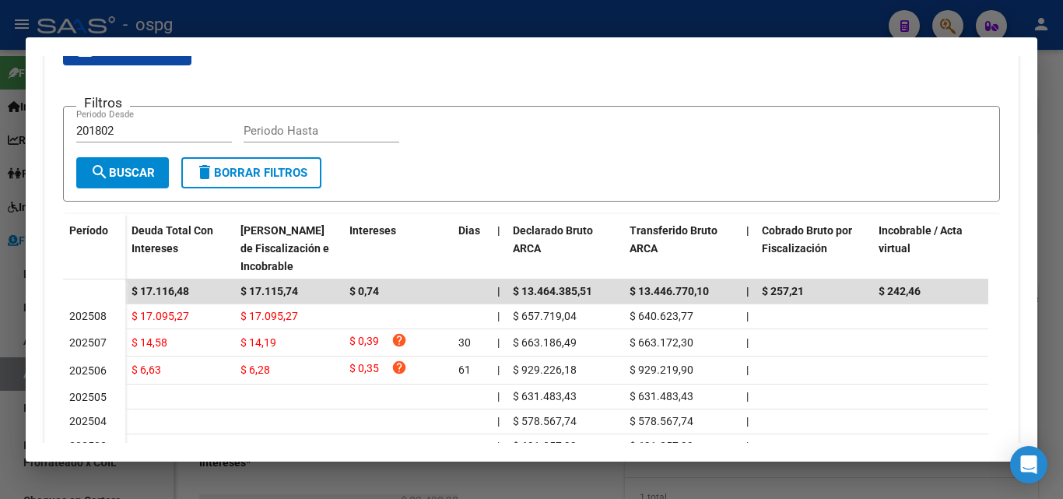
scroll to position [389, 0]
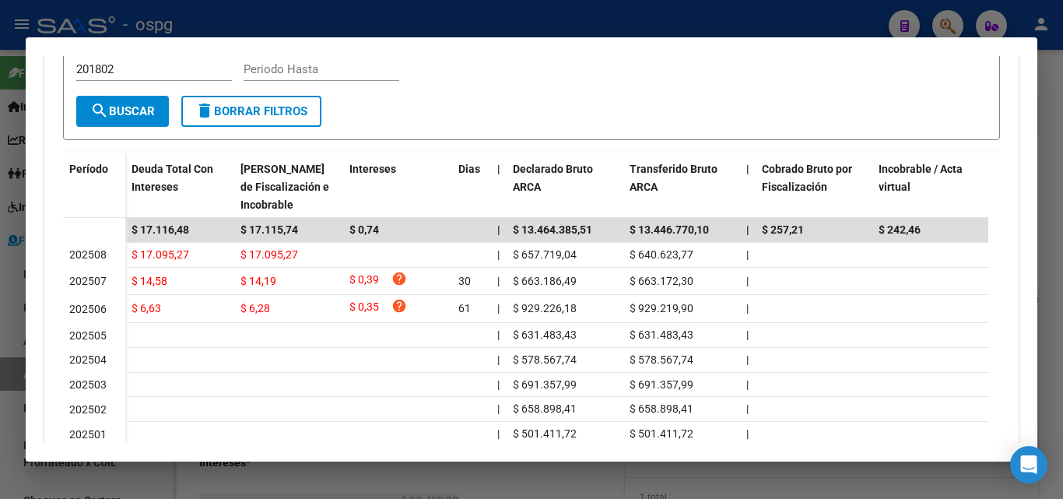
click at [1053, 139] on div at bounding box center [531, 249] width 1063 height 499
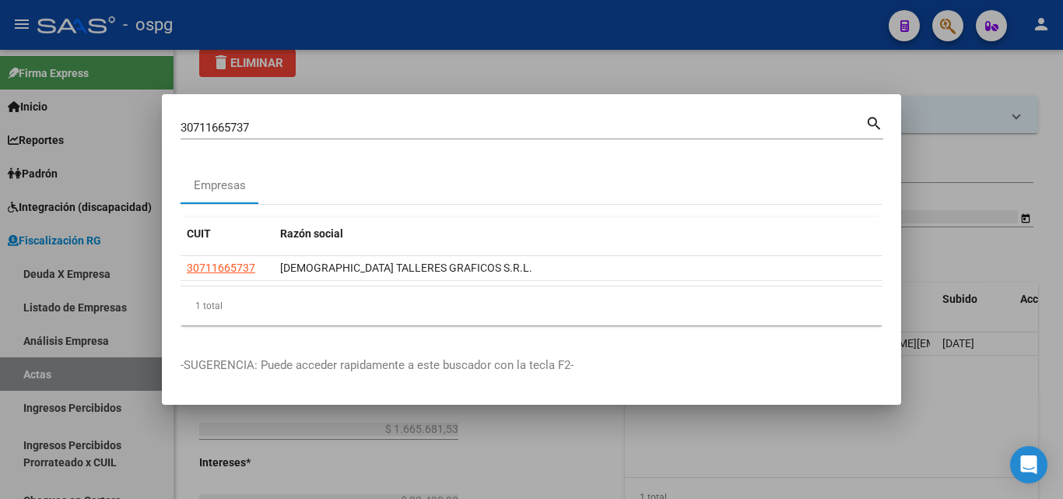
drag, startPoint x: 1053, startPoint y: 139, endPoint x: 969, endPoint y: 94, distance: 95.0
click at [1046, 137] on div at bounding box center [531, 249] width 1063 height 499
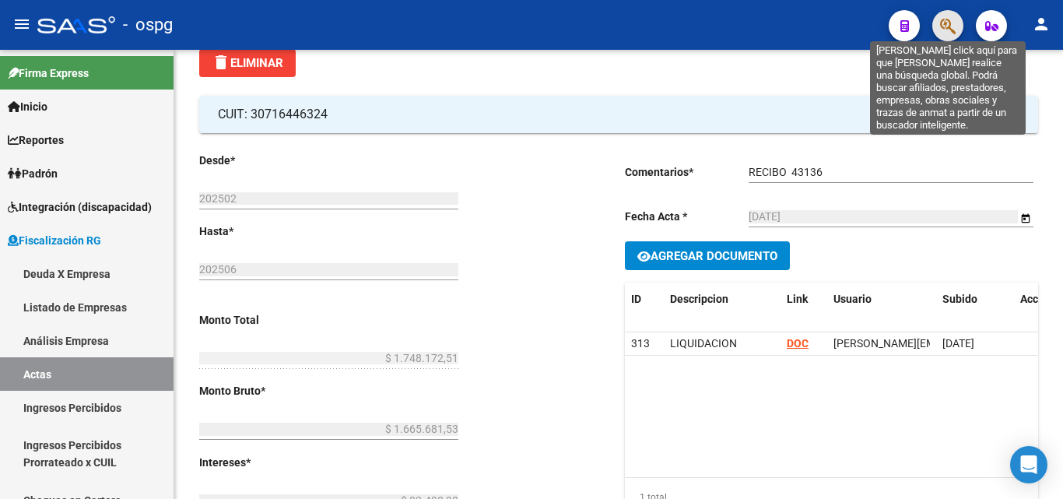
drag, startPoint x: 952, startPoint y: 28, endPoint x: 943, endPoint y: 30, distance: 9.5
click at [943, 30] on icon "button" at bounding box center [948, 26] width 16 height 18
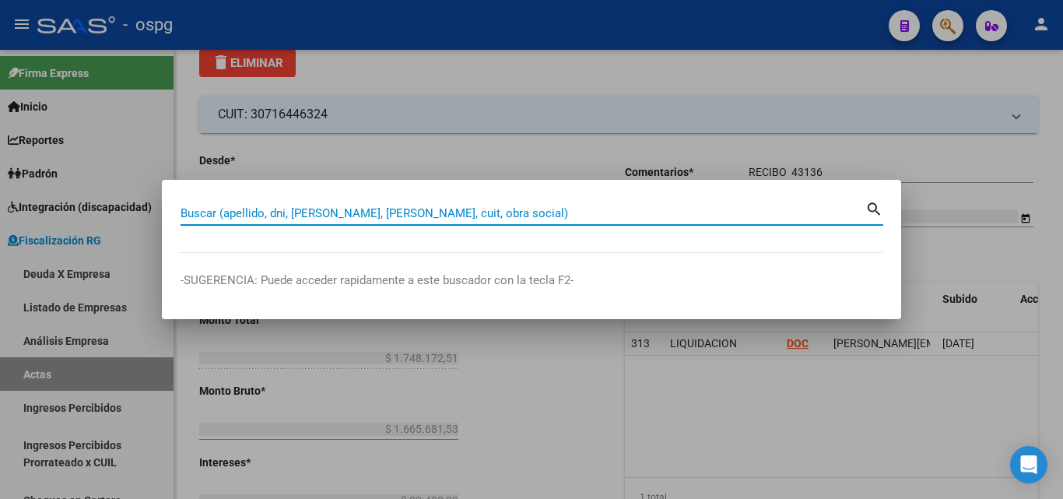
click at [340, 213] on input "Buscar (apellido, dni, [PERSON_NAME], [PERSON_NAME], cuit, obra social)" at bounding box center [523, 213] width 685 height 14
paste input "30574984501"
type input "30574984501"
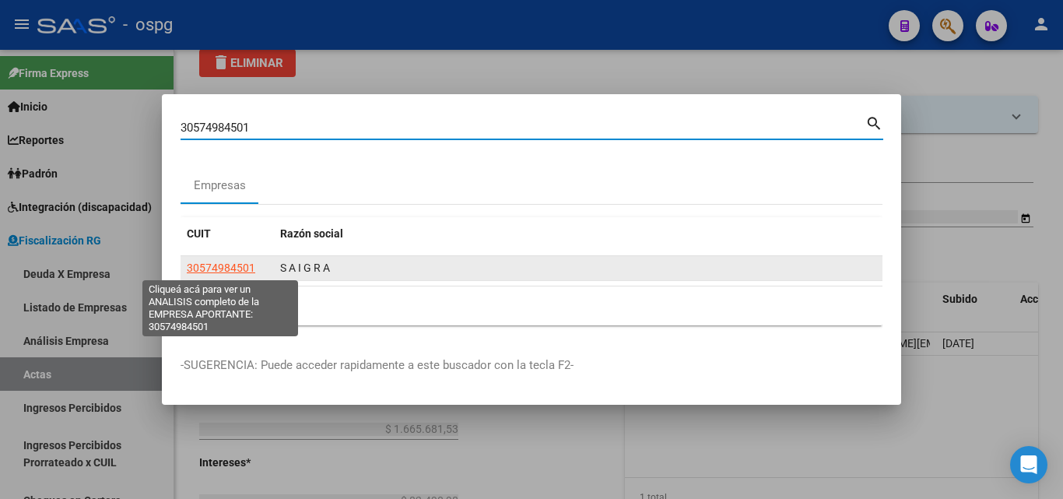
click at [229, 266] on span "30574984501" at bounding box center [221, 267] width 68 height 12
type textarea "30574984501"
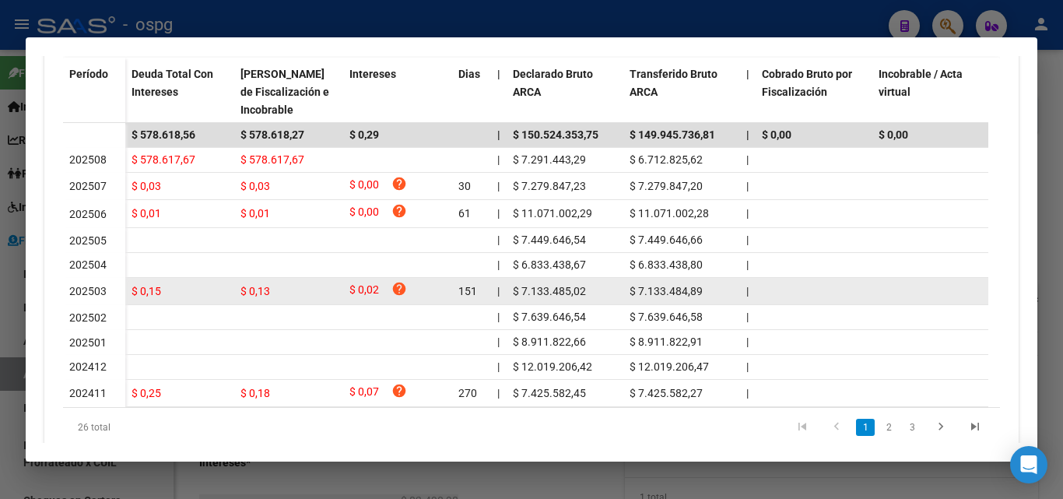
scroll to position [500, 0]
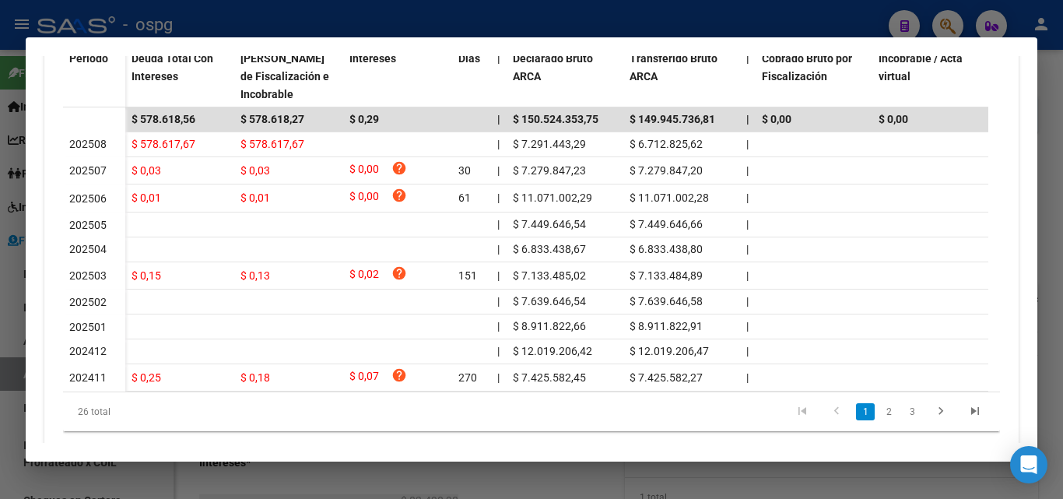
click at [561, 482] on div at bounding box center [531, 249] width 1063 height 499
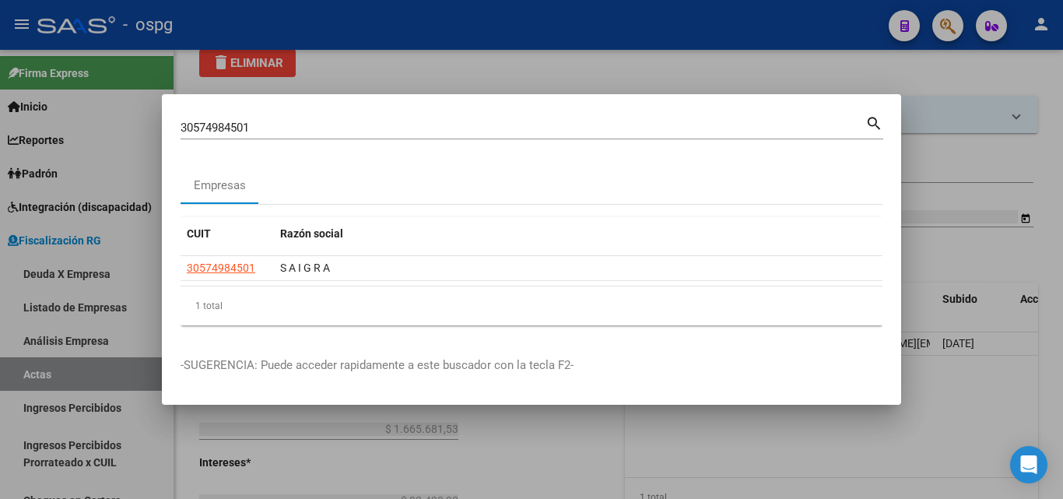
click at [980, 160] on div at bounding box center [531, 249] width 1063 height 499
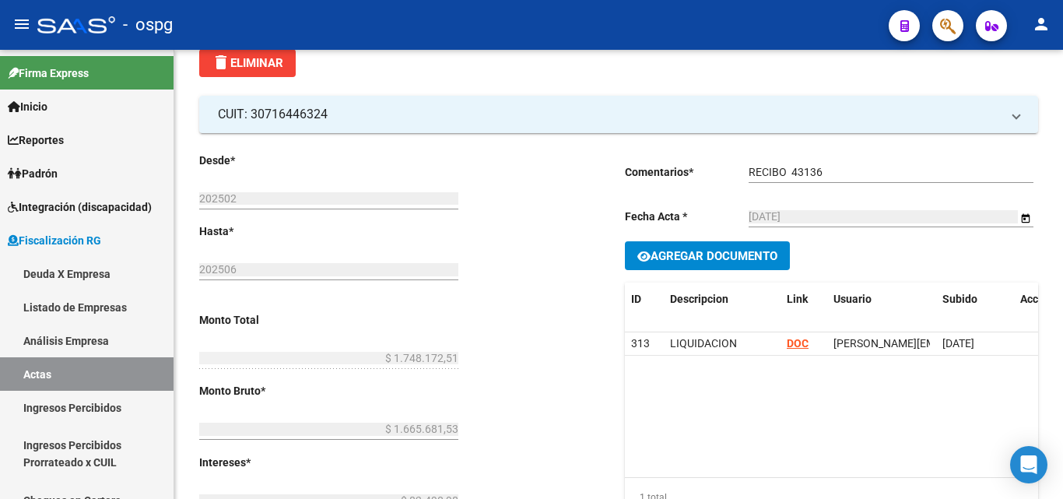
click at [980, 160] on div "RECIBO 43136 Ingresar comentarios" at bounding box center [891, 167] width 285 height 31
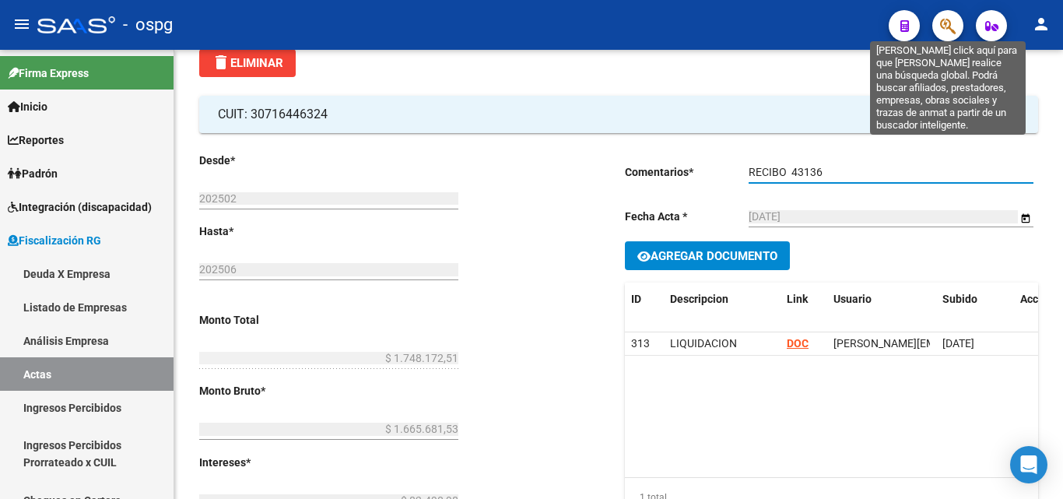
click at [944, 33] on icon "button" at bounding box center [948, 26] width 16 height 18
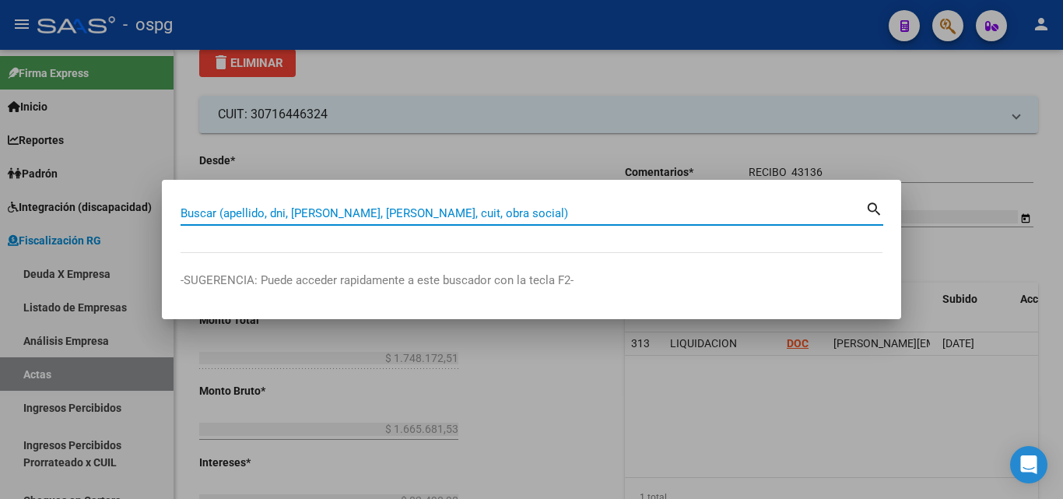
click at [472, 216] on input "Buscar (apellido, dni, [PERSON_NAME], [PERSON_NAME], cuit, obra social)" at bounding box center [523, 213] width 685 height 14
paste input "30500425004"
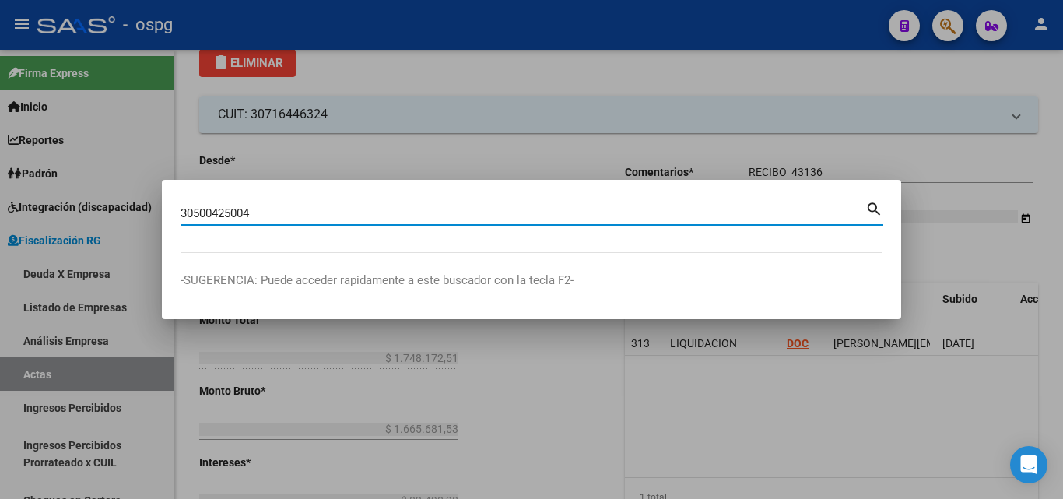
type input "30500425004"
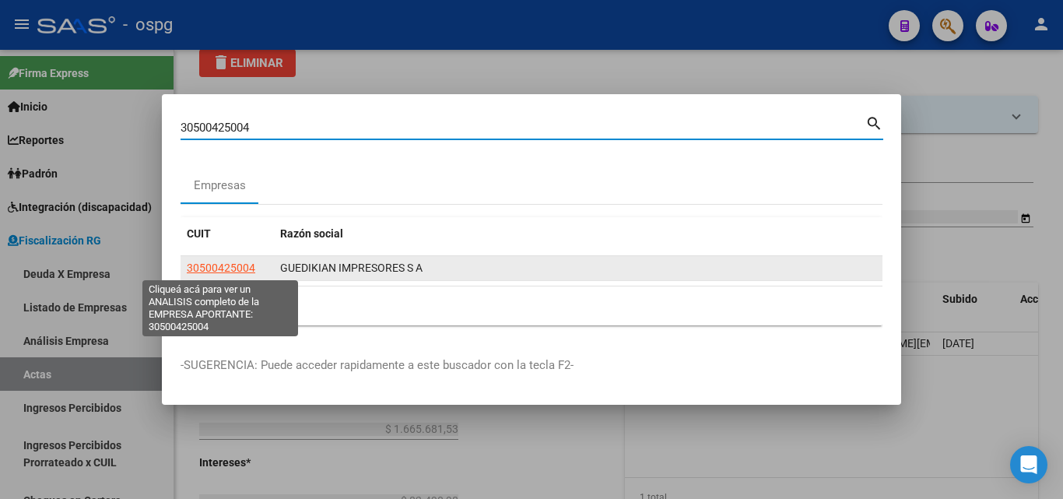
click at [224, 265] on span "30500425004" at bounding box center [221, 267] width 68 height 12
type textarea "30500425004"
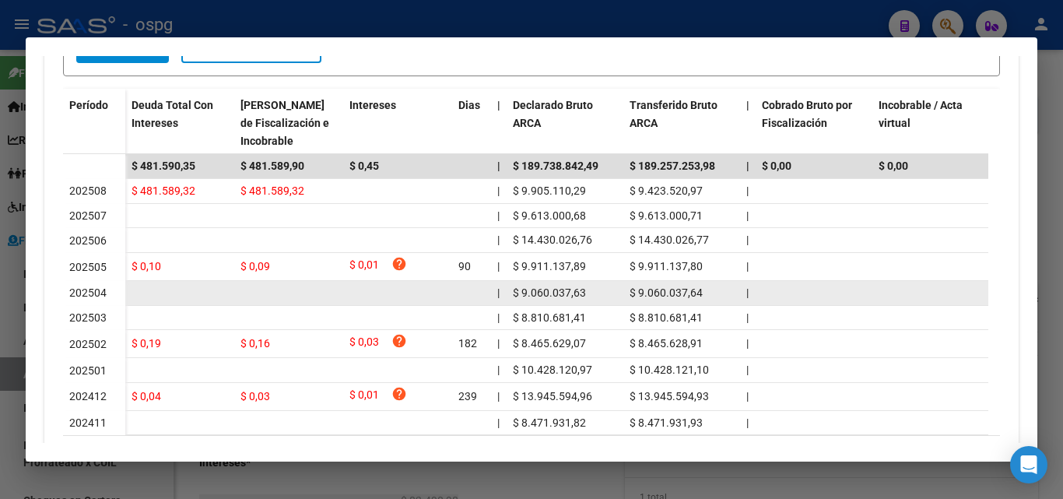
scroll to position [467, 0]
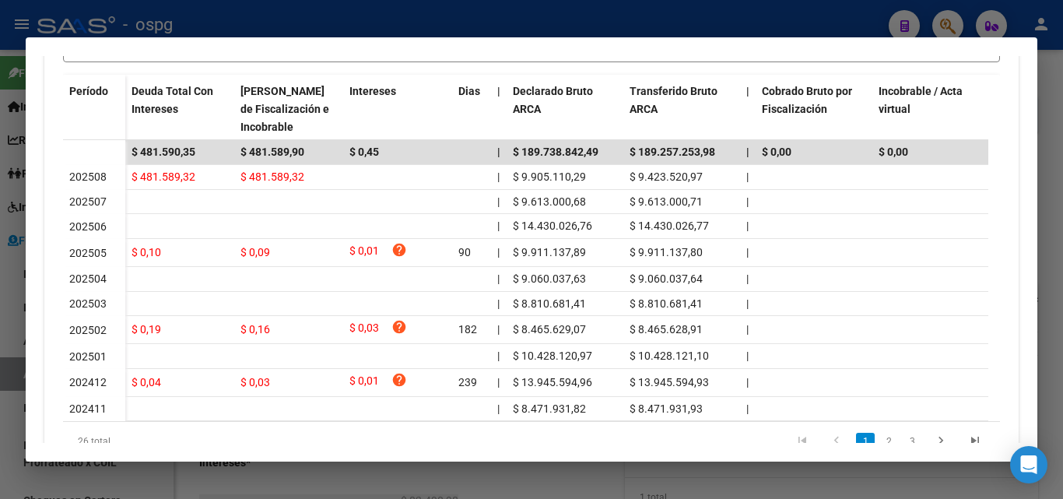
click at [1042, 191] on div at bounding box center [531, 249] width 1063 height 499
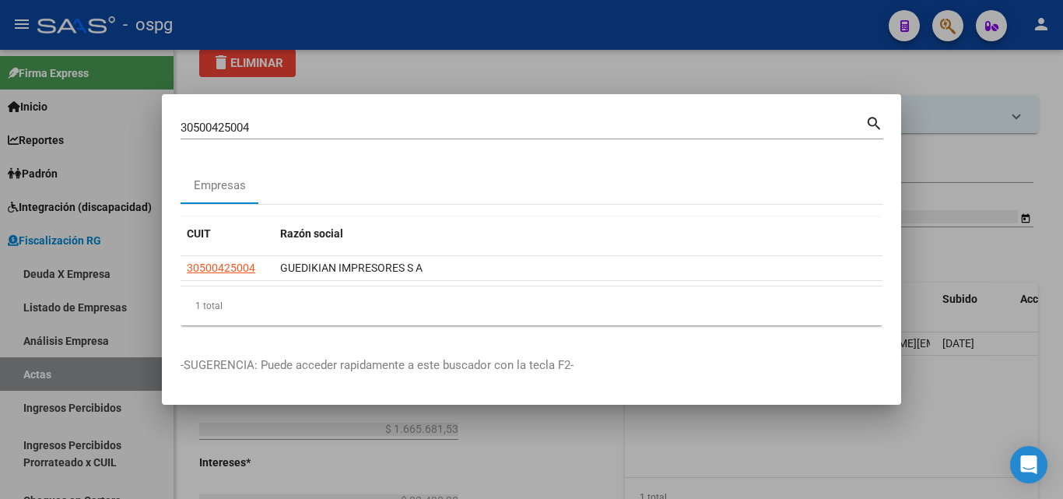
click at [1042, 191] on div at bounding box center [531, 249] width 1063 height 499
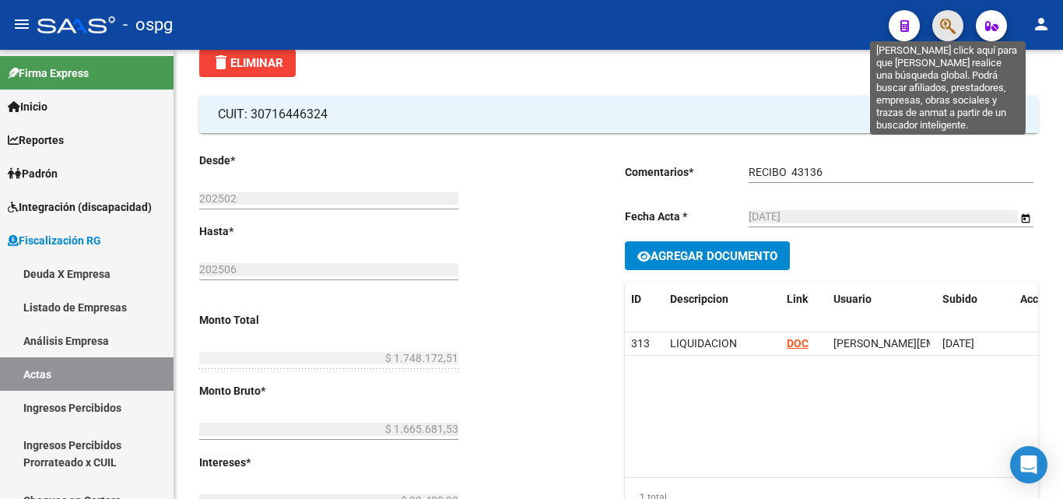
click at [940, 30] on icon "button" at bounding box center [948, 26] width 16 height 18
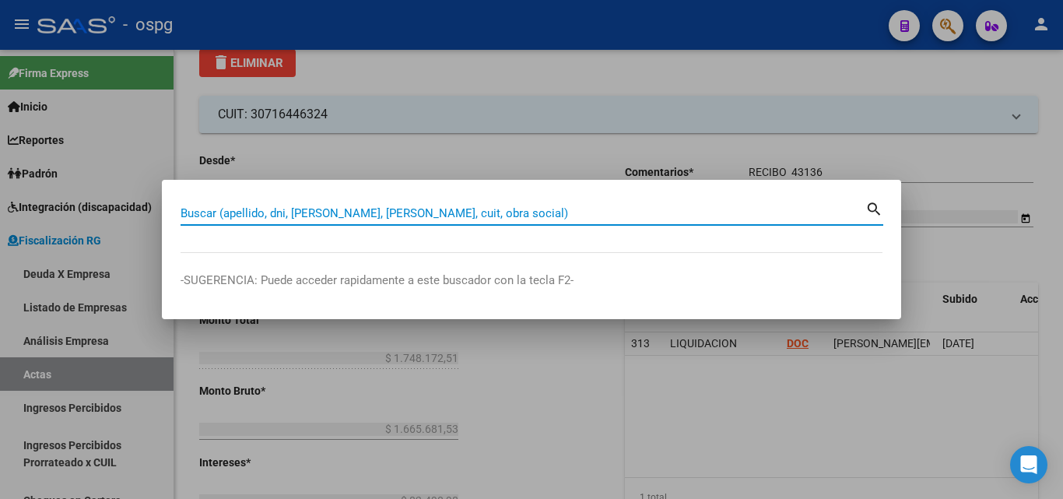
click at [421, 216] on input "Buscar (apellido, dni, [PERSON_NAME], [PERSON_NAME], cuit, obra social)" at bounding box center [523, 213] width 685 height 14
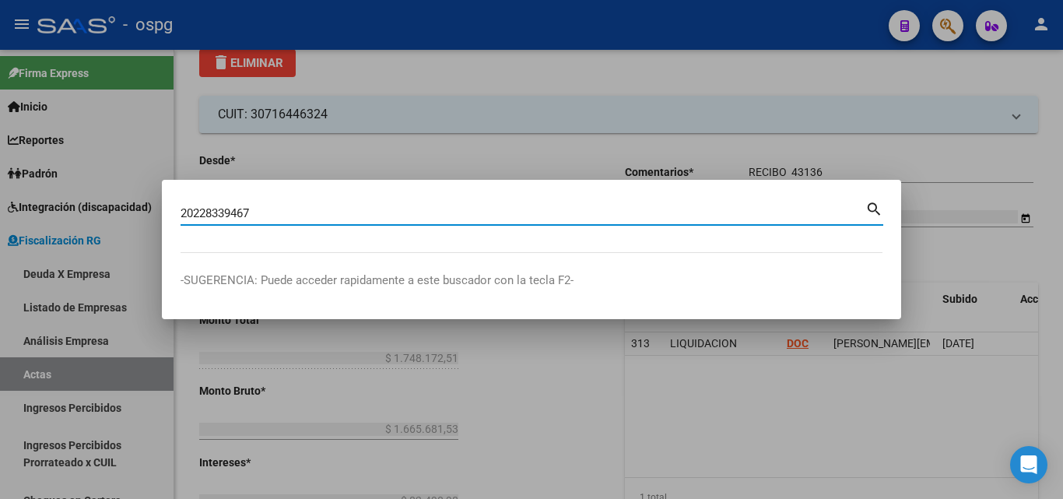
type input "20228339467"
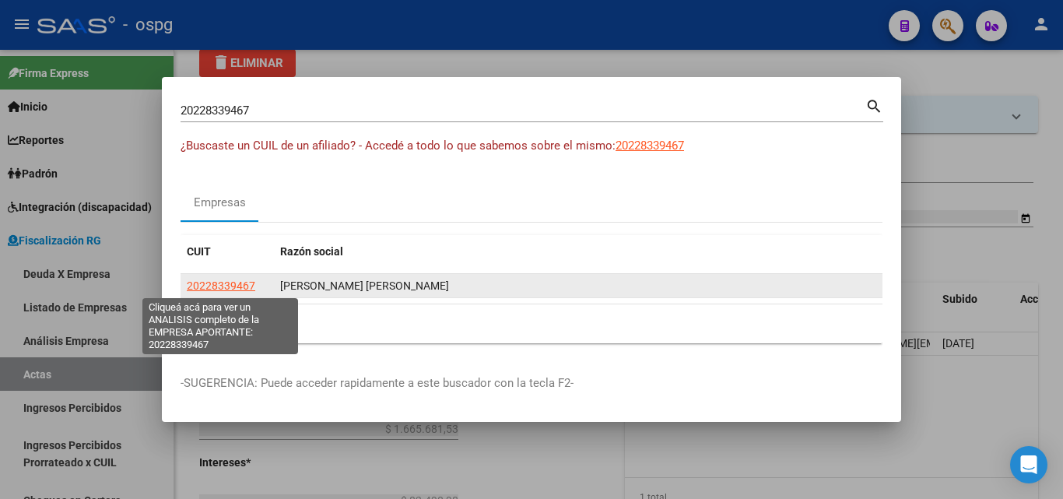
click at [233, 289] on span "20228339467" at bounding box center [221, 285] width 68 height 12
type textarea "20228339467"
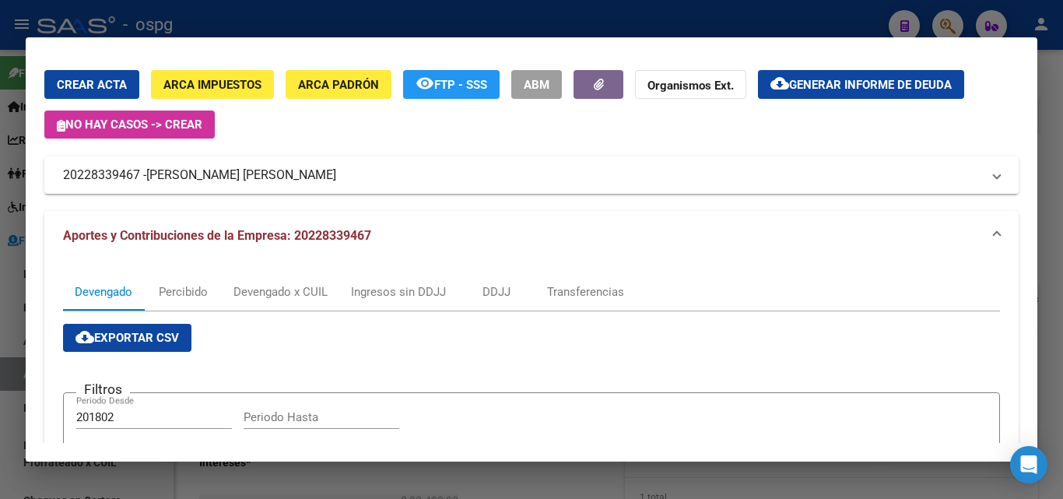
scroll to position [33, 0]
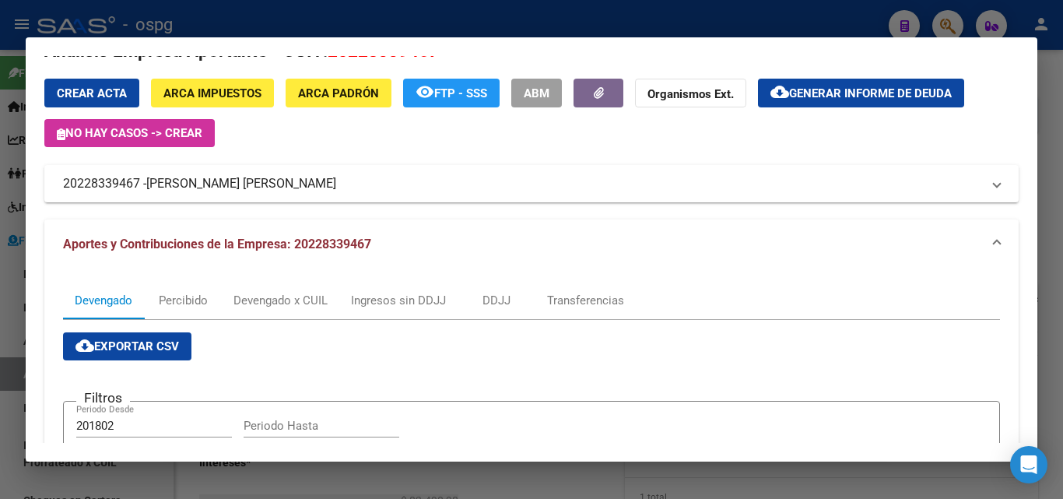
click at [15, 263] on div at bounding box center [531, 249] width 1063 height 499
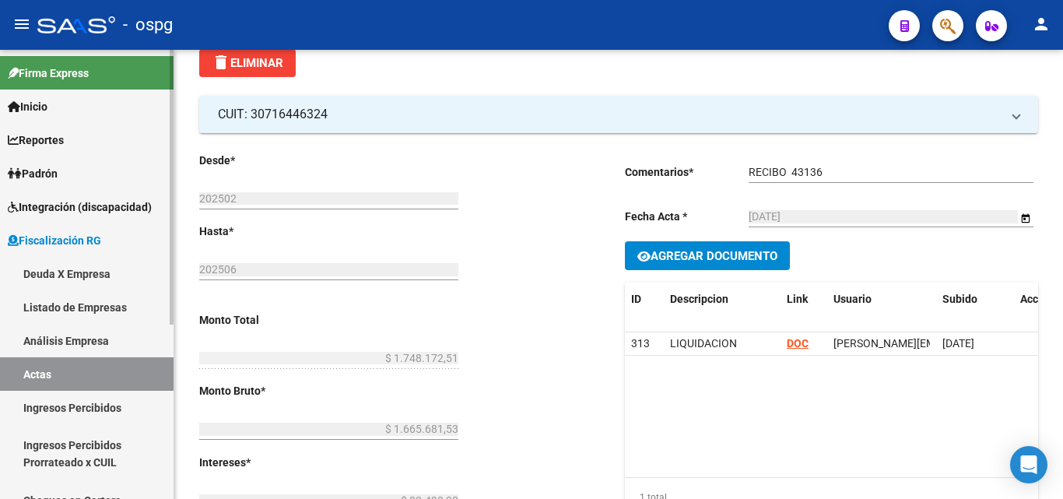
click at [68, 269] on link "Deuda X Empresa" at bounding box center [87, 273] width 174 height 33
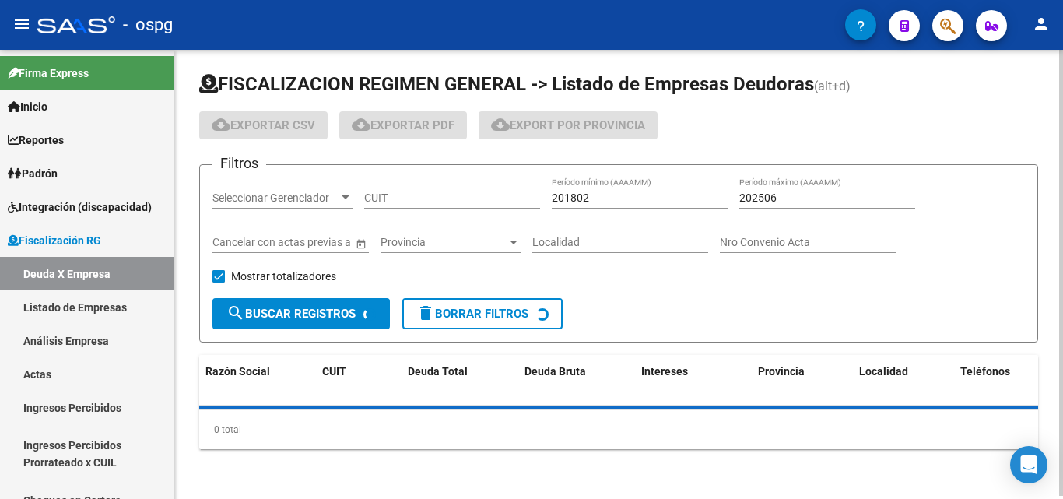
scroll to position [75, 0]
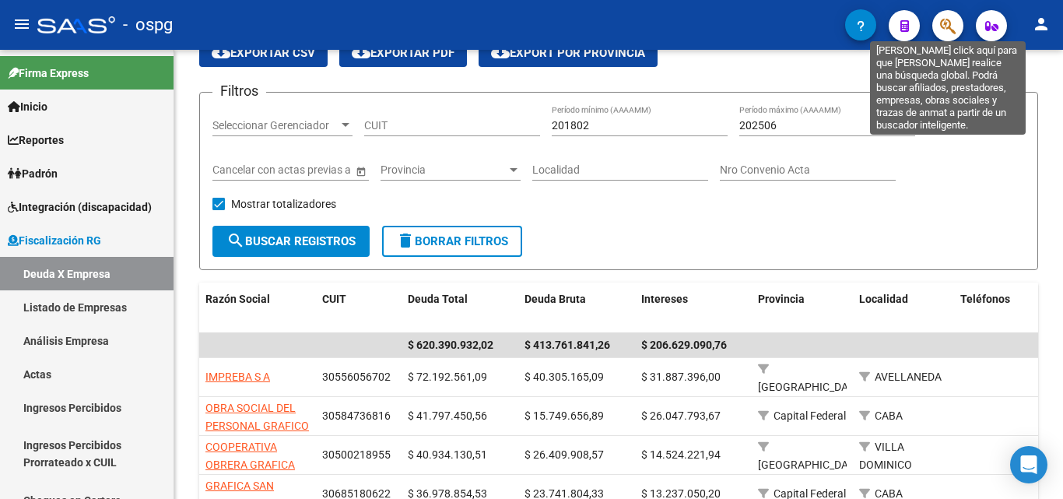
drag, startPoint x: 952, startPoint y: 28, endPoint x: 944, endPoint y: 29, distance: 7.8
click at [944, 29] on icon "button" at bounding box center [948, 26] width 16 height 18
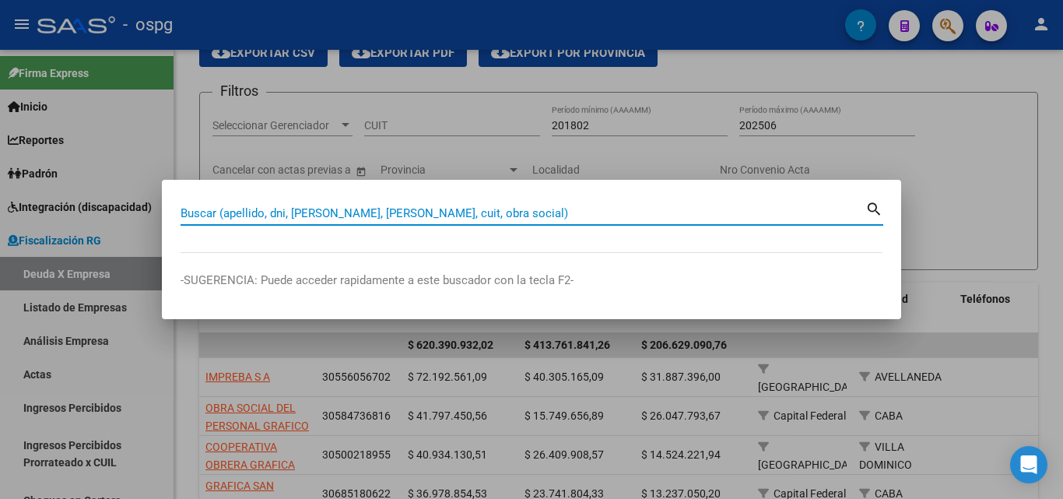
click at [443, 209] on input "Buscar (apellido, dni, [PERSON_NAME], [PERSON_NAME], cuit, obra social)" at bounding box center [523, 213] width 685 height 14
paste input "30521090452"
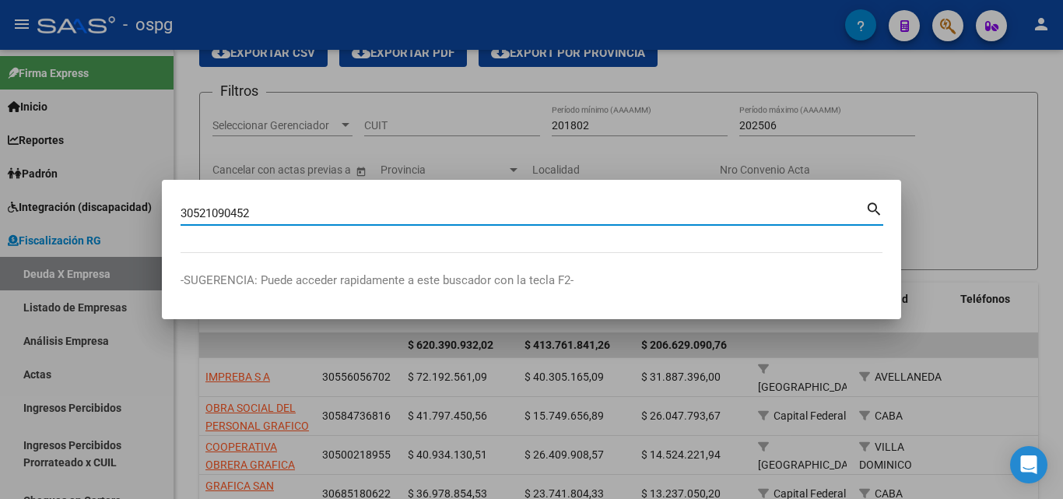
type input "30521090452"
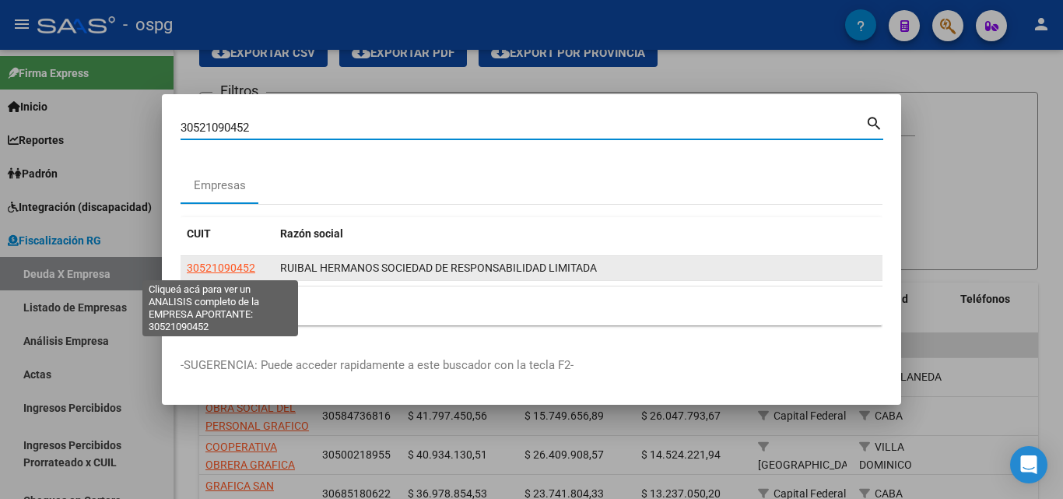
click at [237, 272] on span "30521090452" at bounding box center [221, 267] width 68 height 12
type textarea "30521090452"
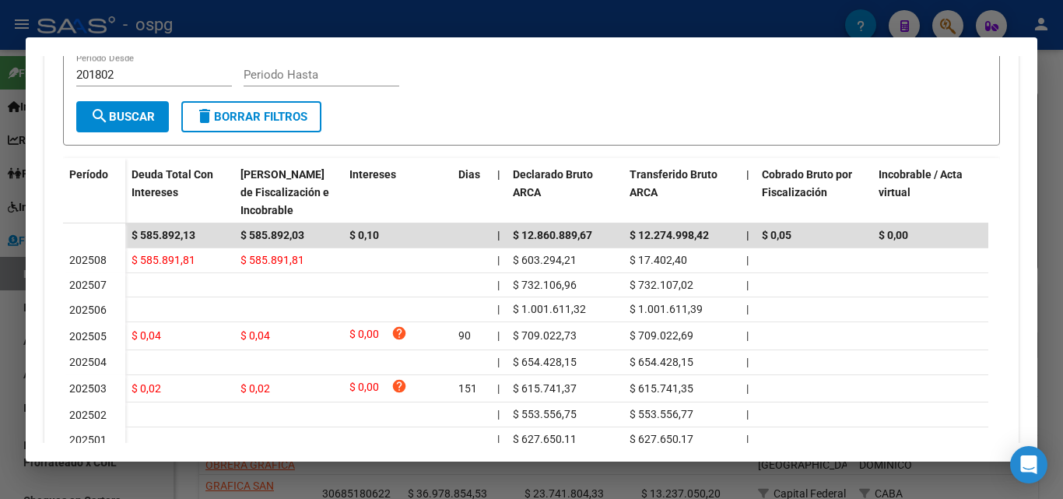
scroll to position [467, 0]
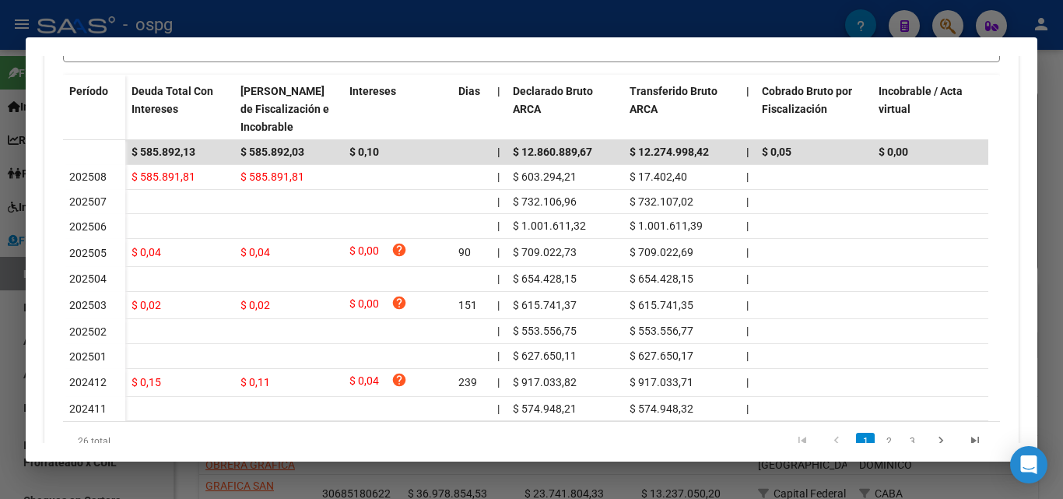
click at [0, 349] on div at bounding box center [531, 249] width 1063 height 499
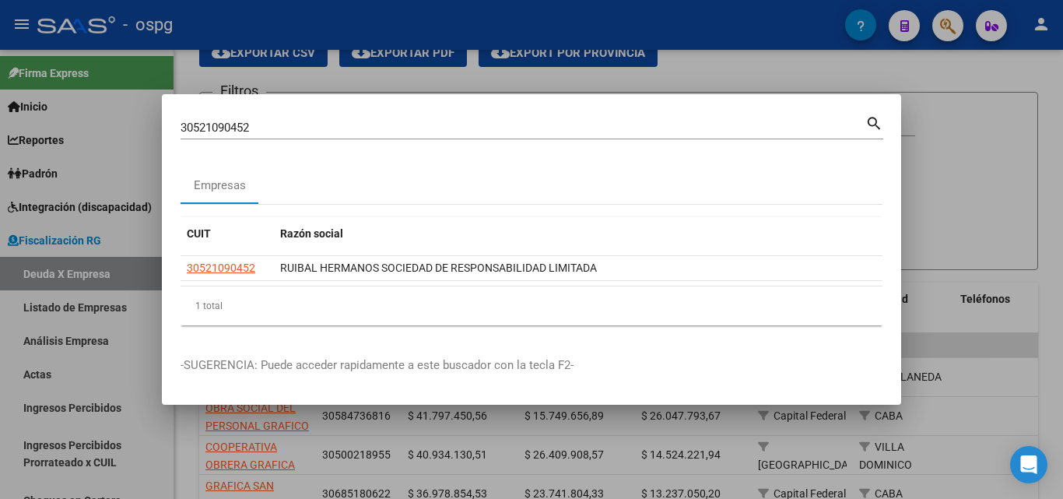
click at [958, 160] on div at bounding box center [531, 249] width 1063 height 499
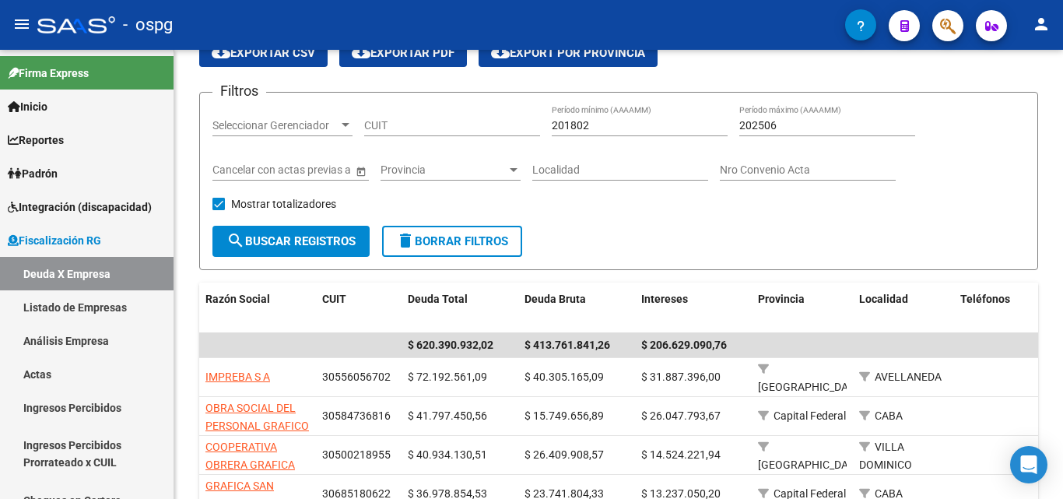
click at [958, 160] on div "Filtros Seleccionar Gerenciador Seleccionar Gerenciador CUIT 201802 Período mín…" at bounding box center [618, 165] width 812 height 121
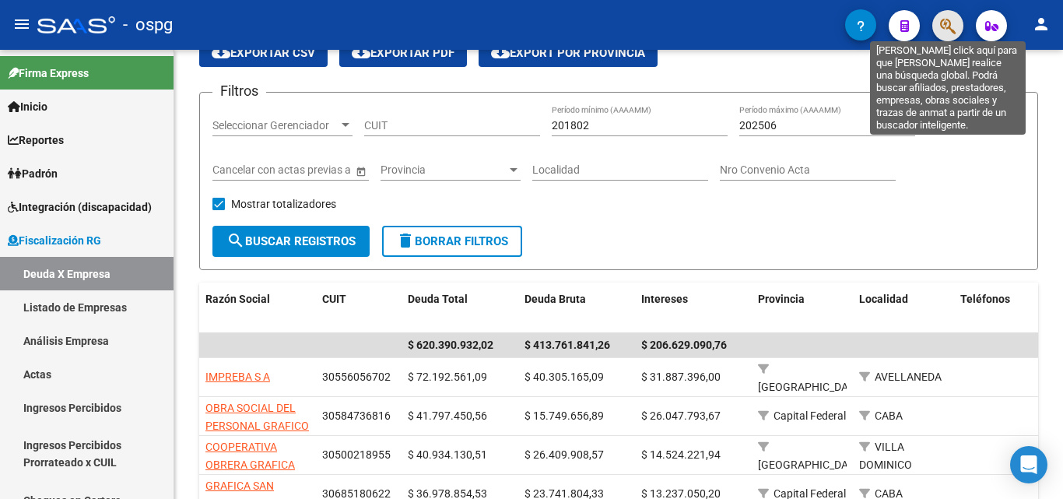
click at [945, 23] on icon "button" at bounding box center [948, 26] width 16 height 18
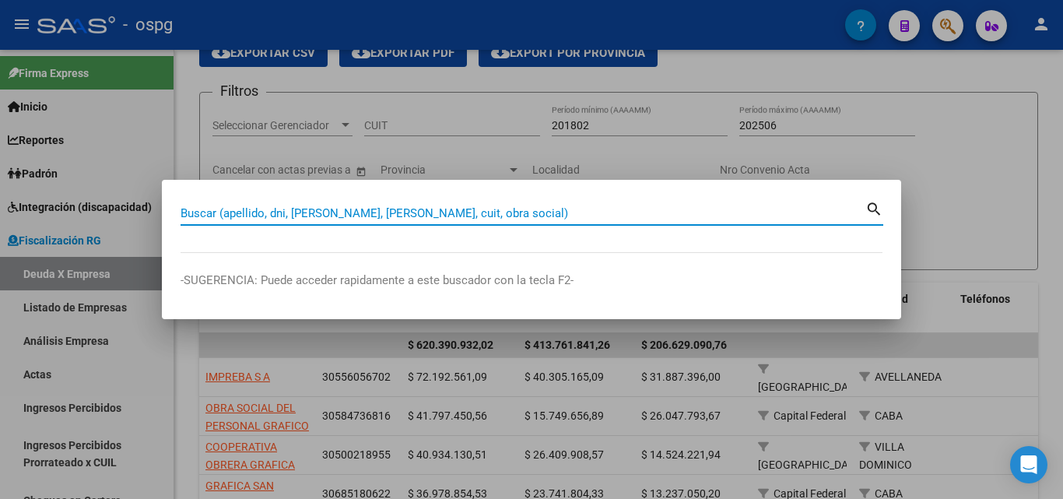
click at [335, 211] on input "Buscar (apellido, dni, [PERSON_NAME], [PERSON_NAME], cuit, obra social)" at bounding box center [523, 213] width 685 height 14
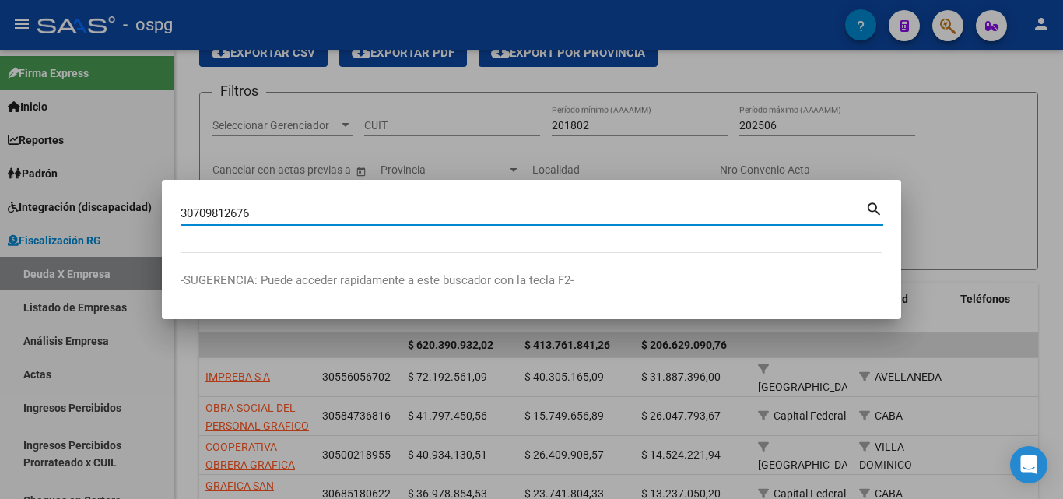
type input "30709812676"
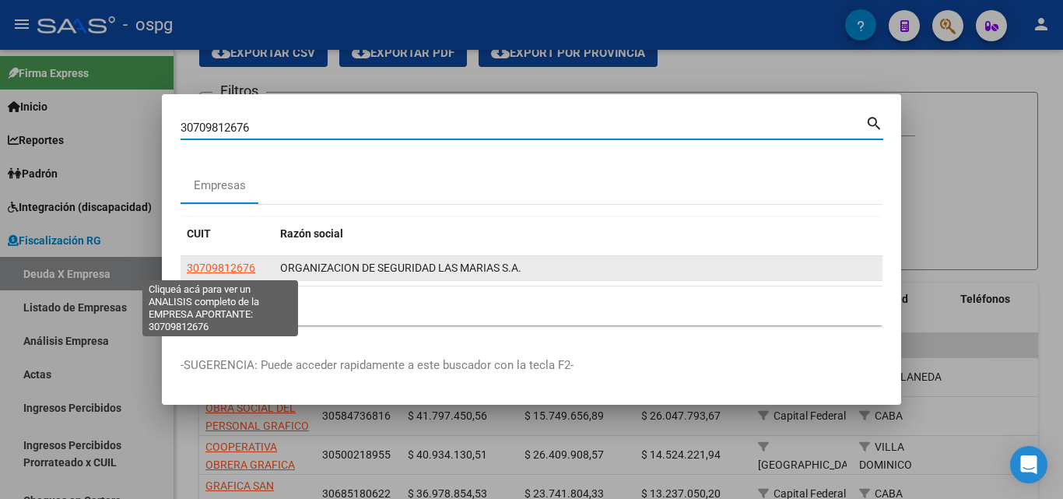
click at [231, 269] on span "30709812676" at bounding box center [221, 267] width 68 height 12
type textarea "30709812676"
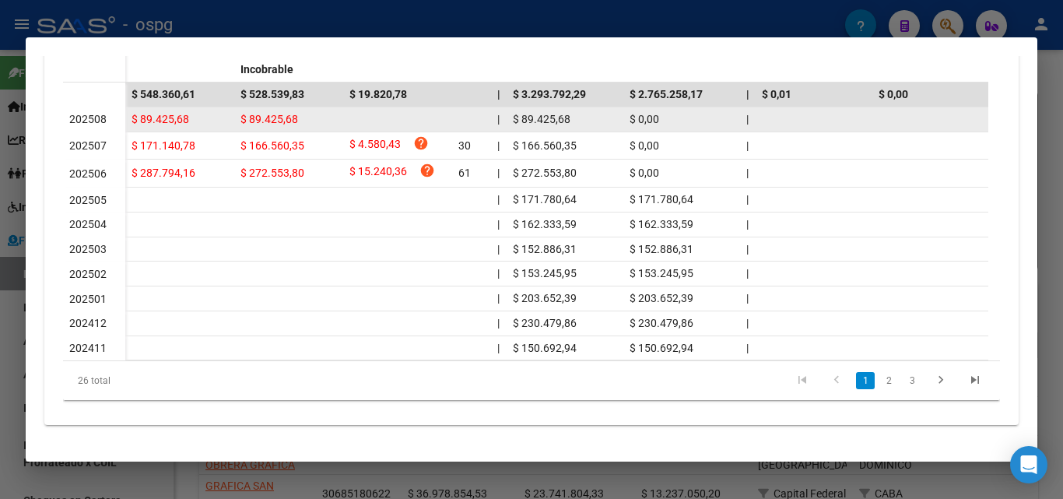
scroll to position [538, 0]
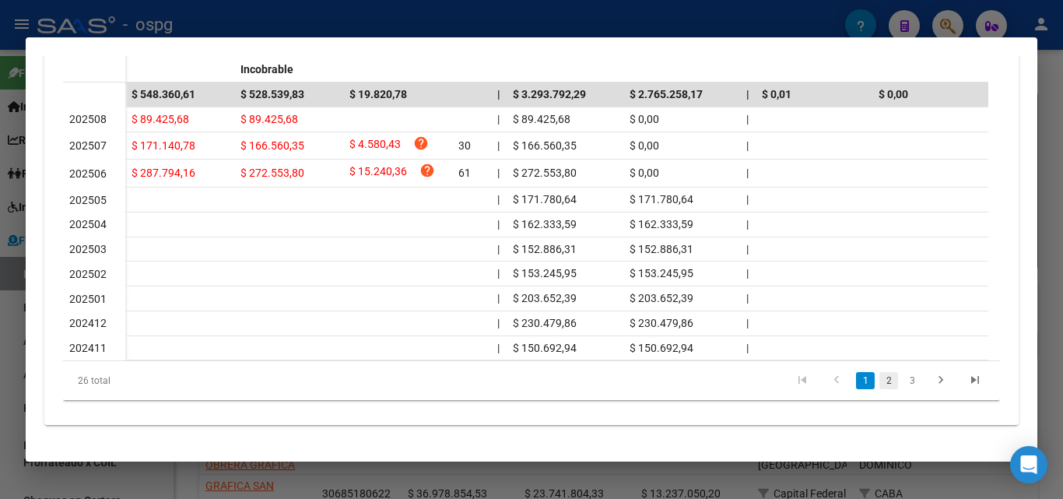
click at [879, 381] on link "2" at bounding box center [888, 380] width 19 height 17
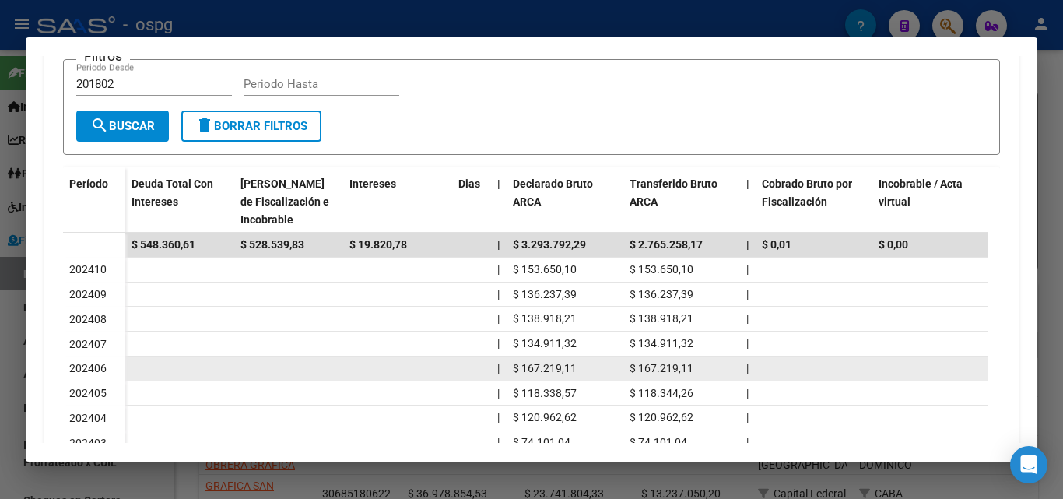
scroll to position [530, 0]
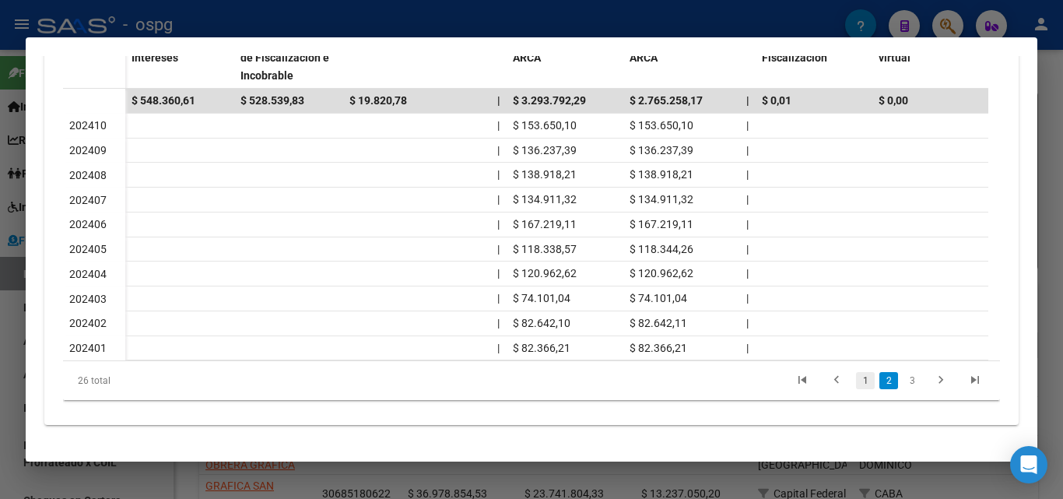
click at [858, 383] on link "1" at bounding box center [865, 380] width 19 height 17
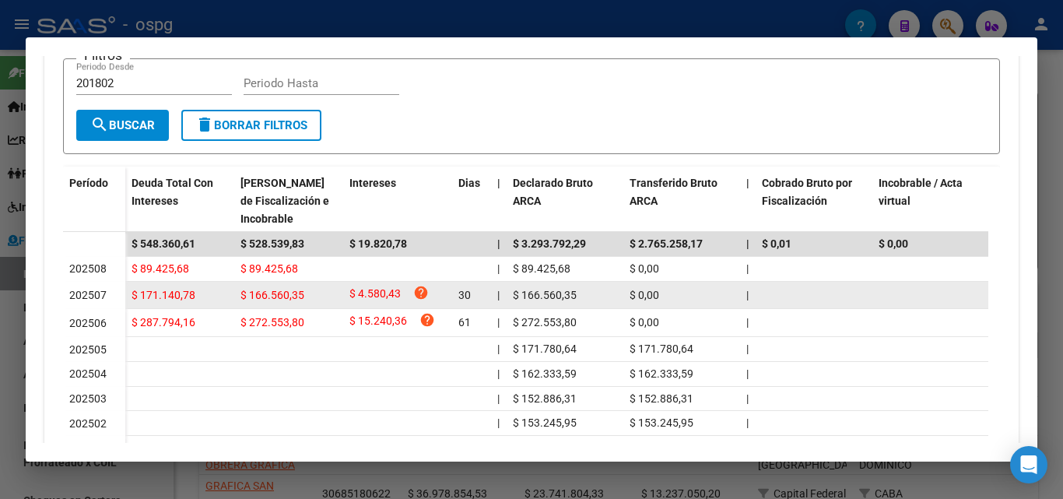
scroll to position [374, 0]
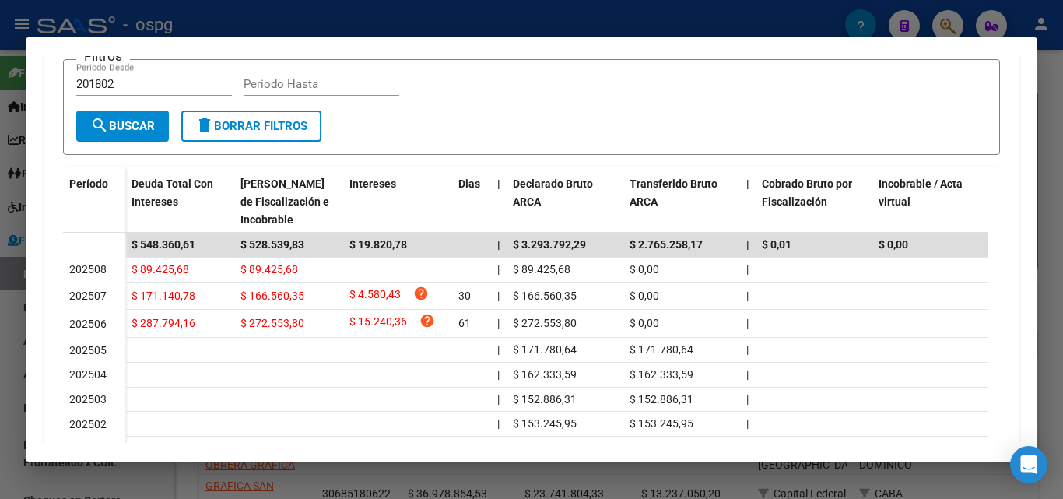
click at [1061, 124] on div at bounding box center [531, 249] width 1063 height 499
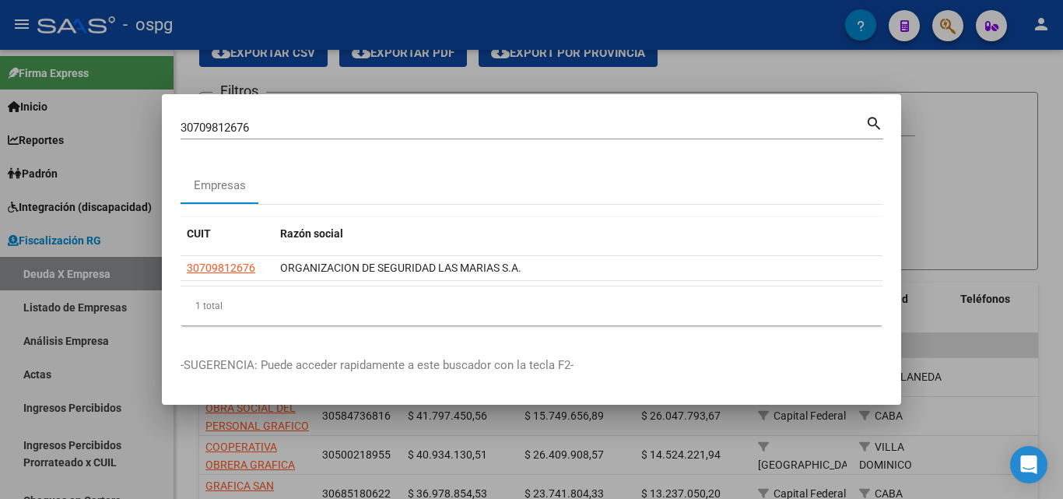
click at [1061, 124] on div at bounding box center [531, 249] width 1063 height 499
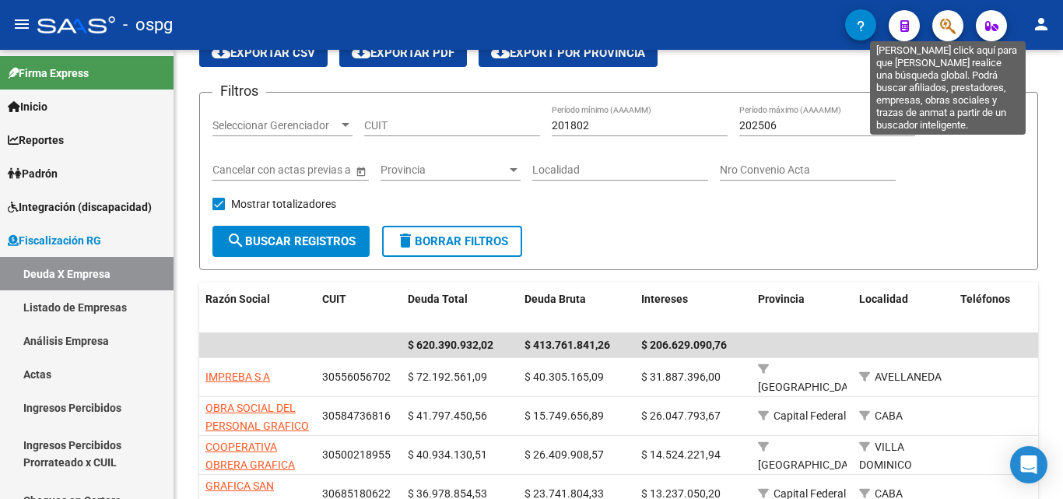
drag, startPoint x: 948, startPoint y: 23, endPoint x: 939, endPoint y: 24, distance: 8.6
click at [939, 24] on button "button" at bounding box center [947, 25] width 31 height 31
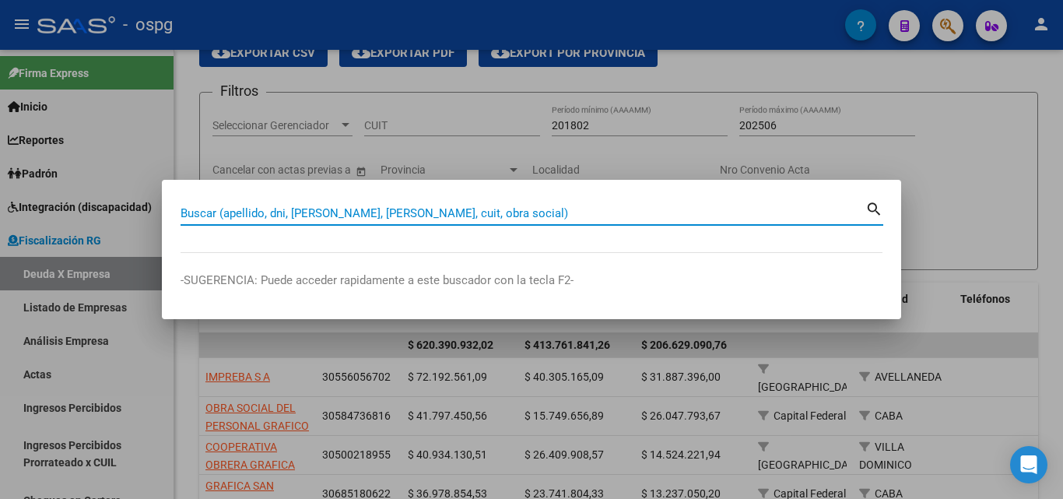
paste input "30710443471"
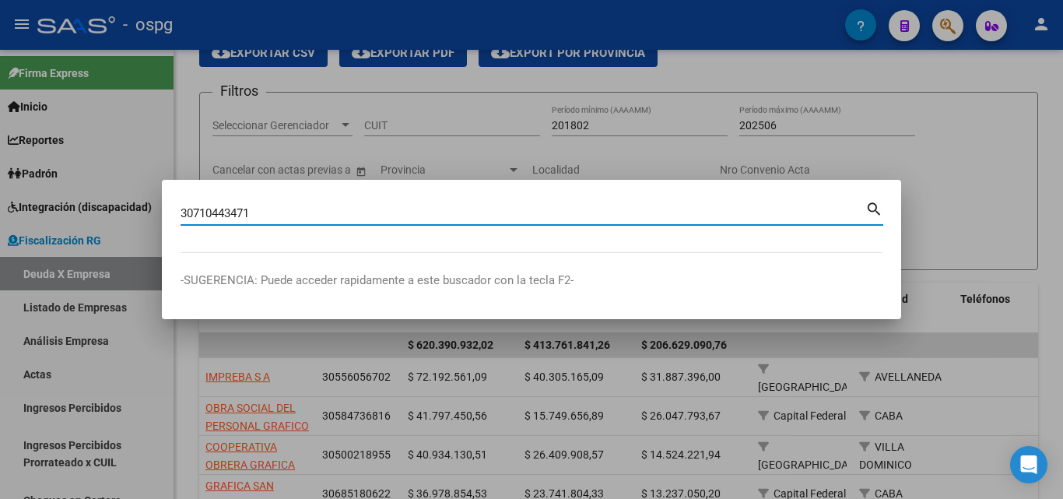
type input "30710443471"
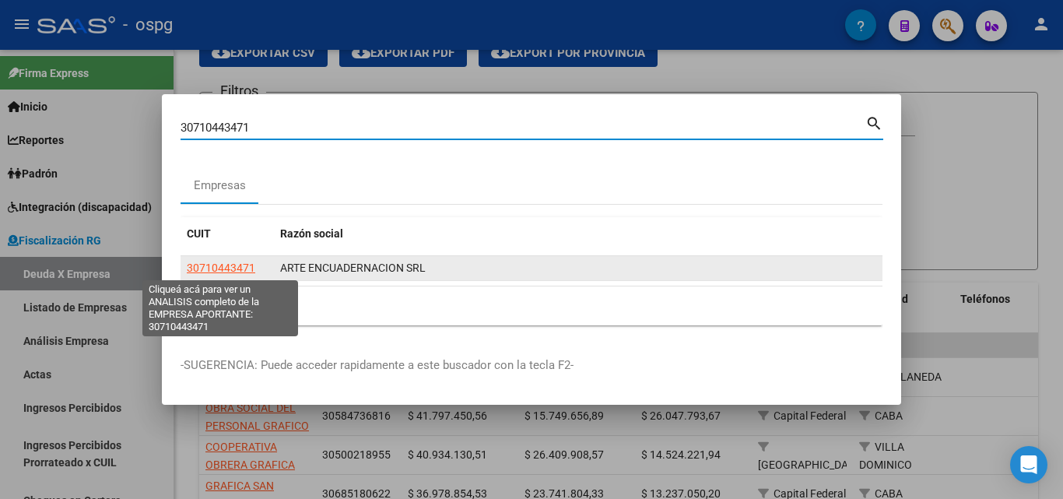
click at [233, 262] on span "30710443471" at bounding box center [221, 267] width 68 height 12
type textarea "30710443471"
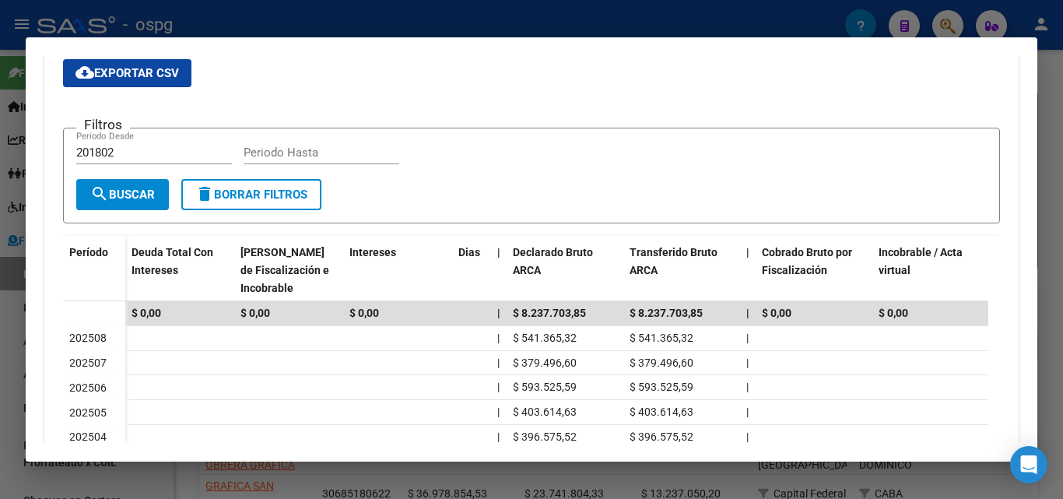
scroll to position [467, 0]
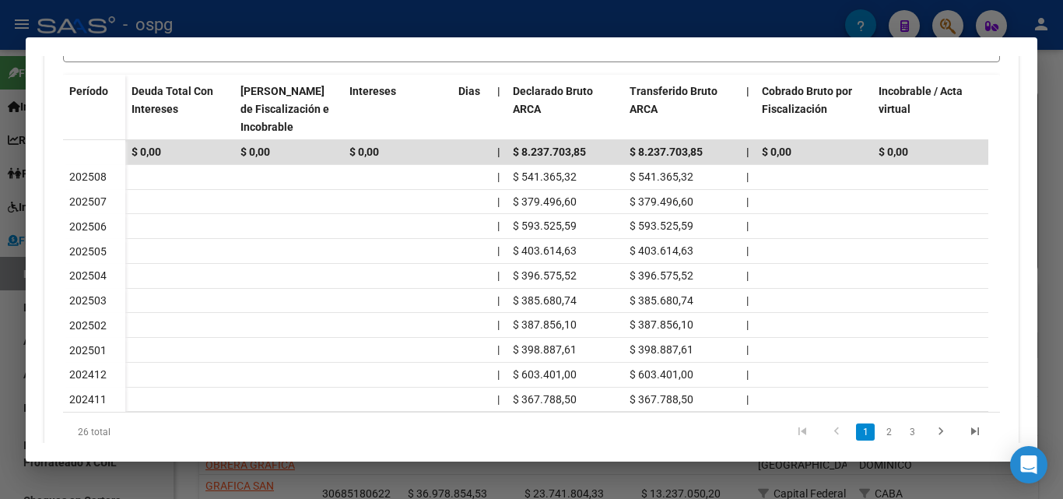
click at [1058, 151] on div at bounding box center [531, 249] width 1063 height 499
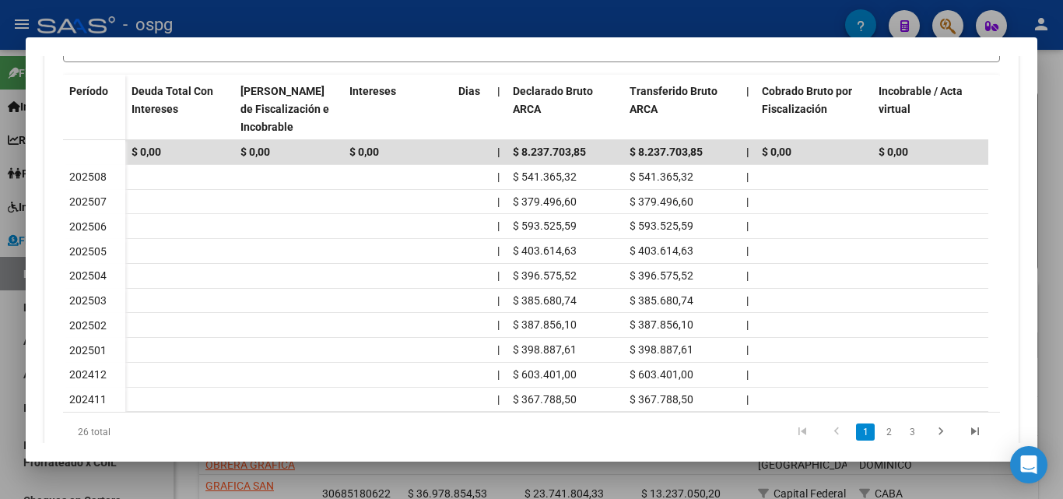
click at [1058, 151] on div at bounding box center [531, 249] width 1063 height 499
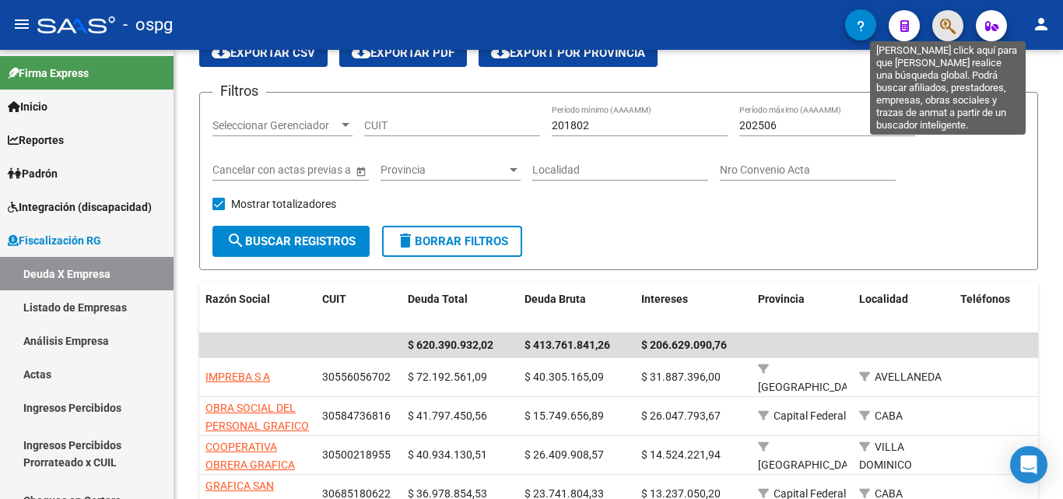
click at [941, 17] on icon "button" at bounding box center [948, 26] width 16 height 18
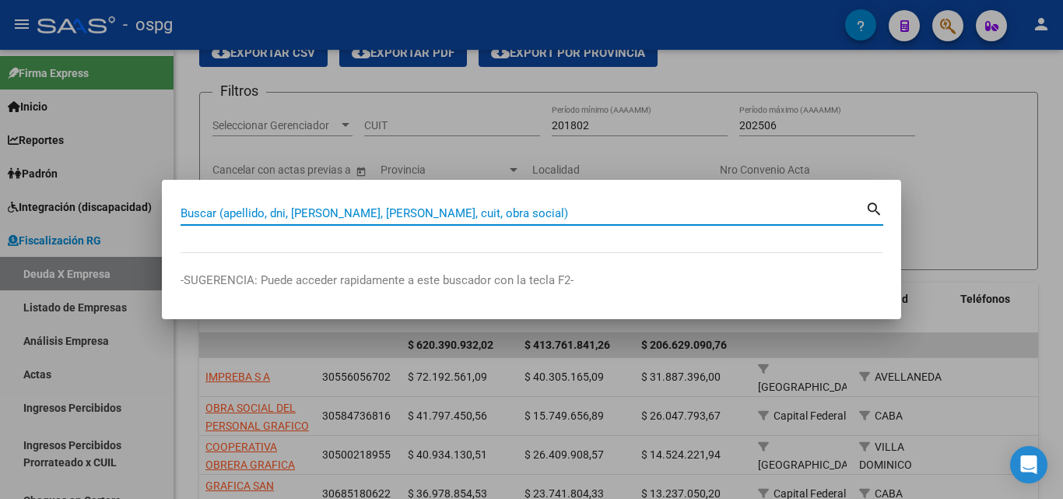
click at [406, 212] on input "Buscar (apellido, dni, [PERSON_NAME], [PERSON_NAME], cuit, obra social)" at bounding box center [523, 213] width 685 height 14
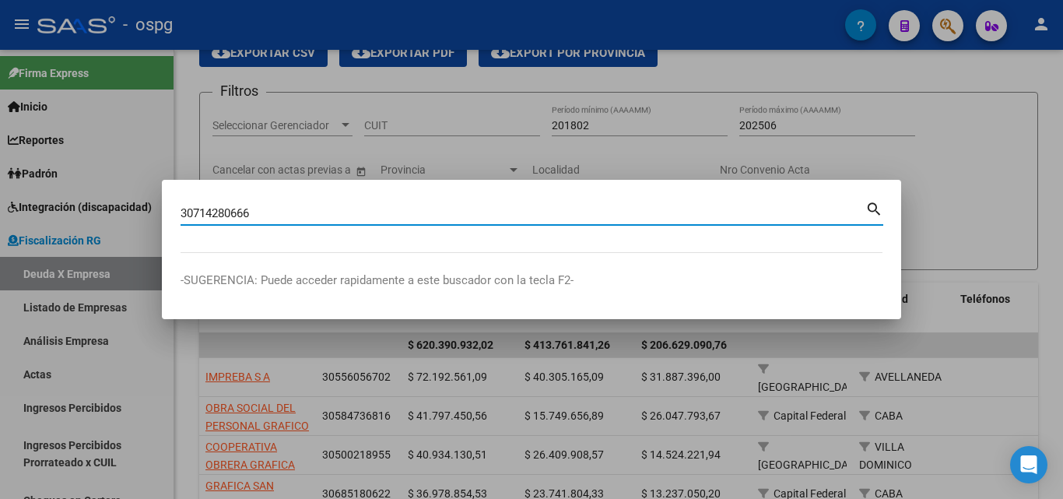
type input "30714280666"
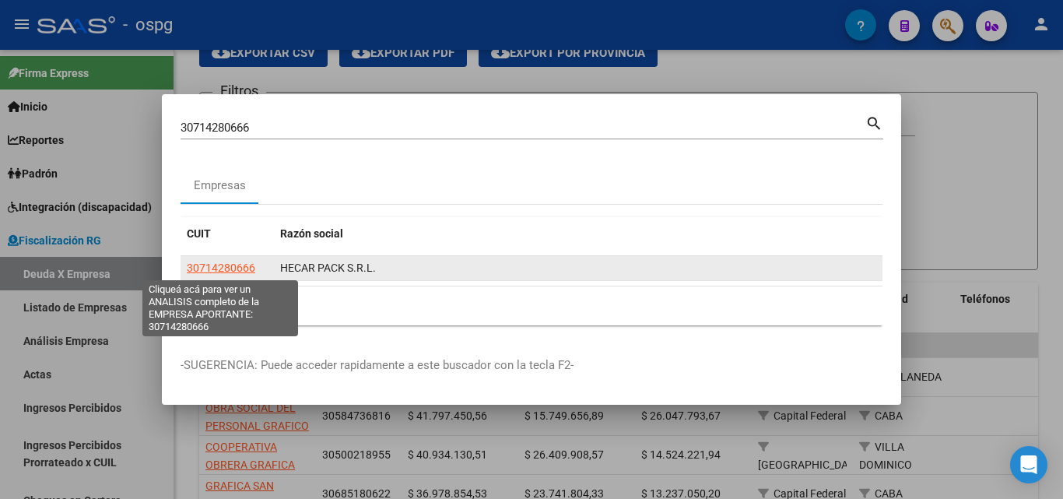
click at [221, 265] on span "30714280666" at bounding box center [221, 267] width 68 height 12
type textarea "30714280666"
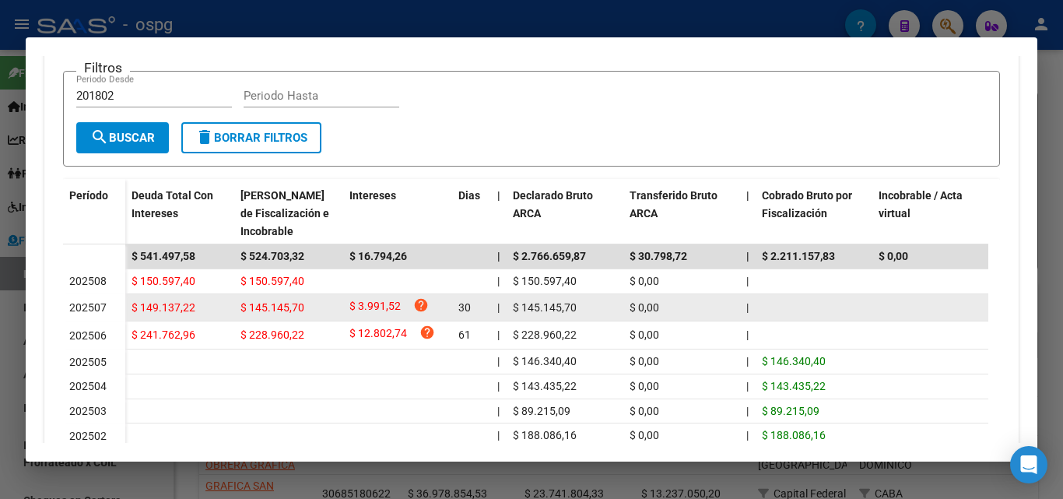
scroll to position [389, 0]
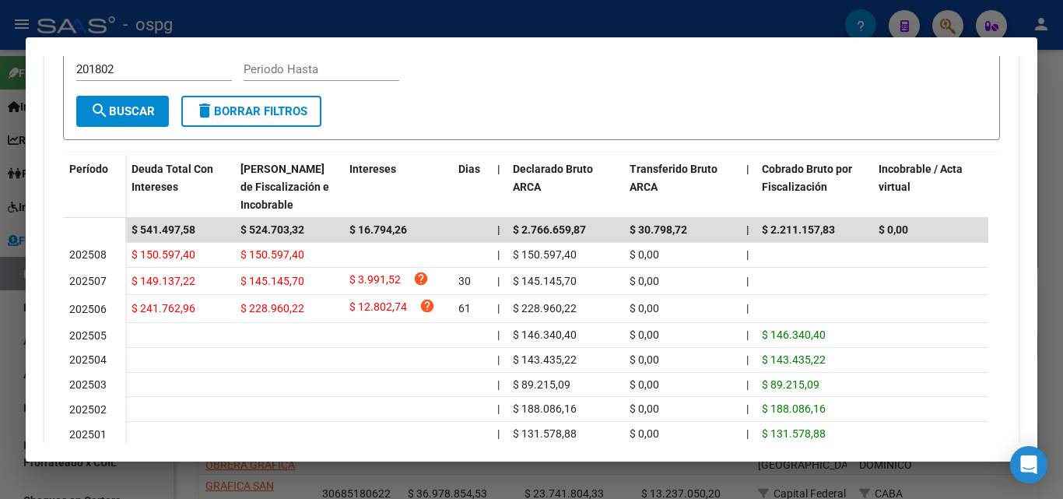
click at [1051, 119] on div at bounding box center [531, 249] width 1063 height 499
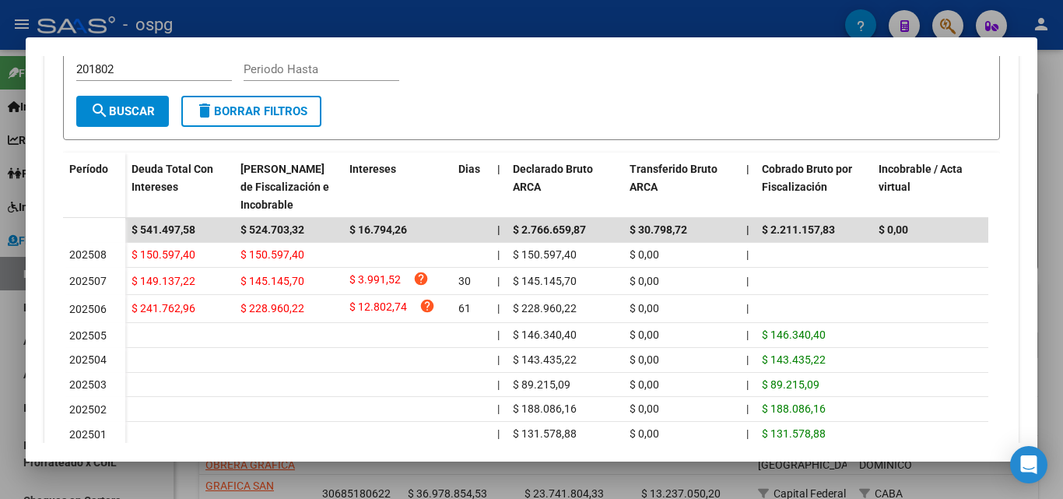
click at [1051, 119] on div at bounding box center [531, 249] width 1063 height 499
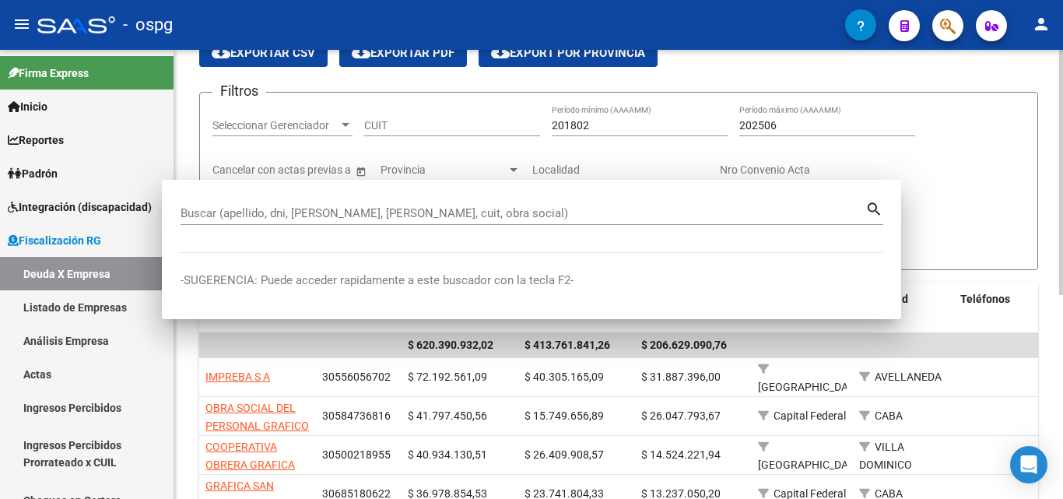
drag, startPoint x: 1051, startPoint y: 119, endPoint x: 982, endPoint y: 77, distance: 80.3
click at [1049, 119] on div "FISCALIZACION REGIMEN GENERAL -> Listado de Empresas Deudoras (alt+d) cloud_dow…" at bounding box center [618, 393] width 889 height 838
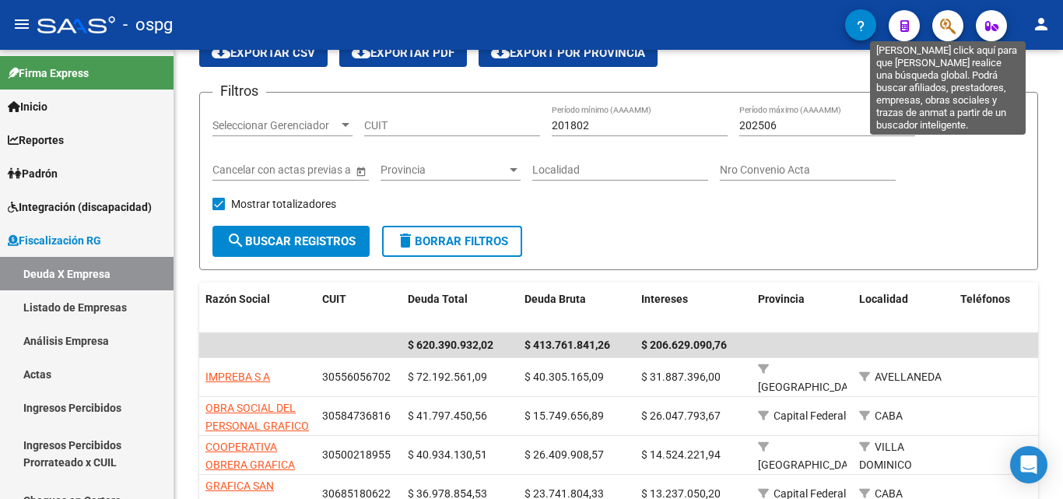
click at [946, 21] on icon "button" at bounding box center [948, 26] width 16 height 18
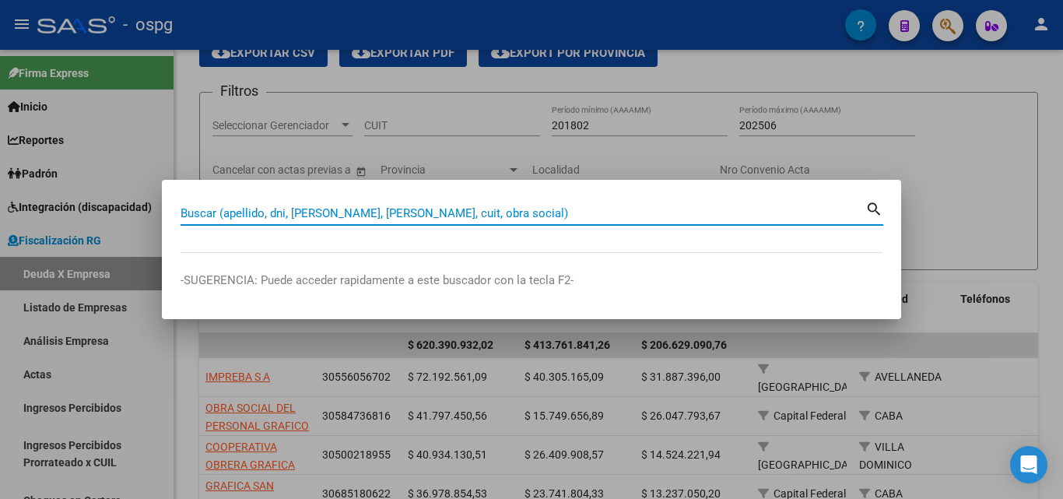
paste input "30709249564"
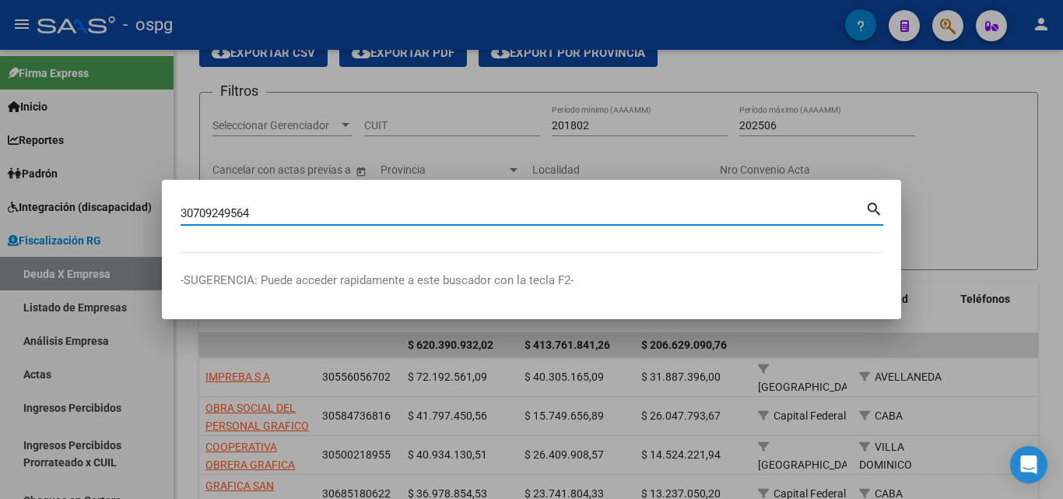
type input "30709249564"
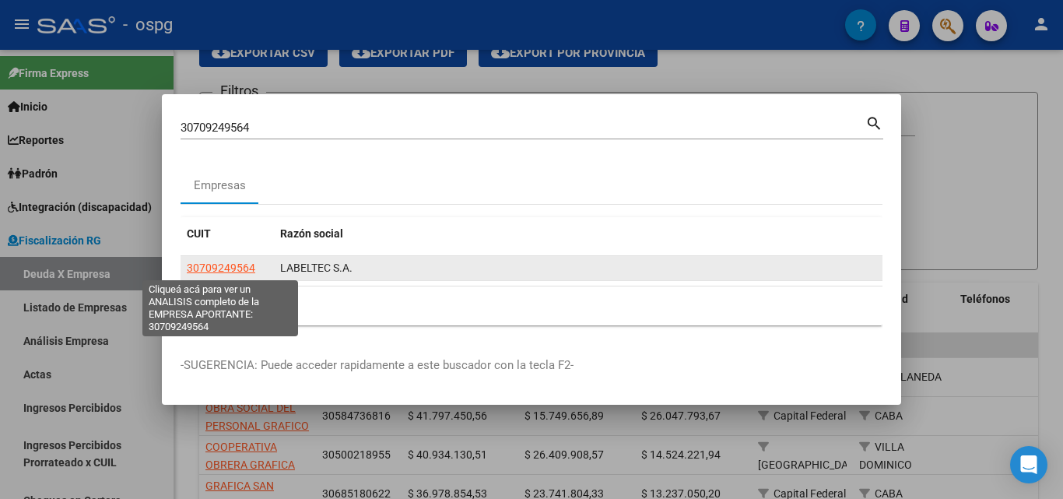
click at [219, 266] on span "30709249564" at bounding box center [221, 267] width 68 height 12
type textarea "30709249564"
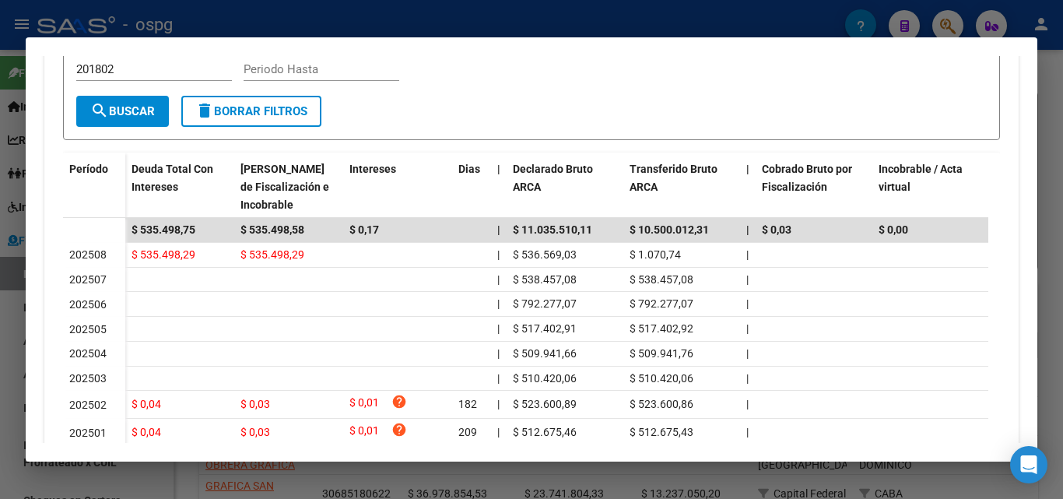
click at [0, 307] on div at bounding box center [531, 249] width 1063 height 499
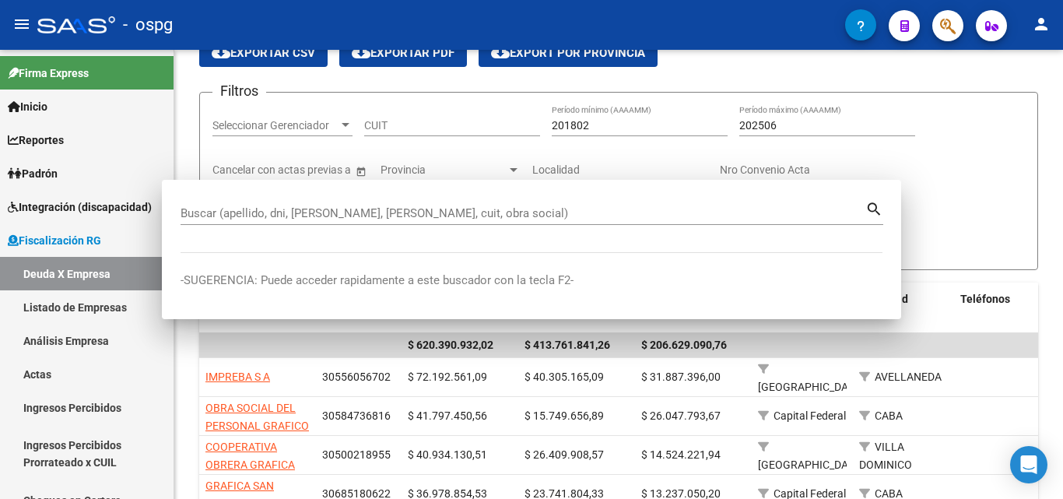
click at [0, 307] on link "Listado de Empresas" at bounding box center [87, 306] width 174 height 33
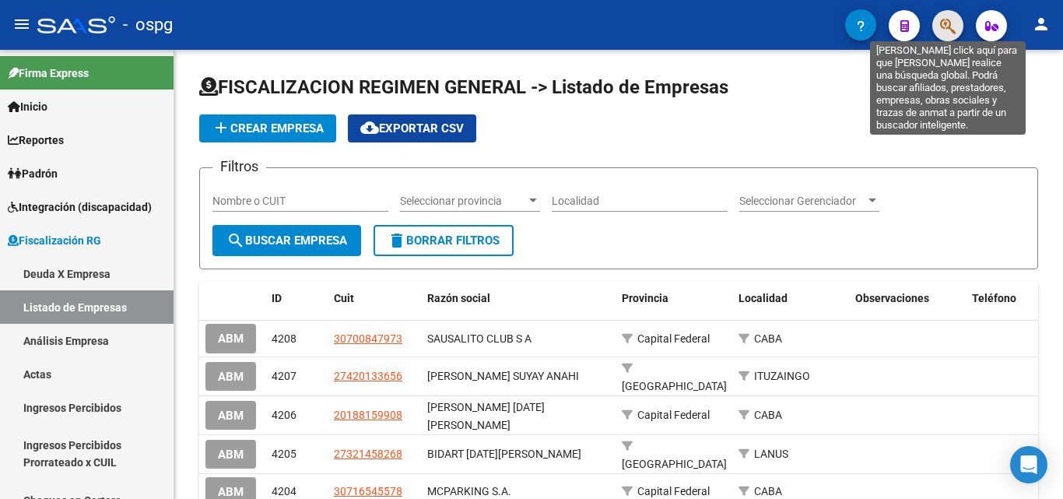
click at [949, 27] on icon "button" at bounding box center [948, 26] width 16 height 18
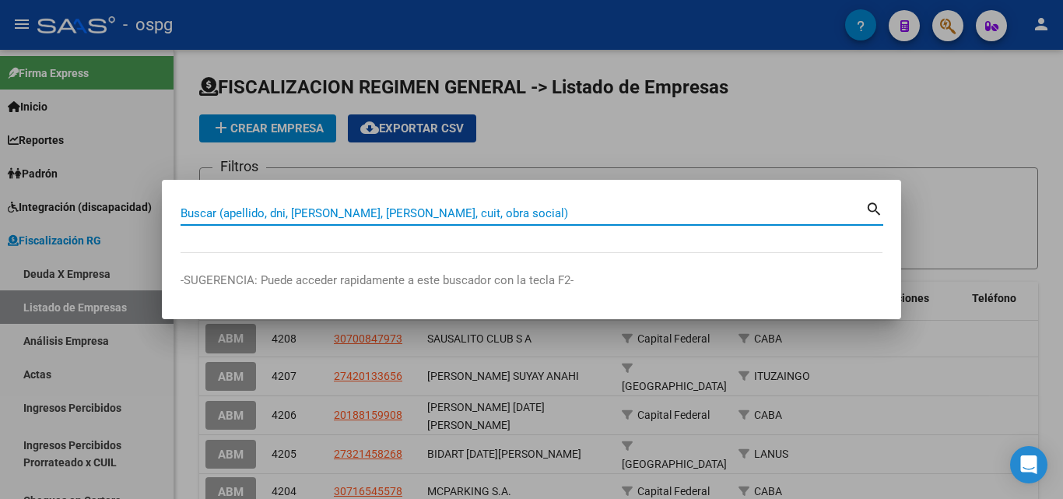
click at [363, 208] on input "Buscar (apellido, dni, [PERSON_NAME], [PERSON_NAME], cuit, obra social)" at bounding box center [523, 213] width 685 height 14
paste input "30715435175"
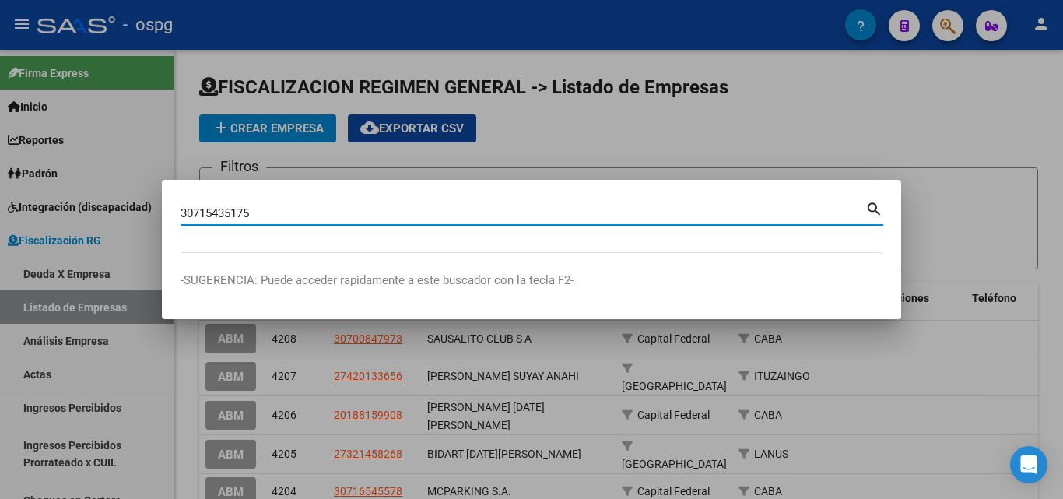
type input "30715435175"
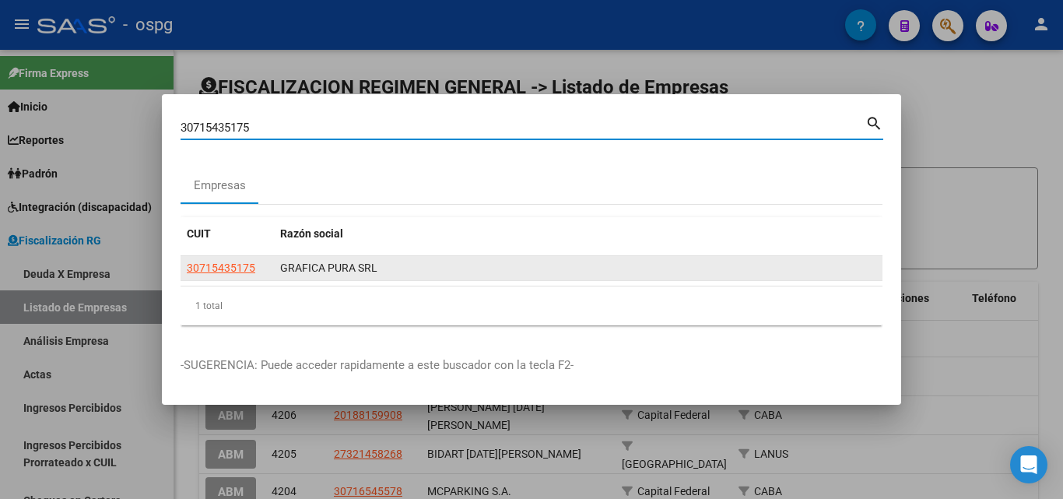
click at [250, 274] on app-link-go-to "30715435175" at bounding box center [221, 268] width 68 height 18
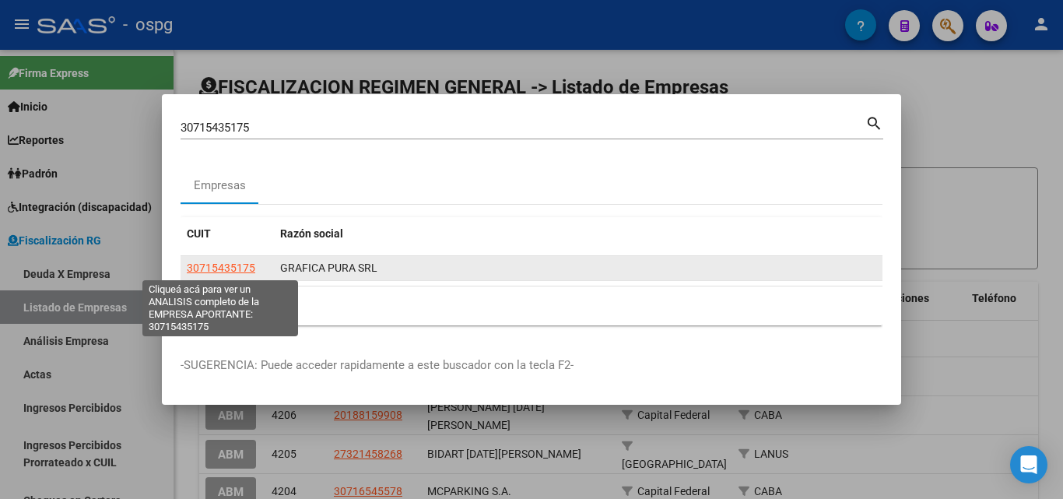
click at [246, 265] on span "30715435175" at bounding box center [221, 267] width 68 height 12
type textarea "30715435175"
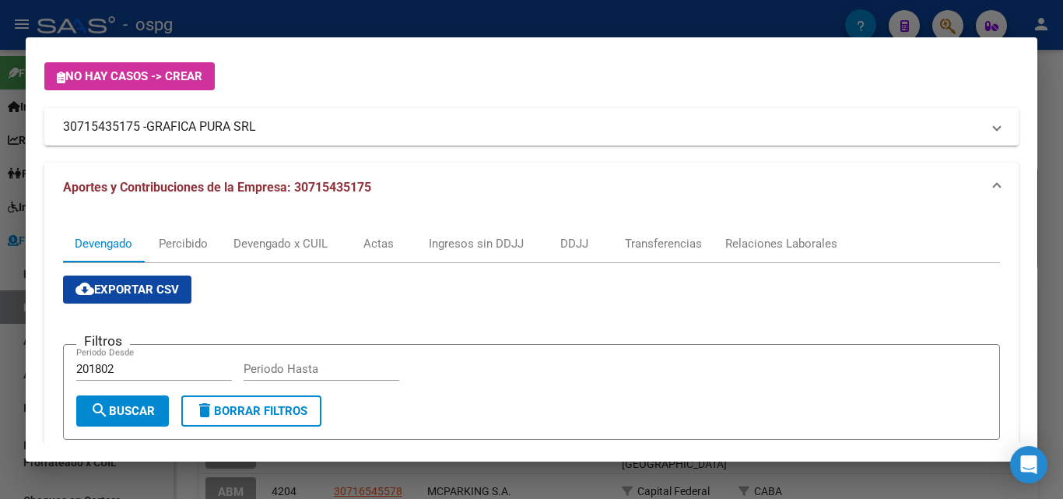
scroll to position [467, 0]
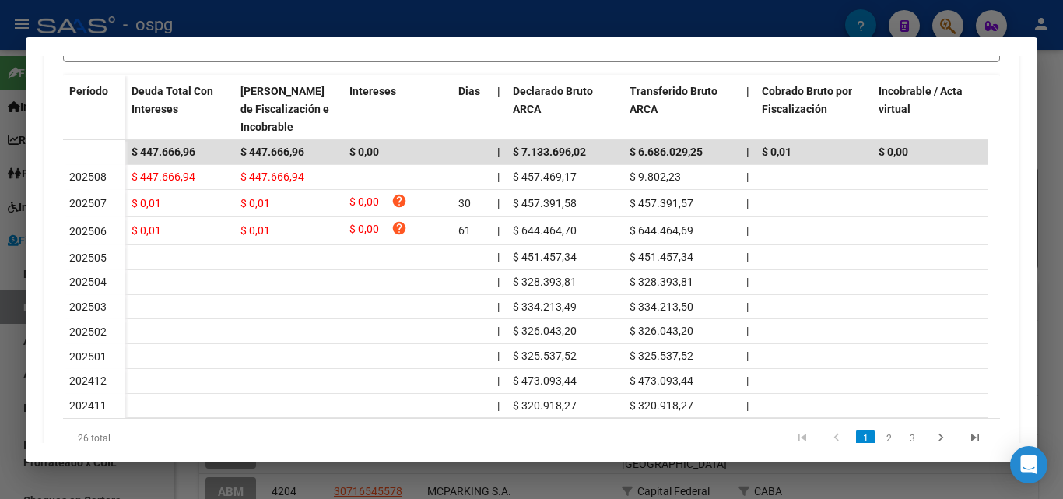
click at [1056, 177] on div at bounding box center [531, 249] width 1063 height 499
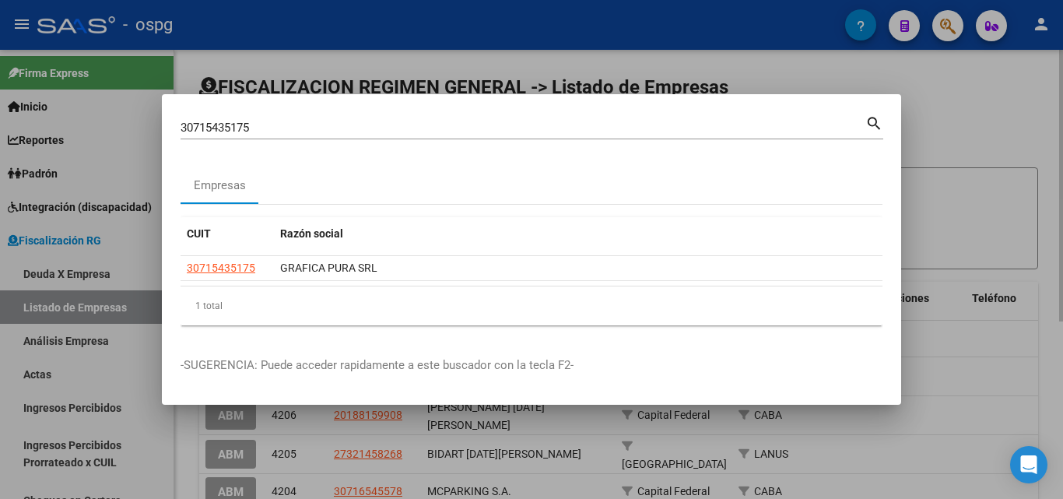
drag, startPoint x: 1055, startPoint y: 177, endPoint x: 1023, endPoint y: 162, distance: 35.9
click at [1054, 176] on div at bounding box center [531, 249] width 1063 height 499
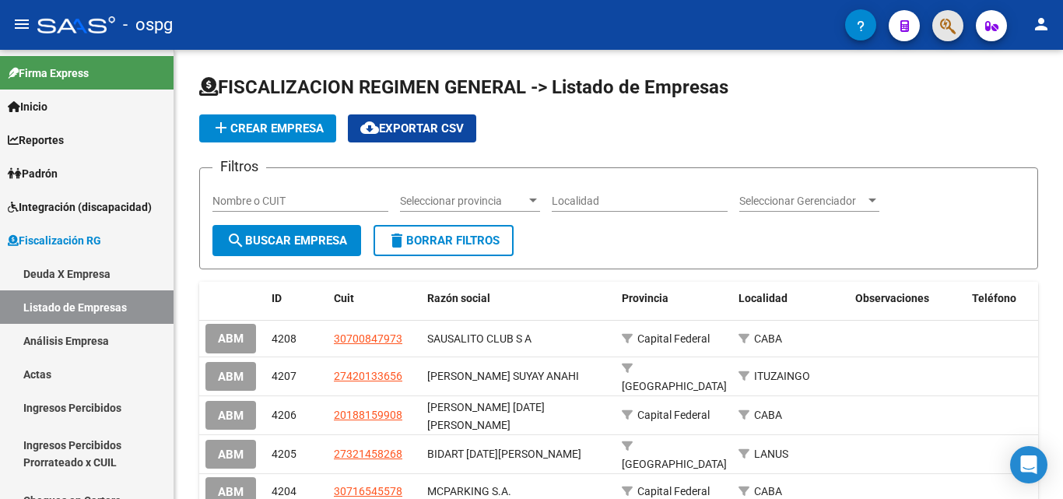
click at [949, 37] on span "button" at bounding box center [948, 26] width 16 height 32
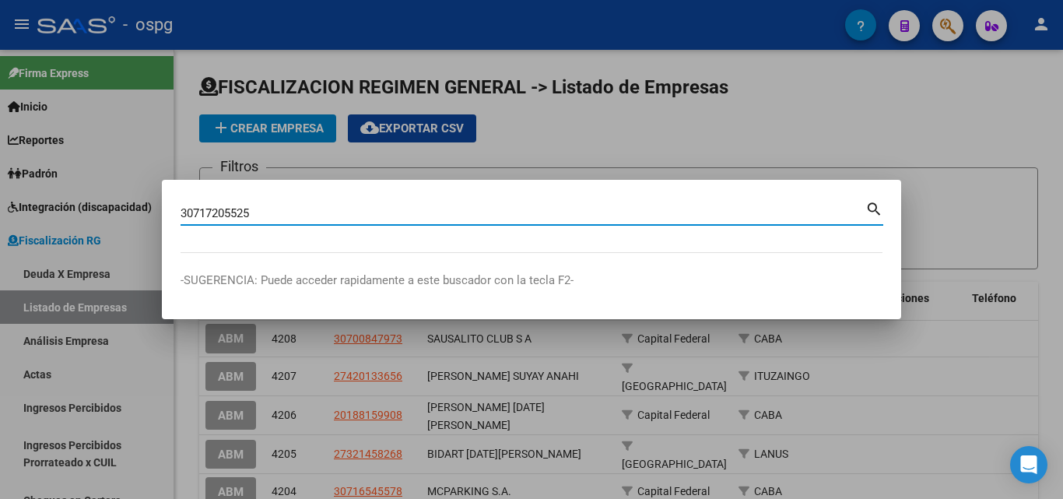
type input "30717205525"
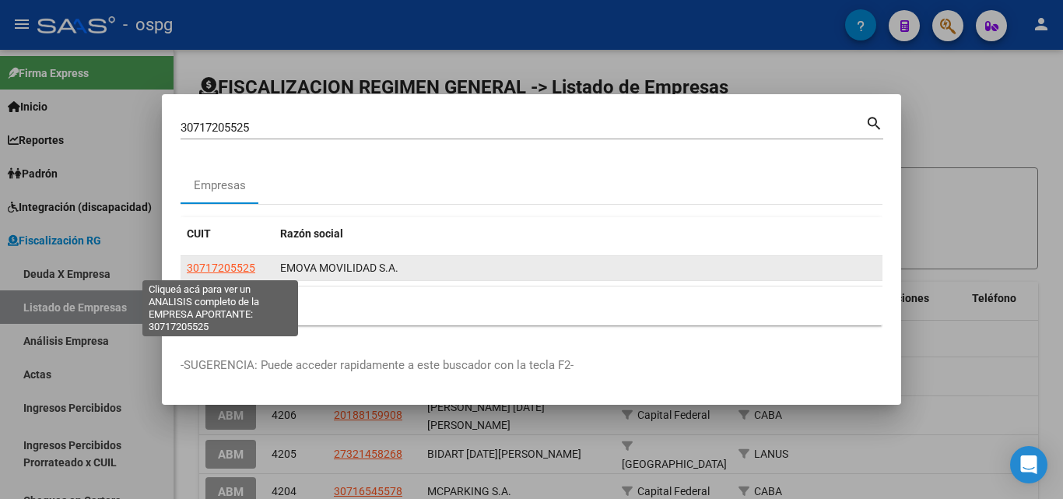
click at [213, 272] on span "30717205525" at bounding box center [221, 267] width 68 height 12
type textarea "30717205525"
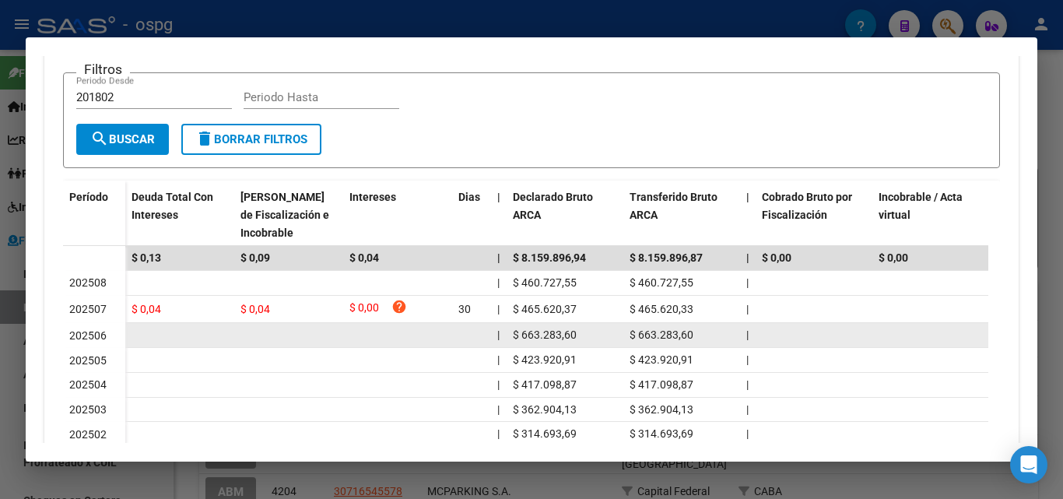
scroll to position [389, 0]
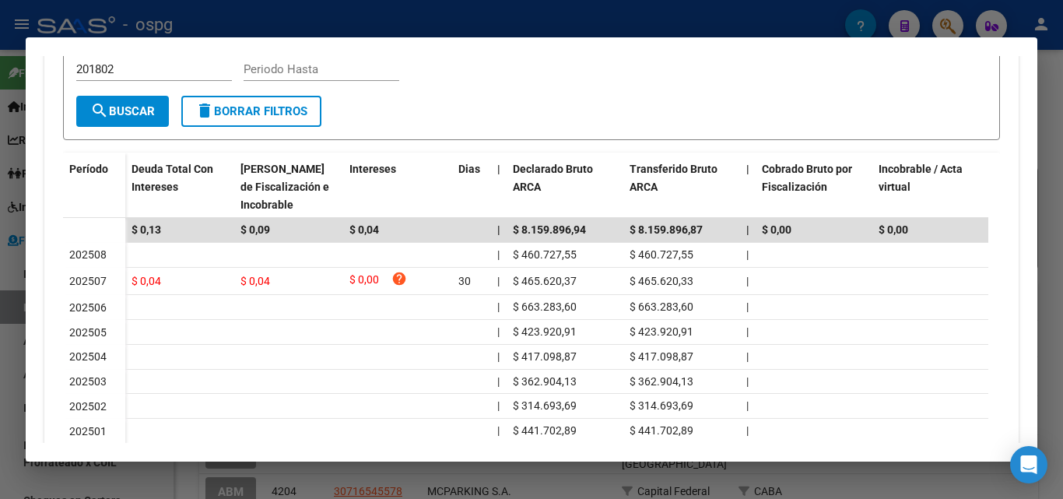
click at [1061, 150] on div at bounding box center [531, 249] width 1063 height 499
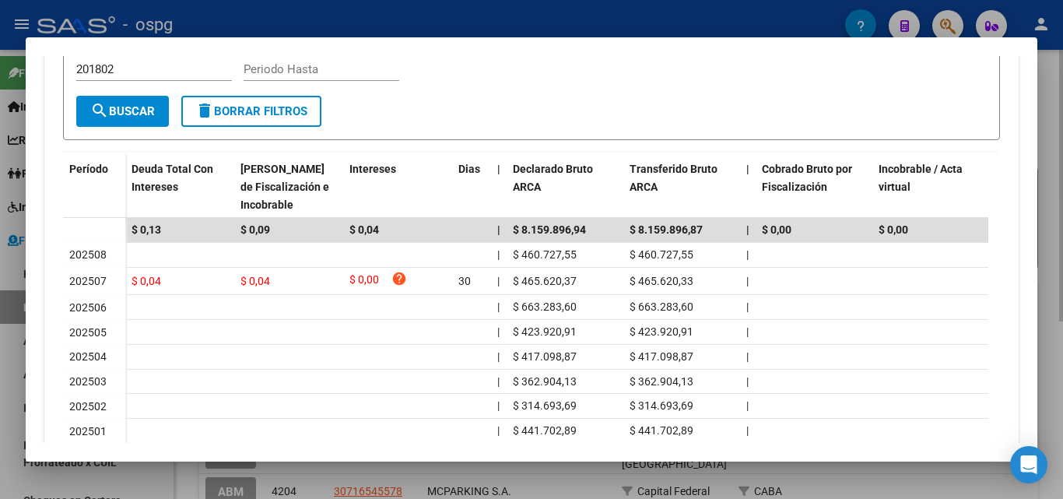
drag, startPoint x: 1061, startPoint y: 150, endPoint x: 988, endPoint y: 100, distance: 88.3
click at [1048, 146] on div at bounding box center [531, 249] width 1063 height 499
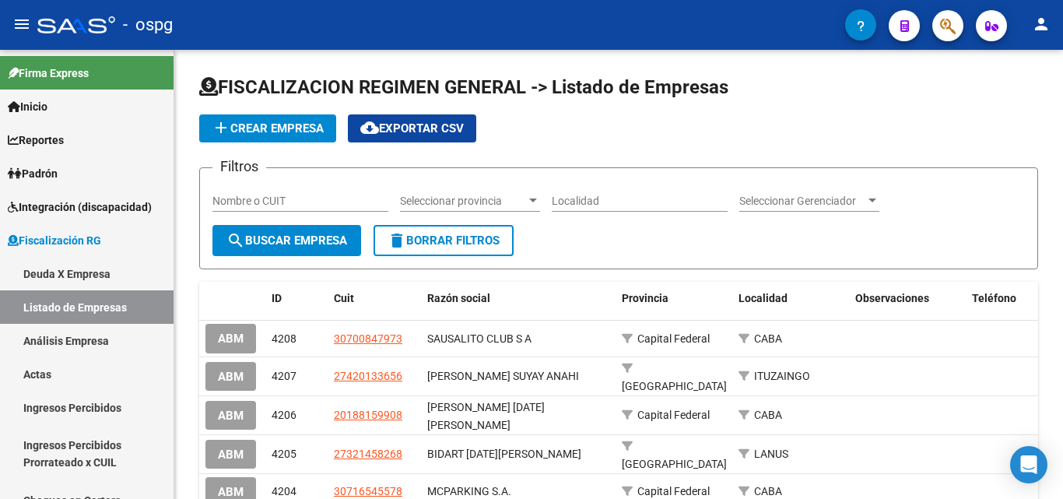
click at [938, 31] on button "button" at bounding box center [947, 25] width 31 height 31
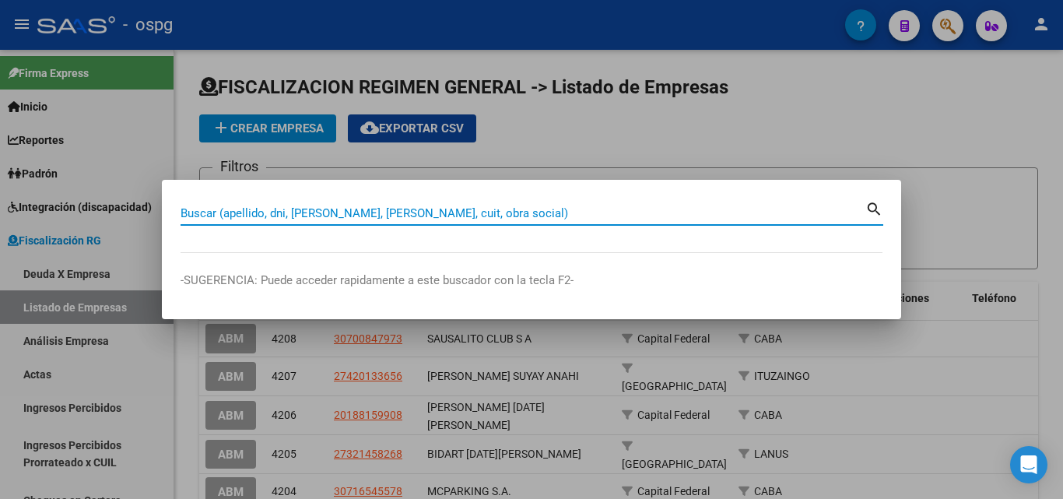
click at [390, 211] on input "Buscar (apellido, dni, [PERSON_NAME], [PERSON_NAME], cuit, obra social)" at bounding box center [523, 213] width 685 height 14
paste input "30500191194"
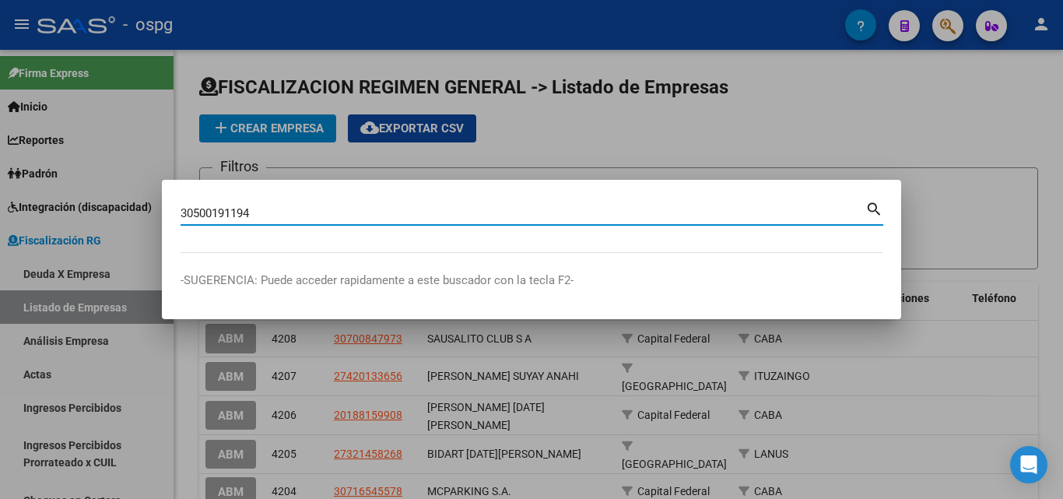
type input "30500191194"
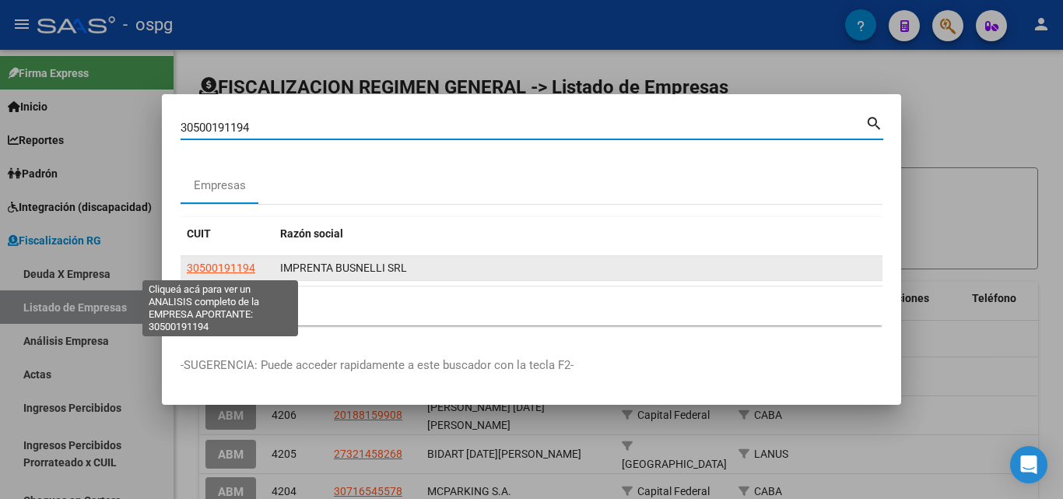
click at [239, 264] on span "30500191194" at bounding box center [221, 267] width 68 height 12
type textarea "30500191194"
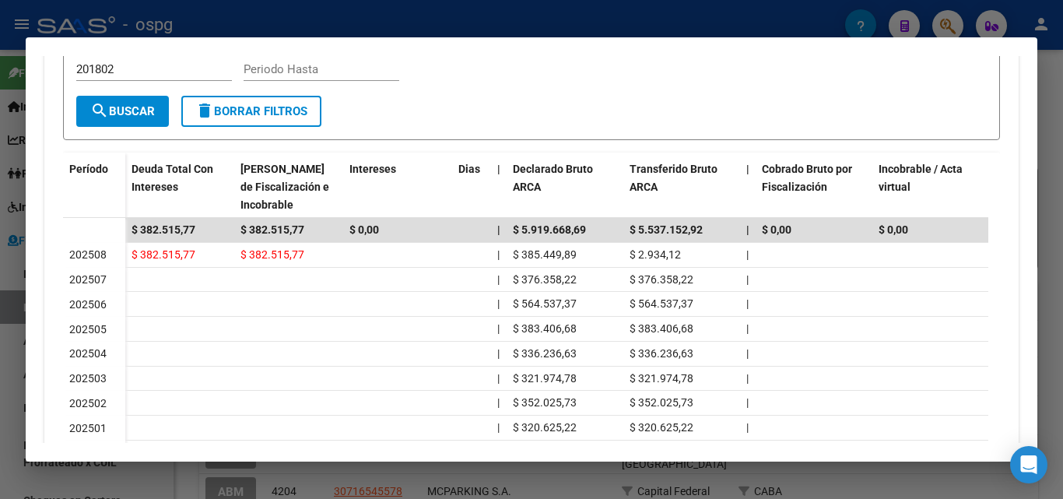
click at [0, 318] on div at bounding box center [531, 249] width 1063 height 499
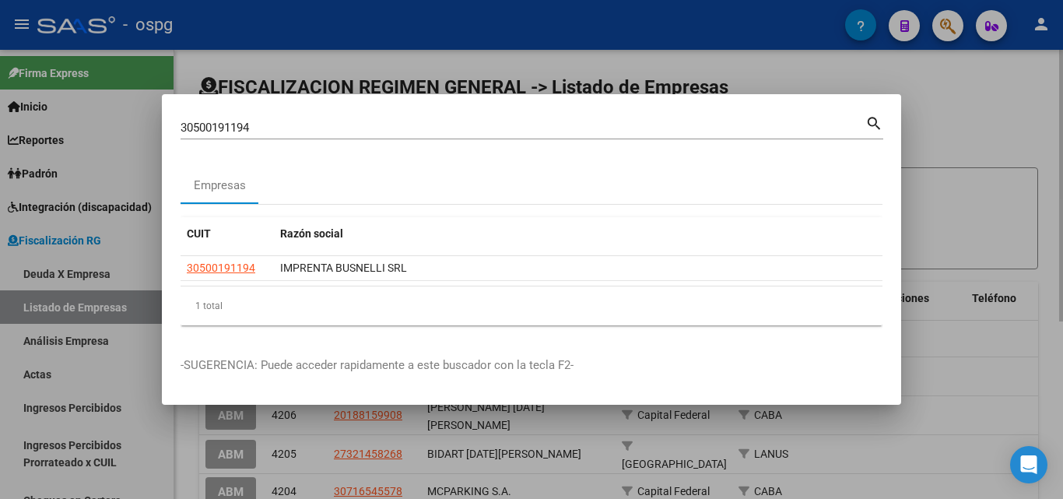
click at [970, 125] on div at bounding box center [531, 249] width 1063 height 499
drag, startPoint x: 970, startPoint y: 125, endPoint x: 965, endPoint y: 118, distance: 8.4
click at [965, 118] on div "add Crear Empresa cloud_download Exportar CSV" at bounding box center [618, 128] width 839 height 28
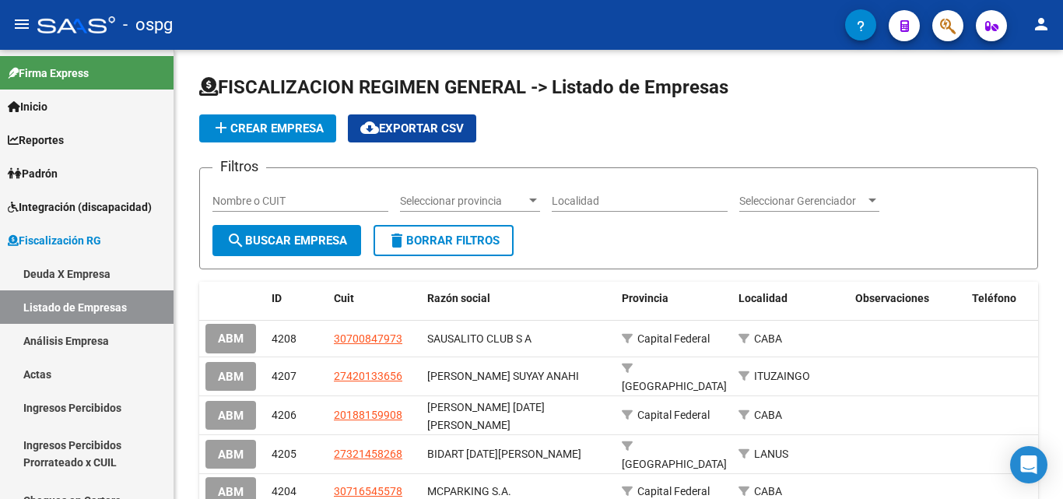
click at [939, 16] on button "button" at bounding box center [947, 25] width 31 height 31
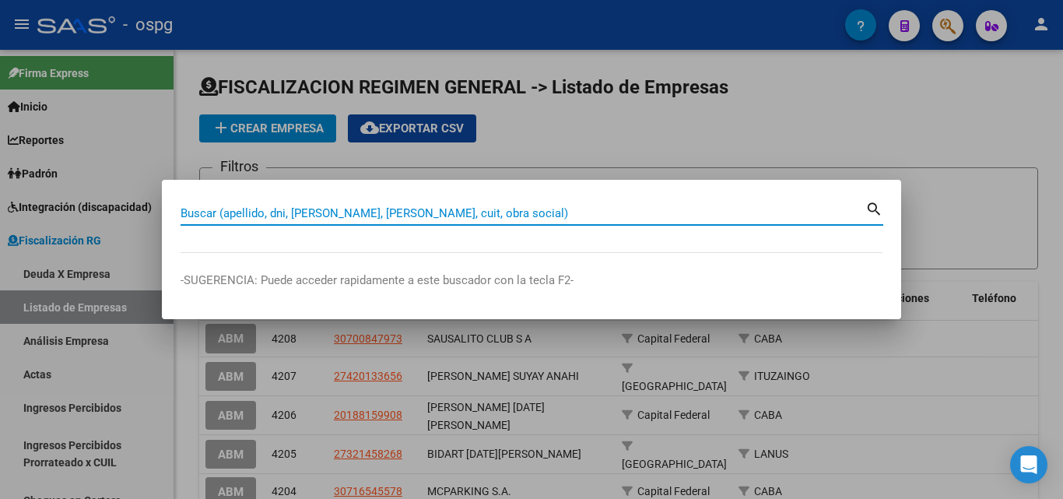
click at [390, 212] on input "Buscar (apellido, dni, [PERSON_NAME], [PERSON_NAME], cuit, obra social)" at bounding box center [523, 213] width 685 height 14
paste input "23181109629"
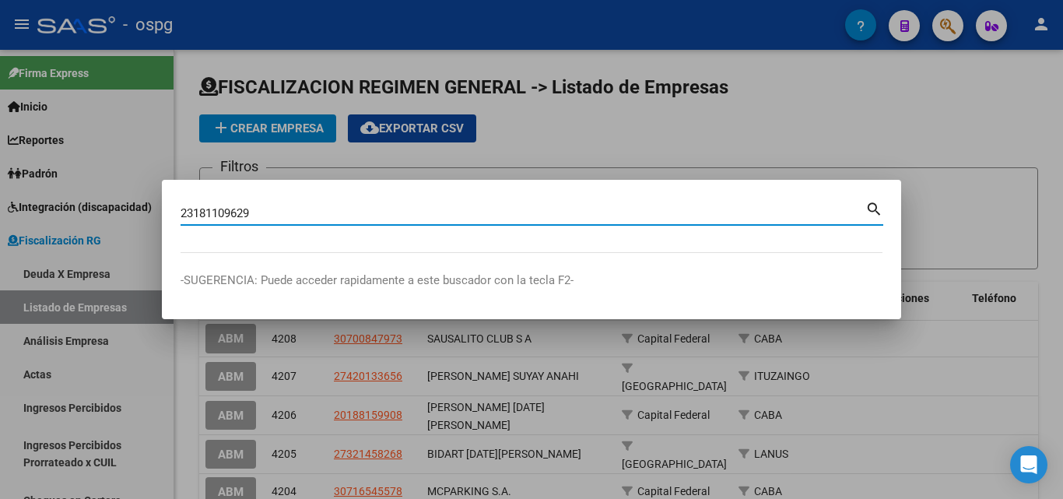
type input "23181109629"
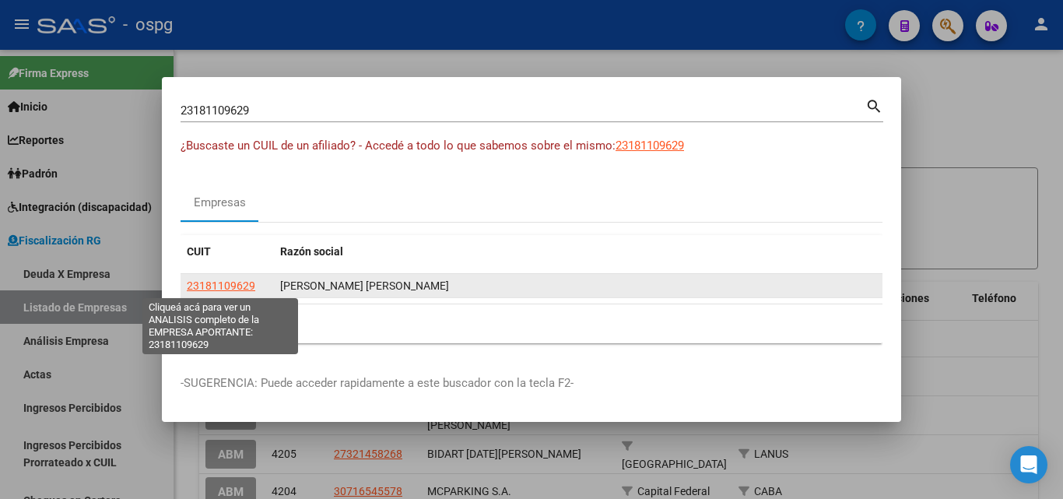
click at [240, 289] on span "23181109629" at bounding box center [221, 285] width 68 height 12
type textarea "23181109629"
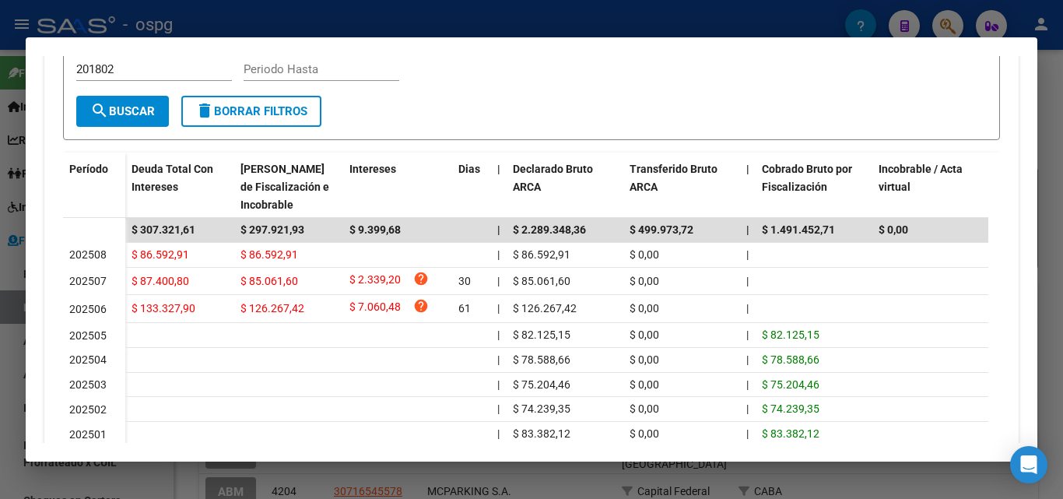
click at [1061, 209] on div at bounding box center [531, 249] width 1063 height 499
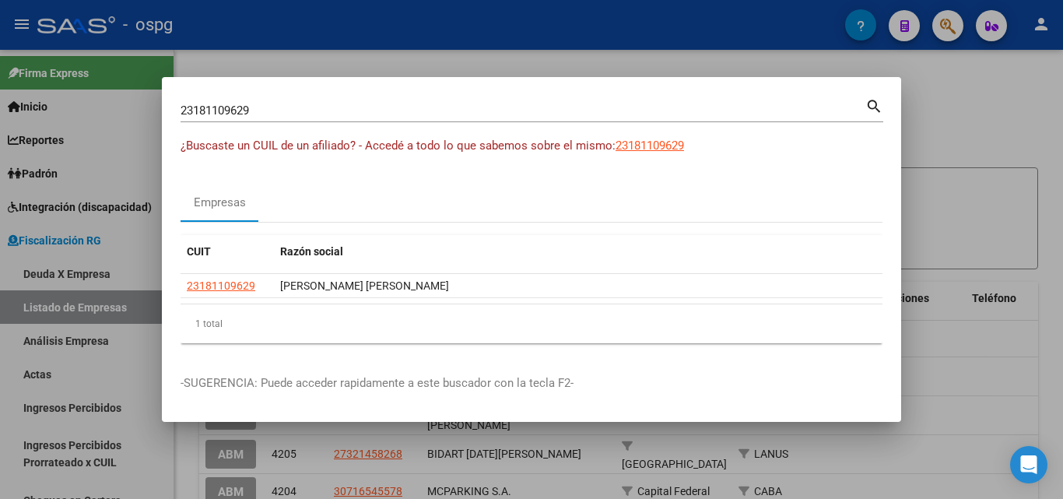
drag, startPoint x: 1061, startPoint y: 209, endPoint x: 1016, endPoint y: 160, distance: 66.6
click at [1060, 206] on div at bounding box center [531, 249] width 1063 height 499
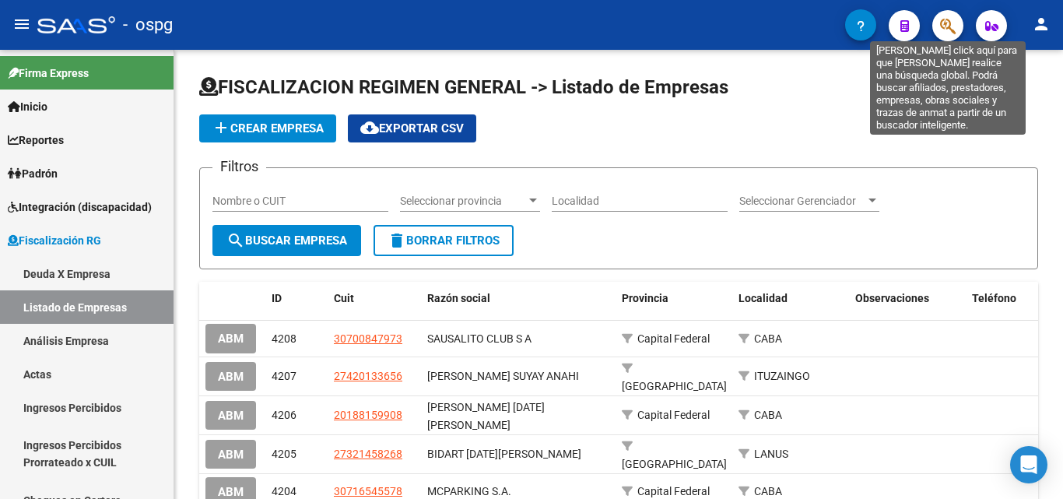
click at [942, 22] on icon "button" at bounding box center [948, 26] width 16 height 18
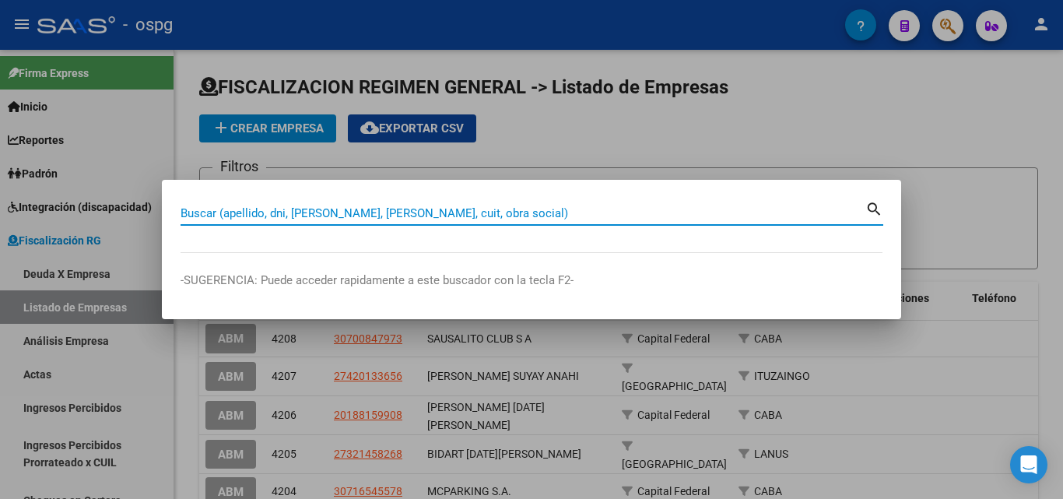
click at [430, 212] on input "Buscar (apellido, dni, [PERSON_NAME], [PERSON_NAME], cuit, obra social)" at bounding box center [523, 213] width 685 height 14
paste input "30715053353"
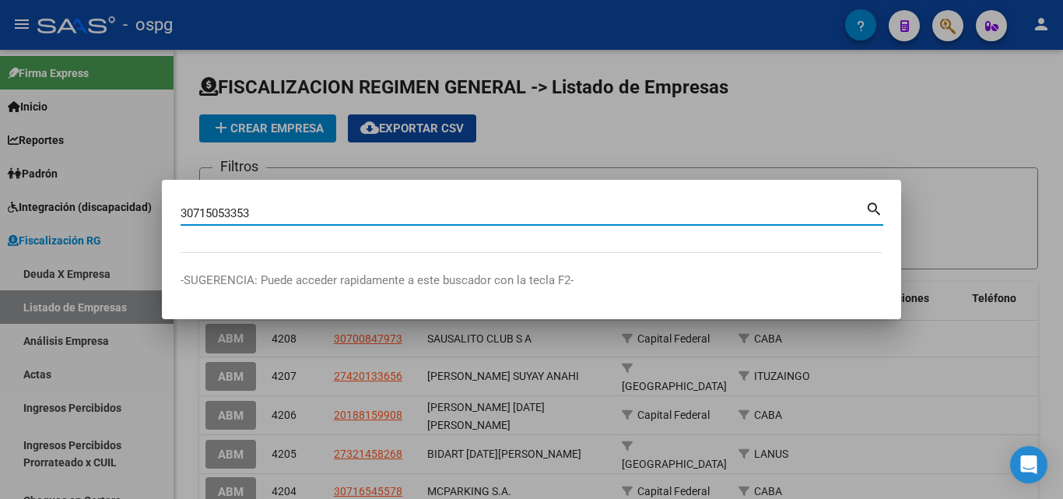
type input "30715053353"
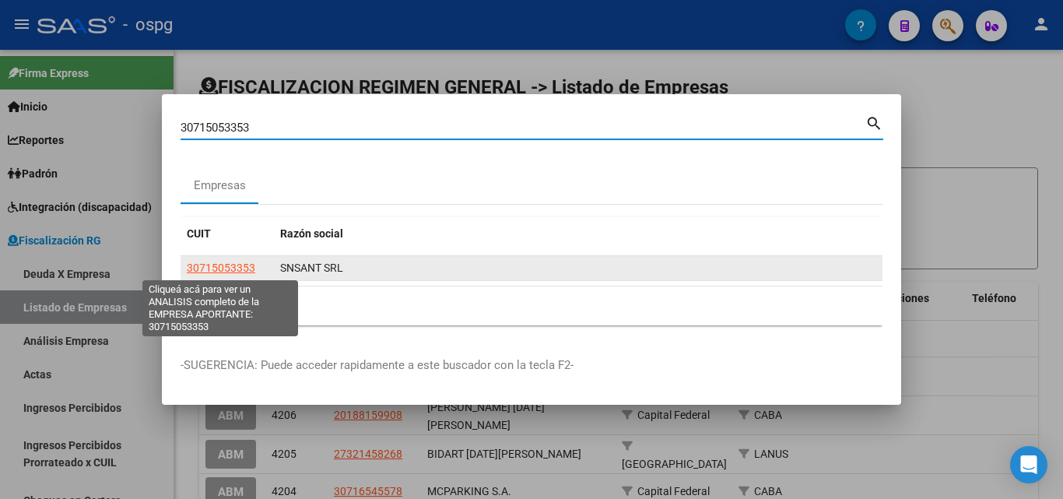
click at [206, 268] on span "30715053353" at bounding box center [221, 267] width 68 height 12
type textarea "30715053353"
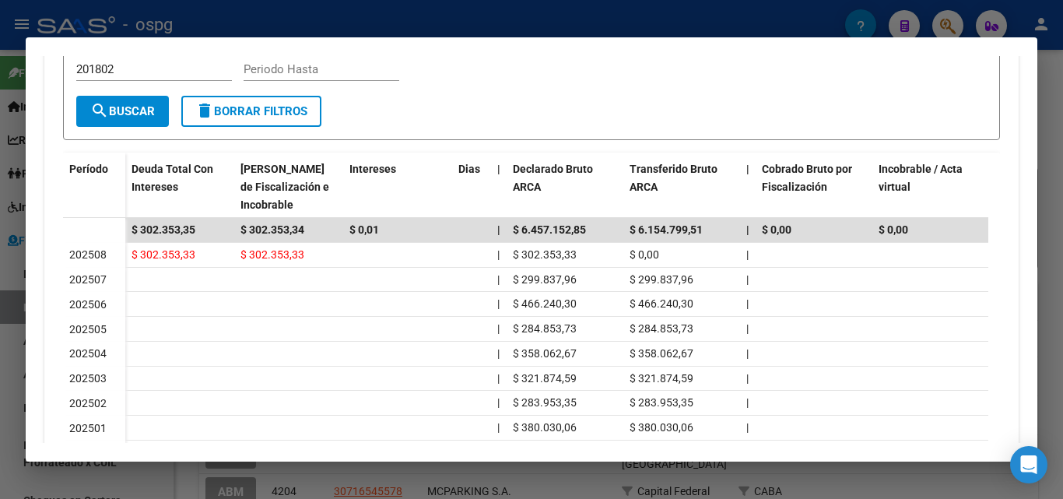
click at [1038, 159] on div at bounding box center [531, 249] width 1063 height 499
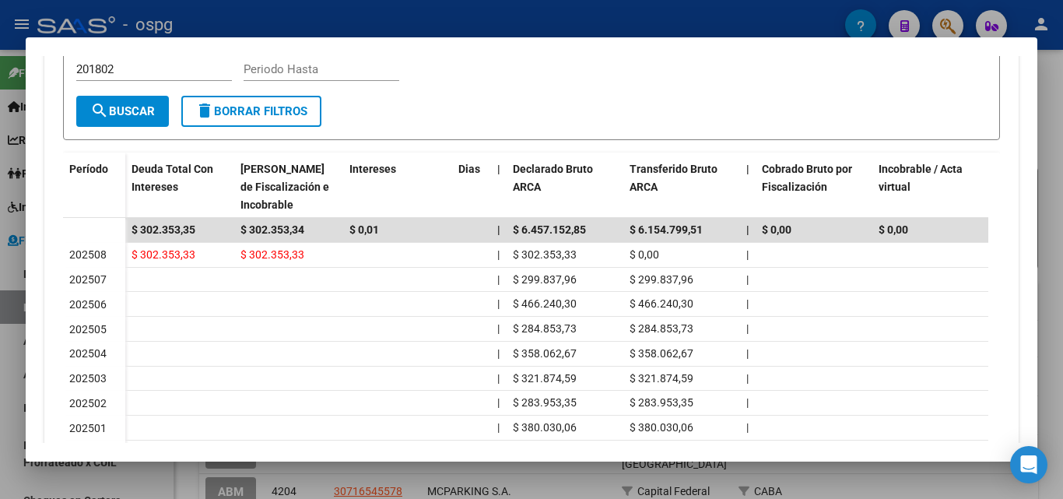
click at [1038, 159] on div at bounding box center [531, 249] width 1063 height 499
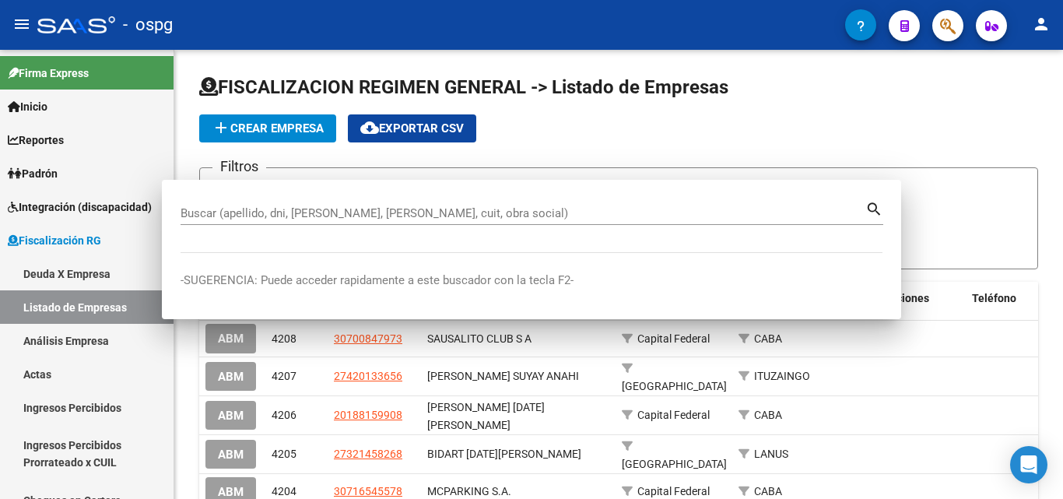
click at [1038, 159] on div "FISCALIZACION REGIMEN GENERAL -> Listado de Empresas add Crear Empresa cloud_do…" at bounding box center [618, 422] width 889 height 745
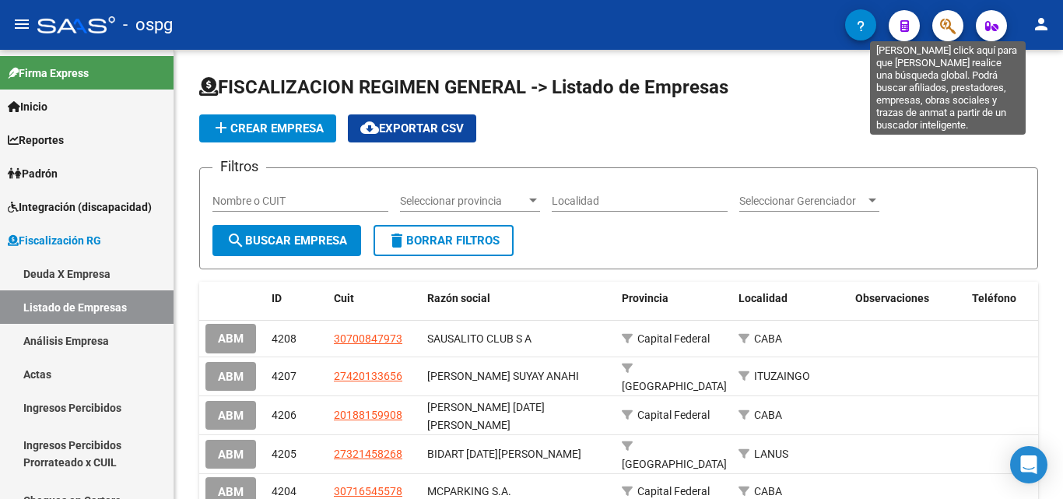
click at [942, 19] on icon "button" at bounding box center [948, 26] width 16 height 18
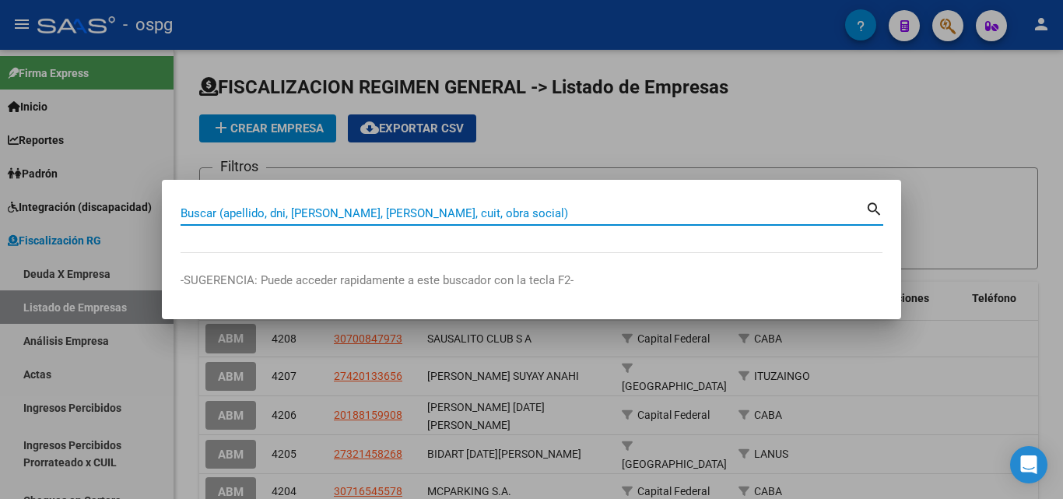
click at [291, 213] on input "Buscar (apellido, dni, [PERSON_NAME], [PERSON_NAME], cuit, obra social)" at bounding box center [523, 213] width 685 height 14
paste input "30709968250"
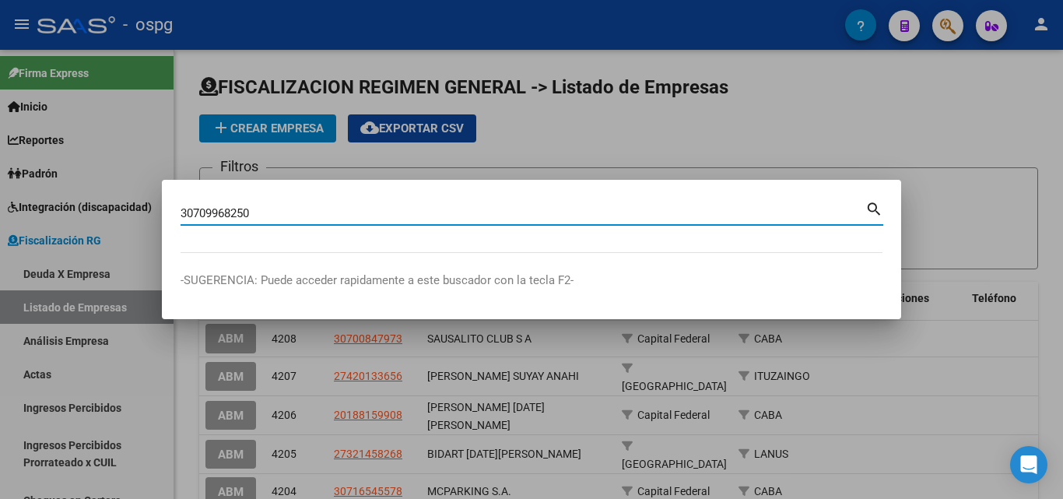
type input "30709968250"
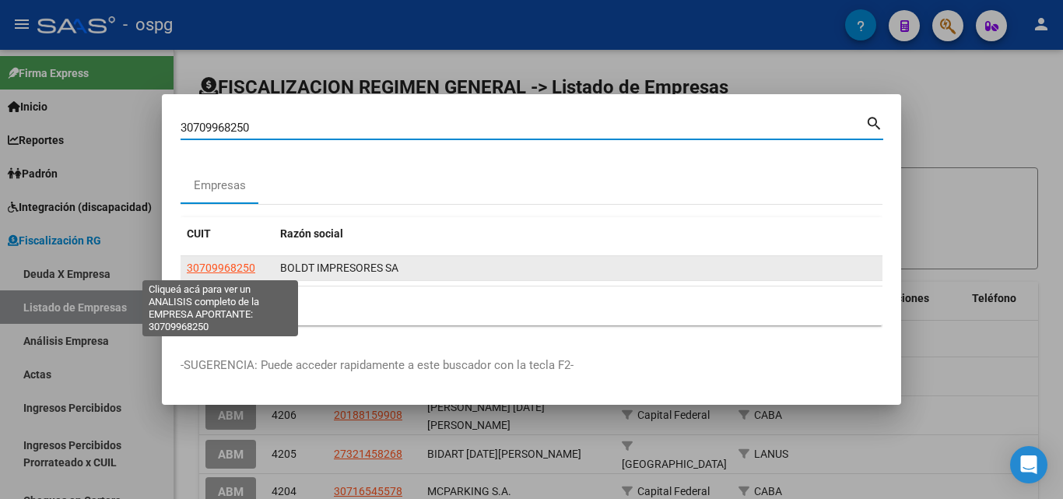
click at [240, 266] on span "30709968250" at bounding box center [221, 267] width 68 height 12
type textarea "30709968250"
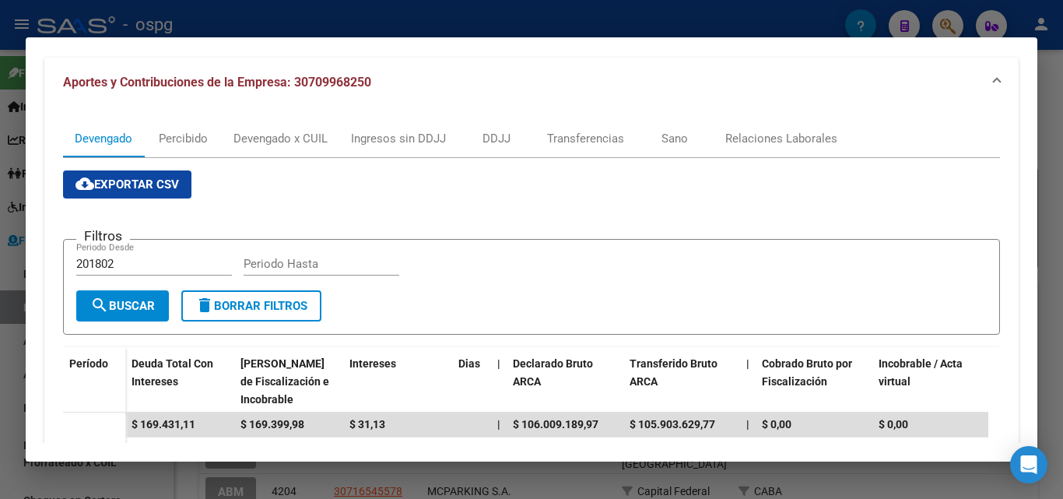
scroll to position [467, 0]
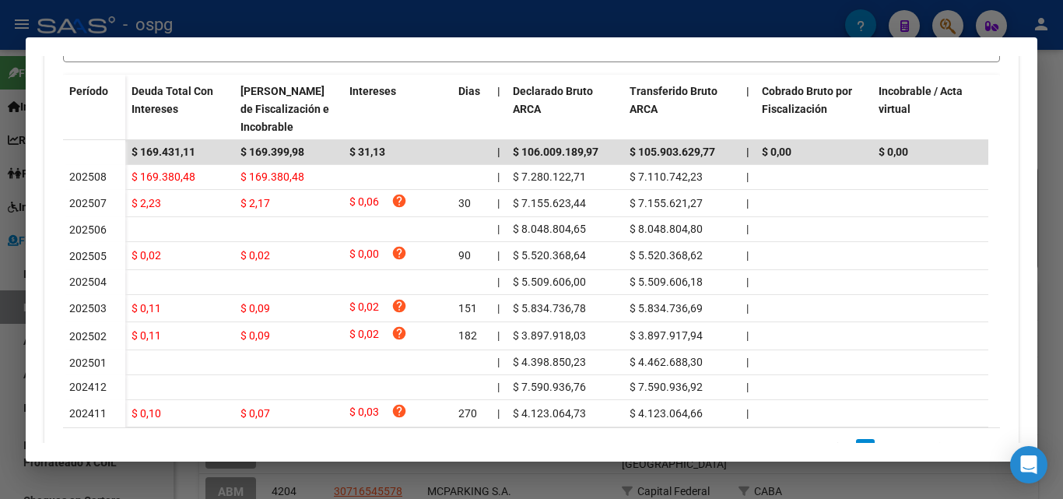
click at [1057, 188] on div at bounding box center [531, 249] width 1063 height 499
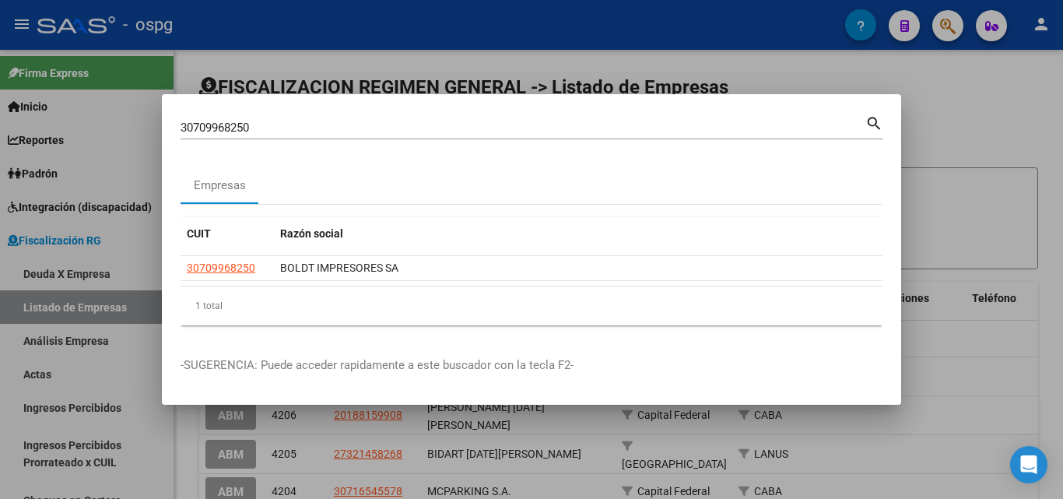
click at [1057, 188] on div at bounding box center [531, 249] width 1063 height 499
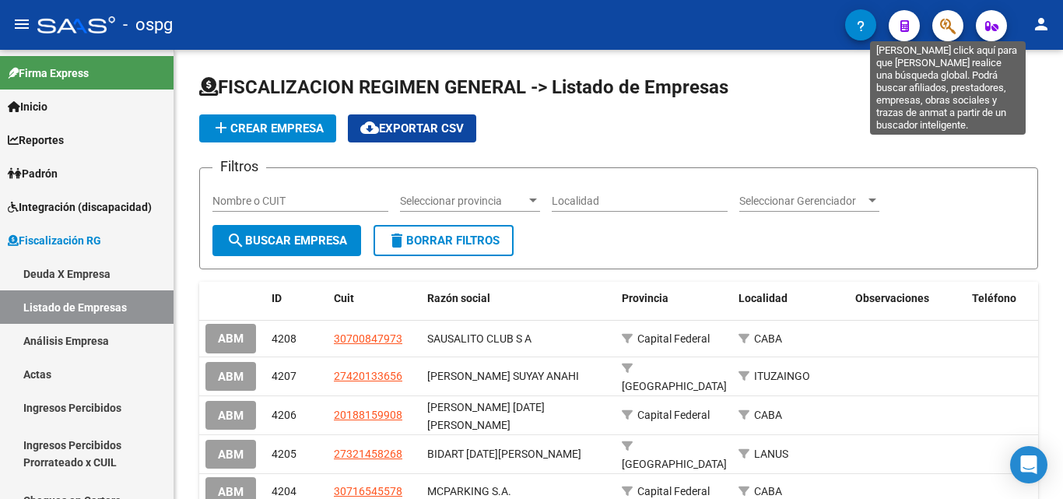
click at [948, 27] on icon "button" at bounding box center [948, 26] width 16 height 18
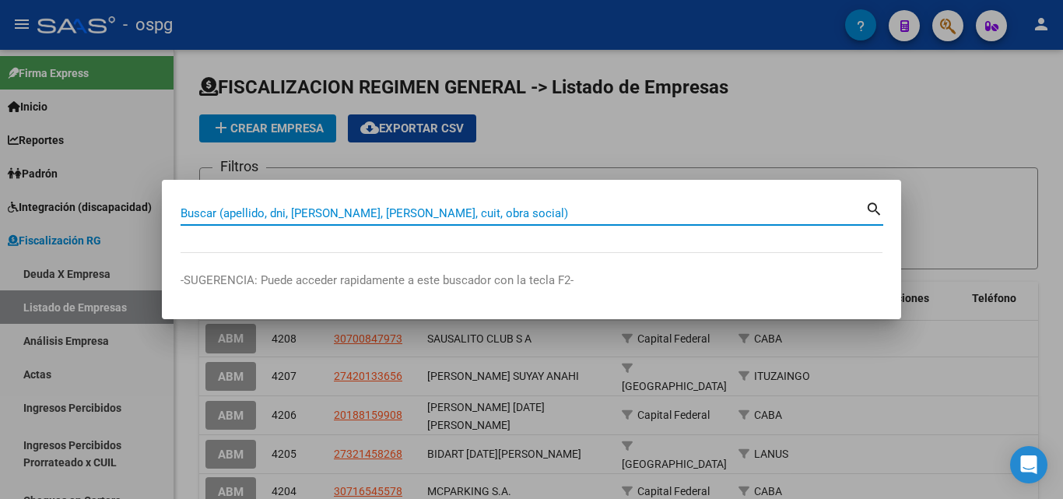
paste input "30517418648"
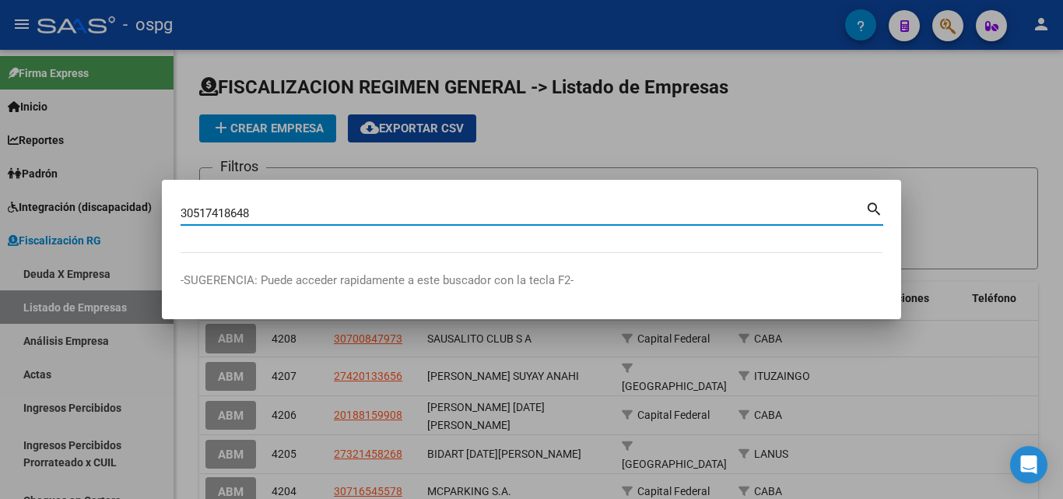
type input "30517418648"
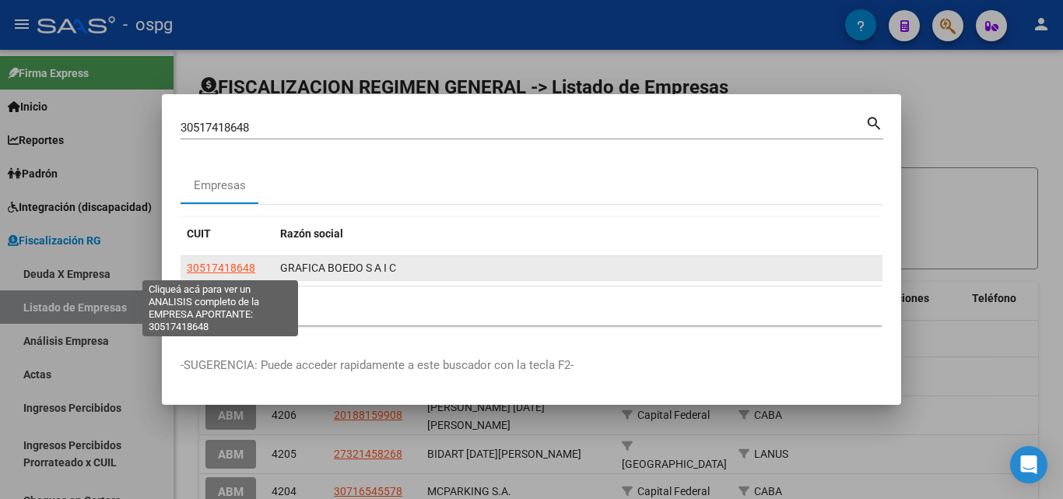
click at [223, 272] on span "30517418648" at bounding box center [221, 267] width 68 height 12
type textarea "30517418648"
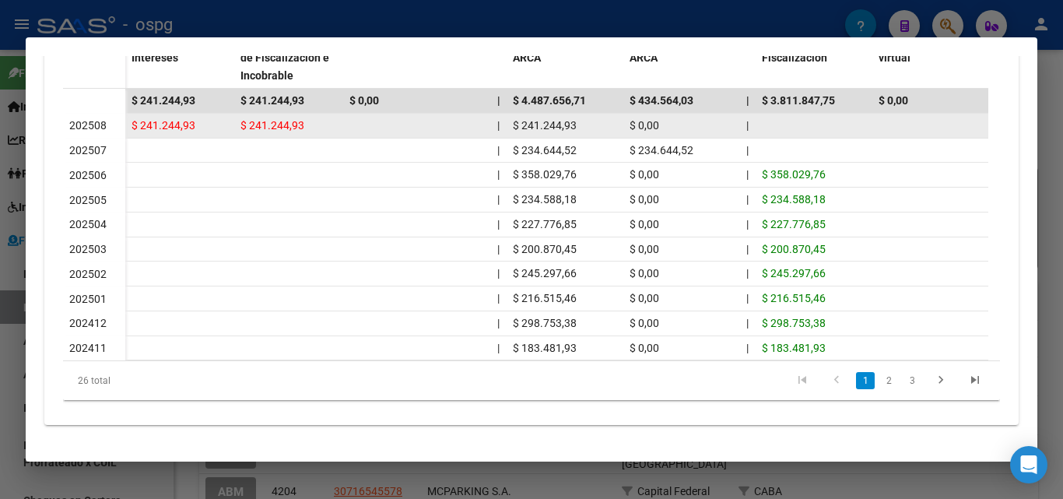
scroll to position [530, 0]
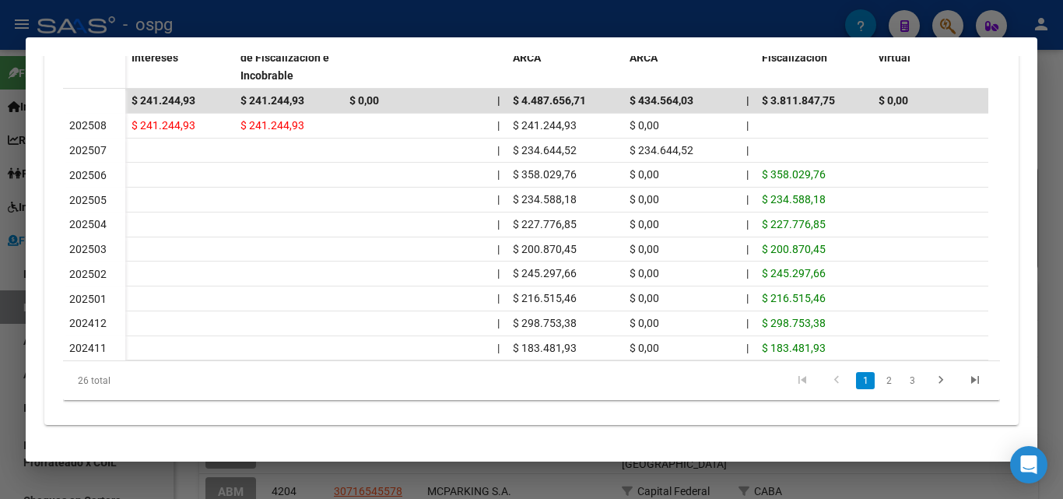
click at [1062, 132] on div at bounding box center [531, 249] width 1063 height 499
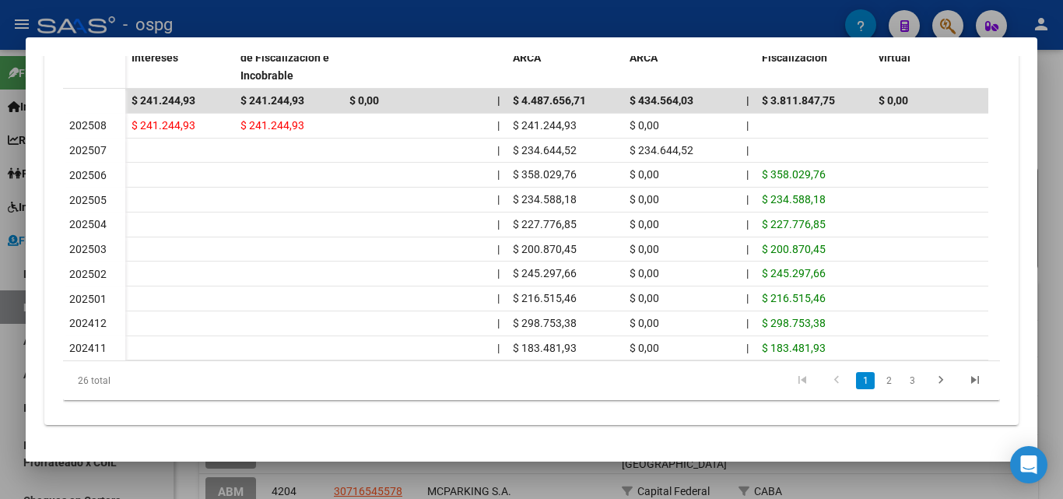
click at [1062, 132] on div at bounding box center [531, 249] width 1063 height 499
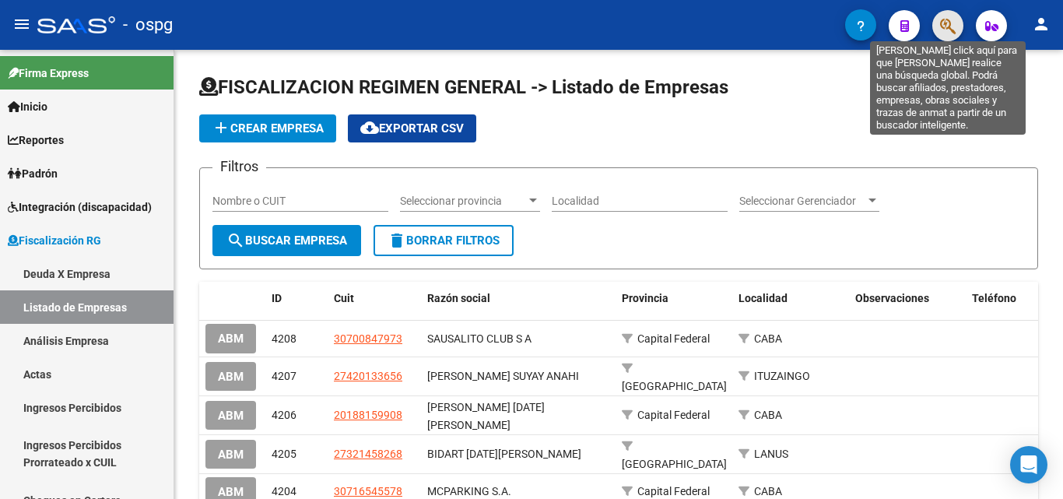
click at [952, 25] on icon "button" at bounding box center [948, 26] width 16 height 18
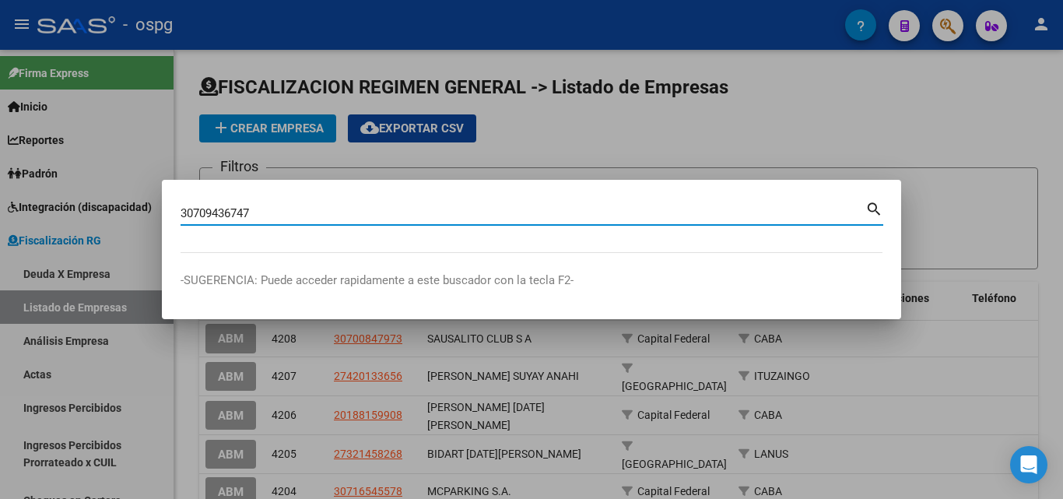
type input "30709436747"
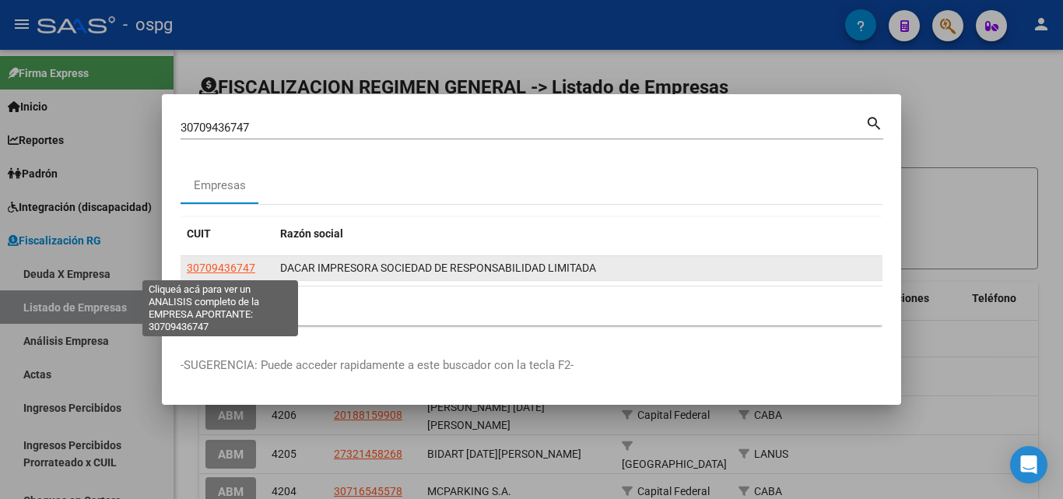
click at [230, 268] on span "30709436747" at bounding box center [221, 267] width 68 height 12
type textarea "30709436747"
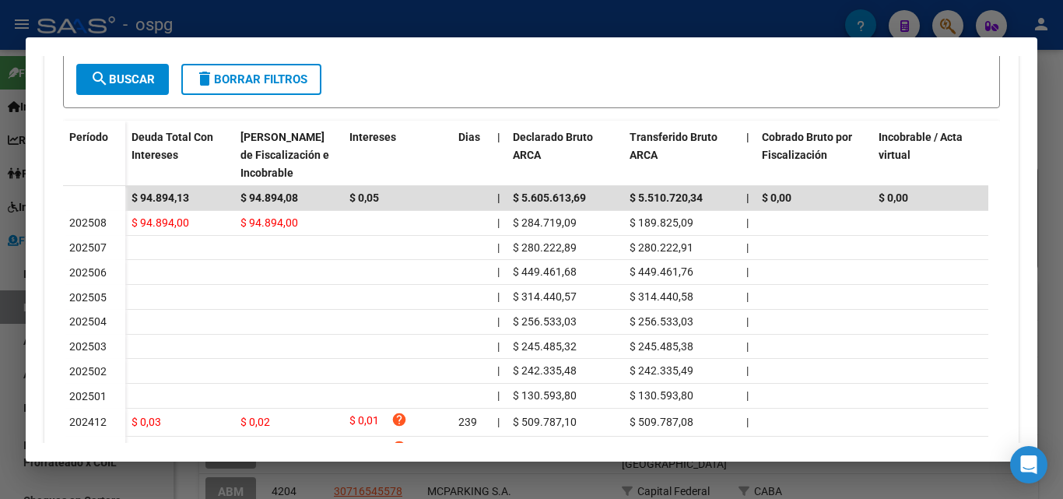
scroll to position [422, 0]
click at [1059, 182] on div at bounding box center [531, 249] width 1063 height 499
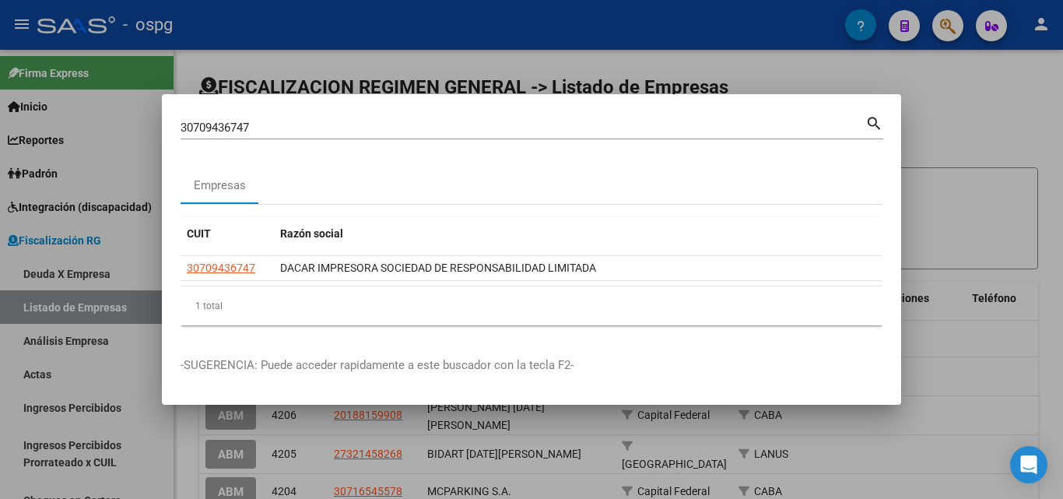
click at [1059, 182] on div at bounding box center [531, 249] width 1063 height 499
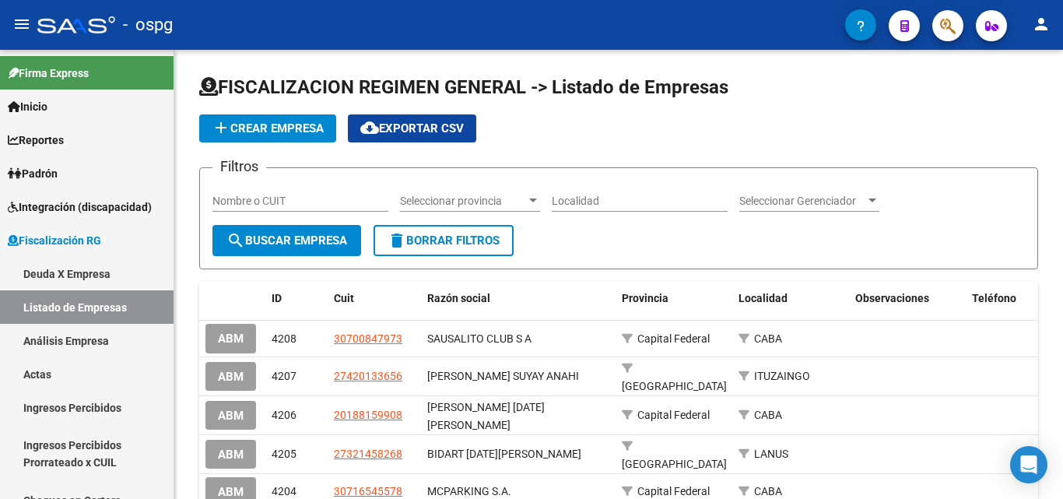
click at [1057, 179] on div "FISCALIZACION REGIMEN GENERAL -> Listado de Empresas add Crear Empresa cloud_do…" at bounding box center [620, 422] width 893 height 745
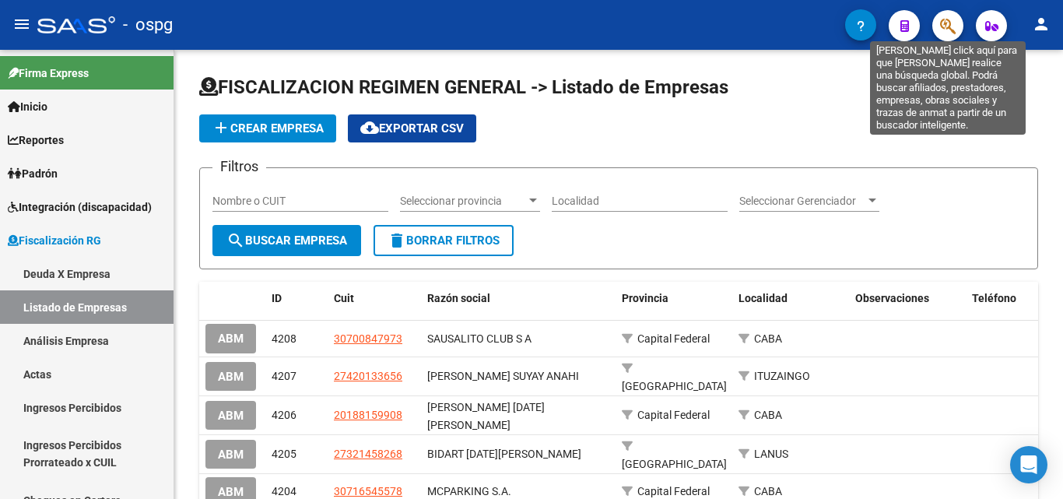
click at [944, 26] on icon "button" at bounding box center [948, 26] width 16 height 18
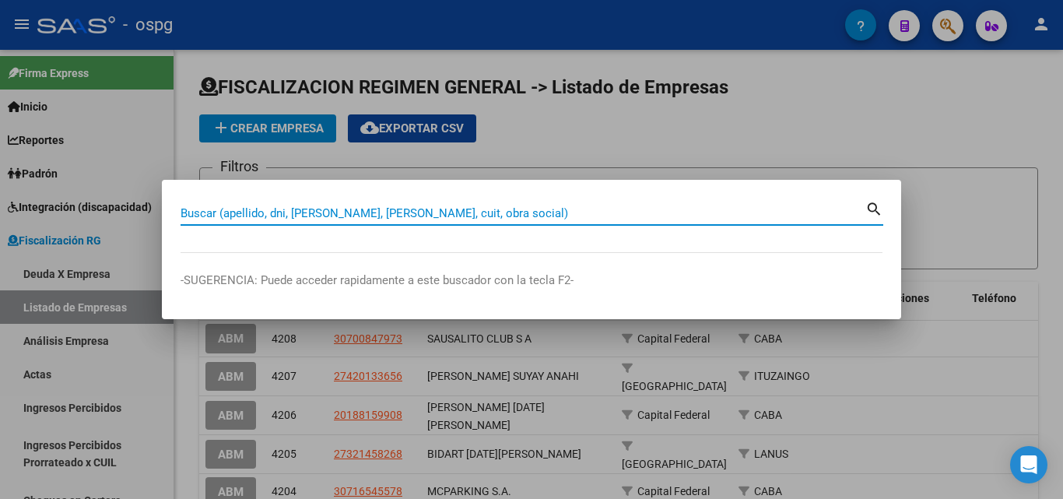
paste input "30707215158"
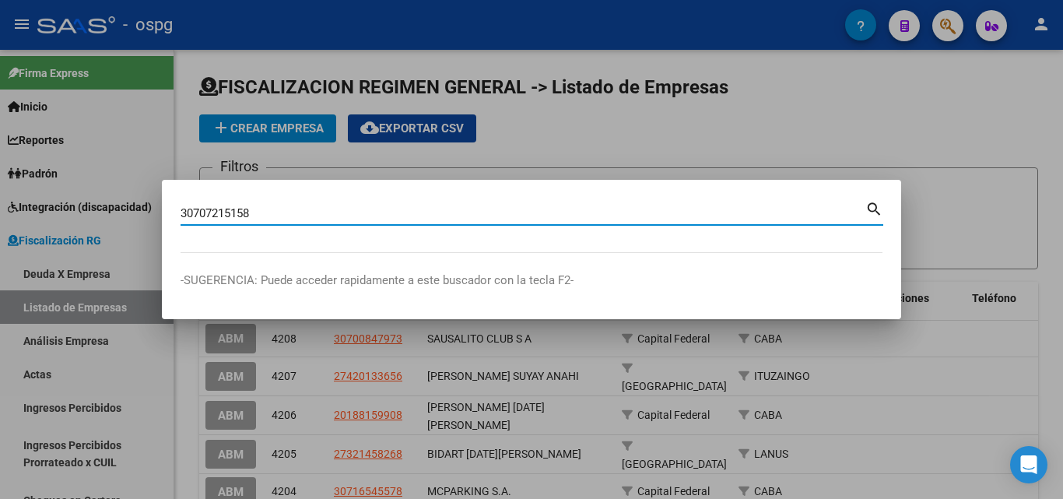
type input "30707215158"
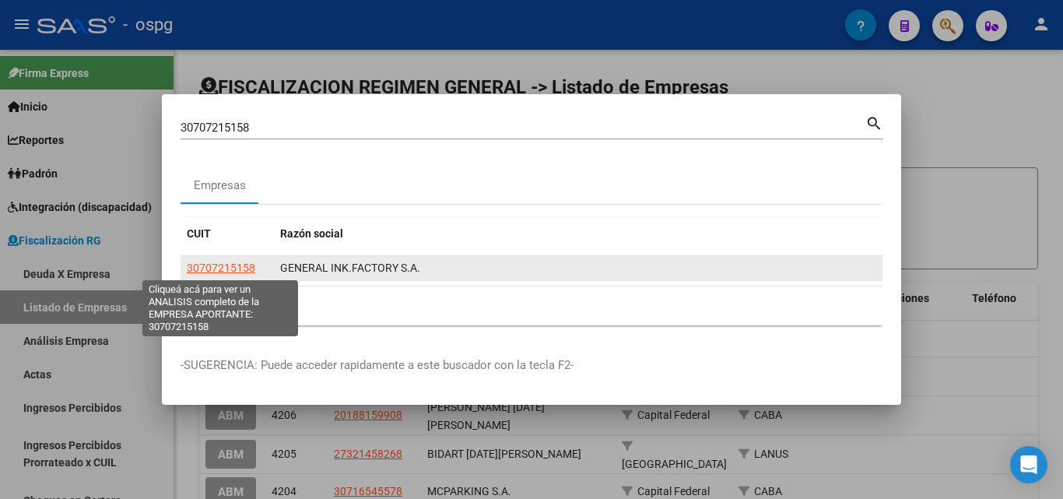
click at [252, 268] on span "30707215158" at bounding box center [221, 267] width 68 height 12
type textarea "30707215158"
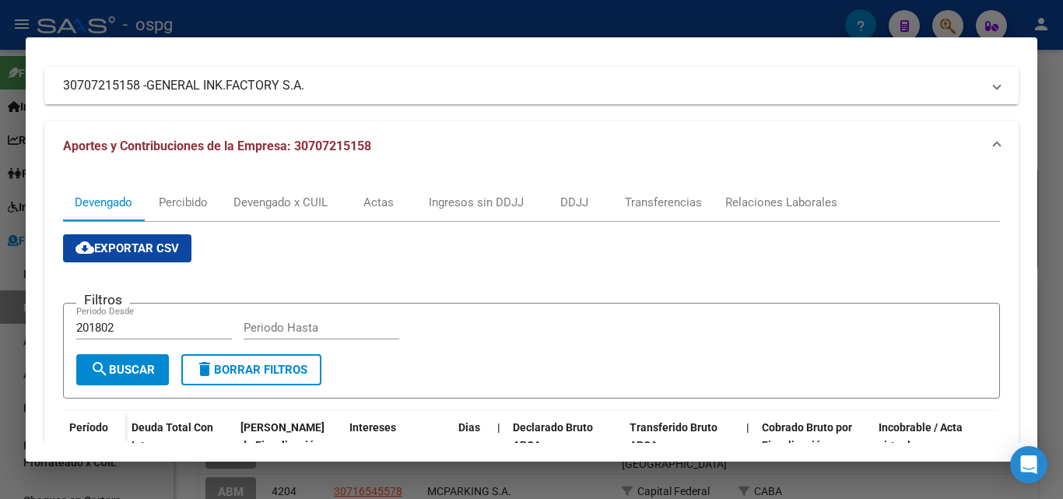
scroll to position [129, 0]
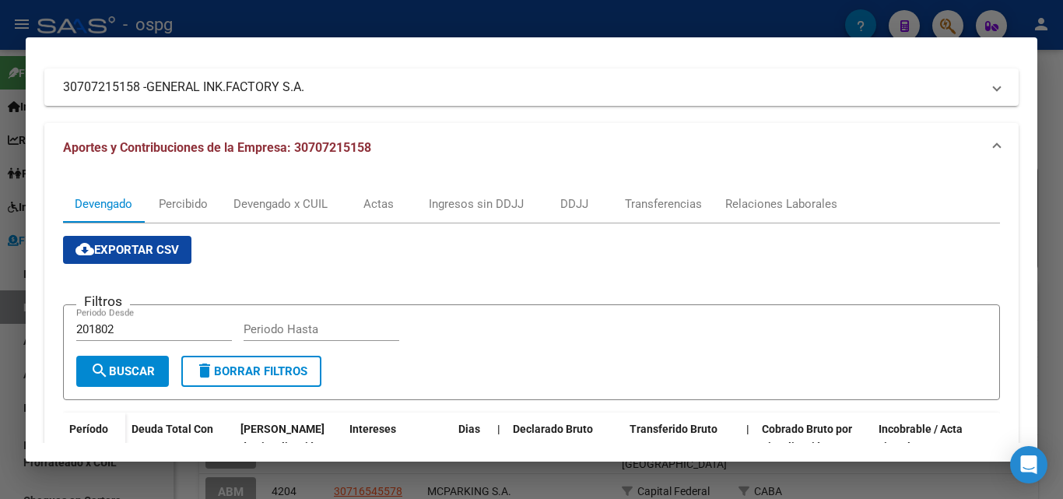
click at [1062, 162] on div at bounding box center [531, 249] width 1063 height 499
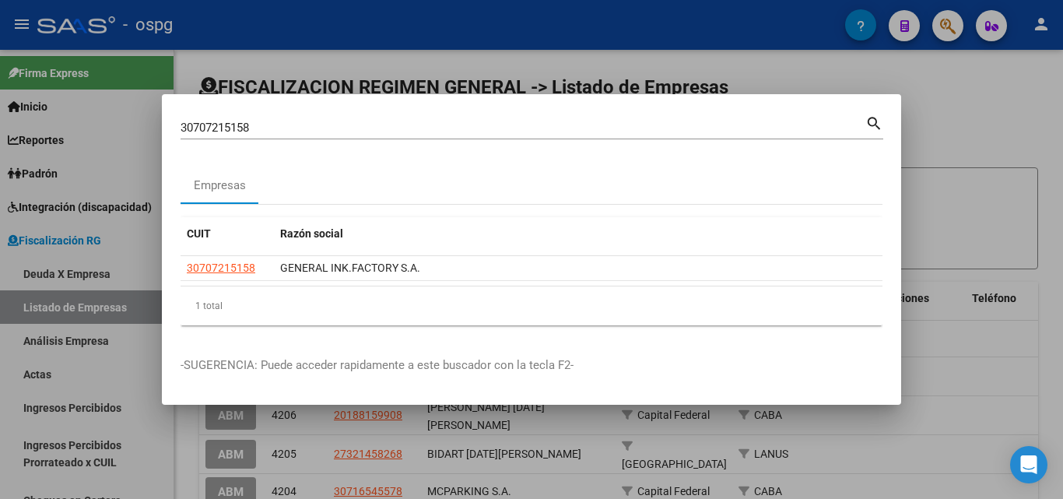
click at [1062, 162] on div at bounding box center [531, 249] width 1063 height 499
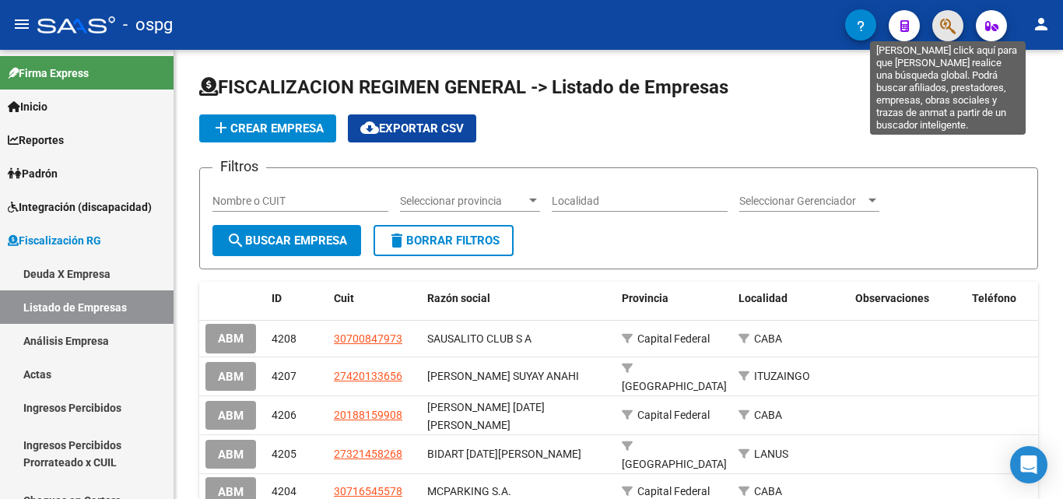
drag, startPoint x: 949, startPoint y: 28, endPoint x: 940, endPoint y: 28, distance: 9.3
click at [940, 28] on icon "button" at bounding box center [948, 26] width 16 height 18
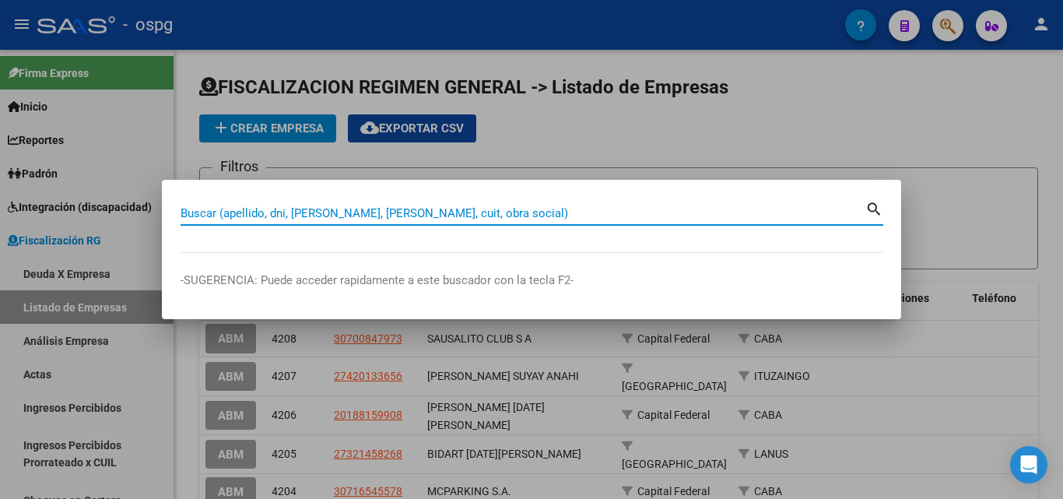
drag, startPoint x: 500, startPoint y: 225, endPoint x: 500, endPoint y: 213, distance: 11.7
click at [500, 214] on div "Buscar (apellido, dni, cuil, nro traspaso, cuit, obra social) search" at bounding box center [532, 218] width 703 height 41
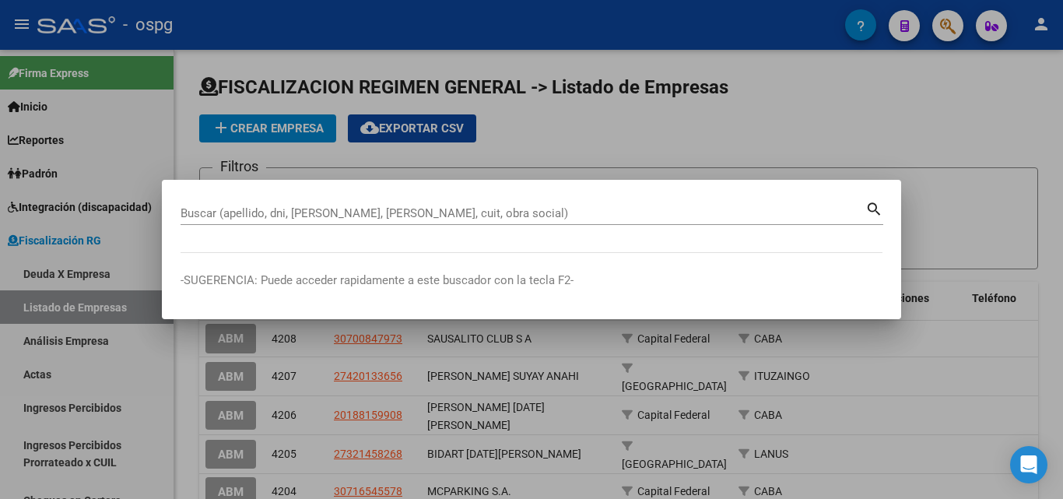
click at [499, 212] on input "Buscar (apellido, dni, [PERSON_NAME], [PERSON_NAME], cuit, obra social)" at bounding box center [523, 213] width 685 height 14
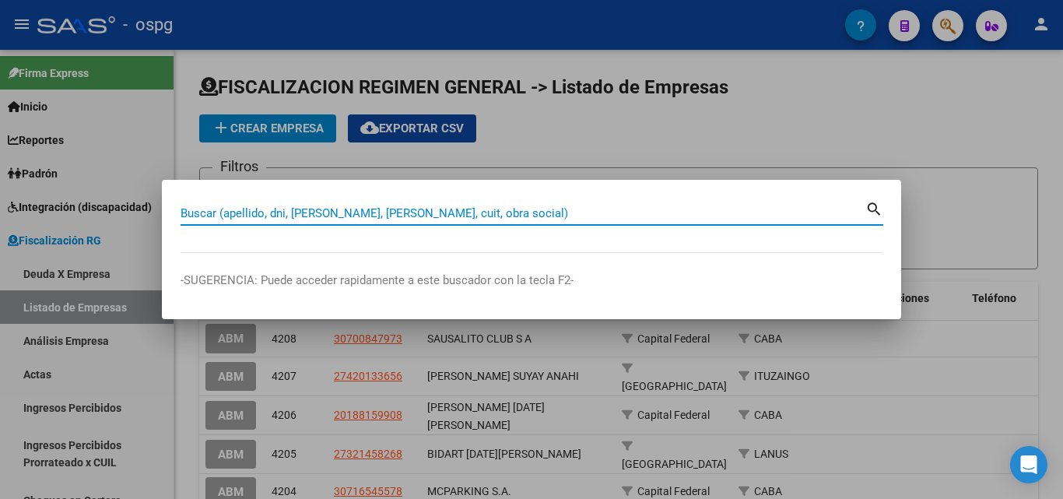
paste input "33677851339"
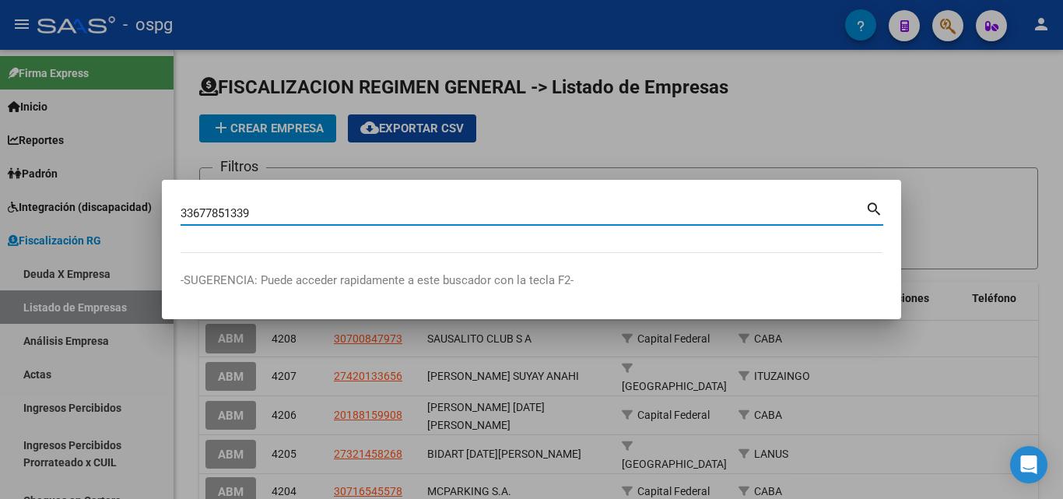
type input "33677851339"
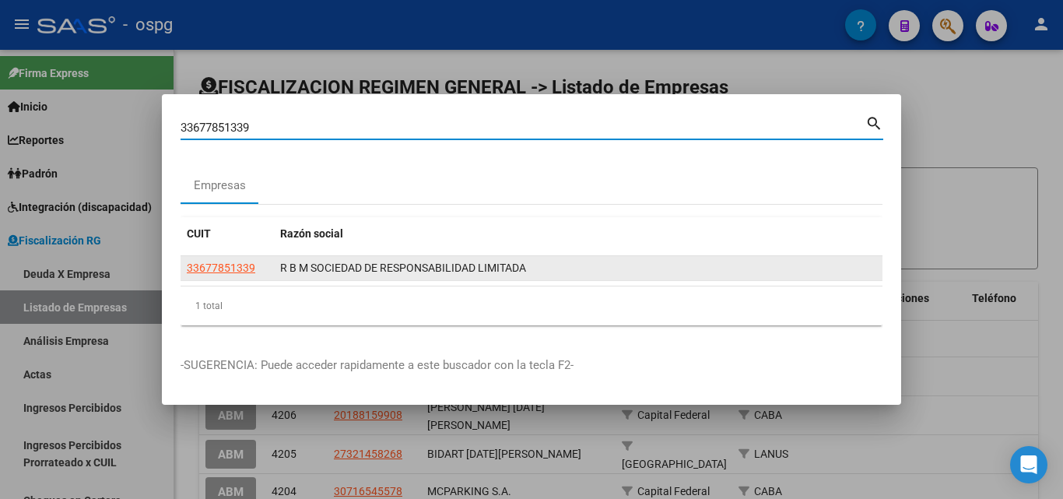
click at [235, 274] on app-link-go-to "33677851339" at bounding box center [221, 268] width 68 height 18
click at [235, 273] on app-link-go-to "33677851339" at bounding box center [221, 268] width 68 height 18
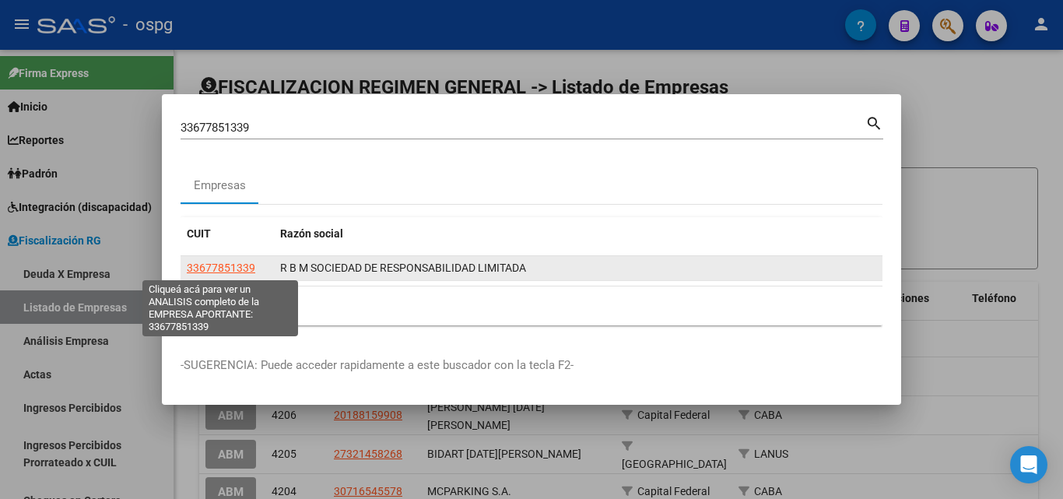
click at [233, 271] on span "33677851339" at bounding box center [221, 267] width 68 height 12
copy span "33677851339"
type textarea "33677851339"
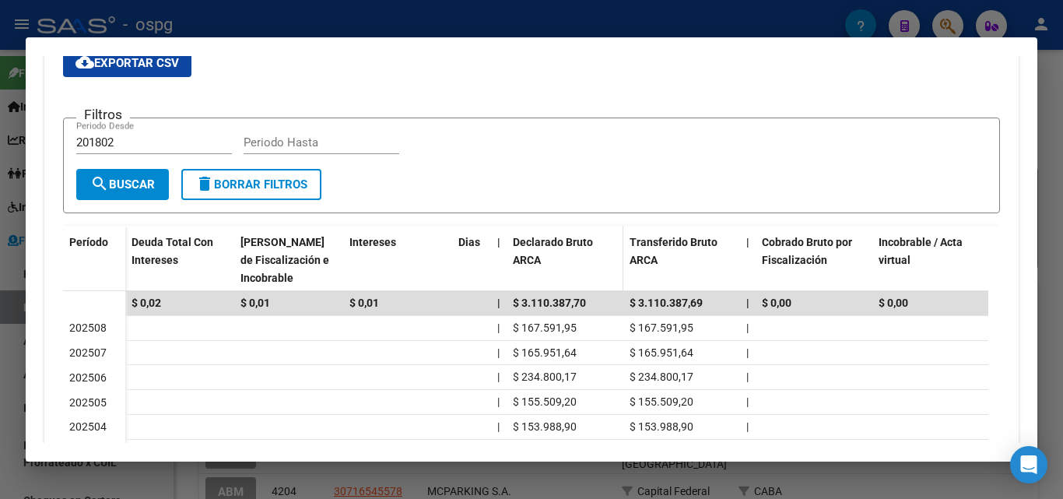
scroll to position [467, 0]
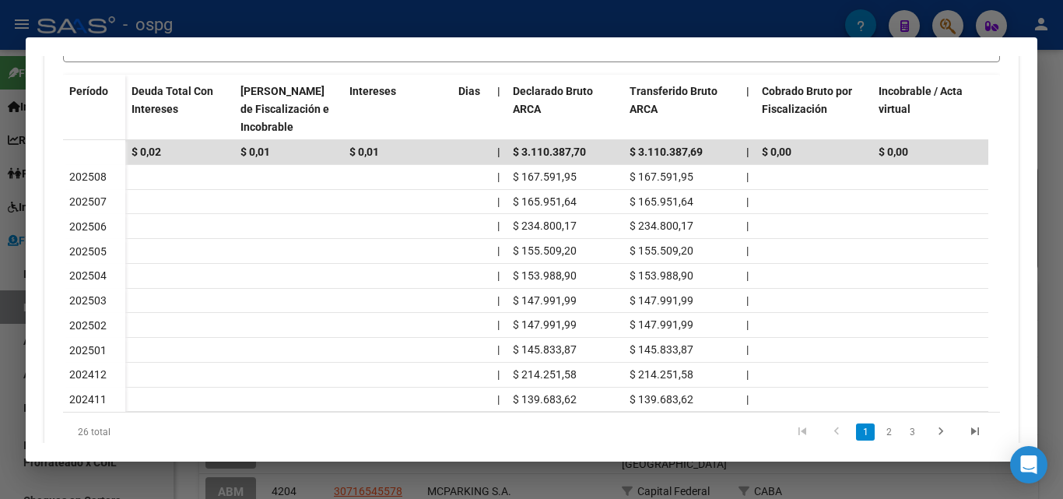
click at [1061, 138] on div at bounding box center [531, 249] width 1063 height 499
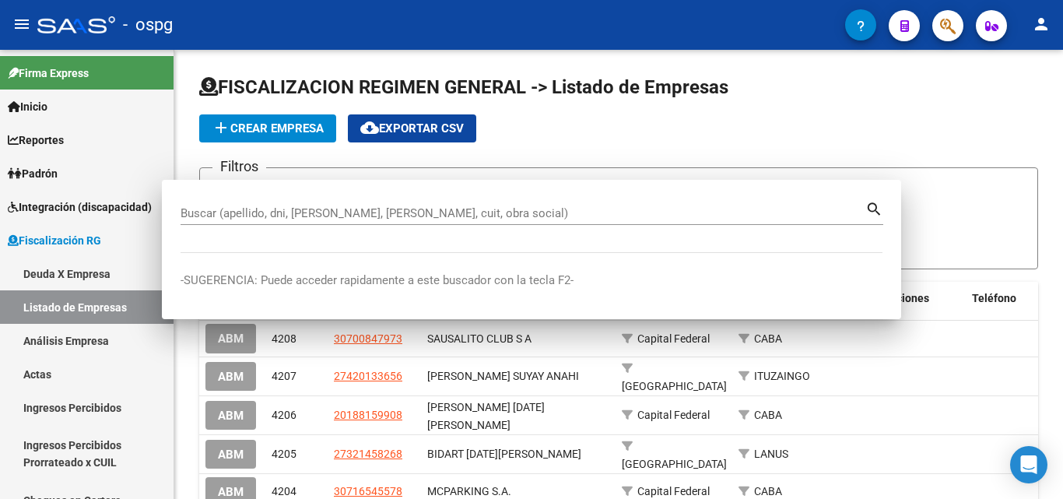
click at [1061, 138] on div at bounding box center [1061, 186] width 4 height 272
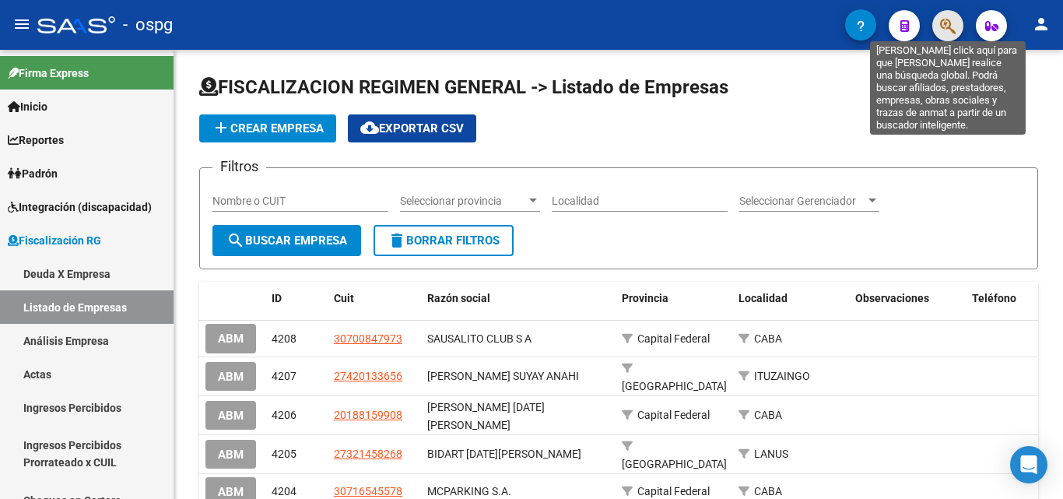
click at [948, 19] on icon "button" at bounding box center [948, 26] width 16 height 18
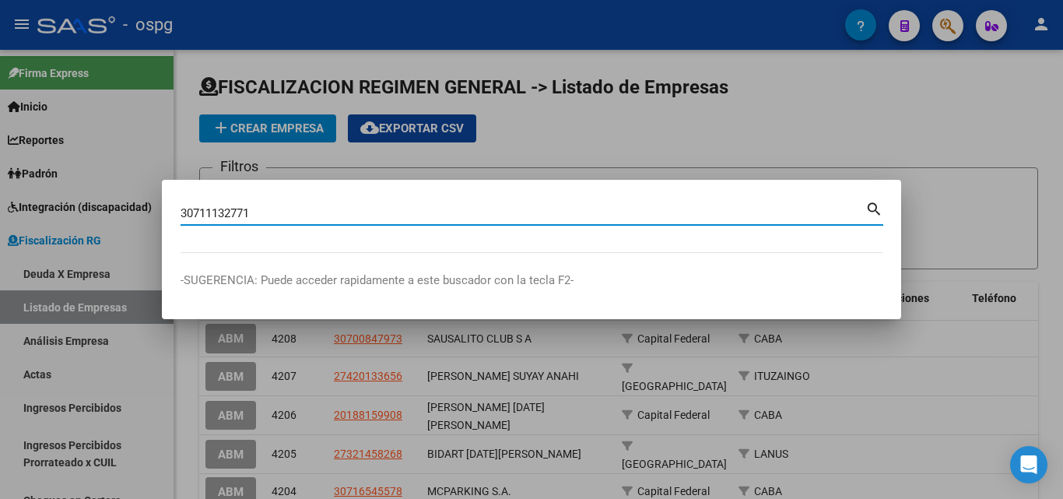
type input "30711132771"
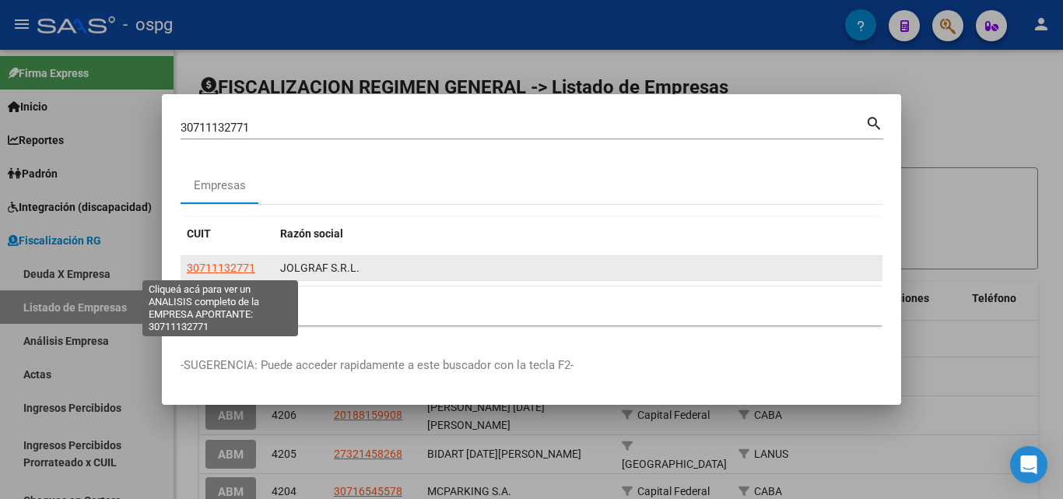
click at [233, 270] on span "30711132771" at bounding box center [221, 267] width 68 height 12
type textarea "30711132771"
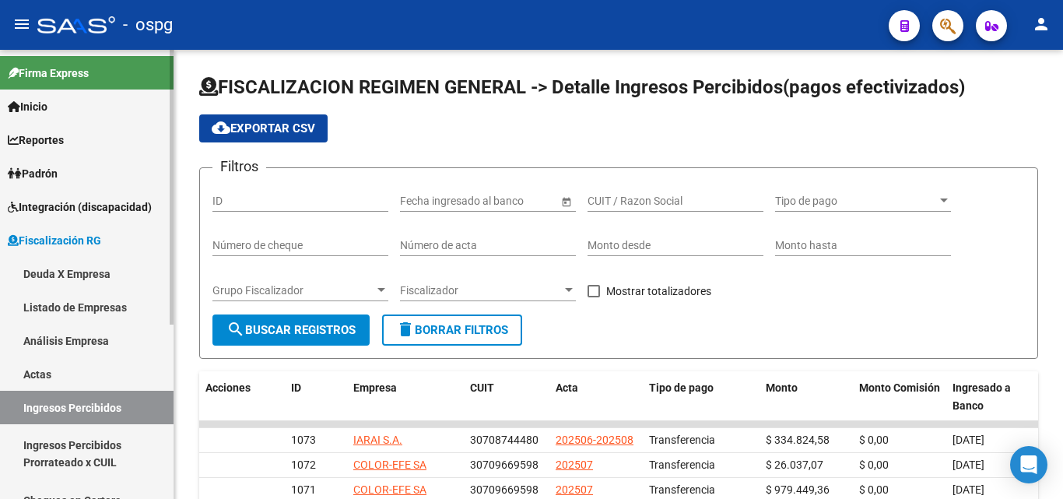
click at [64, 367] on link "Actas" at bounding box center [87, 373] width 174 height 33
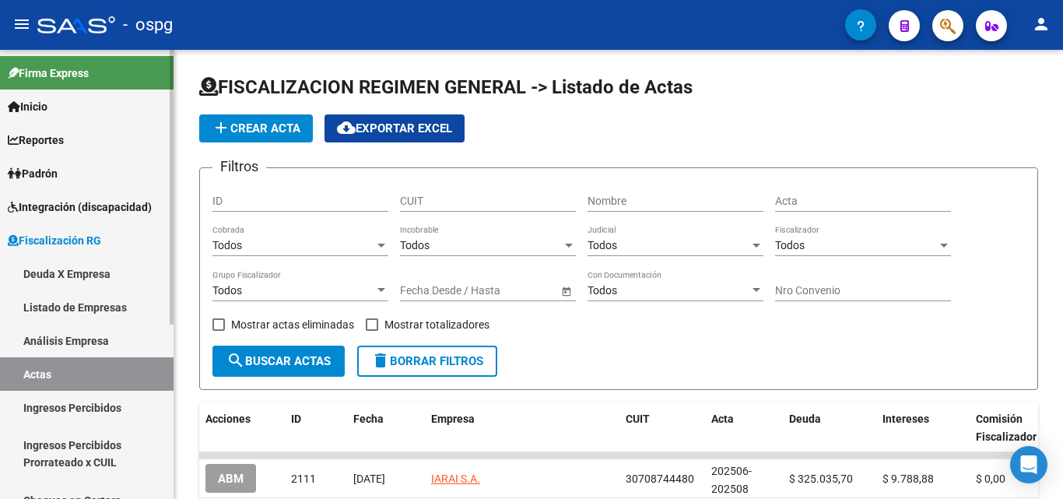
click at [89, 268] on link "Deuda X Empresa" at bounding box center [87, 273] width 174 height 33
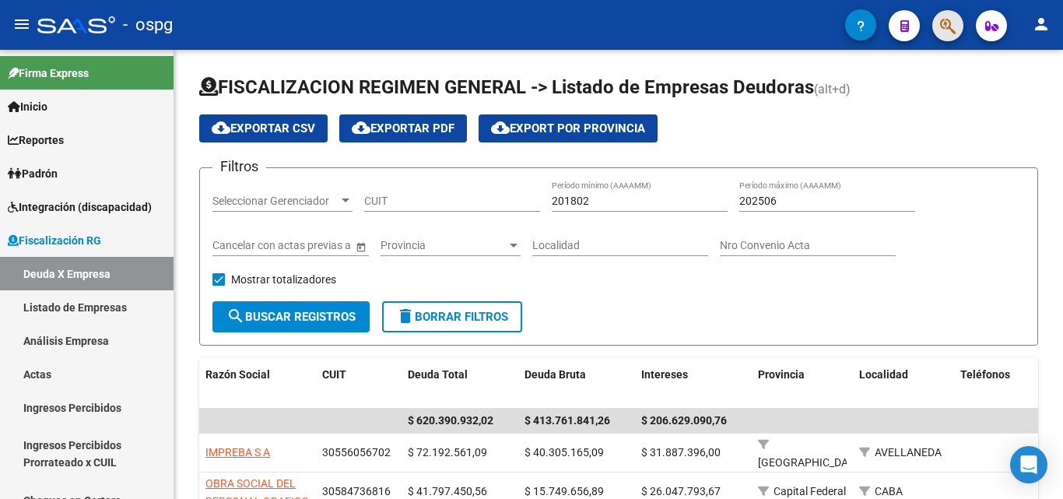
click at [957, 13] on button "button" at bounding box center [947, 25] width 31 height 31
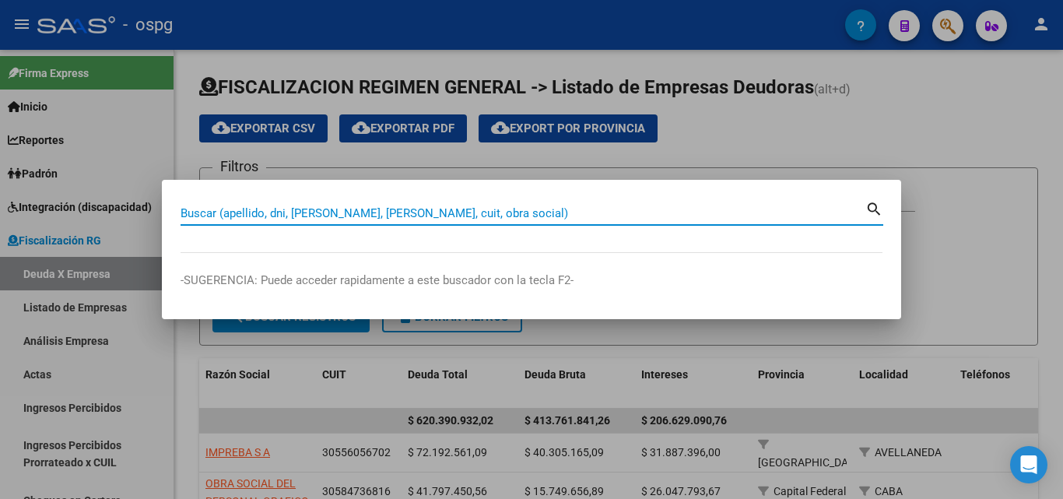
click at [308, 213] on input "Buscar (apellido, dni, [PERSON_NAME], [PERSON_NAME], cuit, obra social)" at bounding box center [523, 213] width 685 height 14
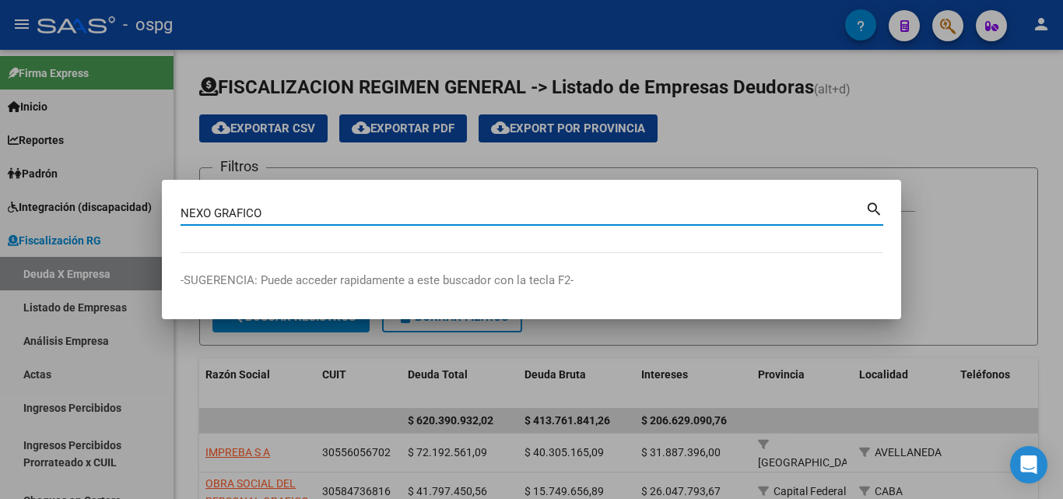
type input "NEXO GRAFICO"
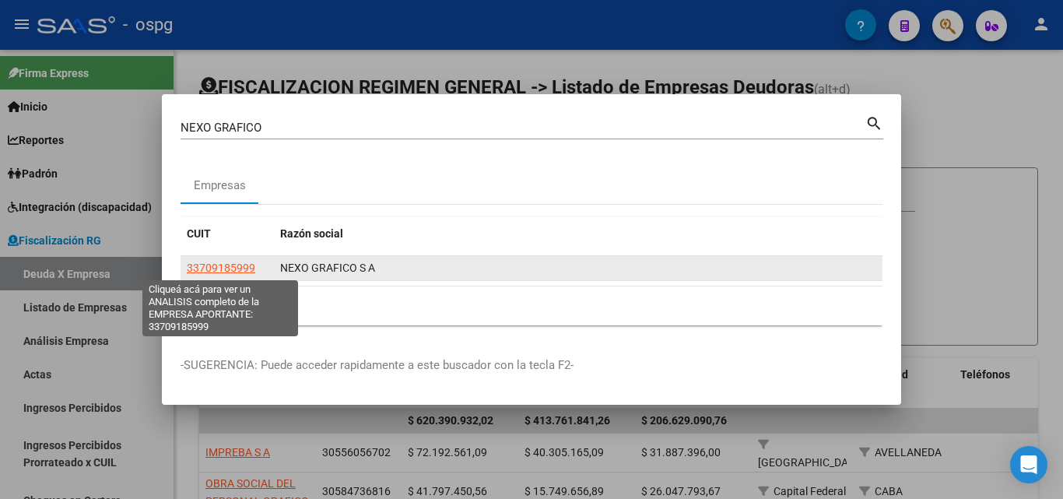
click at [233, 265] on span "33709185999" at bounding box center [221, 267] width 68 height 12
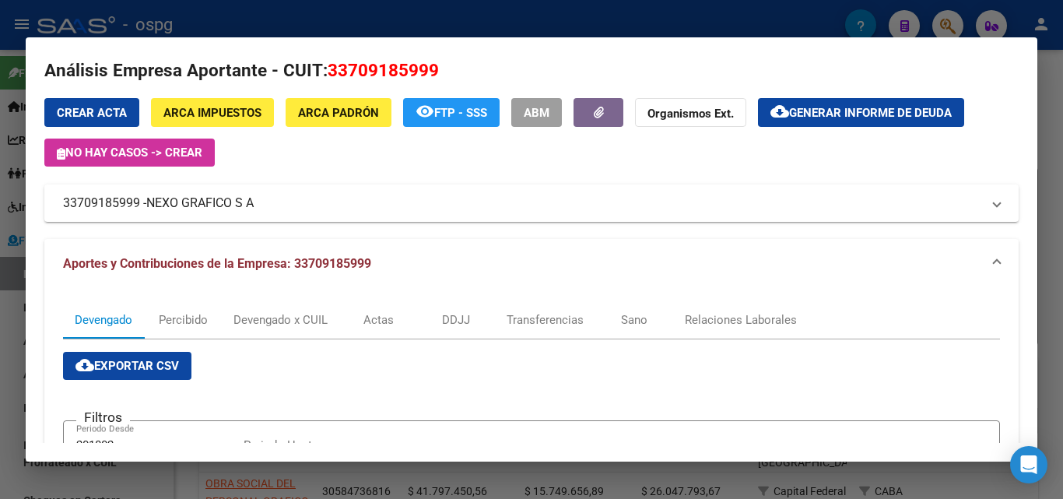
scroll to position [12, 0]
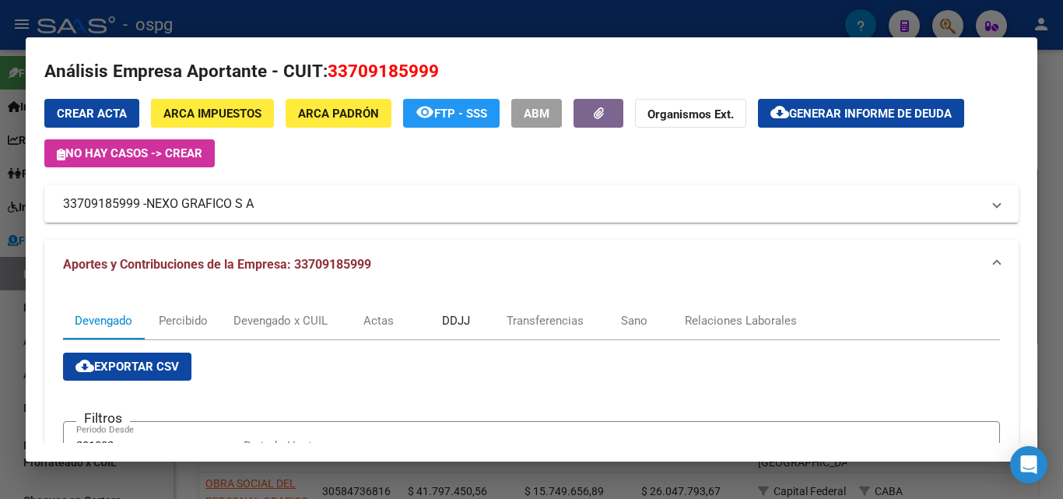
click at [463, 325] on div "DDJJ" at bounding box center [456, 320] width 28 height 17
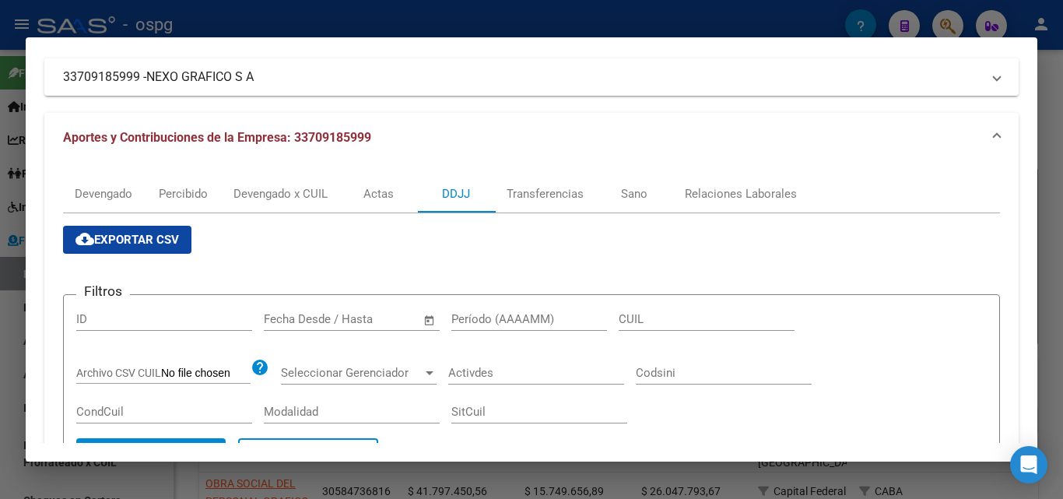
scroll to position [311, 0]
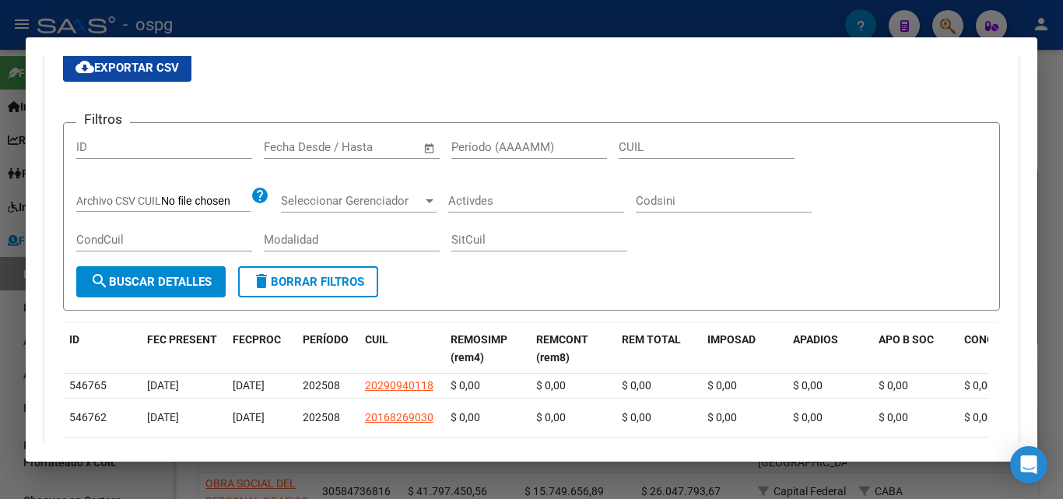
click at [292, 150] on input "text" at bounding box center [295, 147] width 63 height 14
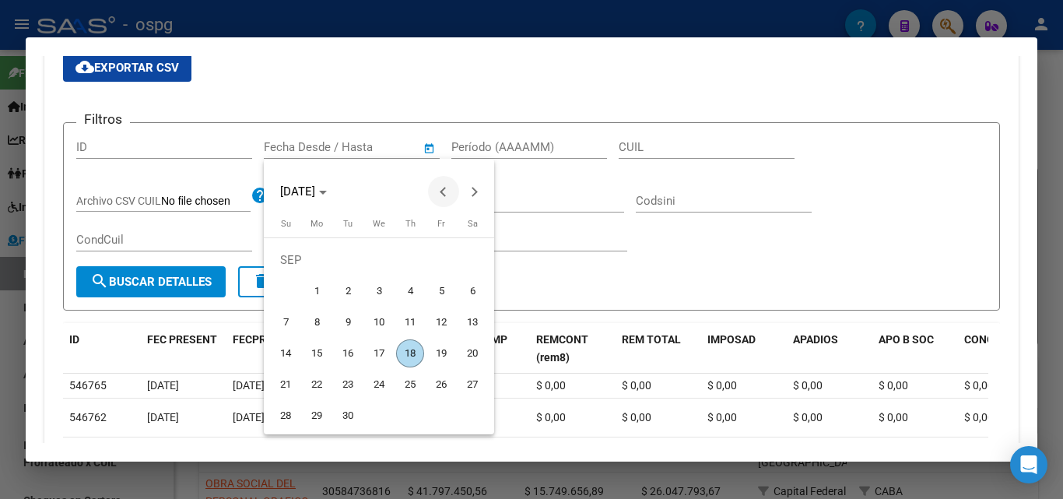
click at [446, 194] on button "Previous month" at bounding box center [443, 191] width 31 height 31
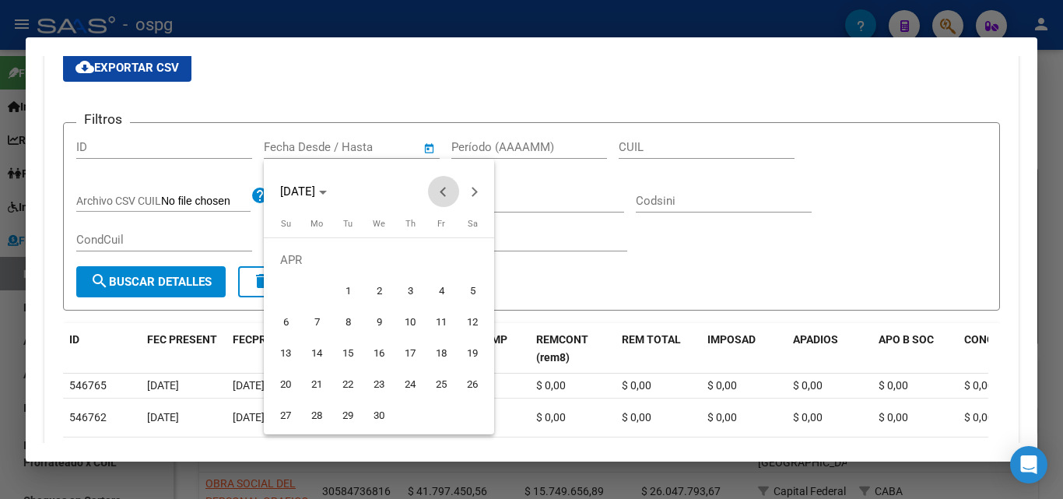
click at [446, 194] on button "Previous month" at bounding box center [443, 191] width 31 height 31
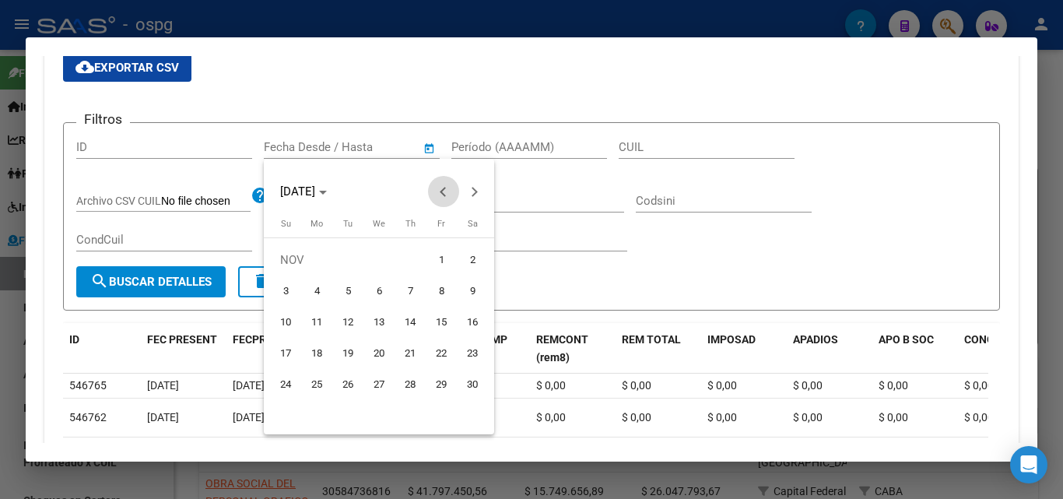
click at [446, 194] on button "Previous month" at bounding box center [443, 191] width 31 height 31
click at [462, 390] on span "31" at bounding box center [472, 384] width 28 height 28
type input "31/08/2024"
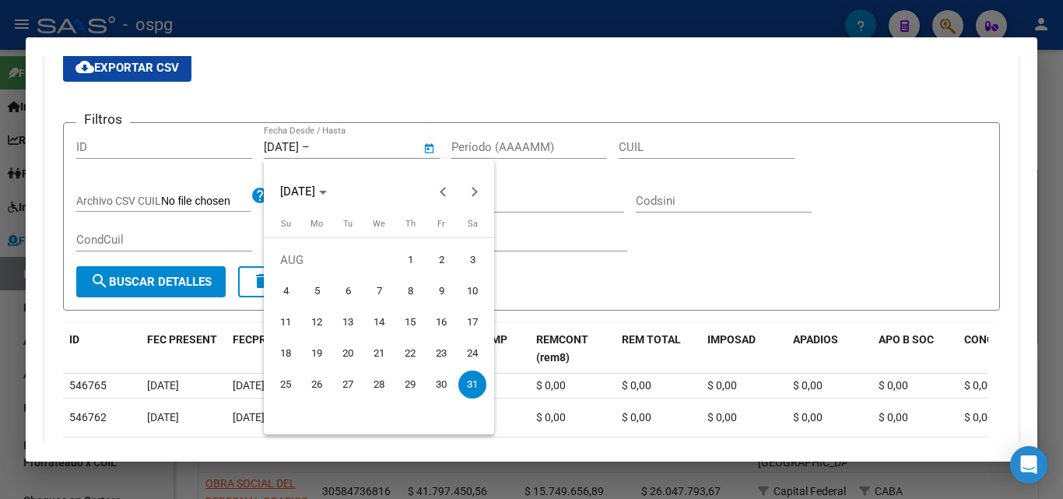
click at [384, 141] on div at bounding box center [531, 249] width 1063 height 499
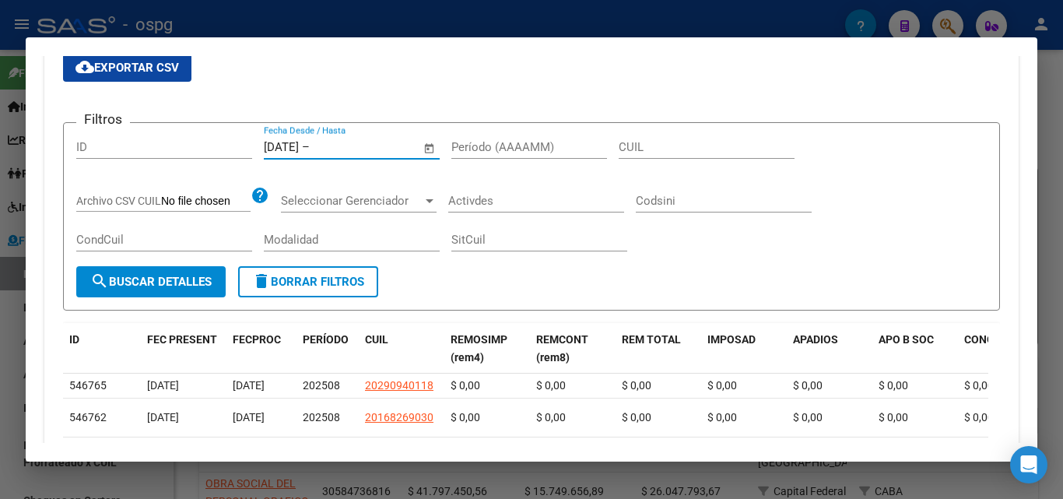
click at [382, 142] on input "text" at bounding box center [350, 147] width 75 height 14
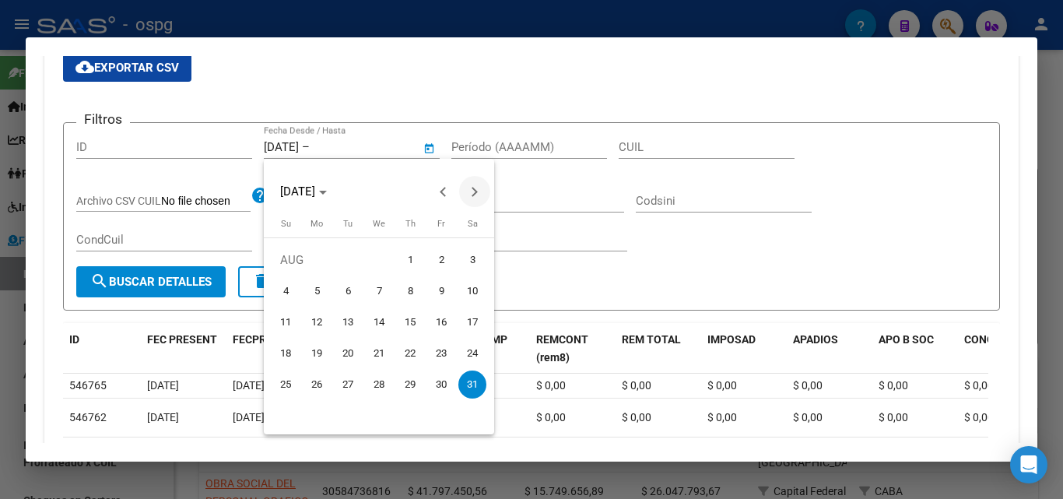
click at [468, 190] on span "Next month" at bounding box center [474, 191] width 31 height 31
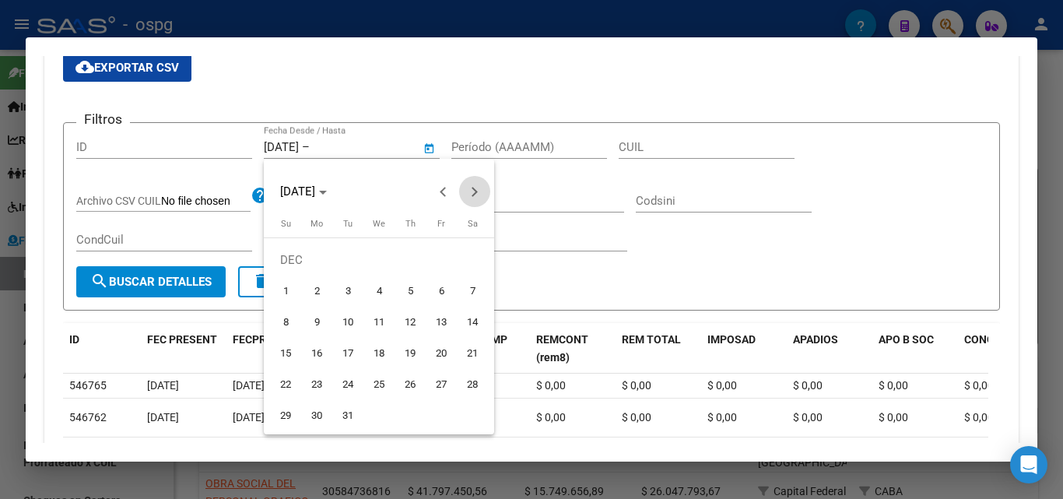
click at [468, 190] on span "Next month" at bounding box center [474, 191] width 31 height 31
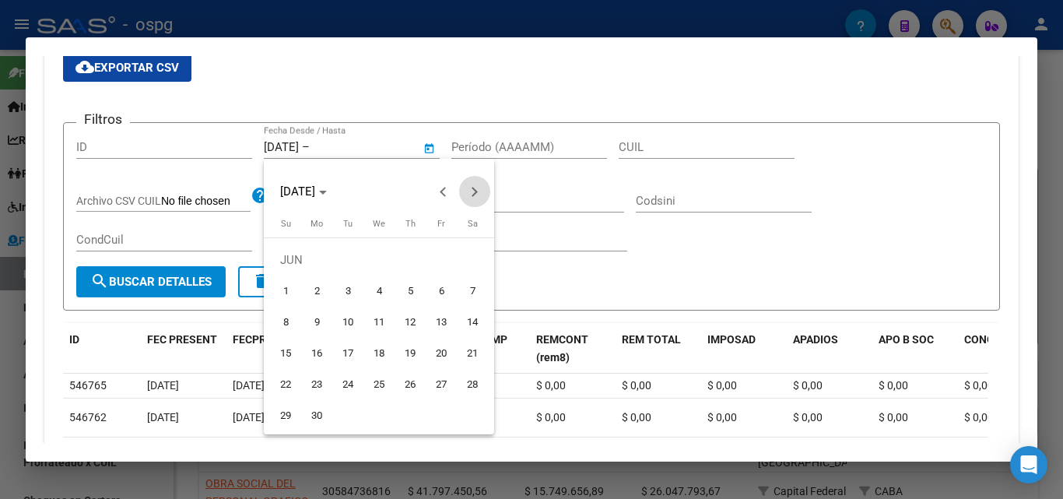
click at [468, 190] on span "Next month" at bounding box center [474, 191] width 31 height 31
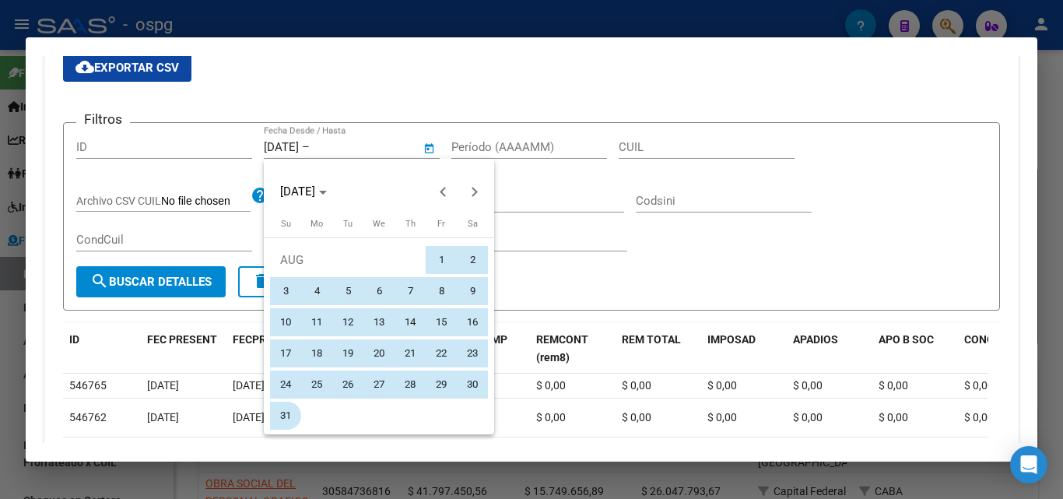
click at [279, 422] on span "31" at bounding box center [286, 416] width 28 height 28
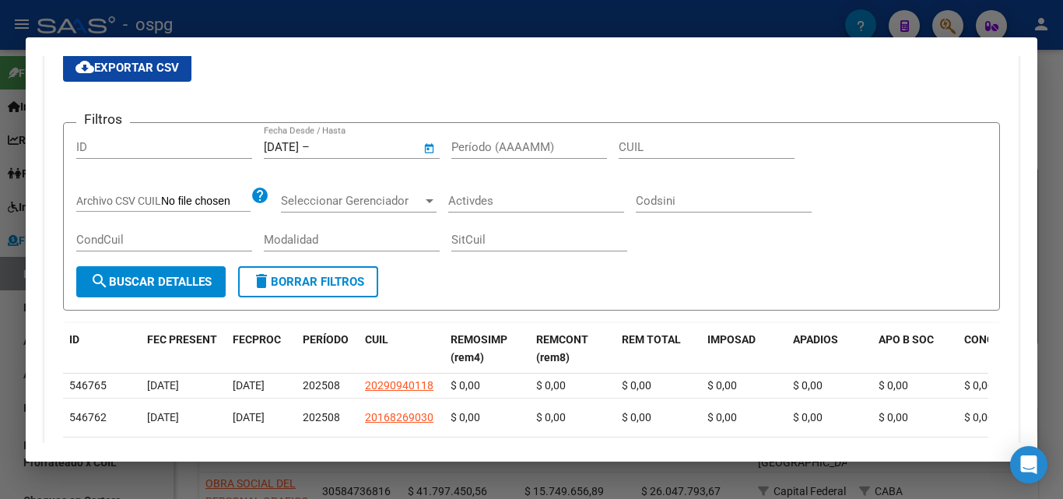
type input "[DATE]"
click at [182, 286] on span "search Buscar Detalles" at bounding box center [150, 282] width 121 height 14
click at [130, 69] on span "cloud_download Exportar CSV" at bounding box center [126, 68] width 103 height 14
